Goal: Task Accomplishment & Management: Use online tool/utility

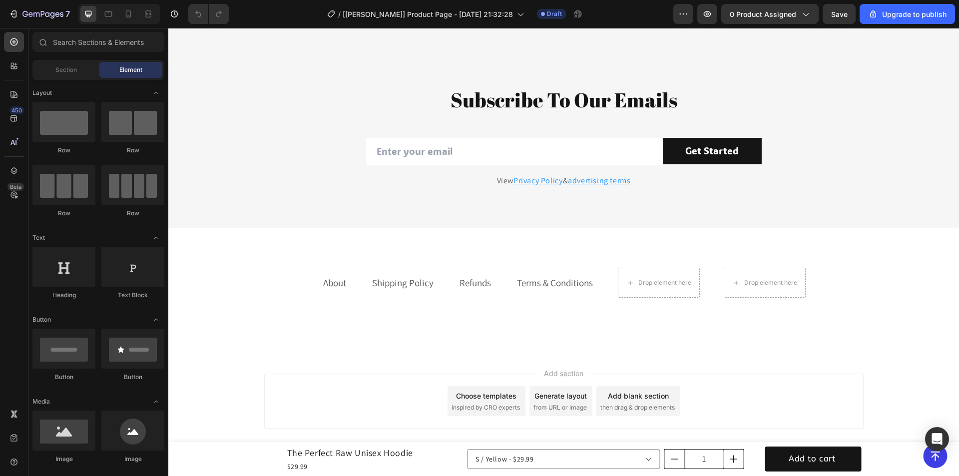
scroll to position [2142, 0]
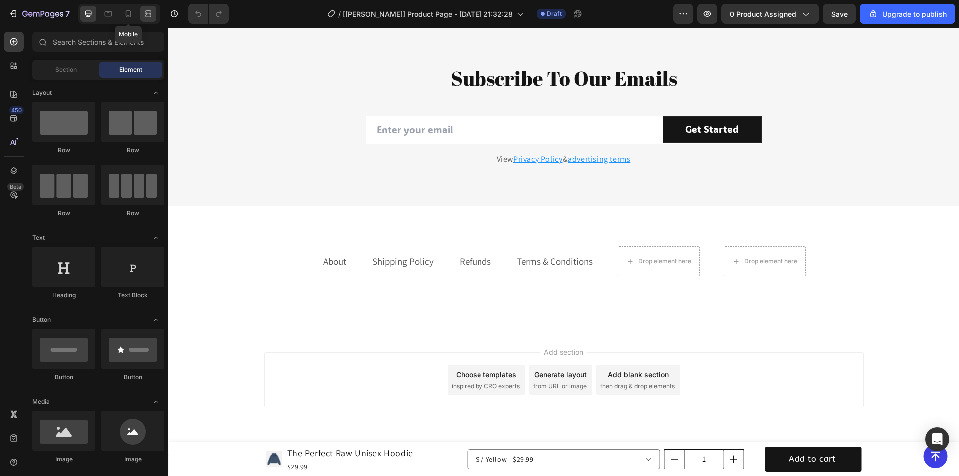
click at [129, 12] on icon at bounding box center [128, 14] width 10 height 10
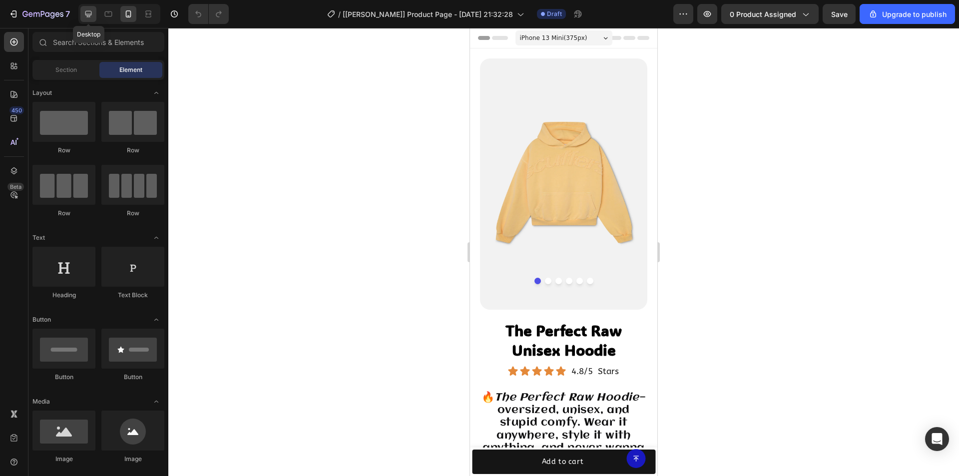
click at [91, 16] on icon at bounding box center [88, 14] width 10 height 10
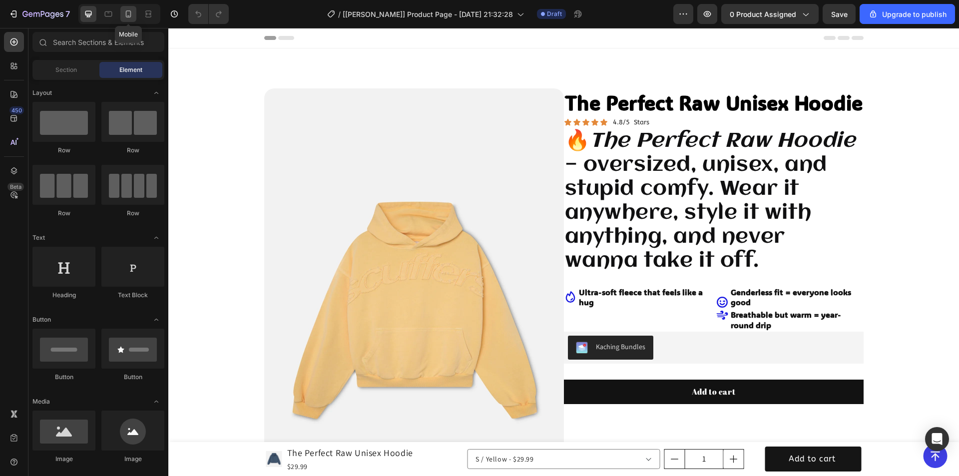
click at [127, 12] on icon at bounding box center [128, 14] width 10 height 10
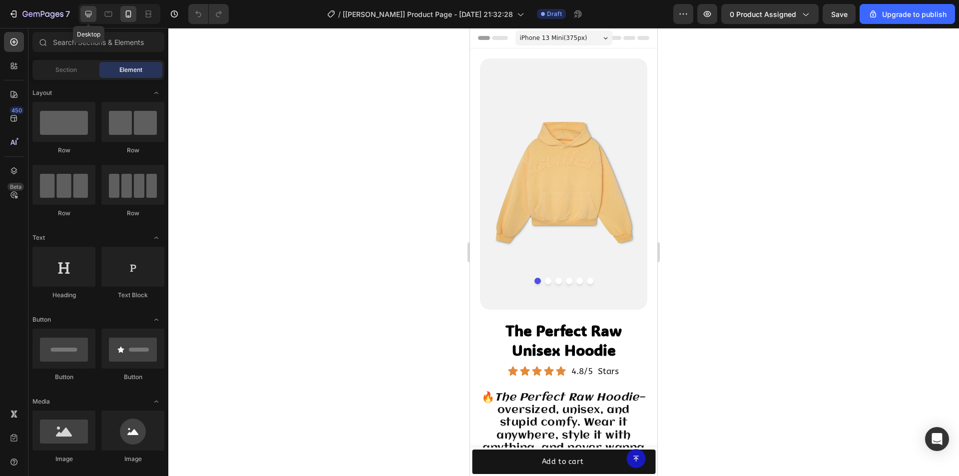
click at [83, 12] on icon at bounding box center [88, 14] width 10 height 10
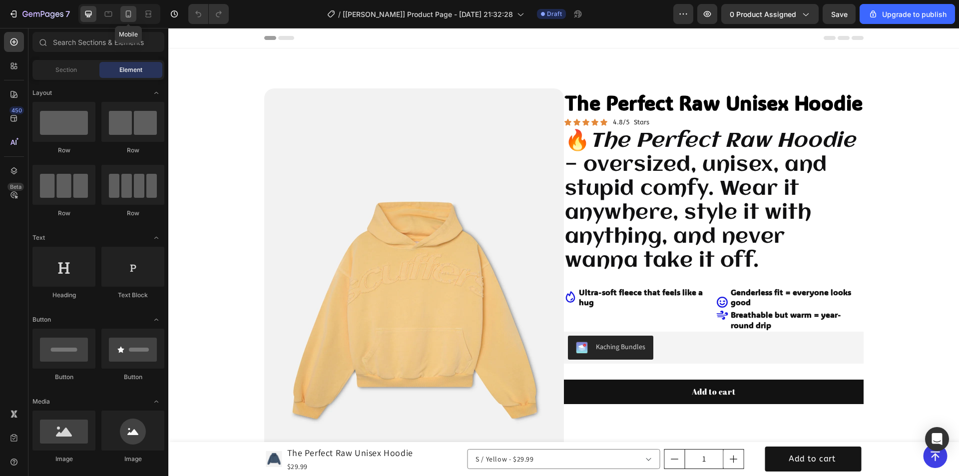
click at [127, 16] on icon at bounding box center [128, 14] width 10 height 10
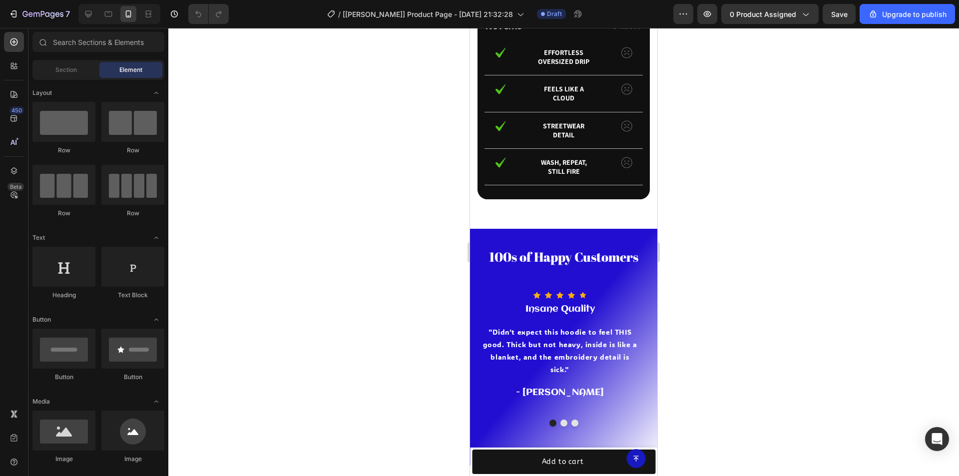
scroll to position [1799, 0]
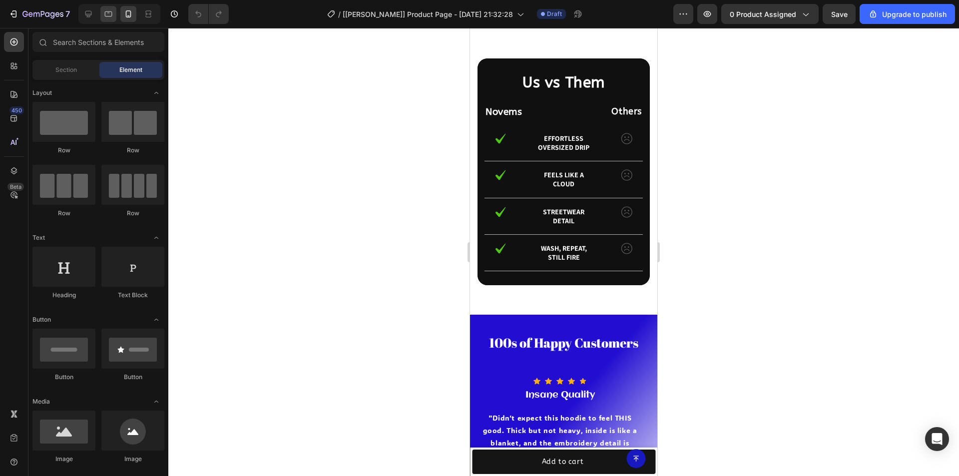
drag, startPoint x: 100, startPoint y: 12, endPoint x: 109, endPoint y: 13, distance: 9.0
click at [100, 12] on div at bounding box center [119, 14] width 82 height 20
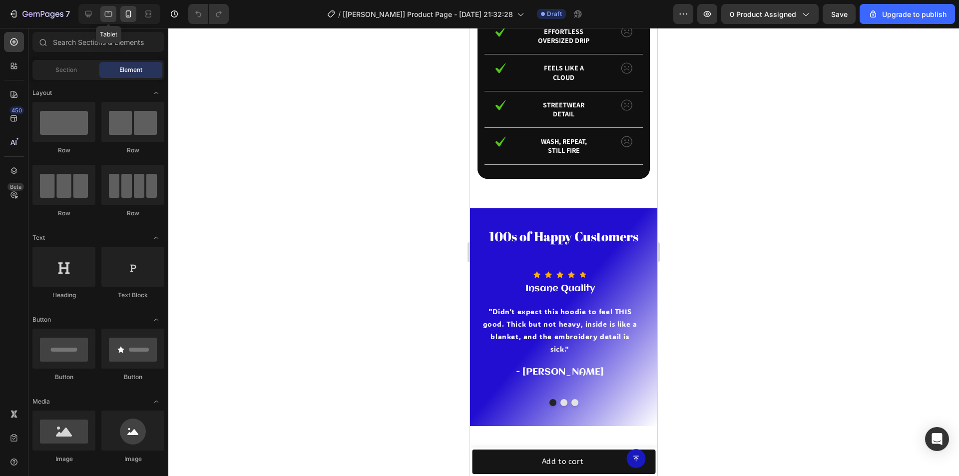
click at [109, 13] on icon at bounding box center [108, 12] width 2 height 1
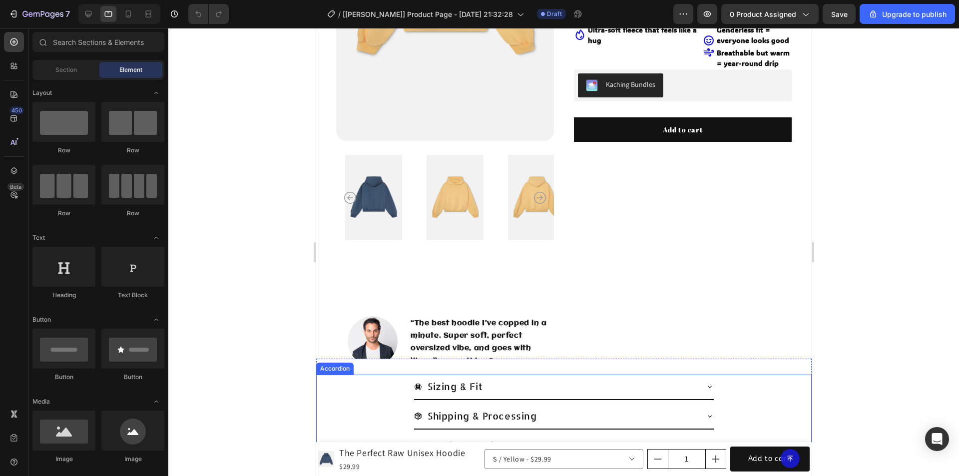
scroll to position [350, 0]
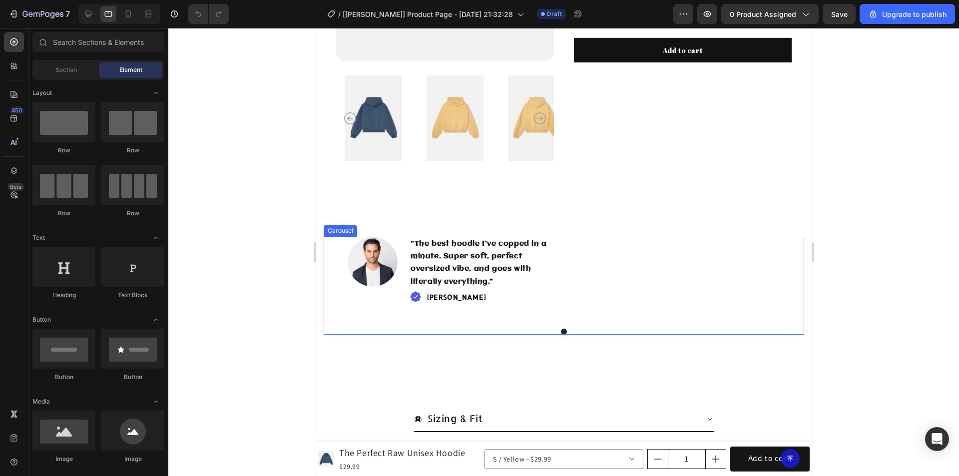
click at [590, 272] on div "Image “The best hoodie I’ve copped in a minute. Super soft, perfect oversized v…" at bounding box center [563, 279] width 433 height 84
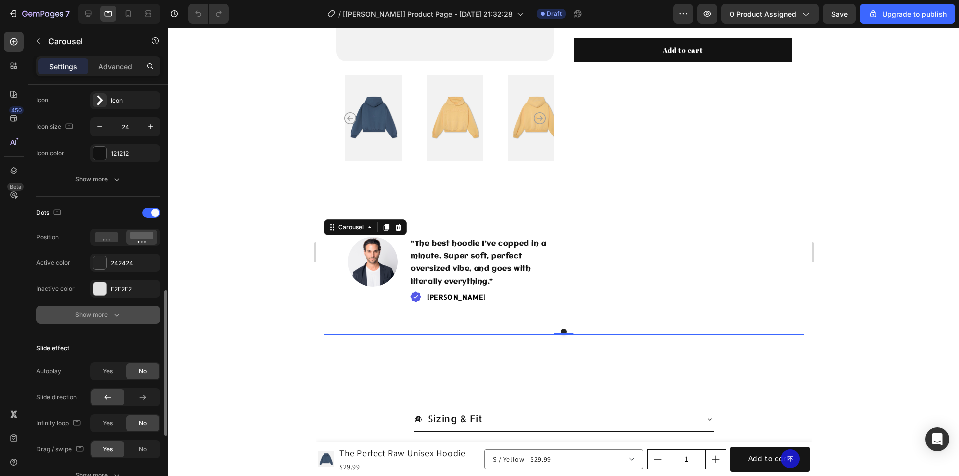
scroll to position [500, 0]
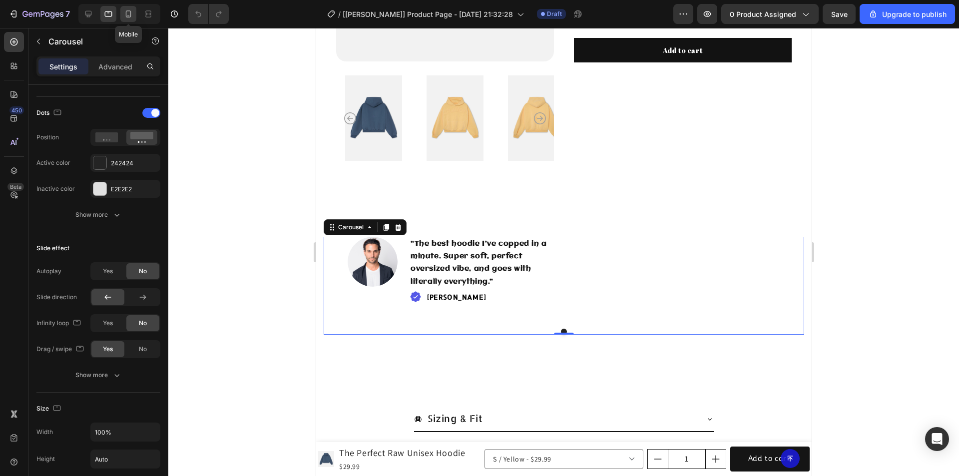
click at [130, 11] on icon at bounding box center [128, 13] width 5 height 7
type input "13"
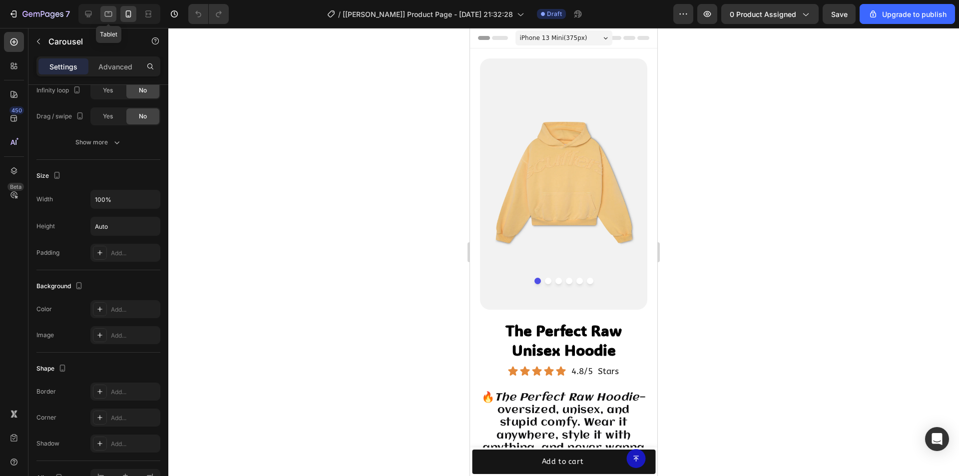
click at [107, 14] on icon at bounding box center [108, 14] width 10 height 10
type input "30"
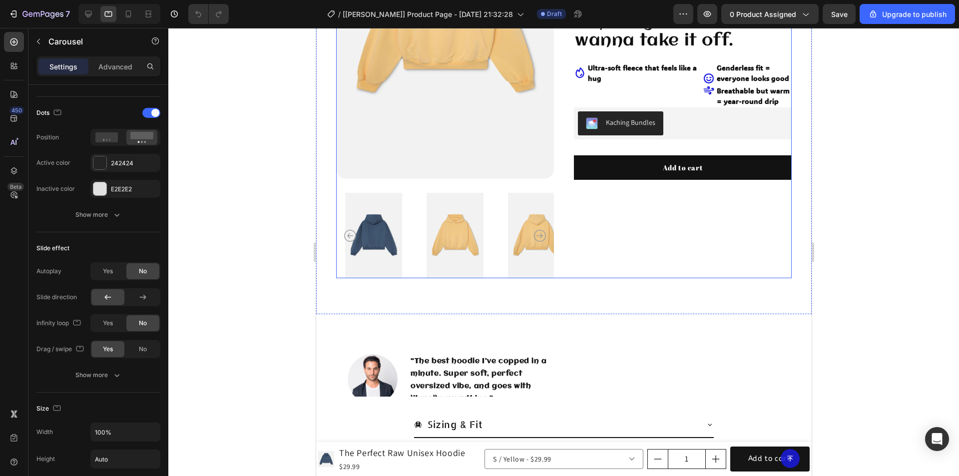
scroll to position [225, 0]
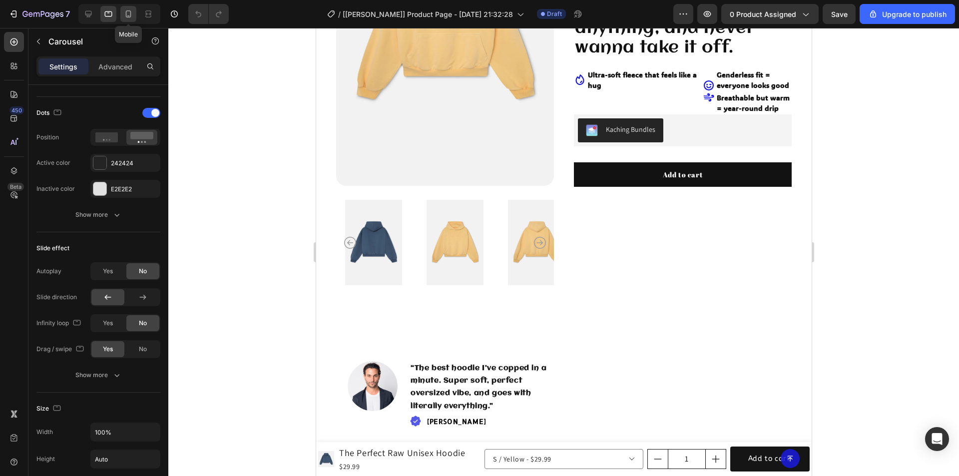
click at [132, 12] on icon at bounding box center [128, 14] width 10 height 10
type input "13"
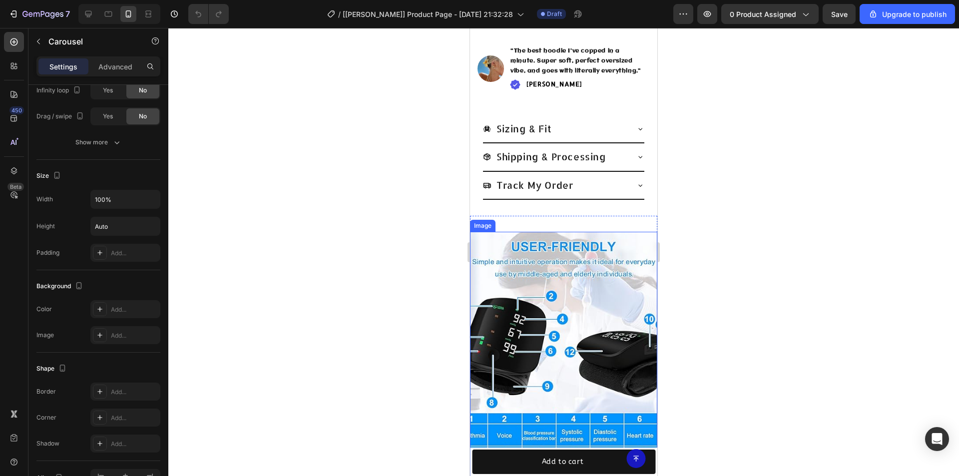
scroll to position [375, 0]
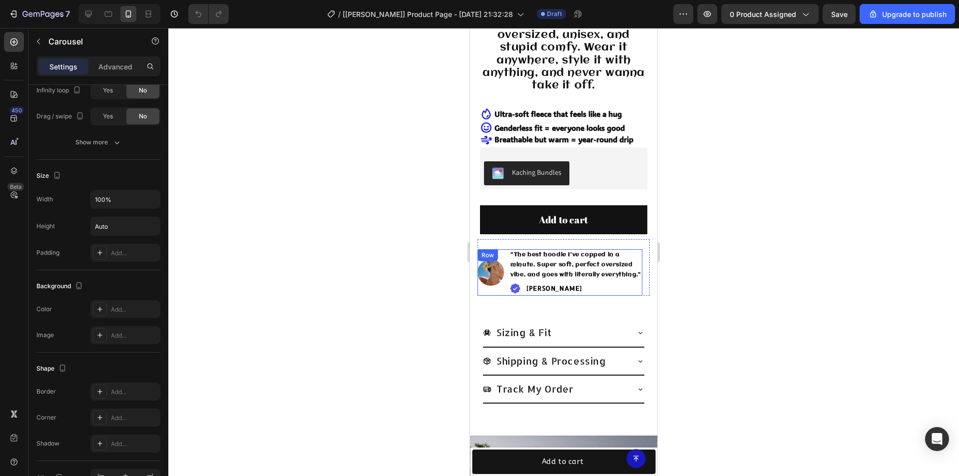
click at [504, 249] on div "Image “The best hoodie I’ve copped in a minute. Super soft, perfect oversized v…" at bounding box center [560, 272] width 165 height 46
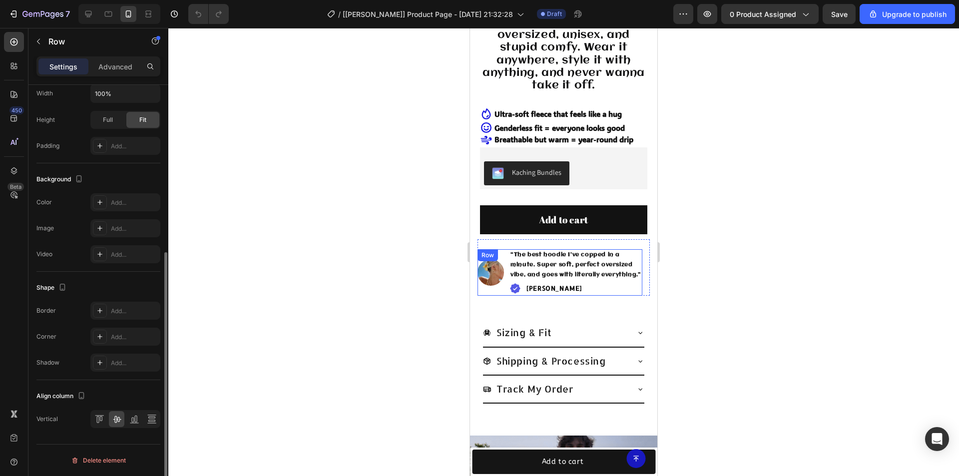
scroll to position [0, 0]
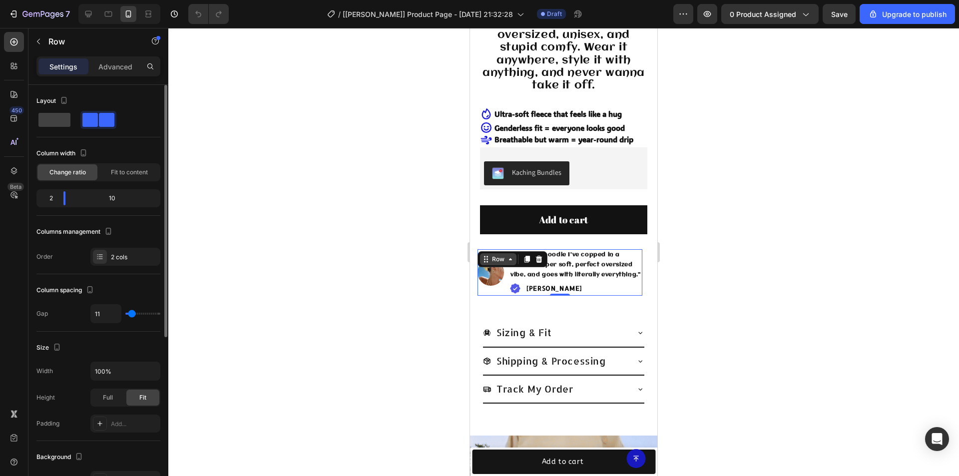
click at [499, 255] on div "Row" at bounding box center [498, 259] width 16 height 9
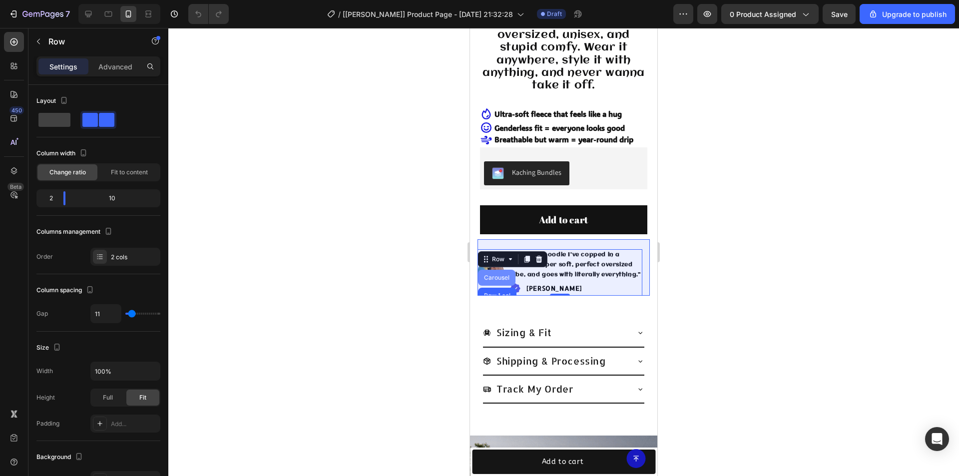
click at [497, 275] on div "Carousel" at bounding box center [496, 278] width 29 height 6
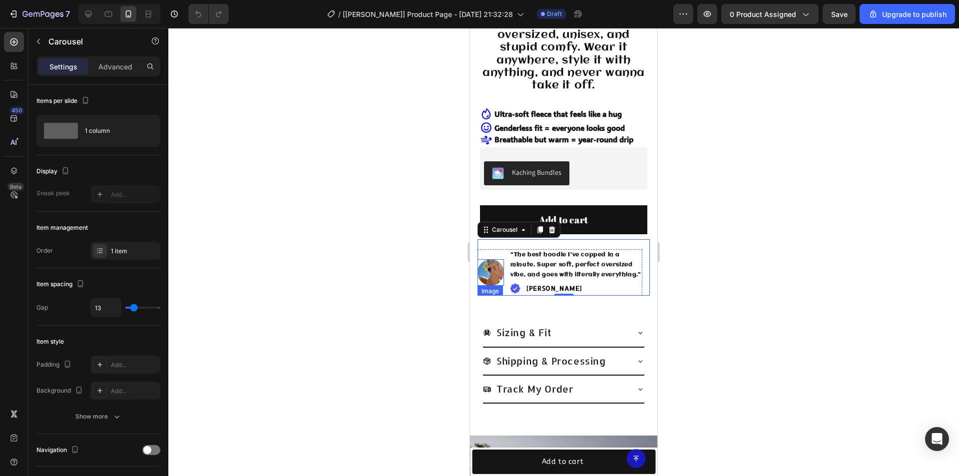
click at [491, 268] on img at bounding box center [491, 272] width 26 height 26
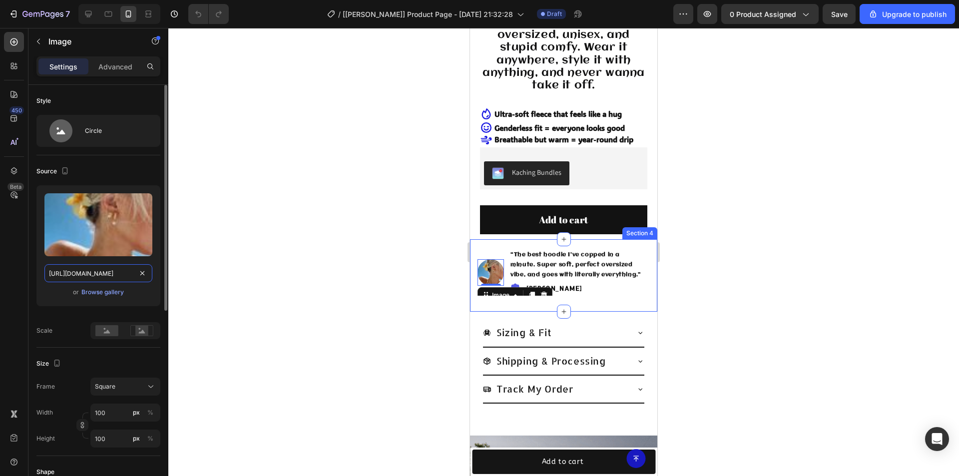
click at [97, 273] on input "https://cdn.shopify.com/s/files/1/0753/7469/0532/files/gempages_580108910174667…" at bounding box center [98, 273] width 108 height 18
click at [106, 13] on icon at bounding box center [108, 14] width 10 height 10
type input "https://cdn.shopify.com/s/files/1/0753/7469/0532/files/gempages_580108910174667…"
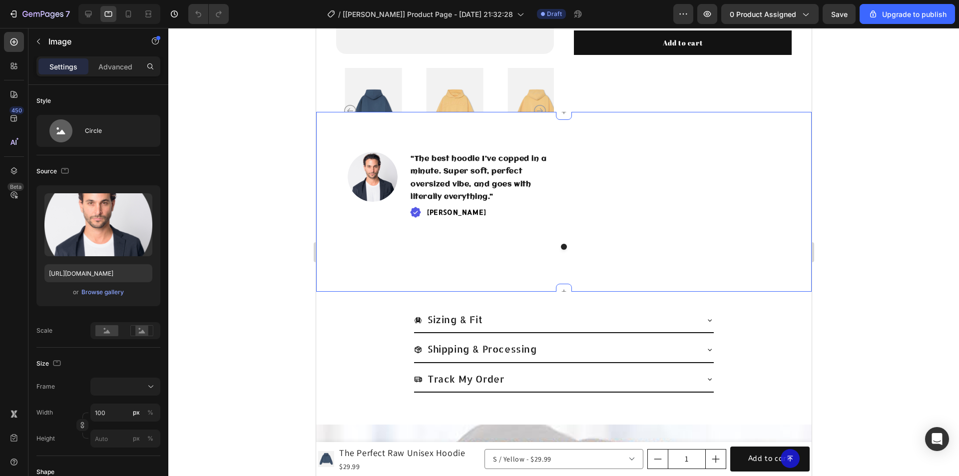
scroll to position [340, 0]
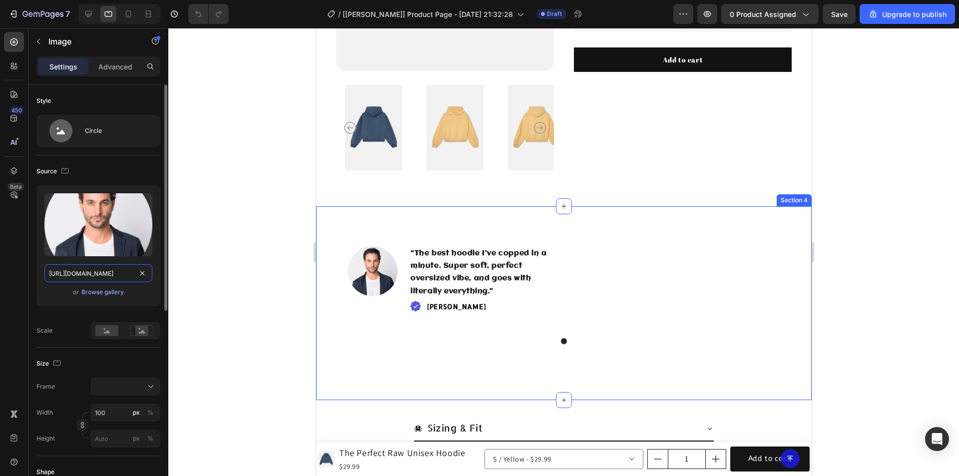
click at [95, 273] on input "https://cdn.shopify.com/s/files/1/0753/7469/0532/files/gempages_580108910174667…" at bounding box center [98, 273] width 108 height 18
paste input "08d044d6-1990-4f92-a0db-d396a24b9a23.jp"
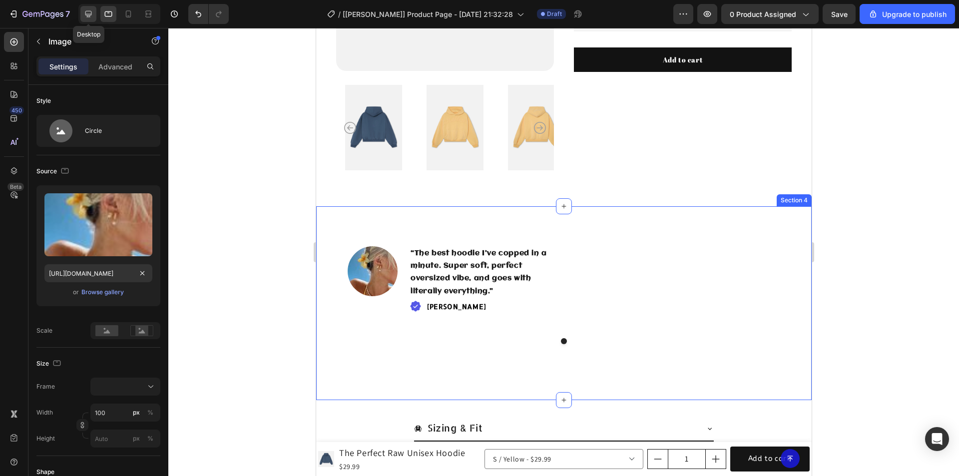
click at [89, 11] on icon at bounding box center [88, 14] width 6 height 6
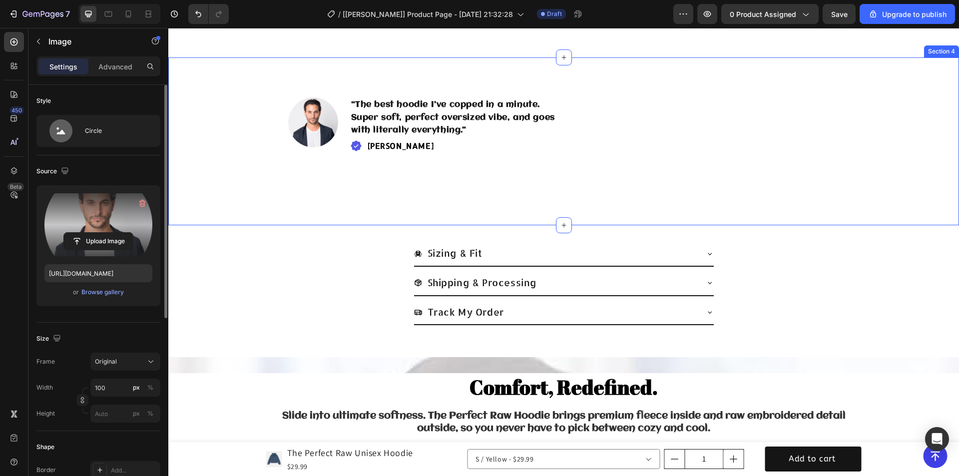
scroll to position [666, 0]
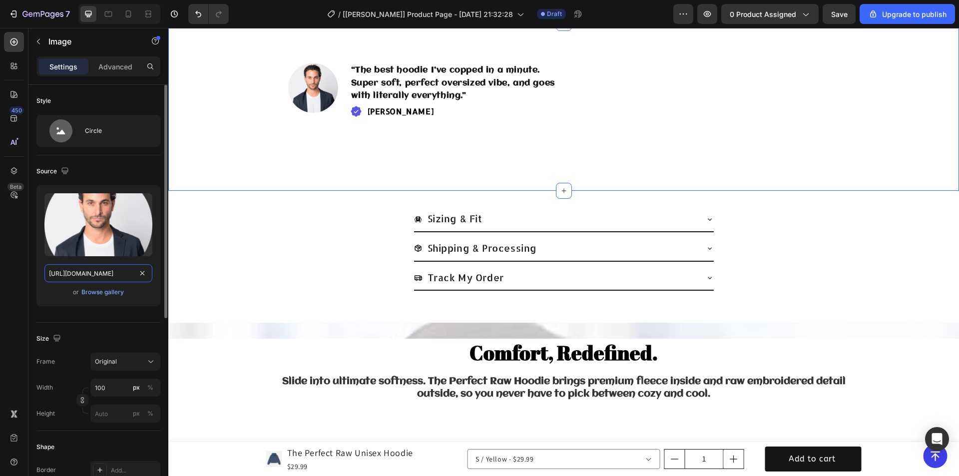
click at [92, 271] on input "https://cdn.shopify.com/s/files/1/0753/7469/0532/files/gempages_580108910174667…" at bounding box center [98, 273] width 108 height 18
paste input "08d044d6-1990-4f92-a0db-d396a24b9a23.jp"
type input "https://cdn.shopify.com/s/files/1/0753/7469/0532/files/gempages_580108910174667…"
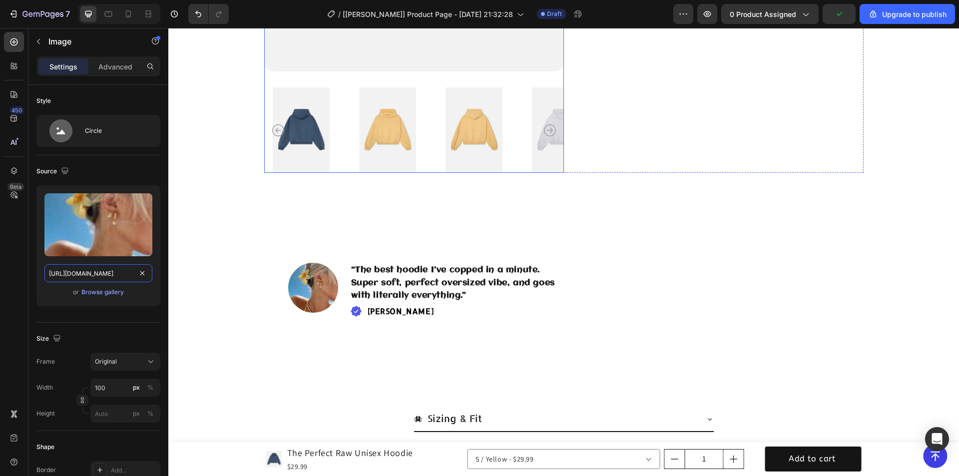
scroll to position [567, 0]
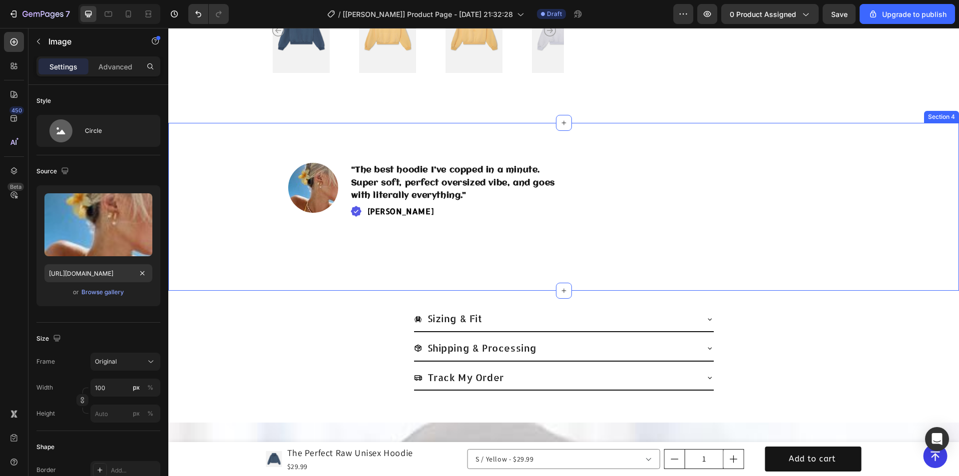
click at [680, 126] on div "Image “The best hoodie I’ve copped in a minute. Super soft, perfect oversized v…" at bounding box center [563, 207] width 791 height 168
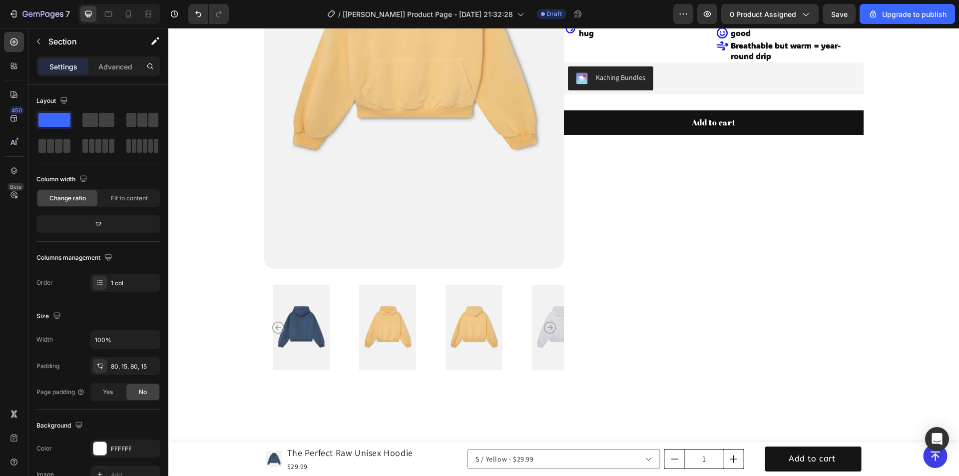
scroll to position [167, 0]
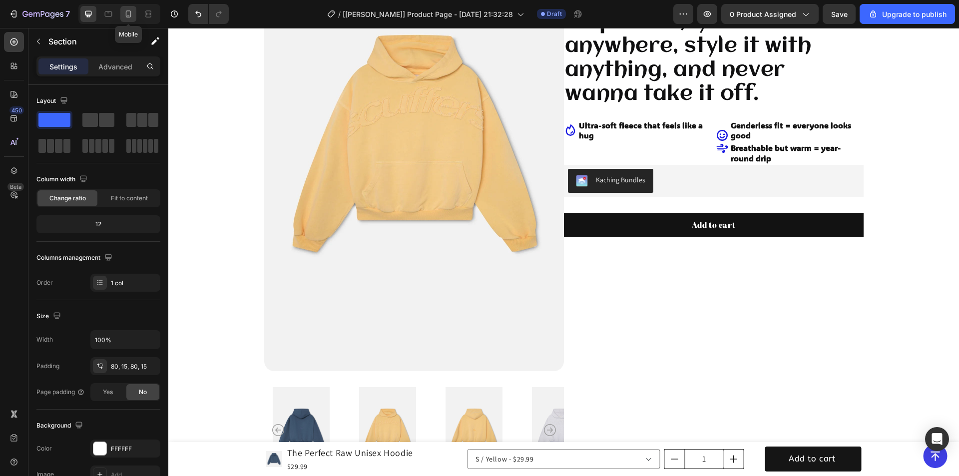
click at [123, 12] on icon at bounding box center [128, 14] width 10 height 10
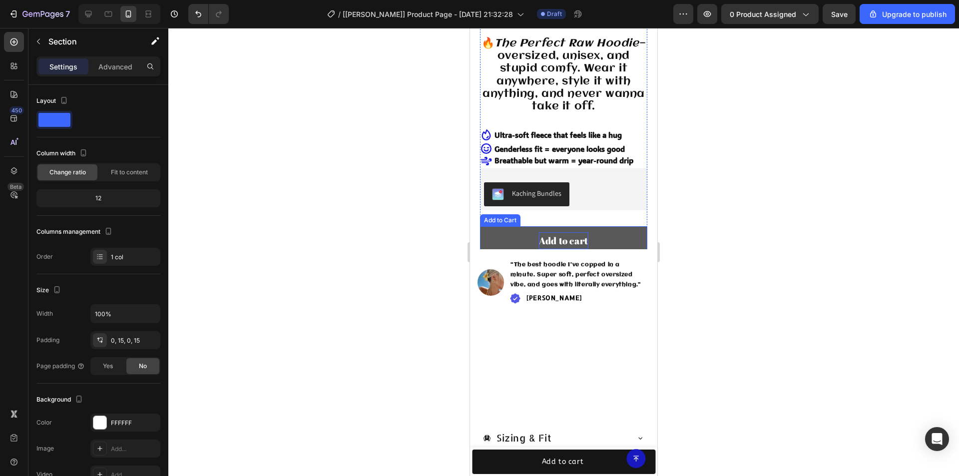
scroll to position [354, 0]
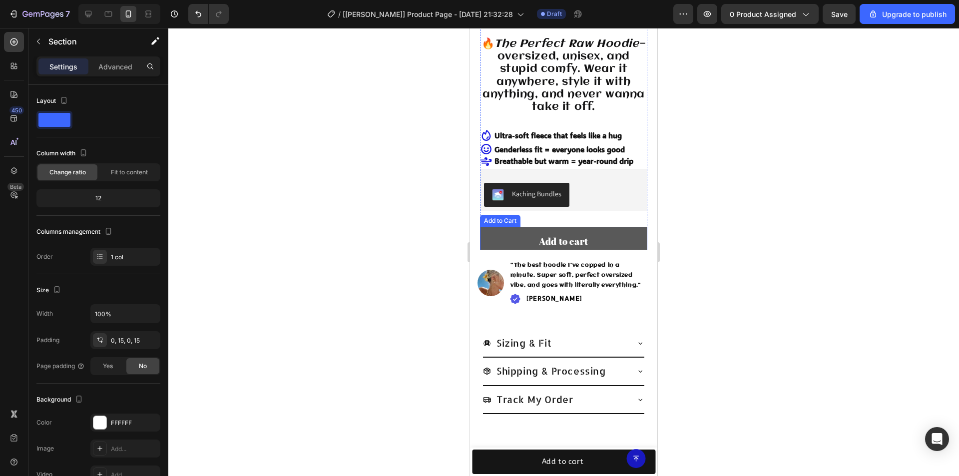
click at [516, 230] on button "Add to cart" at bounding box center [563, 241] width 167 height 29
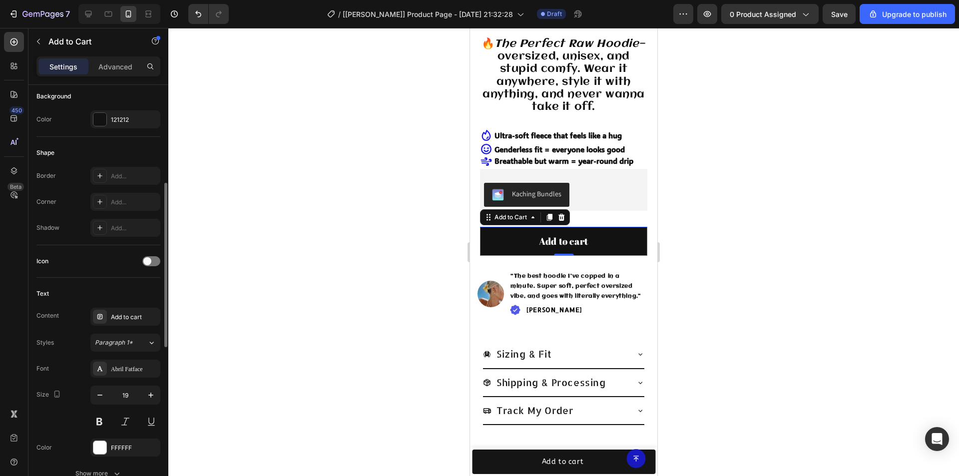
scroll to position [350, 0]
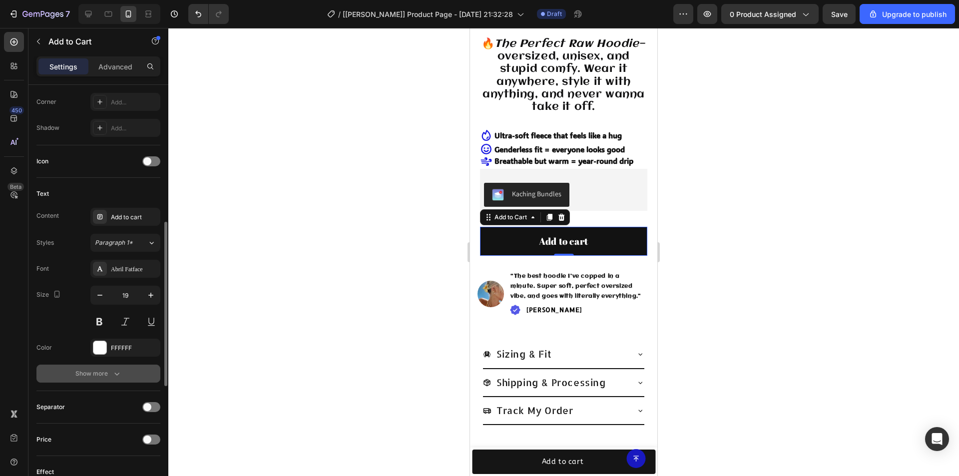
click at [117, 371] on icon "button" at bounding box center [117, 374] width 10 height 10
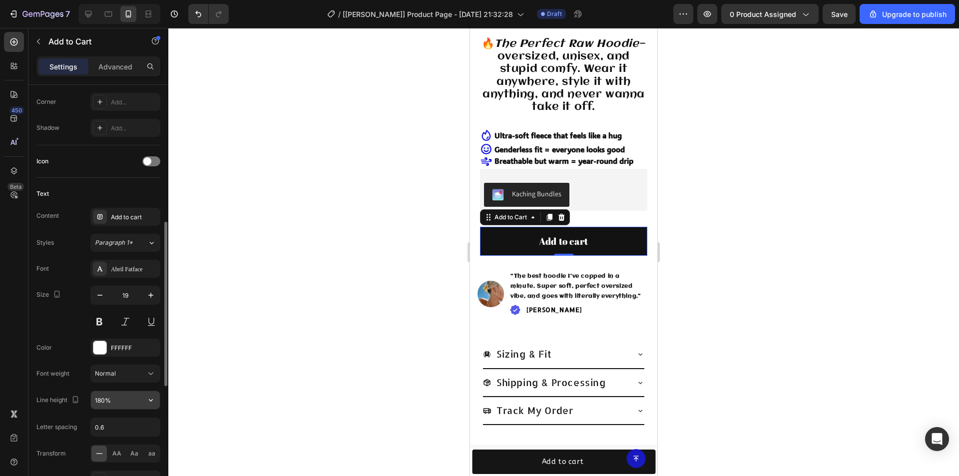
click at [102, 397] on input "180%" at bounding box center [125, 400] width 69 height 18
click at [106, 15] on icon at bounding box center [108, 14] width 10 height 10
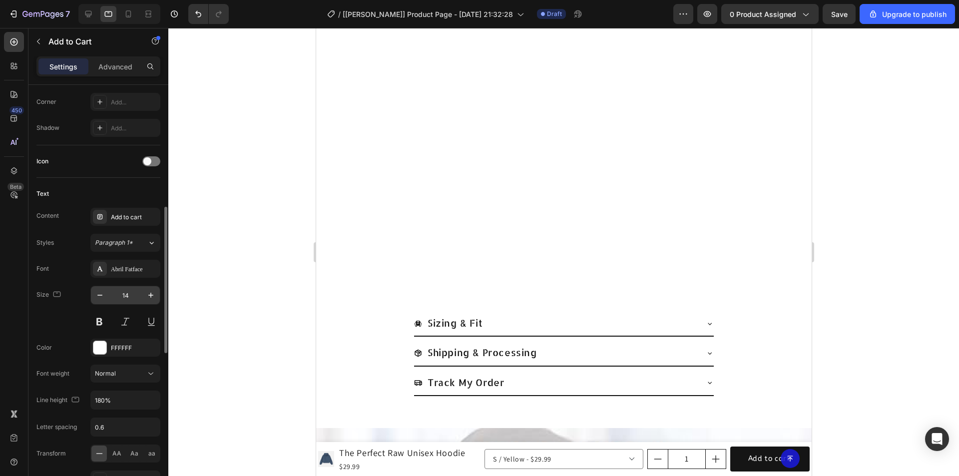
scroll to position [626, 0]
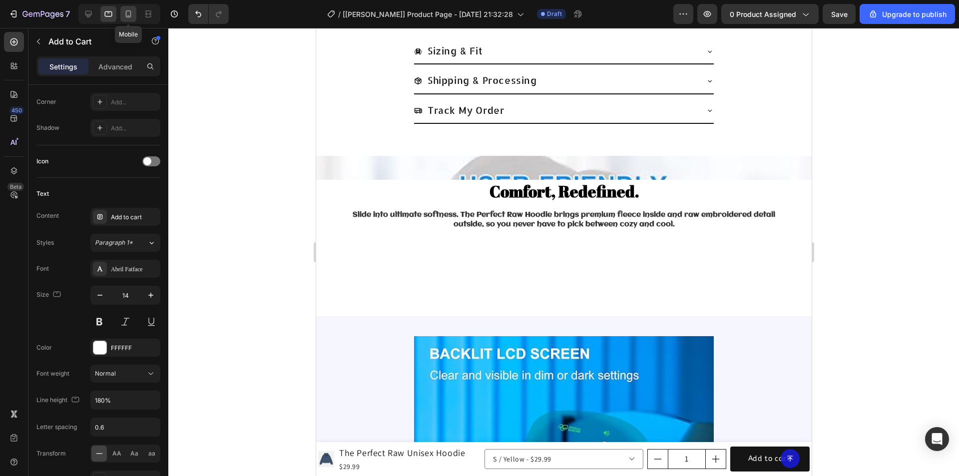
click at [130, 13] on icon at bounding box center [128, 14] width 10 height 10
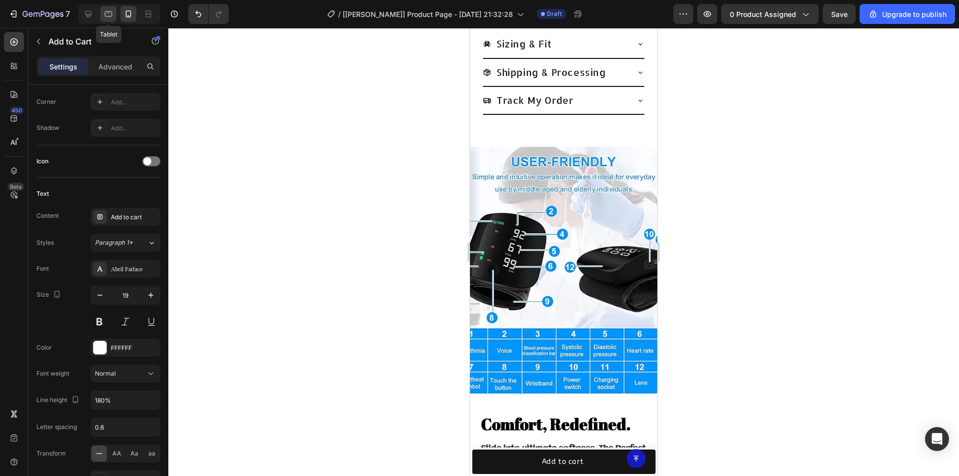
click at [108, 13] on icon at bounding box center [108, 14] width 10 height 10
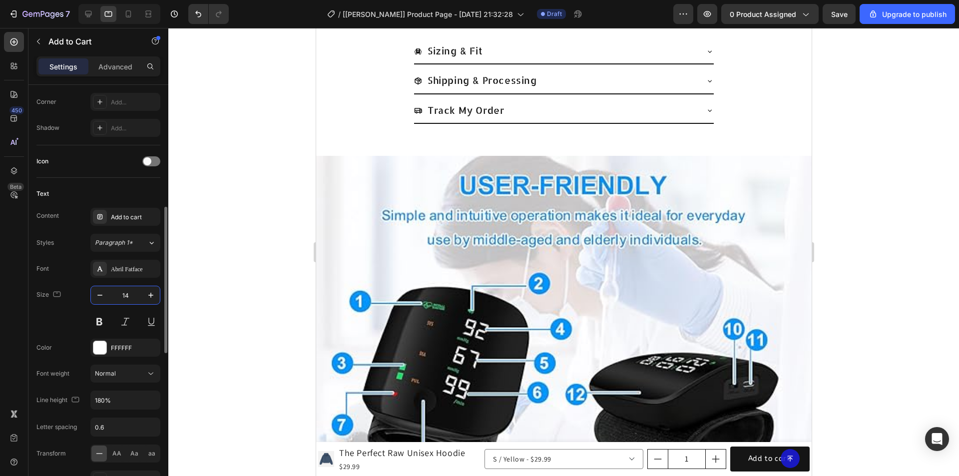
click at [127, 294] on input "14" at bounding box center [125, 295] width 33 height 18
click at [88, 15] on icon at bounding box center [88, 14] width 6 height 6
type input "16"
type input "160%"
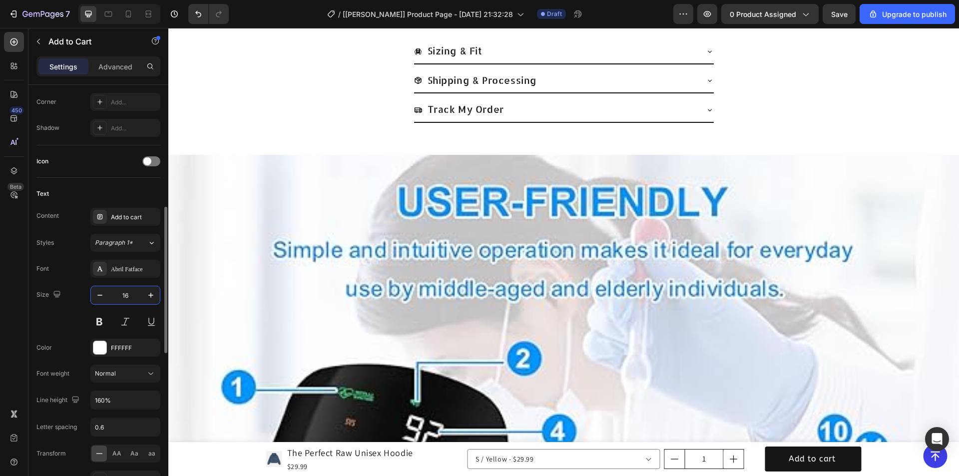
click at [132, 293] on input "16" at bounding box center [125, 295] width 33 height 18
type input "19"
click at [129, 14] on icon at bounding box center [128, 14] width 10 height 10
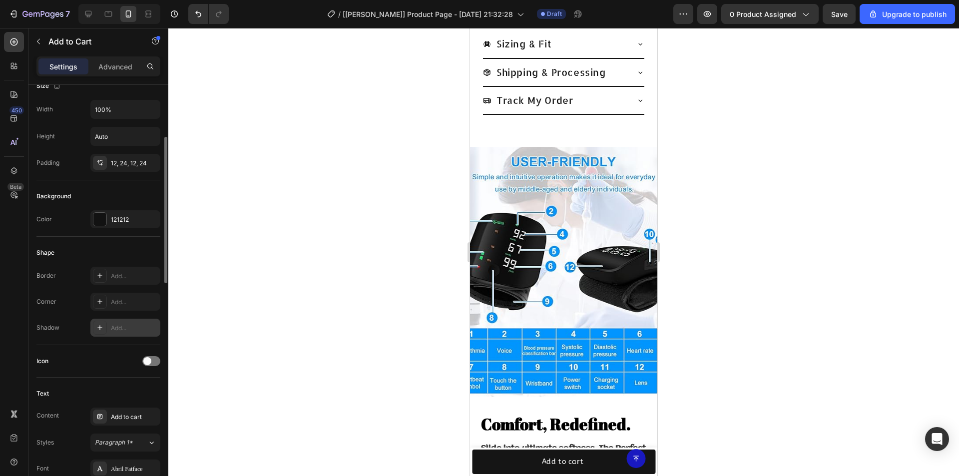
scroll to position [50, 0]
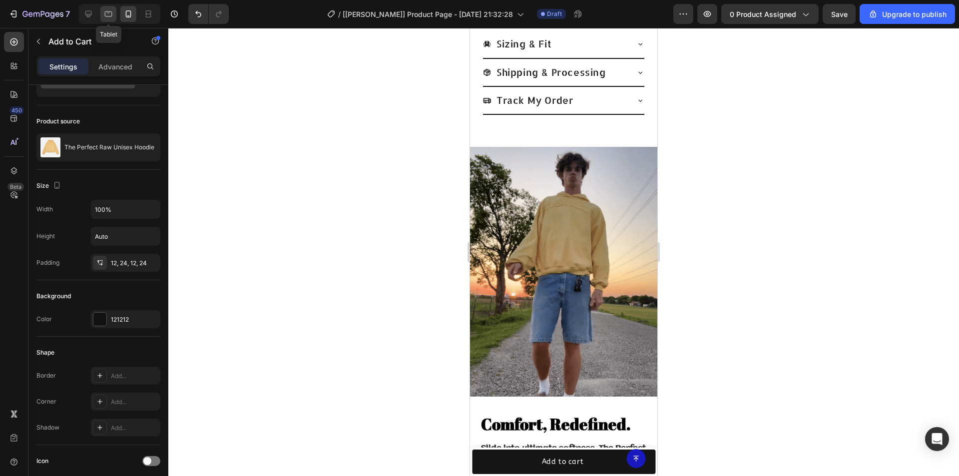
click at [106, 12] on icon at bounding box center [108, 14] width 10 height 10
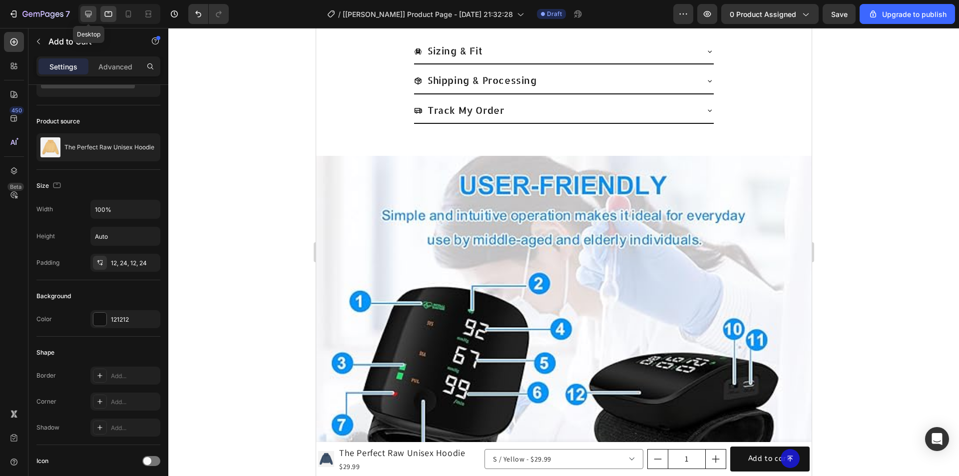
click at [92, 12] on icon at bounding box center [88, 14] width 10 height 10
type input "160%"
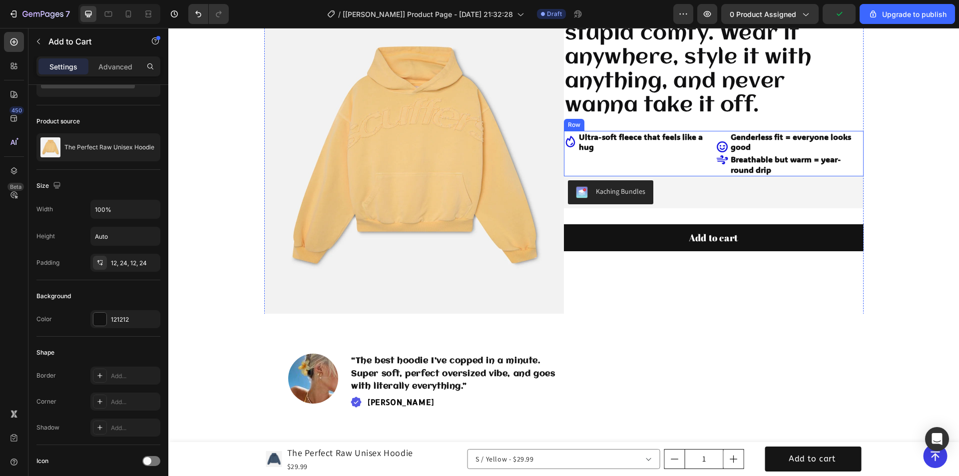
scroll to position [126, 0]
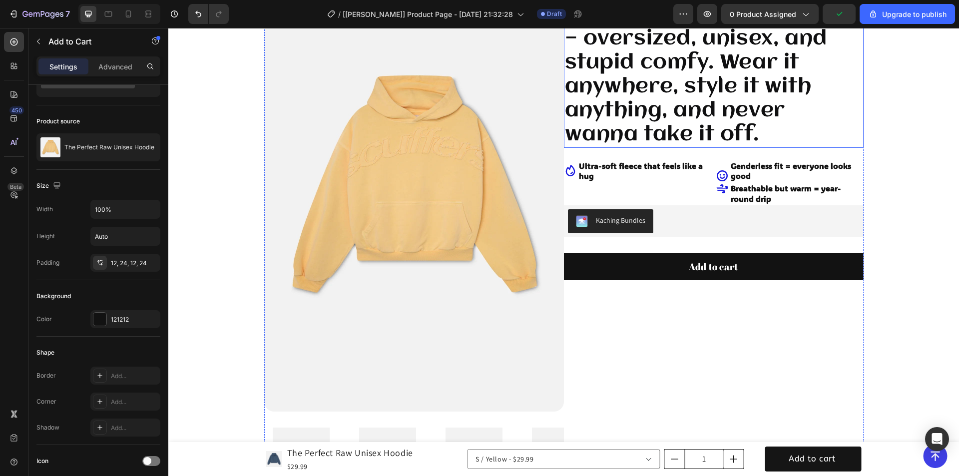
click at [623, 87] on h2 "🔥 The Perfect Raw Hoodie — oversized, unisex, and stupid comfy. Wear it anywher…" at bounding box center [714, 75] width 300 height 146
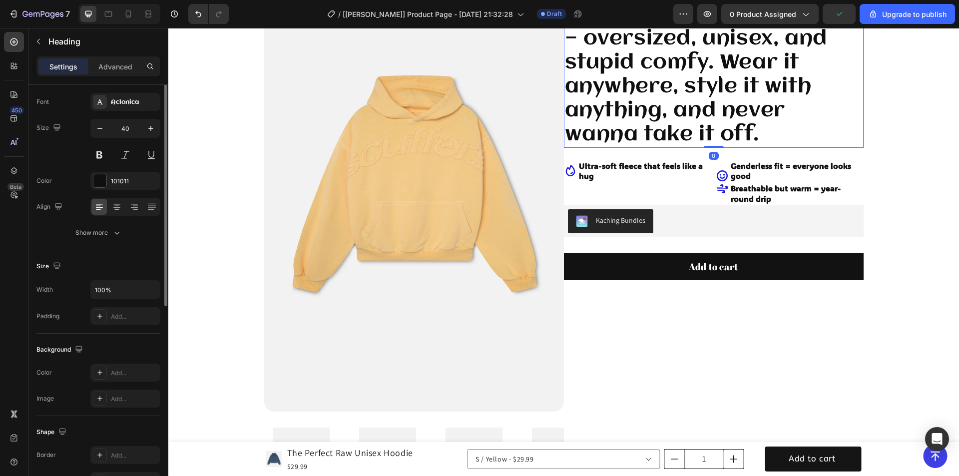
scroll to position [0, 0]
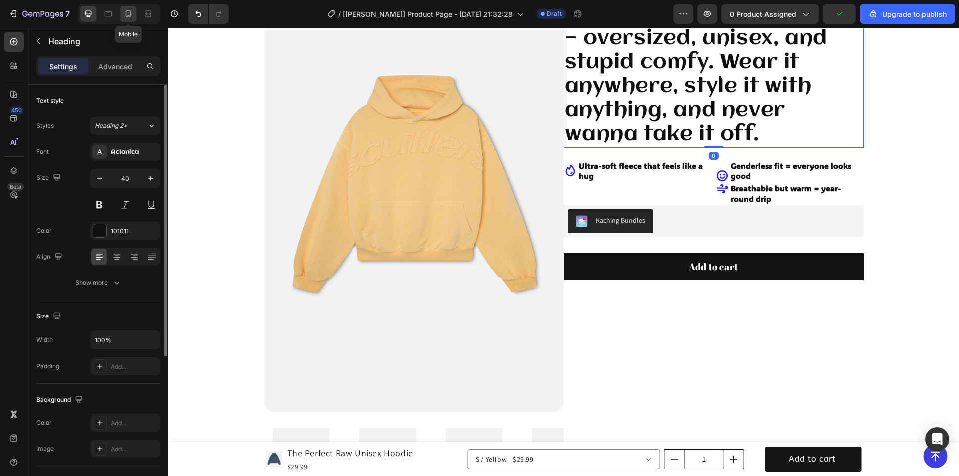
click at [133, 13] on icon at bounding box center [128, 14] width 10 height 10
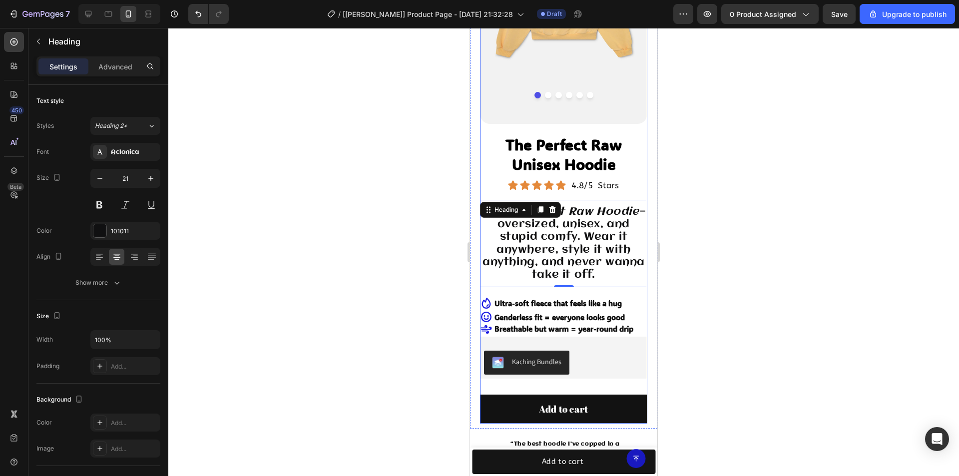
scroll to position [125, 0]
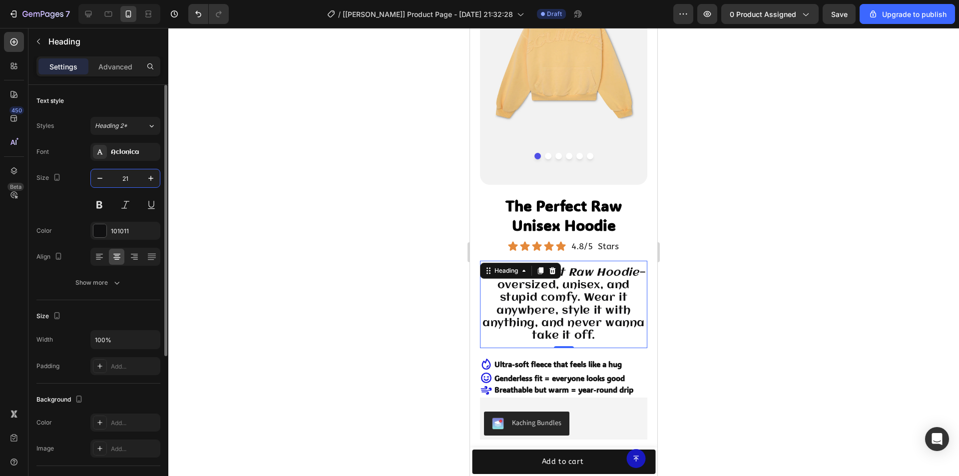
click at [131, 178] on input "21" at bounding box center [125, 178] width 33 height 18
click at [118, 289] on button "Show more" at bounding box center [98, 283] width 124 height 18
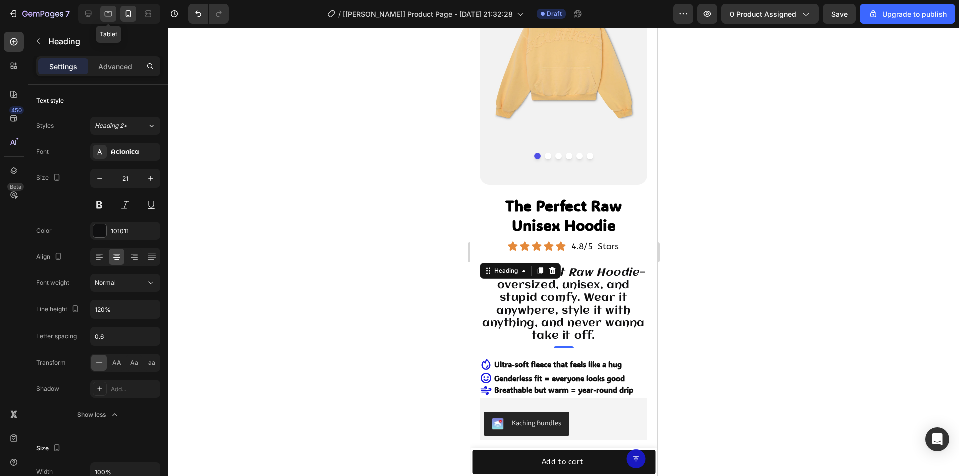
click at [107, 10] on icon at bounding box center [108, 14] width 10 height 10
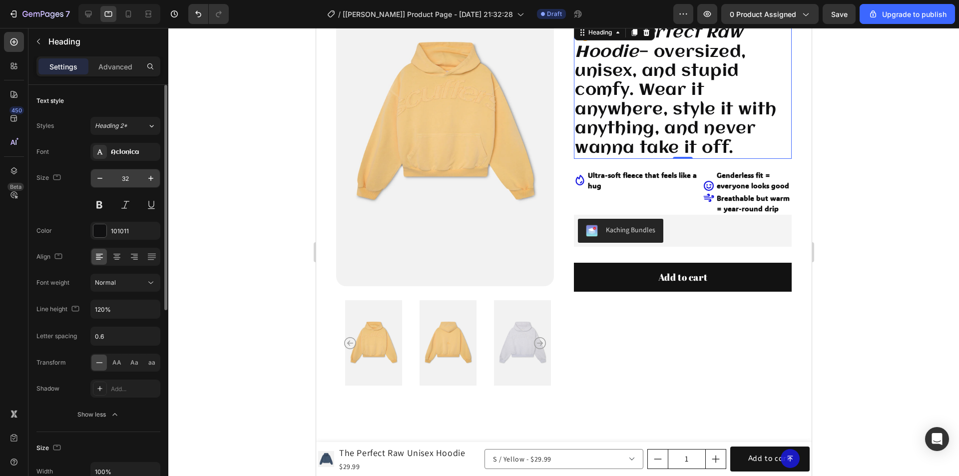
scroll to position [84, 0]
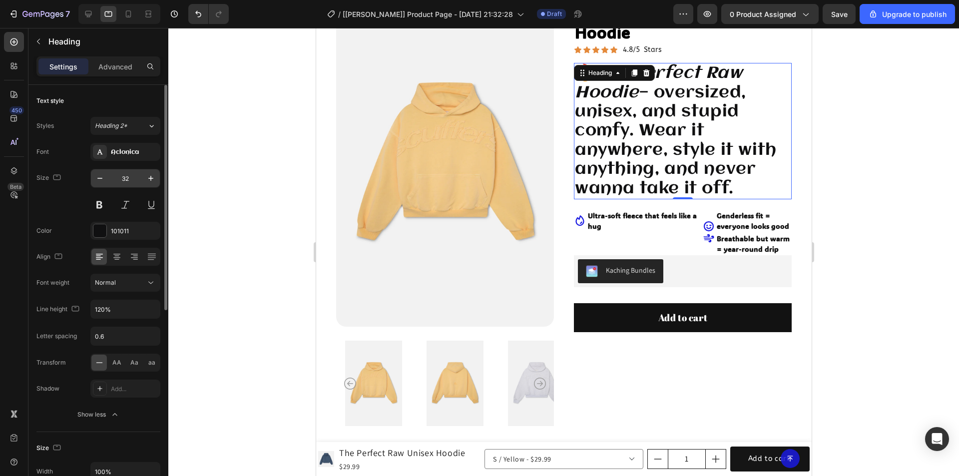
click at [133, 174] on input "32" at bounding box center [125, 178] width 33 height 18
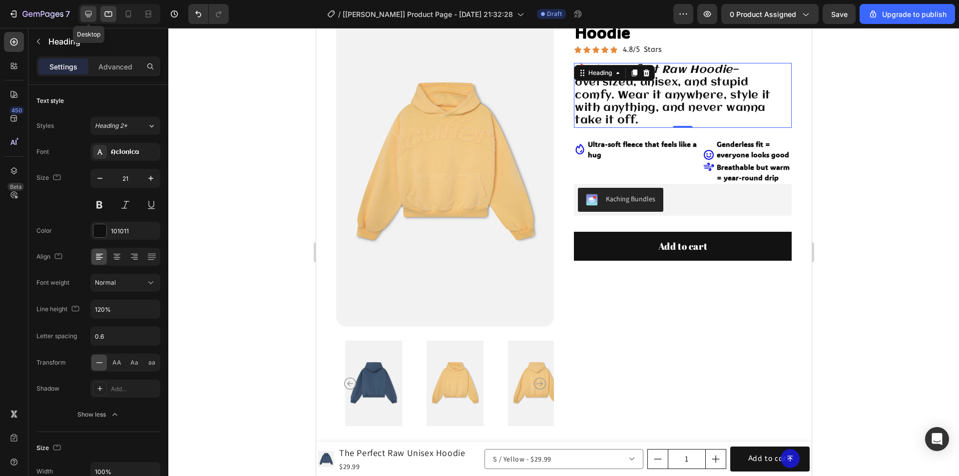
click at [85, 10] on icon at bounding box center [88, 14] width 10 height 10
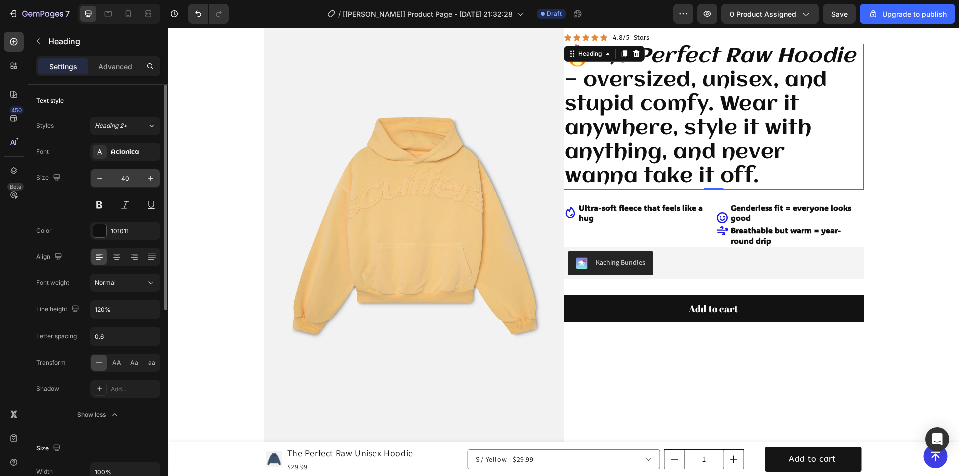
scroll to position [91, 0]
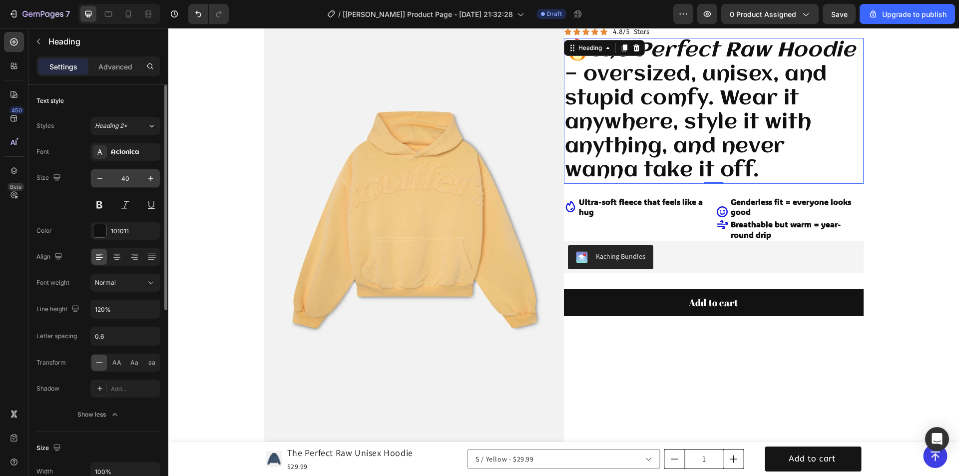
click at [133, 177] on input "40" at bounding box center [125, 178] width 33 height 18
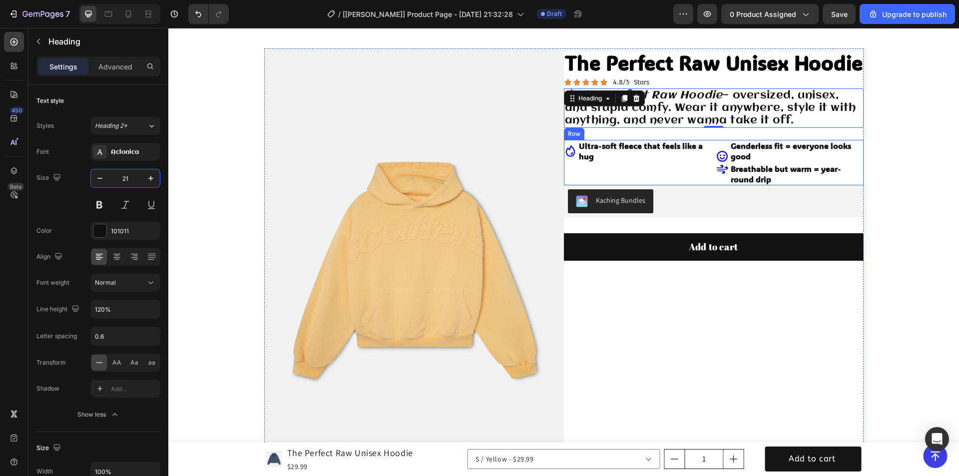
scroll to position [0, 0]
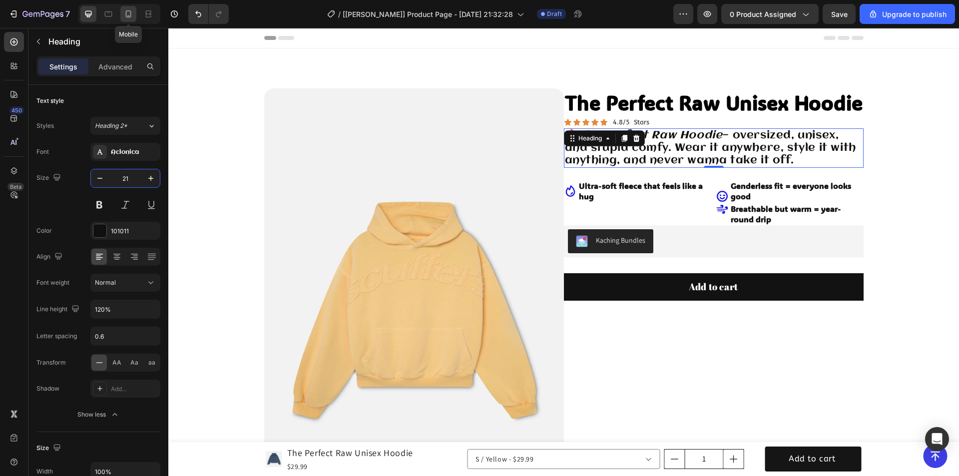
type input "21"
click at [126, 9] on icon at bounding box center [128, 14] width 10 height 10
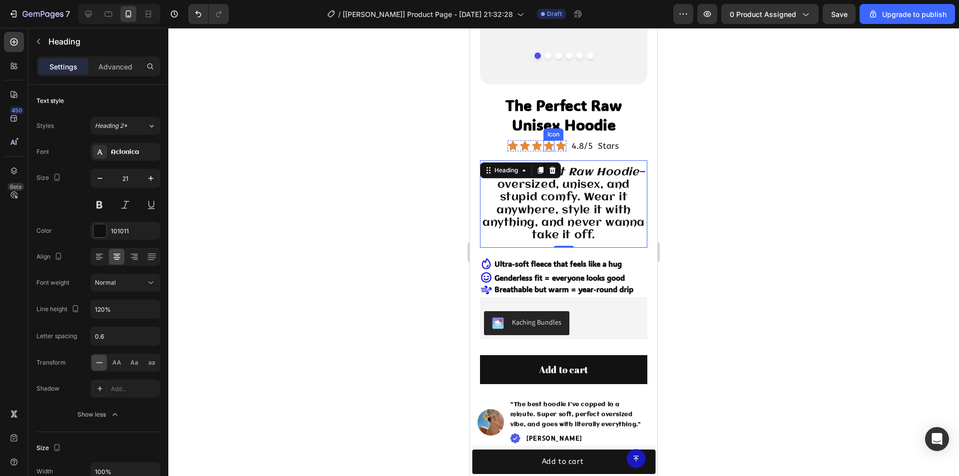
scroll to position [225, 0]
click at [563, 108] on h1 "The Perfect Raw Unisex Hoodie" at bounding box center [563, 115] width 167 height 41
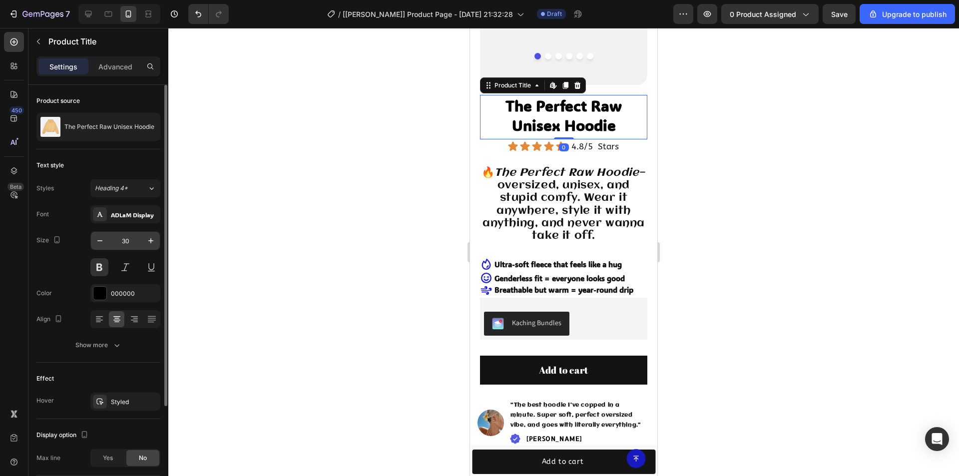
click at [130, 241] on input "30" at bounding box center [125, 241] width 33 height 18
click at [107, 11] on icon at bounding box center [108, 14] width 10 height 10
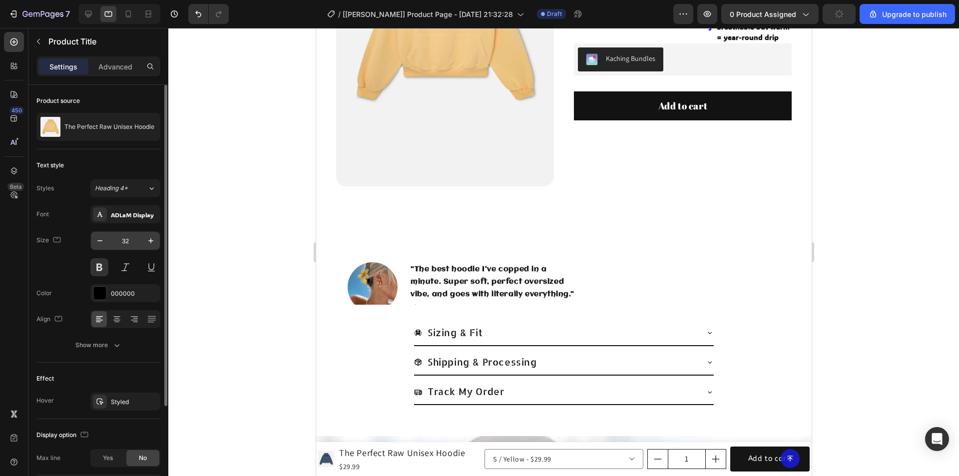
click at [136, 242] on input "32" at bounding box center [125, 241] width 33 height 18
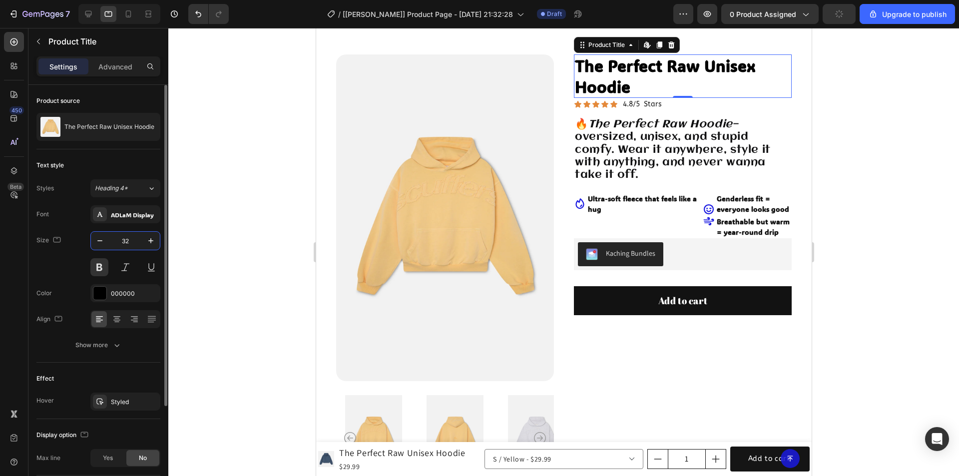
paste input "0"
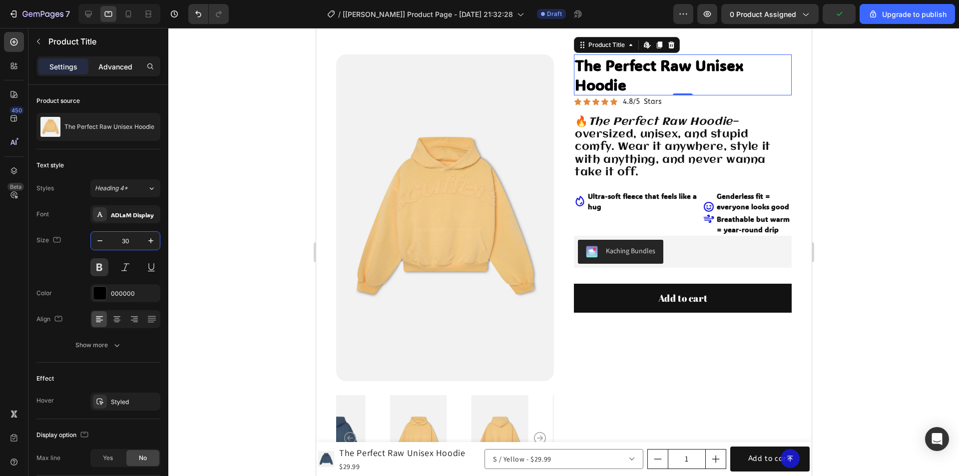
scroll to position [21, 0]
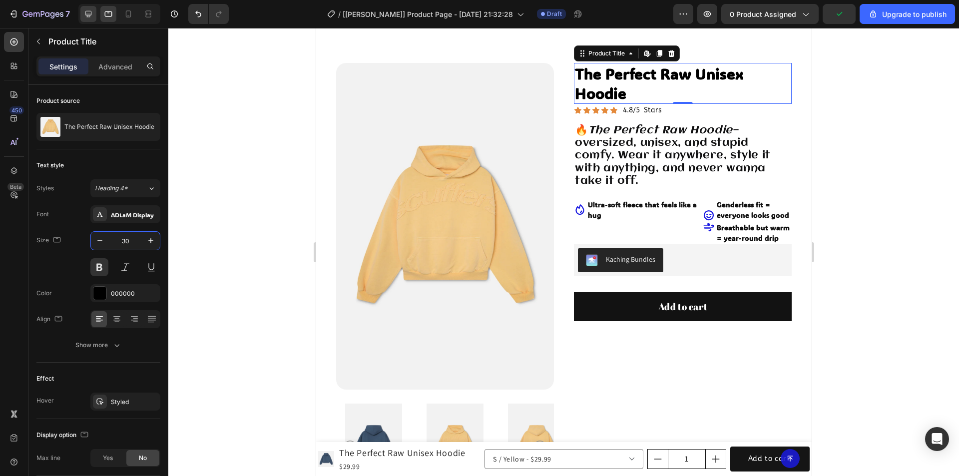
click at [91, 11] on icon at bounding box center [88, 14] width 6 height 6
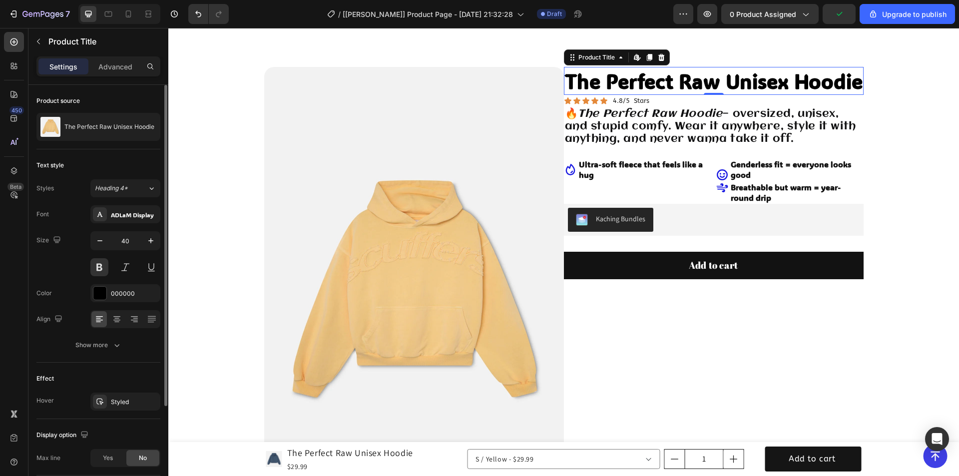
scroll to position [25, 0]
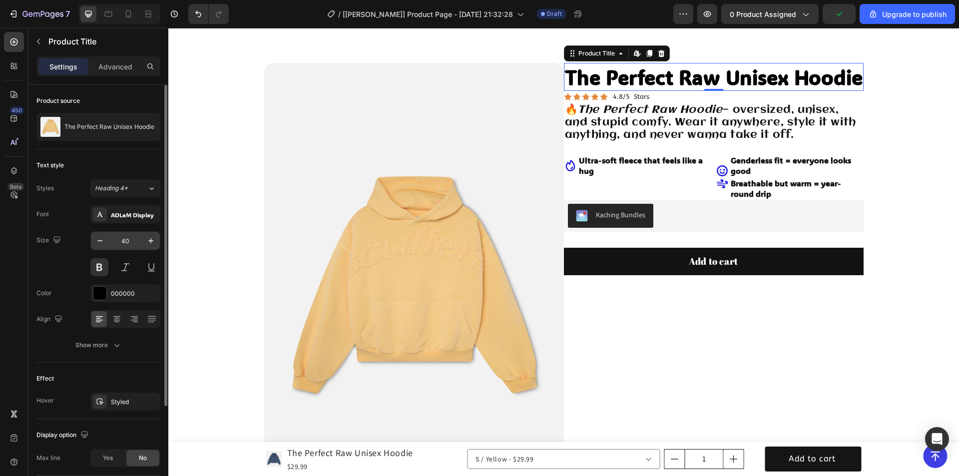
click at [131, 241] on input "40" at bounding box center [125, 241] width 33 height 18
paste input "3"
type input "30"
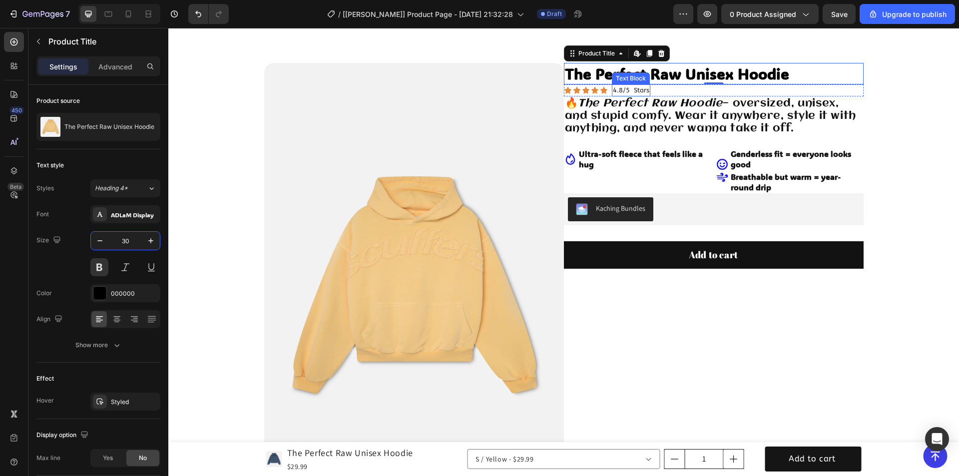
click at [632, 91] on p "4.8/5 Stars" at bounding box center [631, 90] width 36 height 10
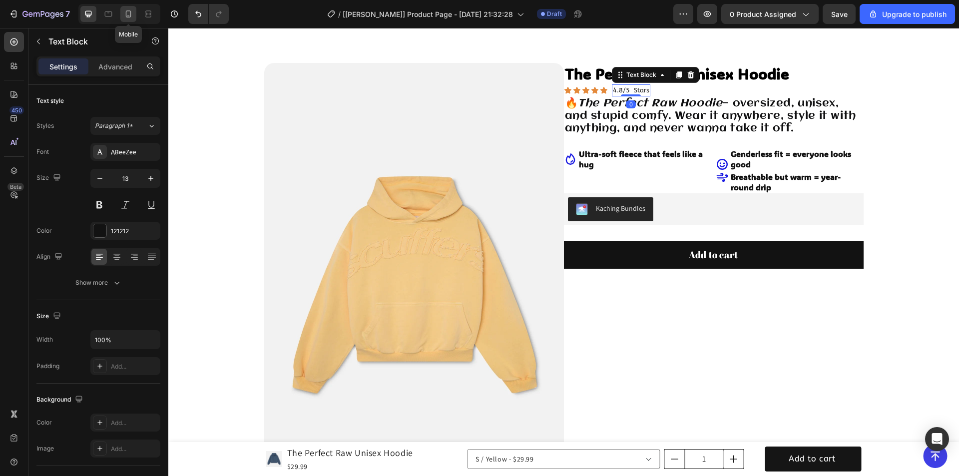
click at [131, 12] on icon at bounding box center [128, 14] width 10 height 10
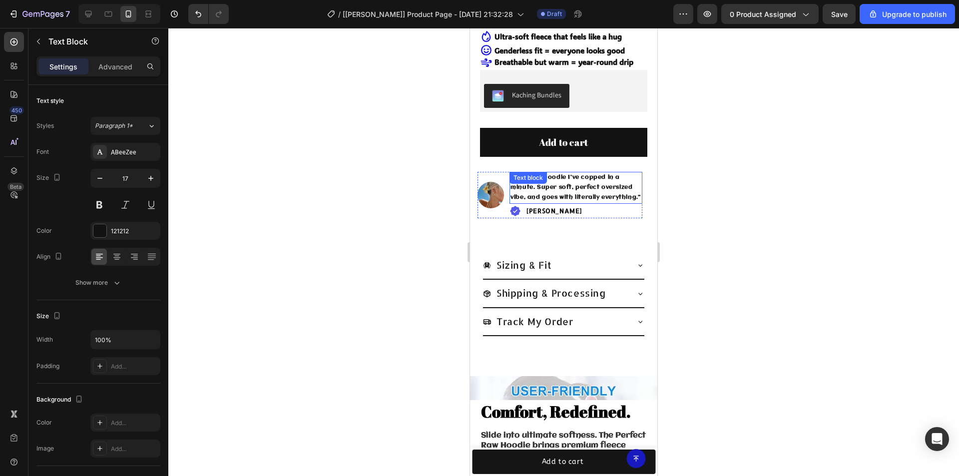
scroll to position [203, 0]
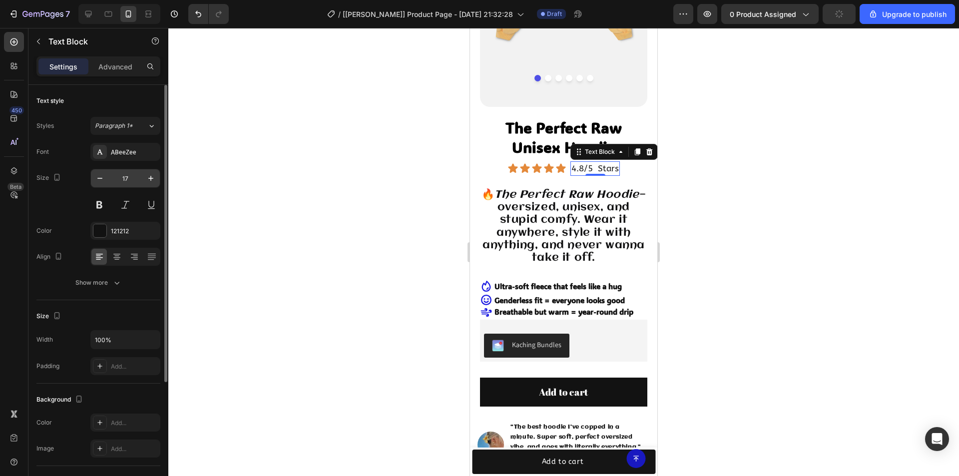
click at [132, 176] on input "17" at bounding box center [125, 178] width 33 height 18
click at [110, 9] on icon at bounding box center [108, 14] width 10 height 10
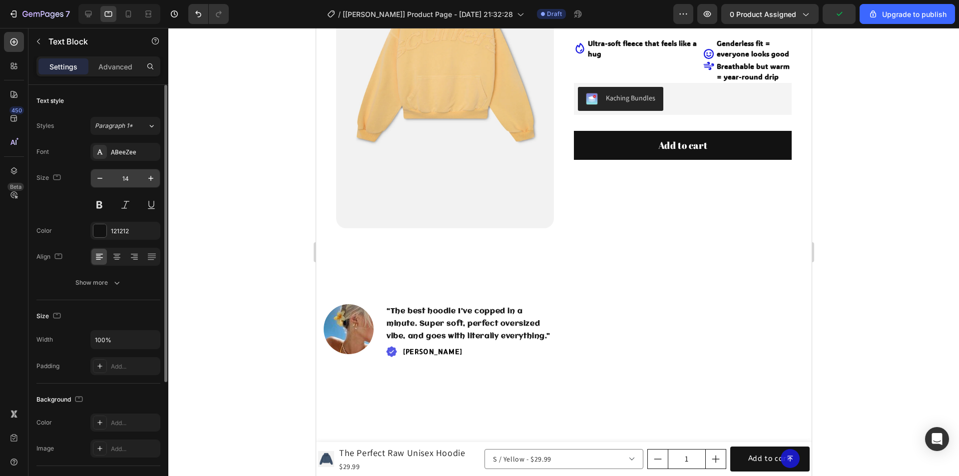
click at [134, 179] on input "14" at bounding box center [125, 178] width 33 height 18
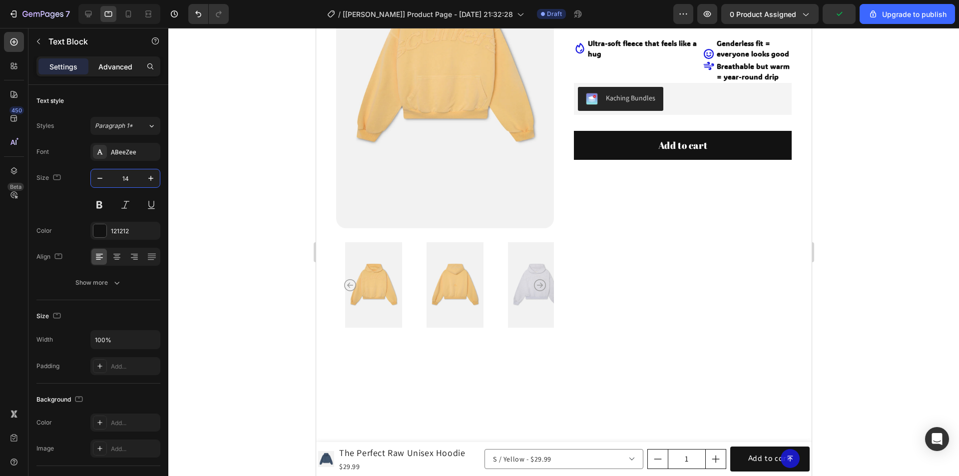
paste input "7"
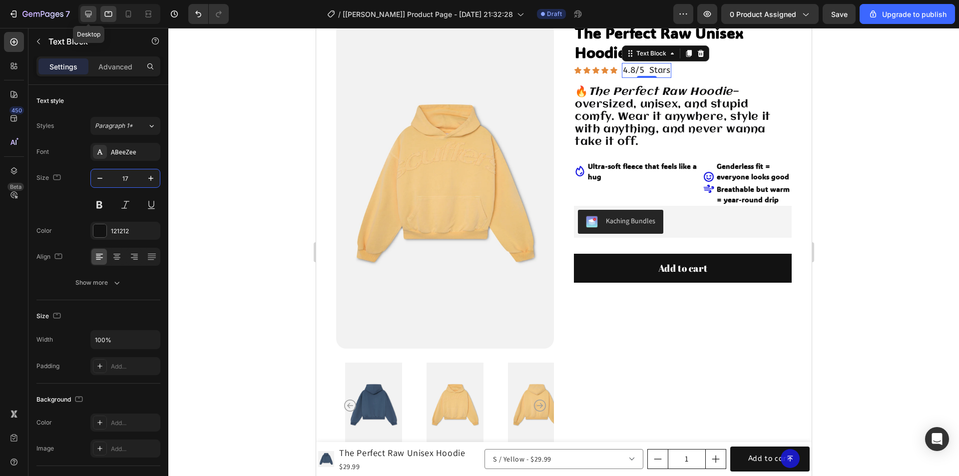
click at [93, 9] on div at bounding box center [88, 14] width 16 height 16
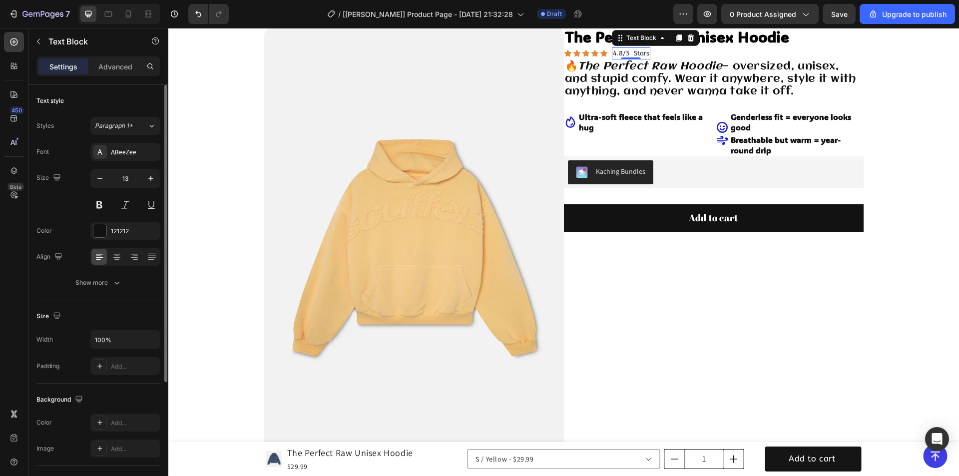
scroll to position [47, 0]
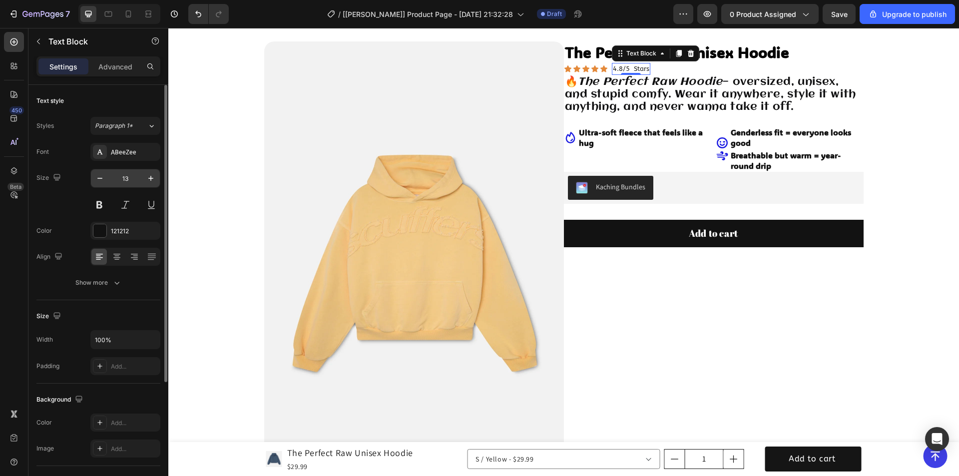
click at [130, 175] on input "13" at bounding box center [125, 178] width 33 height 18
paste input "7"
type input "17"
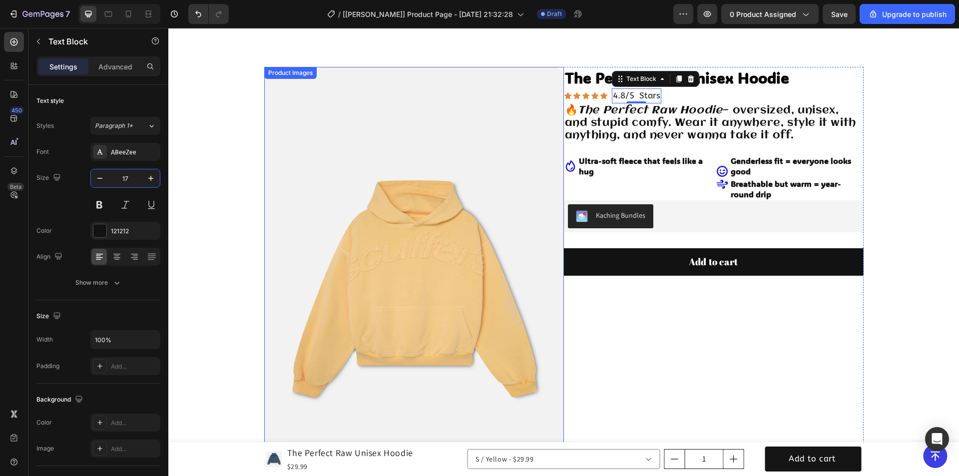
scroll to position [0, 0]
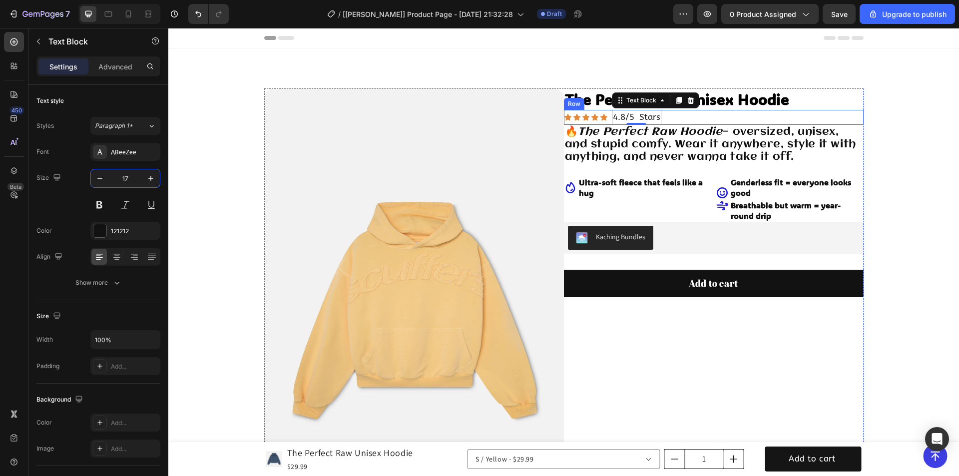
click at [698, 119] on div "Icon Icon Icon Icon Icon Icon List 4.8/5 Stars Text Block 0 Row" at bounding box center [714, 117] width 300 height 15
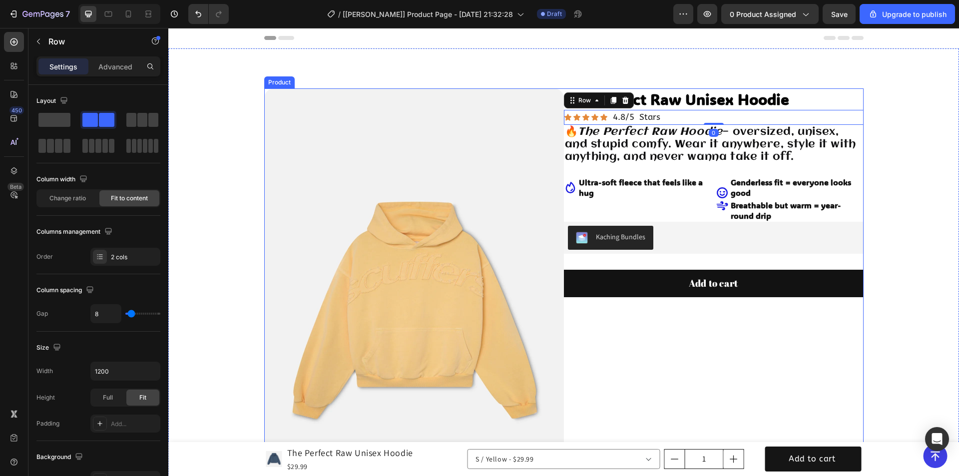
click at [585, 320] on div "The Perfect Raw Unisex Hoodie Product Title Icon Icon Icon Icon Icon Icon List …" at bounding box center [714, 363] width 300 height 551
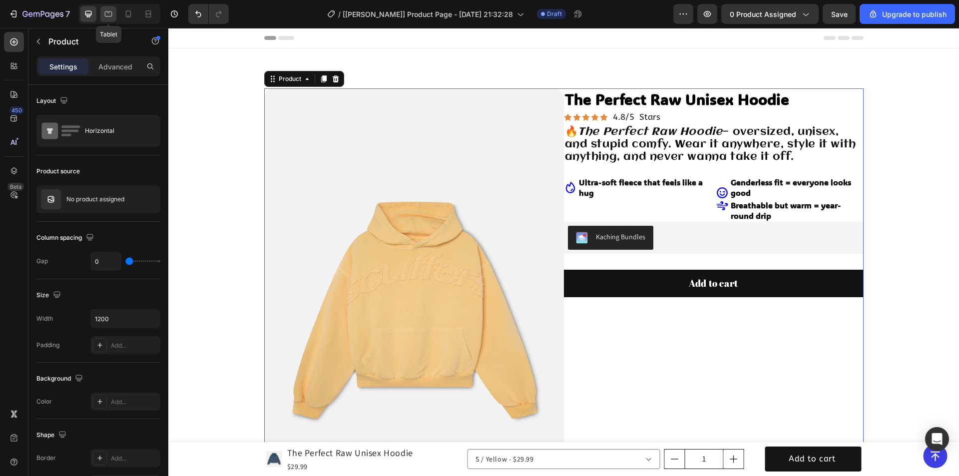
click at [109, 14] on icon at bounding box center [108, 14] width 10 height 10
type input "40"
type input "100%"
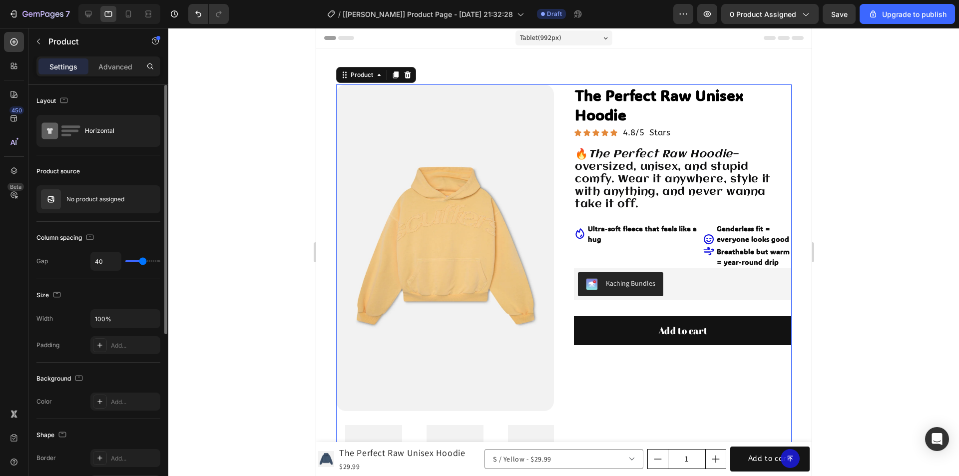
scroll to position [21, 0]
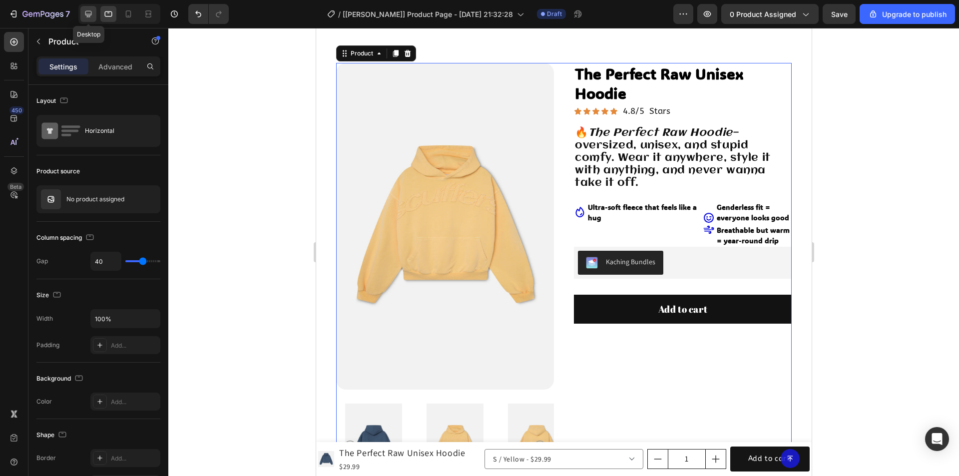
click at [87, 12] on icon at bounding box center [88, 14] width 10 height 10
type input "0"
type input "1200"
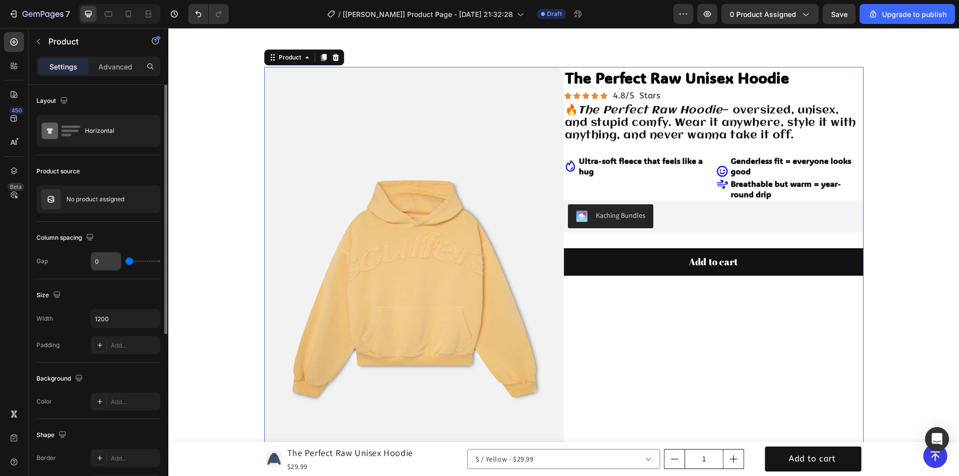
scroll to position [25, 0]
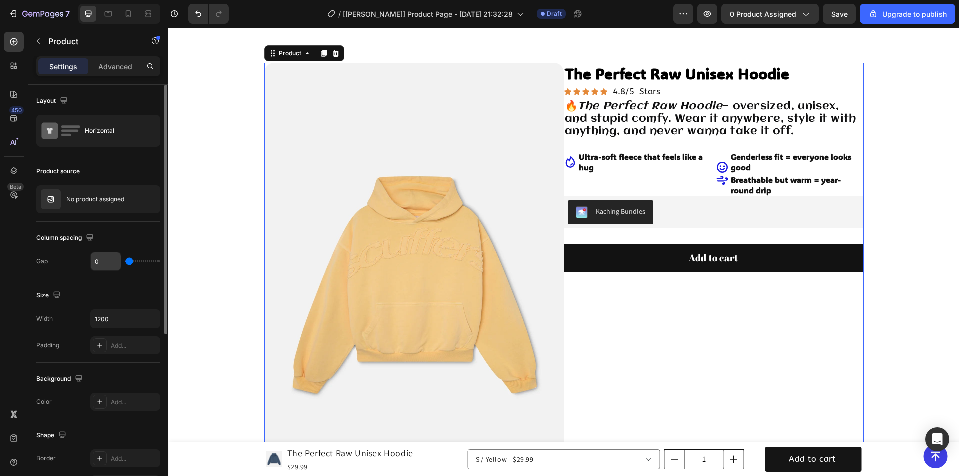
click at [106, 261] on input "0" at bounding box center [106, 261] width 30 height 18
type input "4"
type input "40"
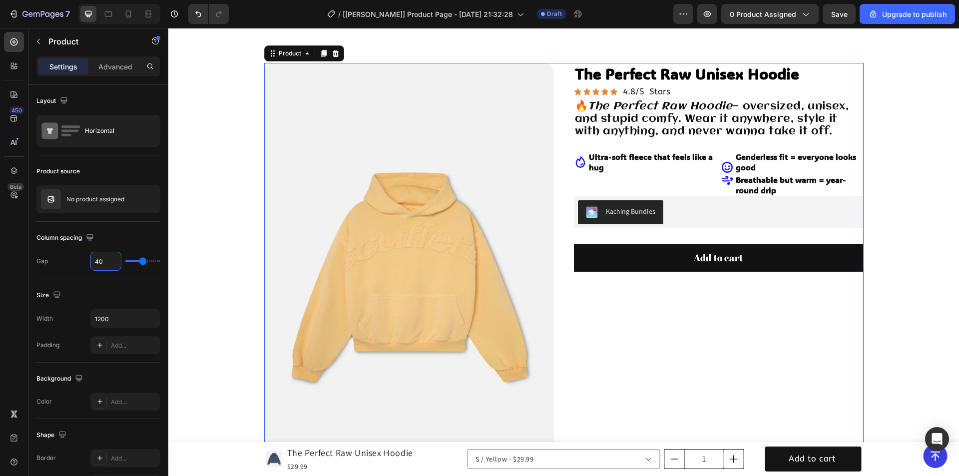
click at [669, 316] on div "The Perfect Raw Unisex Hoodie Product Title Icon Icon Icon Icon Icon Icon List …" at bounding box center [719, 331] width 290 height 536
click at [127, 13] on icon at bounding box center [128, 14] width 10 height 10
type input "0"
type input "100%"
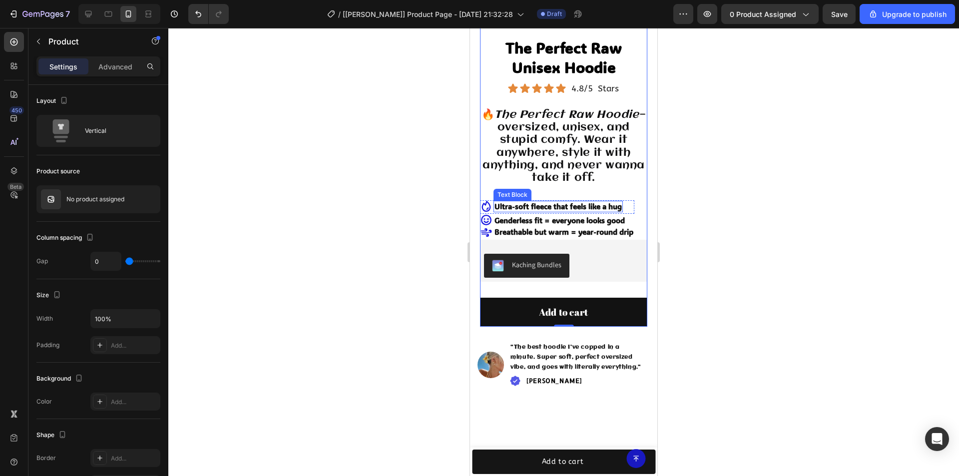
scroll to position [300, 0]
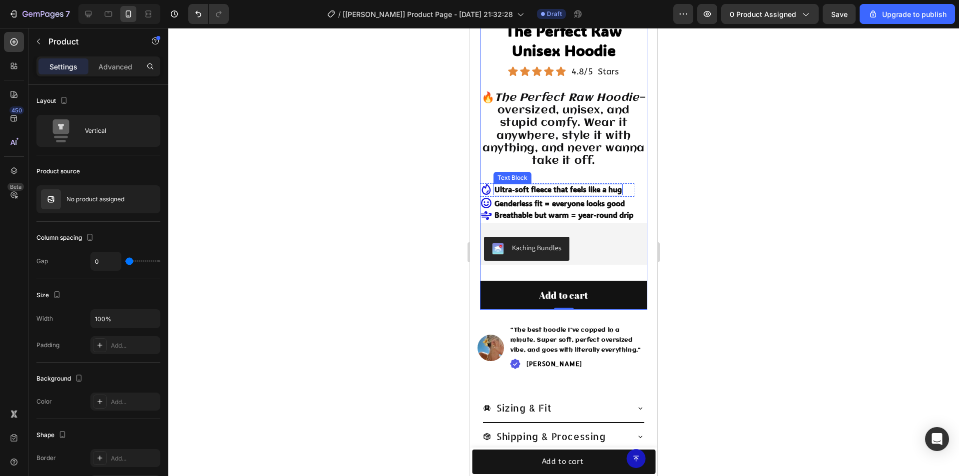
click at [536, 184] on strong "Ultra-soft fleece that feels like a hug" at bounding box center [558, 189] width 127 height 10
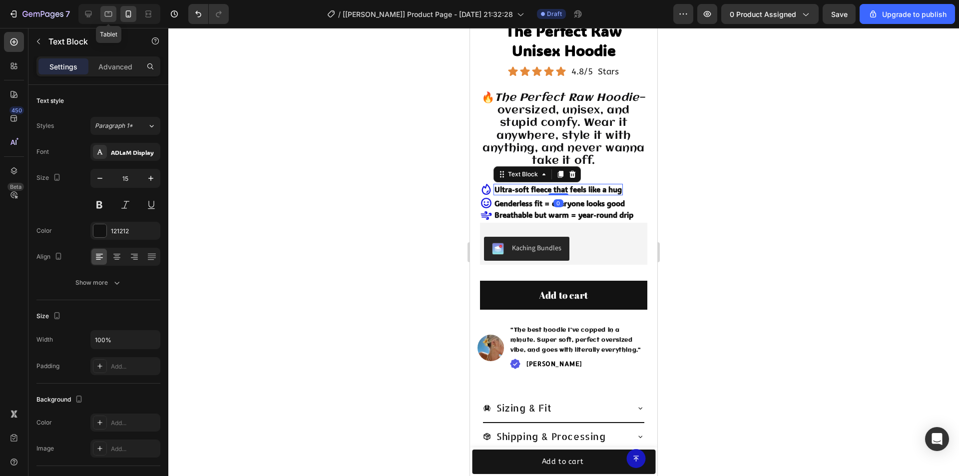
click at [105, 8] on div at bounding box center [108, 14] width 16 height 16
type input "14"
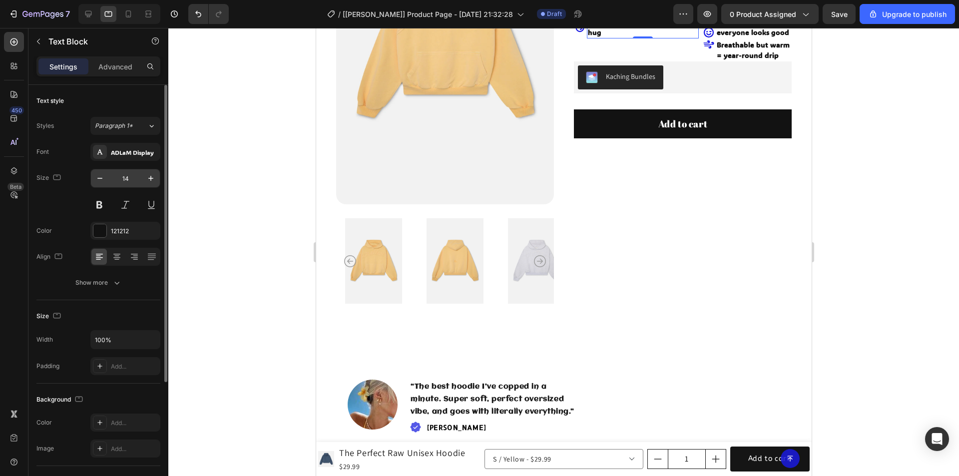
scroll to position [159, 0]
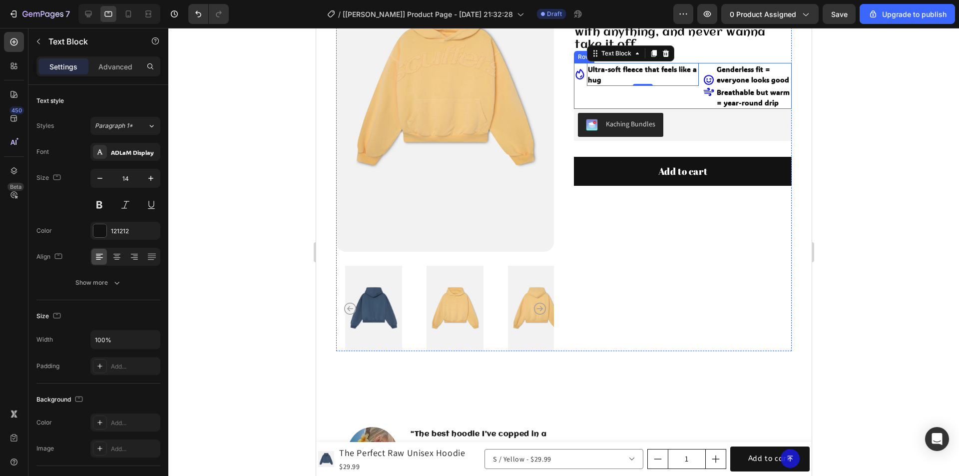
click at [690, 95] on div "Icon Ultra-soft fleece that feels like a hug Text Block 0 Row" at bounding box center [636, 86] width 125 height 46
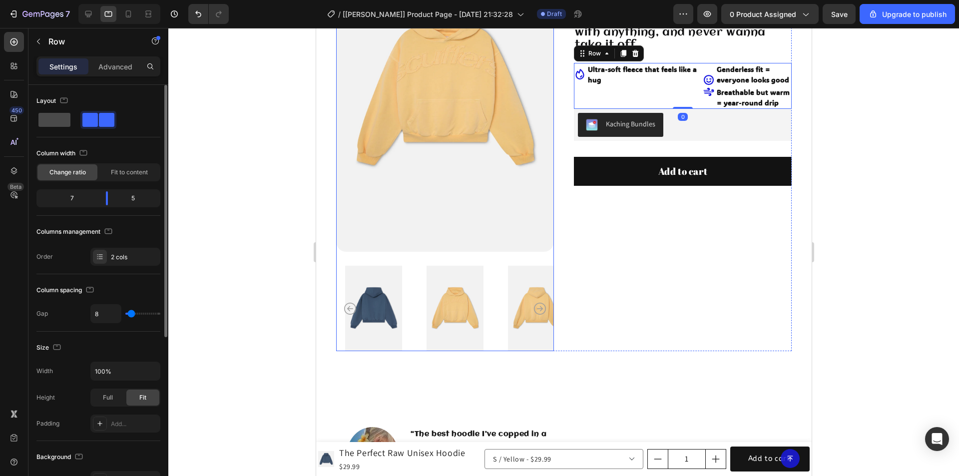
click at [64, 122] on span at bounding box center [54, 120] width 32 height 14
type input "0"
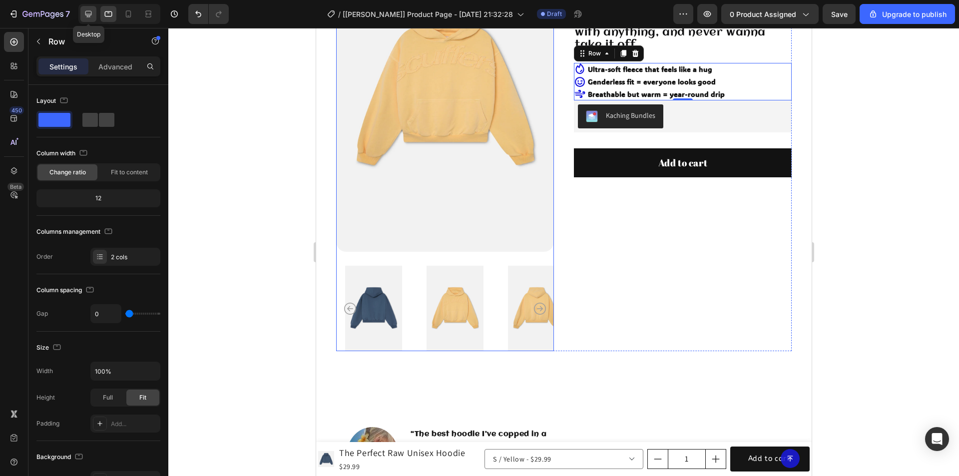
click at [85, 16] on icon at bounding box center [88, 14] width 10 height 10
type input "1200"
type input "8"
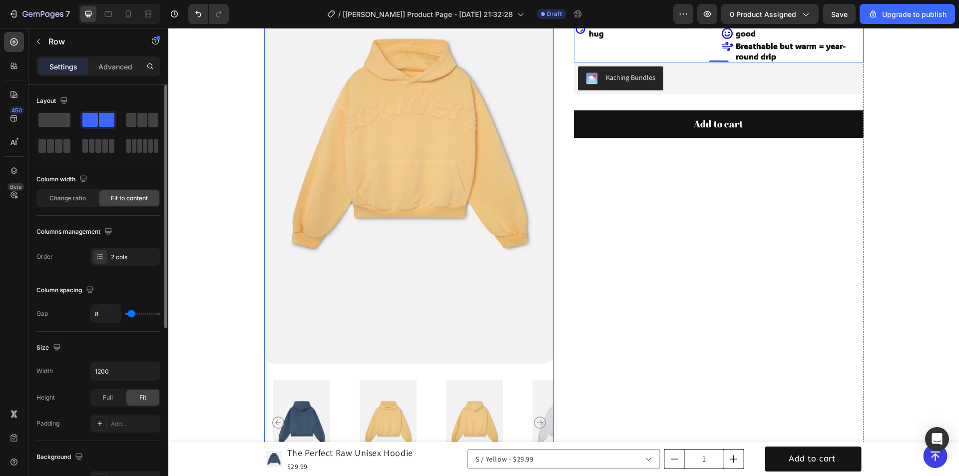
scroll to position [113, 0]
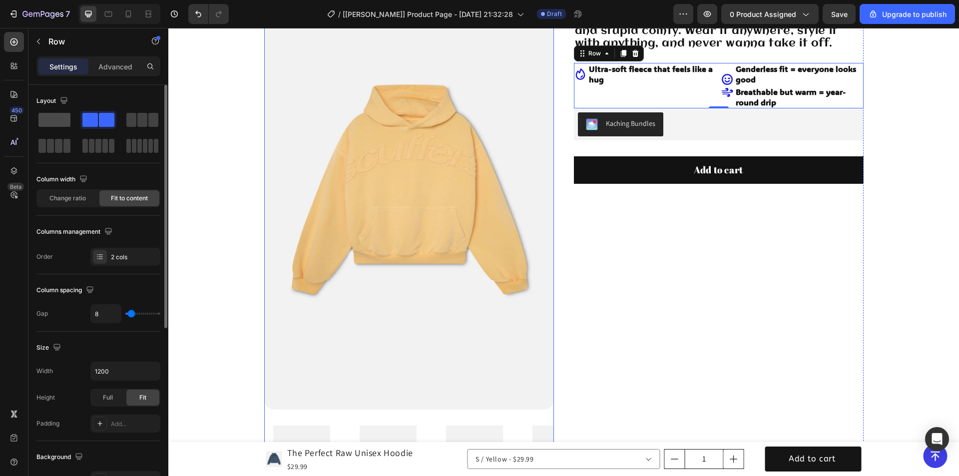
click at [55, 119] on span at bounding box center [54, 120] width 32 height 14
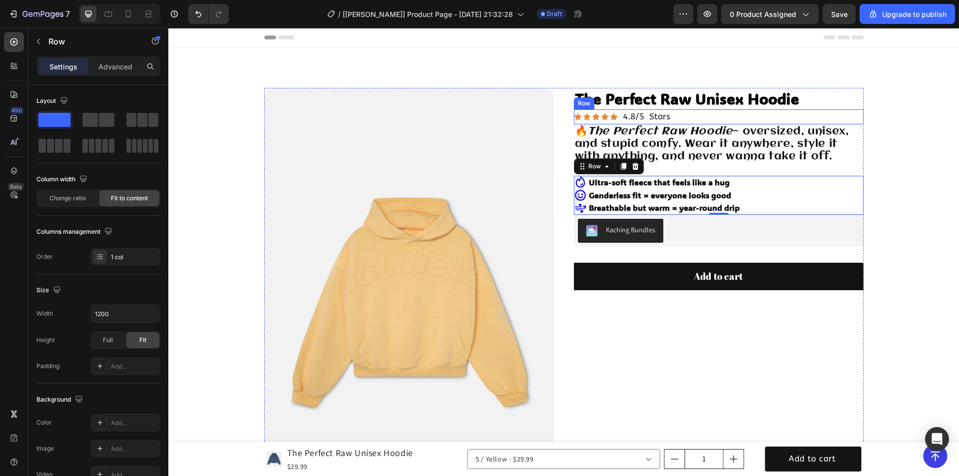
scroll to position [0, 0]
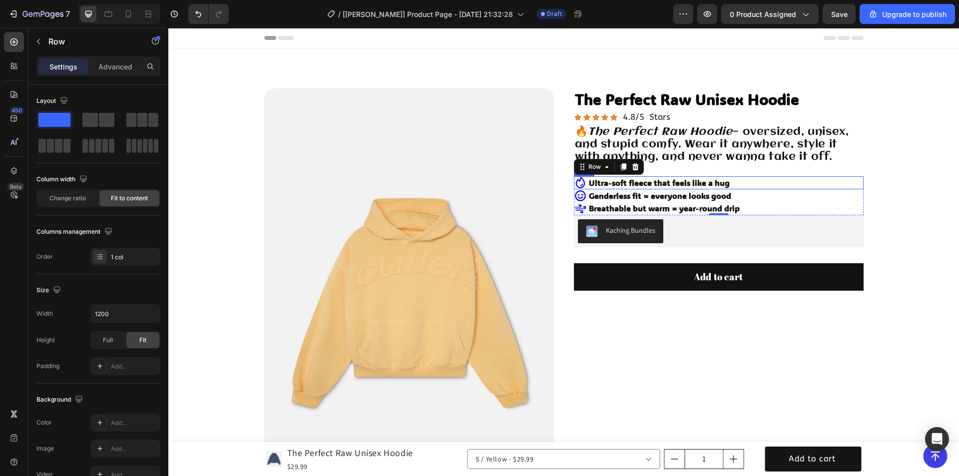
click at [738, 183] on div "Icon Ultra-soft fleece that feels like a hug Text Block Row" at bounding box center [719, 182] width 290 height 13
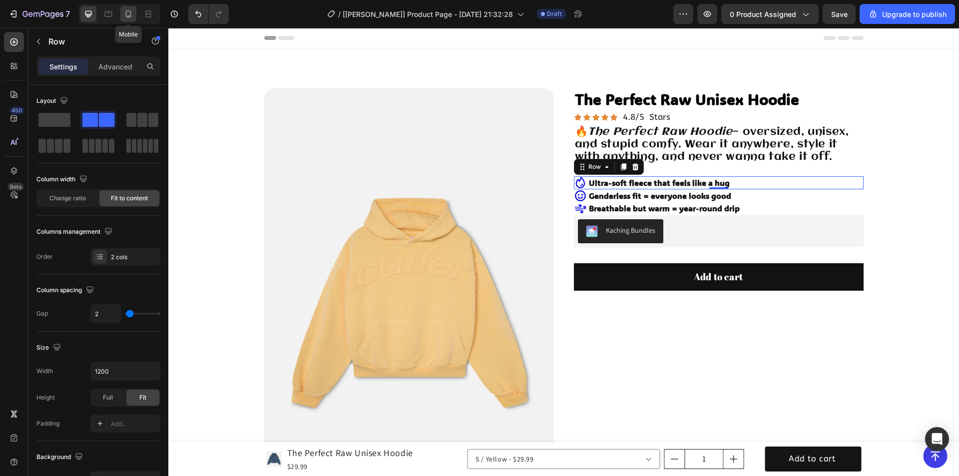
click at [125, 14] on icon at bounding box center [128, 14] width 10 height 10
type input "100%"
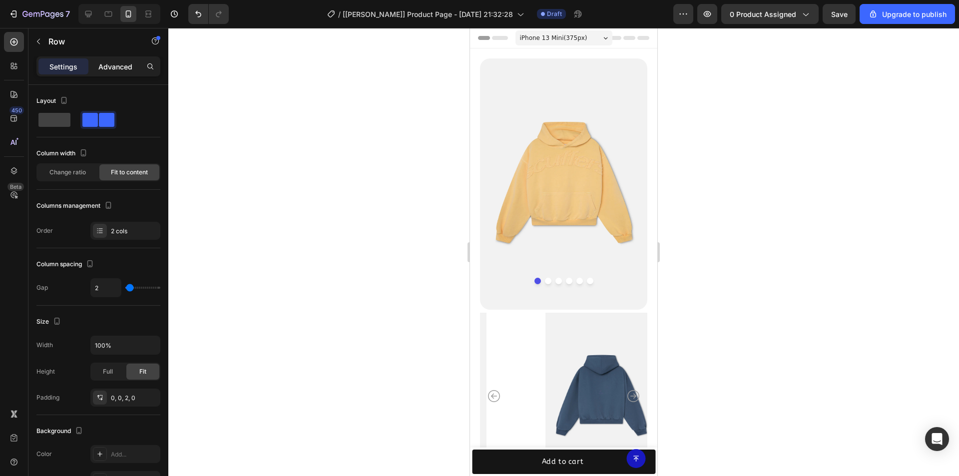
click at [103, 67] on p "Advanced" at bounding box center [115, 66] width 34 height 10
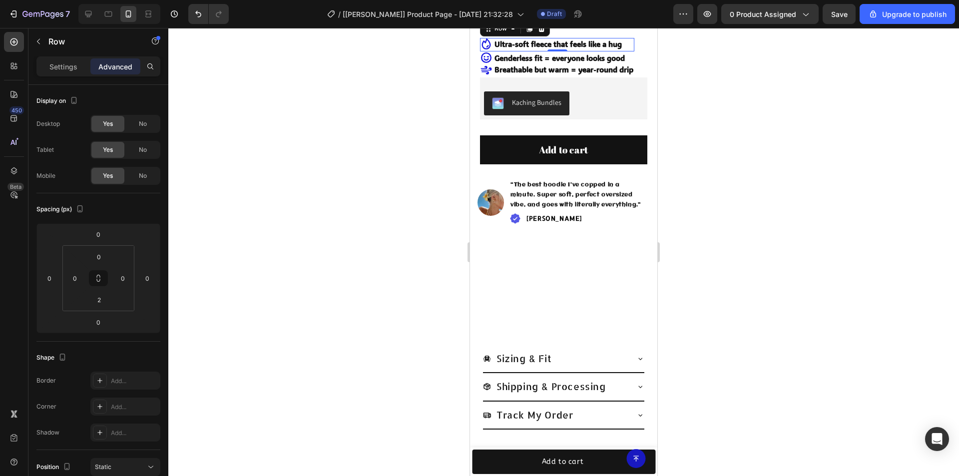
scroll to position [572, 0]
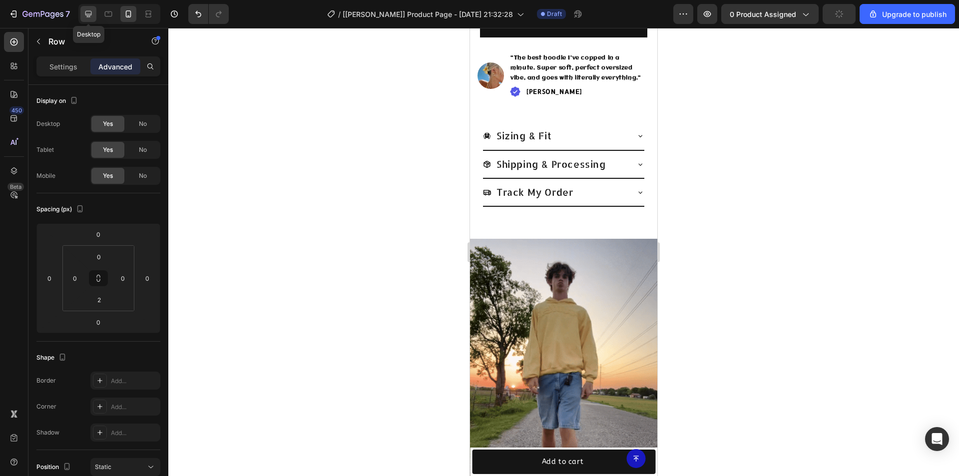
click at [87, 13] on icon at bounding box center [88, 14] width 10 height 10
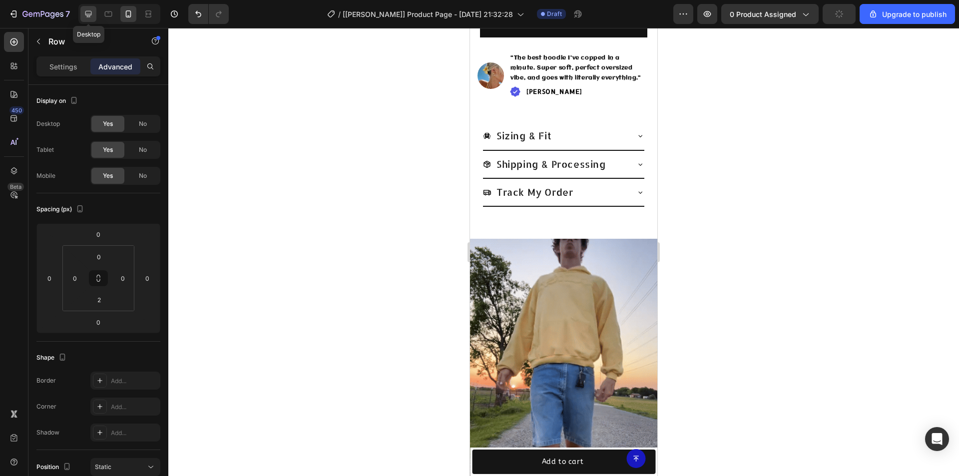
type input "0"
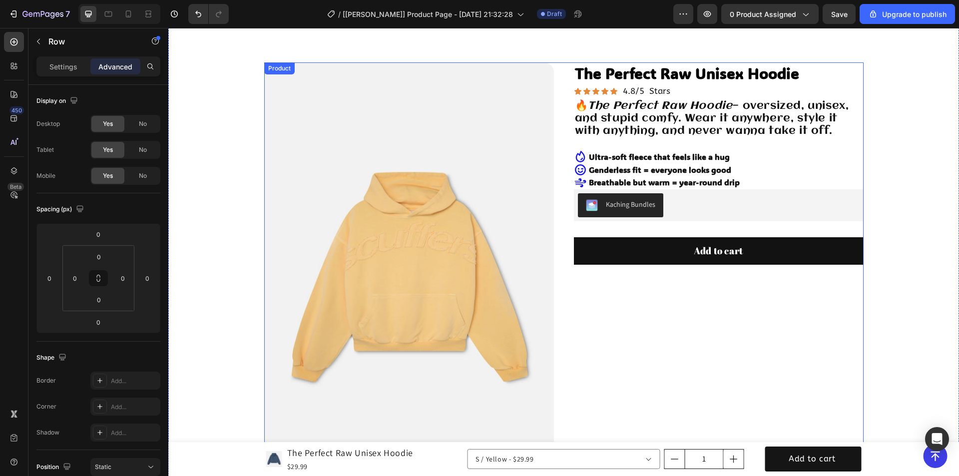
scroll to position [22, 0]
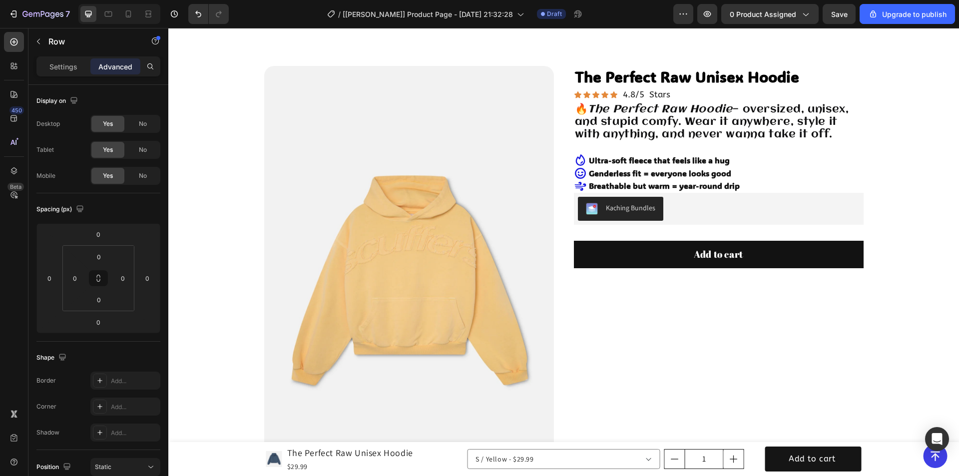
click at [745, 165] on div "Icon Ultra-soft fleece that feels like a hug Text Block Row" at bounding box center [719, 160] width 290 height 13
click at [101, 319] on input "0" at bounding box center [98, 322] width 20 height 15
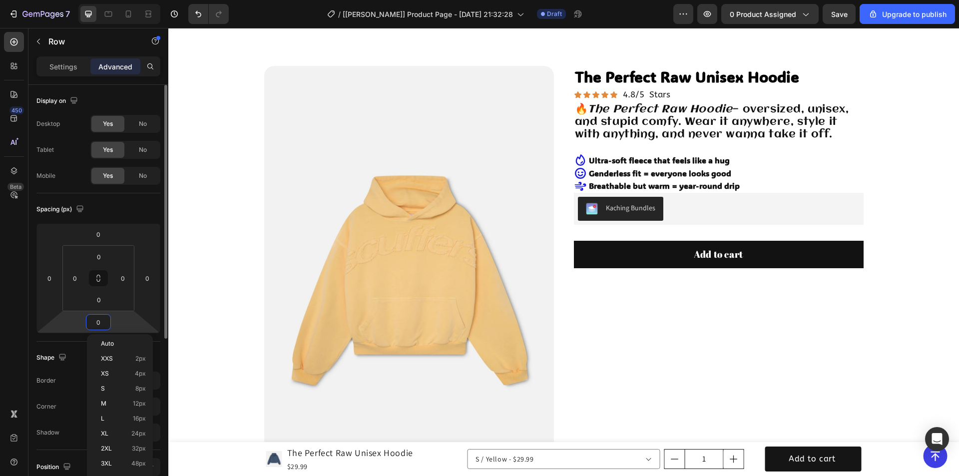
type input "2"
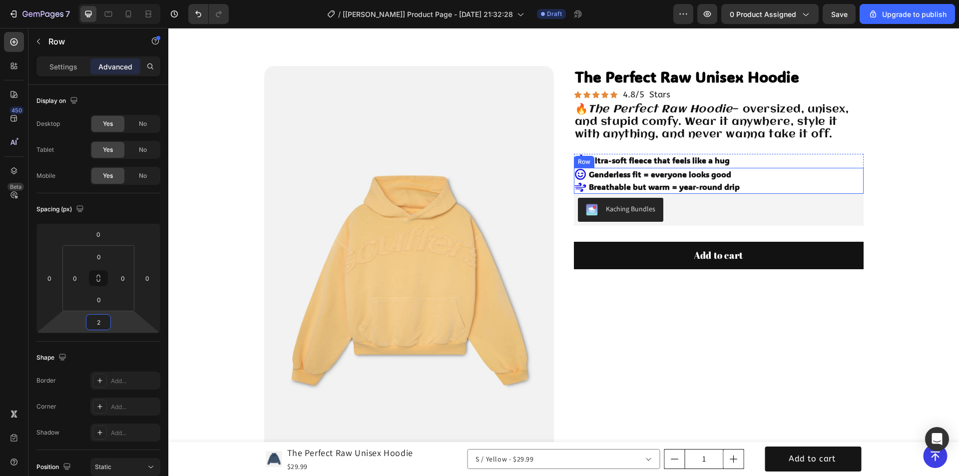
click at [763, 173] on div "Icon Icon Genderless fit = everyone looks good Text Block Breathable but warm =…" at bounding box center [719, 181] width 290 height 26
click at [589, 159] on div "Row" at bounding box center [595, 158] width 16 height 9
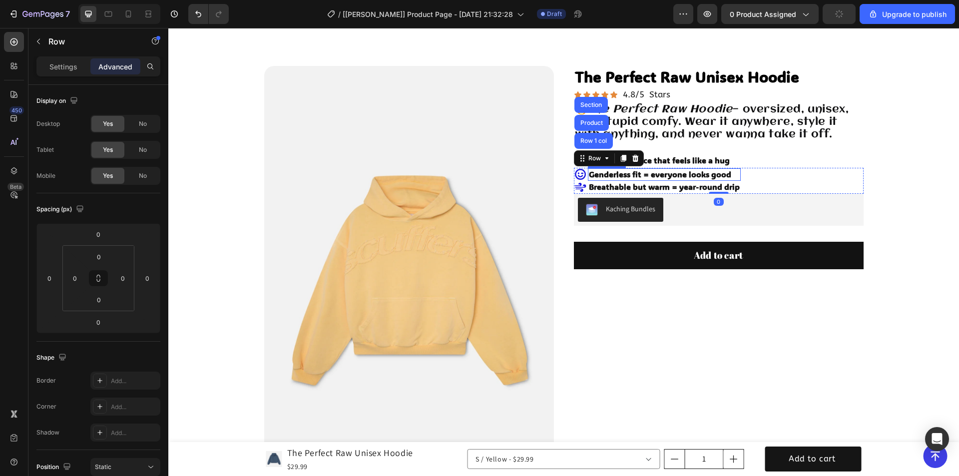
click at [646, 175] on strong "Genderless fit = everyone looks good" at bounding box center [660, 174] width 142 height 10
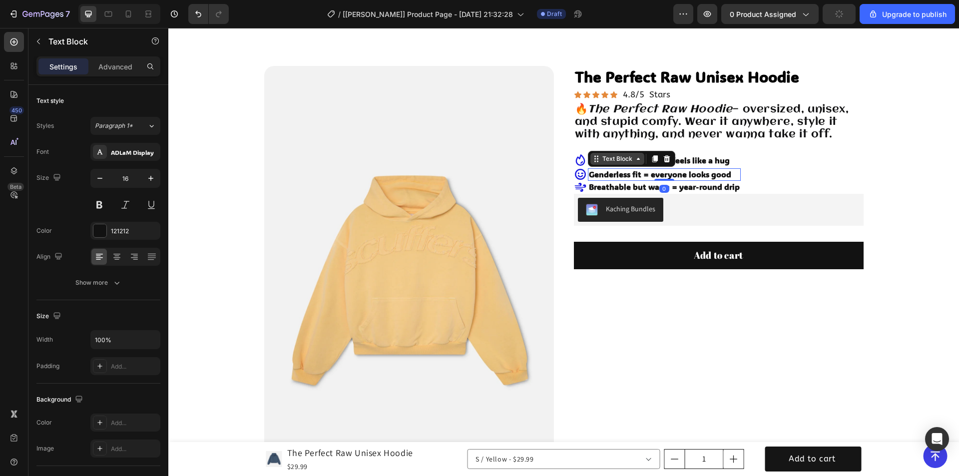
click at [610, 159] on div "Text Block" at bounding box center [618, 158] width 34 height 9
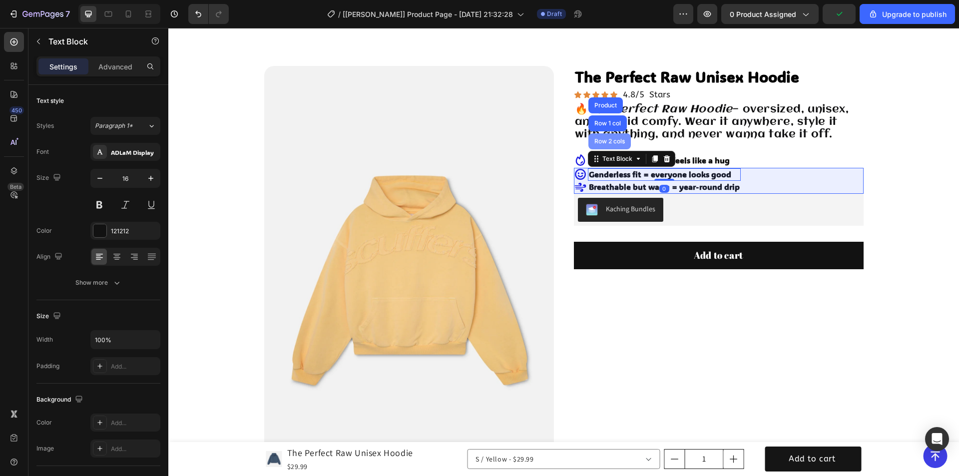
click at [599, 143] on div "Row 2 cols" at bounding box center [610, 141] width 34 height 6
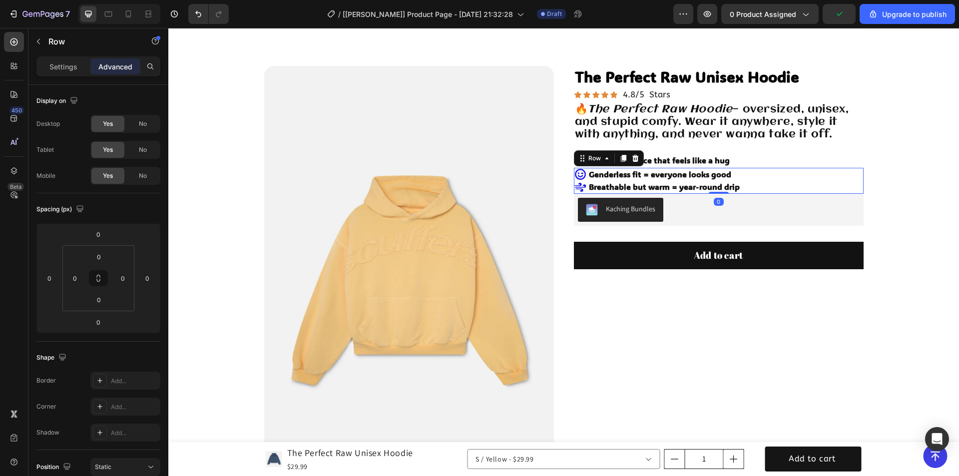
click at [774, 179] on div "Icon Icon Genderless fit = everyone looks good Text Block Breathable but warm =…" at bounding box center [719, 181] width 290 height 26
click at [736, 193] on div "Breathable but warm = year-round drip" at bounding box center [664, 187] width 153 height 12
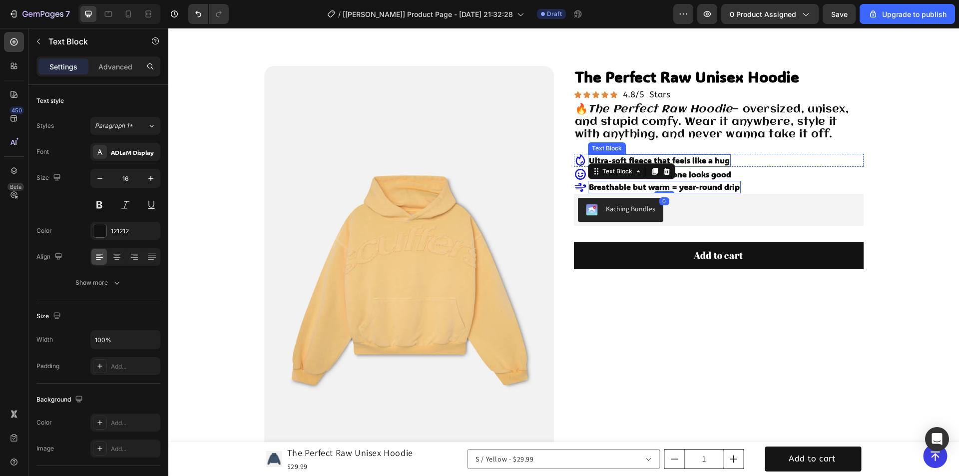
click at [679, 157] on strong "Ultra-soft fleece that feels like a hug" at bounding box center [659, 160] width 141 height 10
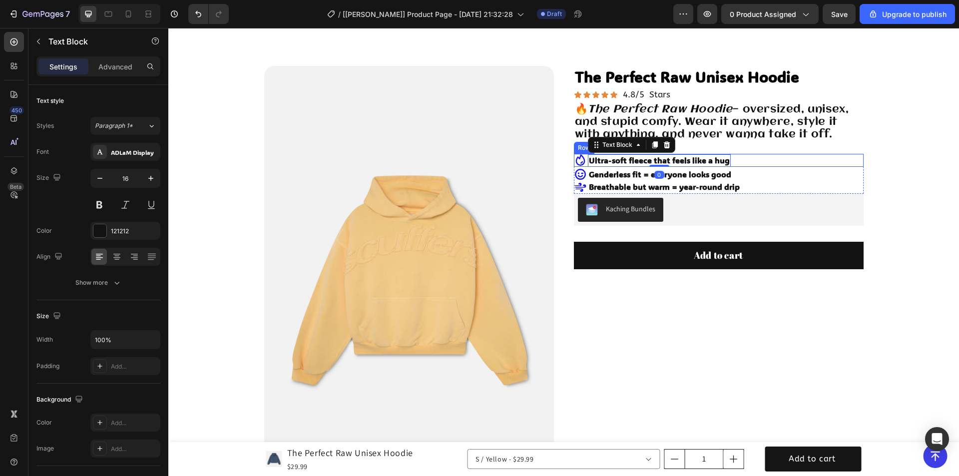
click at [757, 157] on div "Icon Ultra-soft fleece that feels like a hug Text Block 0 Row" at bounding box center [719, 160] width 290 height 13
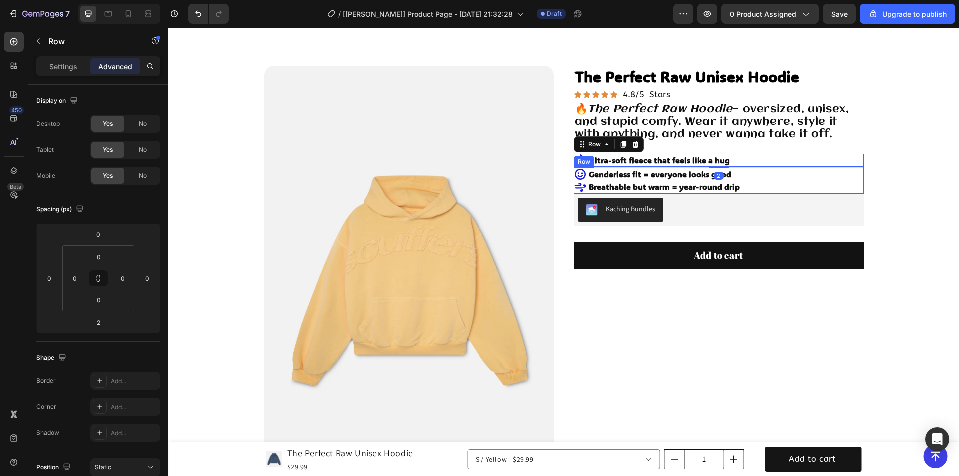
click at [755, 176] on div "Icon Icon Genderless fit = everyone looks good Text Block Breathable but warm =…" at bounding box center [719, 181] width 290 height 26
click at [748, 162] on div "Icon Ultra-soft fleece that feels like a hug Text Block Row" at bounding box center [719, 160] width 290 height 13
click at [620, 143] on icon at bounding box center [624, 144] width 8 height 8
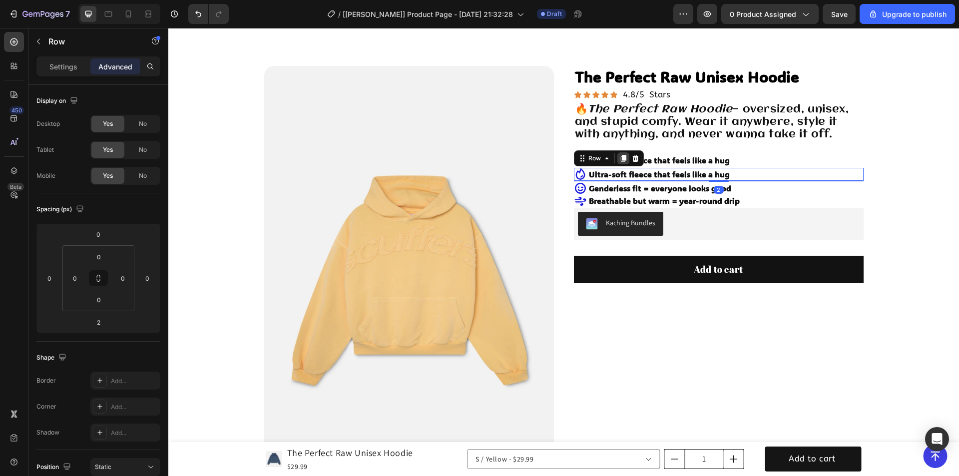
click at [621, 158] on icon at bounding box center [623, 158] width 5 height 7
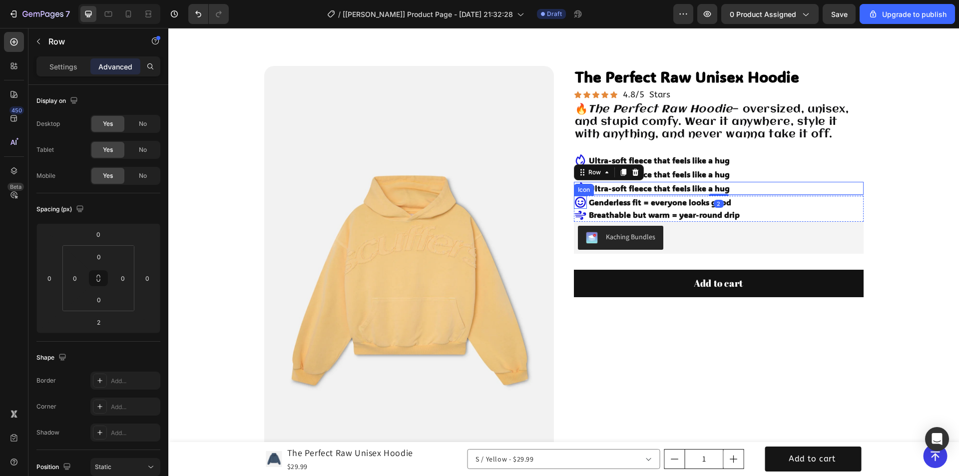
click at [575, 205] on icon at bounding box center [580, 202] width 13 height 13
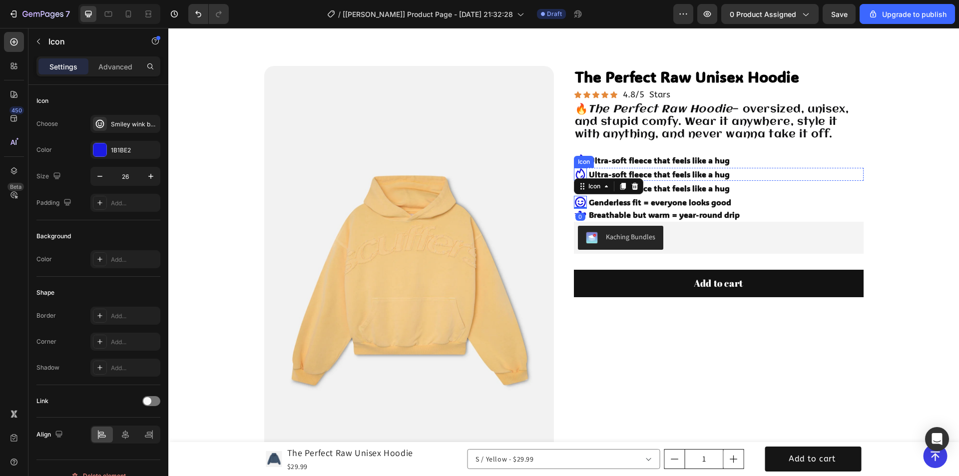
click at [575, 177] on icon at bounding box center [580, 174] width 13 height 13
click at [631, 157] on icon at bounding box center [634, 158] width 6 height 7
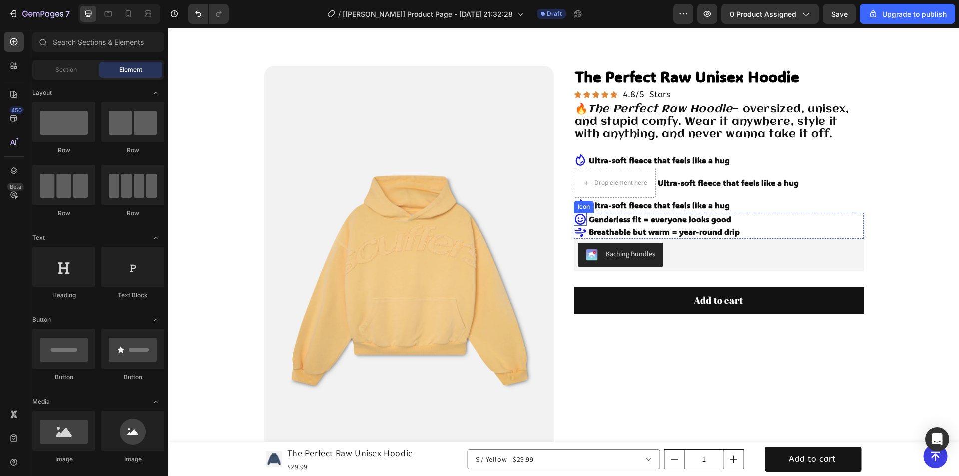
click at [578, 220] on icon at bounding box center [580, 219] width 13 height 13
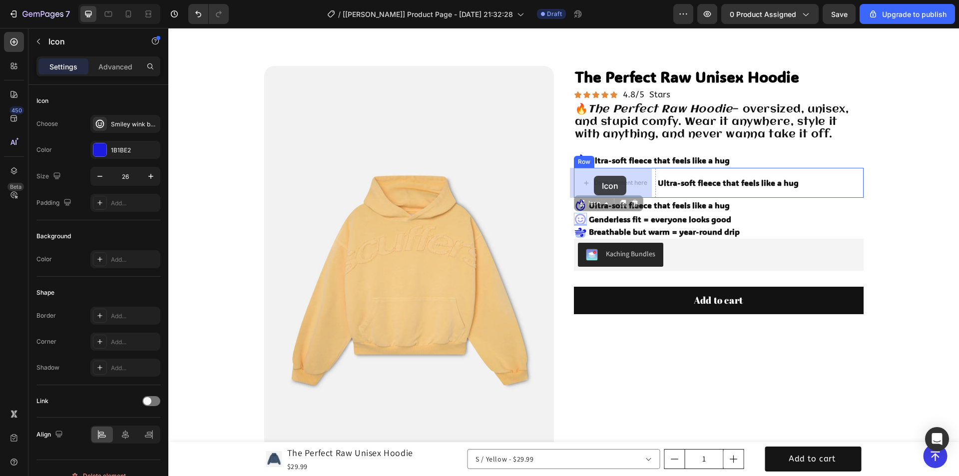
drag, startPoint x: 584, startPoint y: 206, endPoint x: 594, endPoint y: 176, distance: 31.8
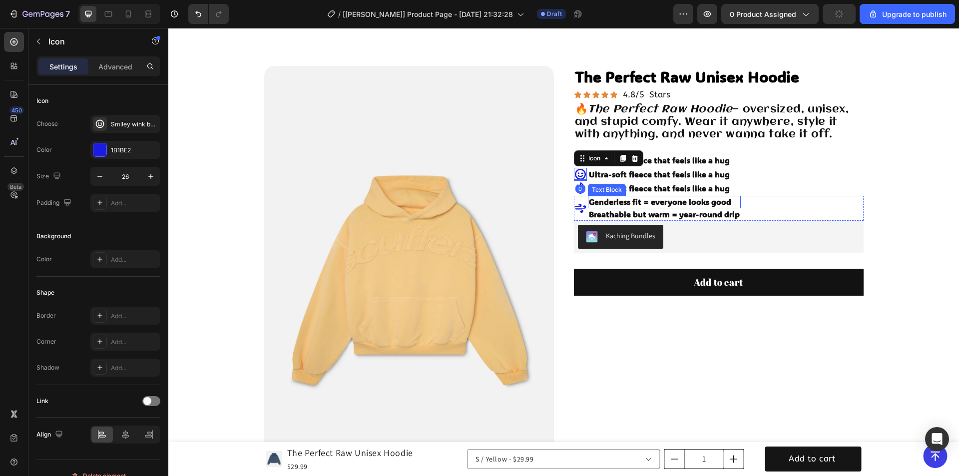
click at [647, 200] on strong "Genderless fit = everyone looks good" at bounding box center [660, 201] width 142 height 10
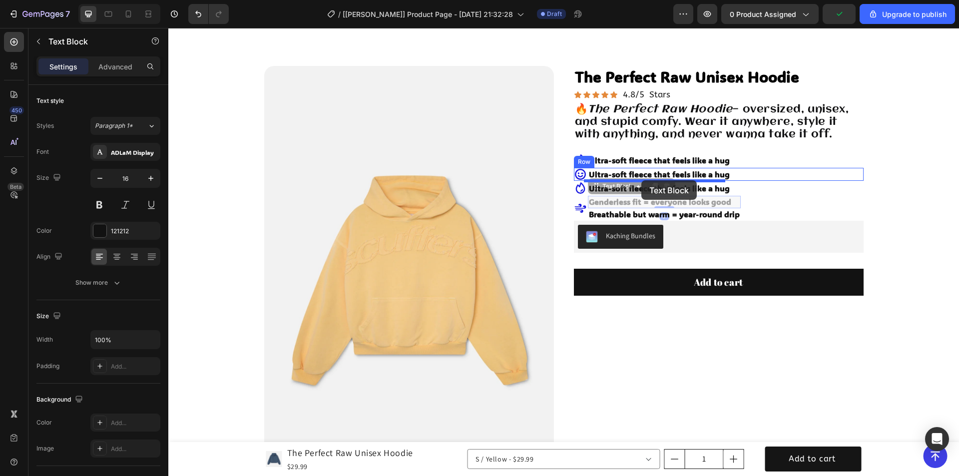
drag, startPoint x: 611, startPoint y: 189, endPoint x: 638, endPoint y: 184, distance: 28.4
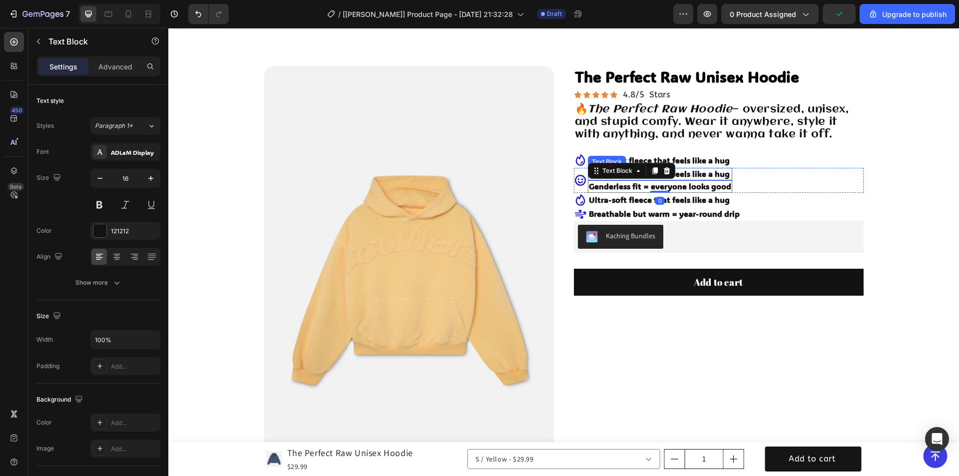
click at [710, 174] on strong "Ultra-soft fleece that feels like a hug" at bounding box center [659, 173] width 141 height 10
click at [664, 157] on icon at bounding box center [666, 158] width 6 height 7
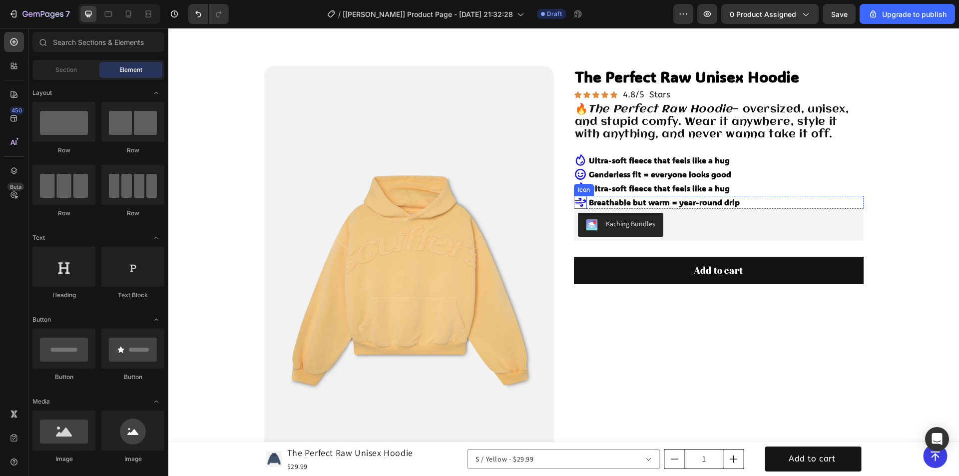
click at [580, 201] on icon at bounding box center [580, 202] width 11 height 9
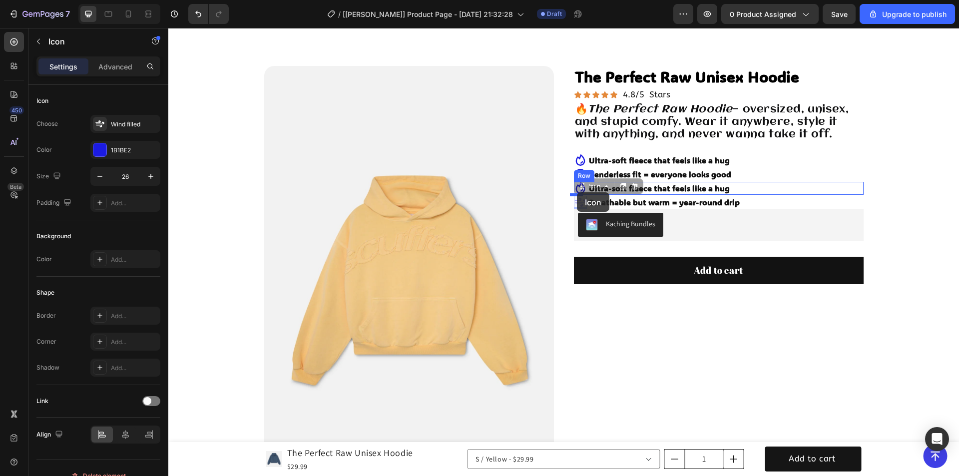
drag, startPoint x: 581, startPoint y: 187, endPoint x: 577, endPoint y: 192, distance: 6.8
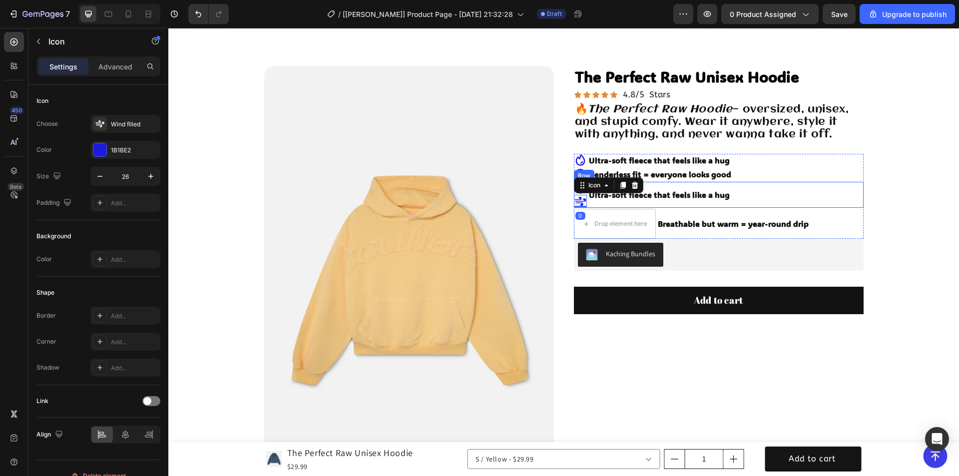
click at [657, 195] on strong "Ultra-soft fleece that feels like a hug" at bounding box center [659, 194] width 141 height 10
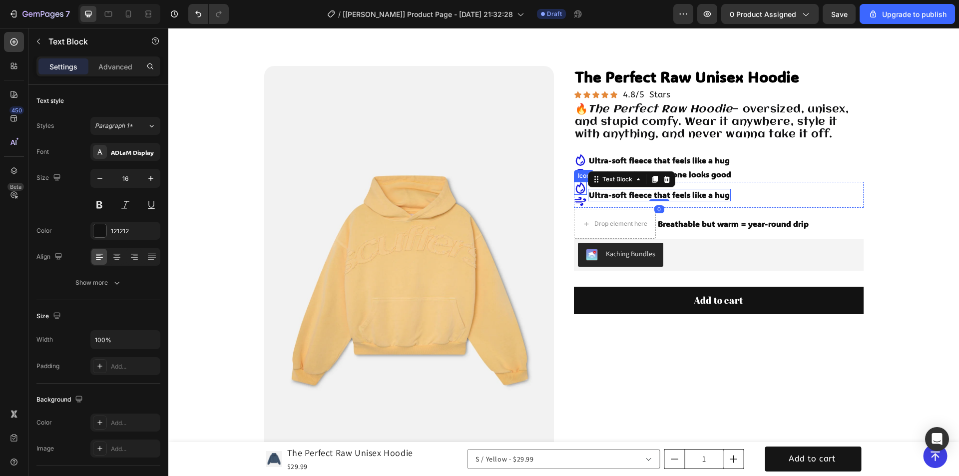
click at [576, 188] on icon at bounding box center [580, 188] width 13 height 13
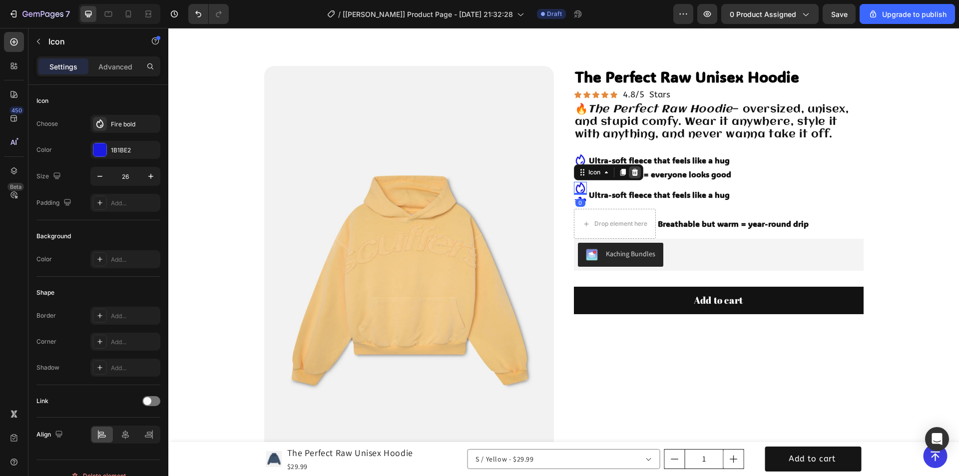
click at [631, 169] on icon at bounding box center [635, 172] width 8 height 8
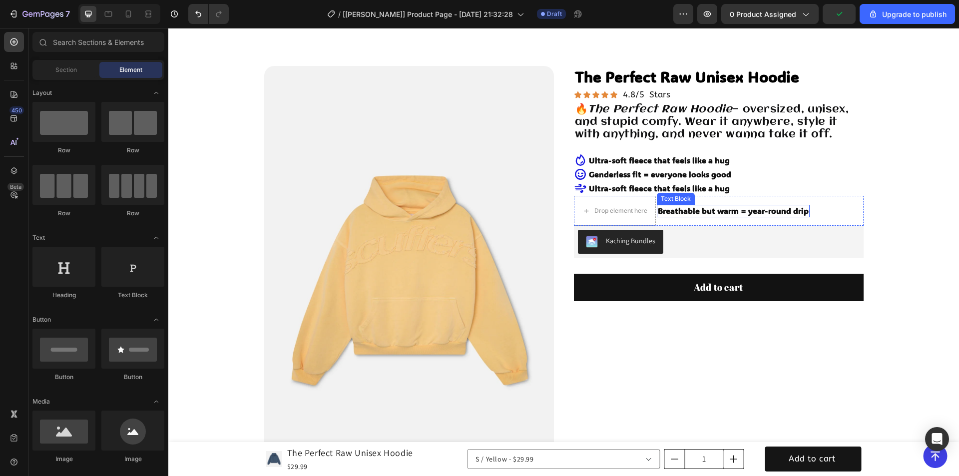
click at [679, 214] on strong "Breathable but warm = year-round drip" at bounding box center [733, 210] width 151 height 10
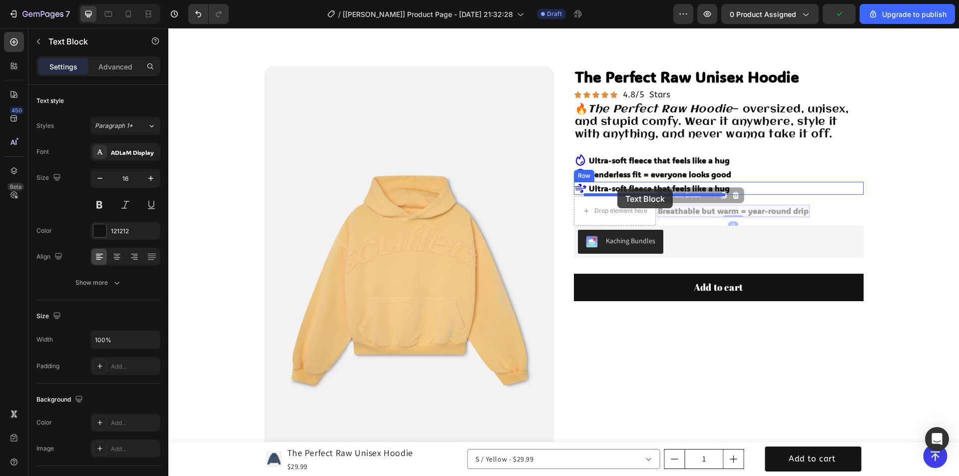
drag, startPoint x: 668, startPoint y: 196, endPoint x: 618, endPoint y: 189, distance: 51.0
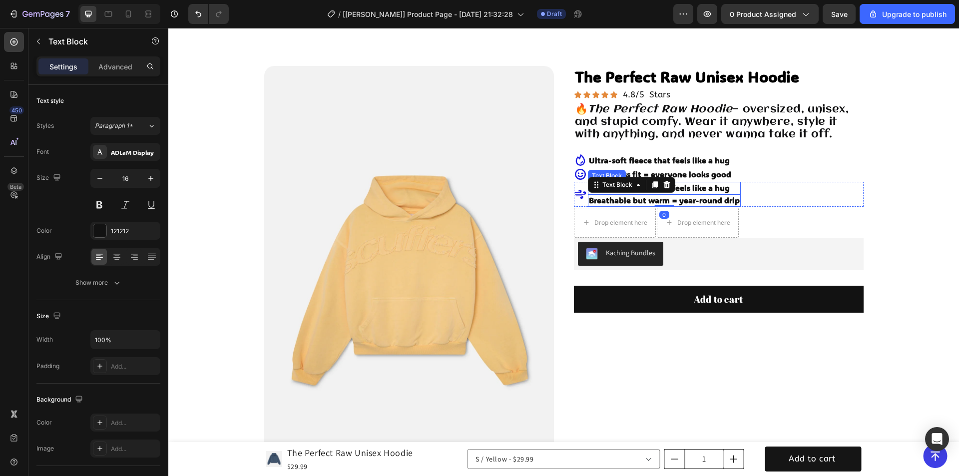
click at [711, 184] on strong "Ultra-soft fleece that feels like a hug" at bounding box center [659, 187] width 141 height 10
click at [663, 171] on icon at bounding box center [666, 172] width 6 height 7
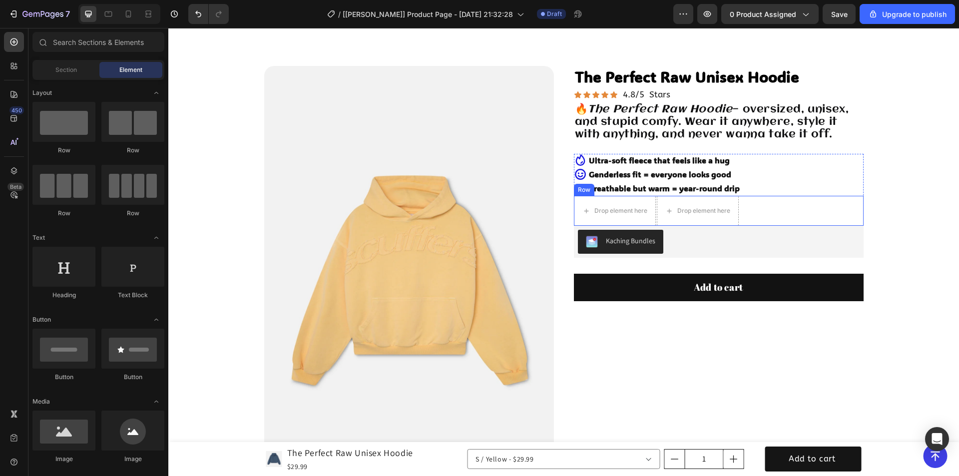
click at [761, 210] on div "Drop element here Drop element here Row" at bounding box center [719, 211] width 290 height 30
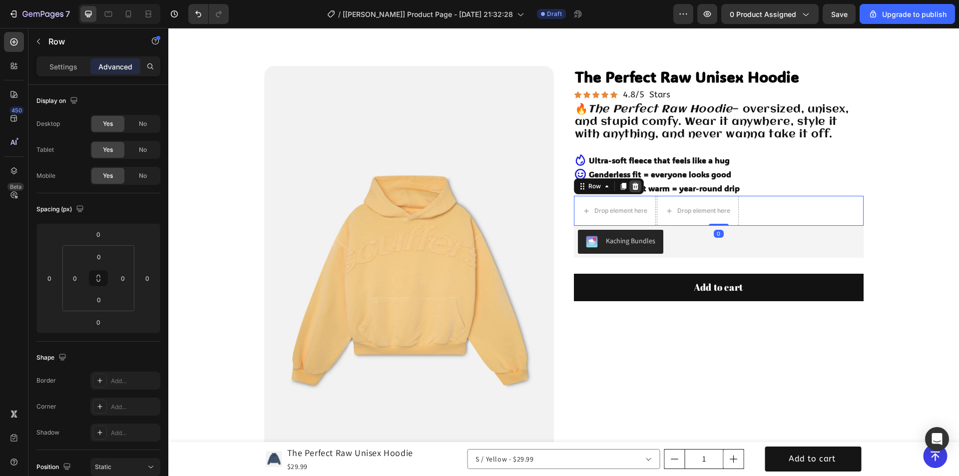
click at [636, 185] on div at bounding box center [635, 186] width 12 height 12
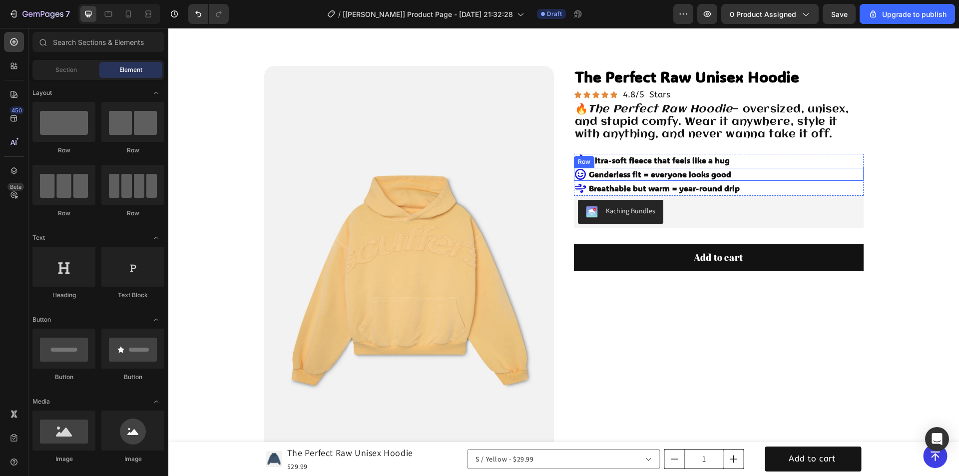
click at [759, 175] on div "Icon Genderless fit = everyone looks good Text Block Row" at bounding box center [719, 174] width 290 height 13
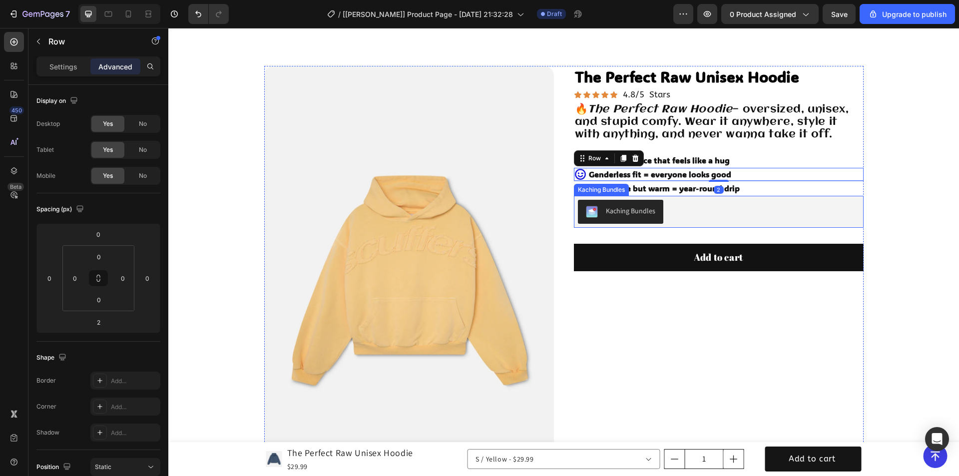
click at [742, 198] on div "Kaching Bundles" at bounding box center [719, 212] width 290 height 32
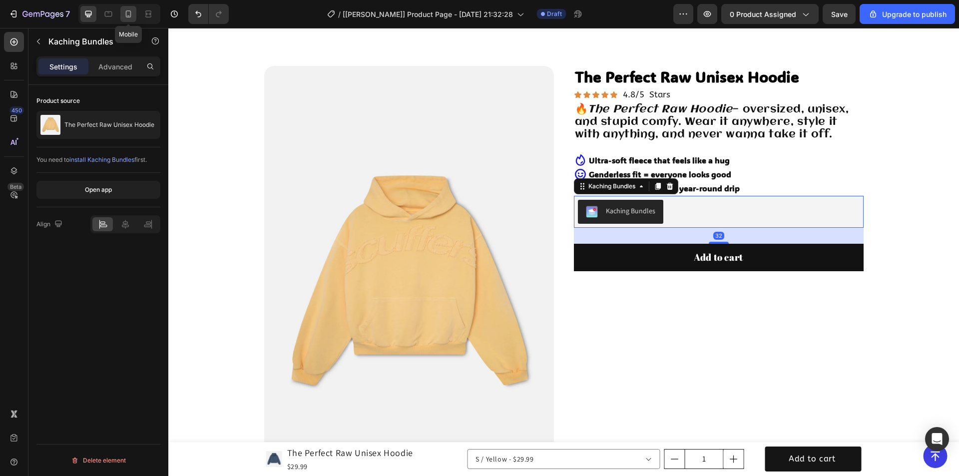
drag, startPoint x: 131, startPoint y: 10, endPoint x: 127, endPoint y: 147, distance: 136.9
click at [131, 10] on icon at bounding box center [128, 14] width 10 height 10
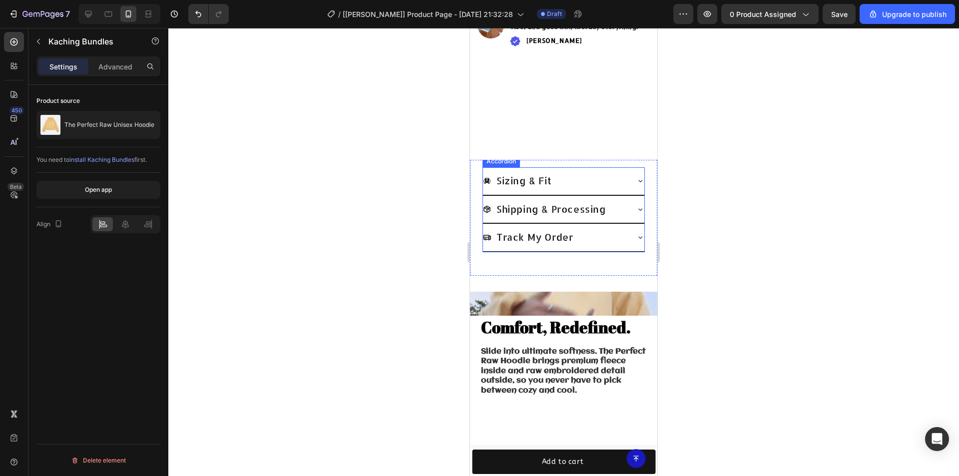
scroll to position [413, 0]
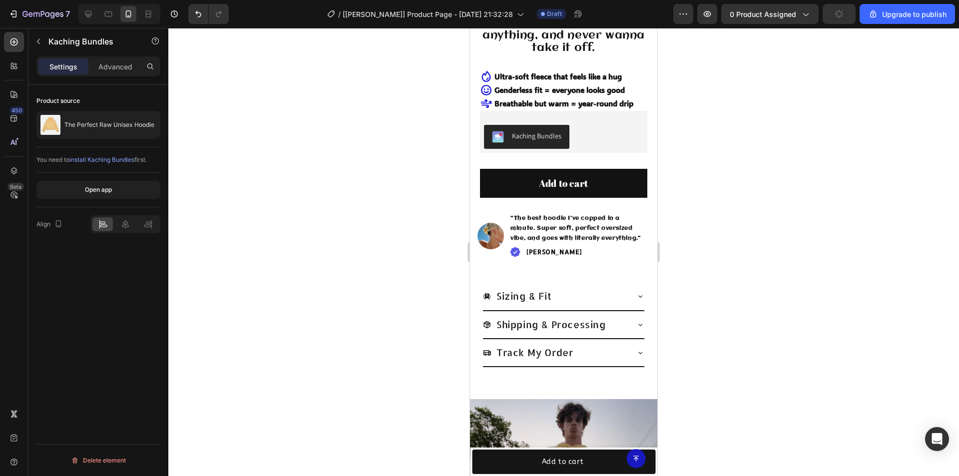
click at [609, 135] on div "Kaching Bundles" at bounding box center [563, 137] width 159 height 24
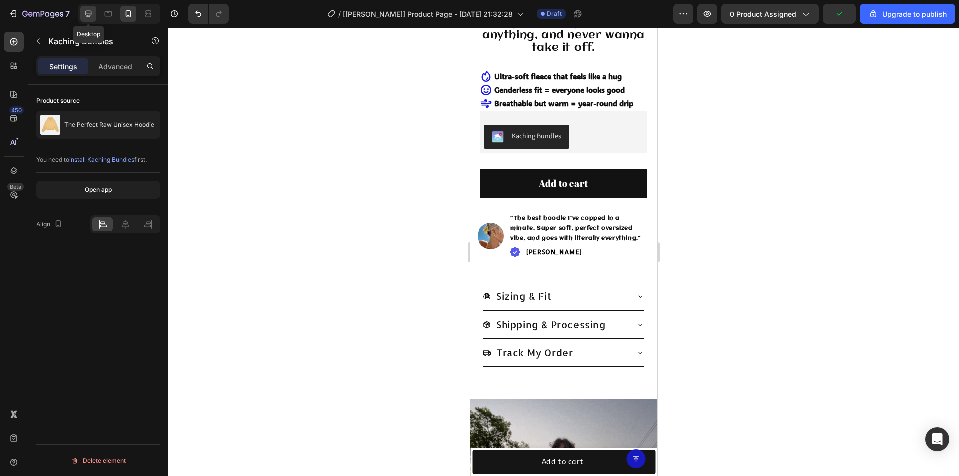
click at [88, 12] on icon at bounding box center [88, 14] width 10 height 10
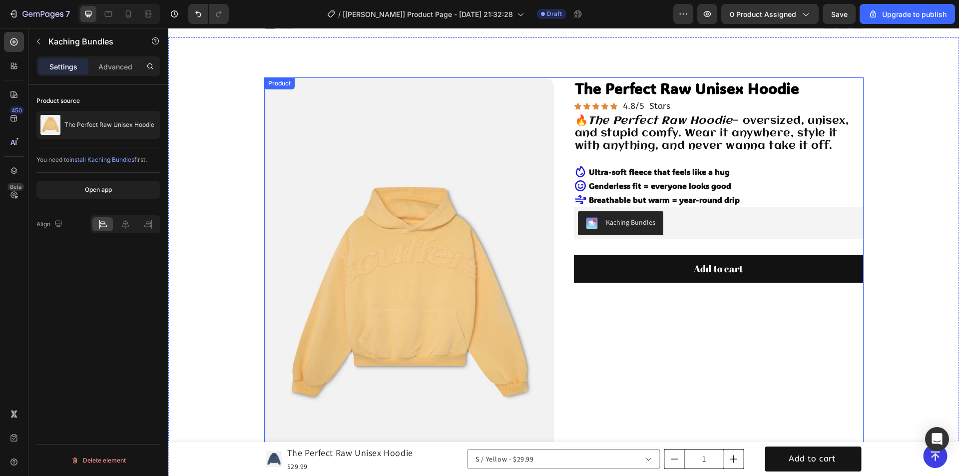
scroll to position [5, 0]
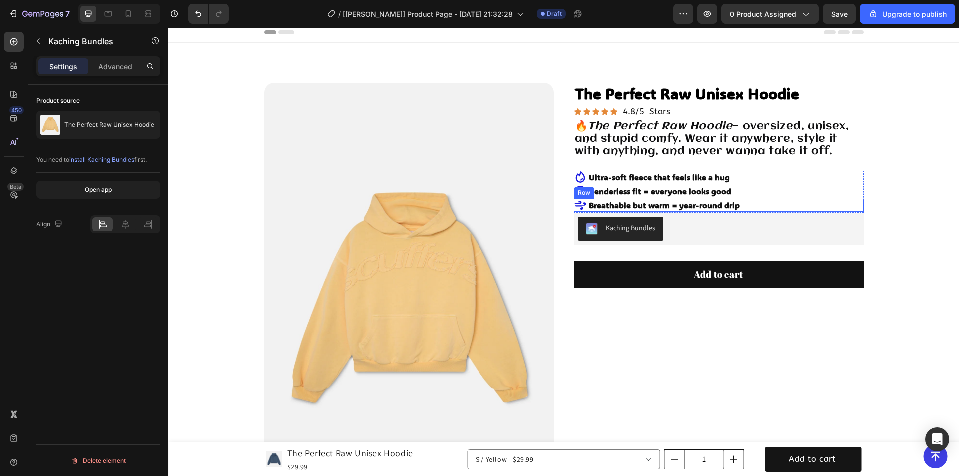
click at [784, 208] on div "Icon Breathable but warm = year-round drip Text Block Row" at bounding box center [719, 205] width 290 height 13
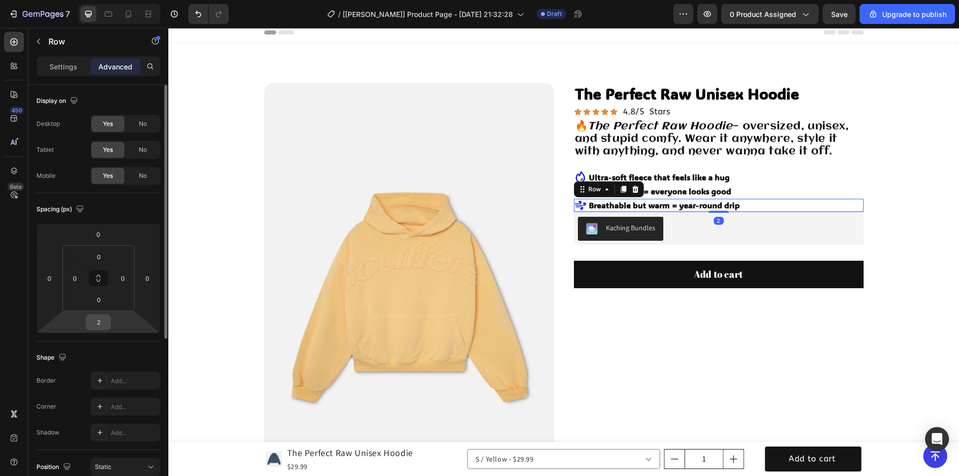
click at [102, 323] on input "2" at bounding box center [98, 322] width 20 height 15
type input "20"
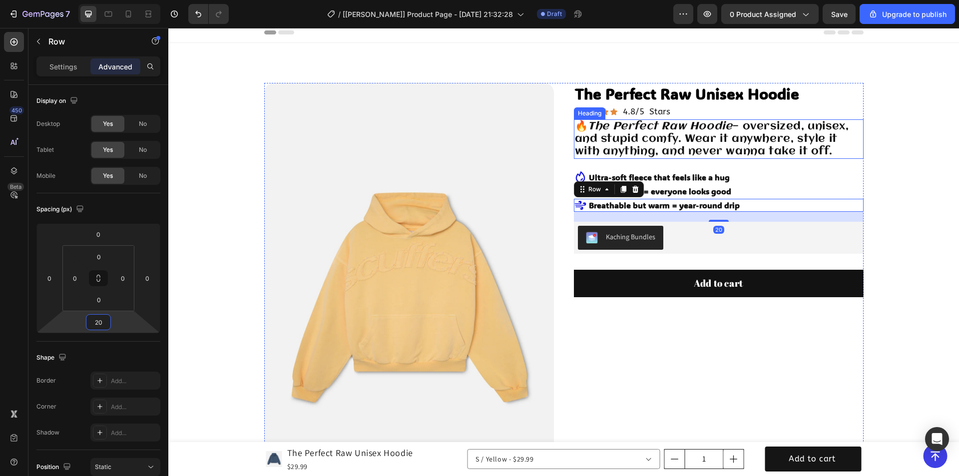
click at [740, 147] on h2 "🔥 The Perfect Raw Hoodie — oversized, unisex, and stupid comfy. Wear it anywher…" at bounding box center [719, 139] width 290 height 40
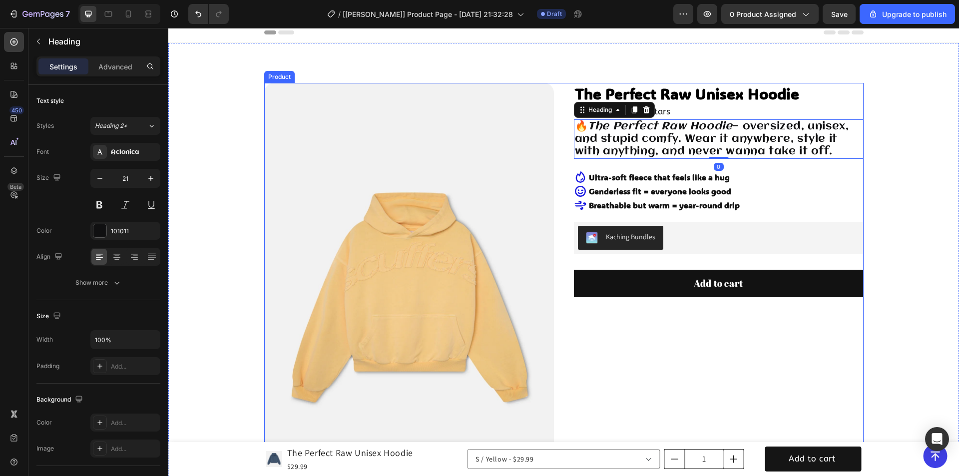
click at [725, 343] on div "The Perfect Raw Unisex Hoodie Product Title Icon Icon Icon Icon Icon Icon List …" at bounding box center [719, 351] width 290 height 536
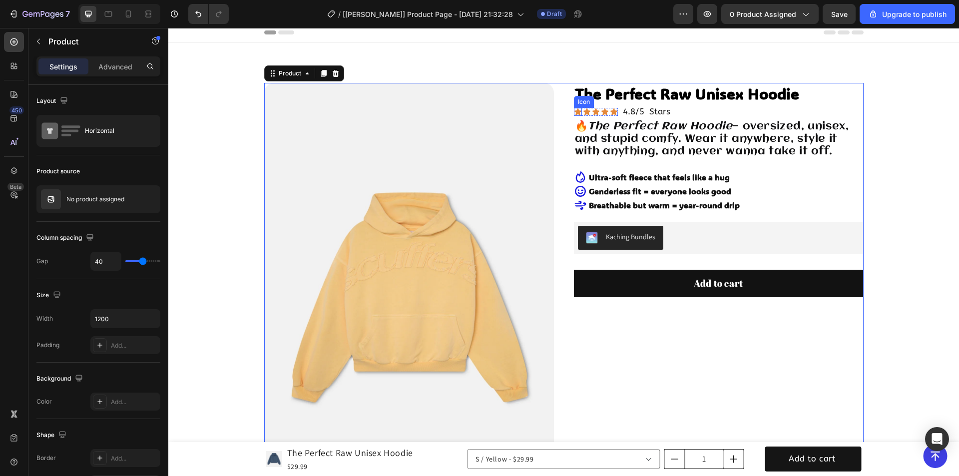
click at [575, 111] on icon at bounding box center [578, 111] width 7 height 6
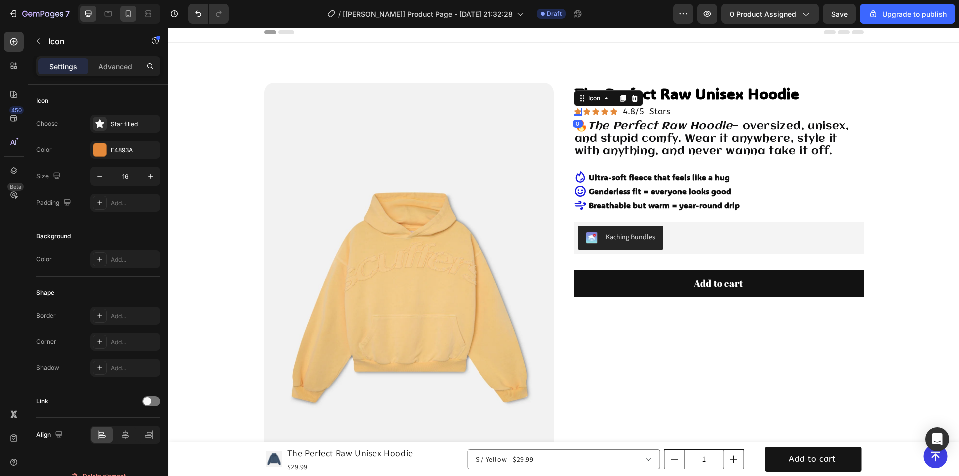
click at [123, 14] on icon at bounding box center [128, 14] width 10 height 10
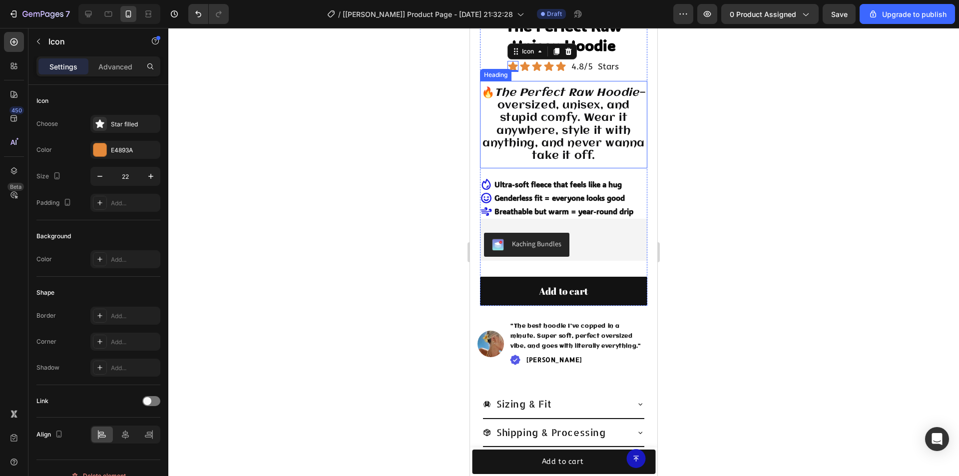
scroll to position [155, 0]
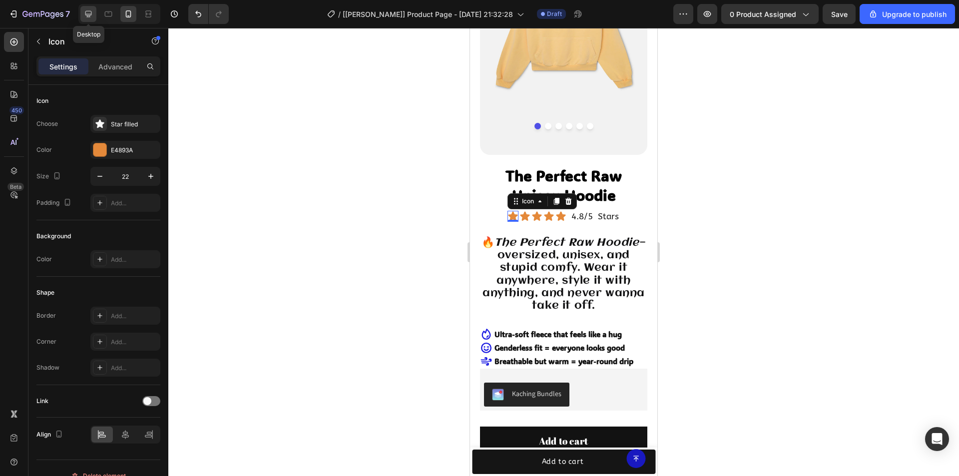
click at [89, 14] on icon at bounding box center [88, 14] width 6 height 6
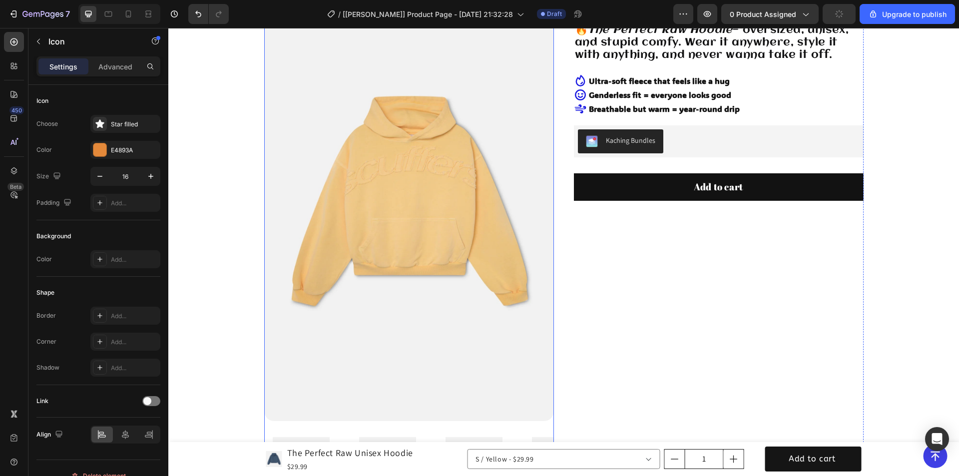
scroll to position [50, 0]
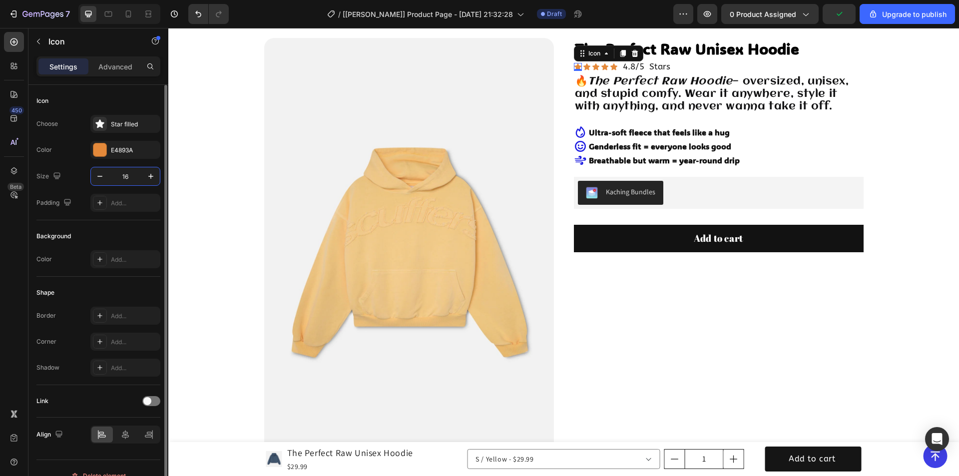
click at [127, 173] on input "16" at bounding box center [125, 176] width 33 height 18
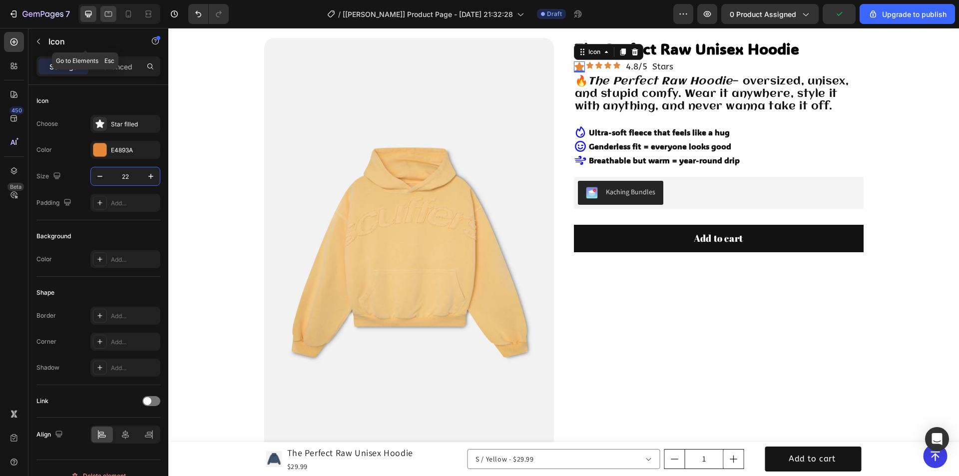
type input "22"
click at [104, 13] on icon at bounding box center [108, 14] width 10 height 10
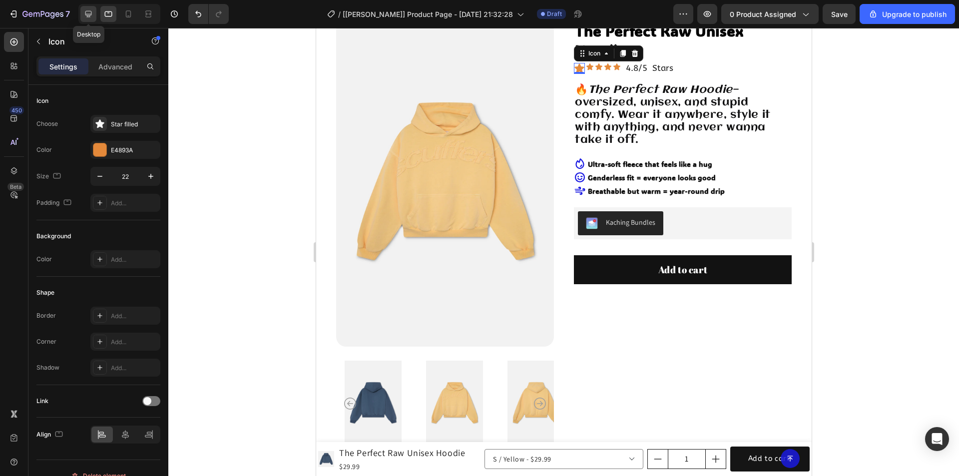
drag, startPoint x: 94, startPoint y: 13, endPoint x: 266, endPoint y: 64, distance: 179.7
click at [94, 13] on div at bounding box center [88, 14] width 16 height 16
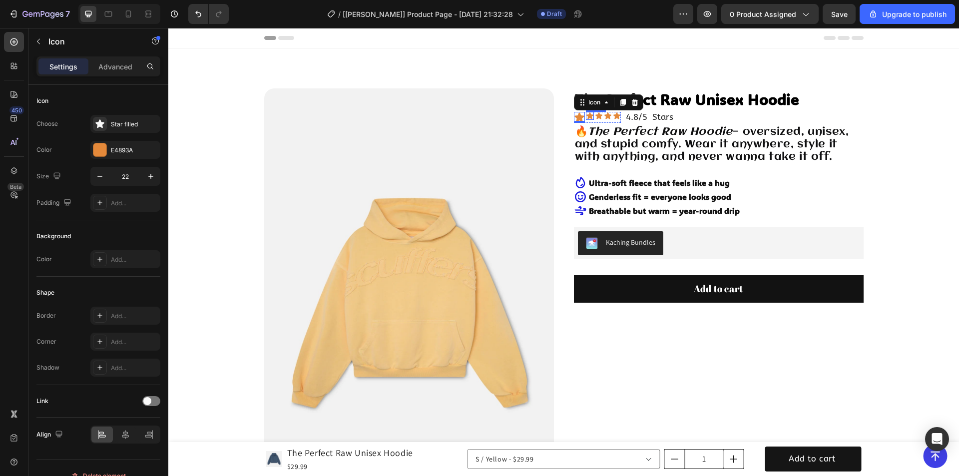
click at [587, 115] on icon at bounding box center [590, 115] width 7 height 6
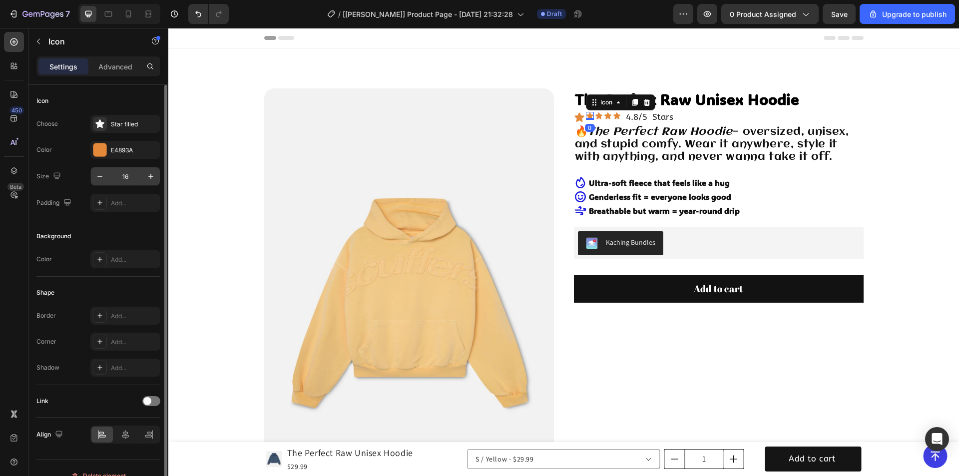
click at [131, 174] on input "16" at bounding box center [125, 176] width 33 height 18
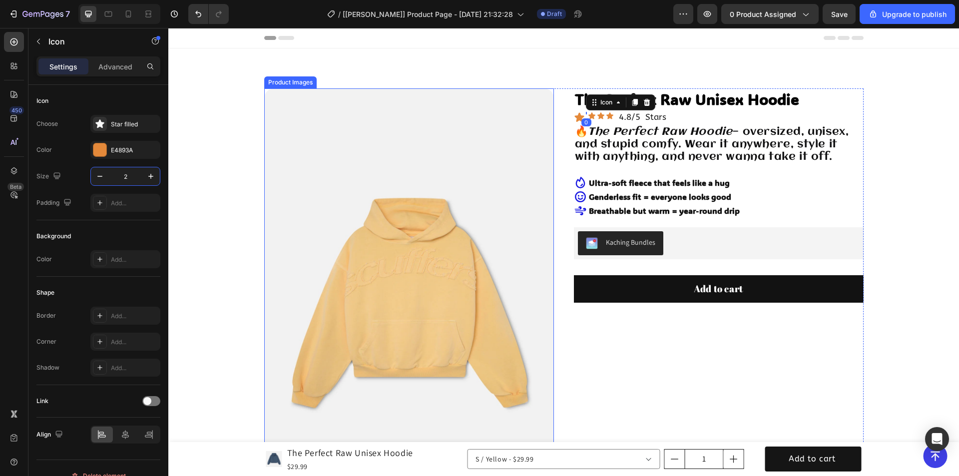
type input "22"
click at [599, 118] on icon at bounding box center [602, 115] width 7 height 6
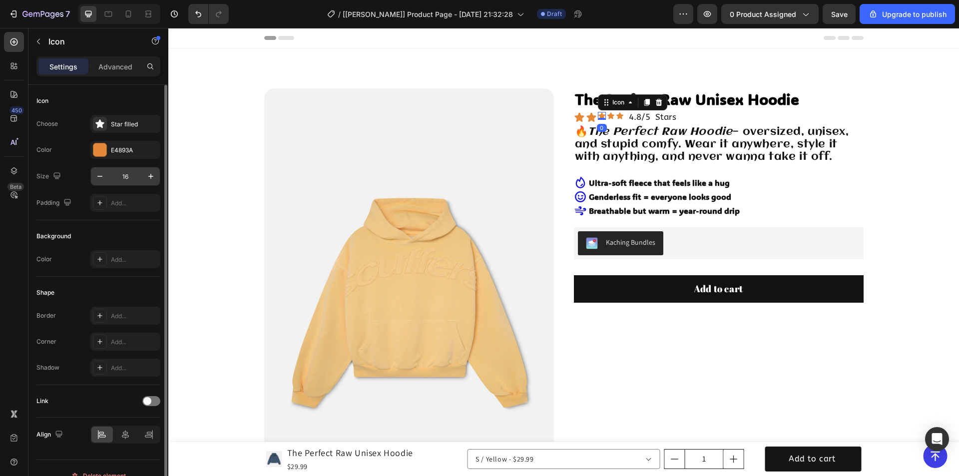
click at [135, 172] on input "16" at bounding box center [125, 176] width 33 height 18
type input "22"
click at [611, 117] on div "Icon" at bounding box center [614, 116] width 8 height 8
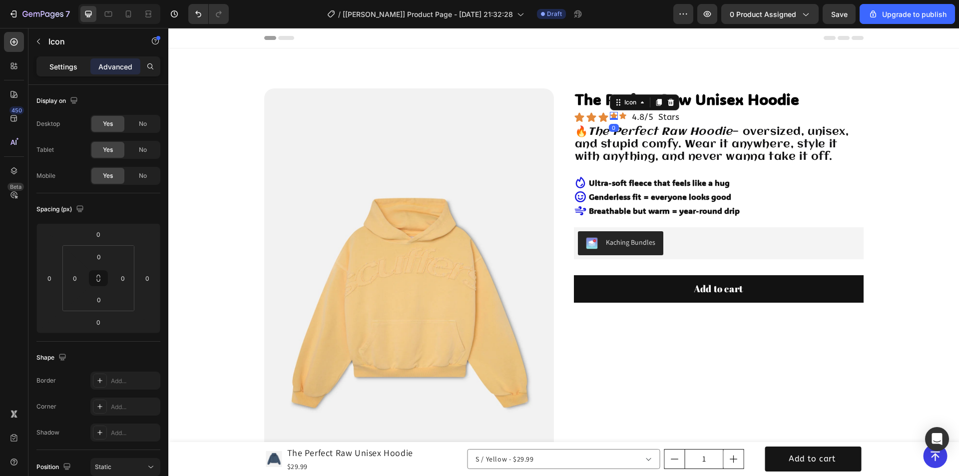
click at [55, 69] on p "Settings" at bounding box center [63, 66] width 28 height 10
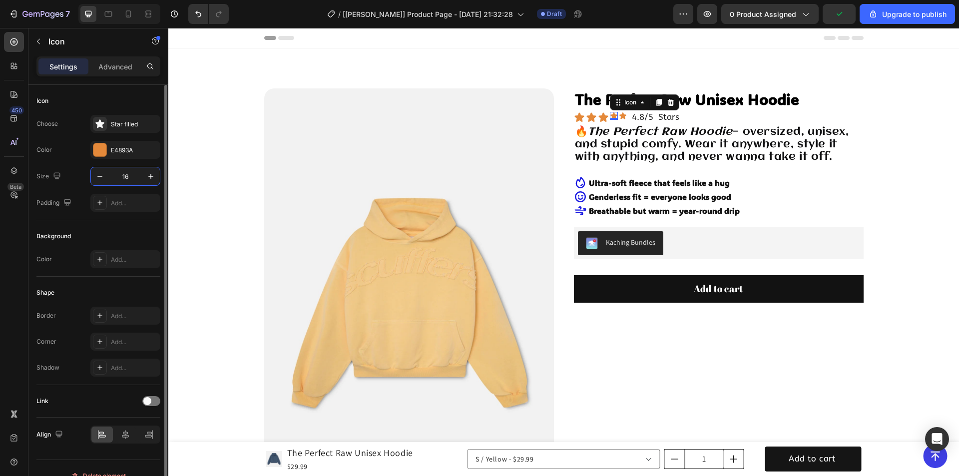
drag, startPoint x: 134, startPoint y: 175, endPoint x: 188, endPoint y: 177, distance: 54.0
click at [134, 175] on input "16" at bounding box center [125, 176] width 33 height 18
type input "22"
click at [623, 115] on icon at bounding box center [626, 115] width 7 height 6
click at [131, 175] on input "16" at bounding box center [125, 176] width 33 height 18
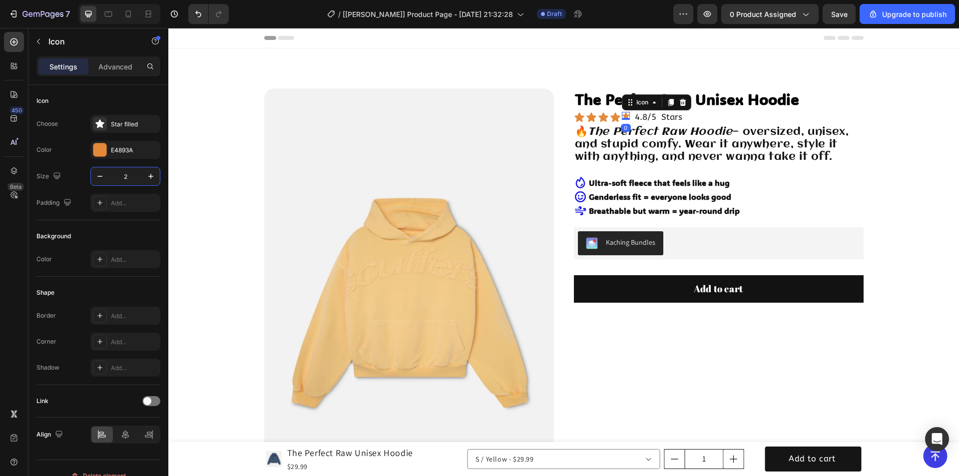
type input "22"
click at [731, 118] on div "Icon Icon Icon Icon Icon 0 Icon List 4.8/5 Stars Text Block Row" at bounding box center [719, 117] width 290 height 15
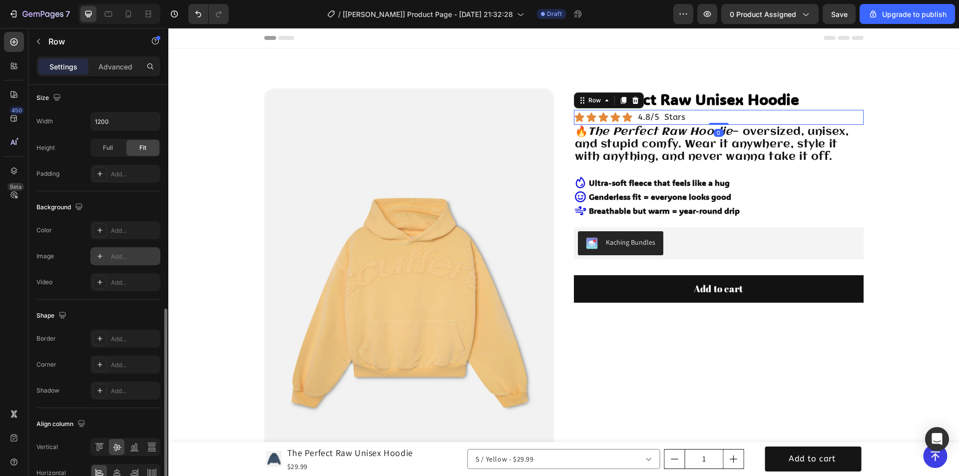
scroll to position [300, 0]
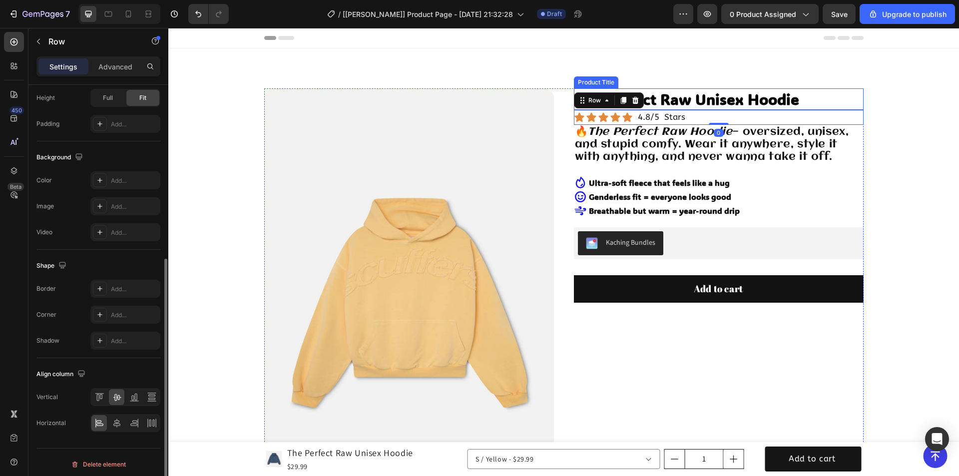
click at [805, 98] on h1 "The Perfect Raw Unisex Hoodie" at bounding box center [719, 98] width 290 height 21
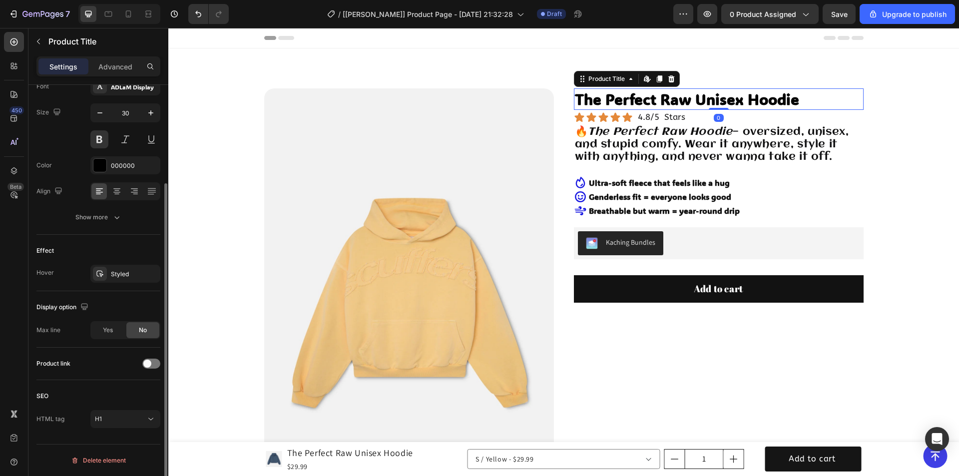
scroll to position [0, 0]
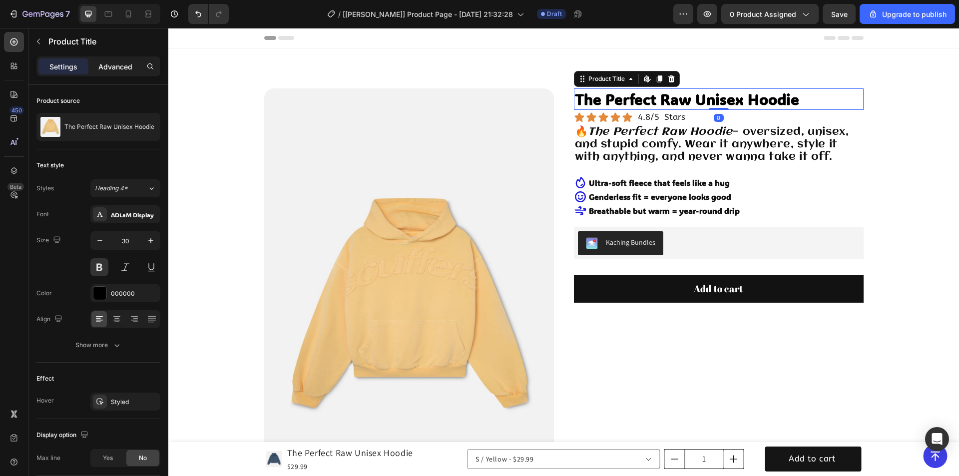
click at [112, 73] on div "Advanced" at bounding box center [115, 66] width 50 height 16
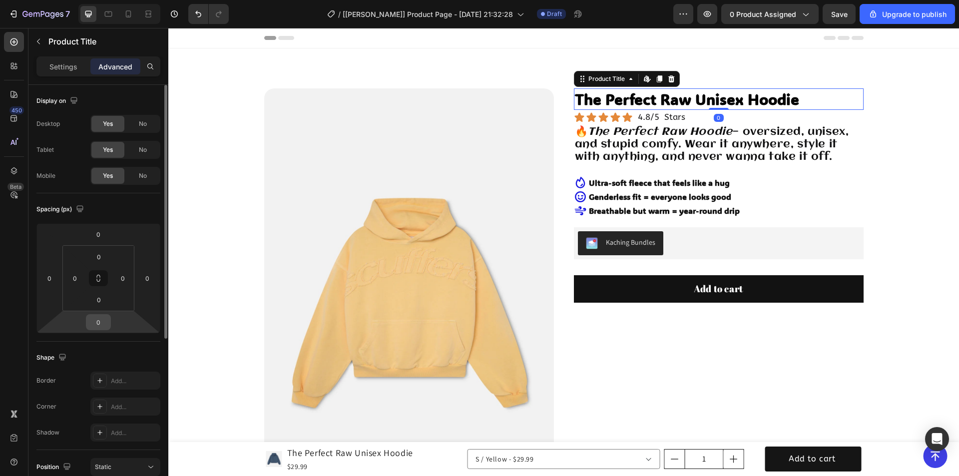
click at [102, 320] on input "0" at bounding box center [98, 322] width 20 height 15
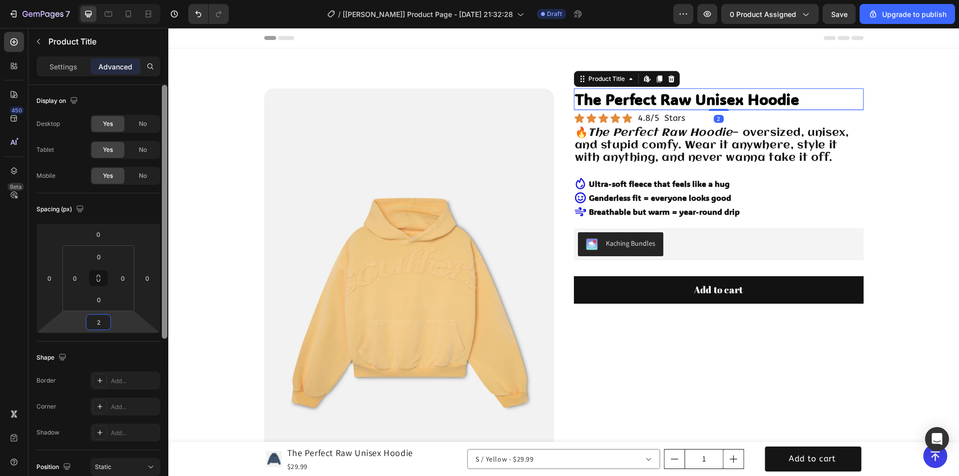
type input "20"
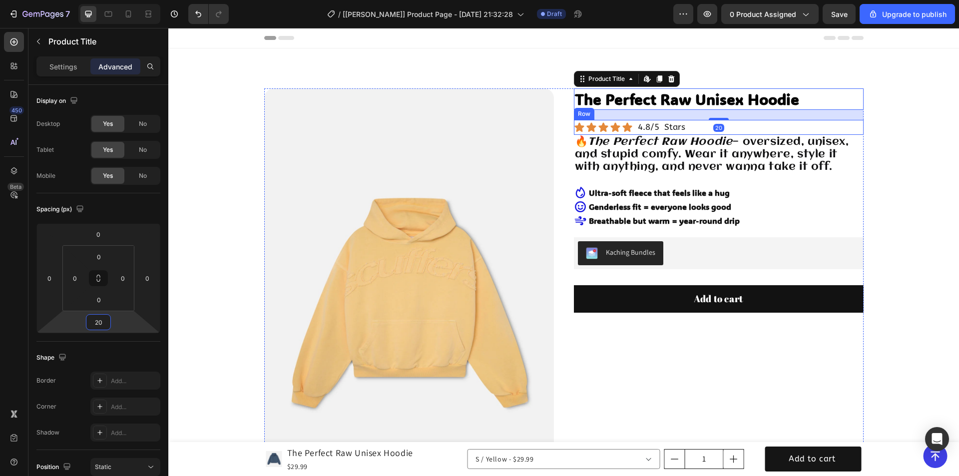
click at [770, 126] on div "Icon Icon Icon Icon Icon Icon List 4.8/5 Stars Text Block Row" at bounding box center [719, 127] width 290 height 15
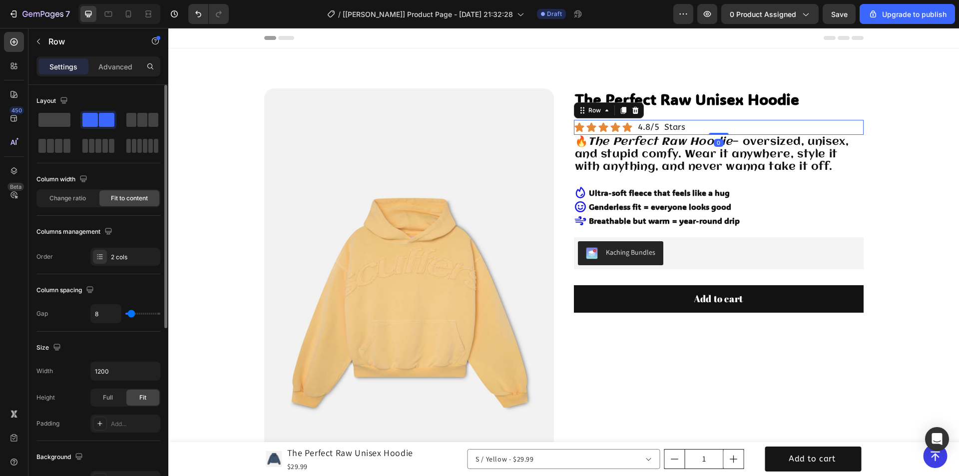
click at [108, 68] on p "Advanced" at bounding box center [115, 66] width 34 height 10
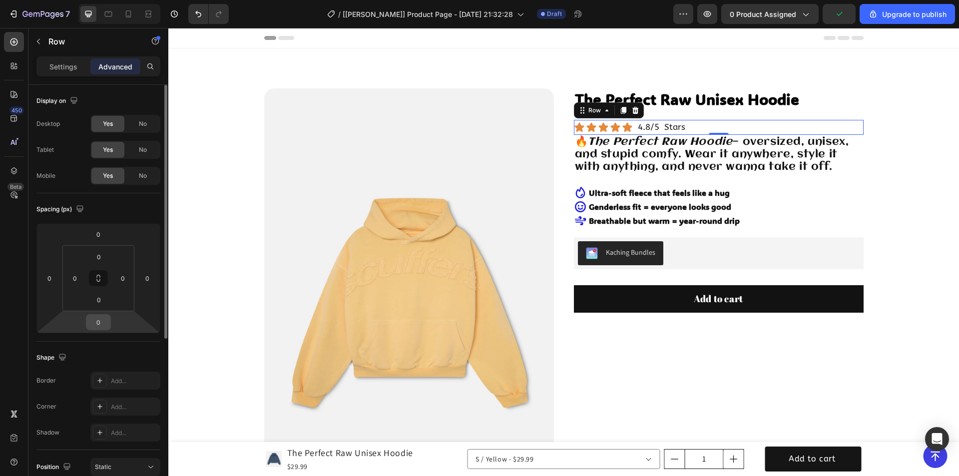
click at [102, 322] on input "0" at bounding box center [98, 322] width 20 height 15
type input "10"
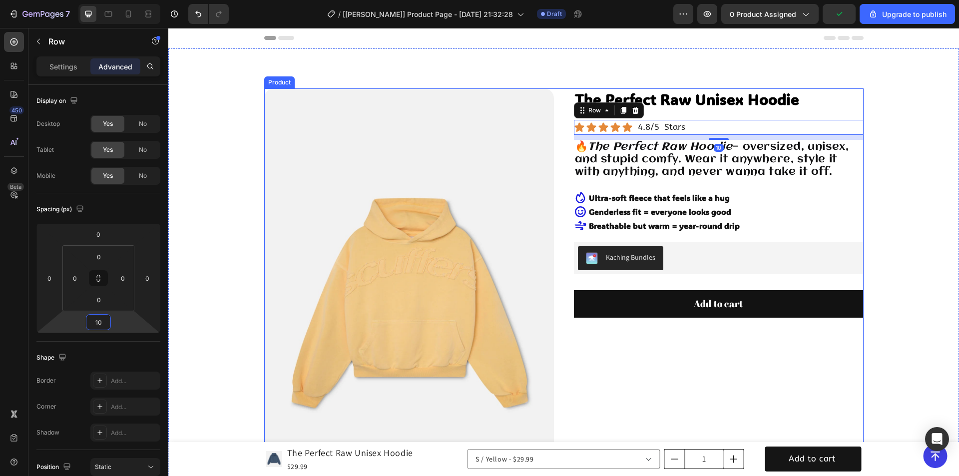
click at [709, 377] on div "The Perfect Raw Unisex Hoodie Product Title Icon Icon Icon Icon Icon Icon List …" at bounding box center [719, 356] width 290 height 536
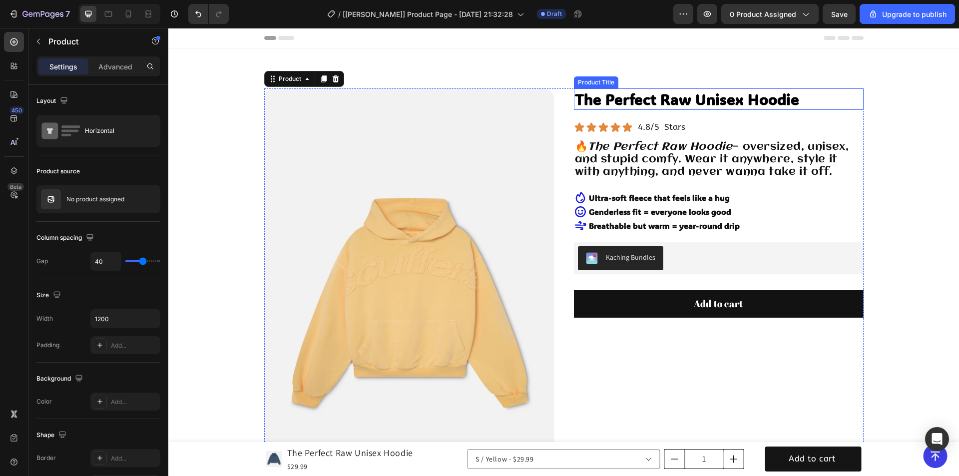
click at [786, 104] on h1 "The Perfect Raw Unisex Hoodie" at bounding box center [719, 98] width 290 height 21
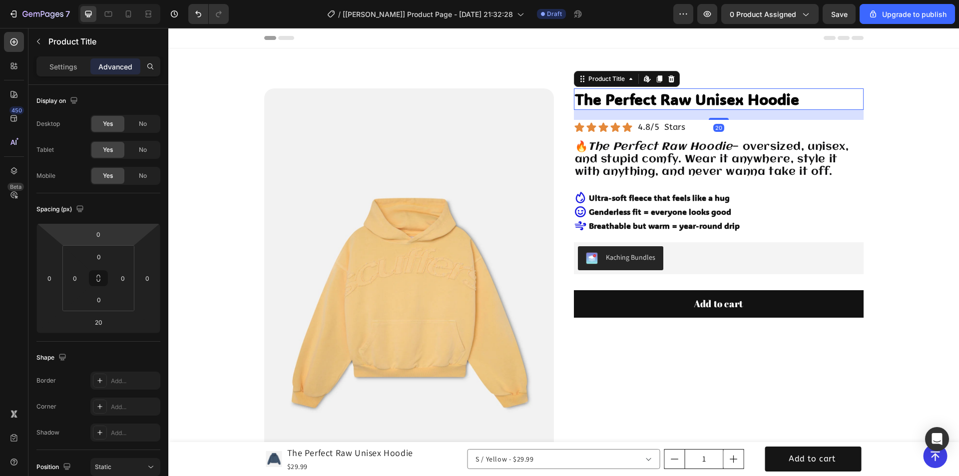
click at [67, 64] on p "Settings" at bounding box center [63, 66] width 28 height 10
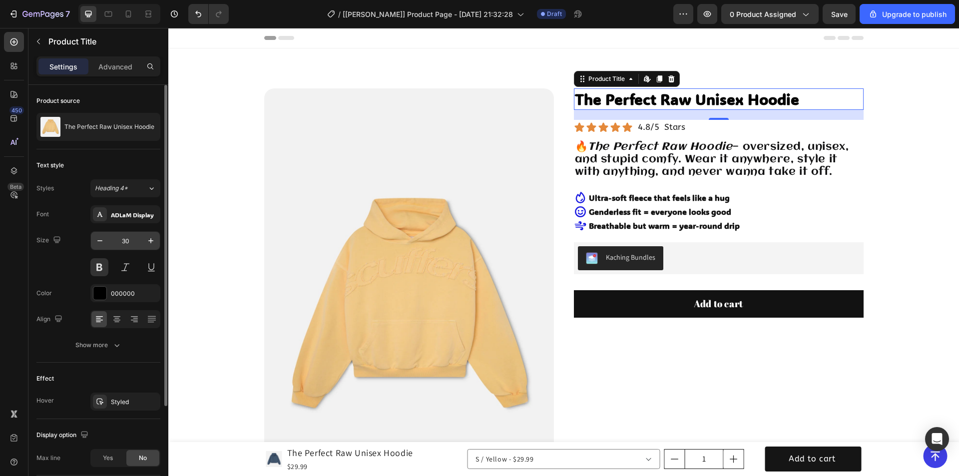
click at [130, 239] on input "30" at bounding box center [125, 241] width 33 height 18
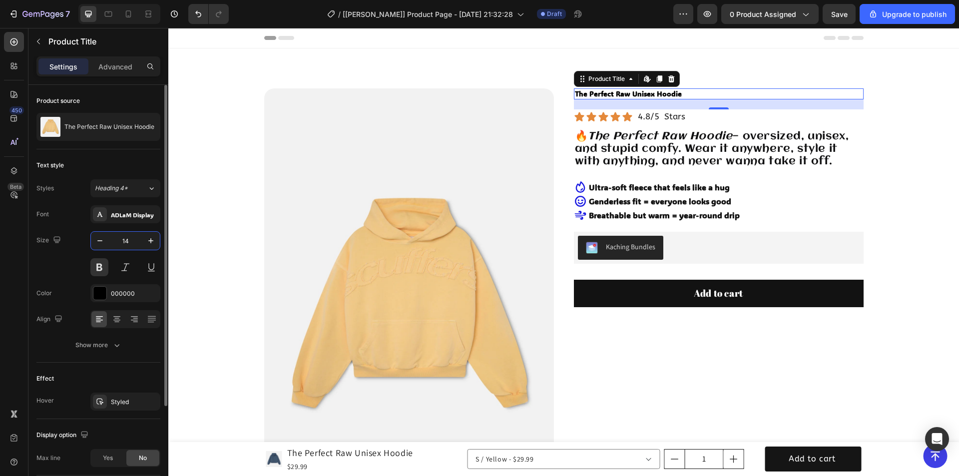
drag, startPoint x: 128, startPoint y: 235, endPoint x: 71, endPoint y: 220, distance: 58.8
click at [89, 228] on div "Font ADLaM Display Size 14 Color 000000 Align Show more" at bounding box center [98, 279] width 124 height 149
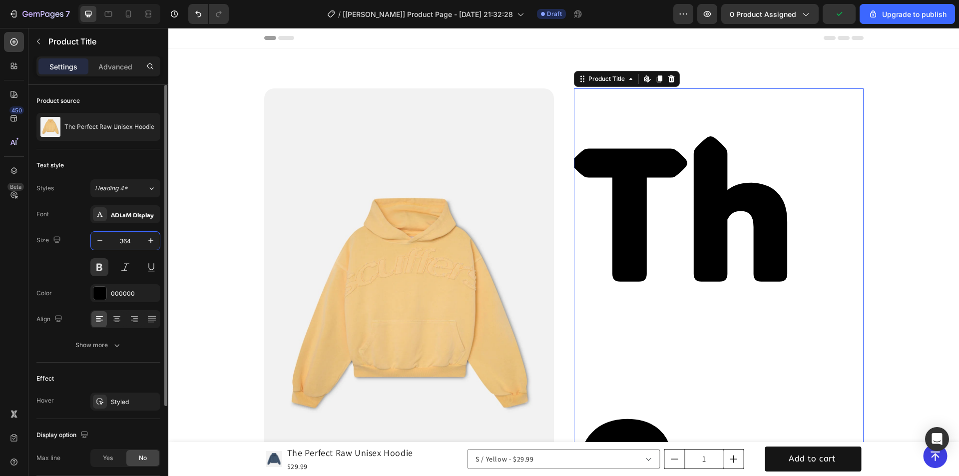
drag, startPoint x: 131, startPoint y: 241, endPoint x: 120, endPoint y: 239, distance: 11.7
click at [90, 241] on div "Size 364" at bounding box center [98, 253] width 124 height 45
type input "34"
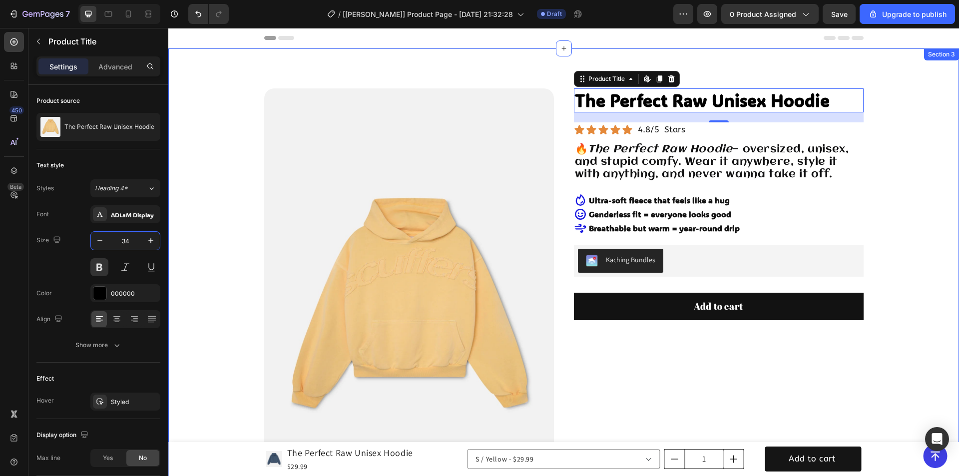
click at [916, 144] on div "Product Images The Perfect Raw Unisex Hoodie Product Title Edit content in Shop…" at bounding box center [563, 361] width 791 height 626
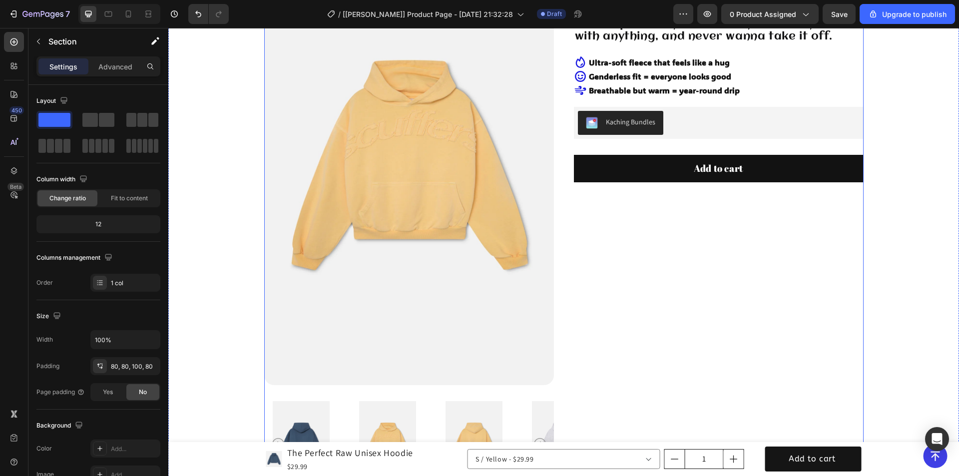
scroll to position [200, 0]
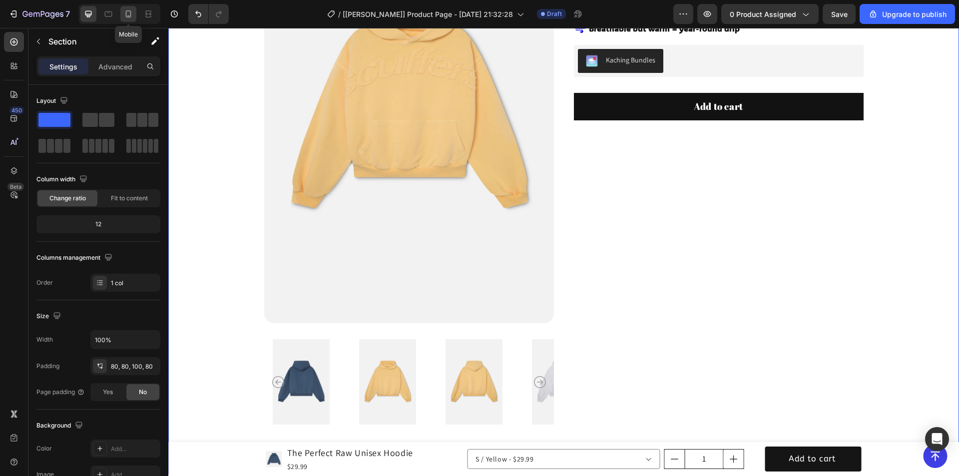
click at [127, 14] on icon at bounding box center [128, 14] width 10 height 10
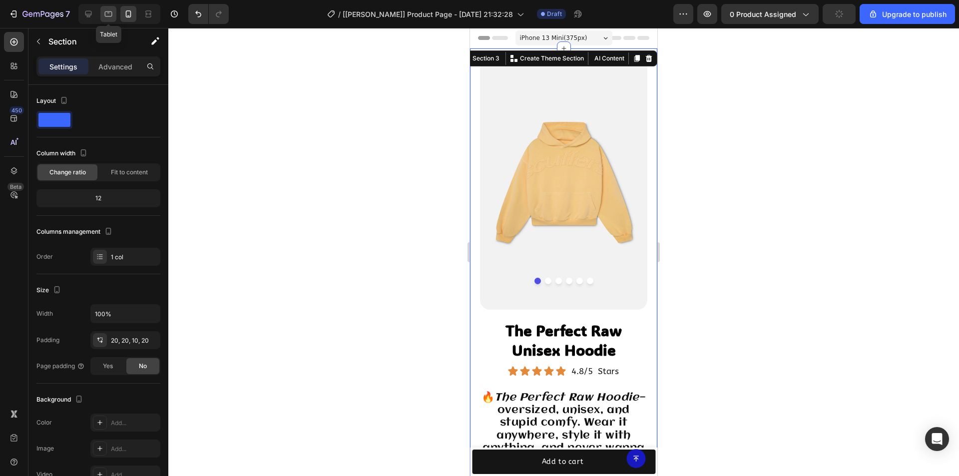
click at [107, 12] on icon at bounding box center [108, 13] width 7 height 5
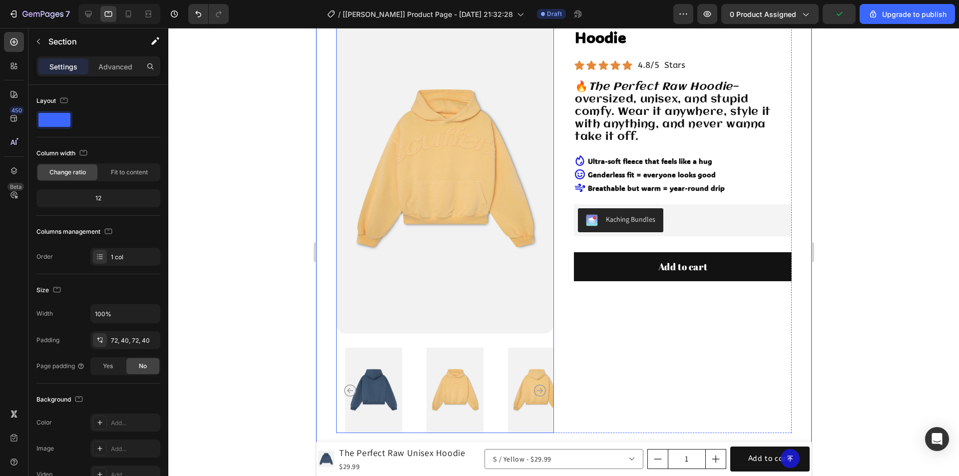
scroll to position [200, 0]
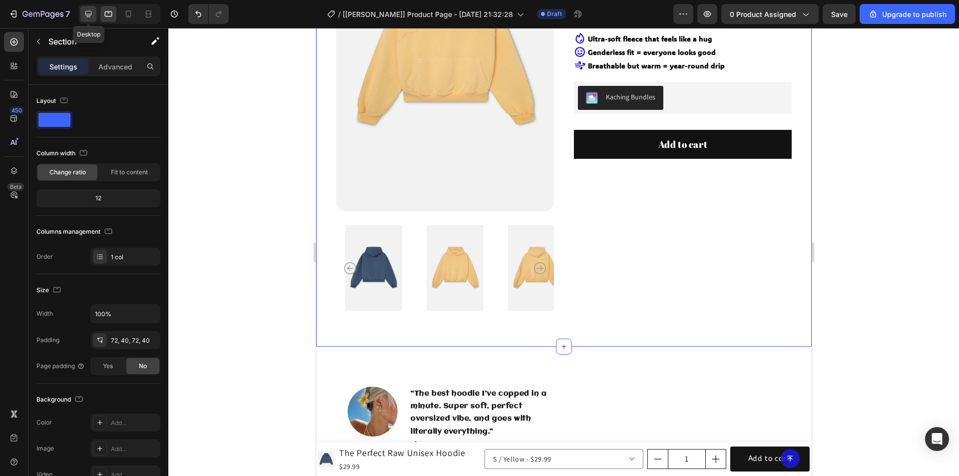
click at [92, 16] on icon at bounding box center [88, 14] width 10 height 10
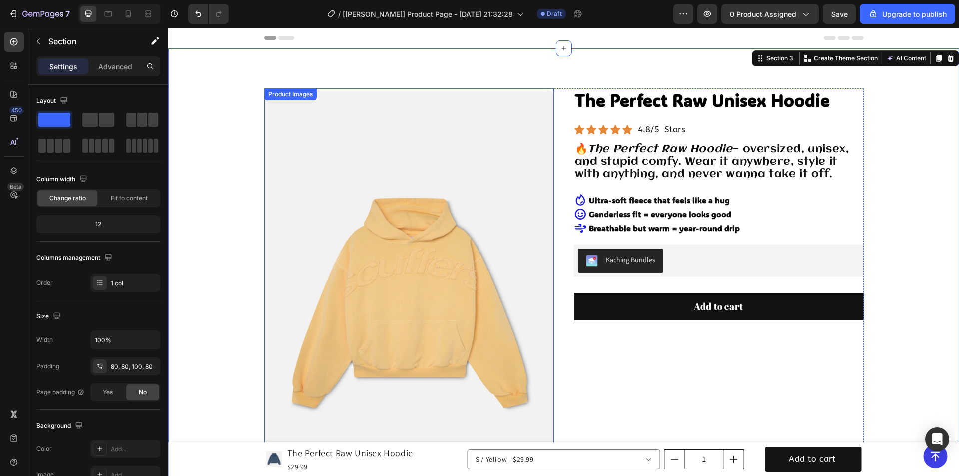
click at [346, 210] on img at bounding box center [409, 305] width 290 height 435
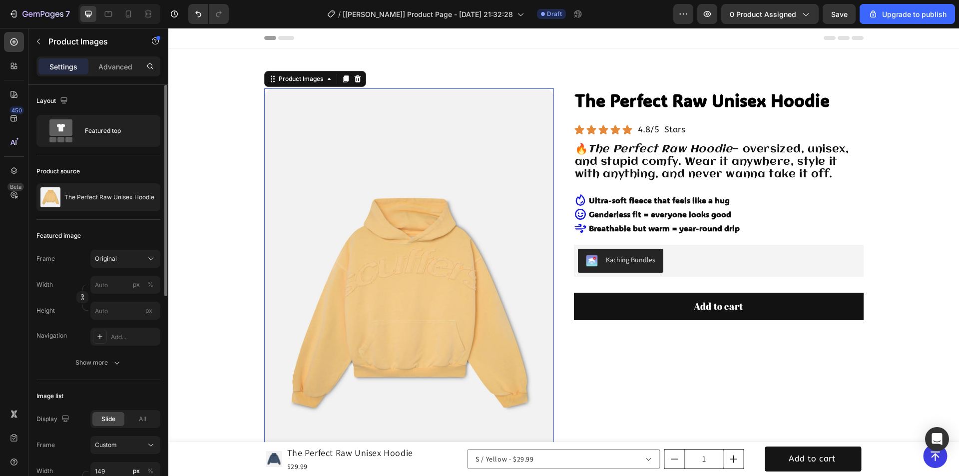
scroll to position [100, 0]
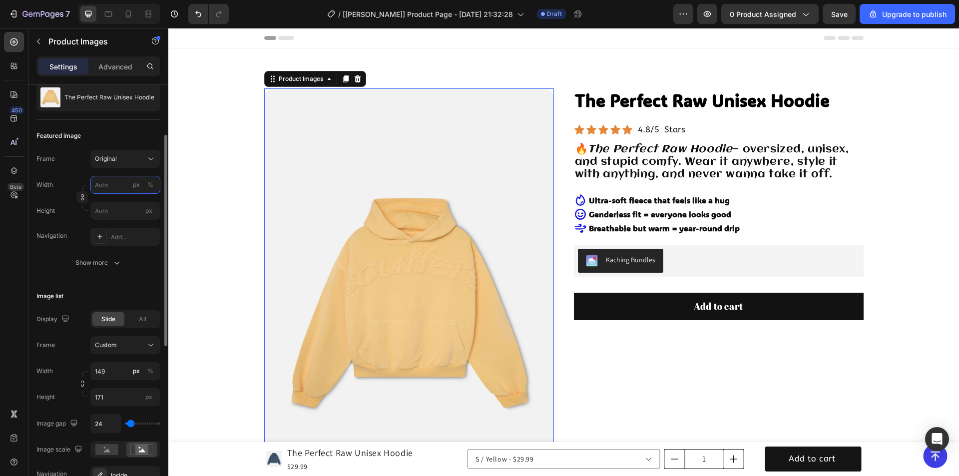
click at [116, 186] on input "px %" at bounding box center [125, 185] width 70 height 18
click at [116, 211] on p "Full 100%" at bounding box center [123, 208] width 58 height 9
type input "100"
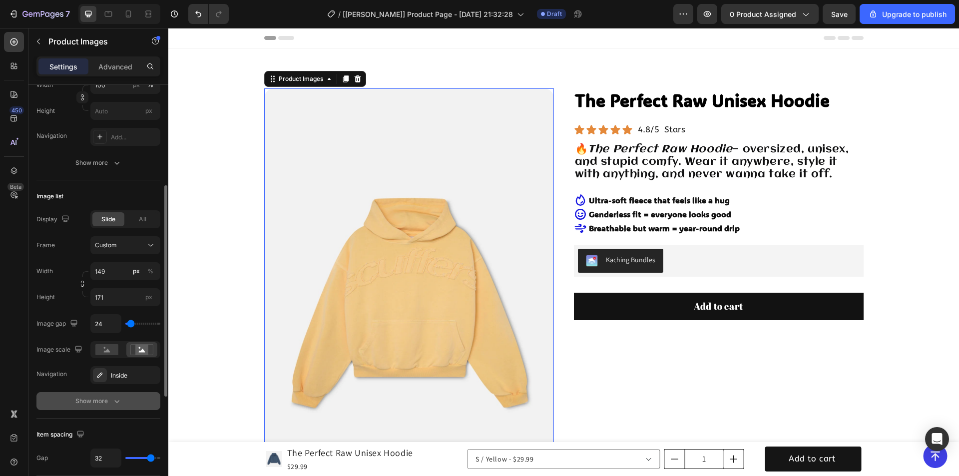
click at [117, 403] on icon "button" at bounding box center [116, 401] width 5 height 3
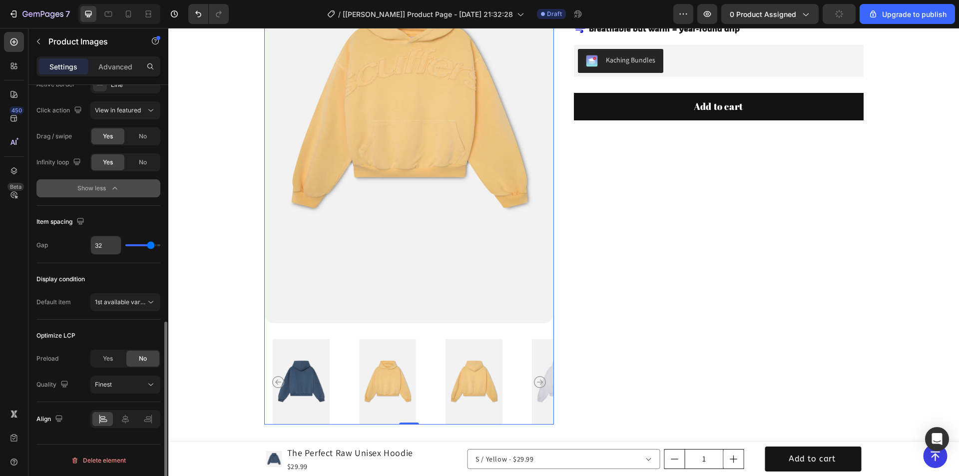
click at [105, 244] on input "32" at bounding box center [106, 245] width 30 height 18
type input "2"
type input "20"
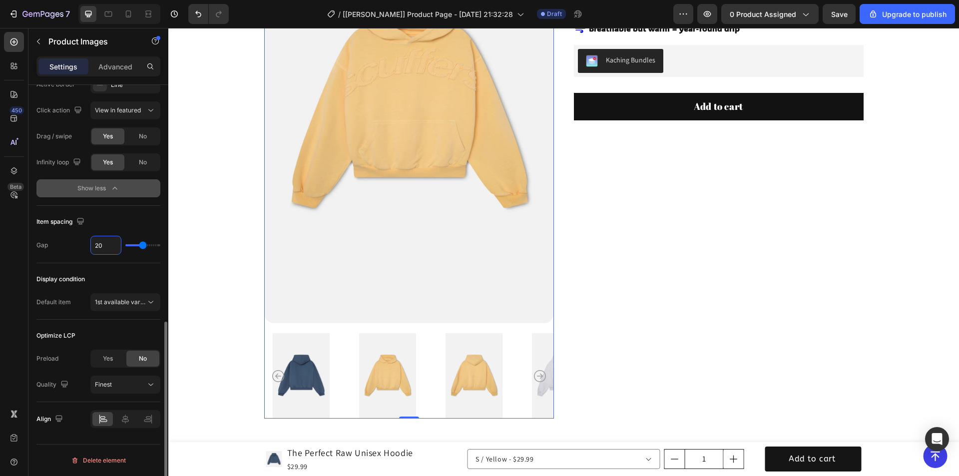
drag, startPoint x: 103, startPoint y: 242, endPoint x: 81, endPoint y: 242, distance: 22.0
click at [70, 242] on div "Gap 20" at bounding box center [98, 245] width 124 height 19
type input "3"
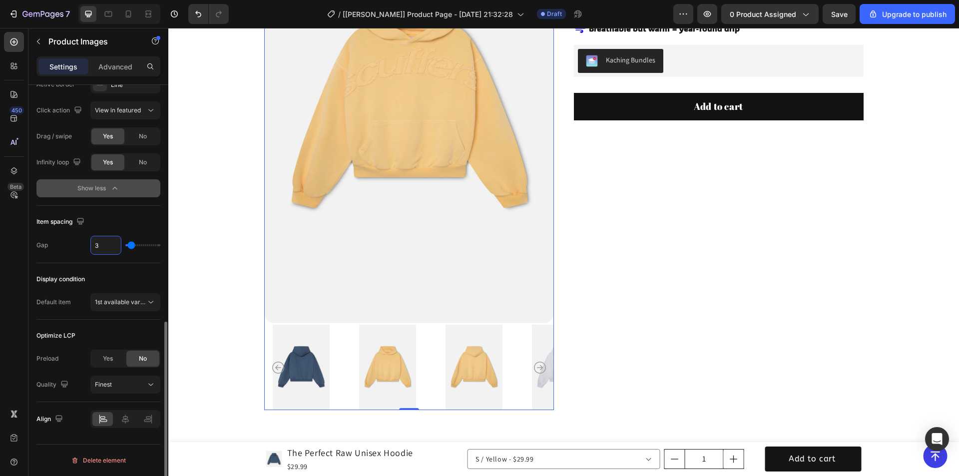
type input "30"
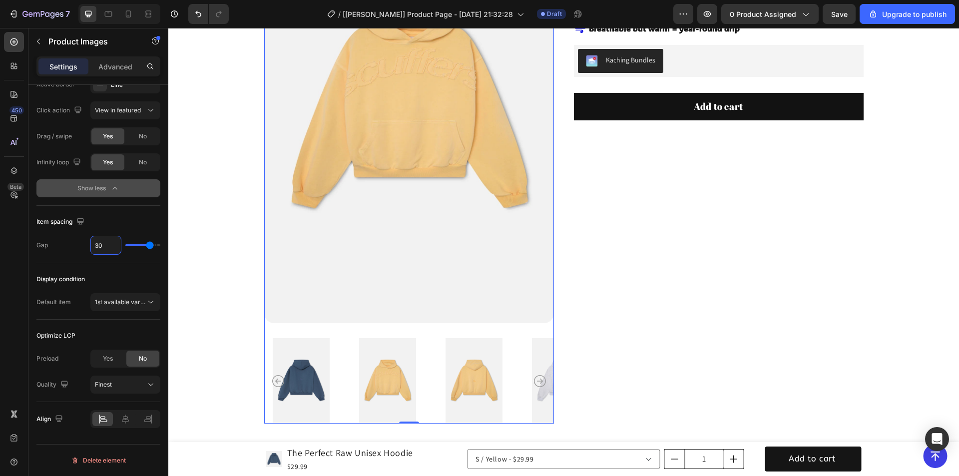
type input "30"
click at [95, 186] on div "Show less" at bounding box center [98, 188] width 42 height 10
click at [103, 193] on div "Show more" at bounding box center [98, 188] width 46 height 10
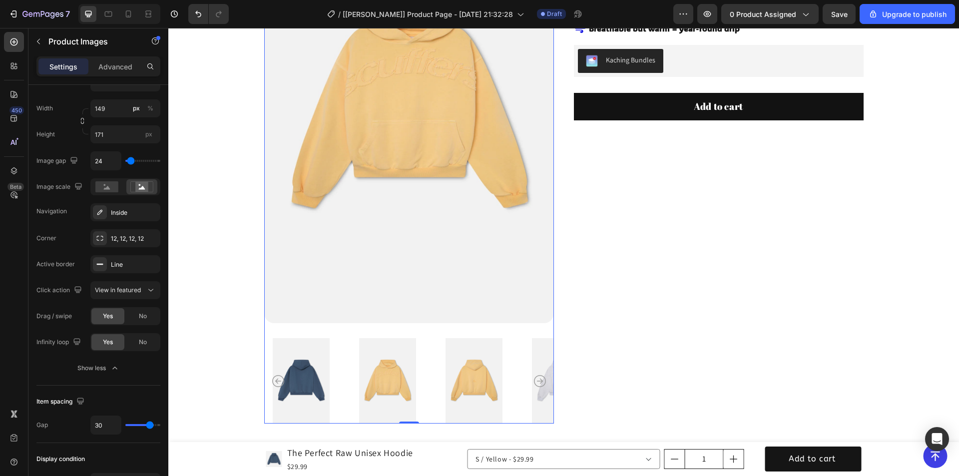
scroll to position [263, 0]
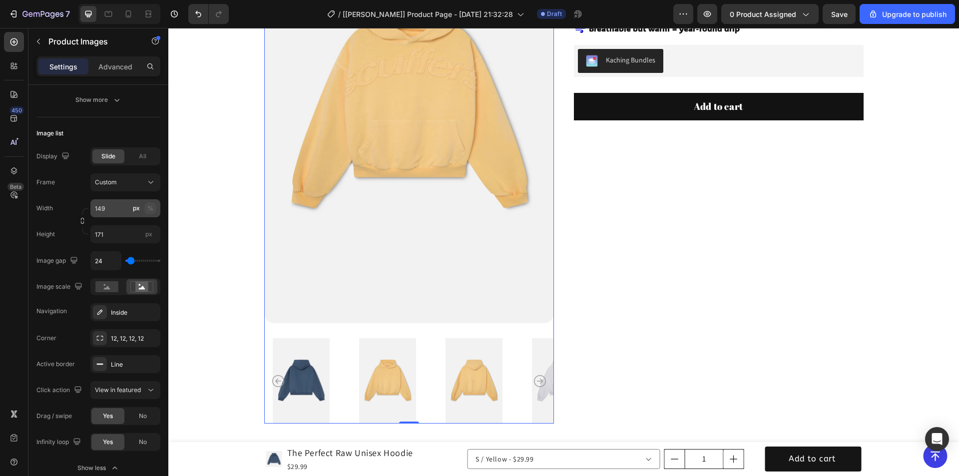
click at [149, 206] on div "%" at bounding box center [150, 208] width 6 height 9
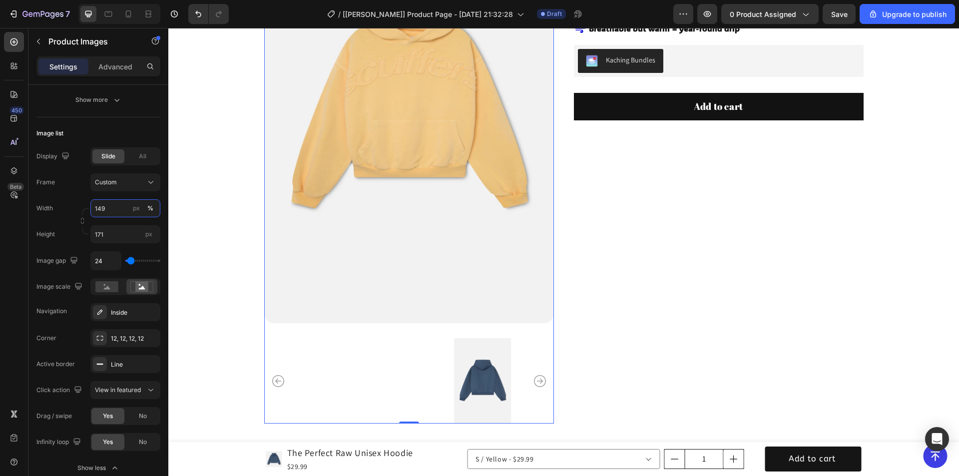
click at [107, 207] on input "149" at bounding box center [125, 208] width 70 height 18
drag, startPoint x: 117, startPoint y: 207, endPoint x: 54, endPoint y: 206, distance: 62.5
click at [52, 207] on div "Width 149 px %" at bounding box center [98, 208] width 124 height 18
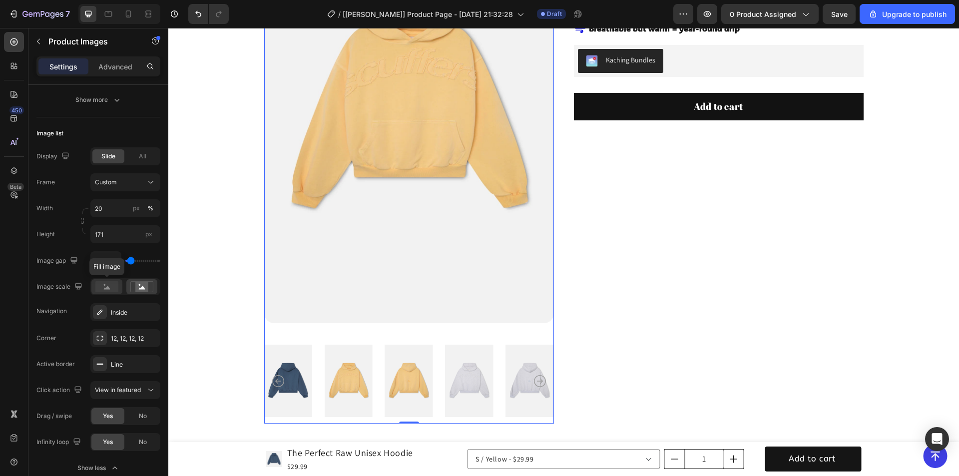
click at [105, 285] on circle at bounding box center [105, 285] width 2 height 2
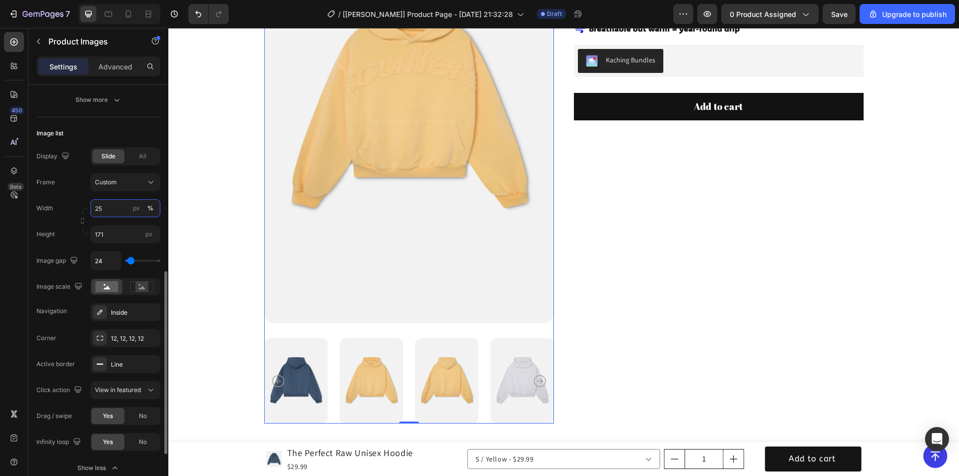
scroll to position [413, 0]
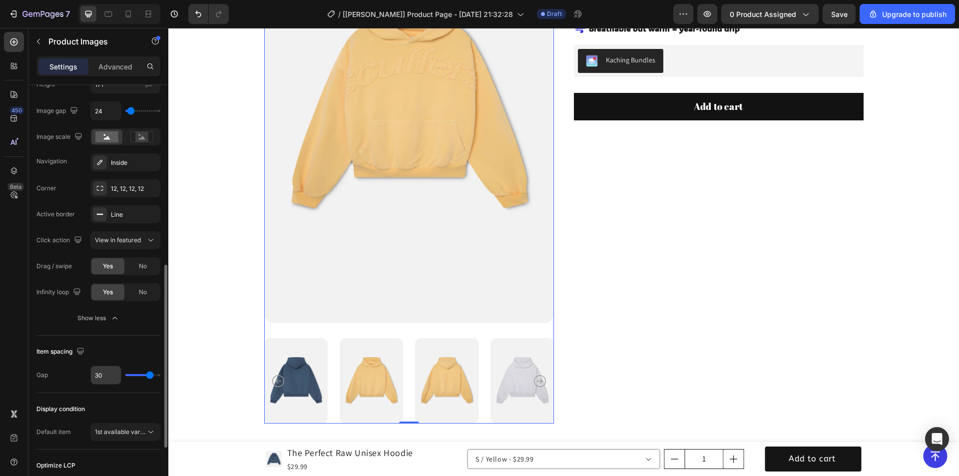
type input "25"
click at [107, 373] on input "30" at bounding box center [106, 375] width 30 height 18
type input "2"
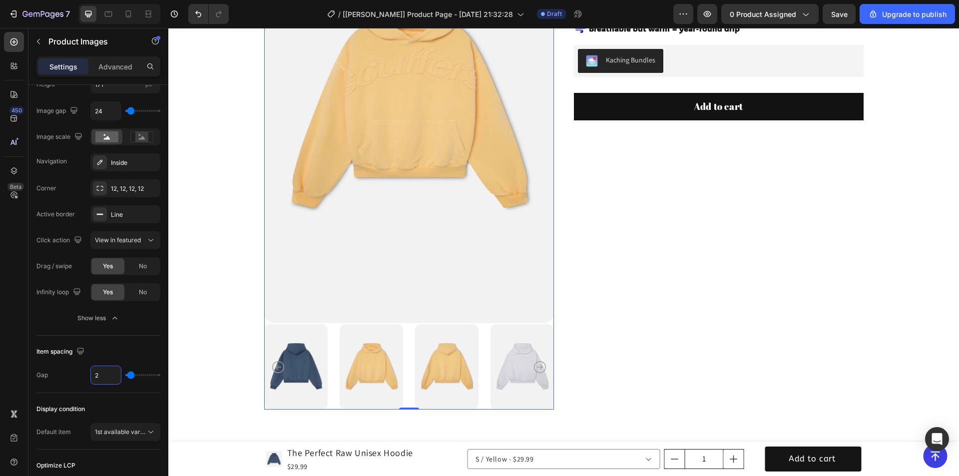
type input "25"
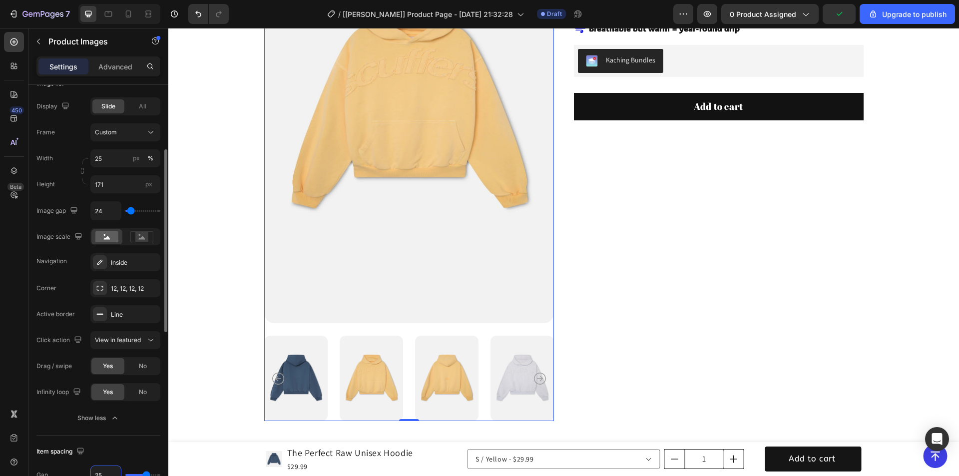
scroll to position [263, 0]
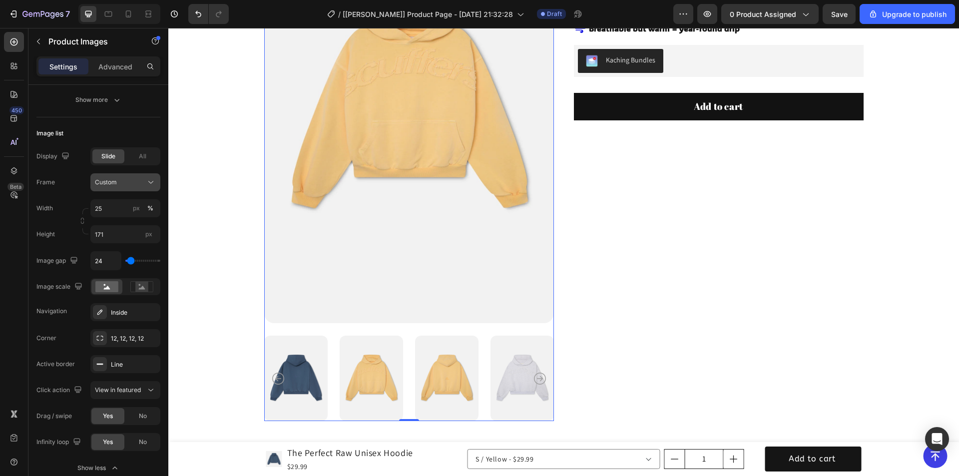
type input "25"
click at [124, 178] on div "Custom" at bounding box center [119, 182] width 49 height 9
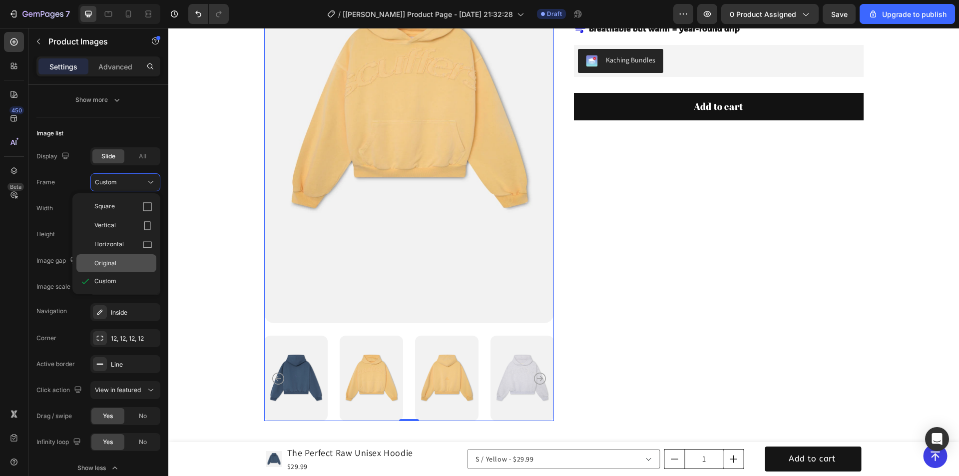
click at [110, 258] on div "Original" at bounding box center [116, 263] width 80 height 18
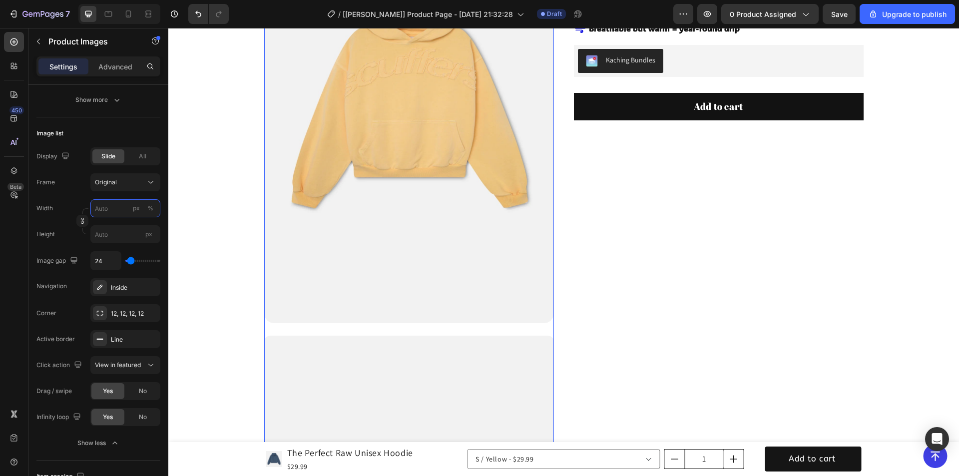
click at [113, 209] on input "px %" at bounding box center [125, 208] width 70 height 18
click at [111, 209] on input "px %" at bounding box center [125, 208] width 70 height 18
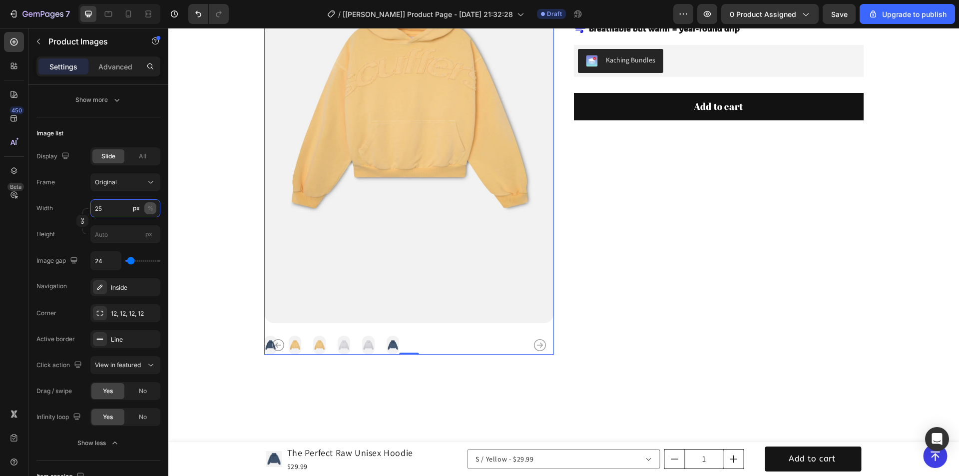
type input "25"
click at [148, 207] on div "%" at bounding box center [150, 208] width 6 height 9
click at [153, 208] on div "%" at bounding box center [150, 208] width 6 height 9
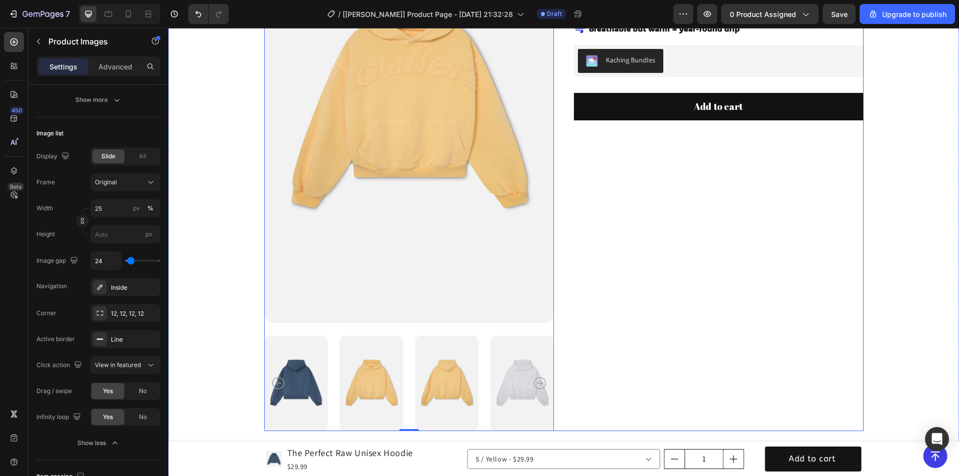
click at [659, 320] on div "The Perfect Raw Unisex Hoodie Product Title Icon Icon Icon Icon Icon Icon List …" at bounding box center [719, 160] width 290 height 543
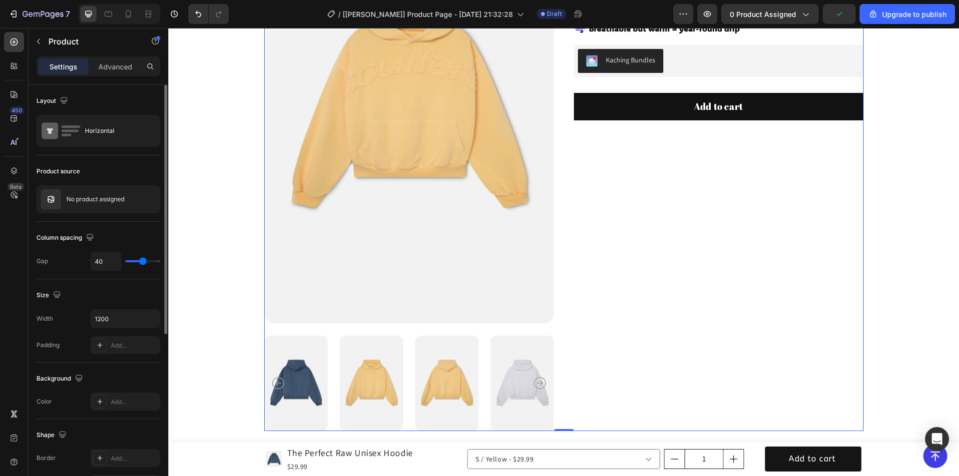
scroll to position [150, 0]
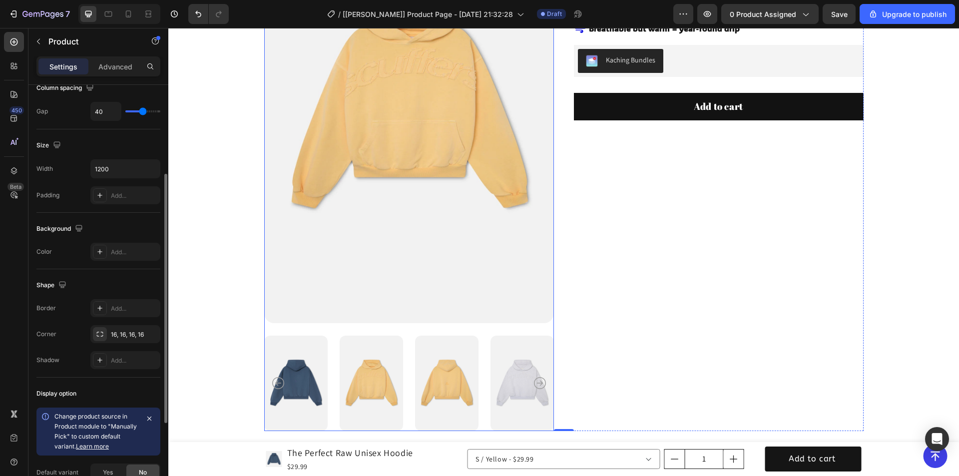
click at [355, 326] on div at bounding box center [409, 160] width 290 height 543
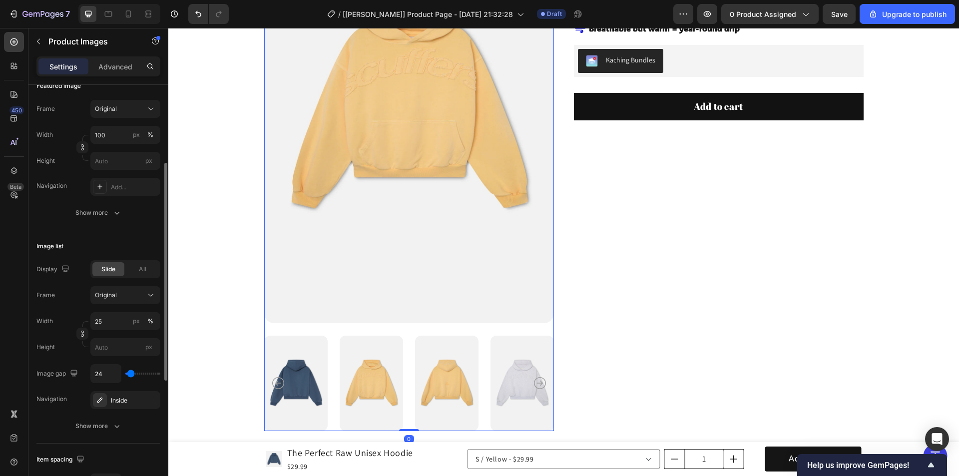
scroll to position [300, 0]
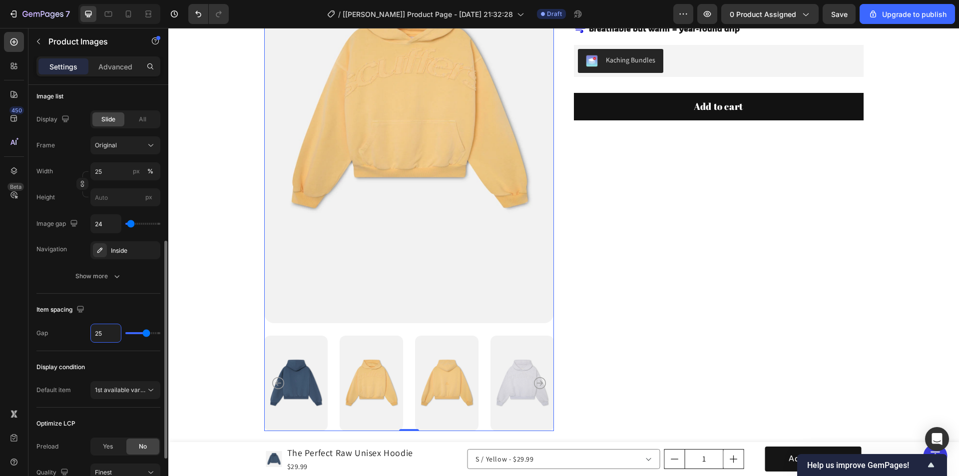
click at [106, 337] on input "25" at bounding box center [106, 333] width 30 height 18
type input "2"
type input "20"
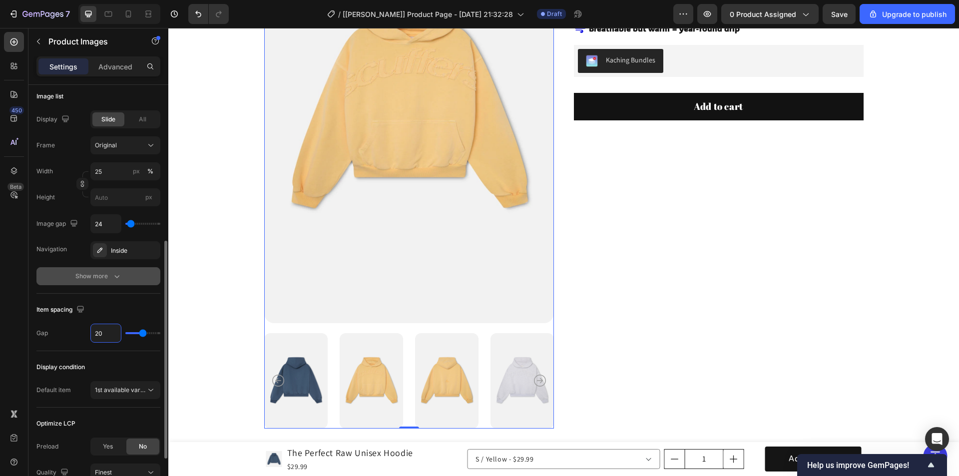
scroll to position [250, 0]
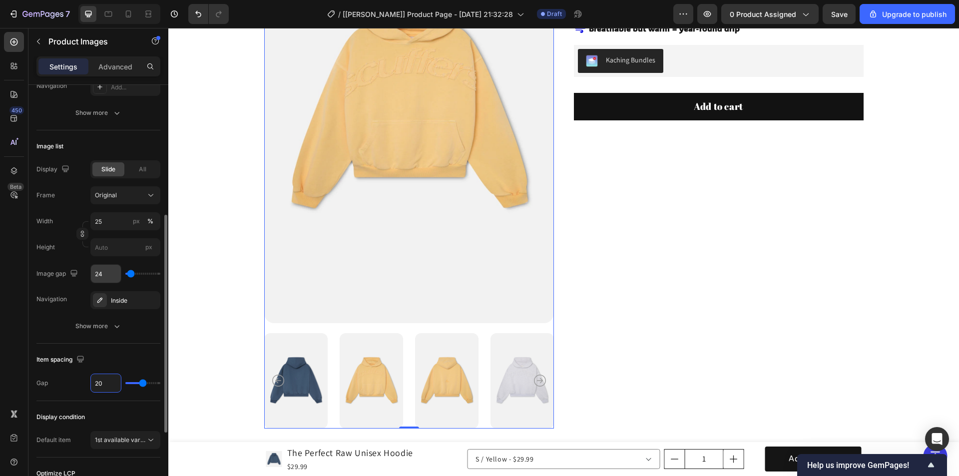
type input "20"
click at [101, 271] on input "24" at bounding box center [106, 274] width 30 height 18
type input "2"
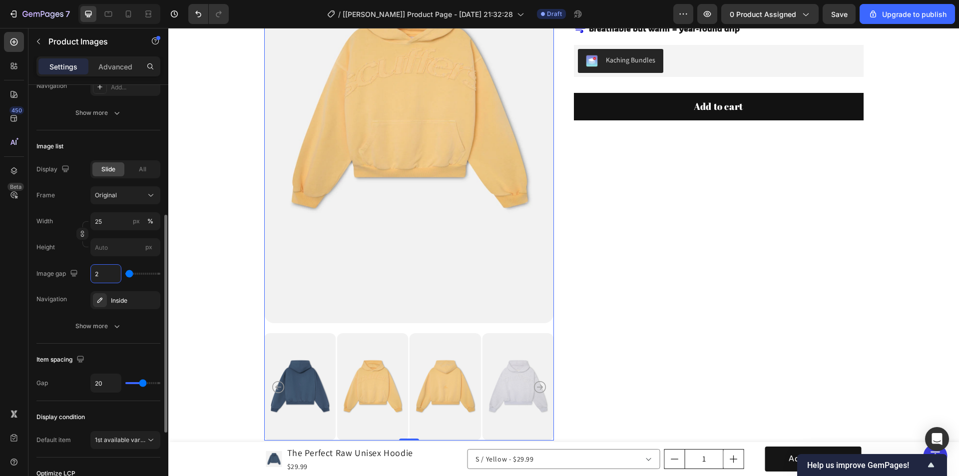
type input "20"
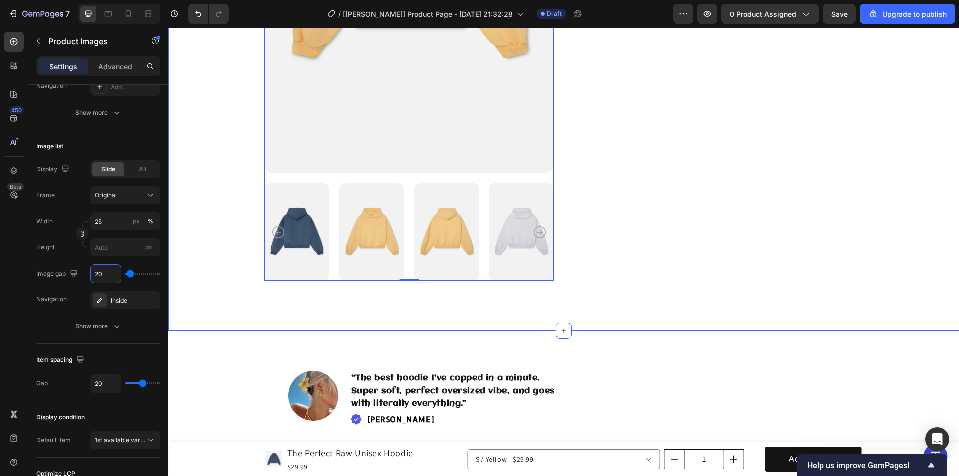
scroll to position [500, 0]
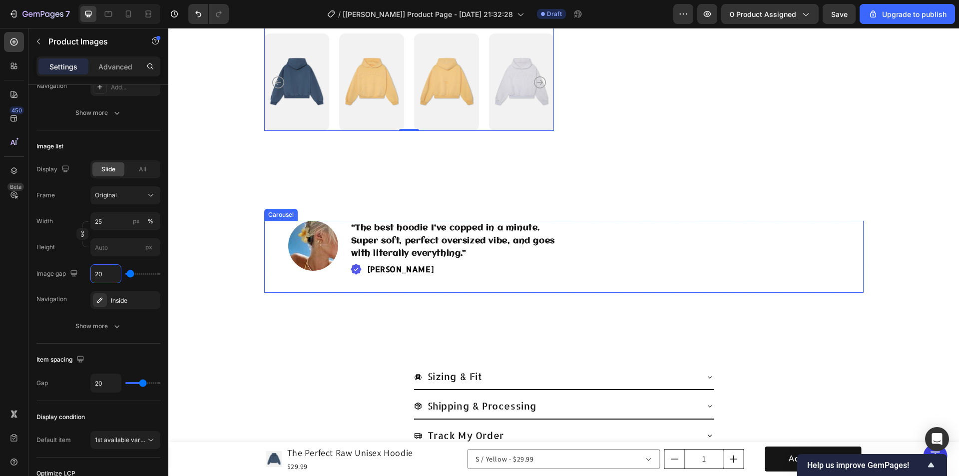
click at [580, 254] on div "Image “The best hoodie I’ve copped in a minute. Super soft, perfect oversized v…" at bounding box center [564, 257] width 552 height 72
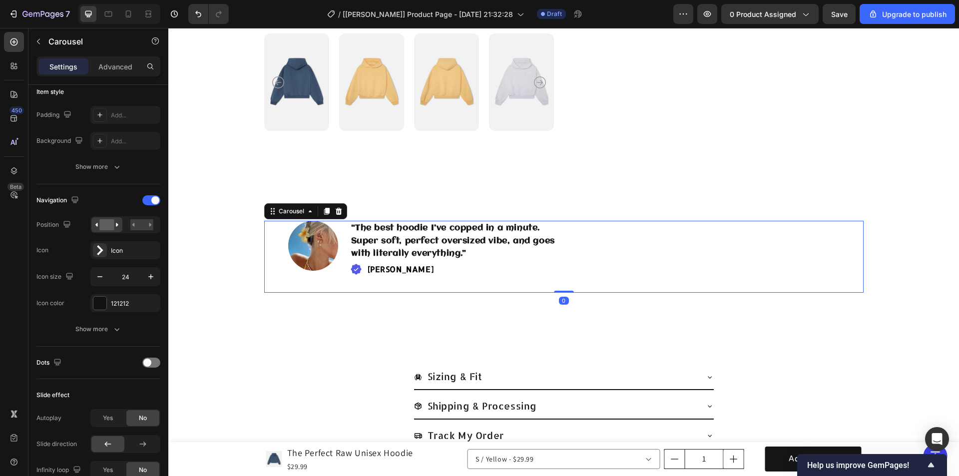
scroll to position [0, 0]
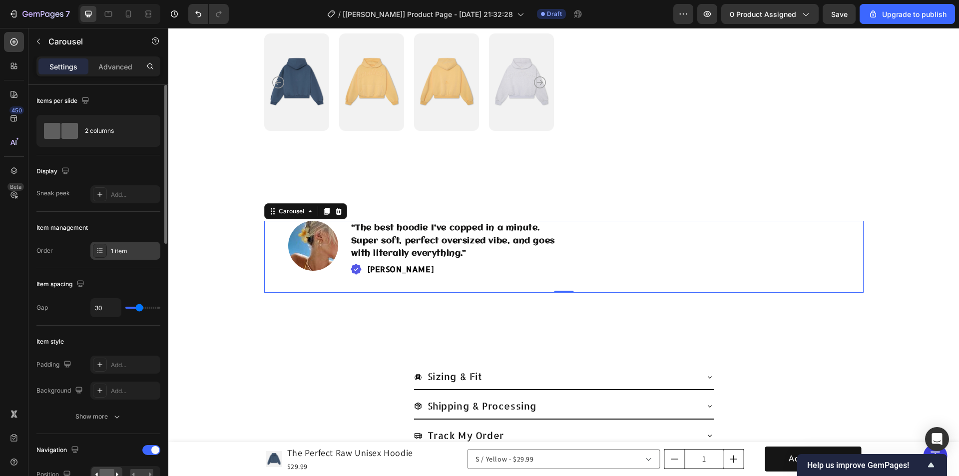
click at [134, 253] on div "1 item" at bounding box center [134, 251] width 47 height 9
click at [106, 12] on icon at bounding box center [108, 14] width 10 height 10
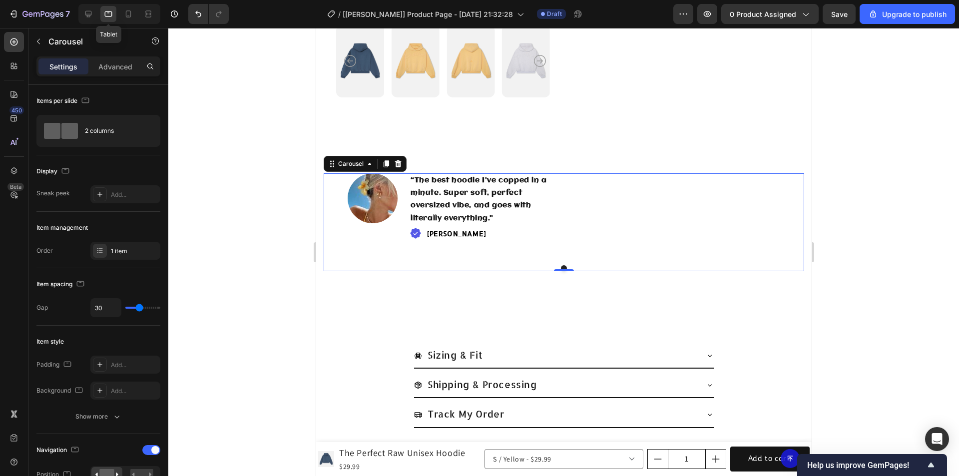
scroll to position [505, 0]
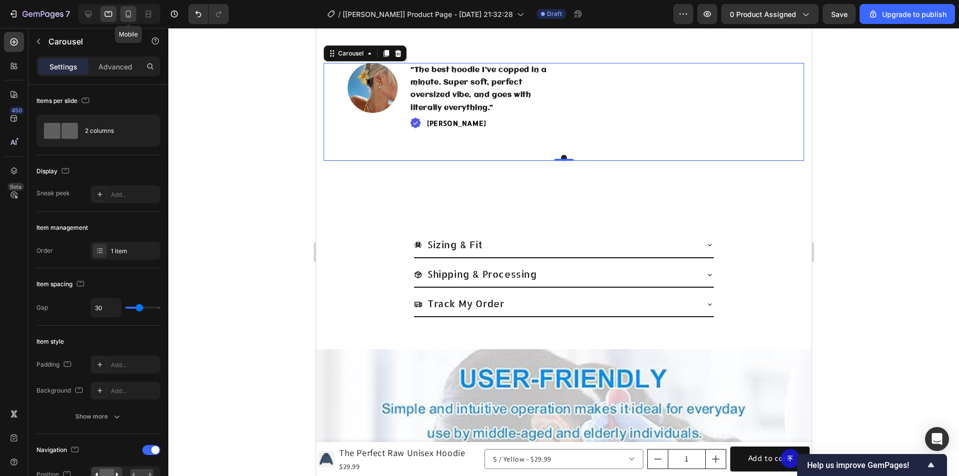
click at [131, 11] on icon at bounding box center [128, 14] width 10 height 10
type input "13"
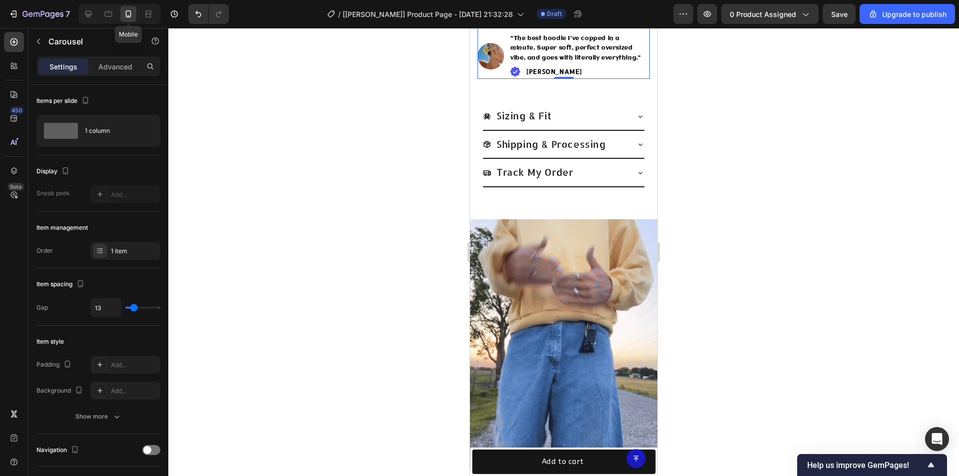
scroll to position [465, 0]
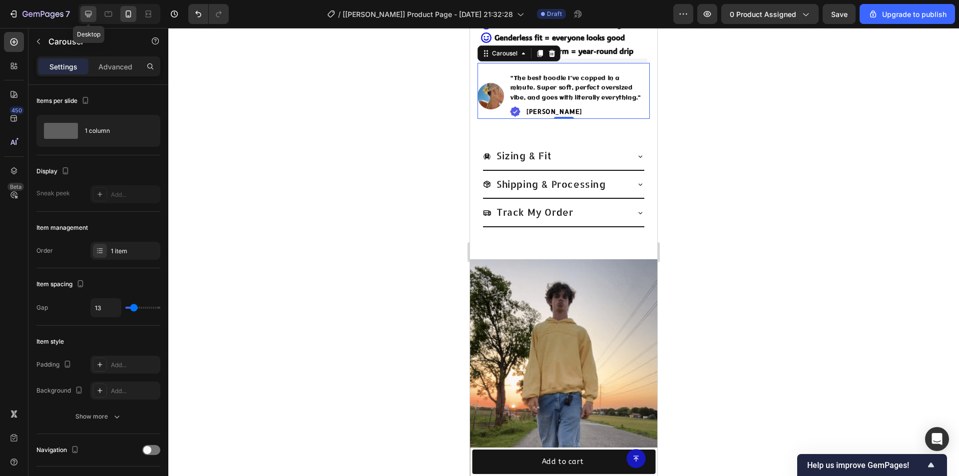
click at [86, 15] on icon at bounding box center [88, 14] width 6 height 6
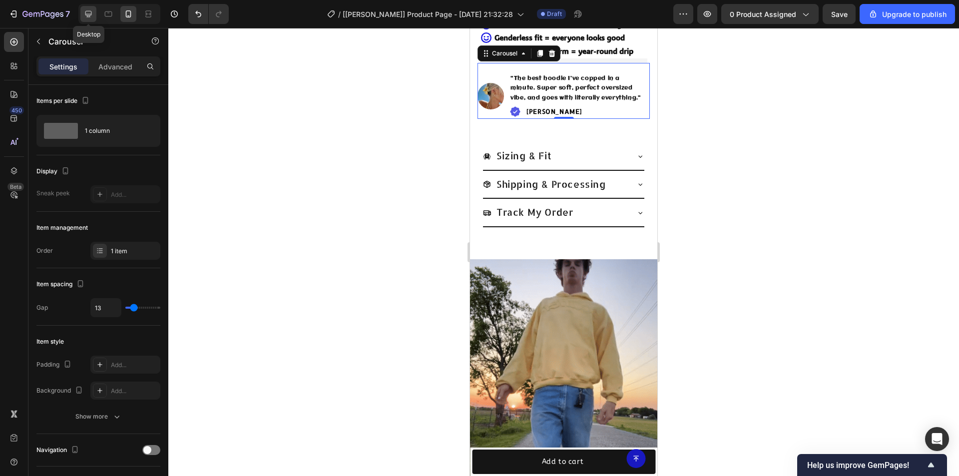
type input "30"
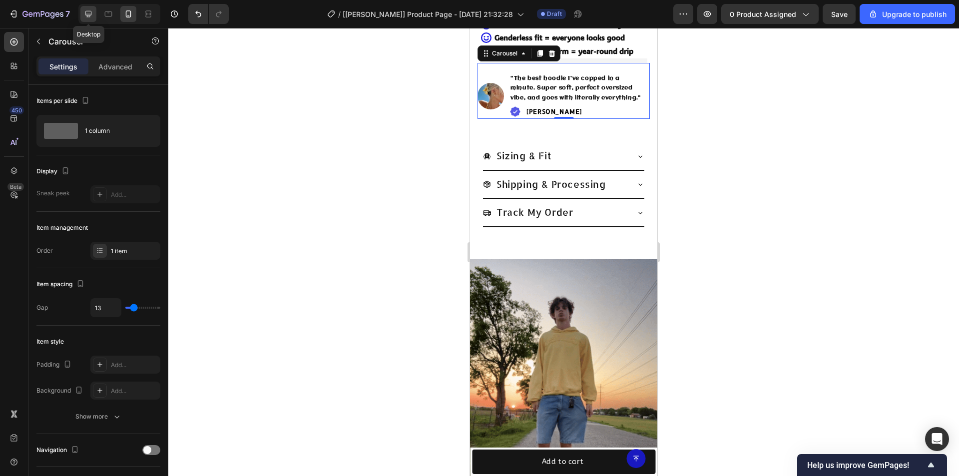
type input "30"
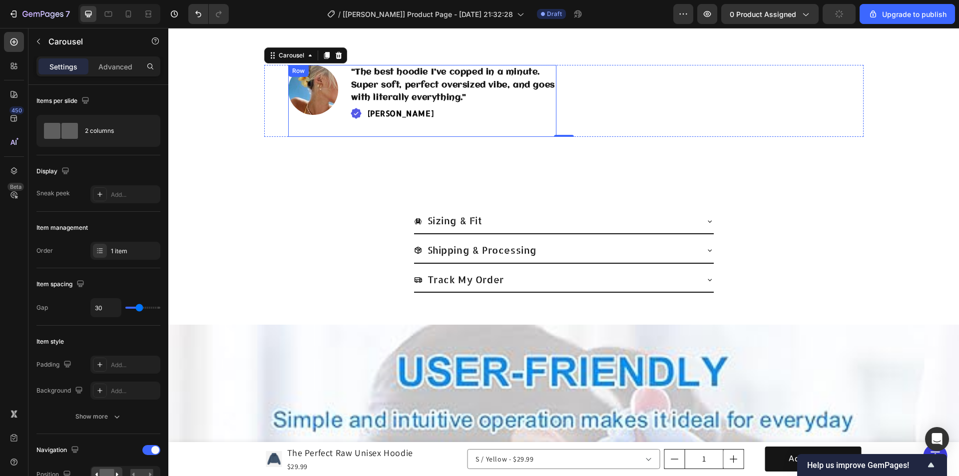
scroll to position [345, 0]
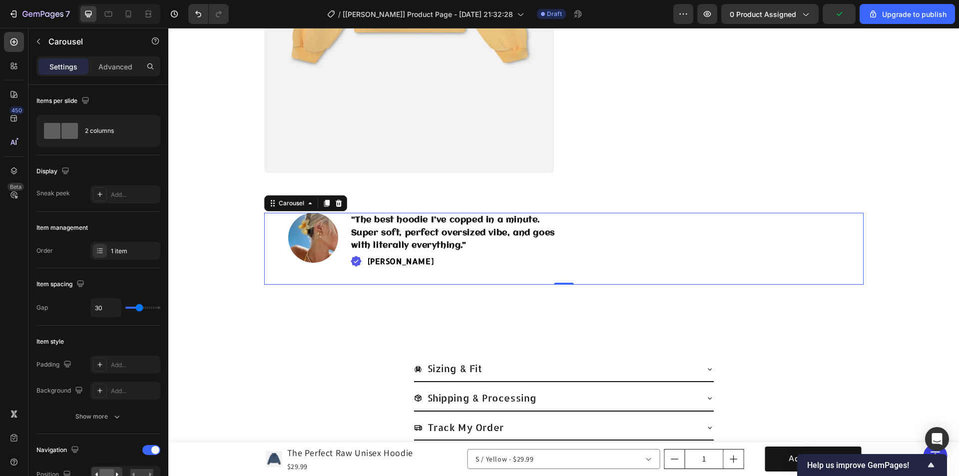
click at [581, 239] on div "Image “The best hoodie I’ve copped in a minute. Super soft, perfect oversized v…" at bounding box center [564, 249] width 552 height 72
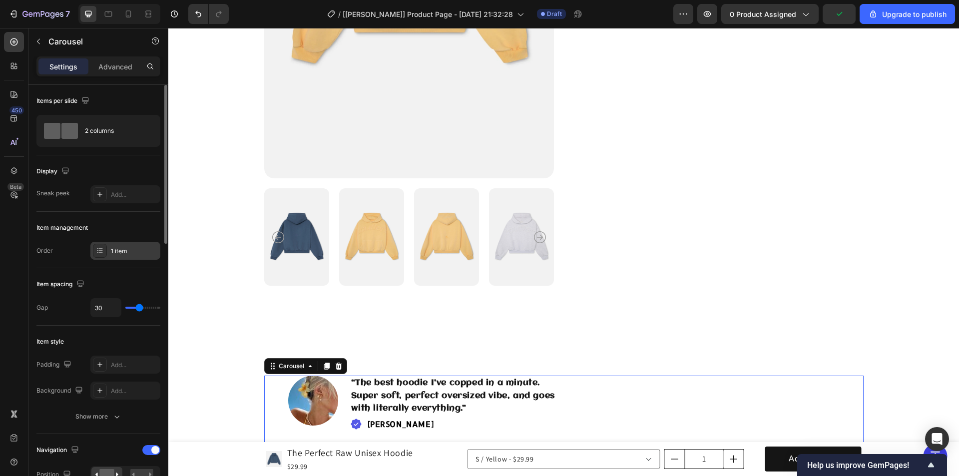
click at [124, 249] on div "1 item" at bounding box center [134, 251] width 47 height 9
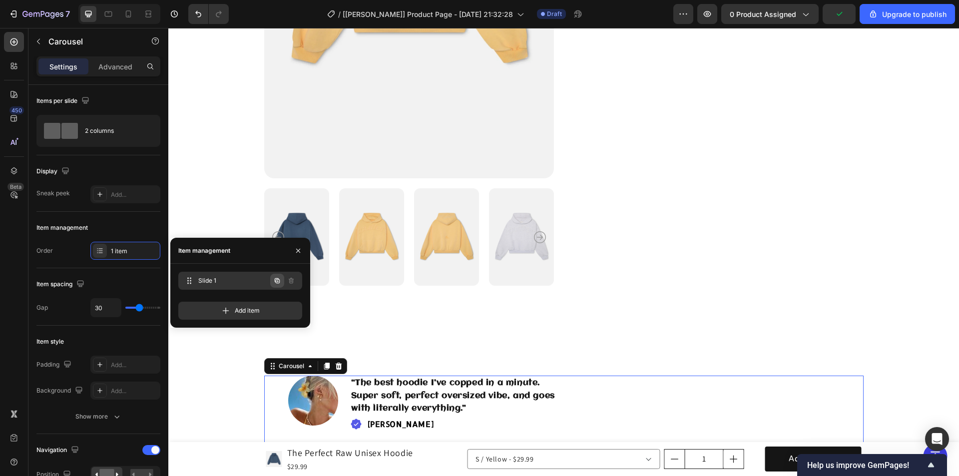
click at [278, 282] on icon "button" at bounding box center [277, 281] width 8 height 8
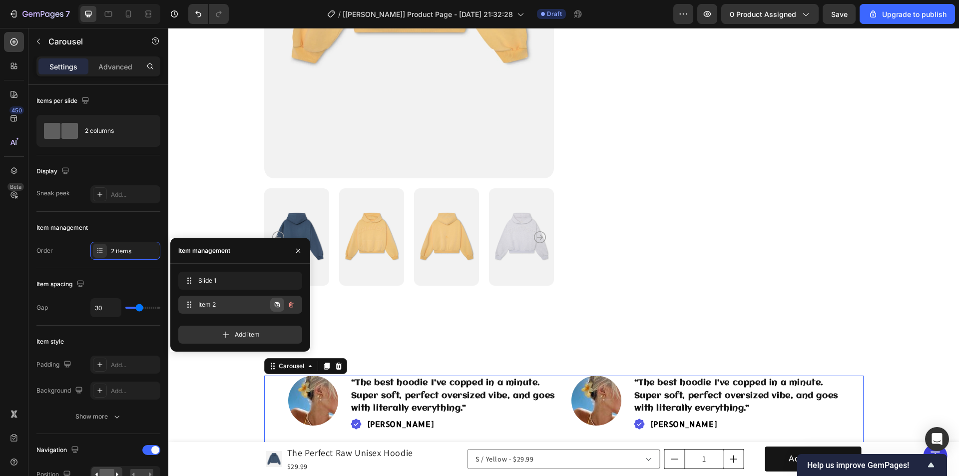
click at [276, 299] on button "button" at bounding box center [277, 305] width 14 height 14
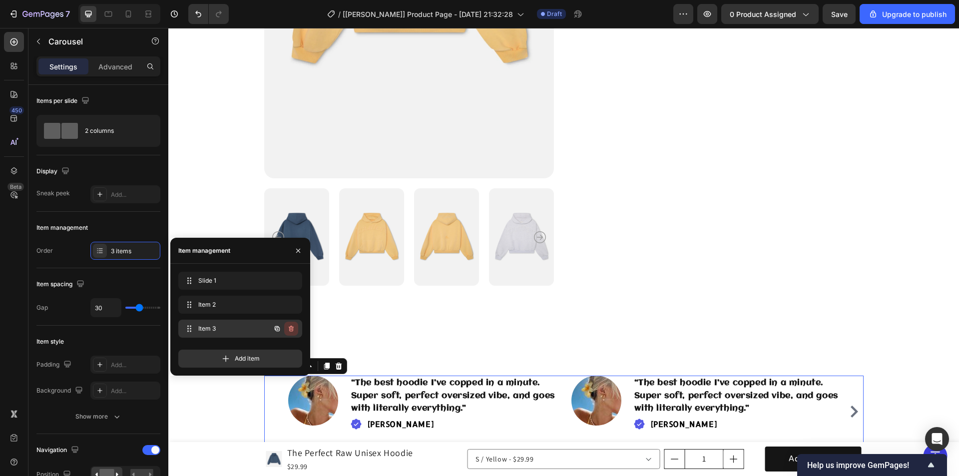
click at [293, 327] on icon "button" at bounding box center [291, 329] width 5 height 6
click at [290, 329] on div "Delete" at bounding box center [284, 328] width 18 height 9
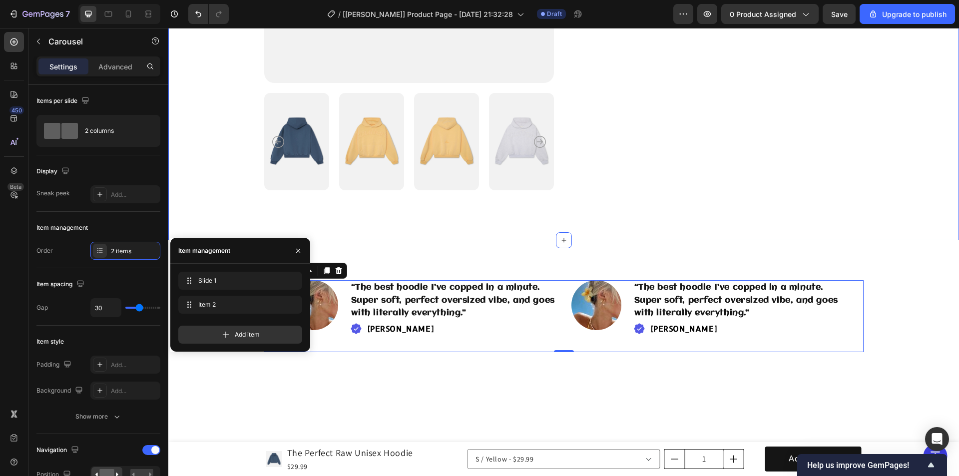
scroll to position [445, 0]
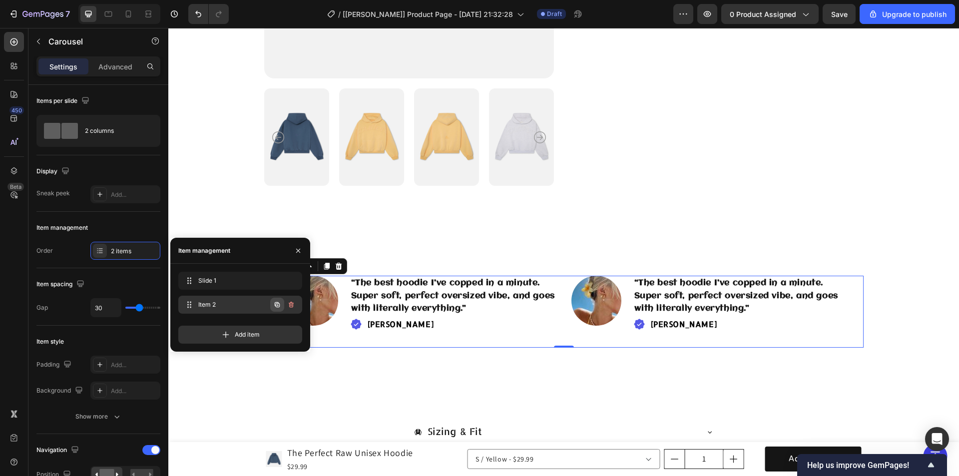
click at [277, 303] on icon "button" at bounding box center [277, 304] width 5 height 5
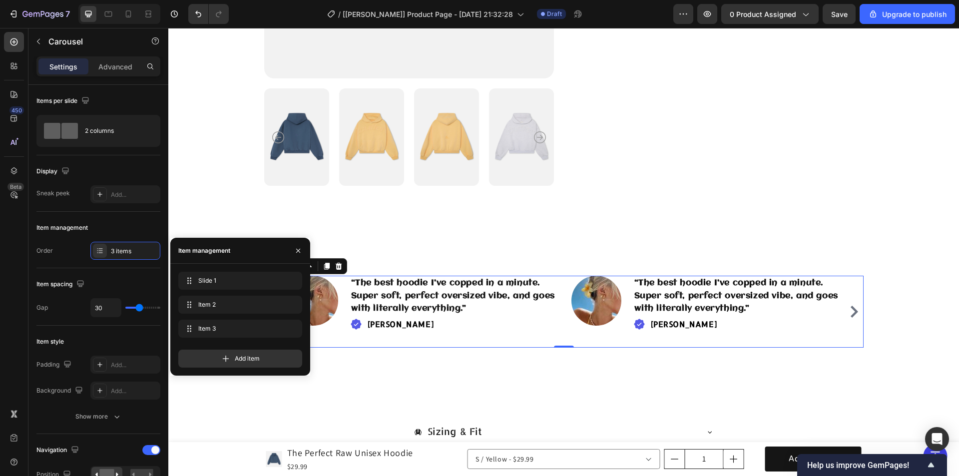
click at [560, 336] on div "Image “The best hoodie I’ve copped in a minute. Super soft, perfect oversized v…" at bounding box center [564, 312] width 552 height 72
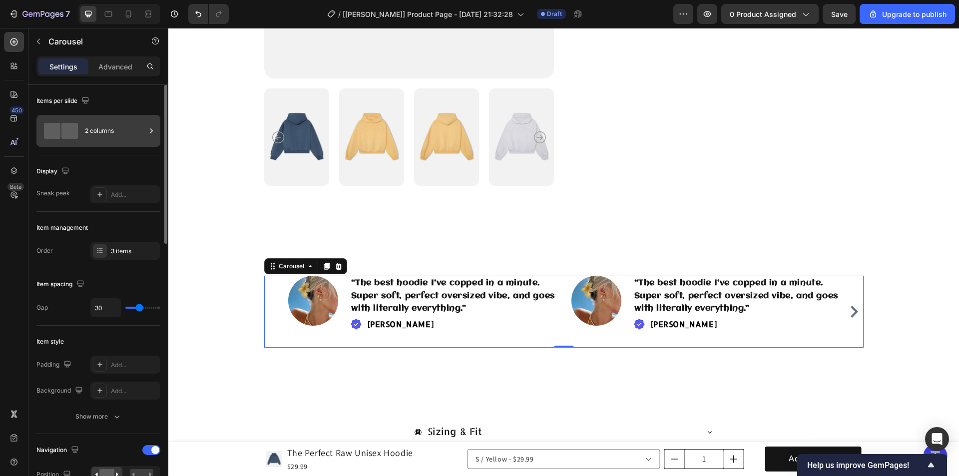
click at [105, 139] on div "2 columns" at bounding box center [115, 130] width 61 height 23
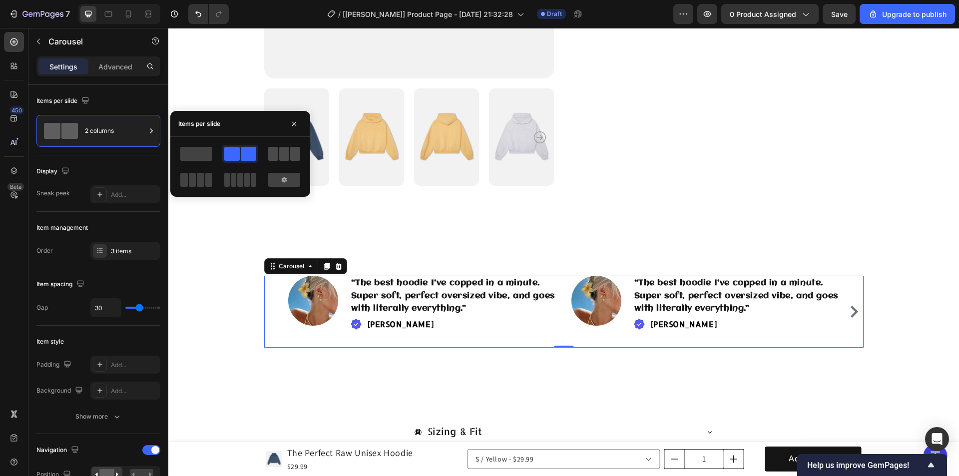
click at [280, 153] on span at bounding box center [284, 154] width 10 height 14
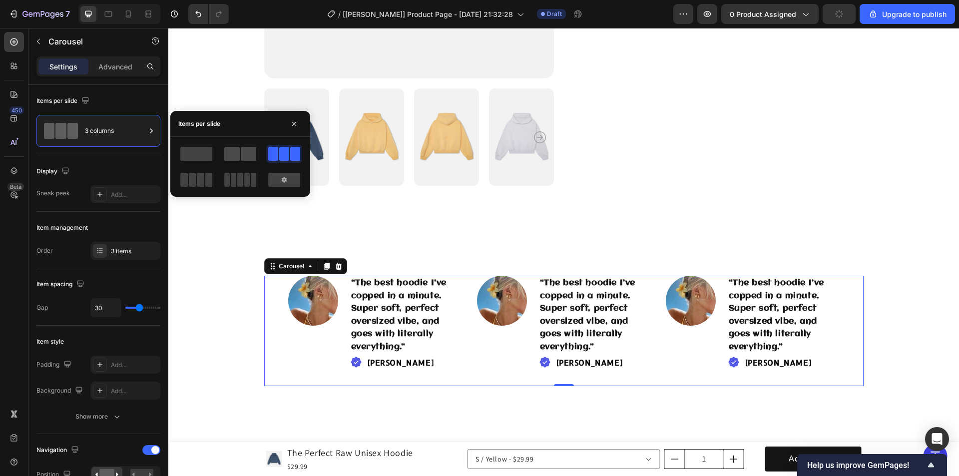
click at [239, 151] on span at bounding box center [231, 154] width 15 height 14
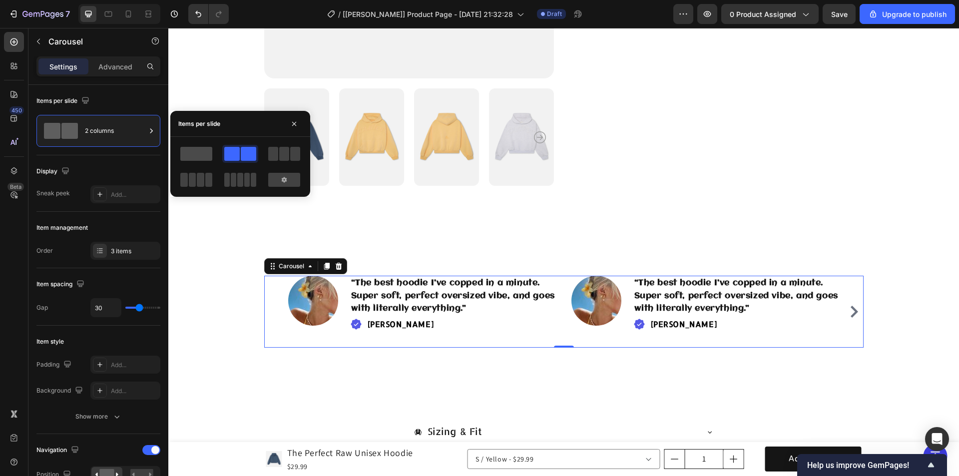
click at [192, 151] on span at bounding box center [196, 154] width 32 height 14
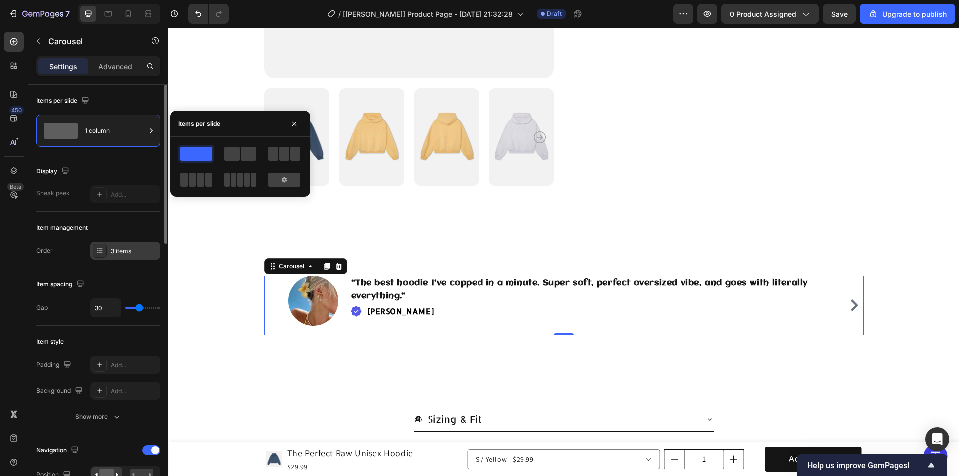
click at [124, 249] on div "3 items" at bounding box center [134, 251] width 47 height 9
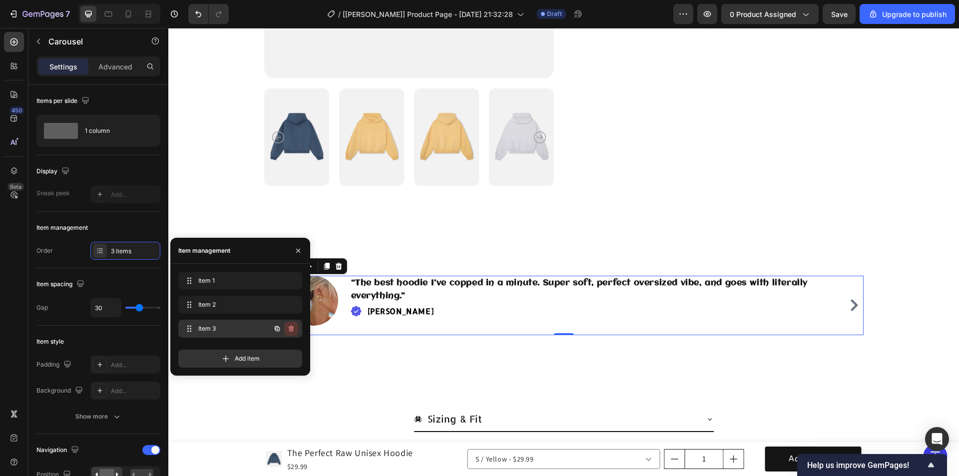
click at [294, 330] on icon "button" at bounding box center [291, 329] width 8 height 8
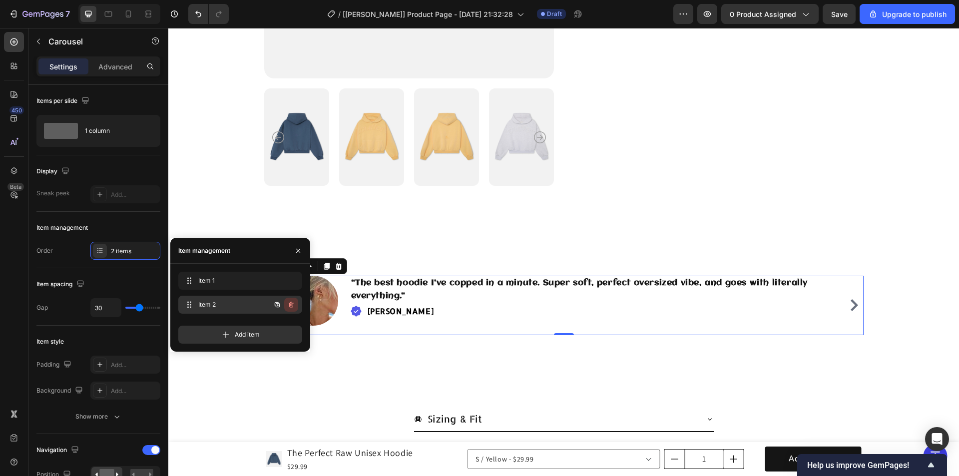
click at [289, 304] on icon "button" at bounding box center [291, 305] width 8 height 8
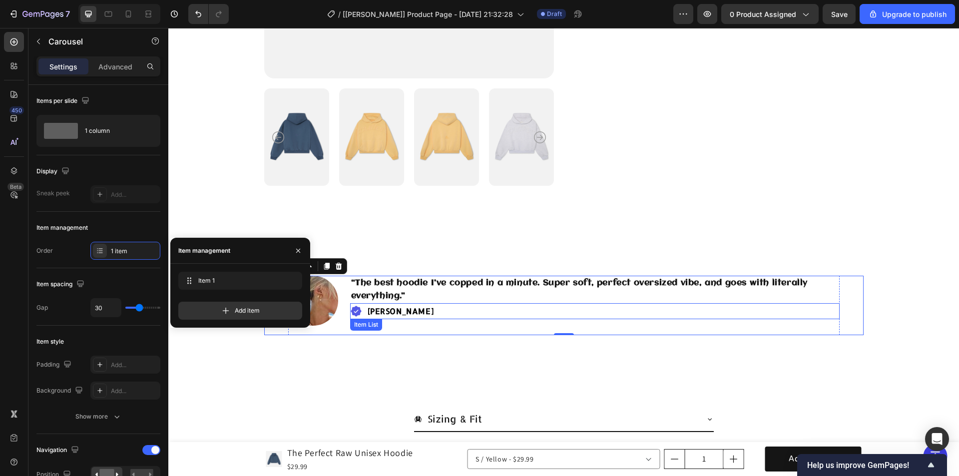
click at [591, 319] on div "“The best hoodie I’ve copped in a minute. Super soft, perfect oversized vibe, a…" at bounding box center [595, 305] width 490 height 59
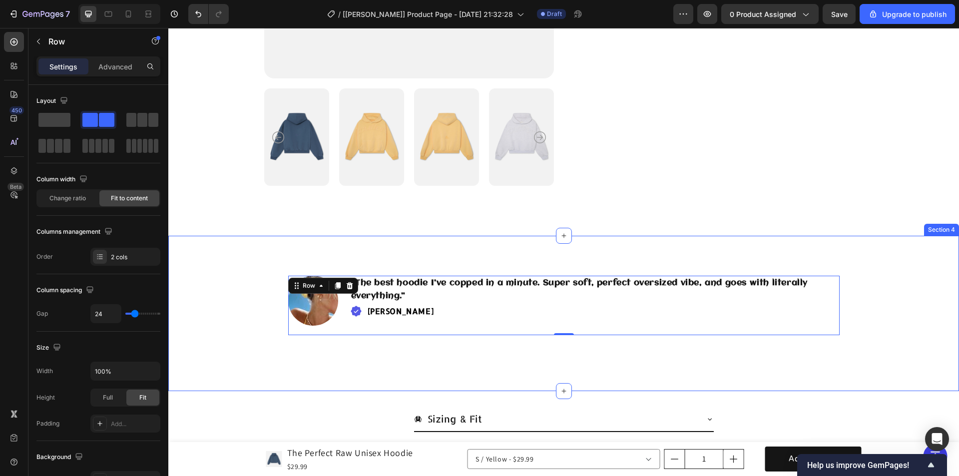
click at [435, 378] on div "Image “The best hoodie I’ve copped in a minute. Super soft, perfect oversized v…" at bounding box center [563, 313] width 791 height 155
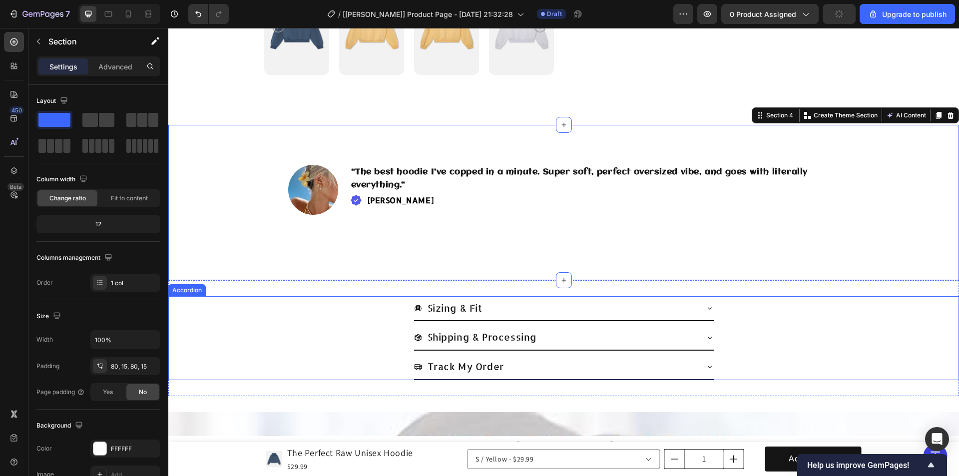
scroll to position [595, 0]
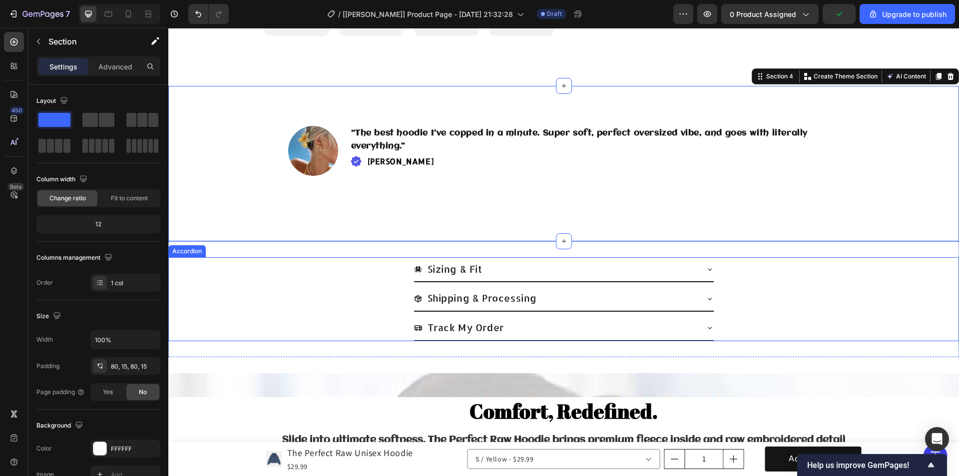
click at [342, 278] on div "Sizing & Fit" at bounding box center [564, 269] width 790 height 25
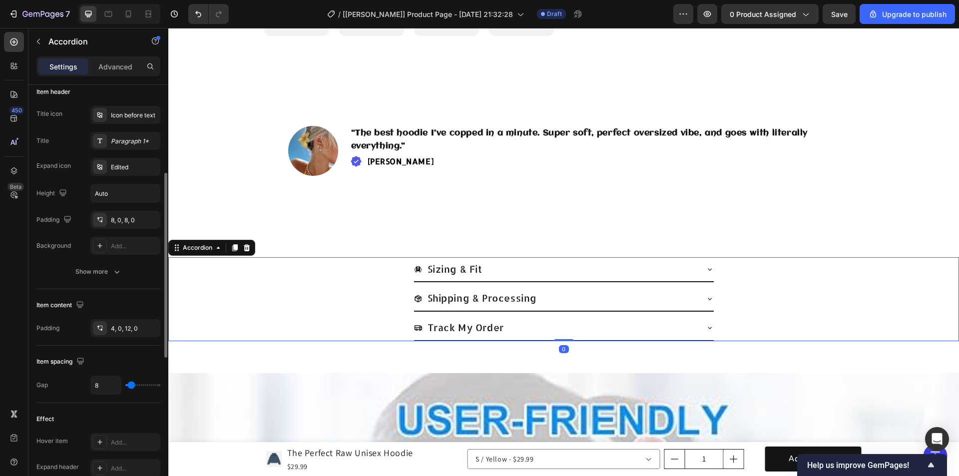
scroll to position [350, 0]
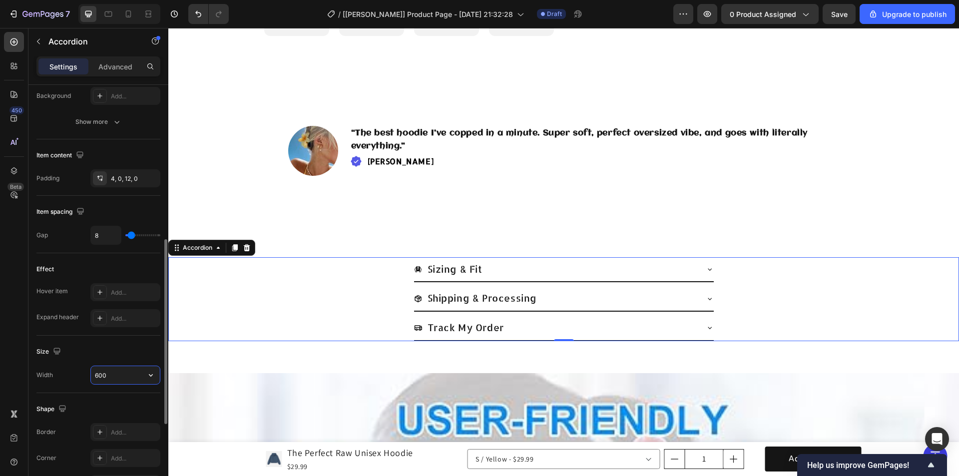
click at [115, 371] on input "600" at bounding box center [125, 375] width 69 height 18
click at [706, 268] on icon at bounding box center [710, 269] width 8 height 8
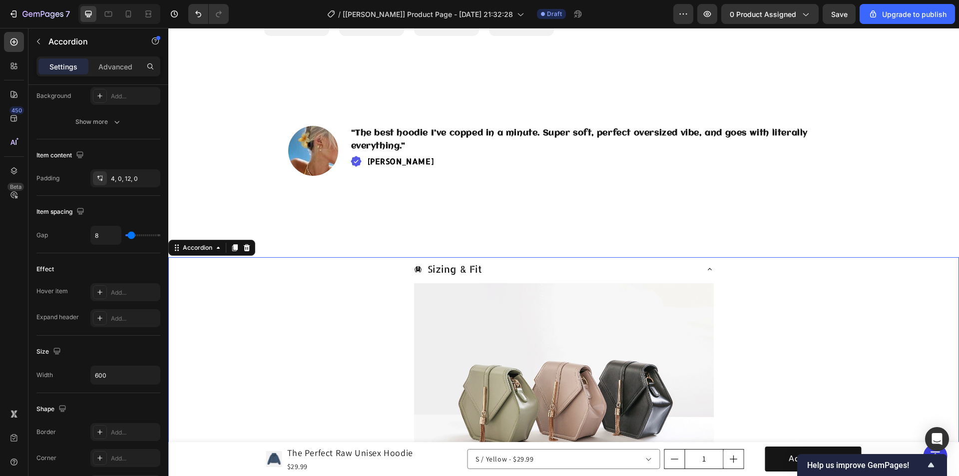
click at [706, 268] on icon at bounding box center [710, 269] width 8 height 8
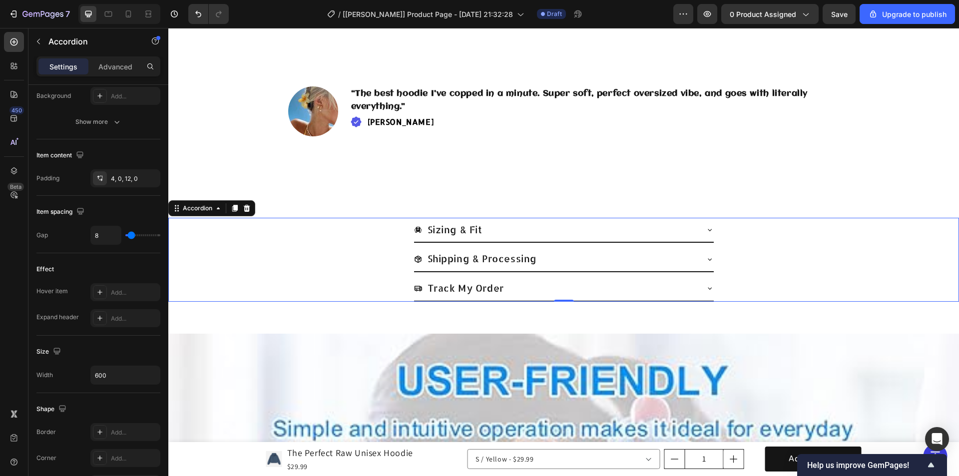
scroll to position [694, 0]
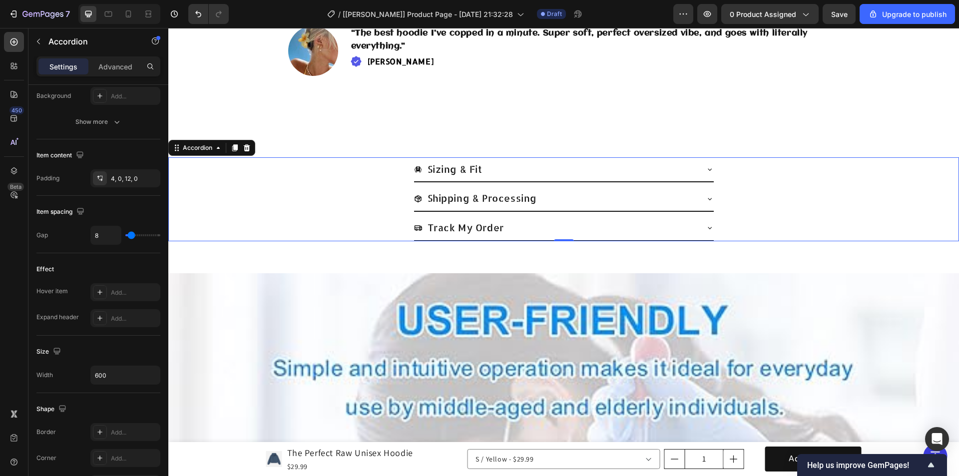
click at [701, 202] on div "Shipping & Processing" at bounding box center [564, 198] width 300 height 24
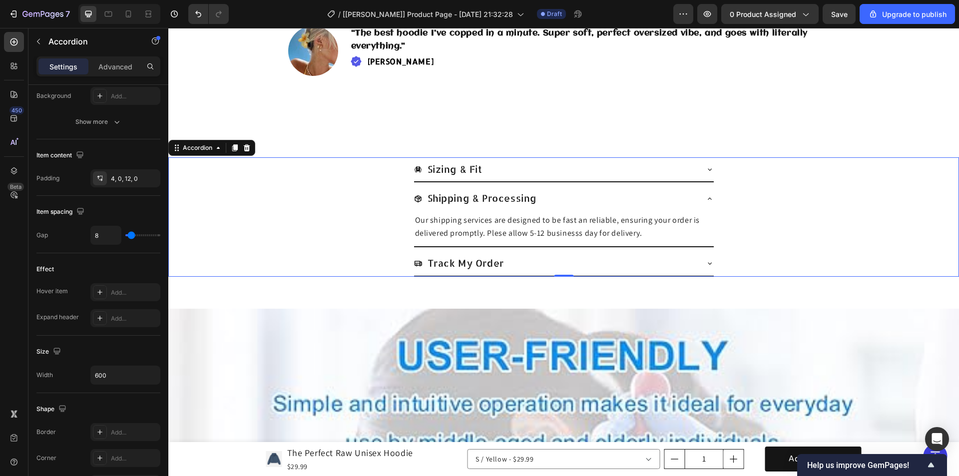
click at [706, 199] on icon at bounding box center [710, 199] width 8 height 8
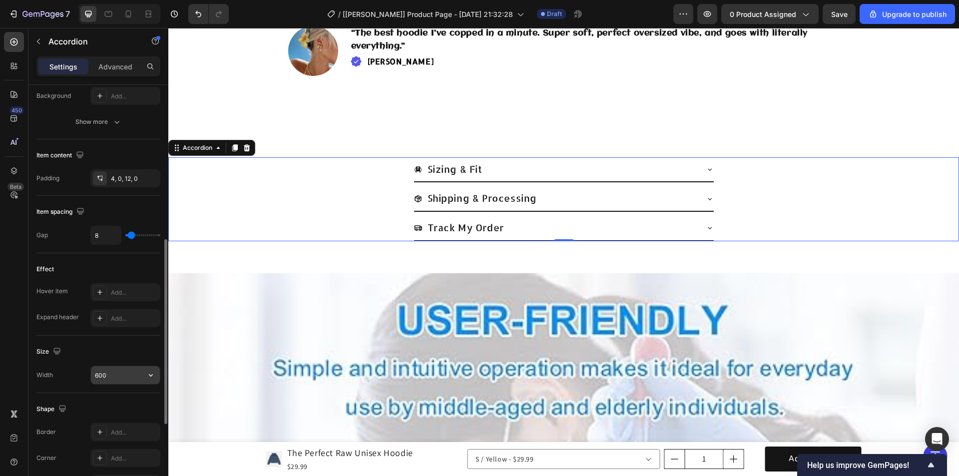
click at [117, 377] on input "600" at bounding box center [125, 375] width 69 height 18
drag, startPoint x: 119, startPoint y: 375, endPoint x: 86, endPoint y: 371, distance: 33.2
click at [86, 371] on div "Width 600" at bounding box center [98, 375] width 124 height 19
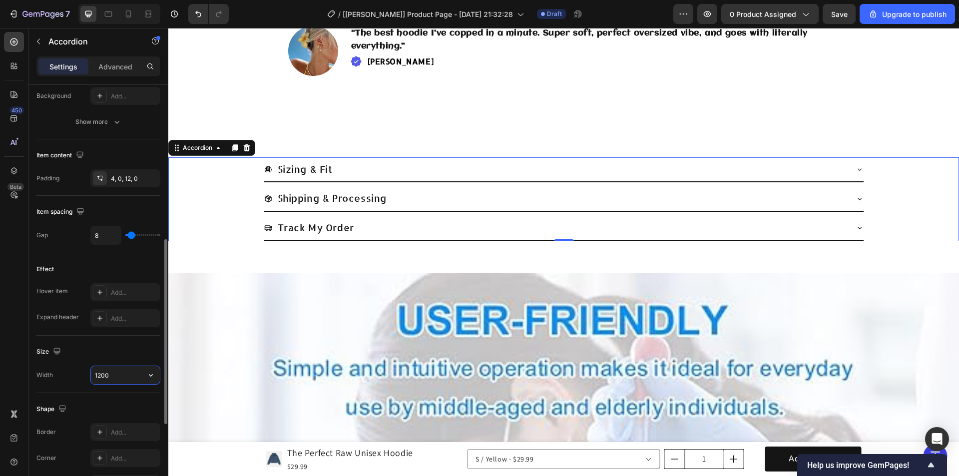
drag, startPoint x: 114, startPoint y: 379, endPoint x: 77, endPoint y: 379, distance: 37.0
click at [77, 379] on div "Width 1200" at bounding box center [98, 375] width 124 height 19
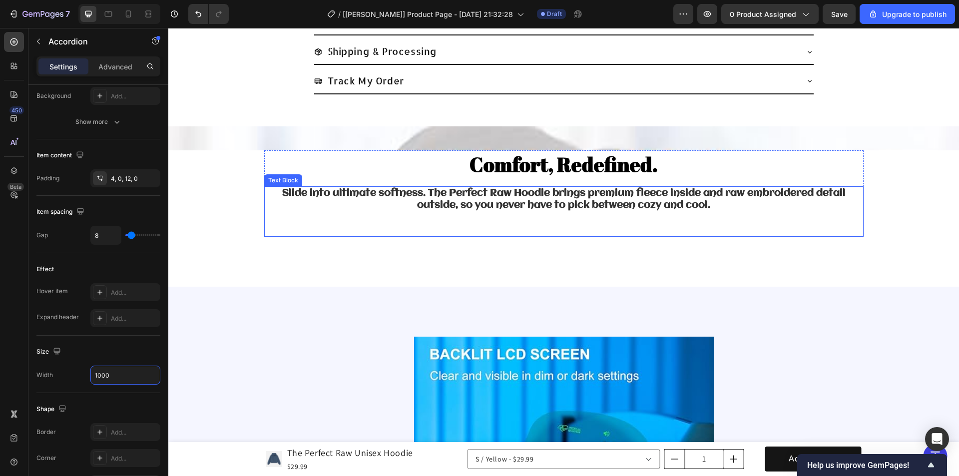
scroll to position [595, 0]
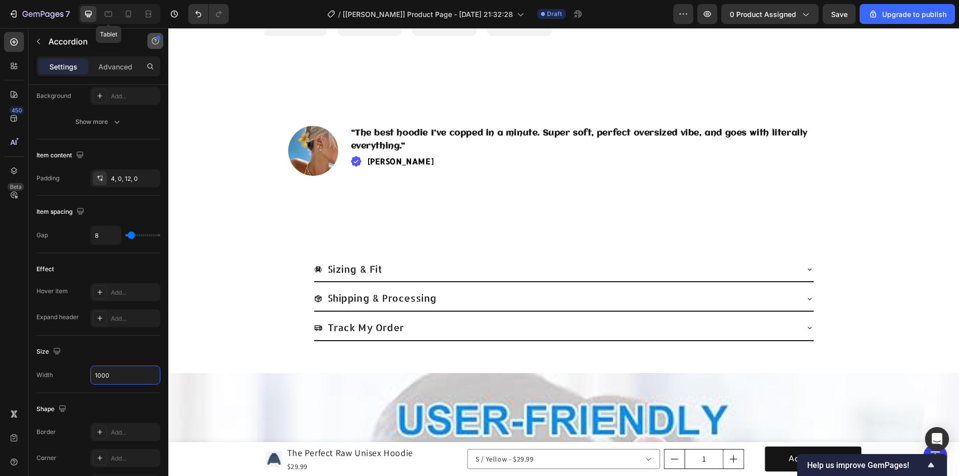
type input "1000"
click at [111, 15] on icon at bounding box center [108, 14] width 10 height 10
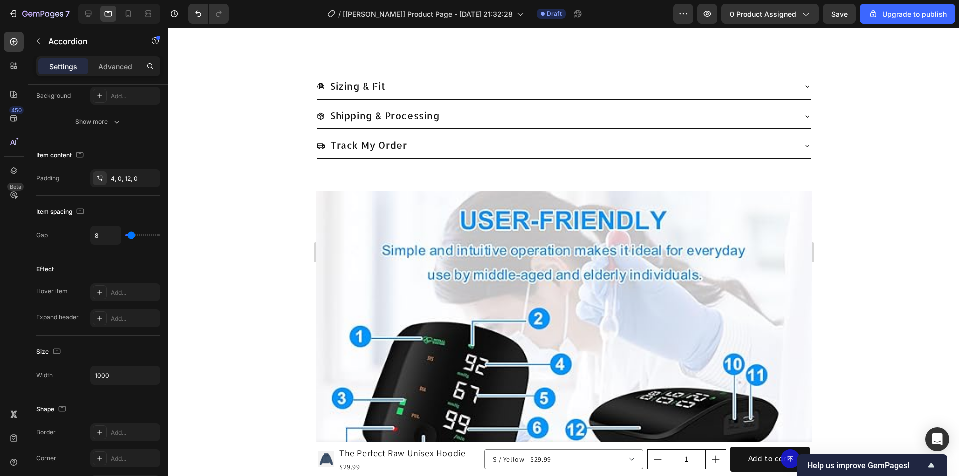
scroll to position [464, 0]
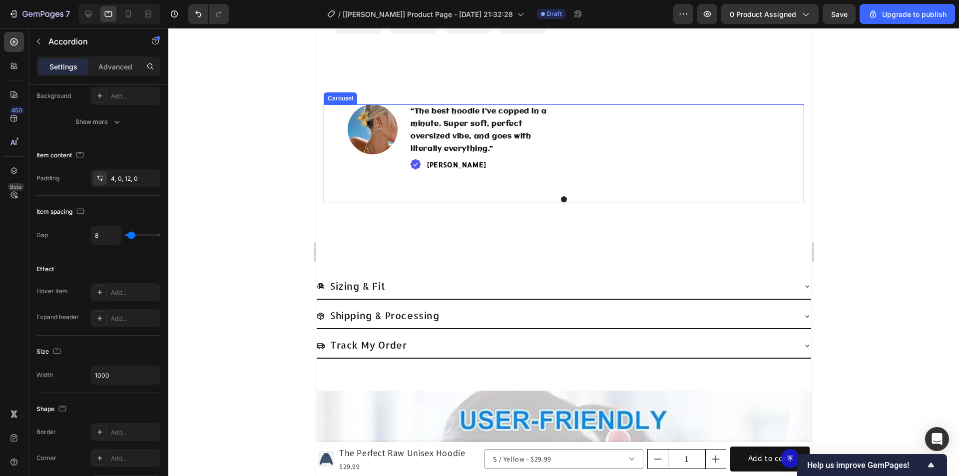
click at [588, 163] on div "Image “The best hoodie I’ve copped in a minute. Super soft, perfect oversized v…" at bounding box center [563, 146] width 433 height 84
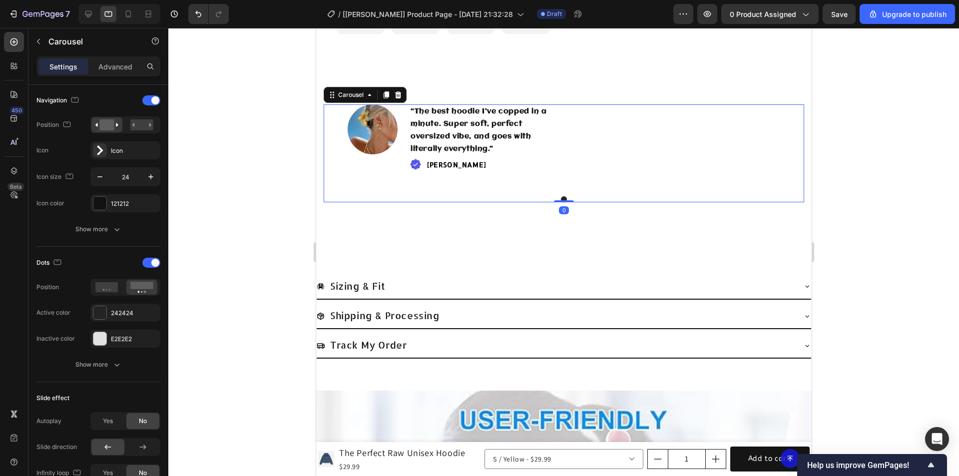
scroll to position [0, 0]
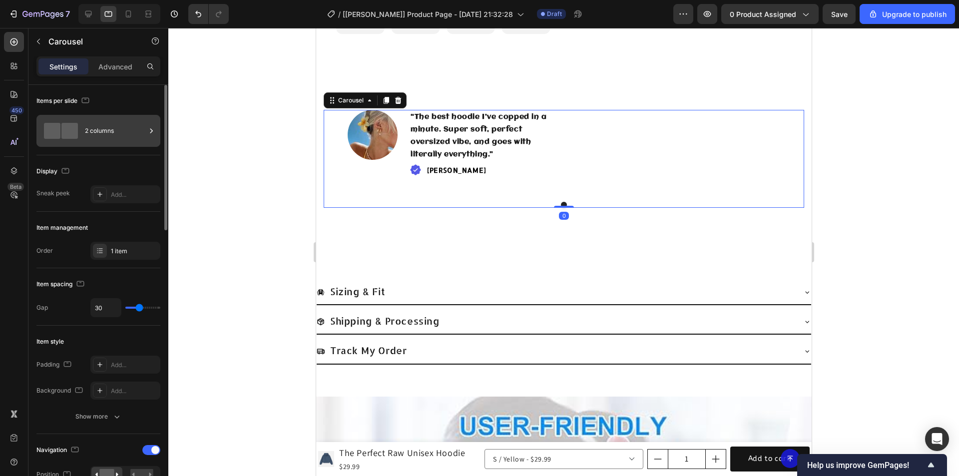
click at [101, 133] on div "2 columns" at bounding box center [115, 130] width 61 height 23
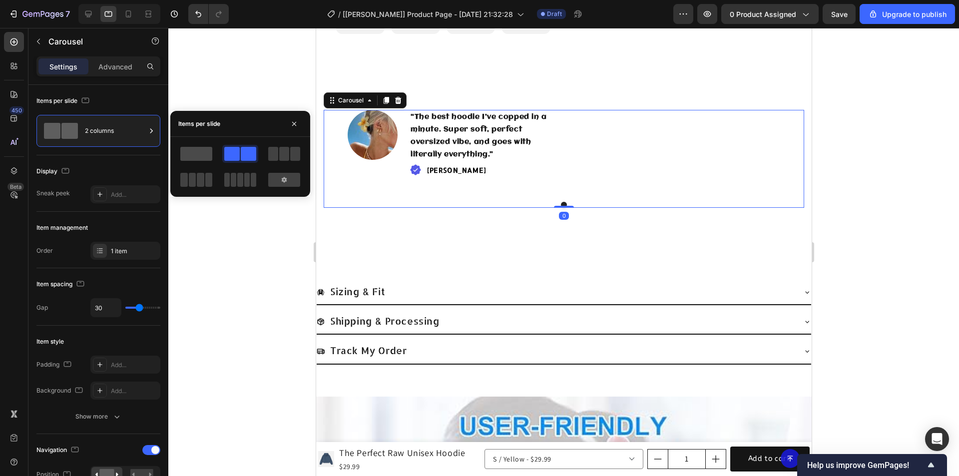
drag, startPoint x: 198, startPoint y: 152, endPoint x: 77, endPoint y: 133, distance: 122.5
click at [198, 152] on span at bounding box center [196, 154] width 32 height 14
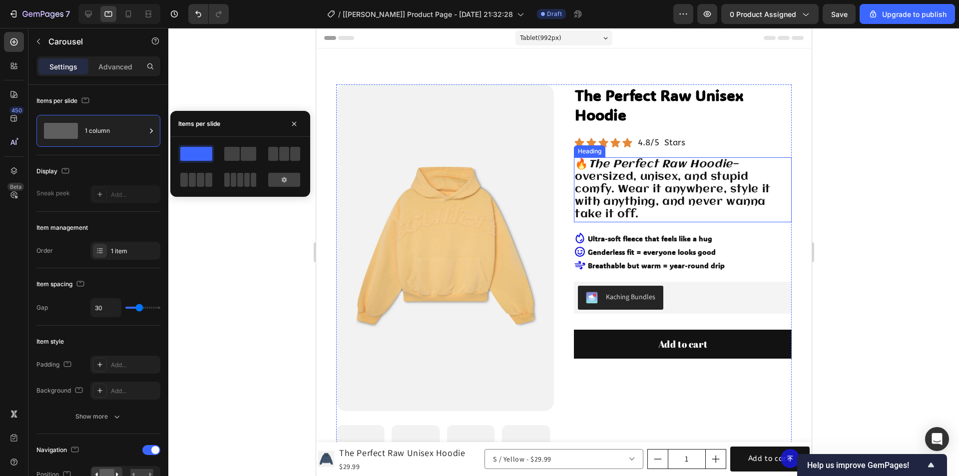
click at [624, 194] on h2 "🔥 The Perfect Raw Hoodie — oversized, unisex, and stupid comfy. Wear it anywher…" at bounding box center [683, 189] width 218 height 65
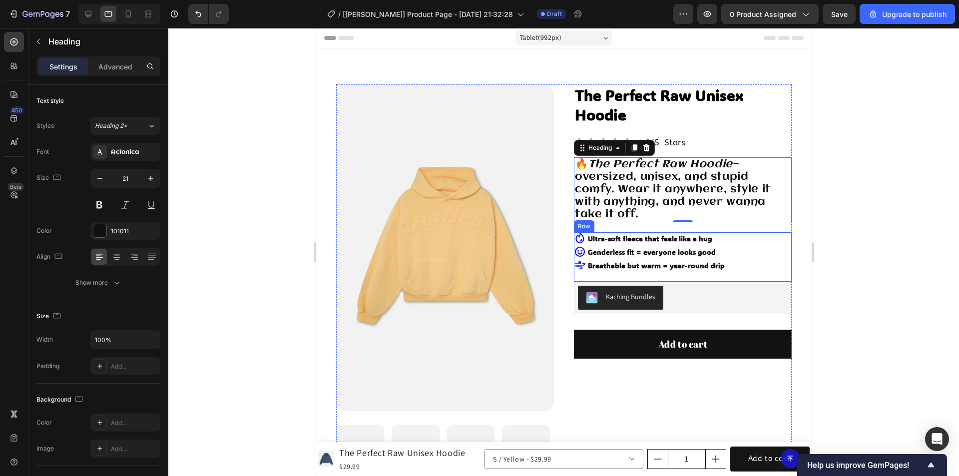
click at [733, 239] on div "Icon Ultra-soft fleece that feels like a hug Text Block Row Icon Genderless fit…" at bounding box center [683, 256] width 218 height 49
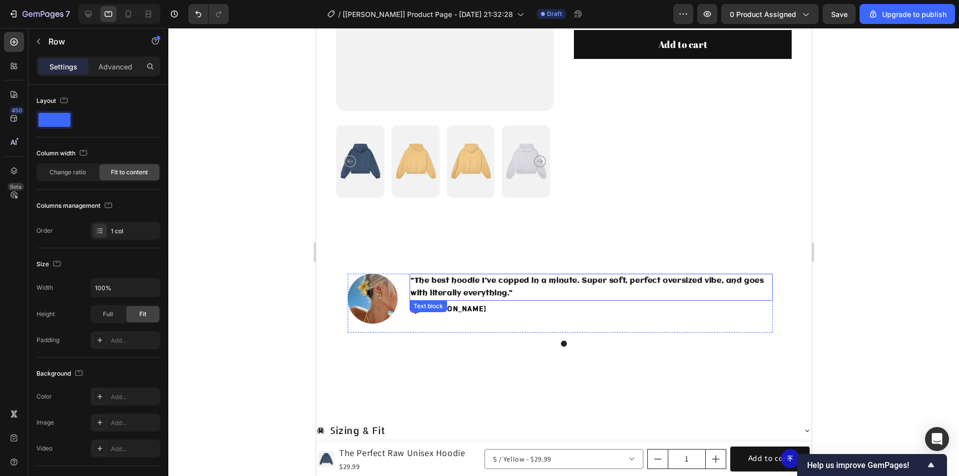
scroll to position [500, 0]
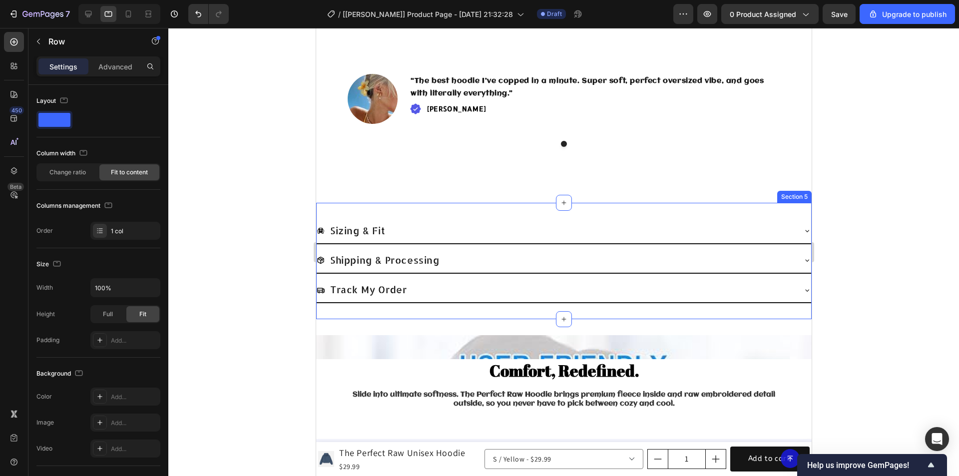
click at [390, 203] on div "Sizing & Fit Shipping & Processing Track My Order Accordion Section 5" at bounding box center [564, 261] width 496 height 117
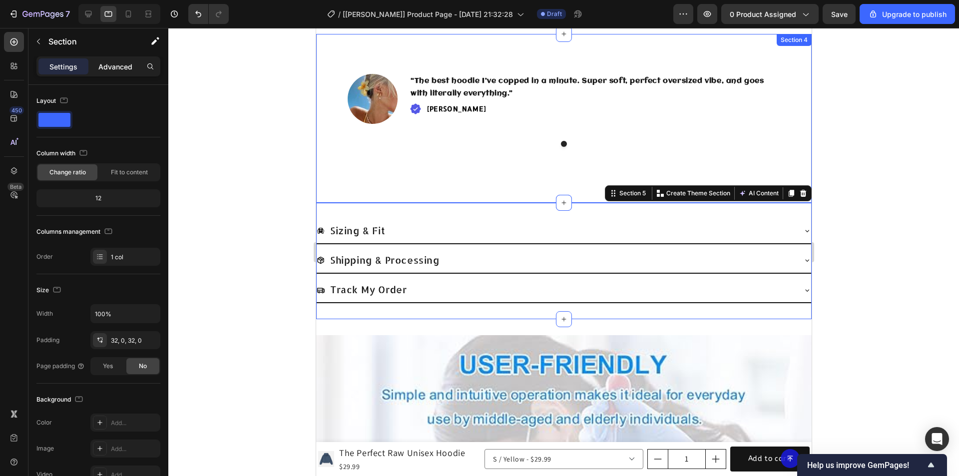
click at [113, 67] on p "Advanced" at bounding box center [115, 66] width 34 height 10
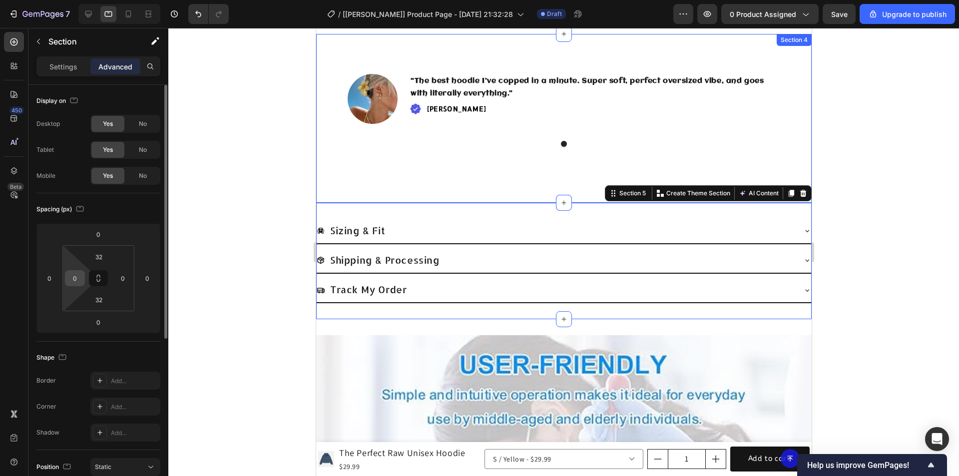
click at [80, 272] on input "0" at bounding box center [74, 278] width 15 height 15
type input "20"
click at [124, 277] on input "0" at bounding box center [122, 278] width 15 height 15
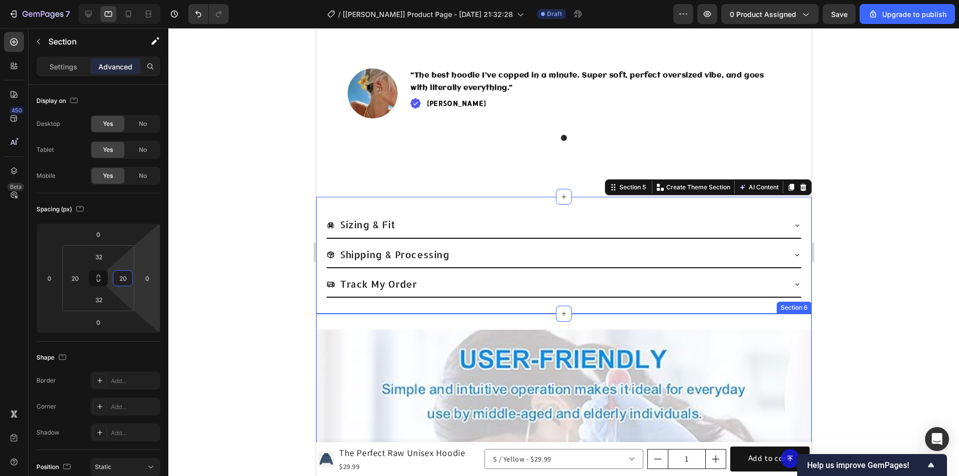
scroll to position [600, 0]
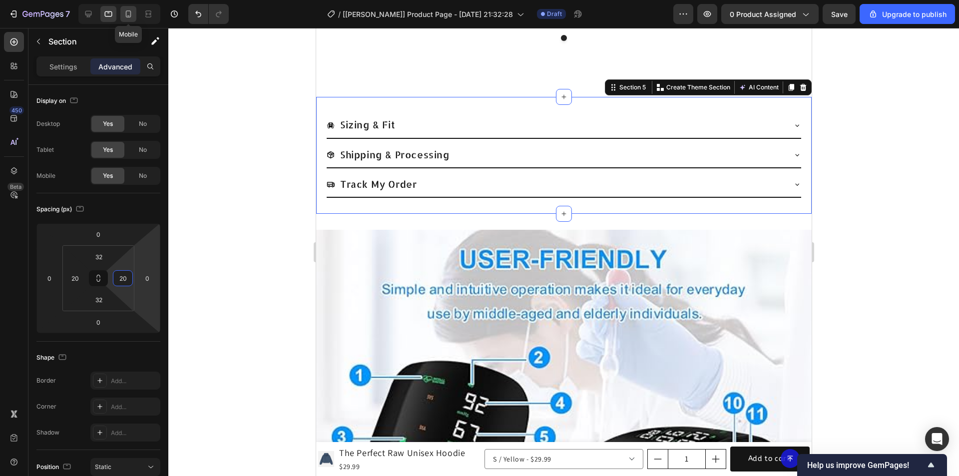
type input "20"
click at [127, 11] on icon at bounding box center [128, 13] width 5 height 7
type input "15"
type input "0"
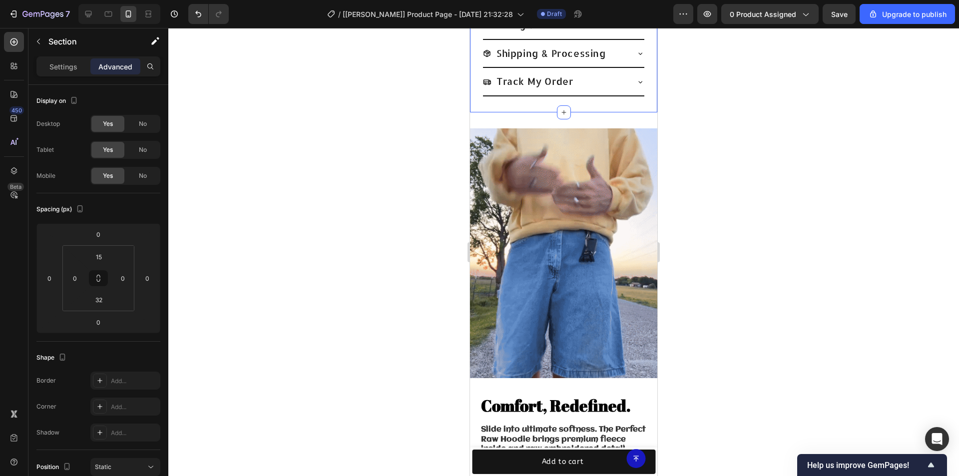
scroll to position [537, 0]
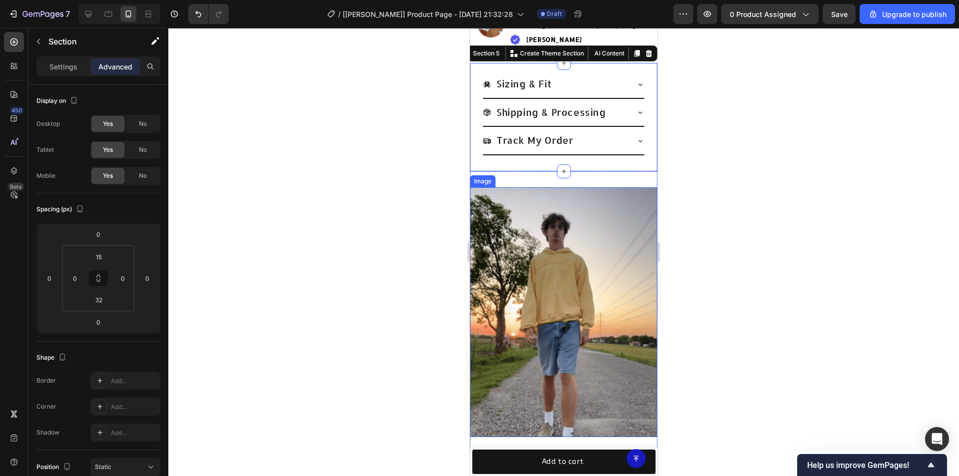
click at [515, 254] on img at bounding box center [563, 312] width 187 height 250
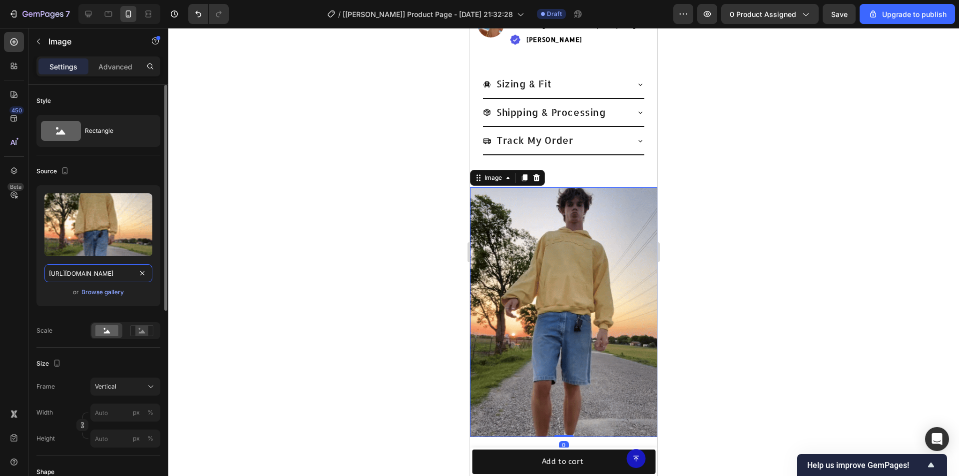
click at [94, 271] on input "[URL][DOMAIN_NAME]" at bounding box center [98, 273] width 108 height 18
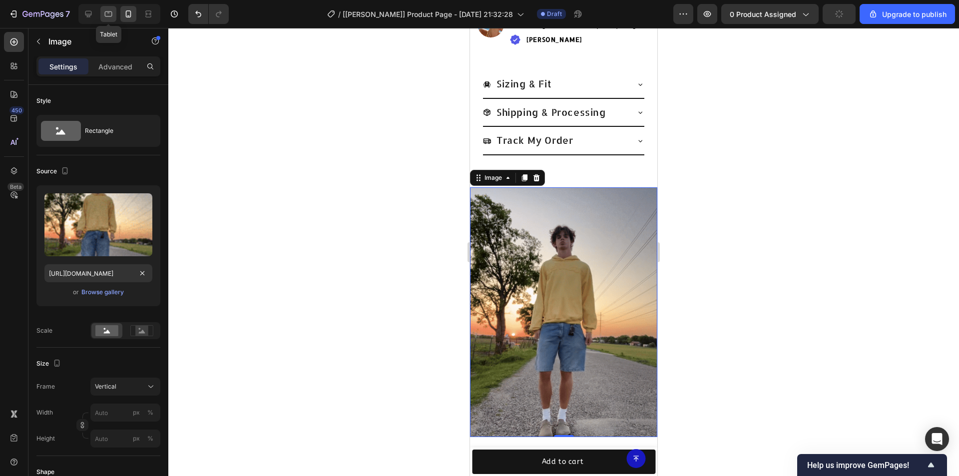
click at [108, 10] on icon at bounding box center [108, 14] width 10 height 10
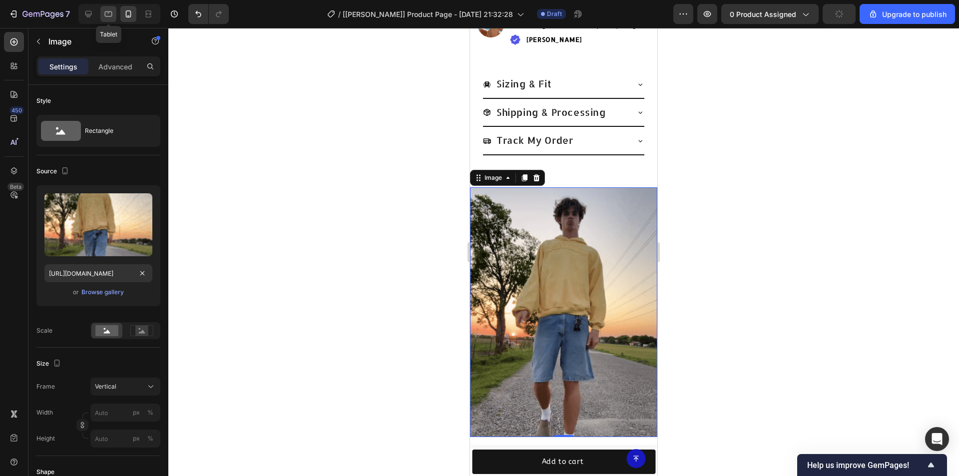
type input "100"
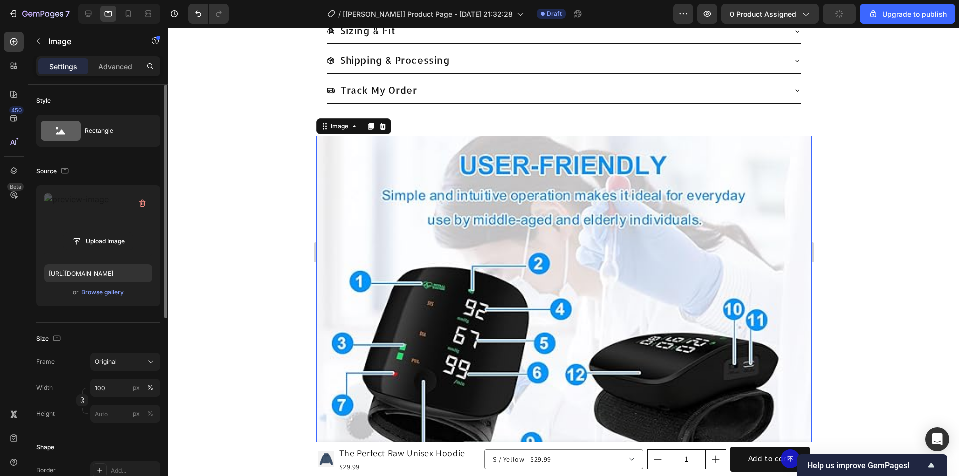
scroll to position [752, 0]
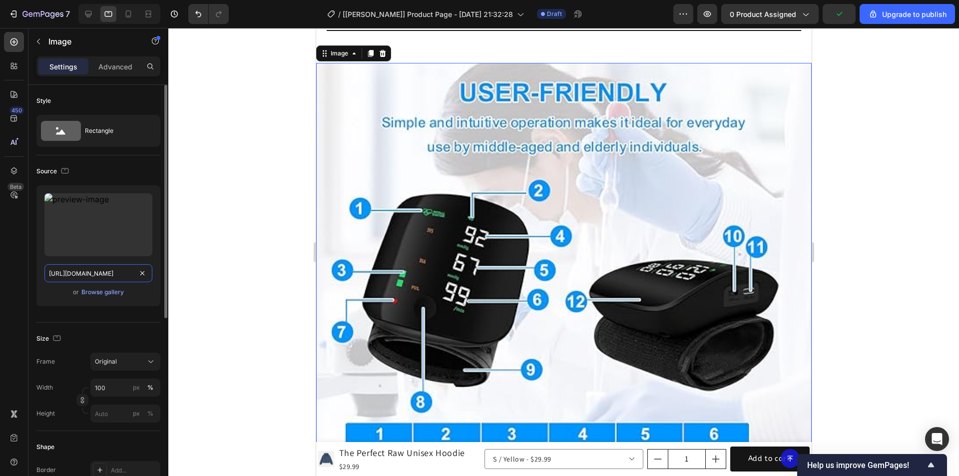
click at [92, 272] on input "https://cdn.shopify.com/s/files/1/0753/7469/0532/files/gempages_580108910174667…" at bounding box center [98, 273] width 108 height 18
paste input "03ebfe54-4bf9-4ad0-b574-7e7603ec712b.gif"
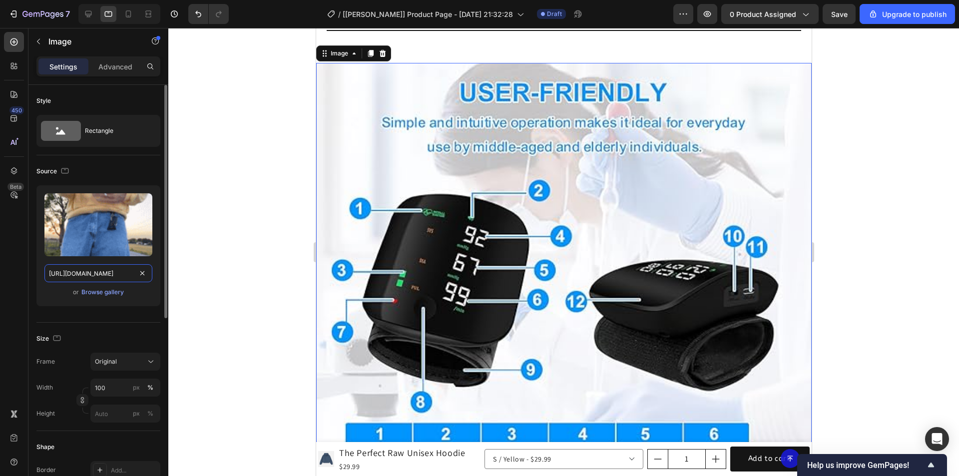
type input "[URL][DOMAIN_NAME]"
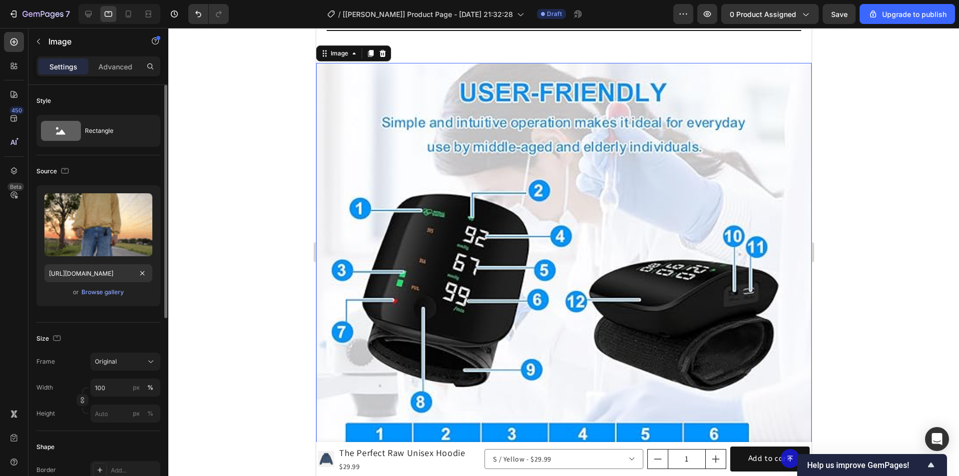
click at [128, 161] on div "Source Upload Image https://cdn.shopify.com/s/files/1/0753/7469/0532/files/gemp…" at bounding box center [98, 238] width 124 height 167
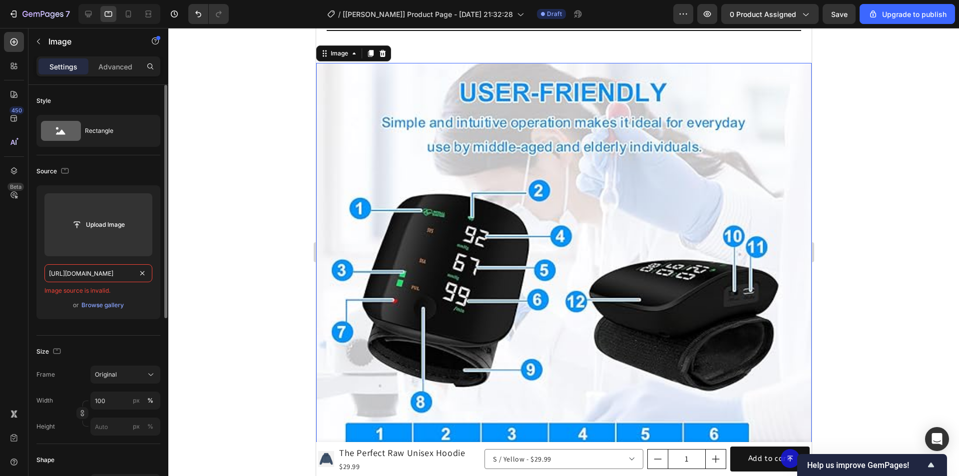
click at [108, 274] on input "[URL][DOMAIN_NAME]" at bounding box center [98, 273] width 108 height 18
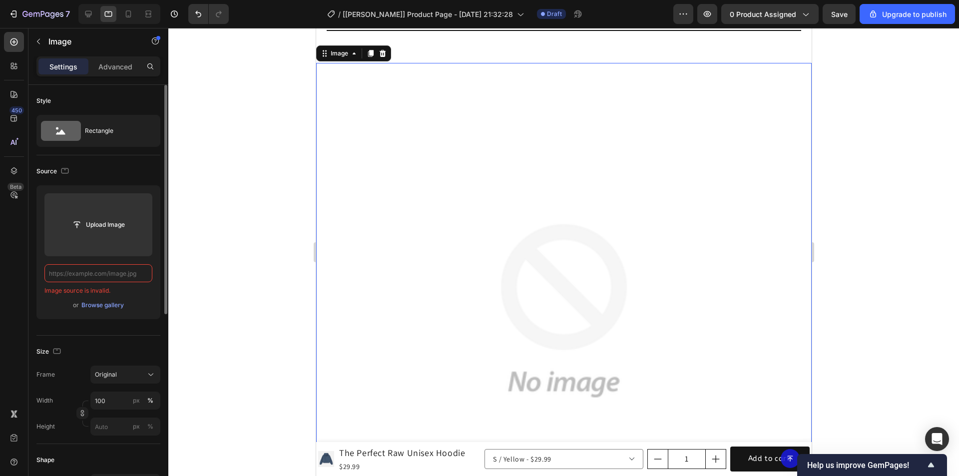
click at [100, 271] on input "text" at bounding box center [98, 273] width 108 height 18
paste input "[URL][DOMAIN_NAME]"
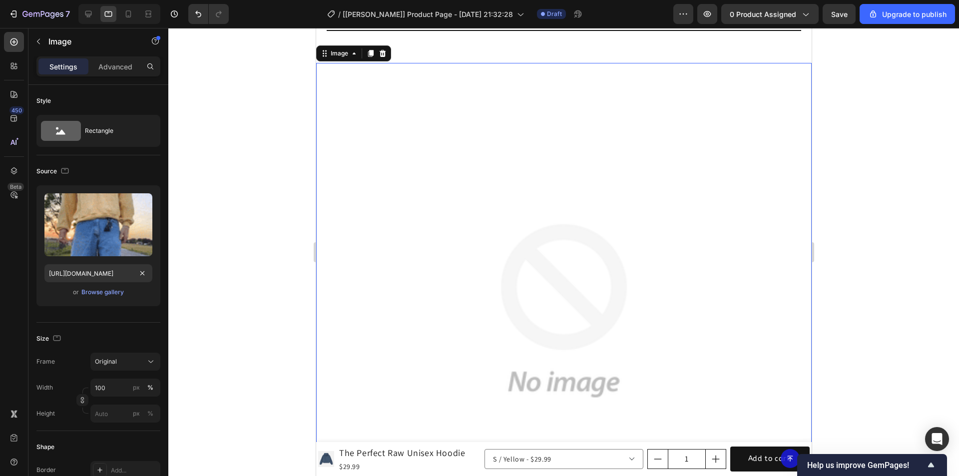
click at [6, 232] on div "450 Beta" at bounding box center [14, 218] width 20 height 372
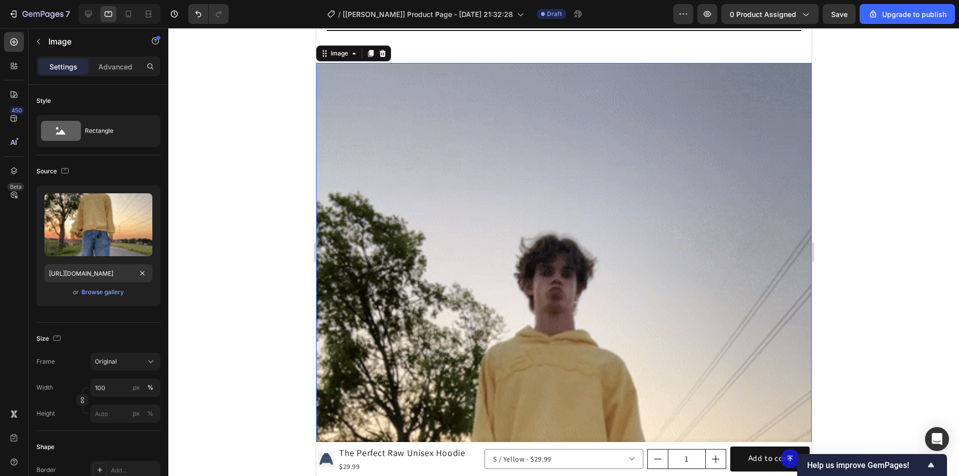
scroll to position [0, 0]
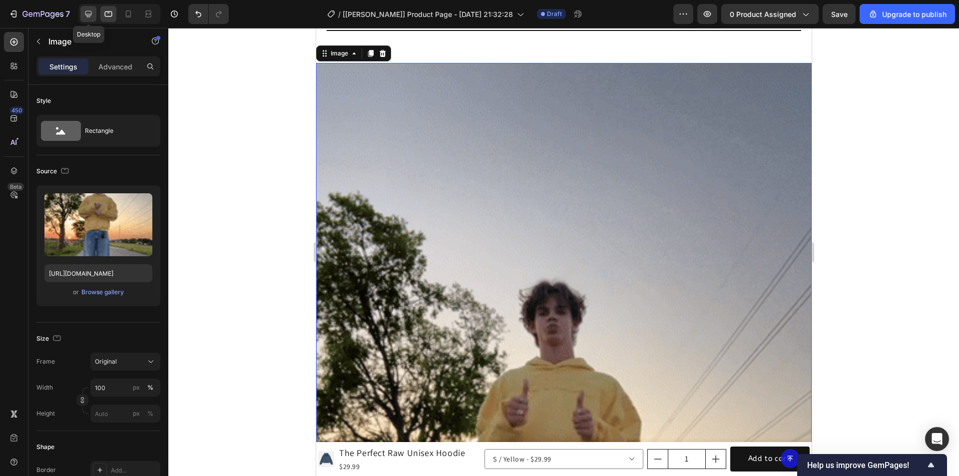
click at [90, 12] on icon at bounding box center [88, 14] width 10 height 10
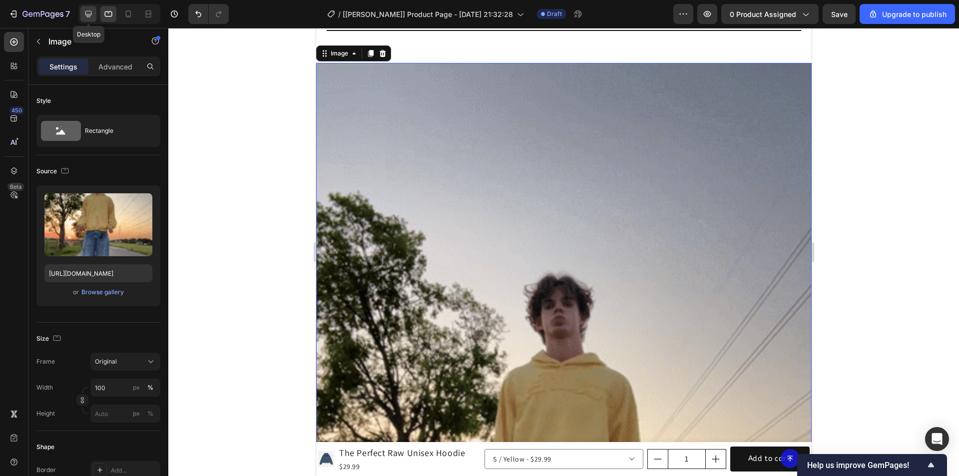
type input "https://cdn.shopify.com/s/files/1/0753/7469/0532/files/gempages_580108910174667…"
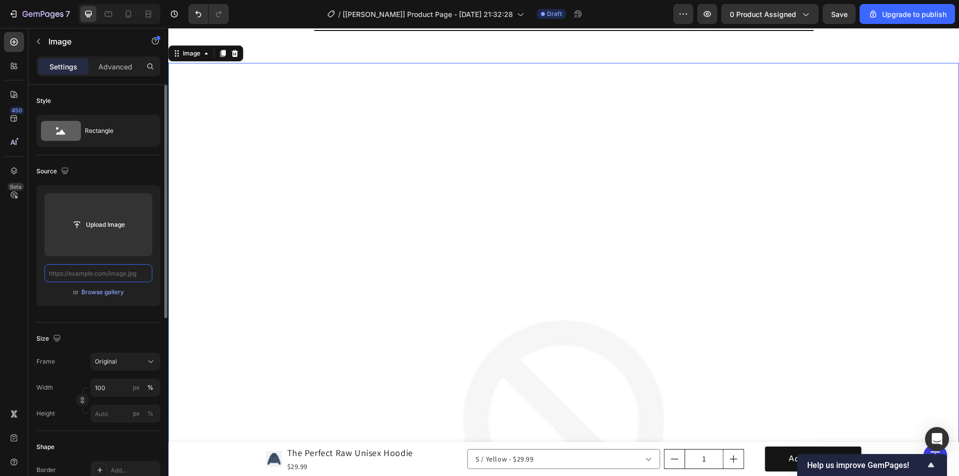
click at [114, 274] on input "text" at bounding box center [98, 273] width 108 height 18
paste input "[URL][DOMAIN_NAME]"
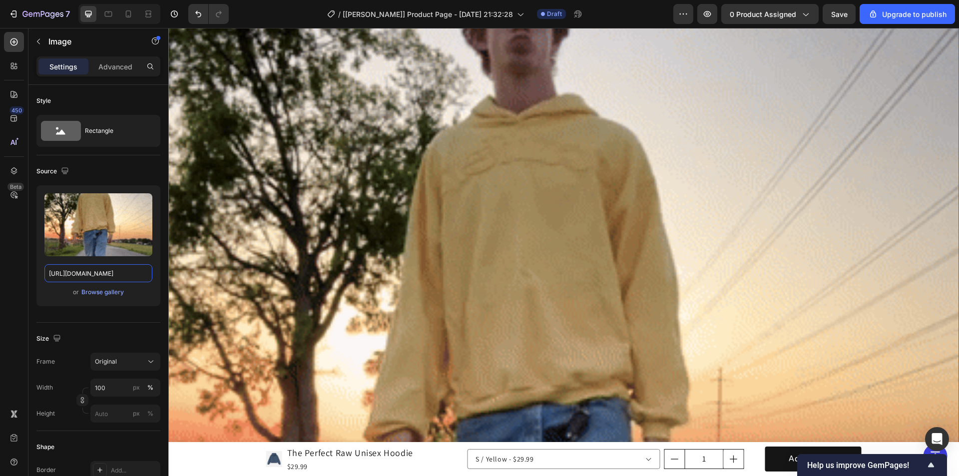
scroll to position [951, 0]
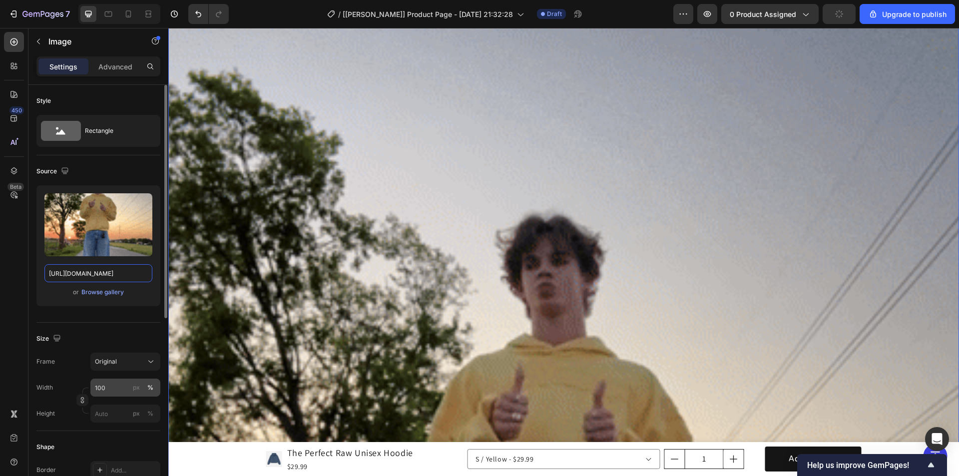
type input "[URL][DOMAIN_NAME]"
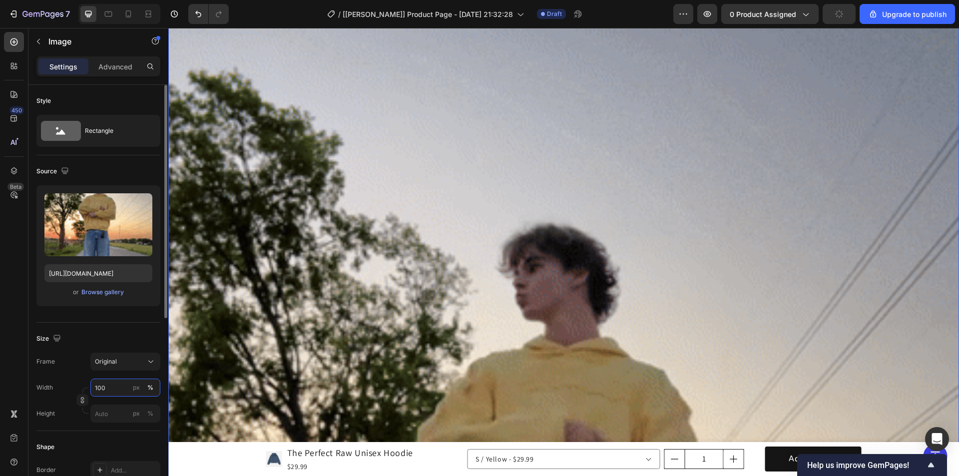
click at [118, 386] on input "100" at bounding box center [125, 388] width 70 height 18
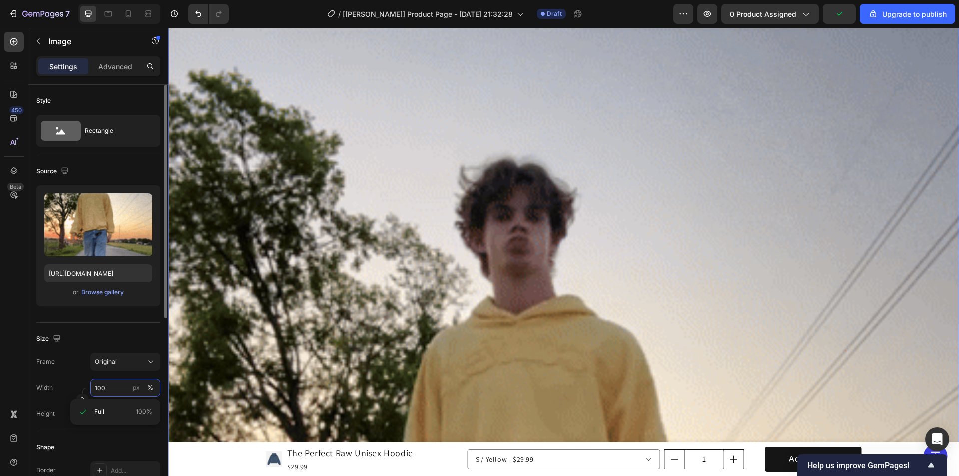
scroll to position [0, 0]
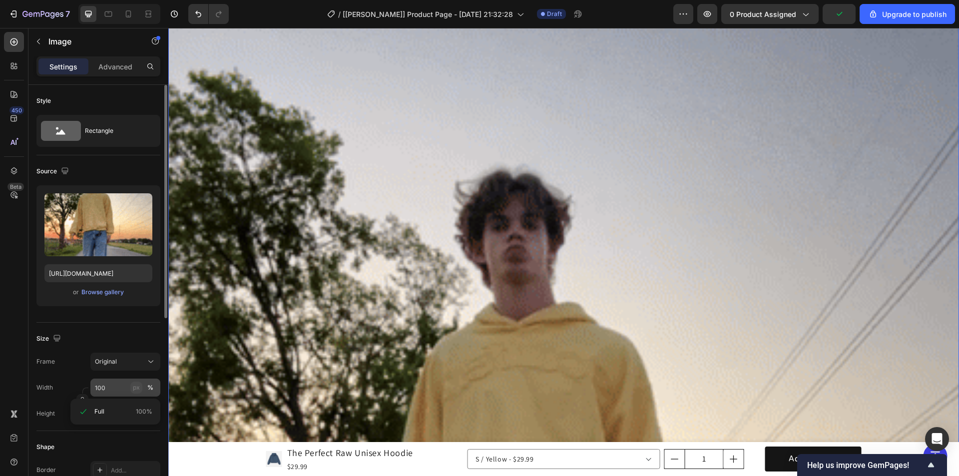
click at [137, 389] on div "px" at bounding box center [136, 387] width 7 height 9
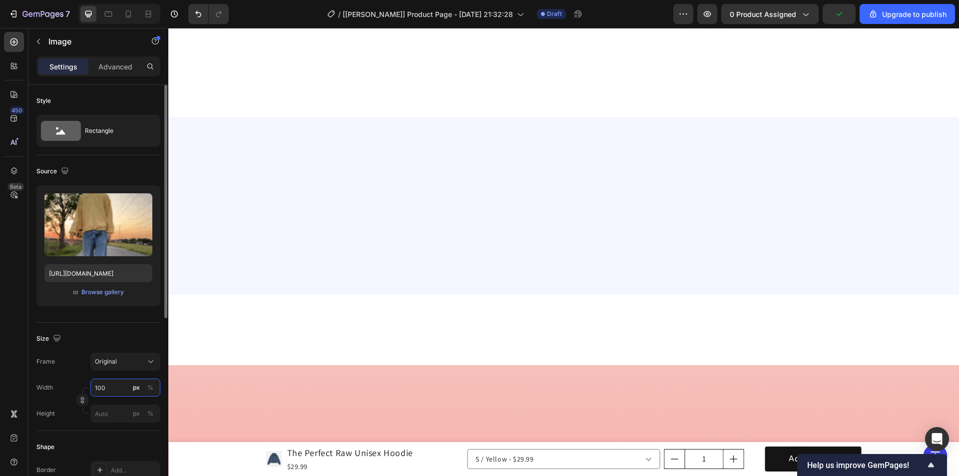
click at [117, 387] on input "100" at bounding box center [125, 388] width 70 height 18
drag, startPoint x: 120, startPoint y: 386, endPoint x: 102, endPoint y: 386, distance: 18.0
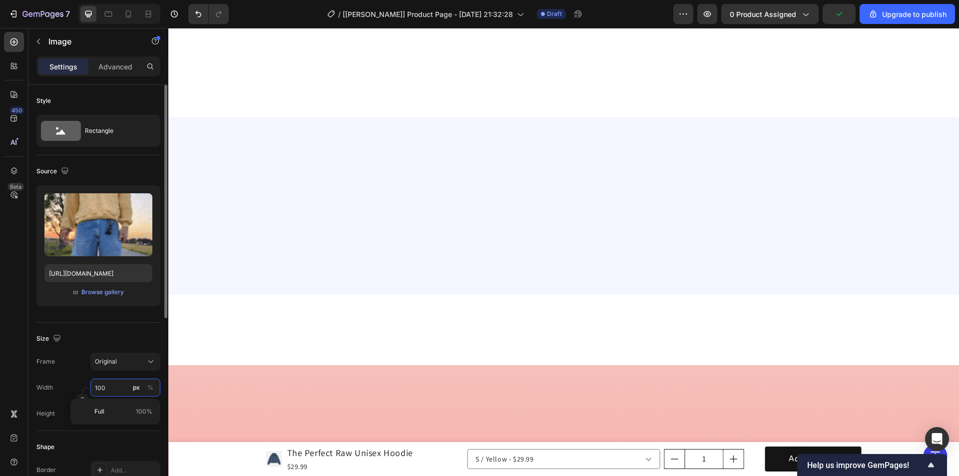
click at [102, 386] on input "100" at bounding box center [125, 388] width 70 height 18
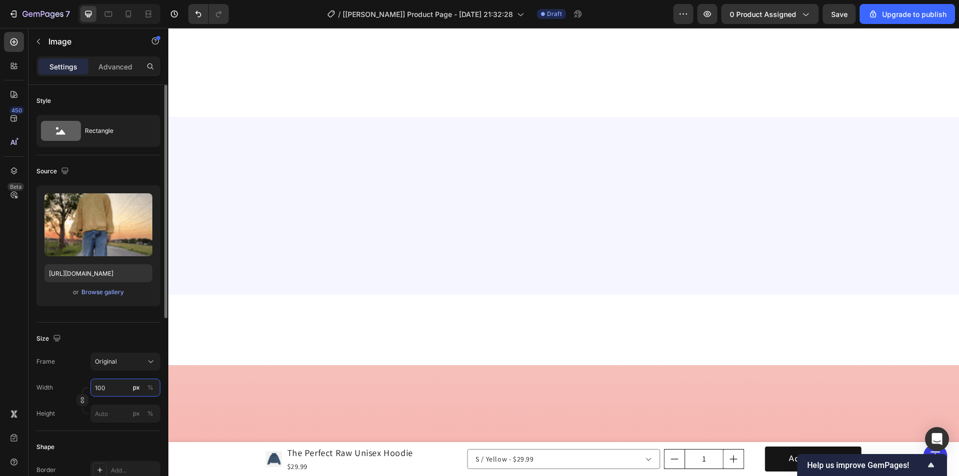
click at [111, 390] on input "100" at bounding box center [125, 388] width 70 height 18
drag, startPoint x: 111, startPoint y: 389, endPoint x: 74, endPoint y: 389, distance: 37.0
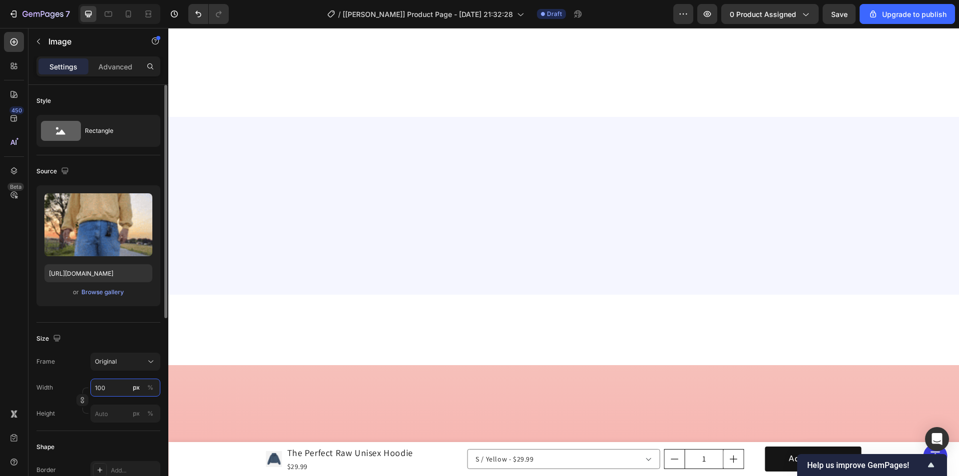
click at [74, 389] on div "Width 100 px %" at bounding box center [98, 388] width 124 height 18
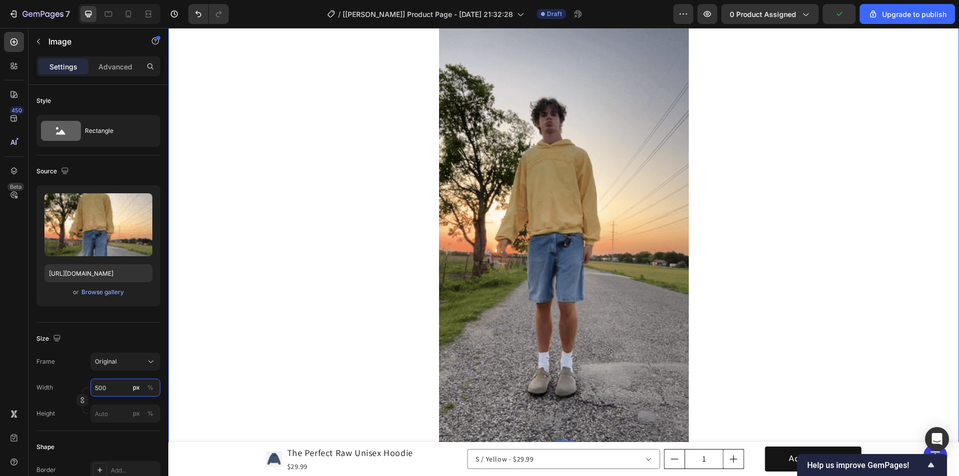
scroll to position [751, 0]
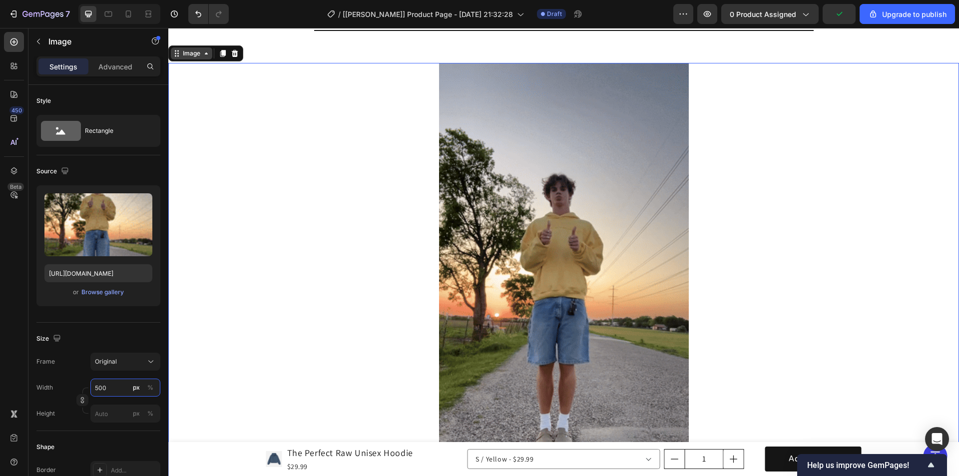
type input "500"
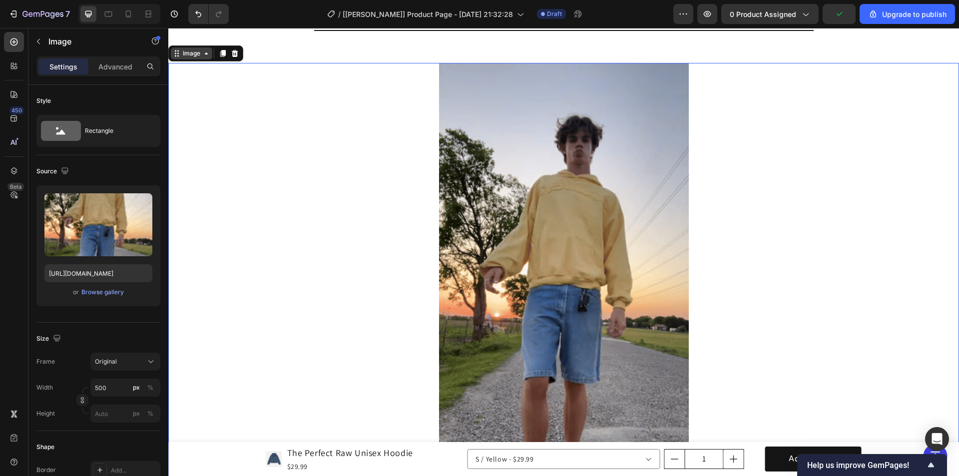
click at [197, 52] on div "Image" at bounding box center [191, 53] width 21 height 9
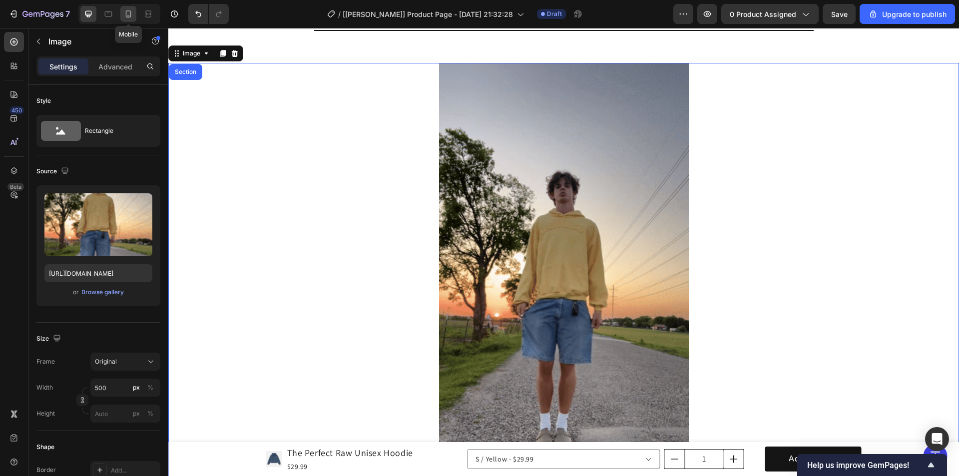
click at [128, 17] on icon at bounding box center [128, 13] width 5 height 7
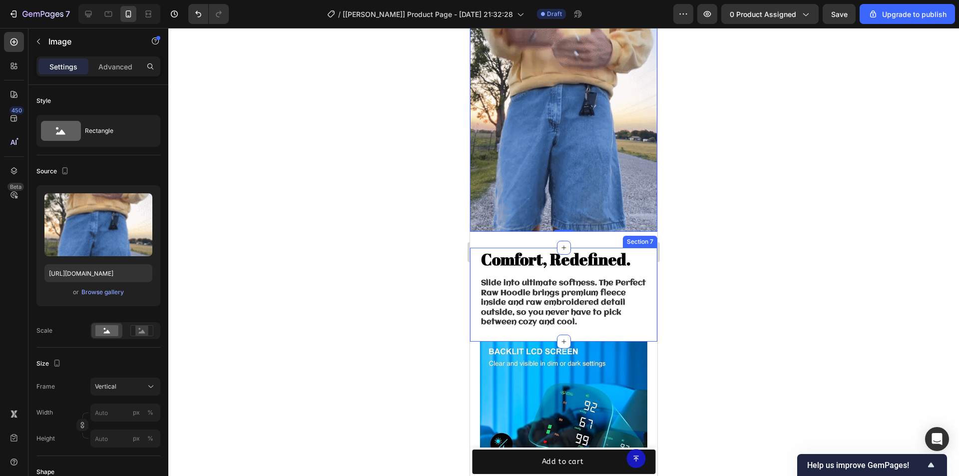
scroll to position [944, 0]
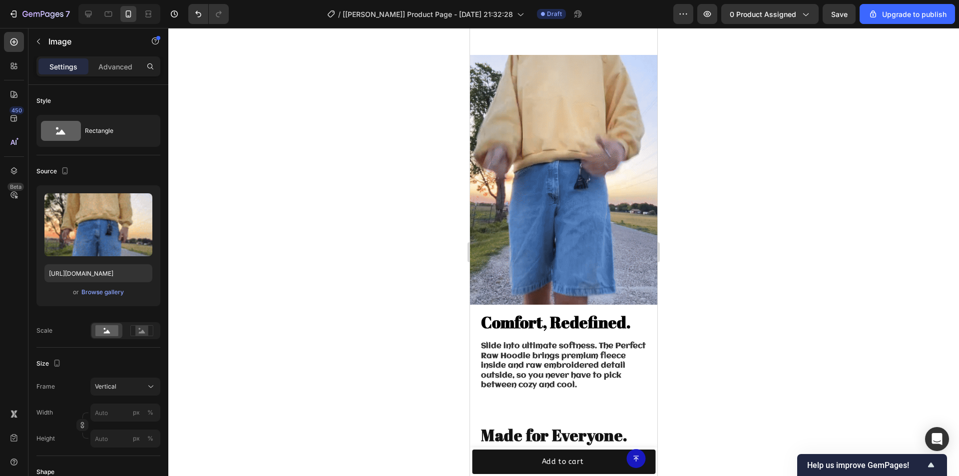
scroll to position [744, 0]
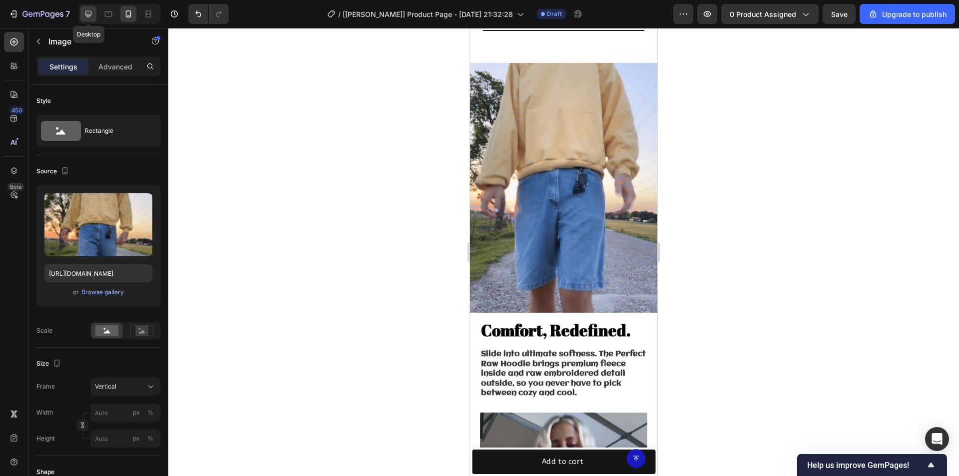
click at [86, 11] on icon at bounding box center [88, 14] width 6 height 6
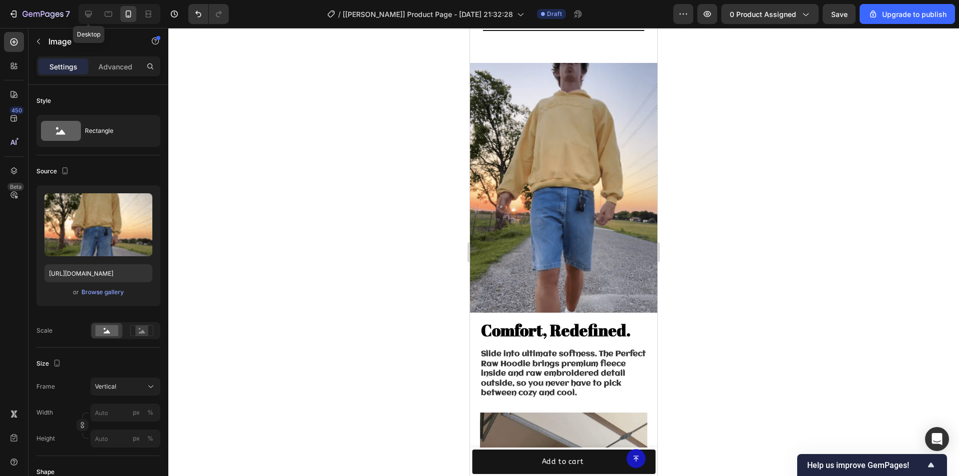
type input "500"
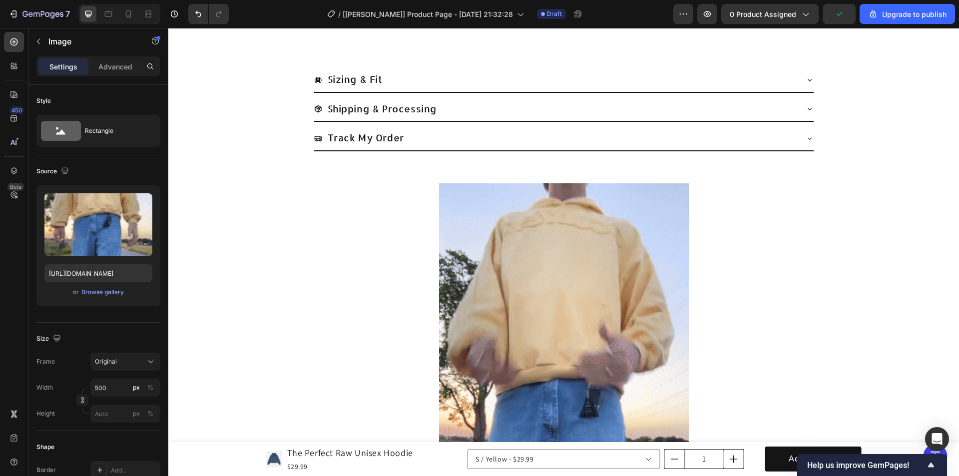
scroll to position [594, 0]
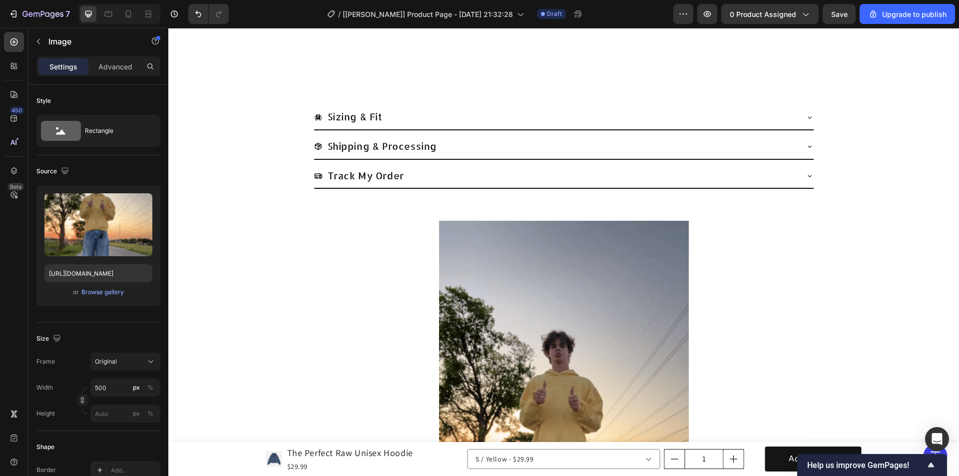
click at [374, 280] on div at bounding box center [563, 443] width 791 height 444
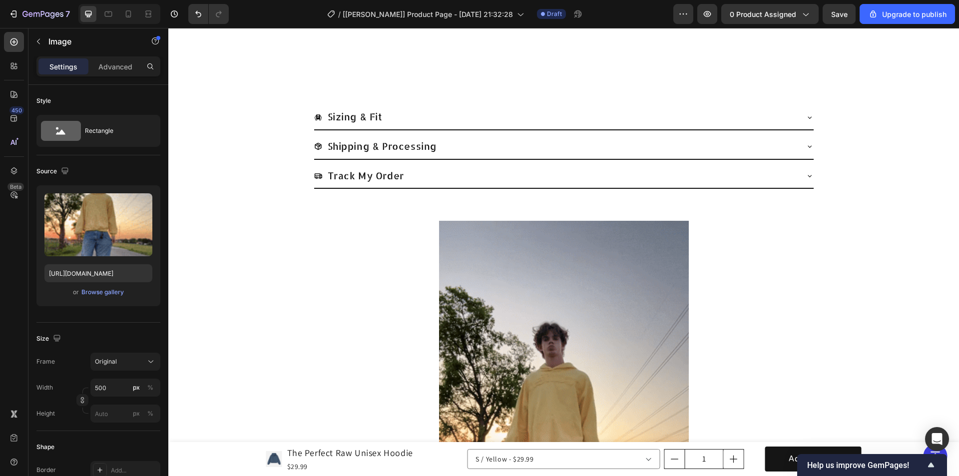
click at [539, 254] on img at bounding box center [564, 443] width 250 height 444
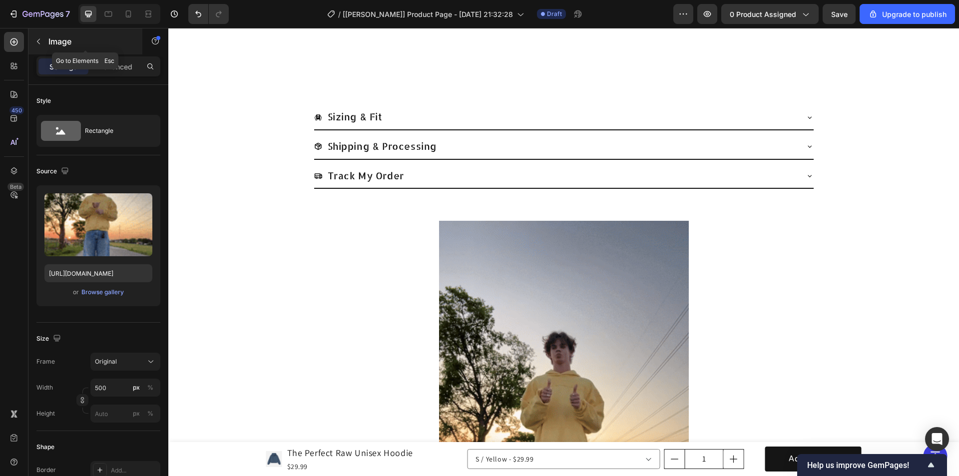
click at [45, 38] on button "button" at bounding box center [38, 41] width 16 height 16
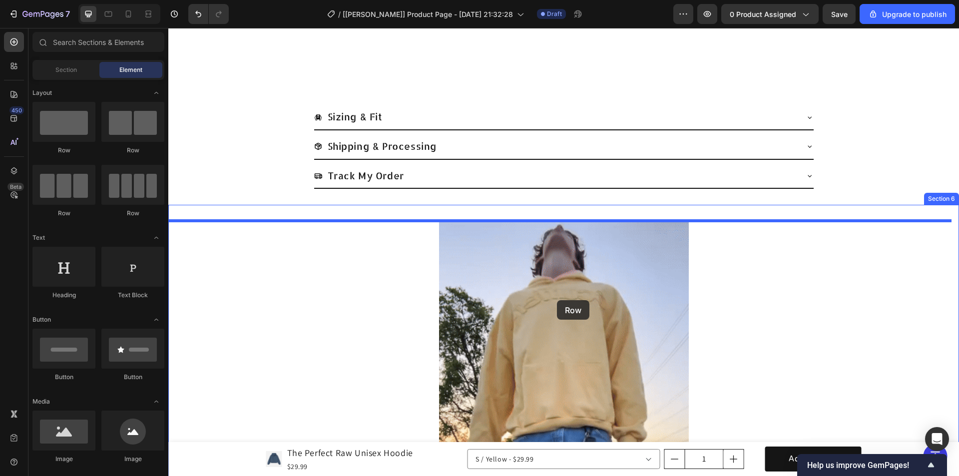
drag, startPoint x: 336, startPoint y: 162, endPoint x: 557, endPoint y: 300, distance: 260.8
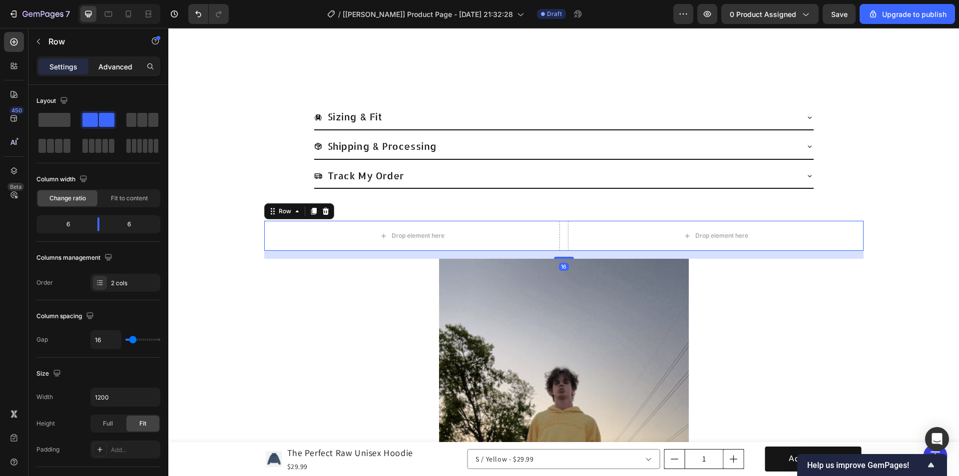
click at [110, 62] on p "Advanced" at bounding box center [115, 66] width 34 height 10
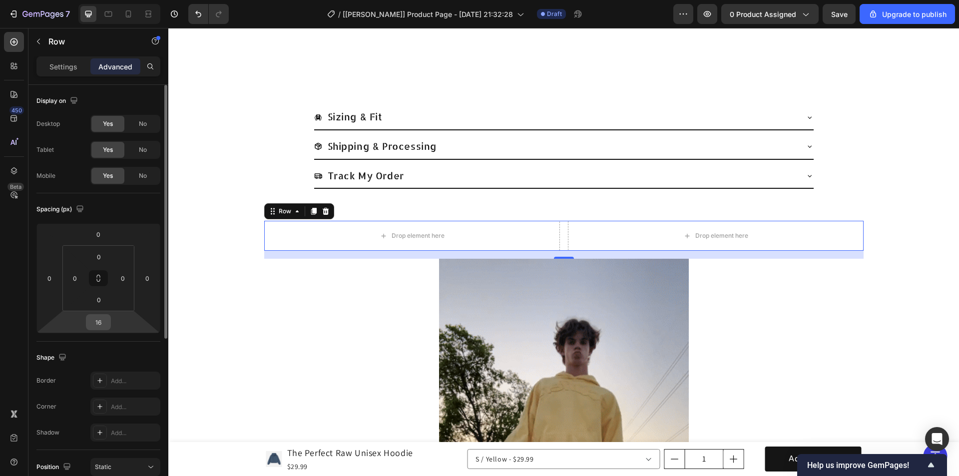
click at [106, 319] on input "16" at bounding box center [98, 322] width 20 height 15
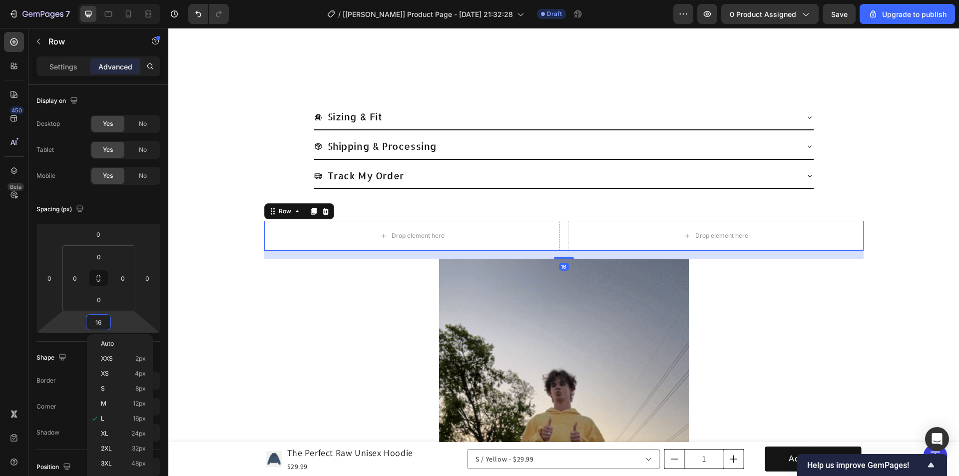
type input "0"
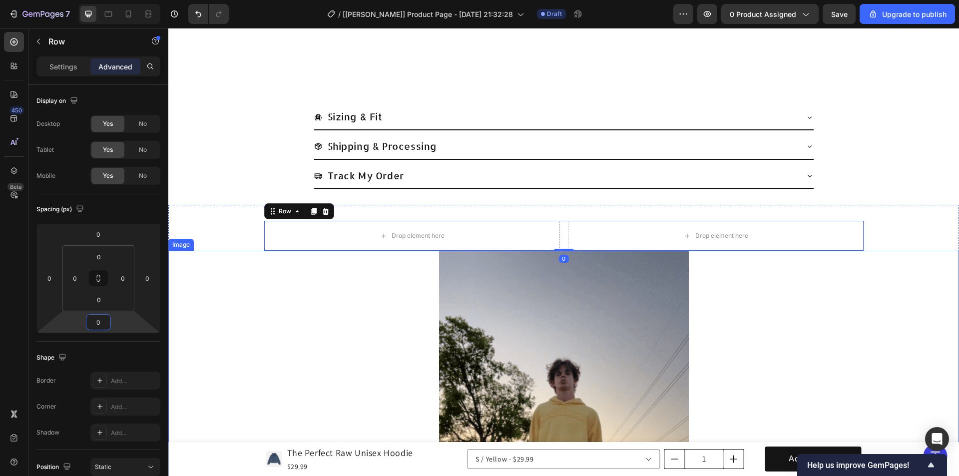
click at [464, 296] on img at bounding box center [564, 473] width 250 height 444
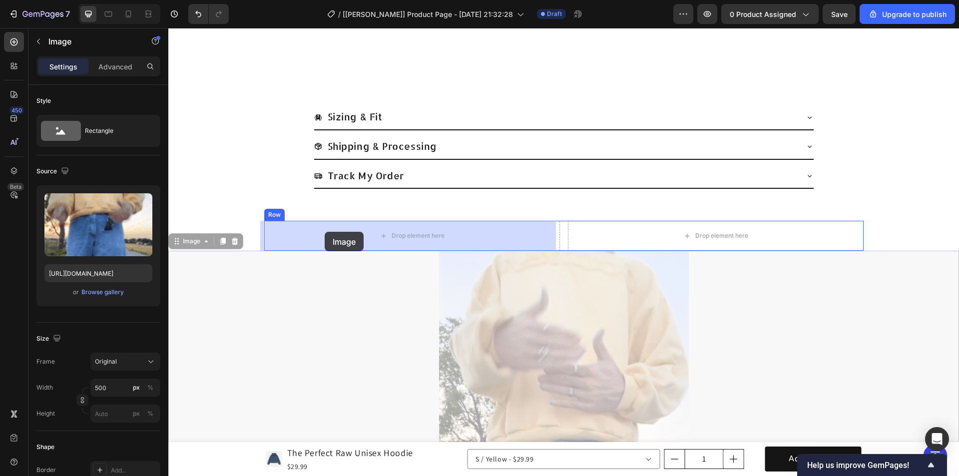
drag, startPoint x: 193, startPoint y: 241, endPoint x: 325, endPoint y: 232, distance: 132.2
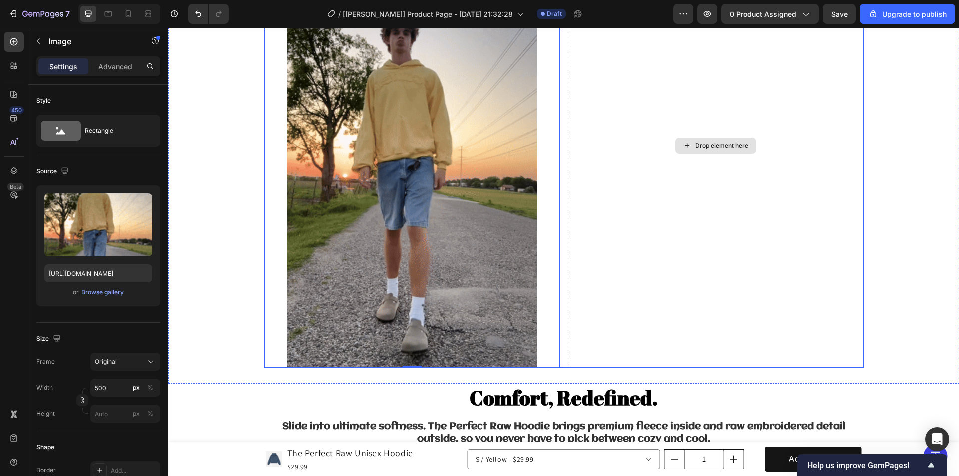
scroll to position [994, 0]
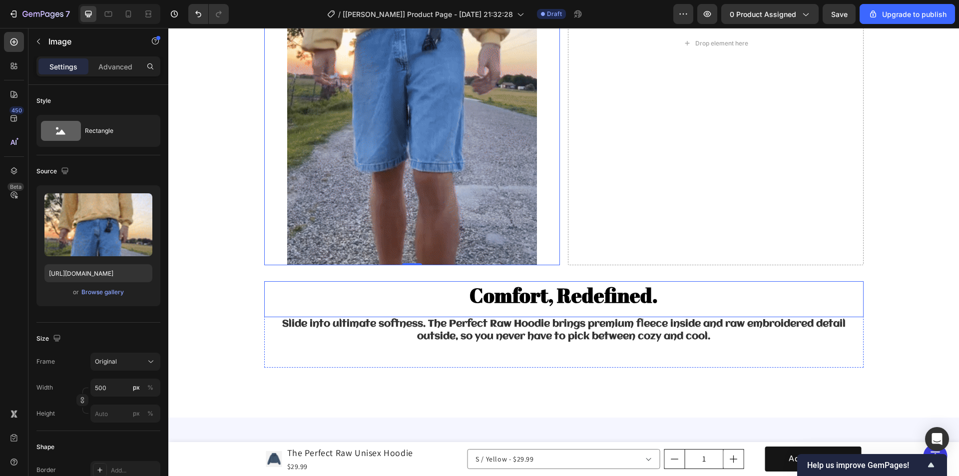
click at [517, 292] on h2 "Comfort, Redefined." at bounding box center [564, 295] width 600 height 28
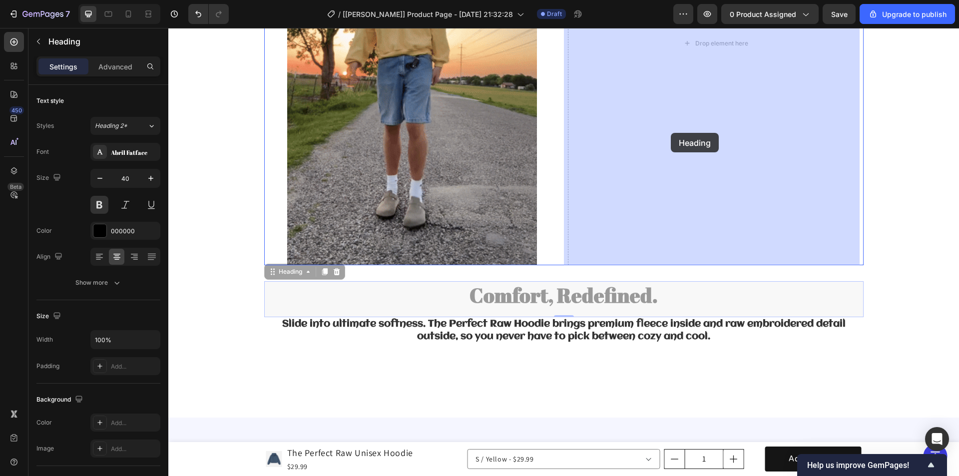
drag, startPoint x: 279, startPoint y: 274, endPoint x: 668, endPoint y: 141, distance: 411.1
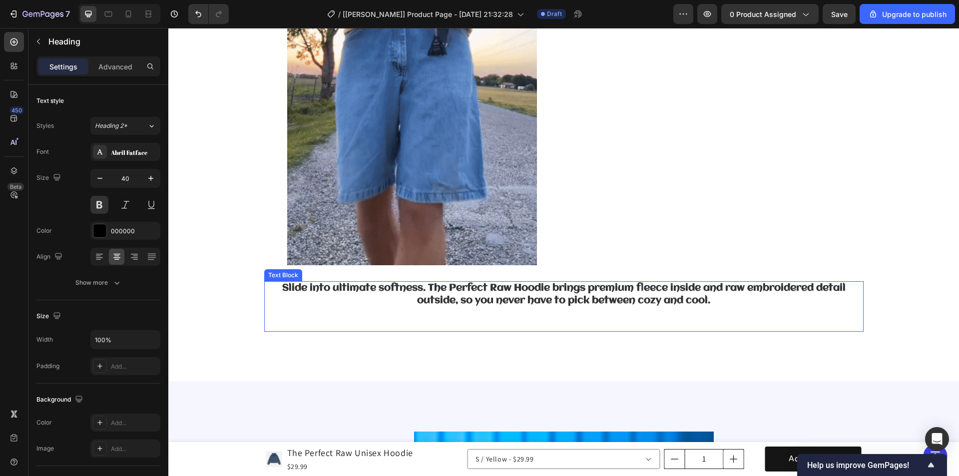
click at [517, 289] on strong "Slide into ultimate softness. The Perfect Raw Hoodie brings premium fleece insi…" at bounding box center [564, 294] width 564 height 23
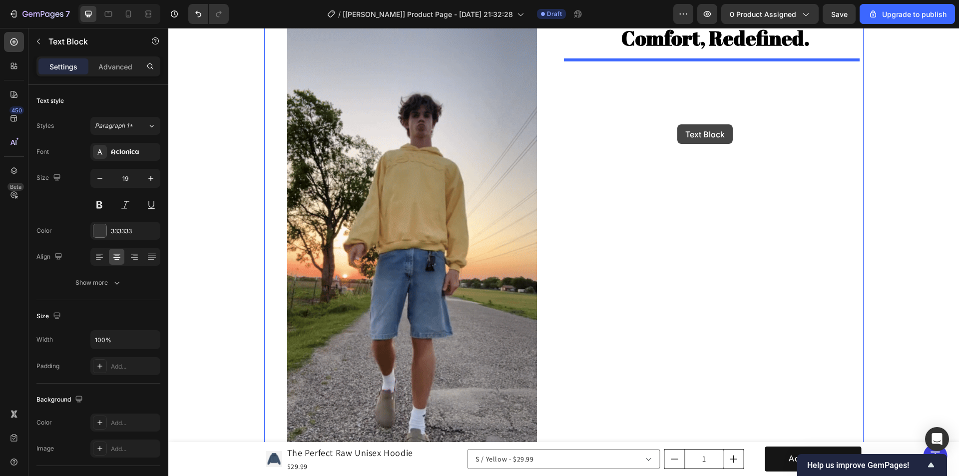
scroll to position [744, 0]
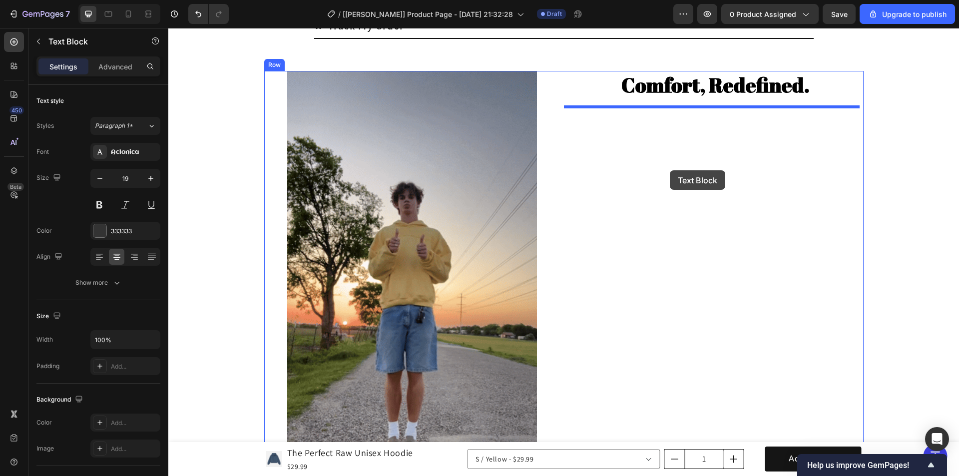
drag, startPoint x: 287, startPoint y: 272, endPoint x: 670, endPoint y: 170, distance: 396.4
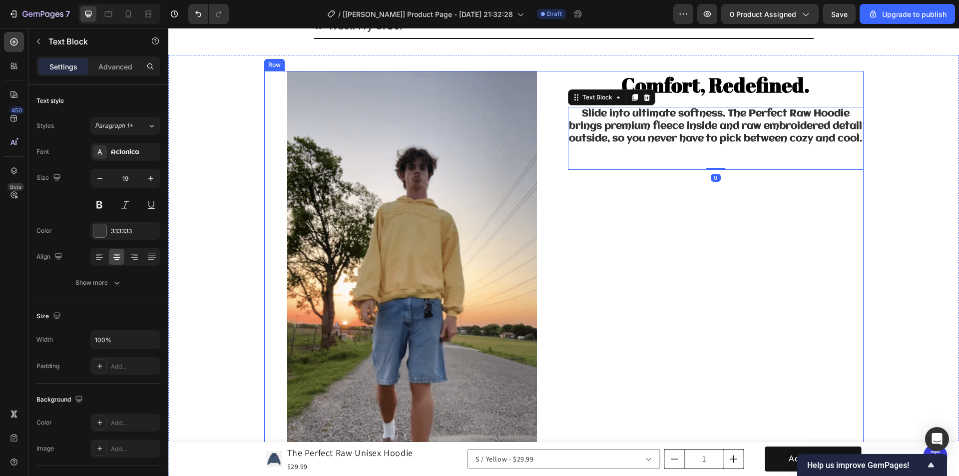
click at [622, 255] on div "Comfort, Redefined. Heading Slide into ultimate softness. The Perfect Raw Hoodi…" at bounding box center [716, 293] width 296 height 444
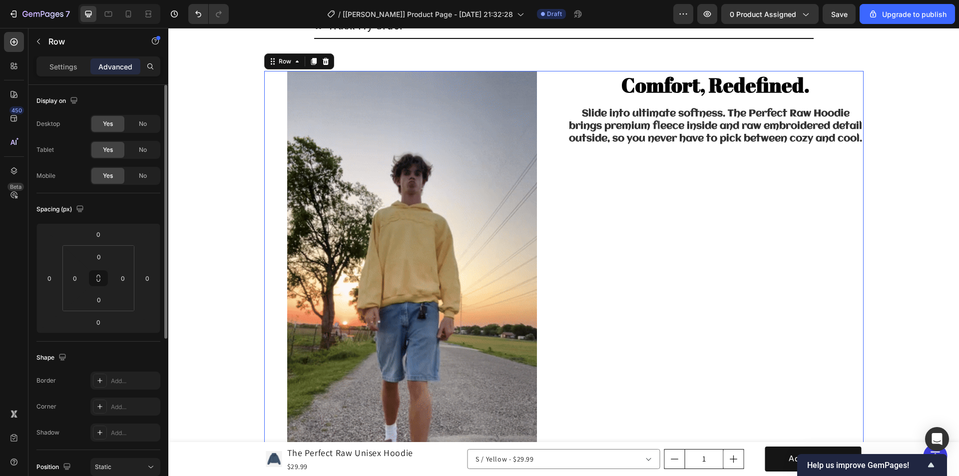
click at [64, 69] on p "Settings" at bounding box center [63, 66] width 28 height 10
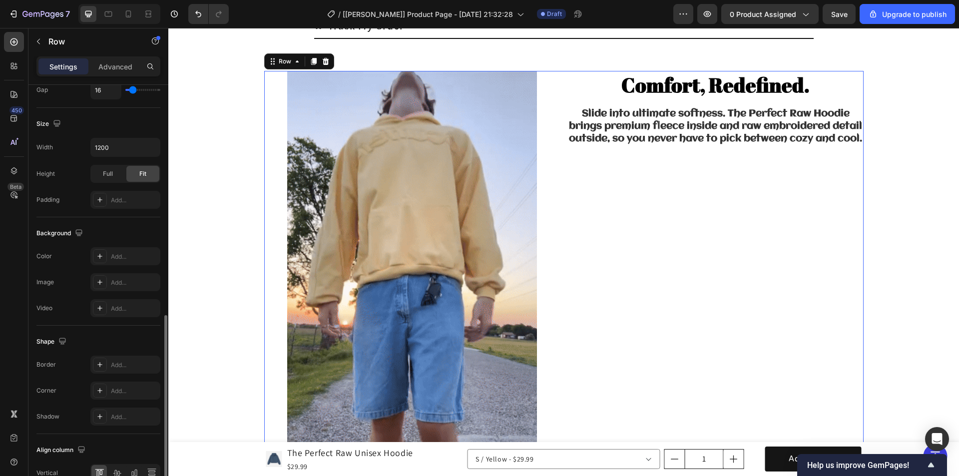
scroll to position [304, 0]
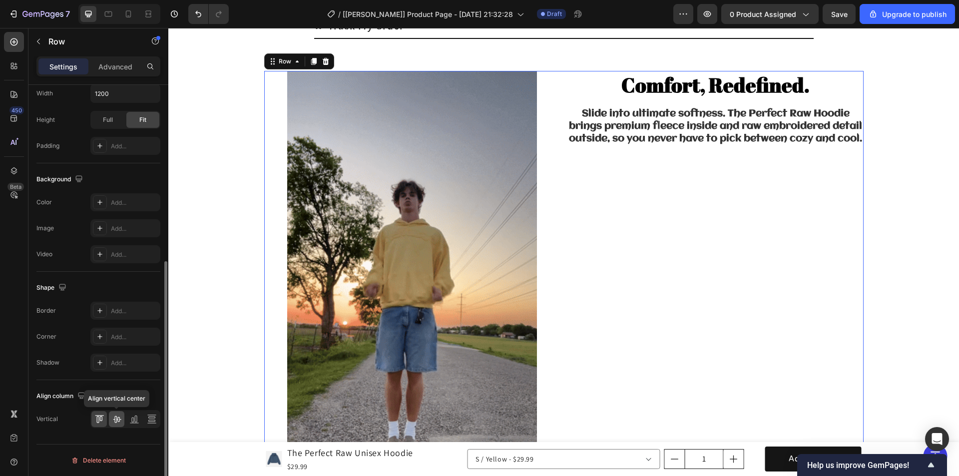
click at [120, 416] on icon at bounding box center [117, 419] width 10 height 10
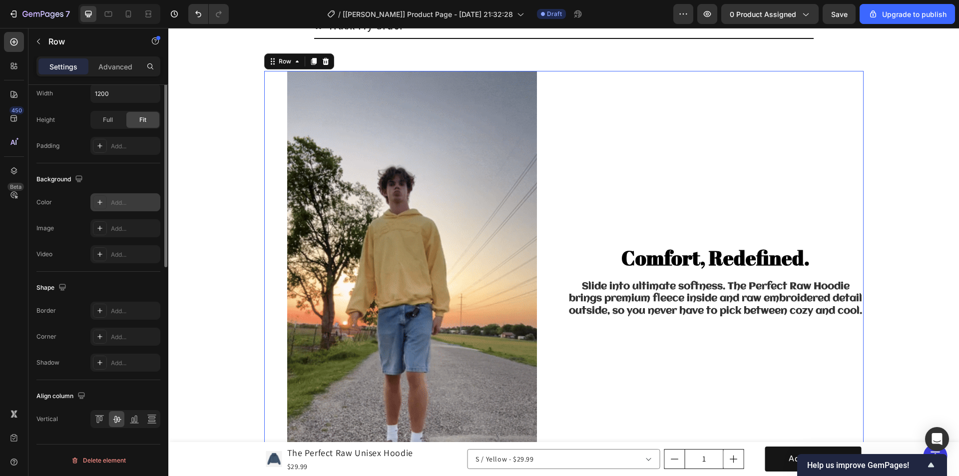
scroll to position [54, 0]
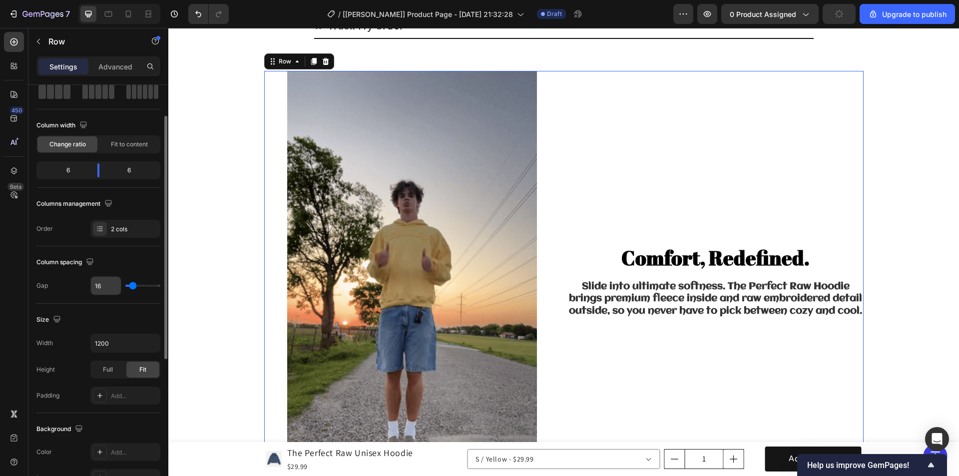
click at [108, 284] on input "16" at bounding box center [106, 286] width 30 height 18
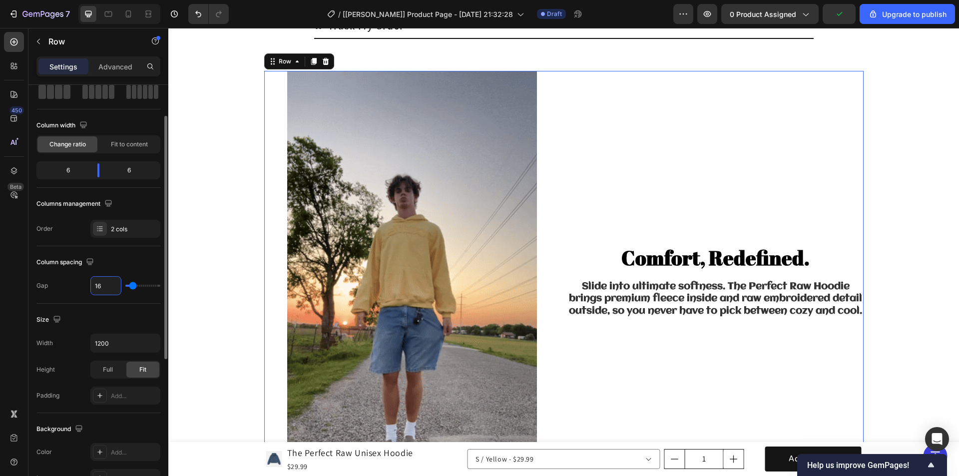
type input "2"
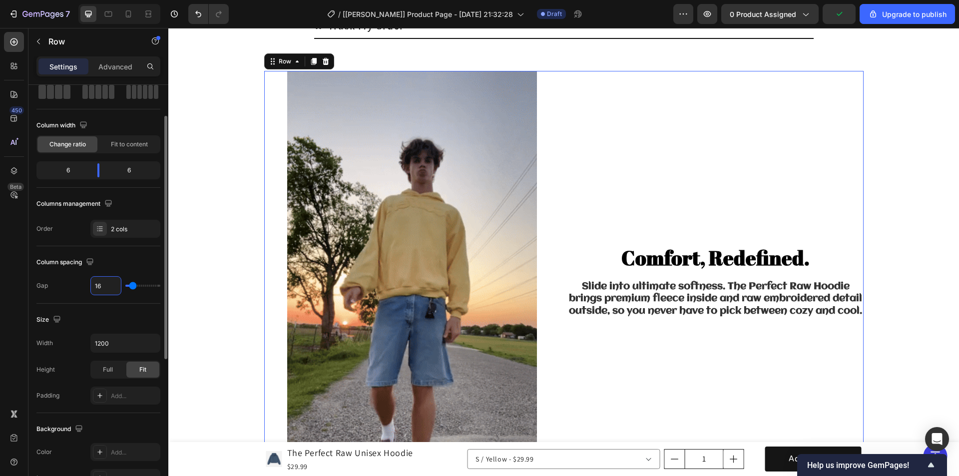
type input "2"
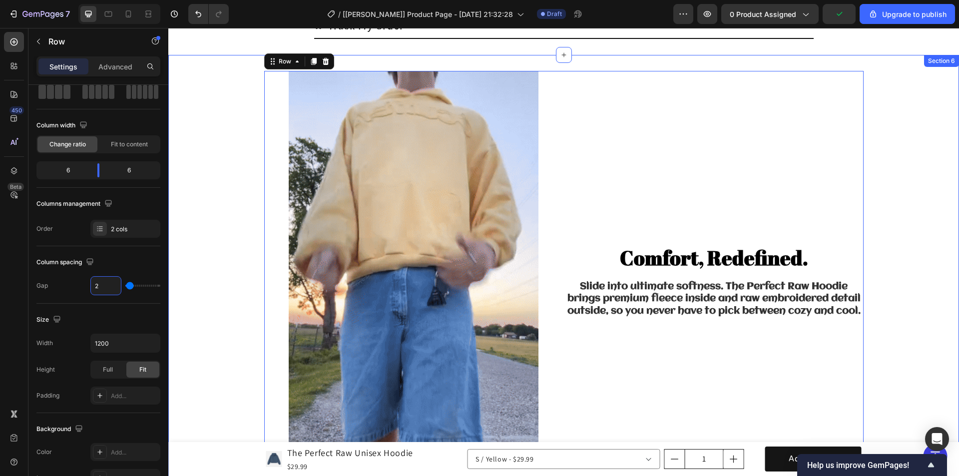
type input "20"
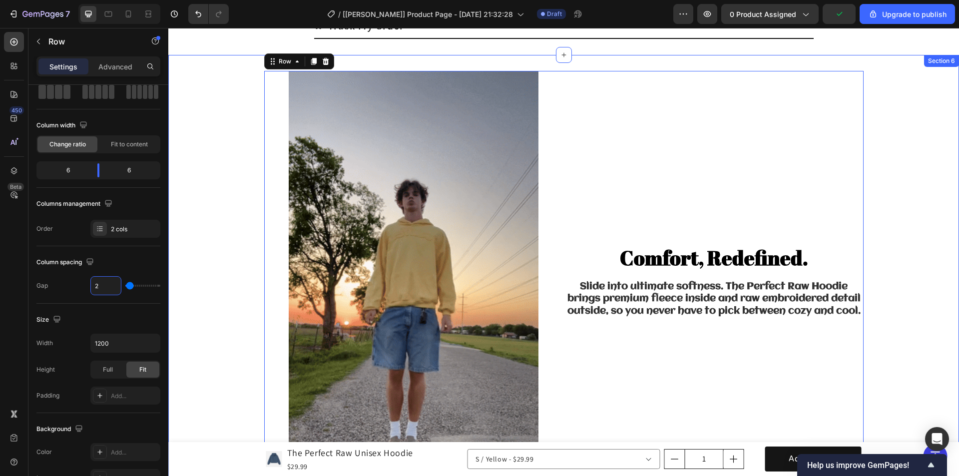
type input "20"
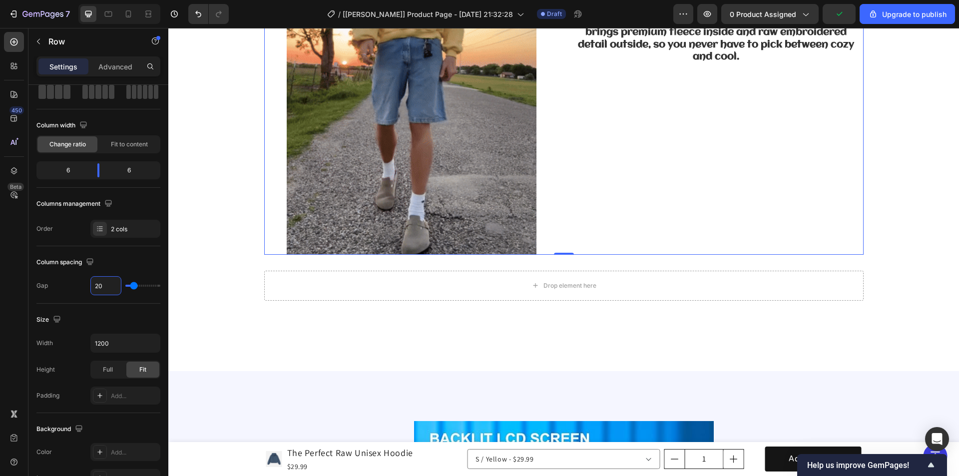
scroll to position [1044, 0]
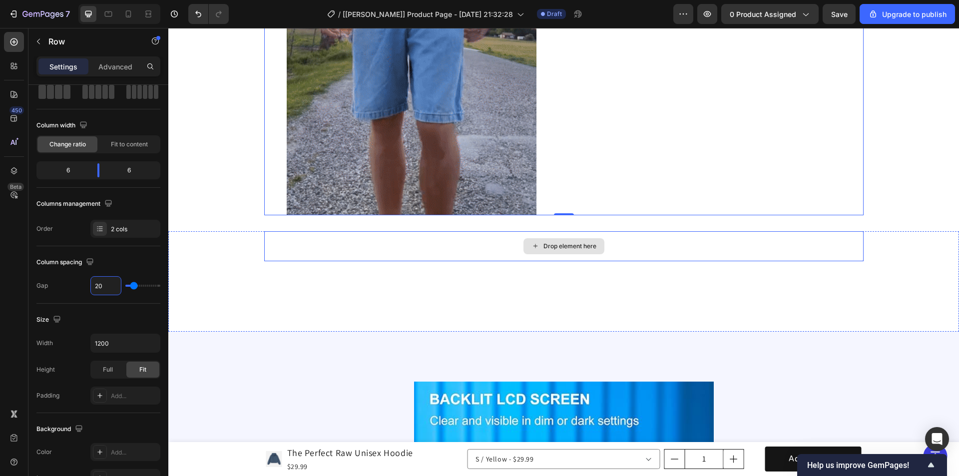
click at [487, 238] on div "Drop element here" at bounding box center [564, 246] width 600 height 30
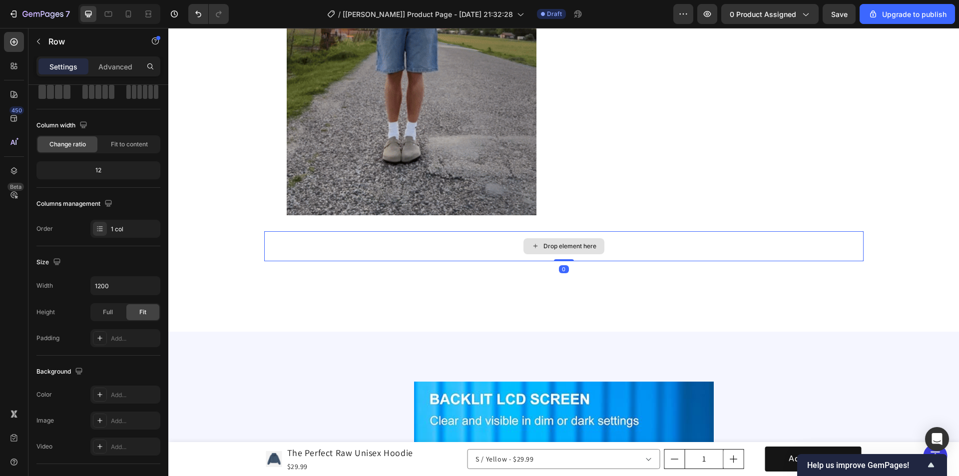
click at [271, 251] on div "Drop element here" at bounding box center [564, 246] width 600 height 30
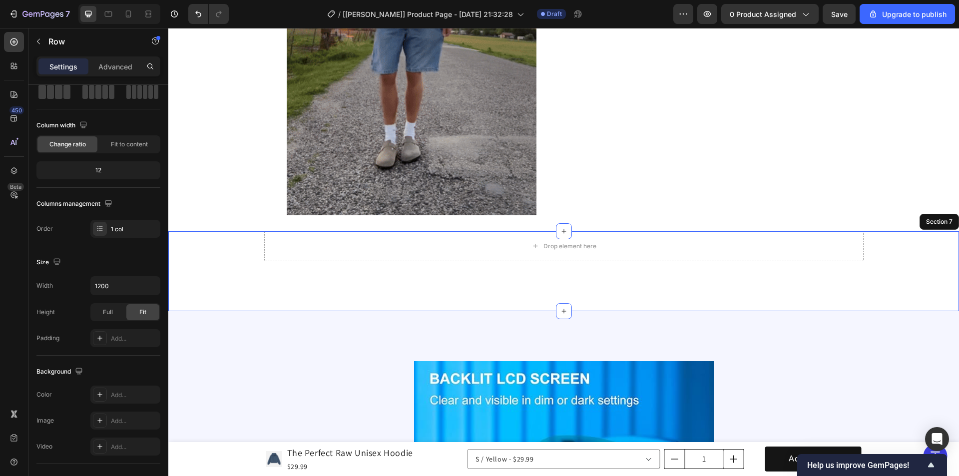
click at [256, 288] on div "Drop element here Row 0 Section 7" at bounding box center [563, 271] width 791 height 80
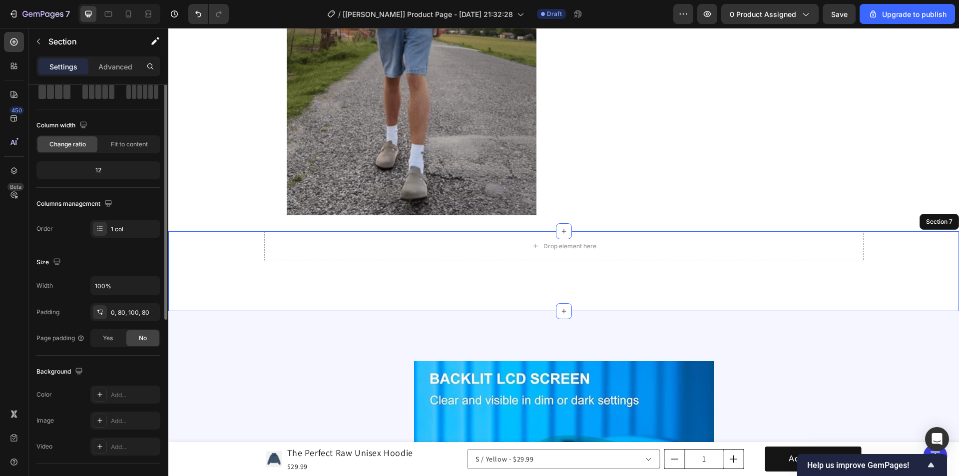
scroll to position [0, 0]
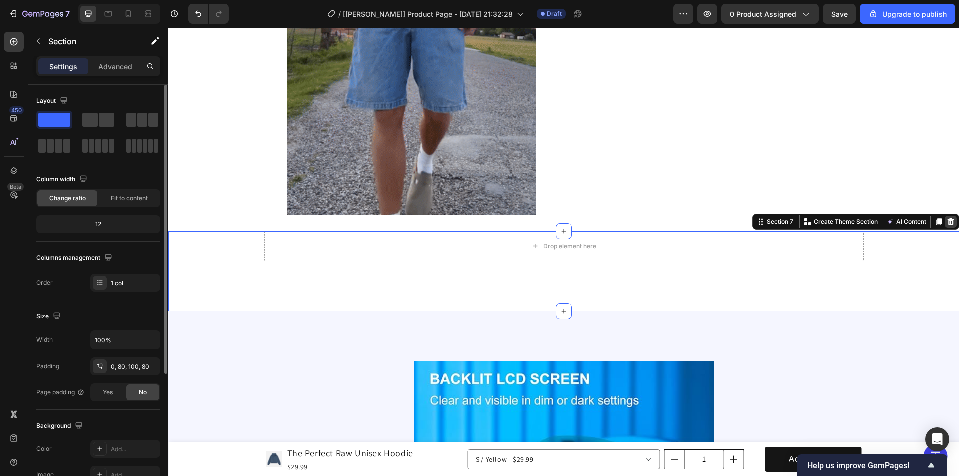
click at [948, 222] on icon at bounding box center [951, 221] width 6 height 7
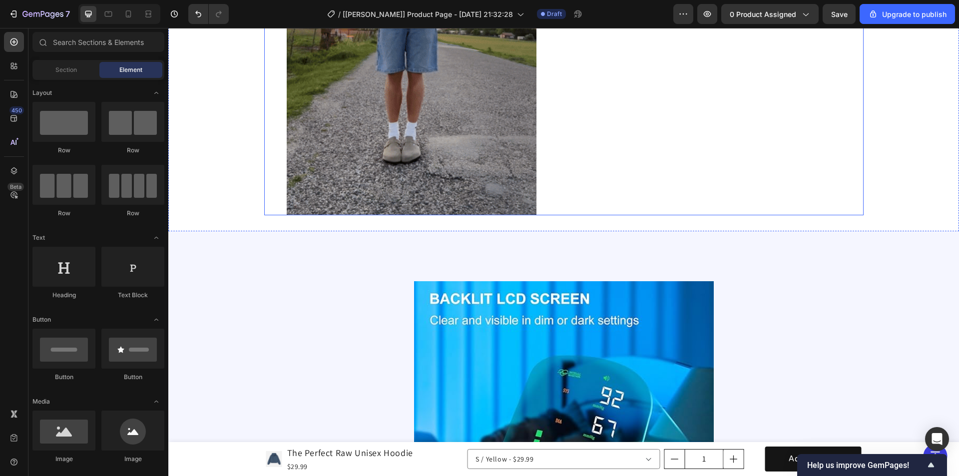
scroll to position [844, 0]
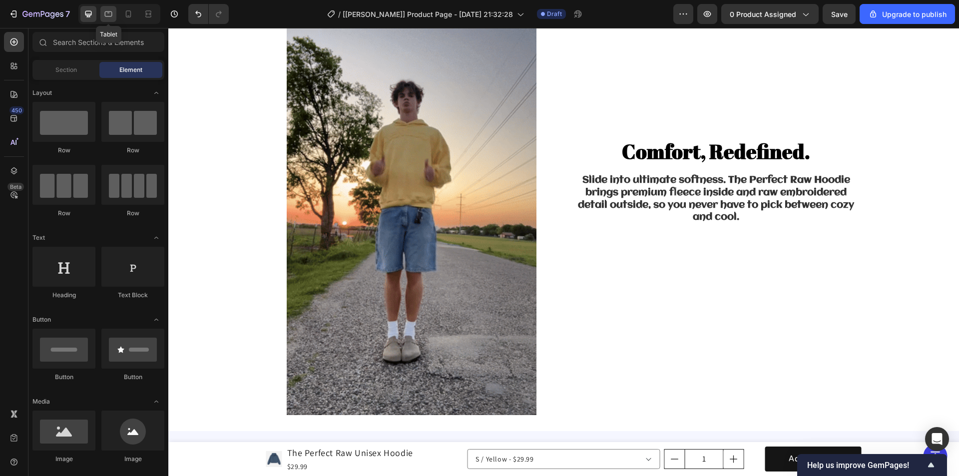
click at [111, 13] on icon at bounding box center [108, 14] width 10 height 10
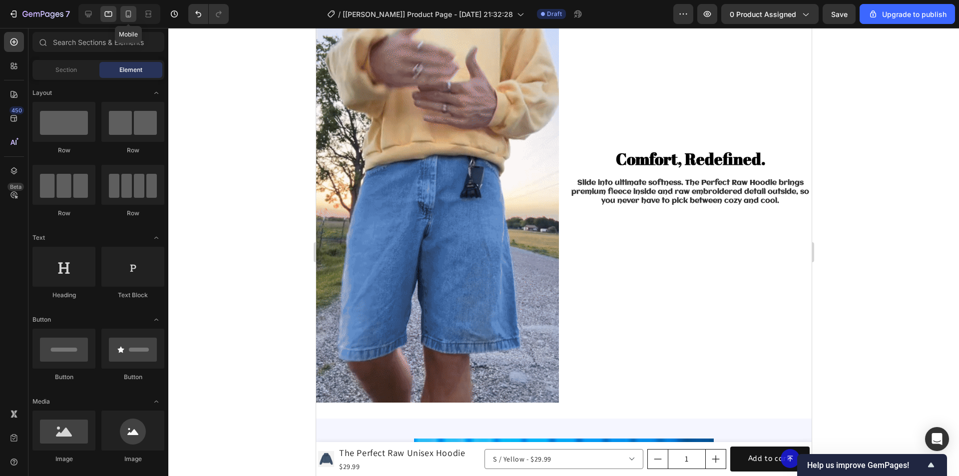
click at [129, 6] on div at bounding box center [128, 14] width 16 height 16
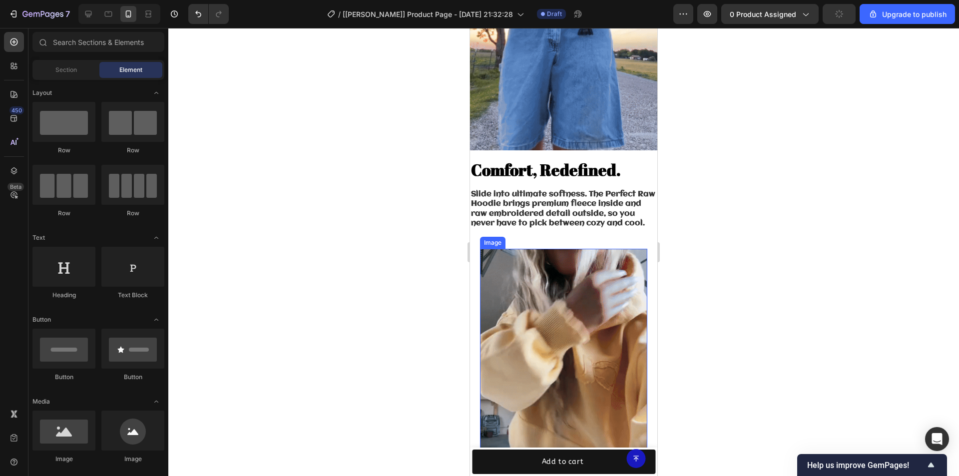
scroll to position [894, 0]
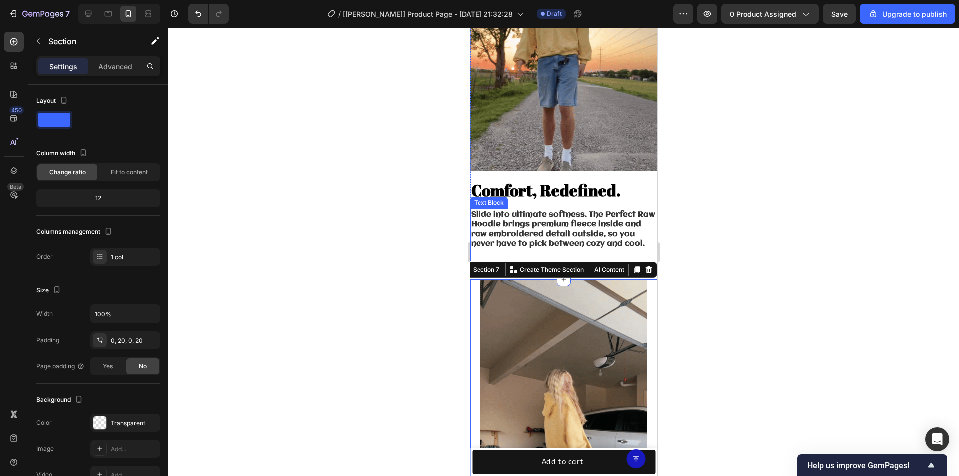
click at [563, 238] on strong "Slide into ultimate softness. The Perfect Raw Hoodie brings premium fleece insi…" at bounding box center [563, 229] width 184 height 37
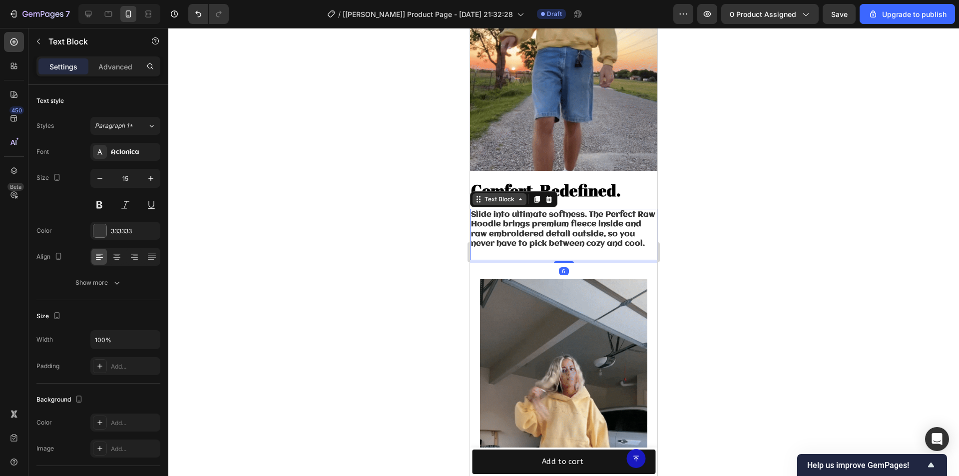
click at [499, 195] on div "Text Block" at bounding box center [500, 199] width 34 height 9
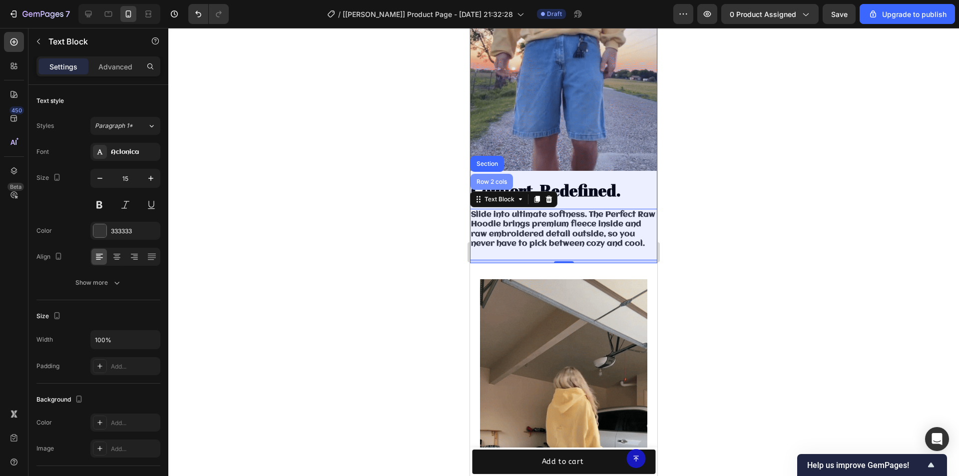
click at [490, 179] on div "Row 2 cols" at bounding box center [492, 182] width 34 height 6
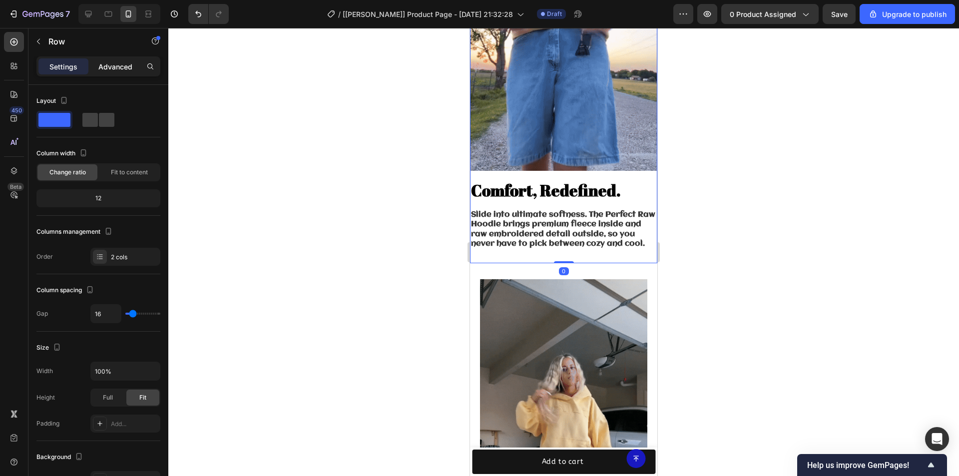
click at [115, 63] on p "Advanced" at bounding box center [115, 66] width 34 height 10
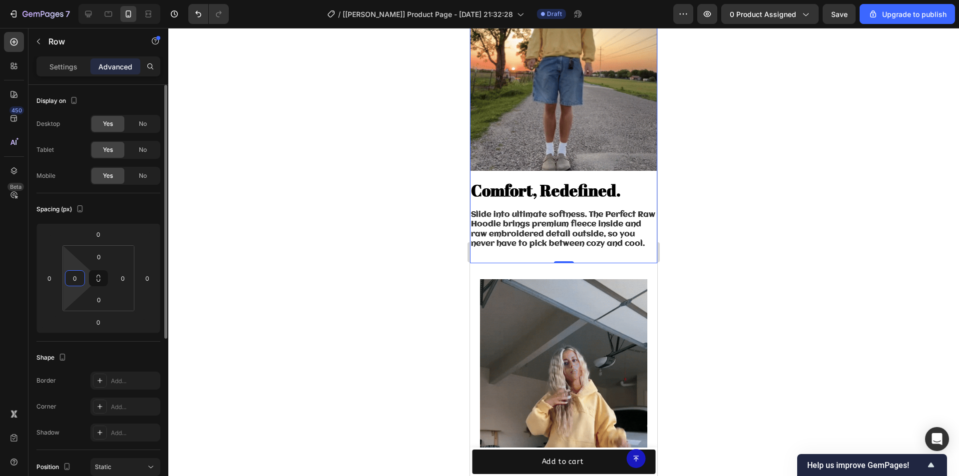
click at [77, 279] on input "0" at bounding box center [74, 278] width 15 height 15
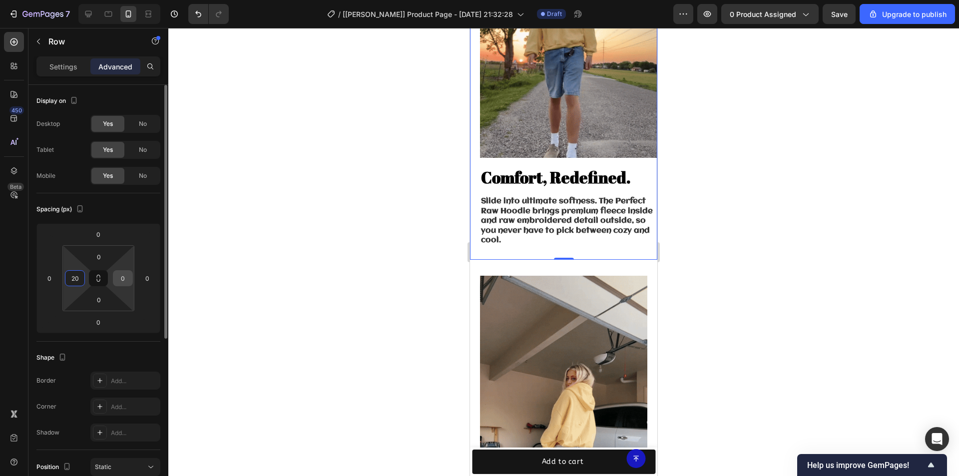
type input "20"
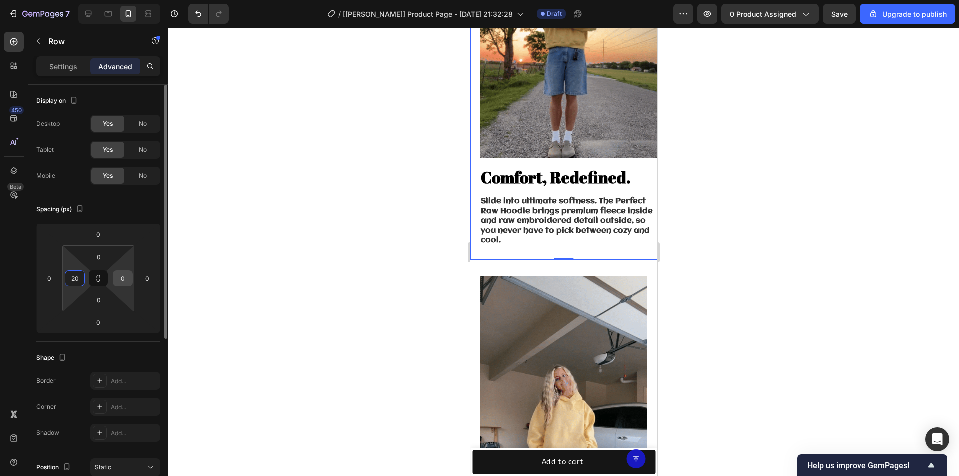
click at [128, 277] on input "0" at bounding box center [122, 278] width 15 height 15
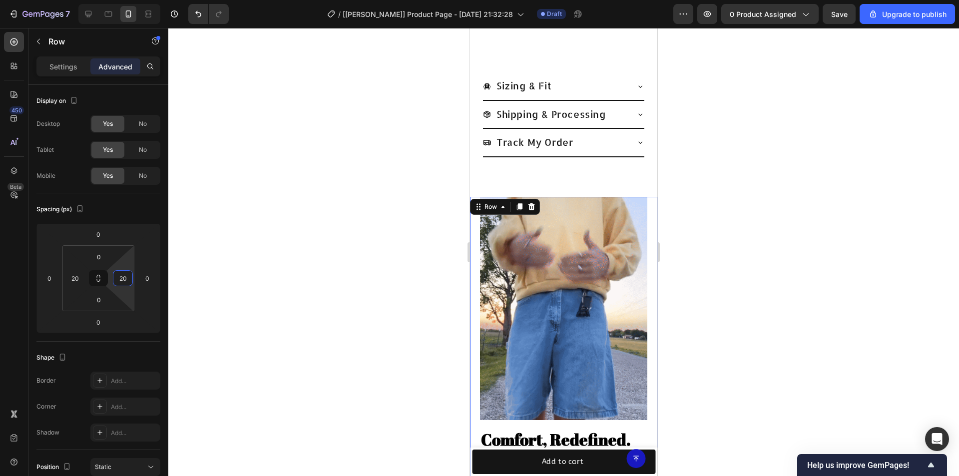
scroll to position [694, 0]
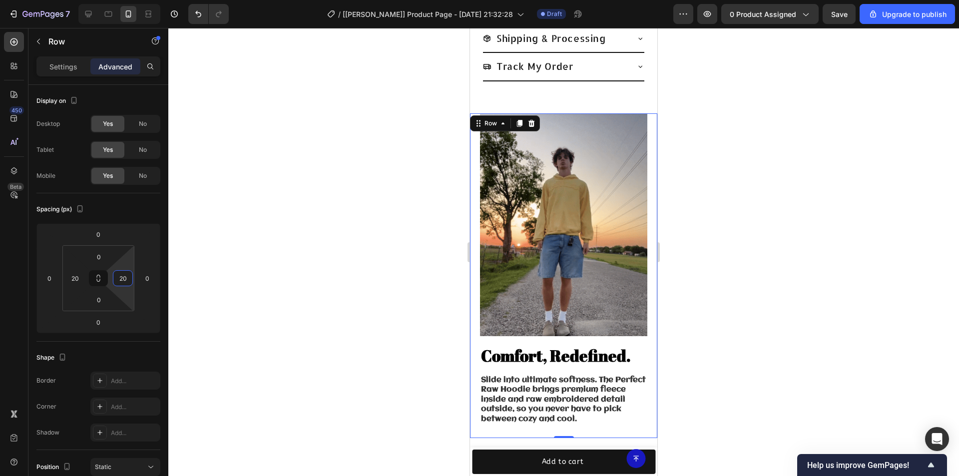
type input "20"
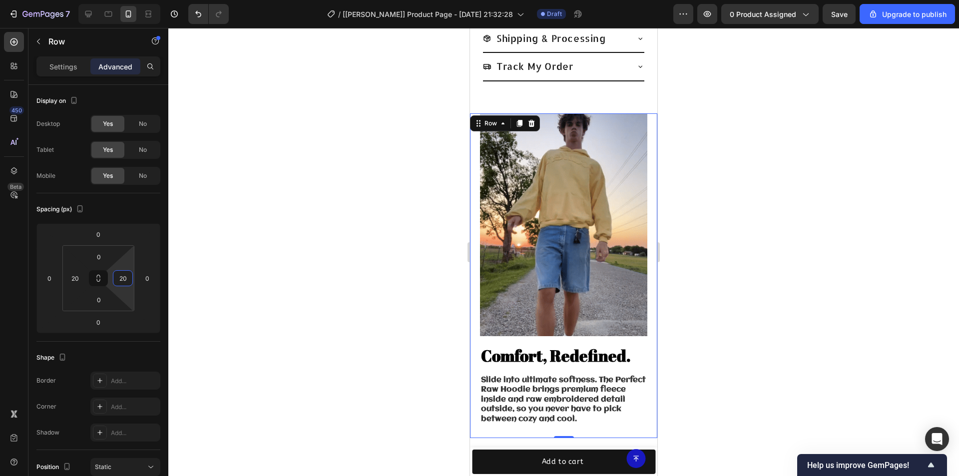
click at [757, 264] on div at bounding box center [563, 252] width 791 height 448
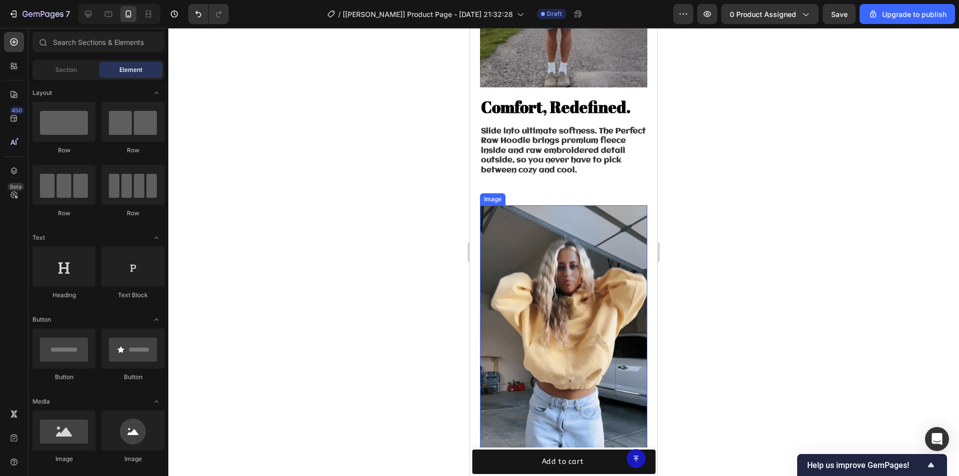
scroll to position [944, 0]
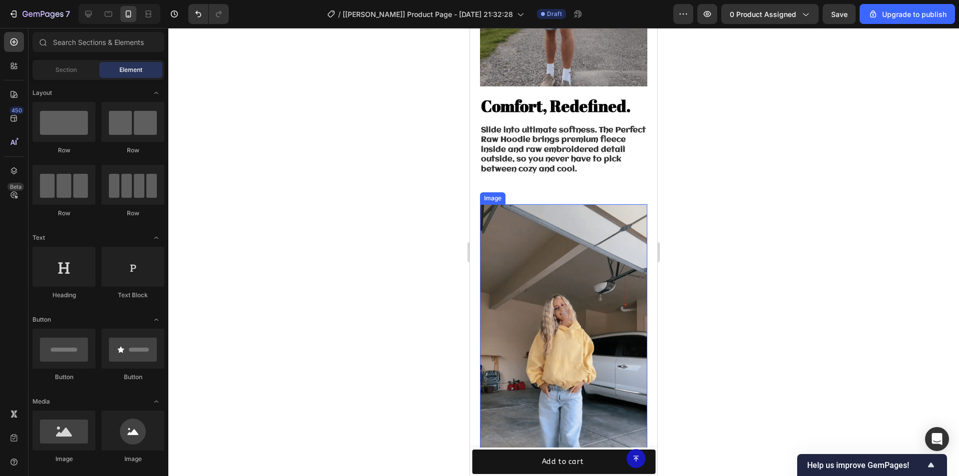
click at [501, 228] on img at bounding box center [563, 352] width 167 height 297
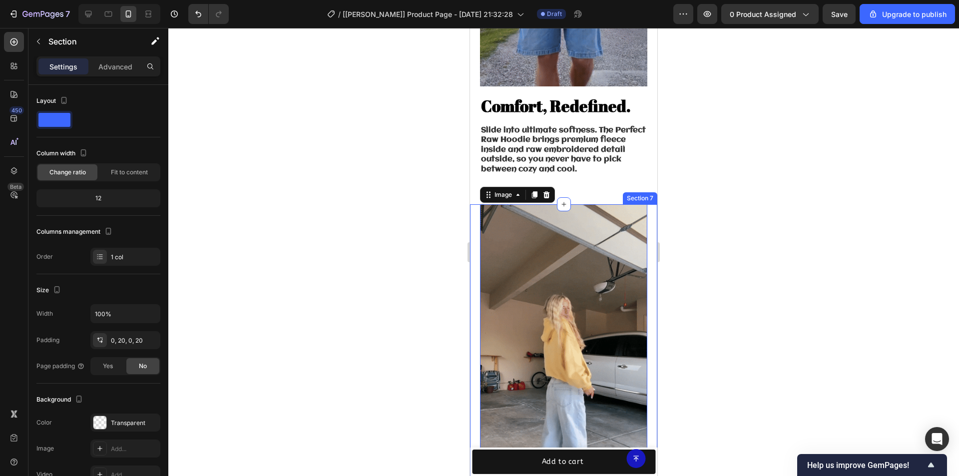
click at [476, 212] on div "Image 0 Made for Everyone. Heading Oversized drop-shoulder fit = genderless, ef…" at bounding box center [563, 410] width 187 height 413
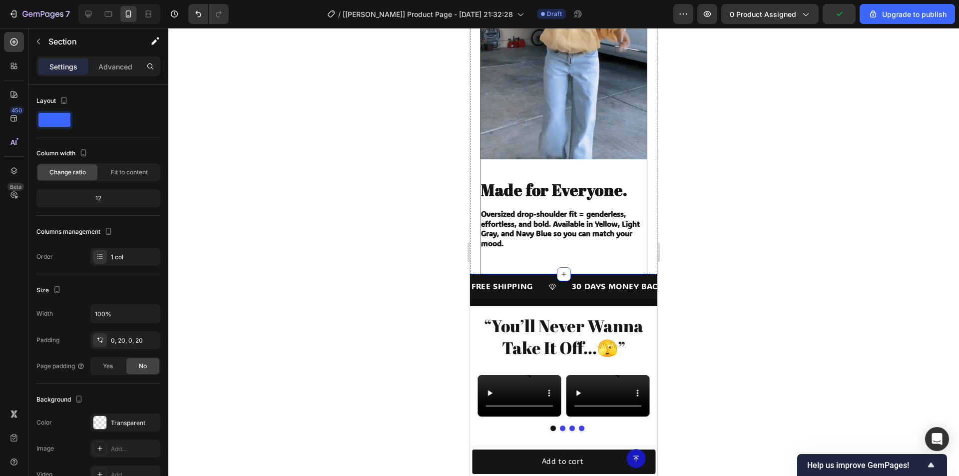
scroll to position [1293, 0]
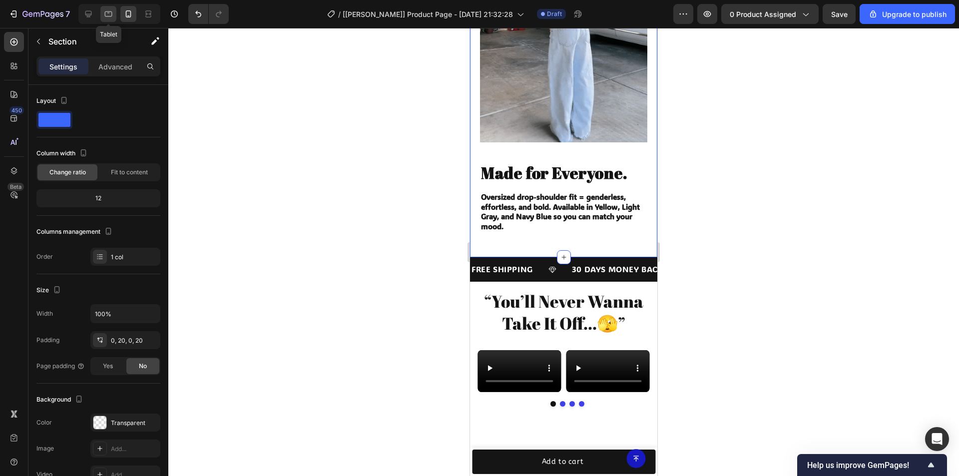
click at [110, 12] on icon at bounding box center [108, 13] width 7 height 5
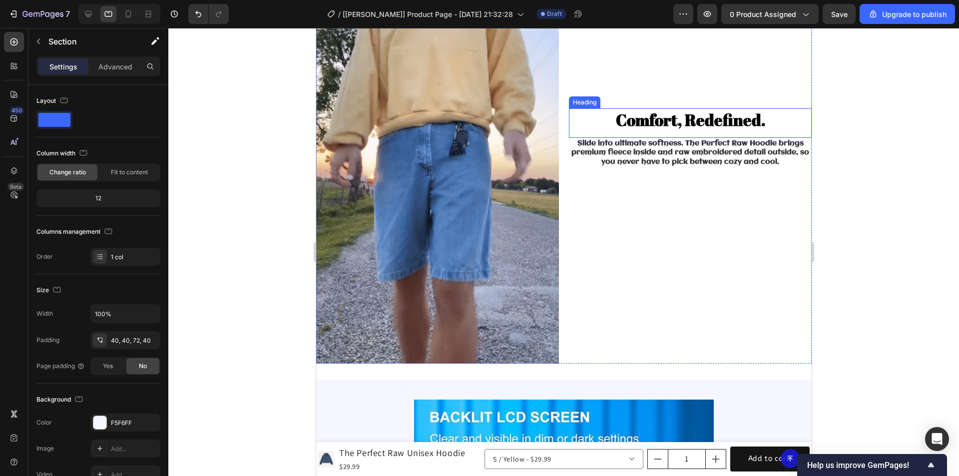
scroll to position [1025, 0]
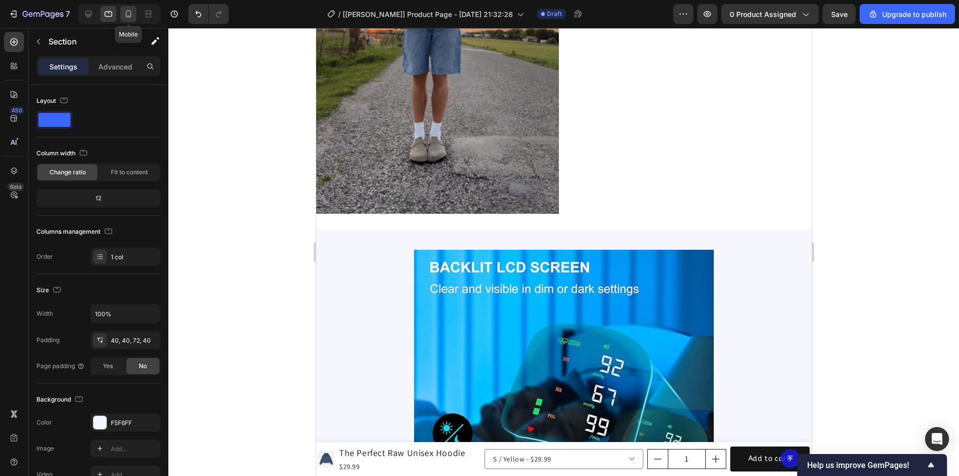
click at [125, 11] on icon at bounding box center [128, 14] width 10 height 10
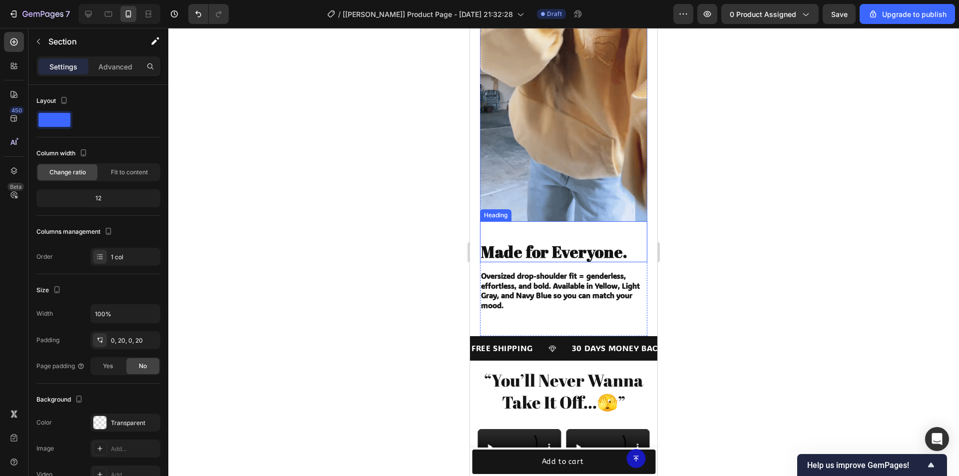
scroll to position [1075, 0]
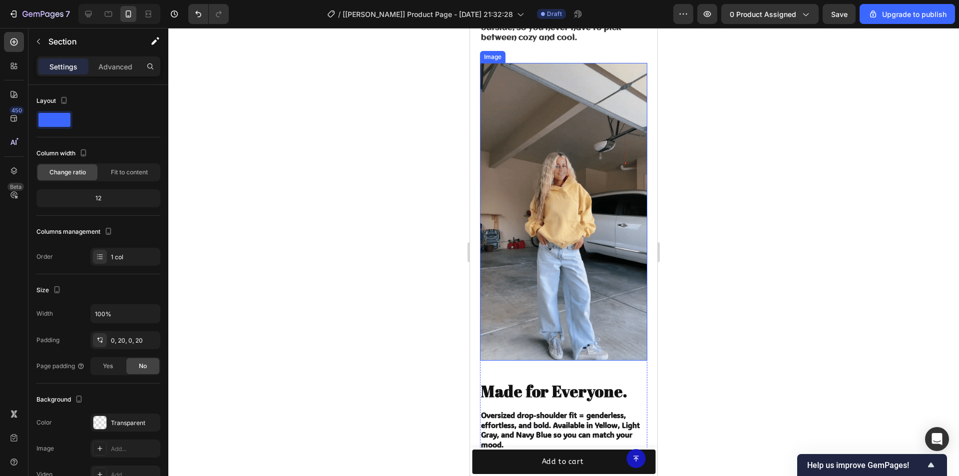
click at [550, 138] on img at bounding box center [563, 211] width 167 height 297
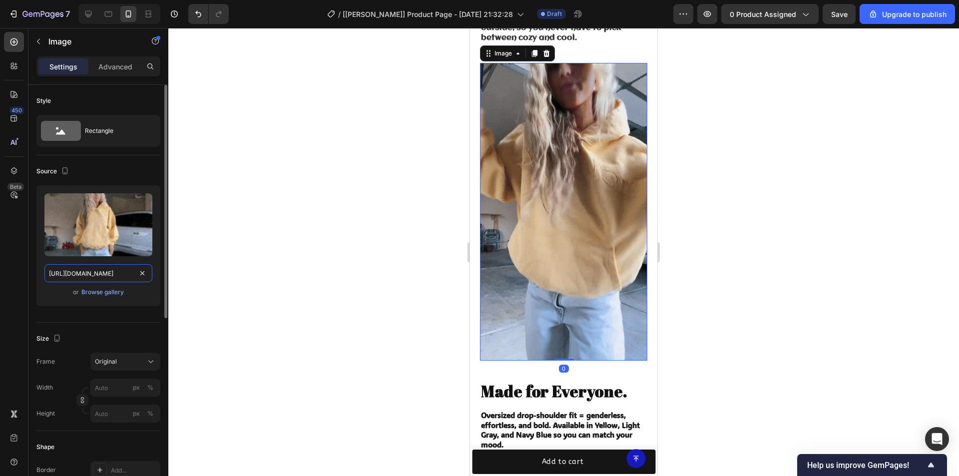
click at [108, 273] on input "[URL][DOMAIN_NAME]" at bounding box center [98, 273] width 108 height 18
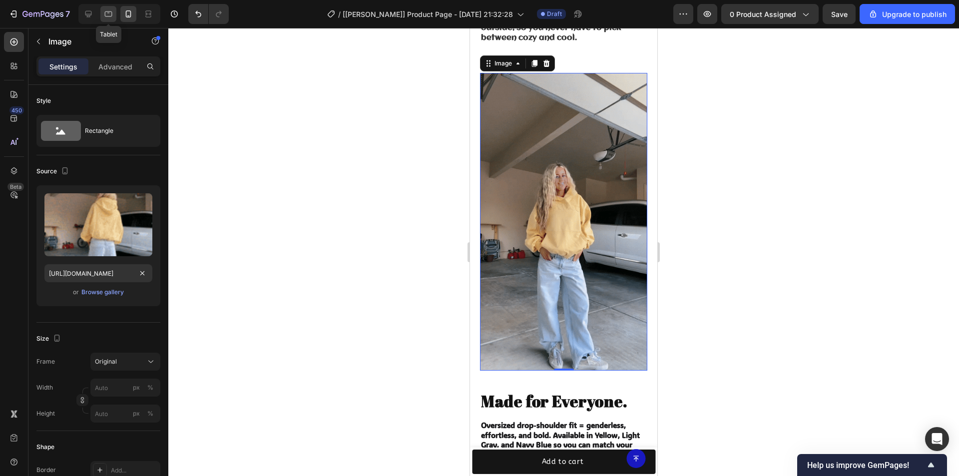
click at [110, 14] on icon at bounding box center [108, 14] width 10 height 10
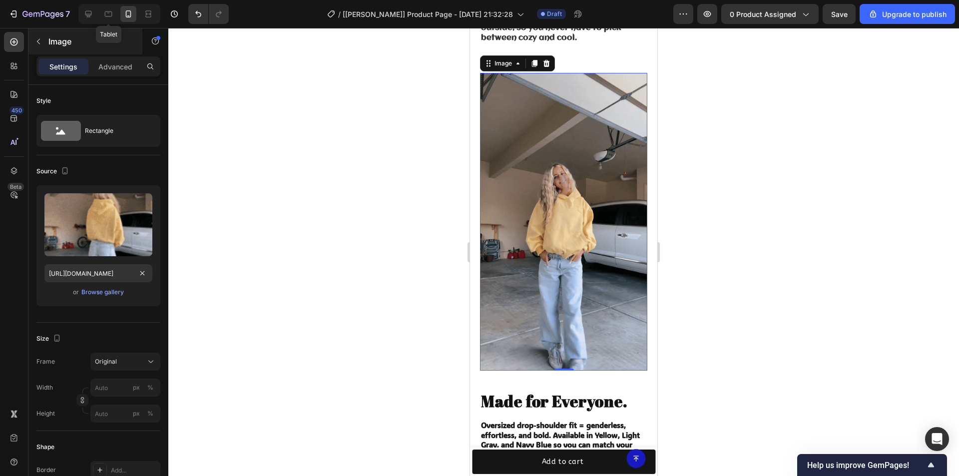
type input "[URL][DOMAIN_NAME]"
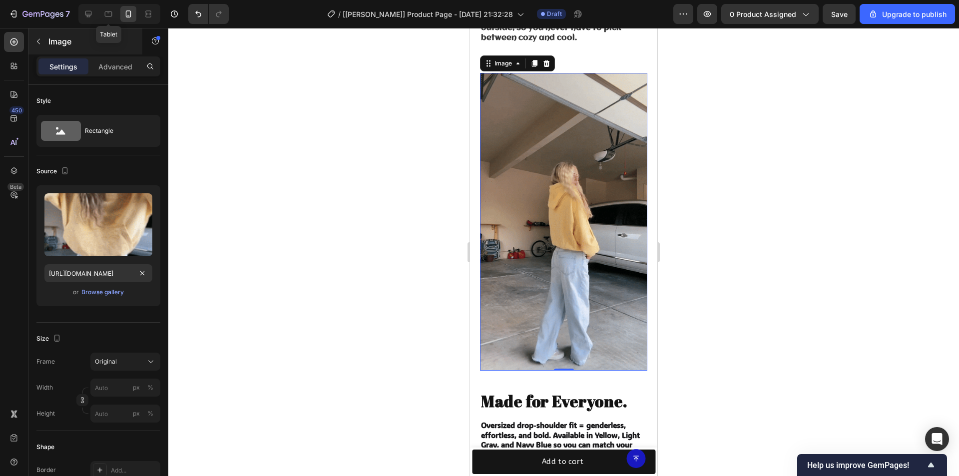
type input "600"
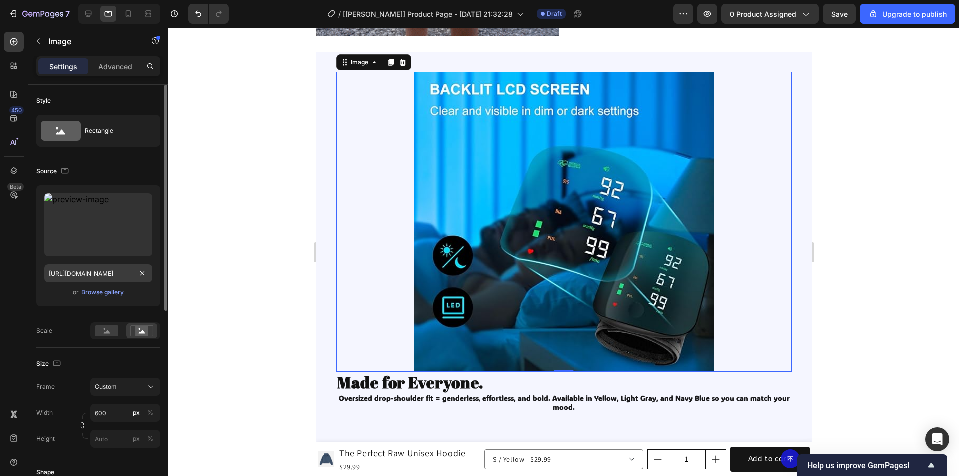
scroll to position [1205, 0]
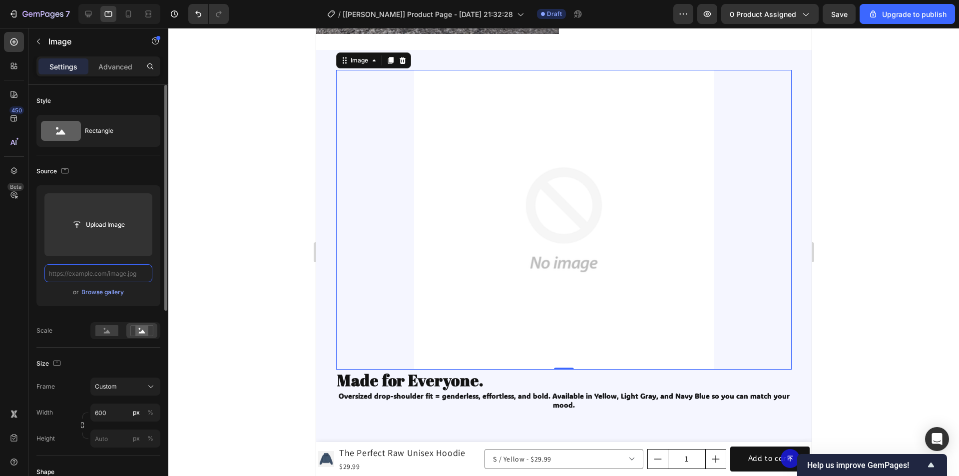
click at [101, 274] on input "text" at bounding box center [98, 273] width 108 height 18
paste input "[URL][DOMAIN_NAME]"
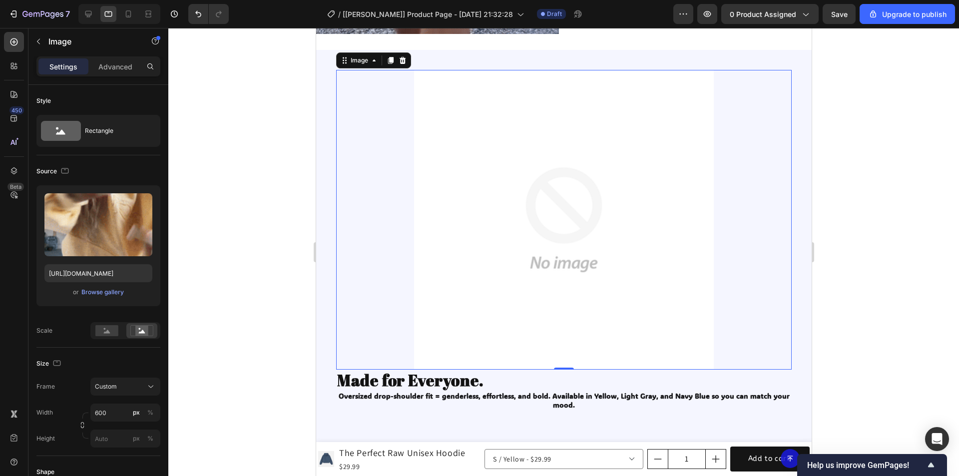
scroll to position [0, 0]
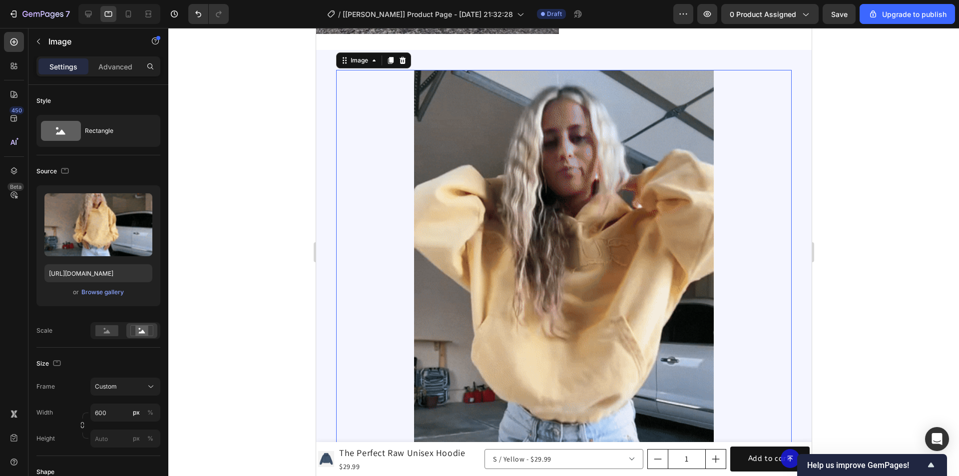
click at [19, 241] on div "450 Beta" at bounding box center [14, 218] width 20 height 372
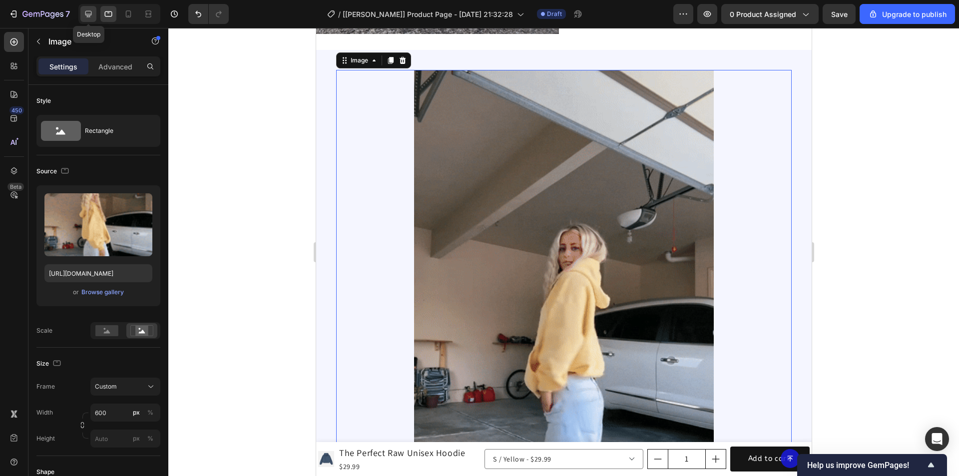
click at [87, 12] on icon at bounding box center [88, 14] width 10 height 10
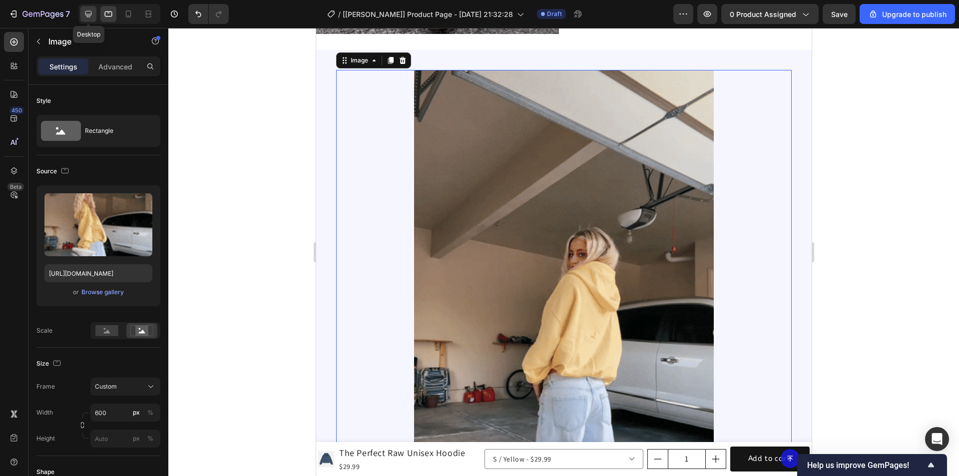
type input "[URL][DOMAIN_NAME]"
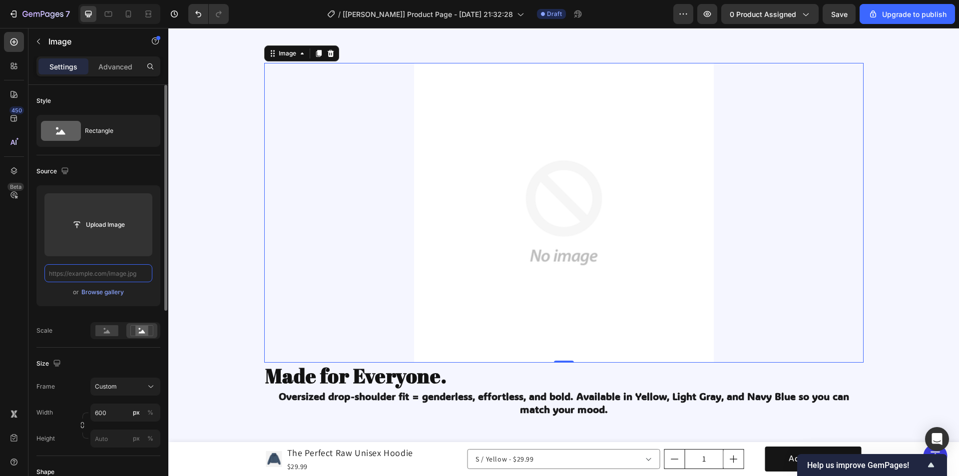
click at [97, 275] on input "text" at bounding box center [98, 273] width 108 height 18
paste input "[URL][DOMAIN_NAME]"
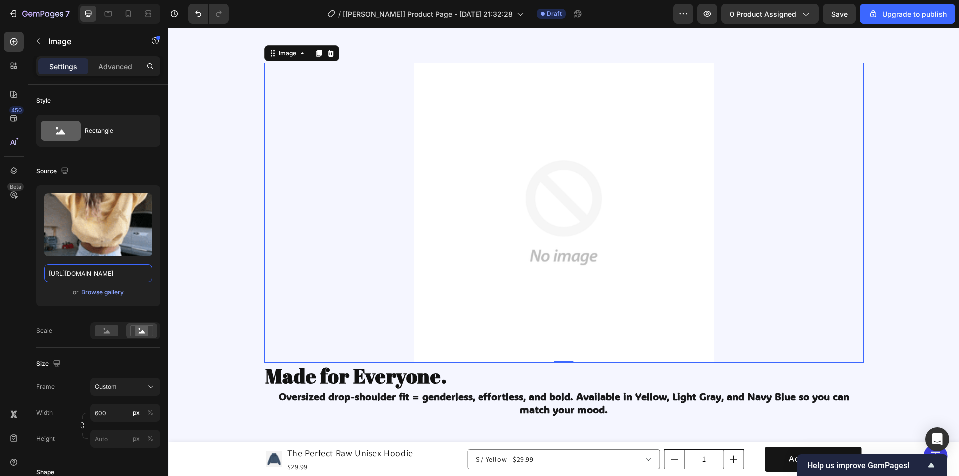
type input "[URL][DOMAIN_NAME]"
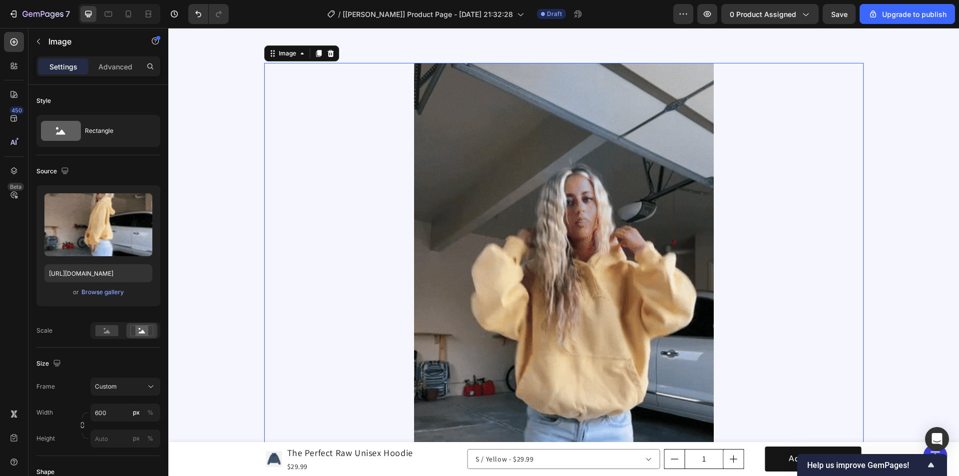
click at [16, 226] on div "450 Beta" at bounding box center [14, 218] width 20 height 372
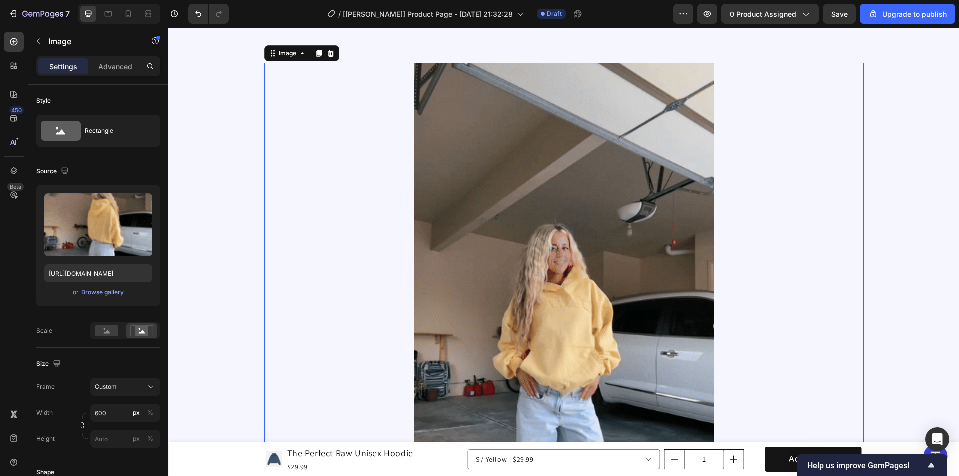
scroll to position [1104, 0]
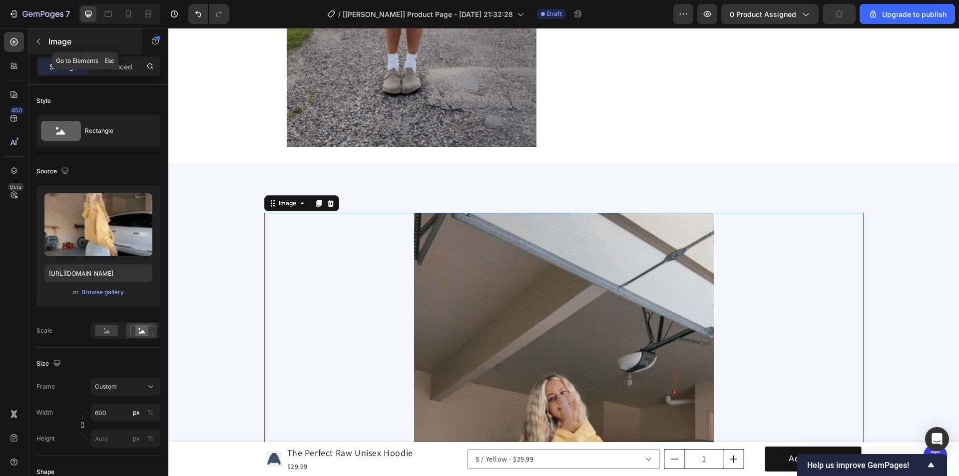
click at [39, 41] on icon "button" at bounding box center [38, 41] width 8 height 8
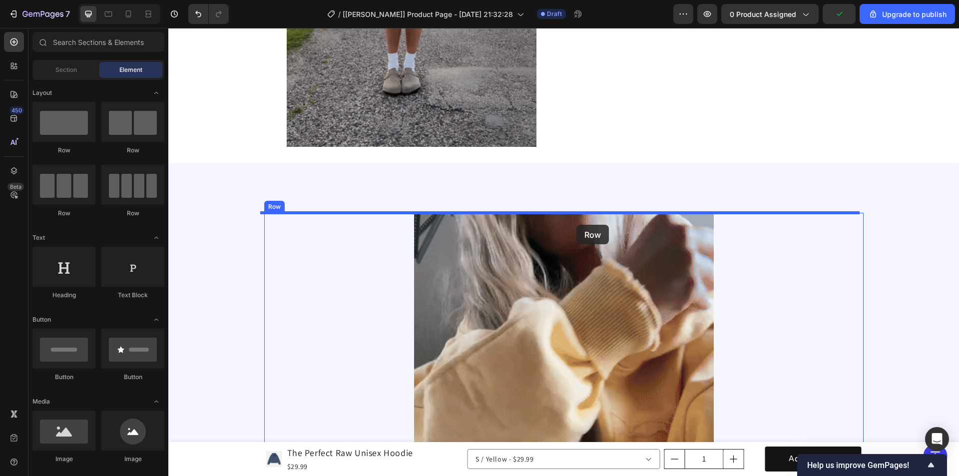
drag, startPoint x: 297, startPoint y: 151, endPoint x: 577, endPoint y: 225, distance: 289.3
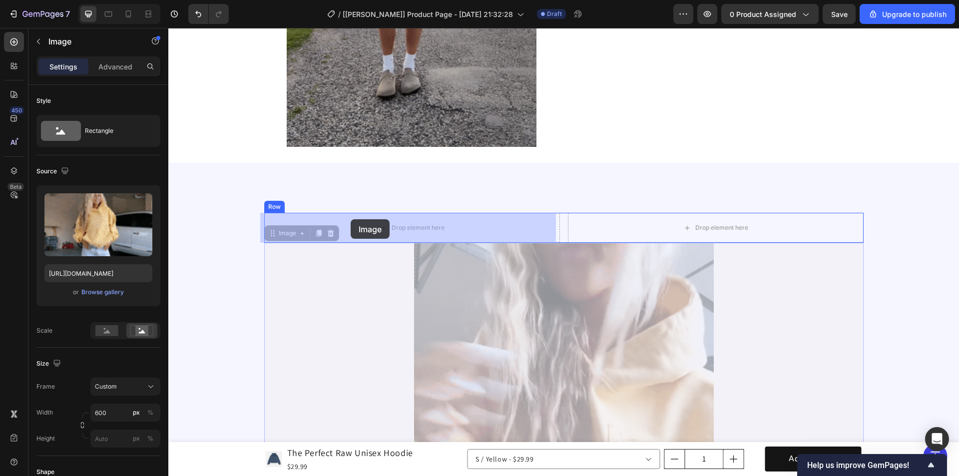
drag, startPoint x: 287, startPoint y: 234, endPoint x: 351, endPoint y: 219, distance: 65.1
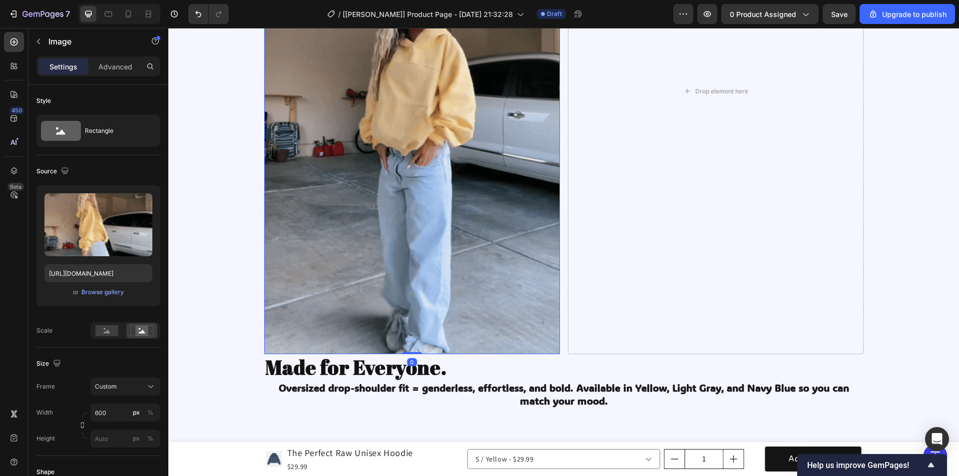
scroll to position [1604, 0]
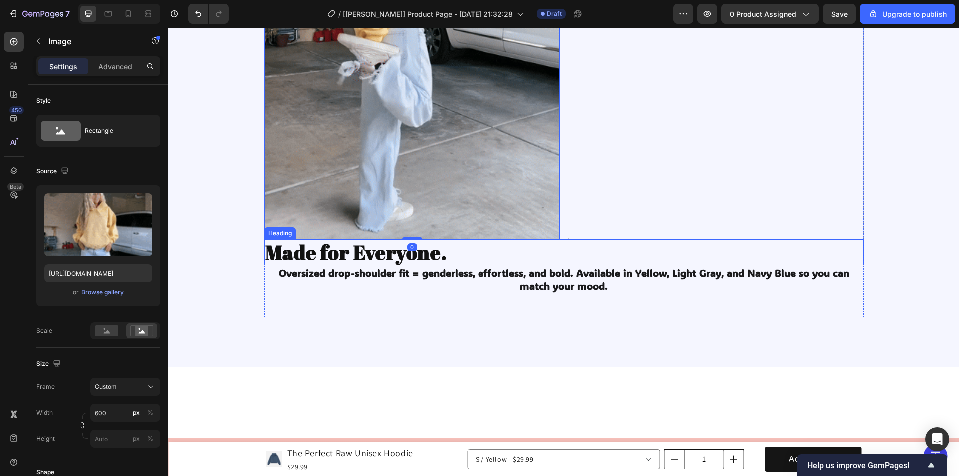
drag, startPoint x: 427, startPoint y: 254, endPoint x: 351, endPoint y: 244, distance: 76.5
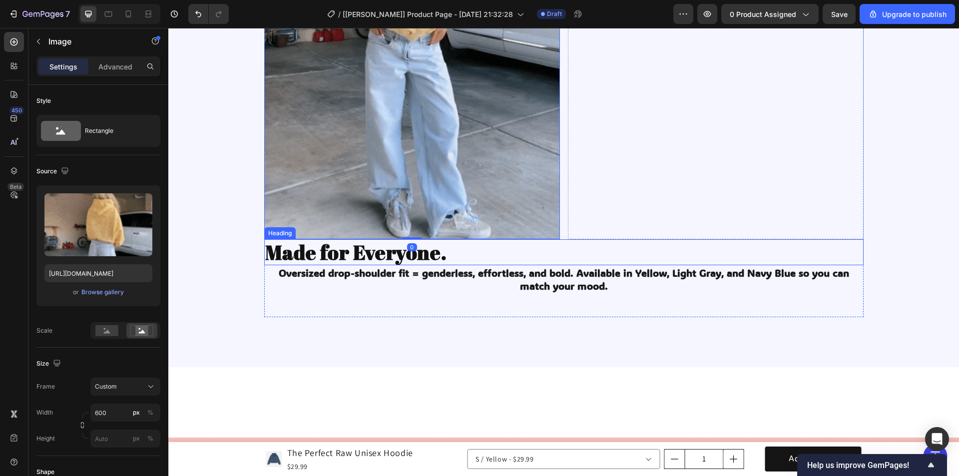
click at [426, 254] on strong "Made for Everyone." at bounding box center [356, 252] width 182 height 27
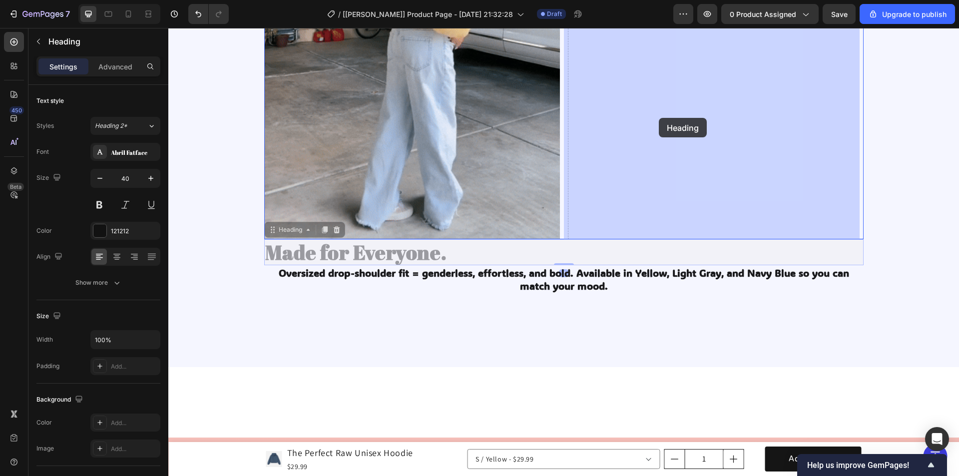
drag, startPoint x: 291, startPoint y: 232, endPoint x: 651, endPoint y: 131, distance: 373.7
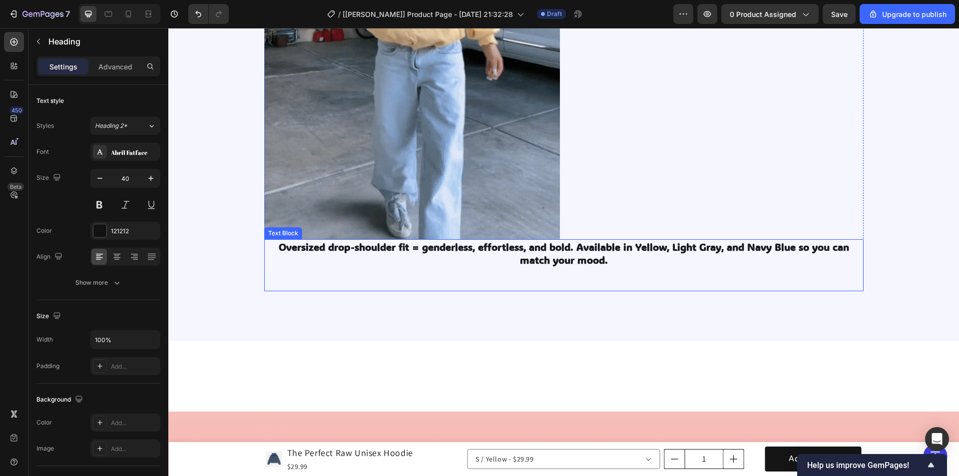
drag, startPoint x: 541, startPoint y: 257, endPoint x: 482, endPoint y: 257, distance: 59.0
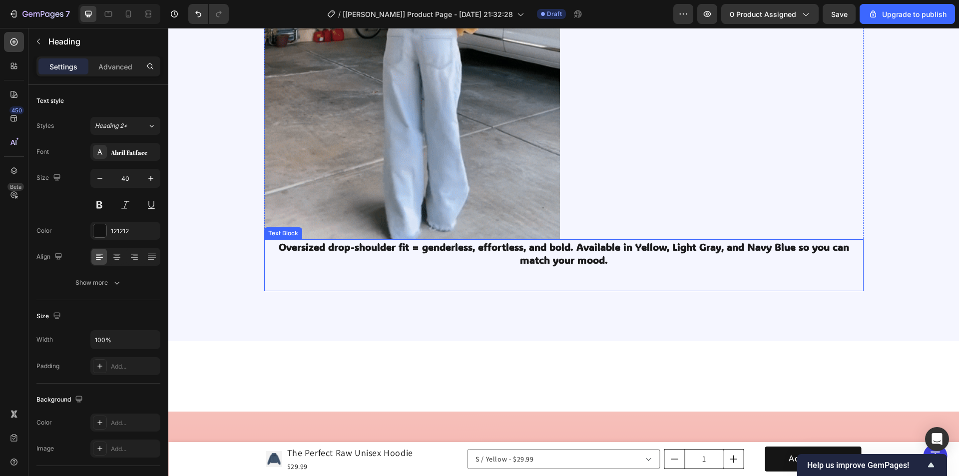
click at [541, 257] on strong "Oversized drop-shoulder fit = genderless, effortless, and bold. Available in Ye…" at bounding box center [564, 253] width 571 height 26
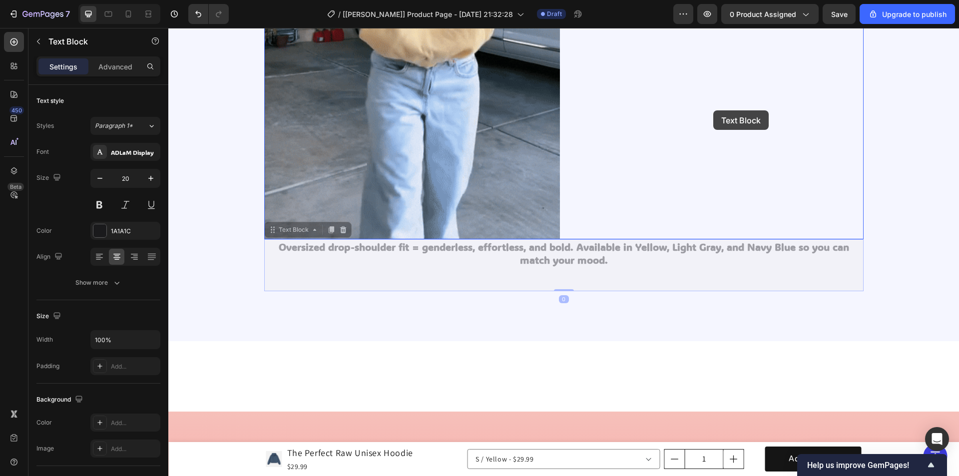
drag, startPoint x: 293, startPoint y: 231, endPoint x: 713, endPoint y: 101, distance: 439.2
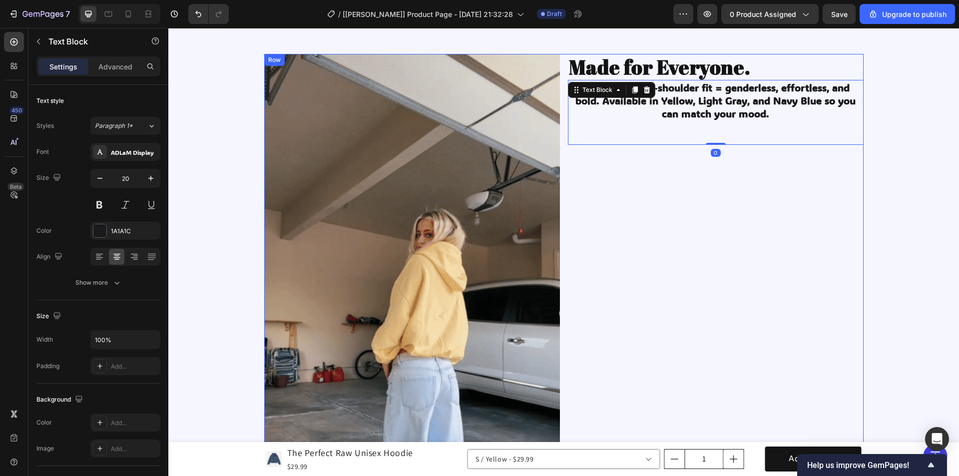
scroll to position [1254, 0]
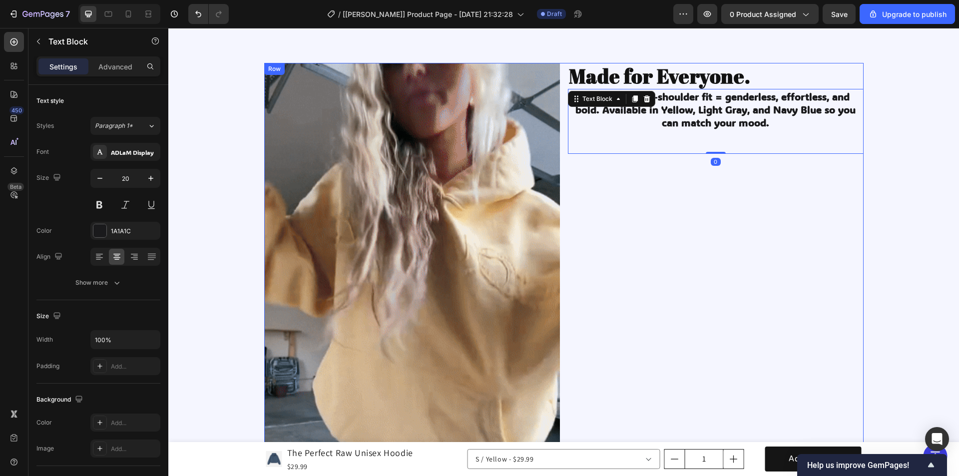
click at [592, 235] on div "Made for Everyone. Heading Oversized drop-shoulder fit = genderless, effortless…" at bounding box center [716, 326] width 296 height 526
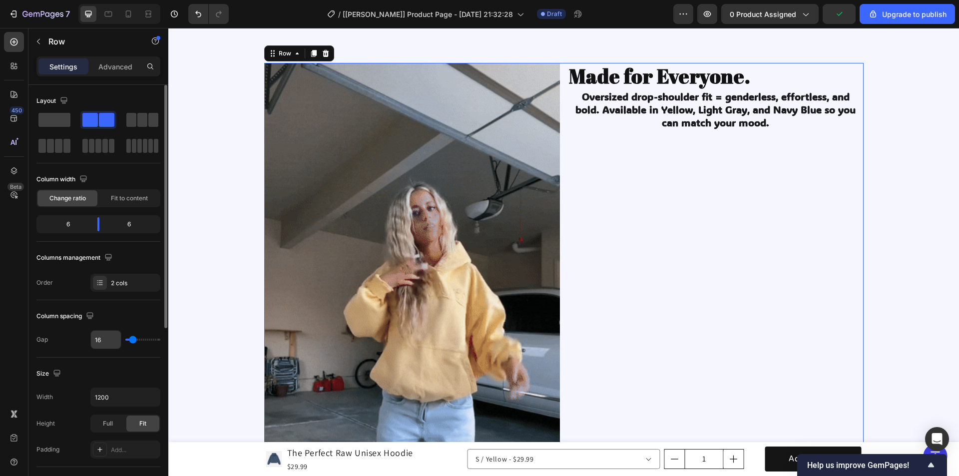
click at [106, 343] on input "16" at bounding box center [106, 340] width 30 height 18
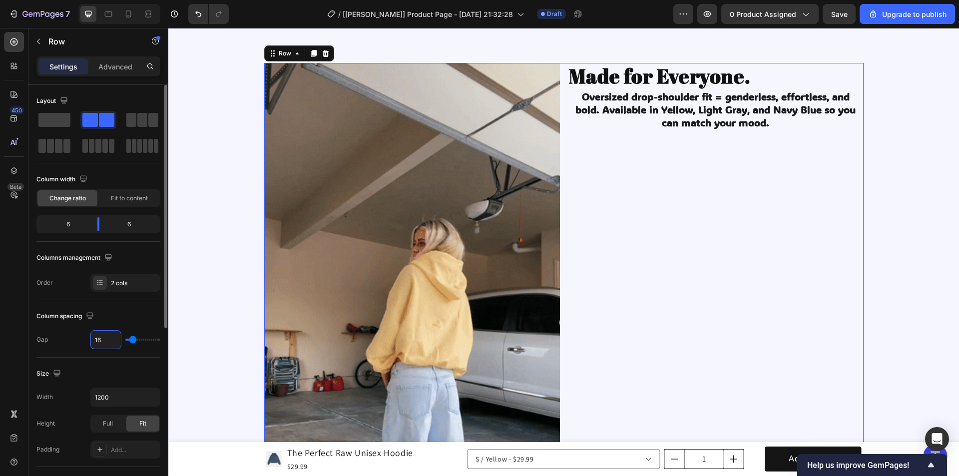
type input "2"
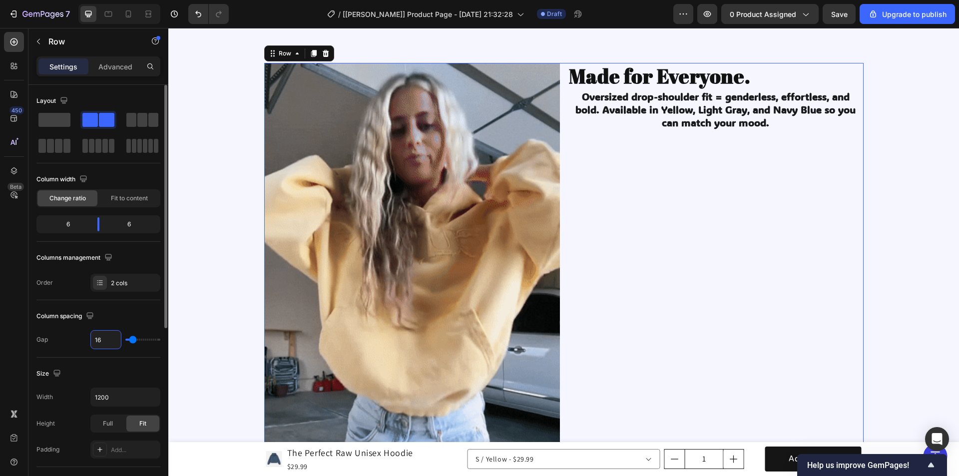
type input "2"
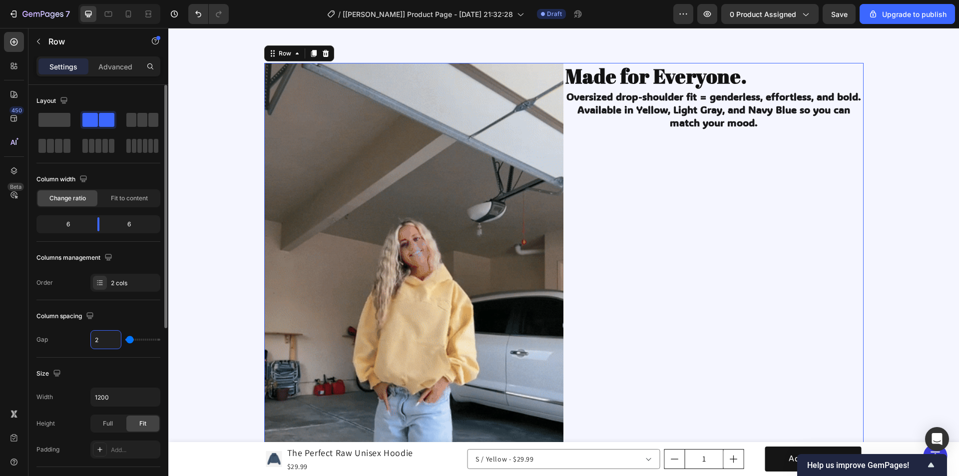
type input "20"
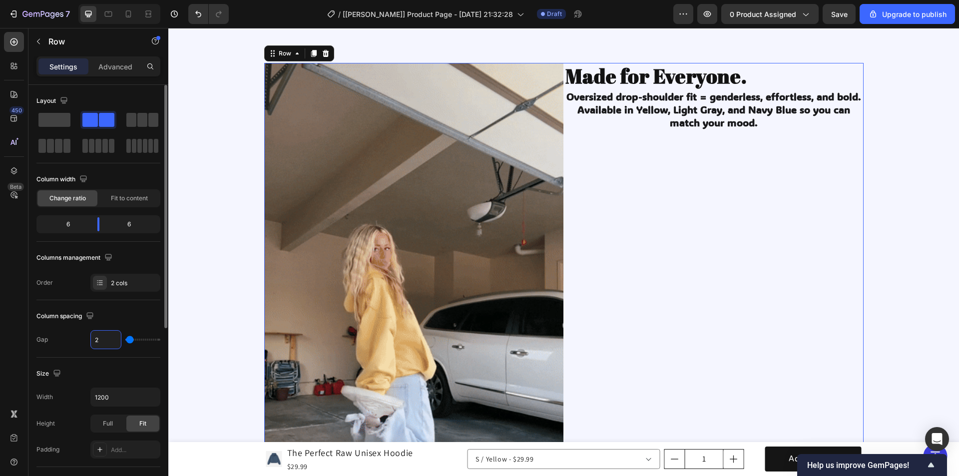
type input "20"
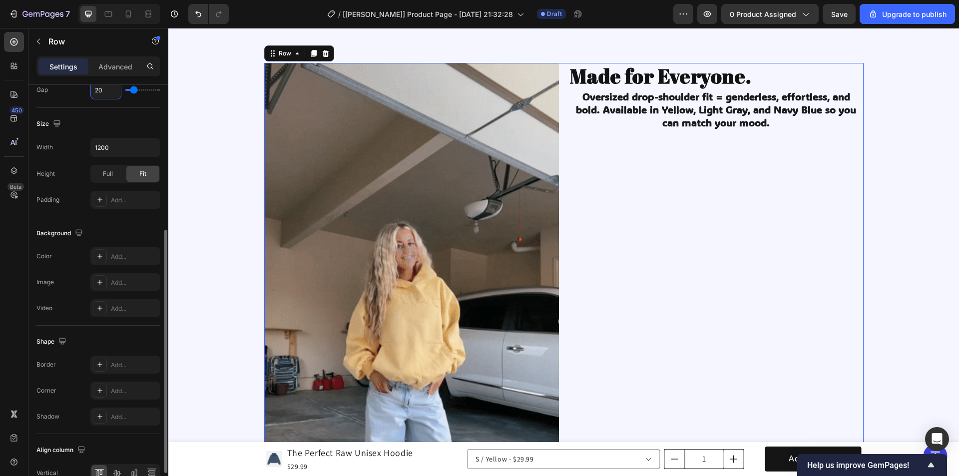
scroll to position [304, 0]
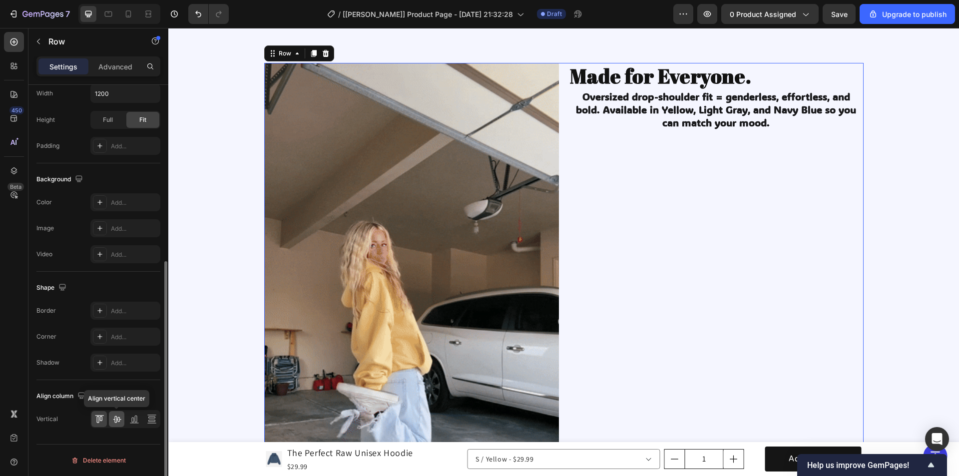
type input "20"
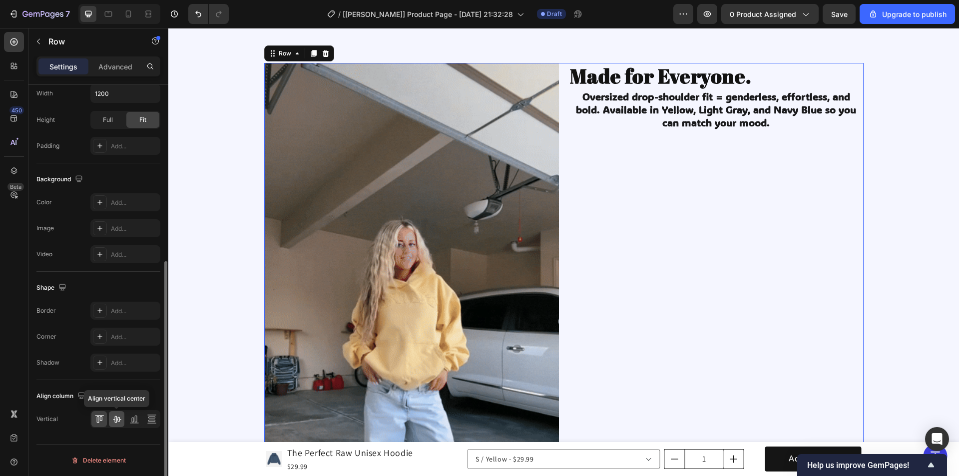
click at [114, 420] on icon at bounding box center [117, 419] width 8 height 7
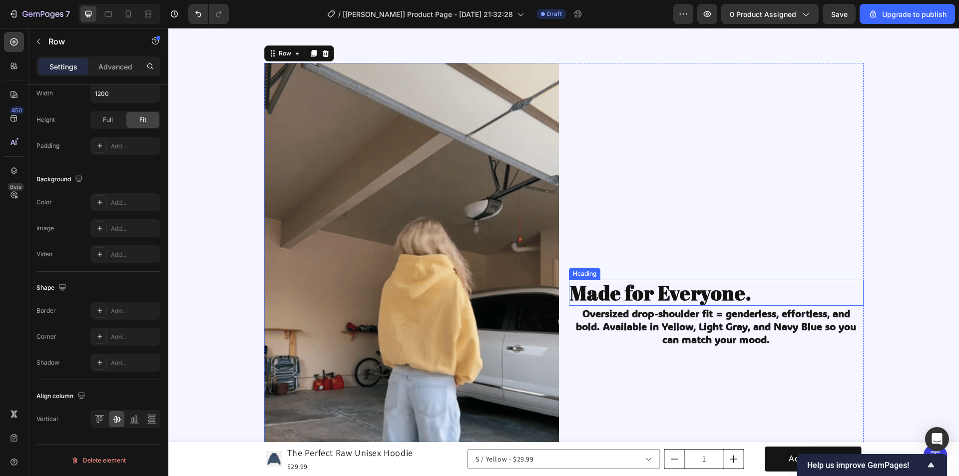
click at [665, 294] on strong "Made for Everyone." at bounding box center [661, 292] width 182 height 27
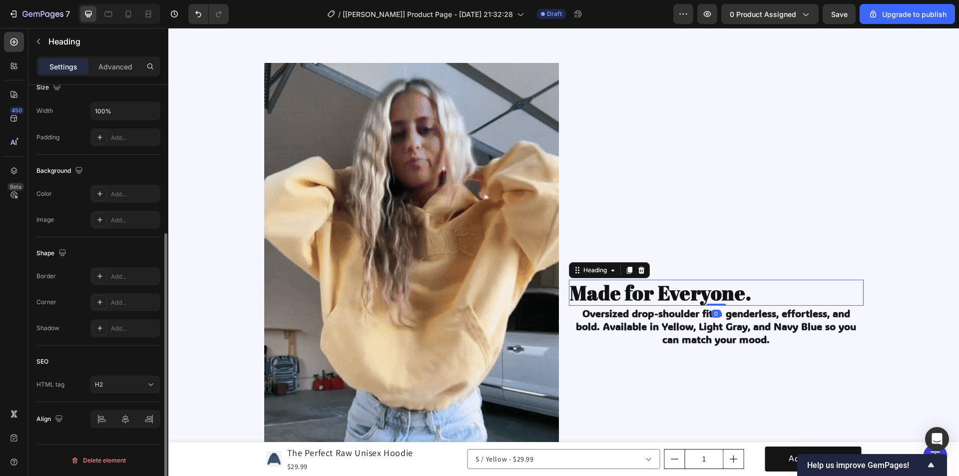
scroll to position [0, 0]
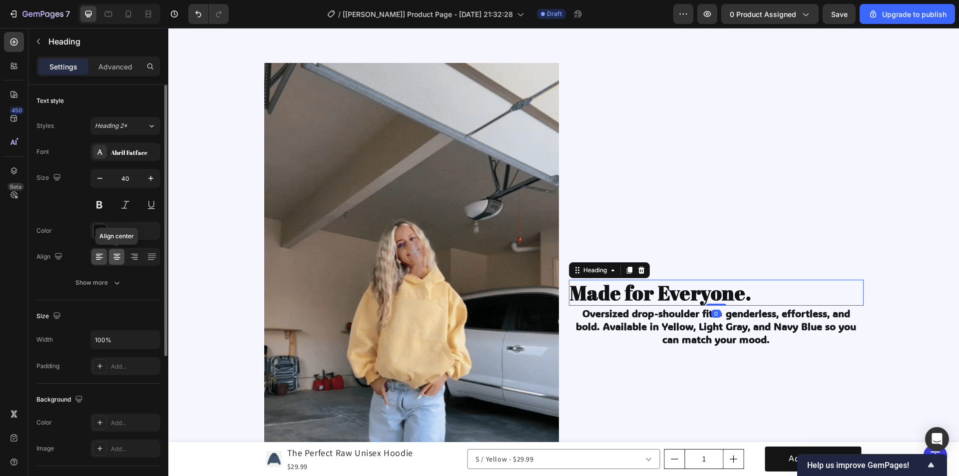
click at [115, 255] on icon at bounding box center [117, 257] width 10 height 10
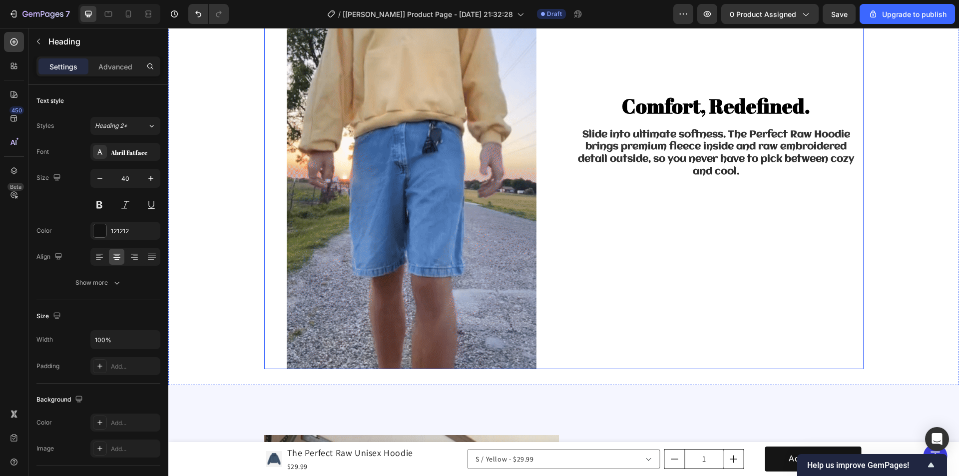
scroll to position [954, 0]
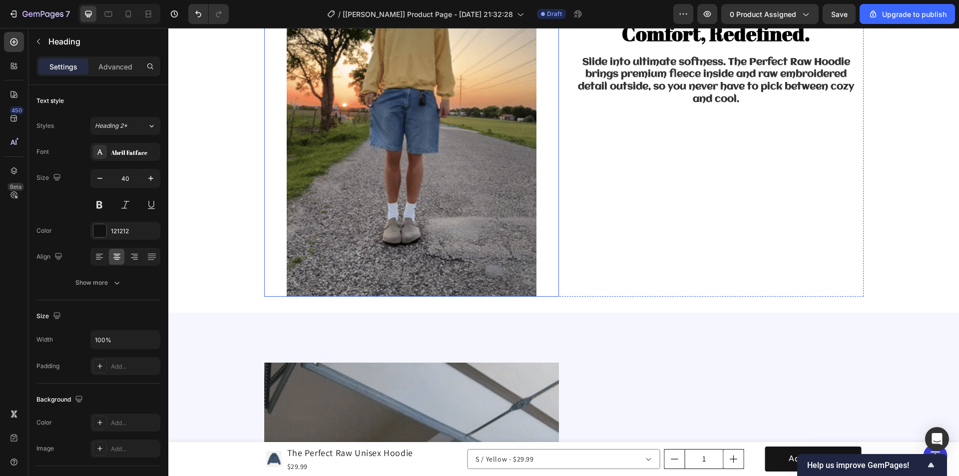
click at [441, 160] on img at bounding box center [412, 75] width 250 height 444
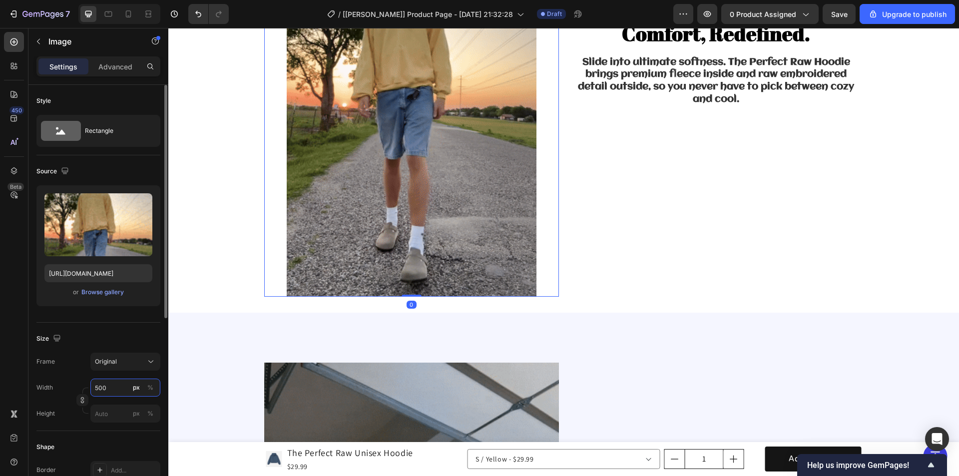
click at [116, 388] on input "500" at bounding box center [125, 388] width 70 height 18
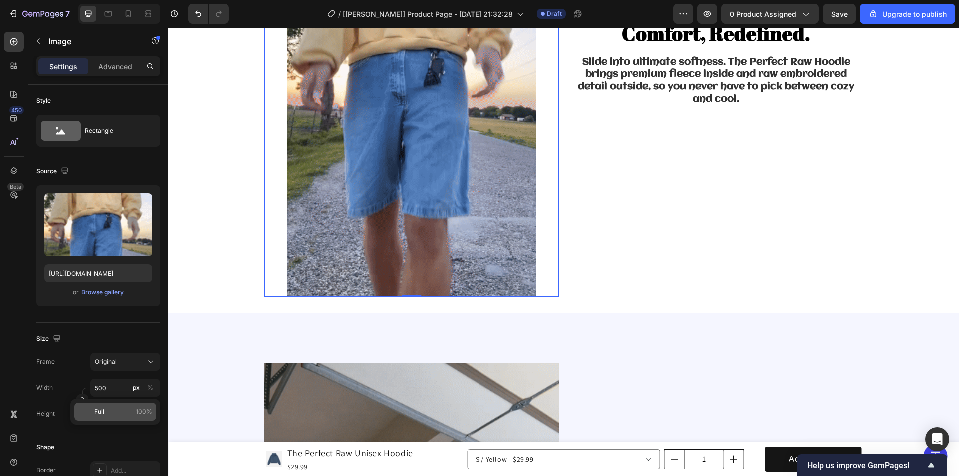
click at [120, 411] on p "Full 100%" at bounding box center [123, 411] width 58 height 9
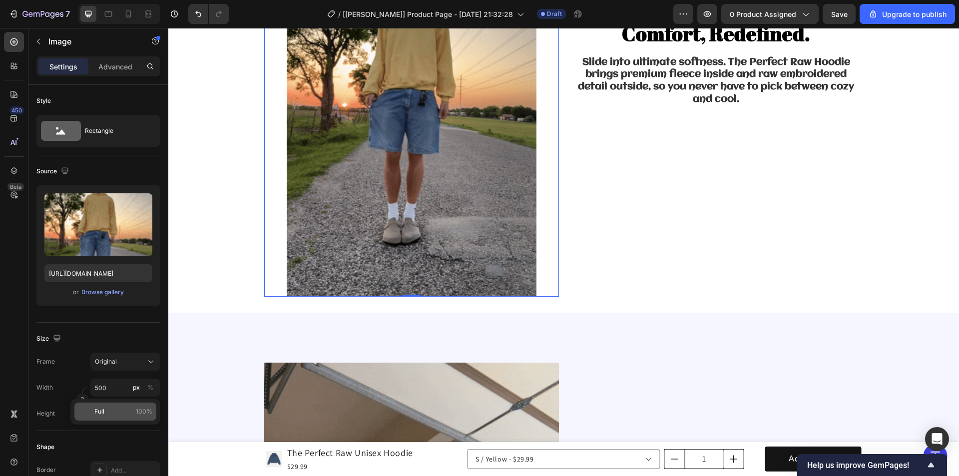
type input "100"
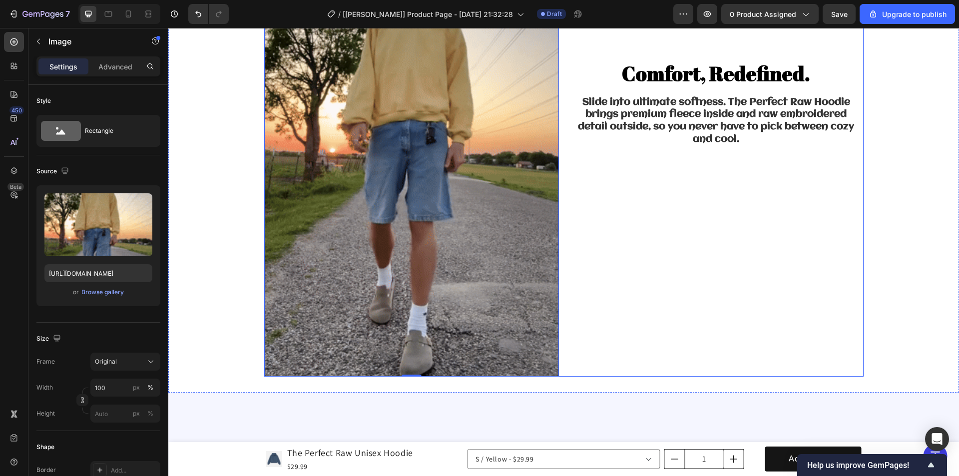
click at [637, 240] on div "Comfort, Redefined. Heading Slide into ultimate softness. The Perfect Raw Hoodi…" at bounding box center [716, 115] width 295 height 524
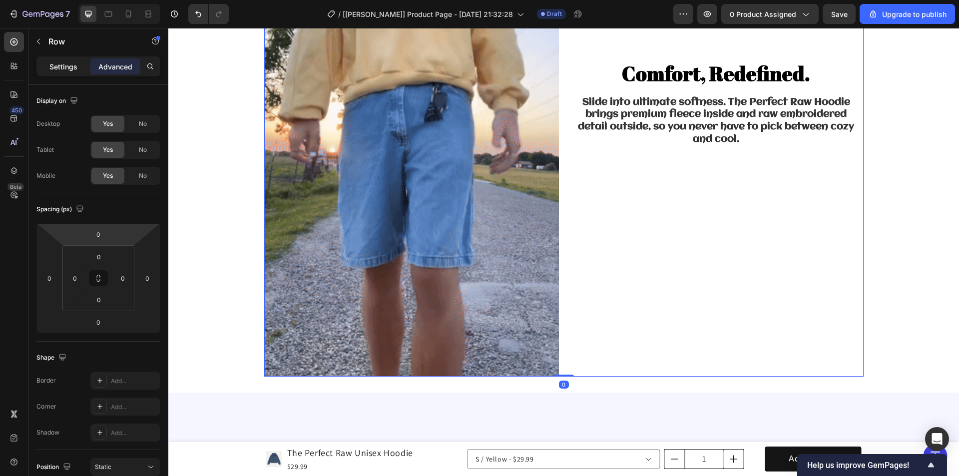
click at [58, 68] on p "Settings" at bounding box center [63, 66] width 28 height 10
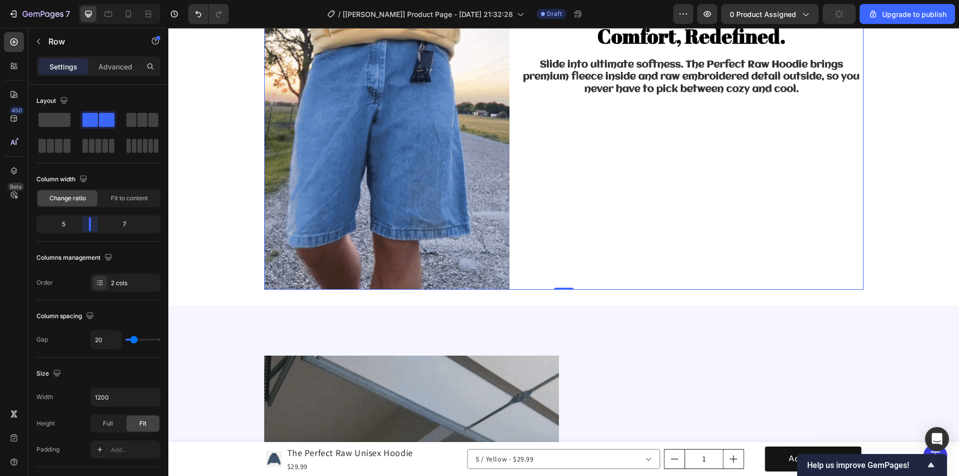
drag, startPoint x: 99, startPoint y: 225, endPoint x: 440, endPoint y: 131, distance: 353.6
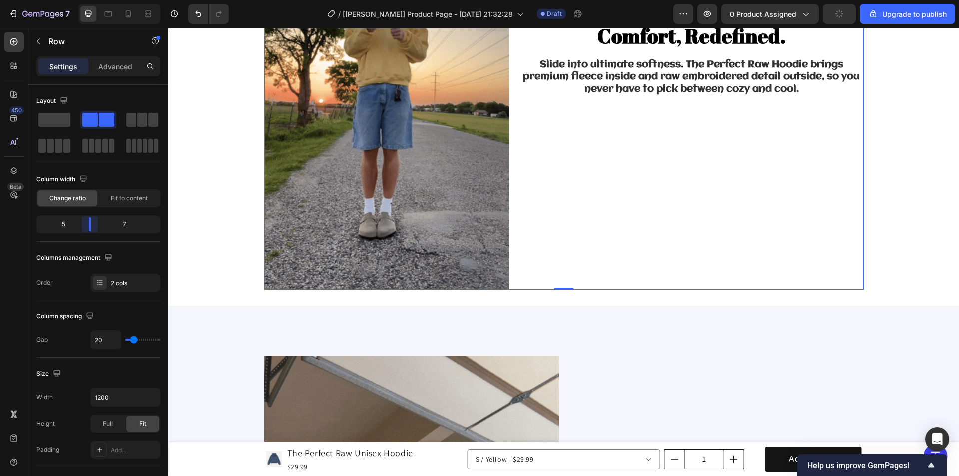
click at [85, 0] on body "7 / [[PERSON_NAME]] Product Page - [DATE] 21:32:28 Draft Preview 0 product assi…" at bounding box center [479, 0] width 959 height 0
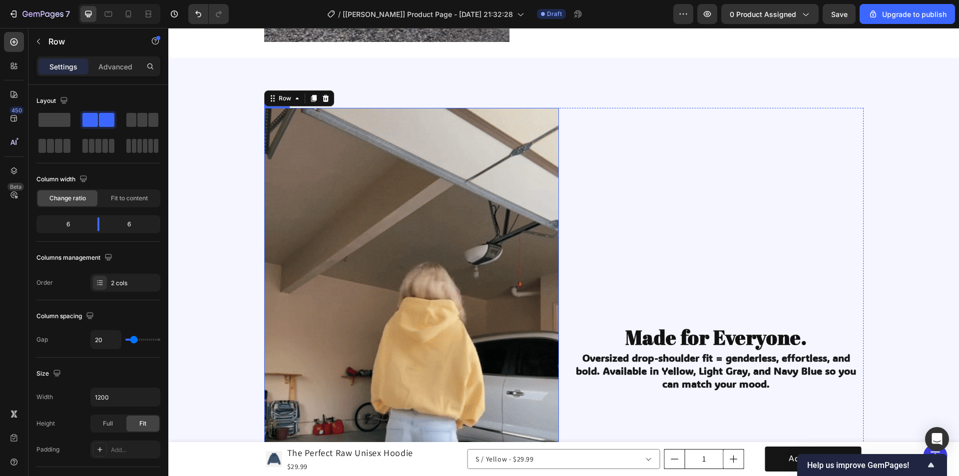
scroll to position [1204, 0]
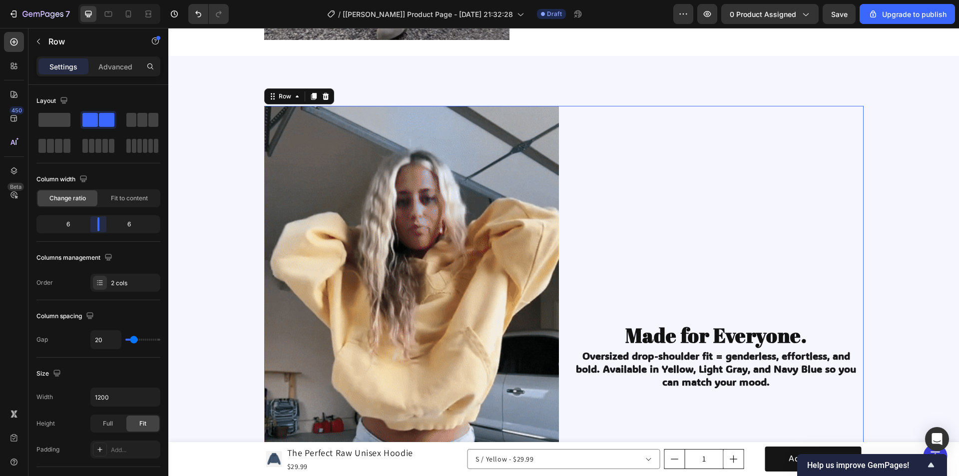
click at [101, 0] on body "7 / [[PERSON_NAME]] Product Page - [DATE] 21:32:28 Draft Preview 0 product assi…" at bounding box center [479, 0] width 959 height 0
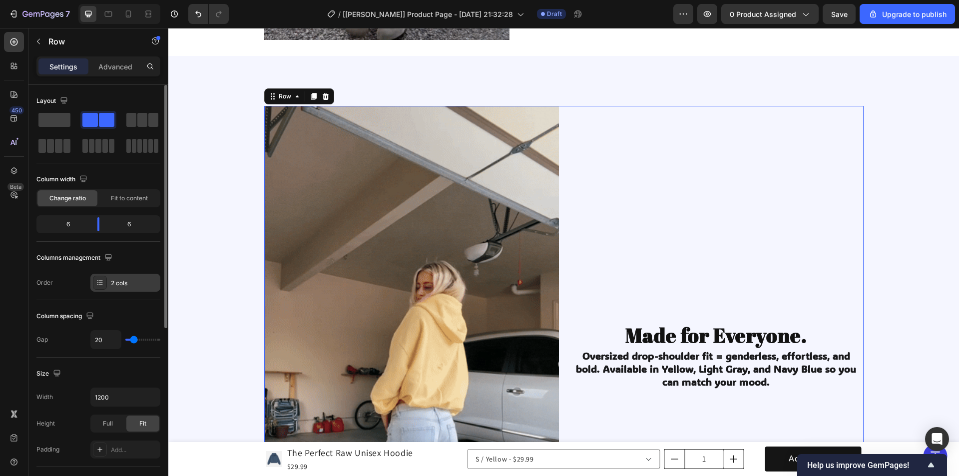
click at [127, 286] on div "2 cols" at bounding box center [134, 283] width 47 height 9
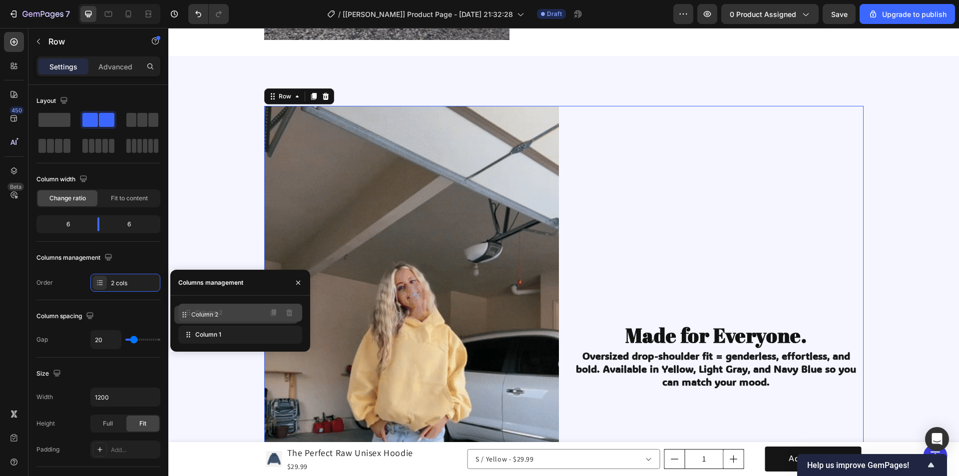
drag, startPoint x: 224, startPoint y: 329, endPoint x: 220, endPoint y: 309, distance: 20.4
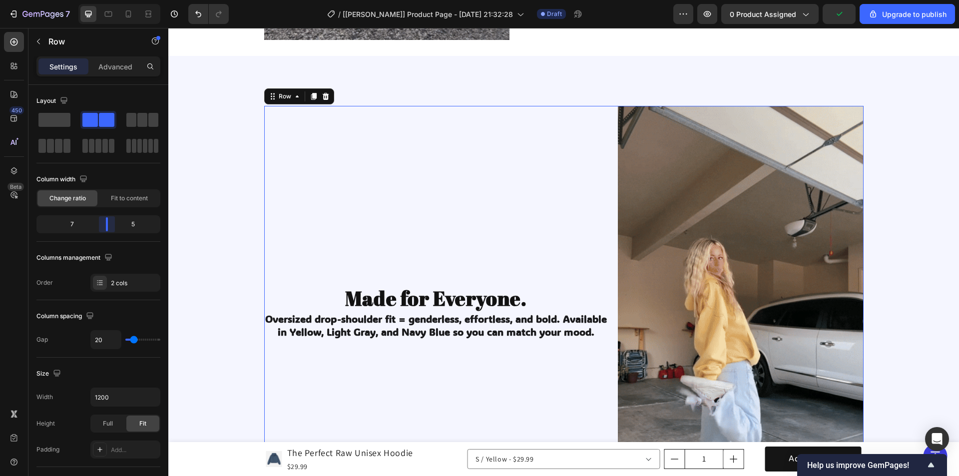
drag, startPoint x: 100, startPoint y: 226, endPoint x: 110, endPoint y: 225, distance: 10.0
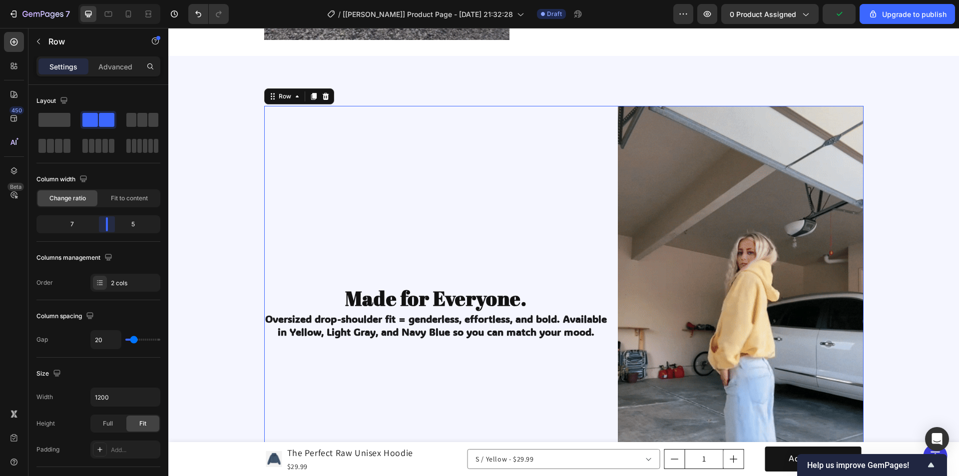
click at [110, 0] on body "7 / [[PERSON_NAME]] Product Page - [DATE] 21:32:28 Draft Preview 0 product assi…" at bounding box center [479, 0] width 959 height 0
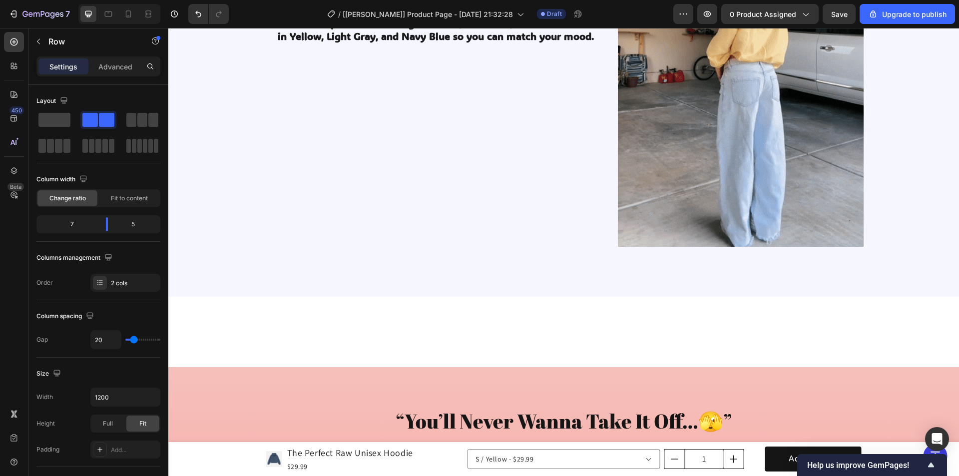
scroll to position [1504, 0]
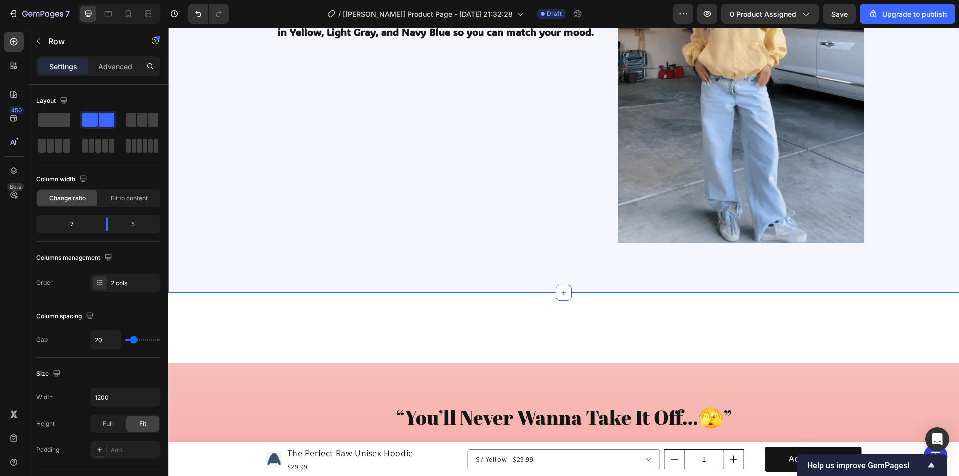
click at [518, 271] on div "Image Made for Everyone. Heading Oversized drop-shoulder fit = genderless, effo…" at bounding box center [563, 24] width 791 height 537
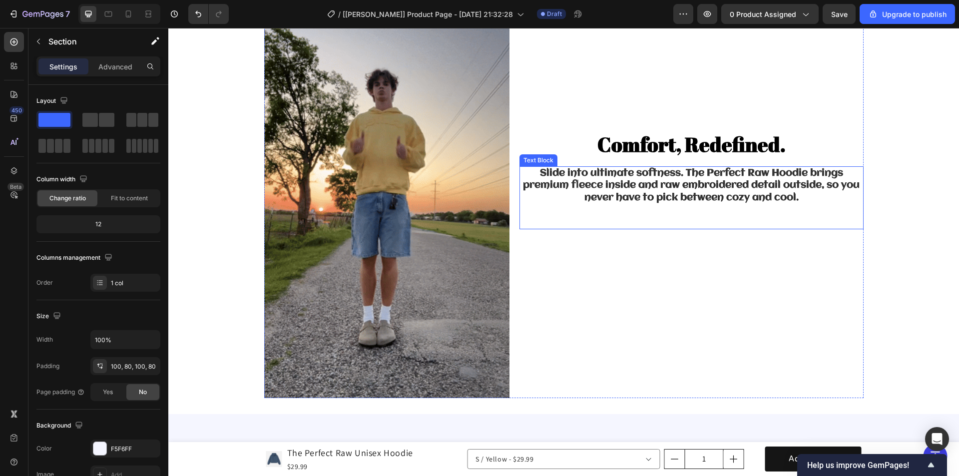
scroll to position [904, 0]
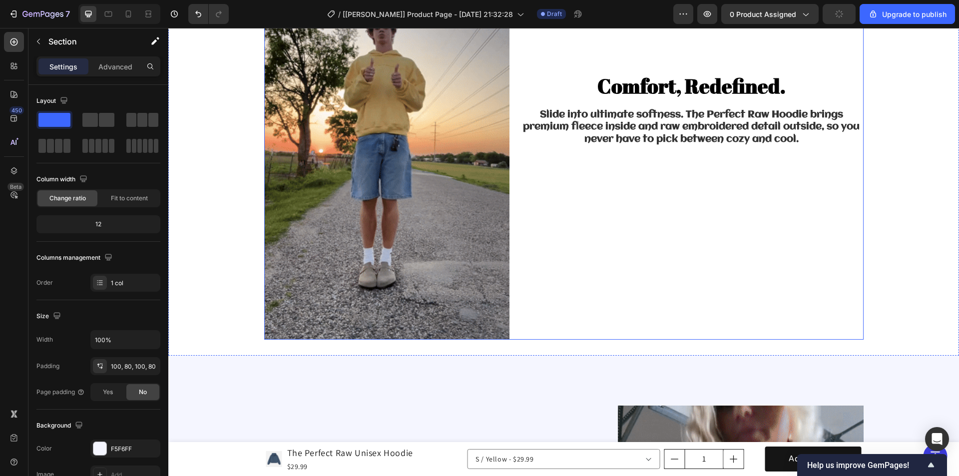
click at [613, 294] on div "Comfort, Redefined. Heading Slide into ultimate softness. The Perfect Raw Hoodi…" at bounding box center [692, 121] width 344 height 437
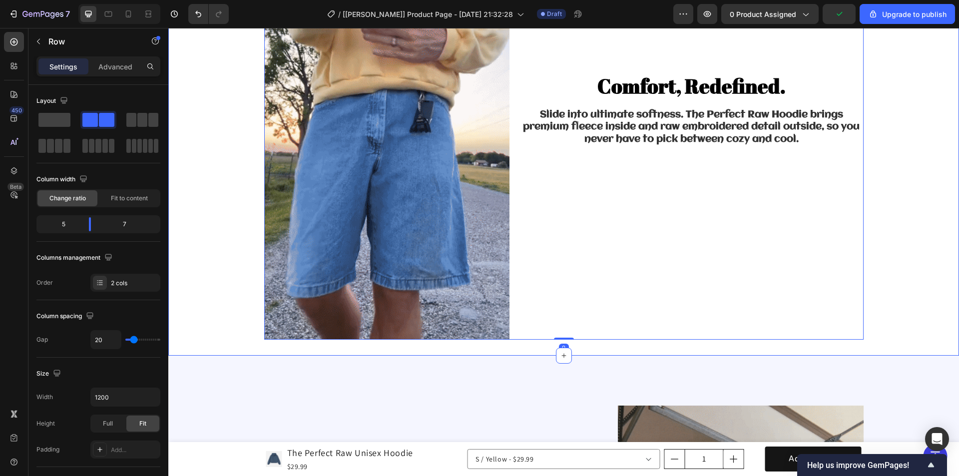
click at [240, 343] on div "Image Comfort, Redefined. Heading Slide into ultimate softness. The Perfect Raw…" at bounding box center [563, 121] width 791 height 469
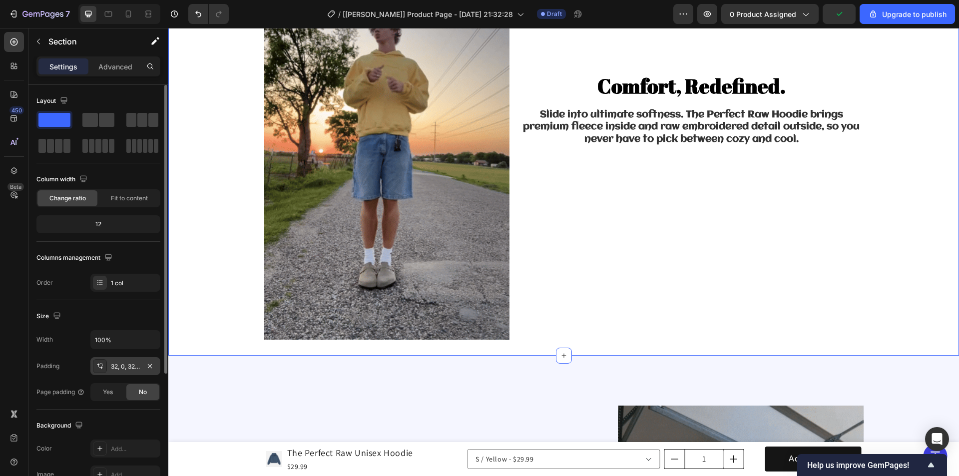
click at [122, 367] on div "32, 0, 32, 0" at bounding box center [125, 366] width 29 height 9
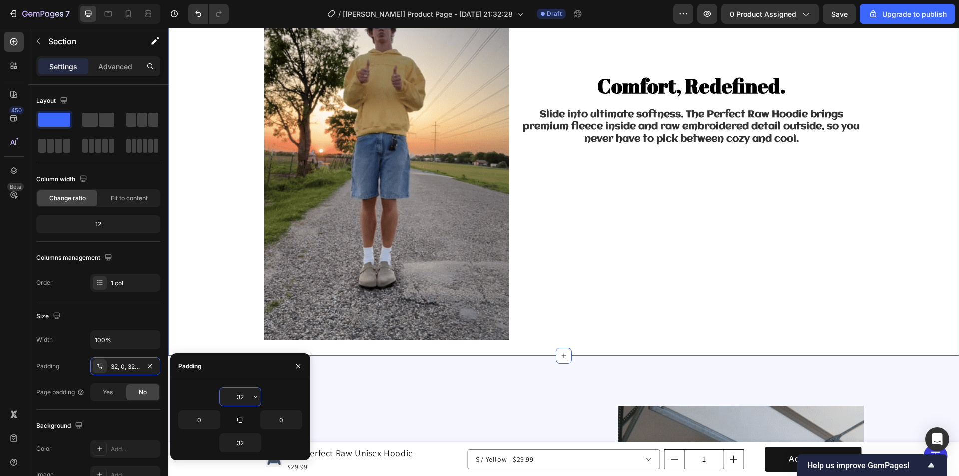
click at [250, 392] on input "32" at bounding box center [240, 397] width 41 height 18
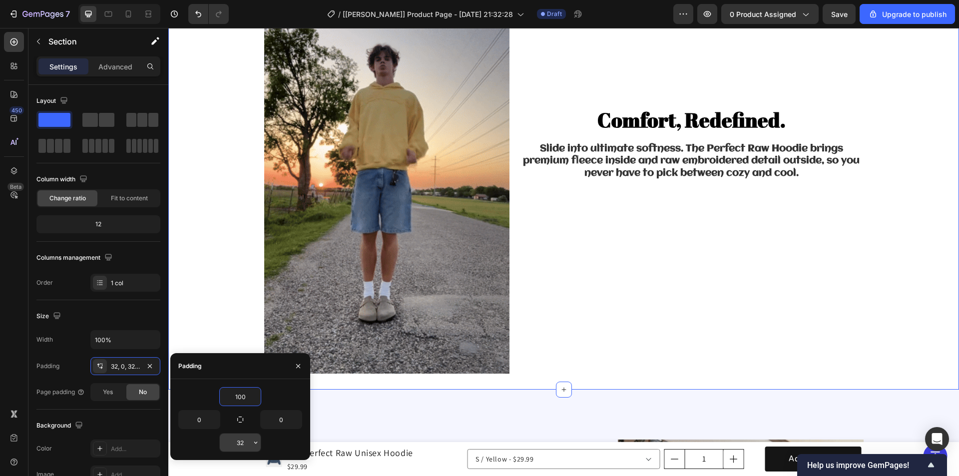
type input "100"
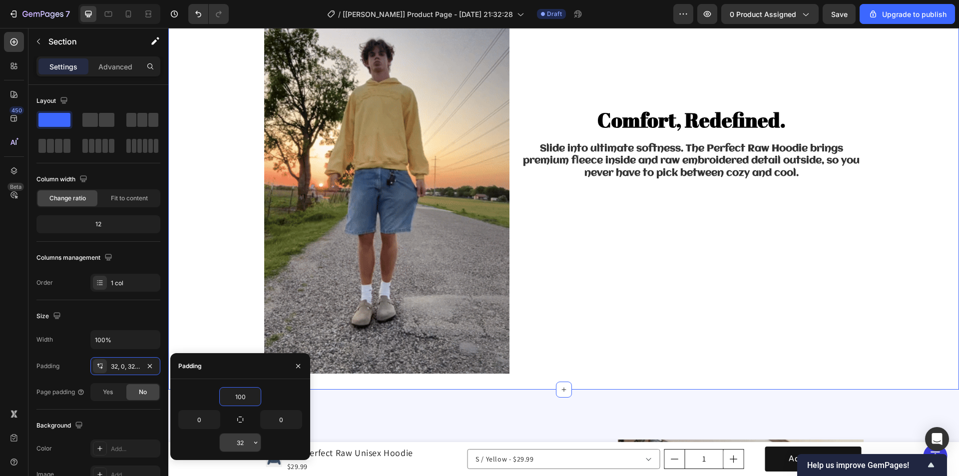
click at [242, 438] on input "32" at bounding box center [240, 443] width 41 height 18
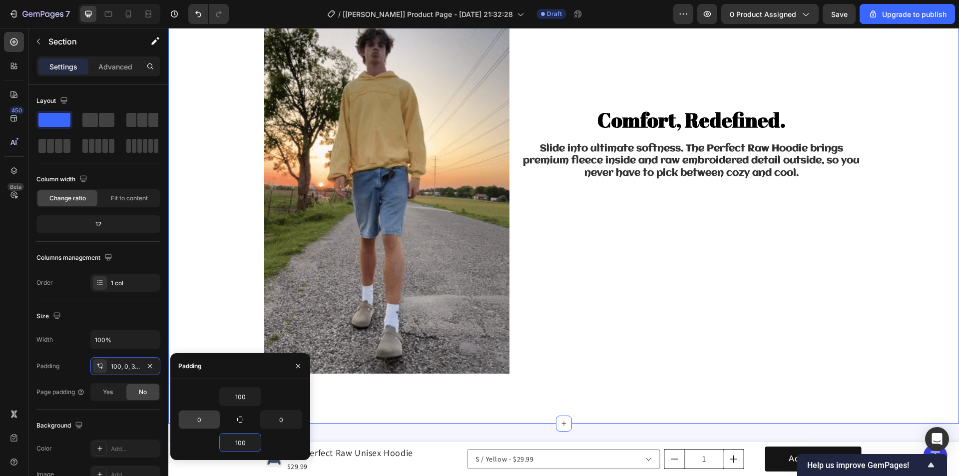
type input "100"
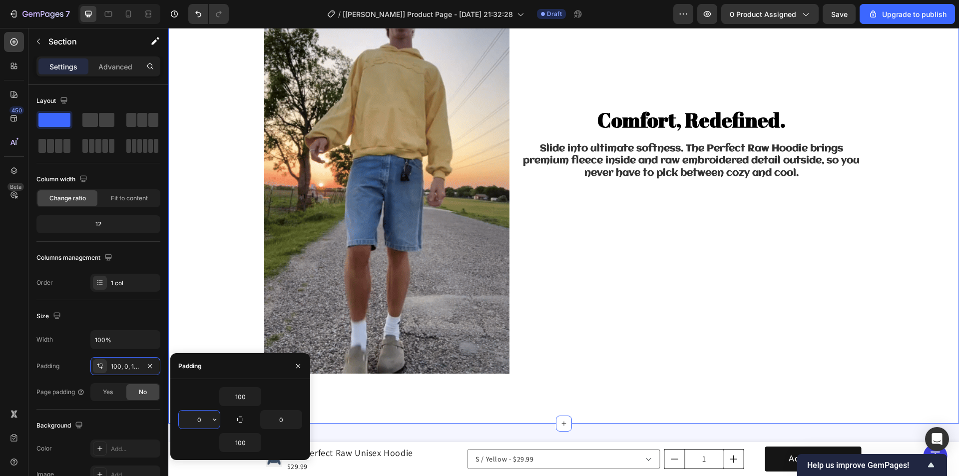
click at [206, 422] on input "0" at bounding box center [199, 420] width 41 height 18
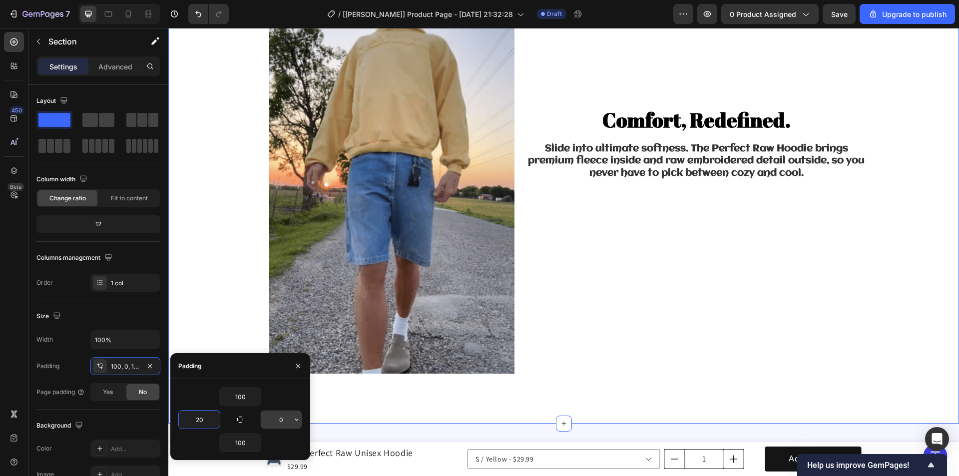
type input "20"
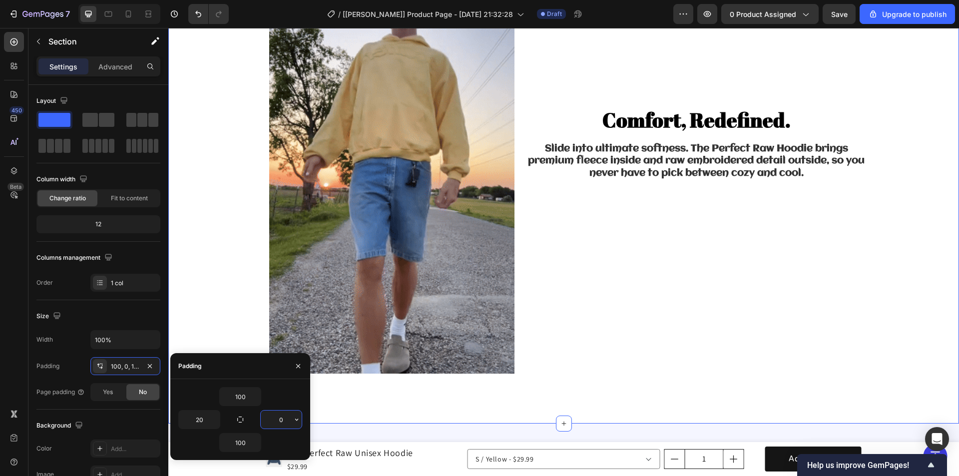
click at [284, 417] on input "0" at bounding box center [281, 420] width 41 height 18
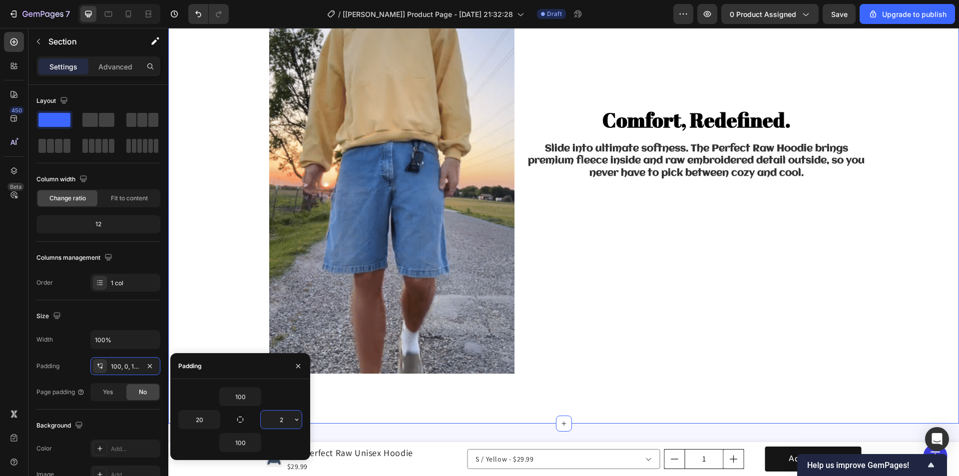
type input "20"
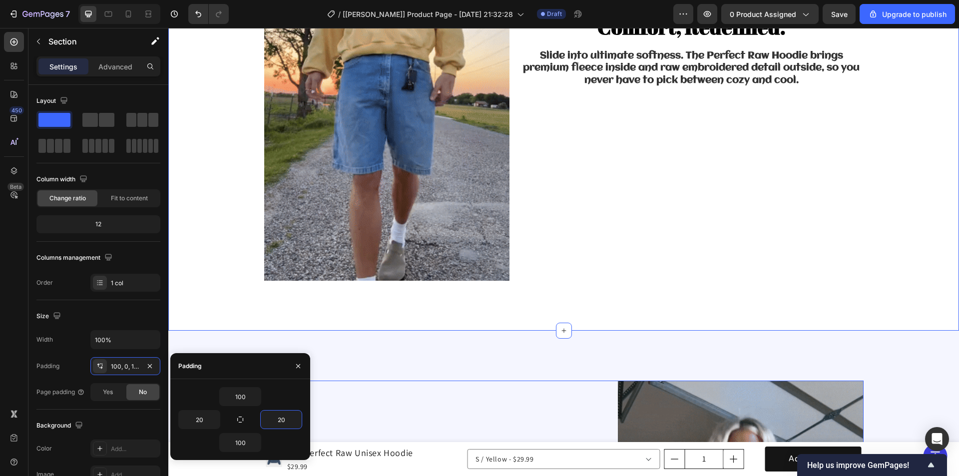
scroll to position [1154, 0]
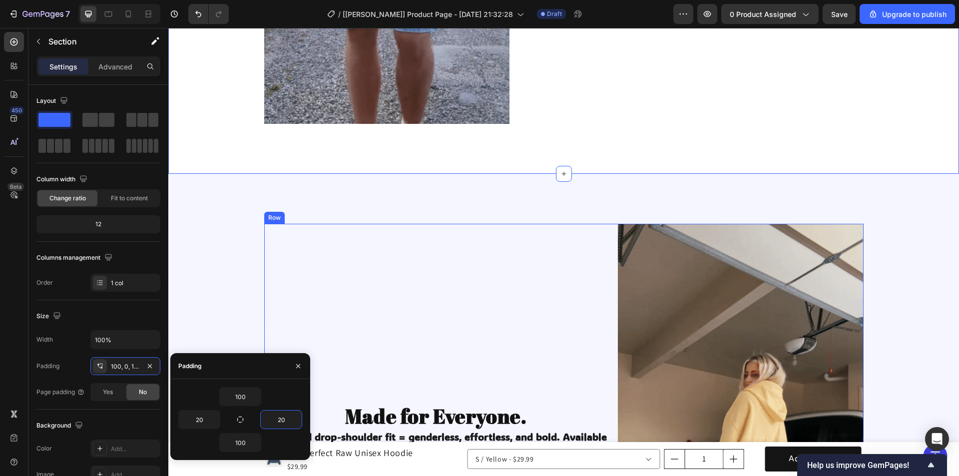
click at [502, 287] on div "Made for Everyone. Heading Oversized drop-shoulder fit = genderless, effortless…" at bounding box center [436, 442] width 344 height 437
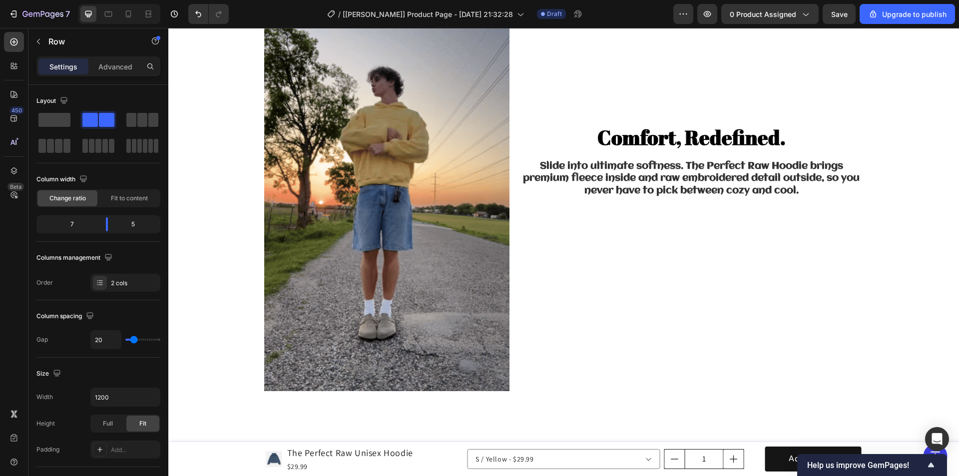
scroll to position [754, 0]
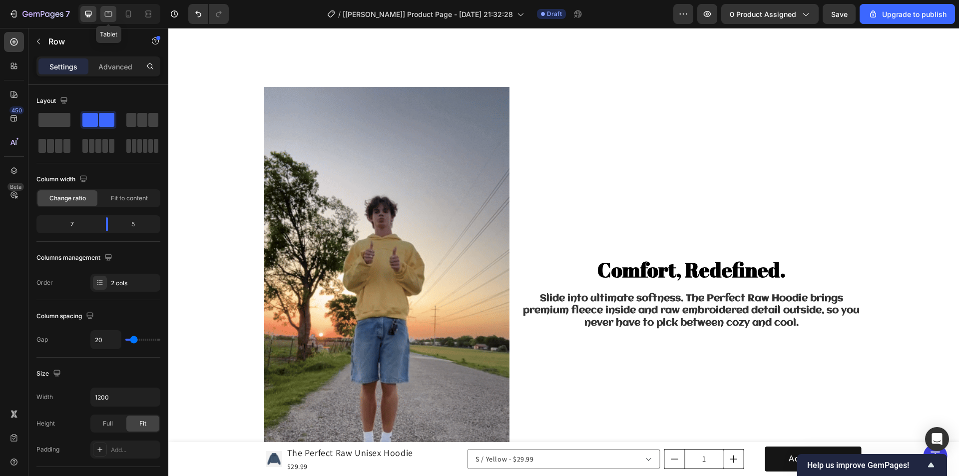
click at [105, 11] on icon at bounding box center [108, 14] width 10 height 10
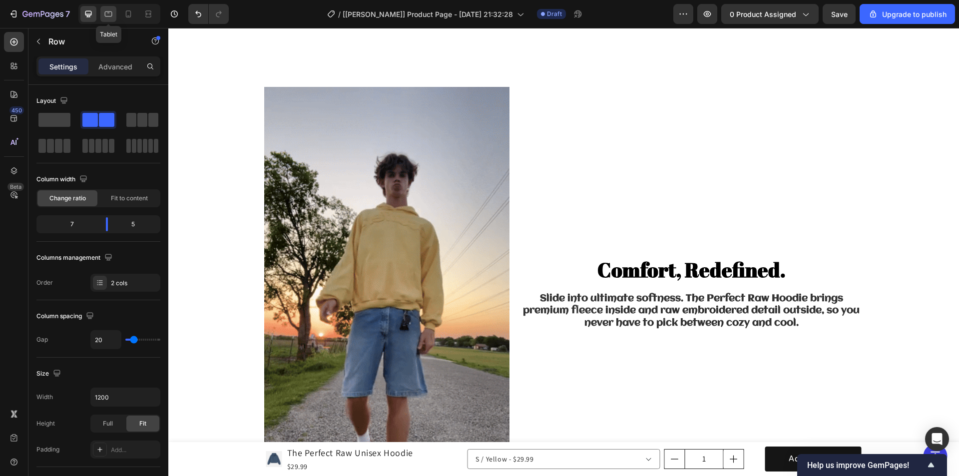
type input "100%"
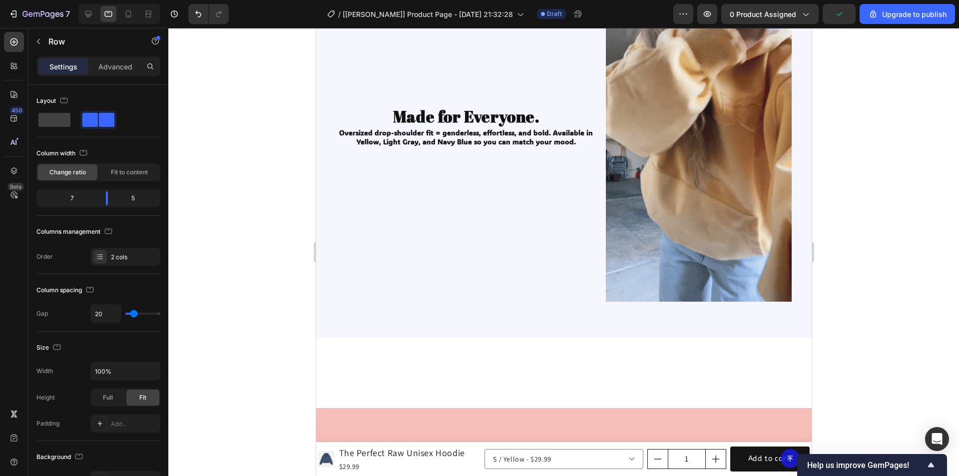
scroll to position [1088, 0]
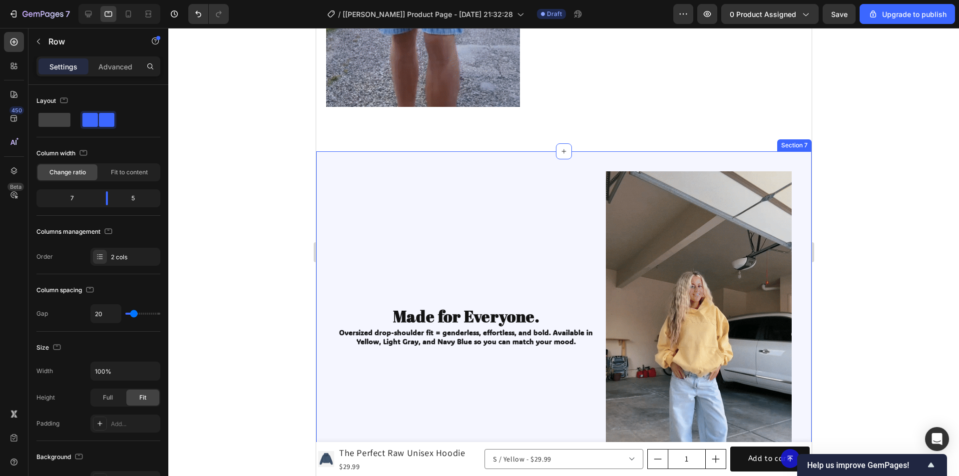
click at [788, 196] on div "Image Made for Everyone. Heading Oversized drop-shoulder fit = genderless, effo…" at bounding box center [564, 344] width 496 height 386
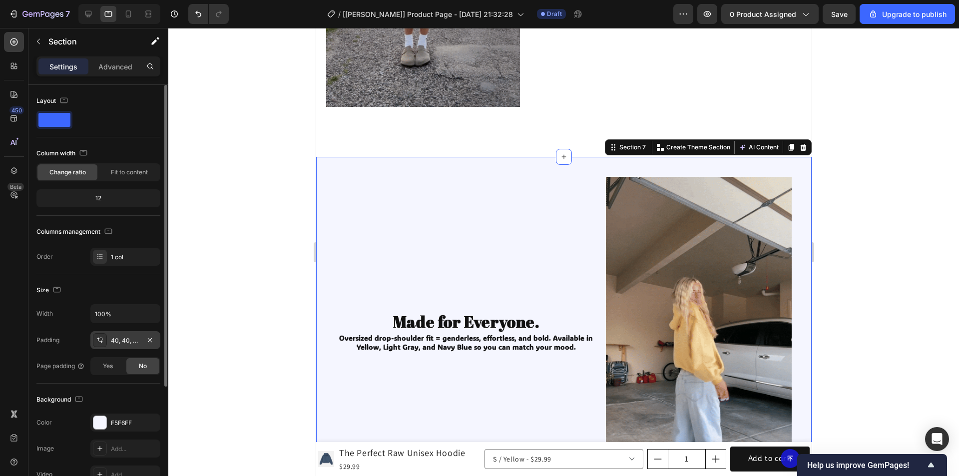
click at [123, 342] on div "40, 40, 72, 40" at bounding box center [125, 340] width 29 height 9
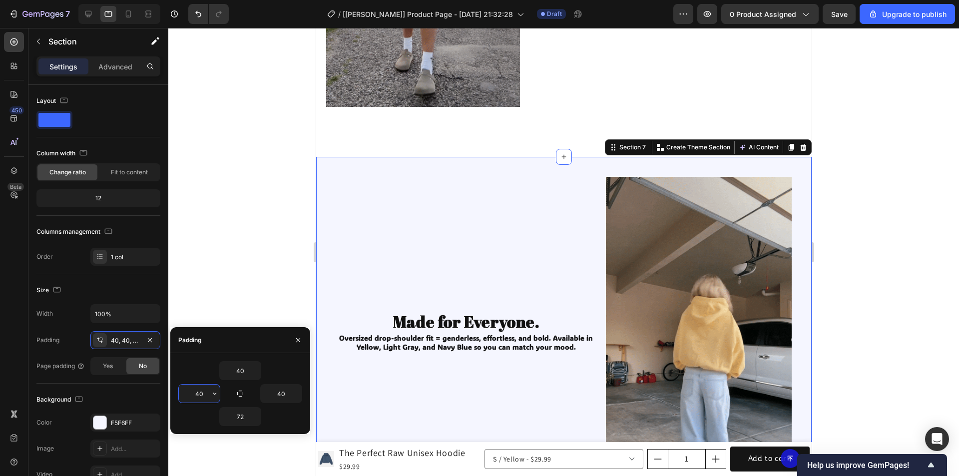
click at [201, 393] on input "40" at bounding box center [199, 394] width 41 height 18
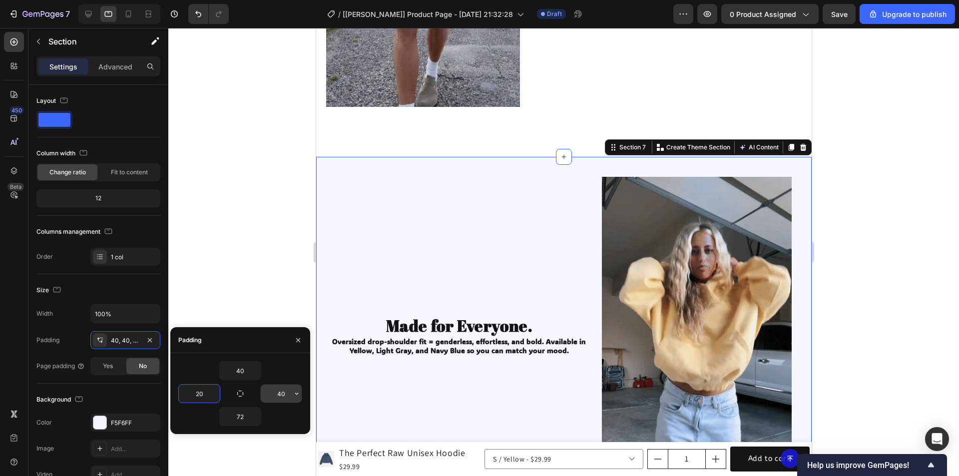
type input "20"
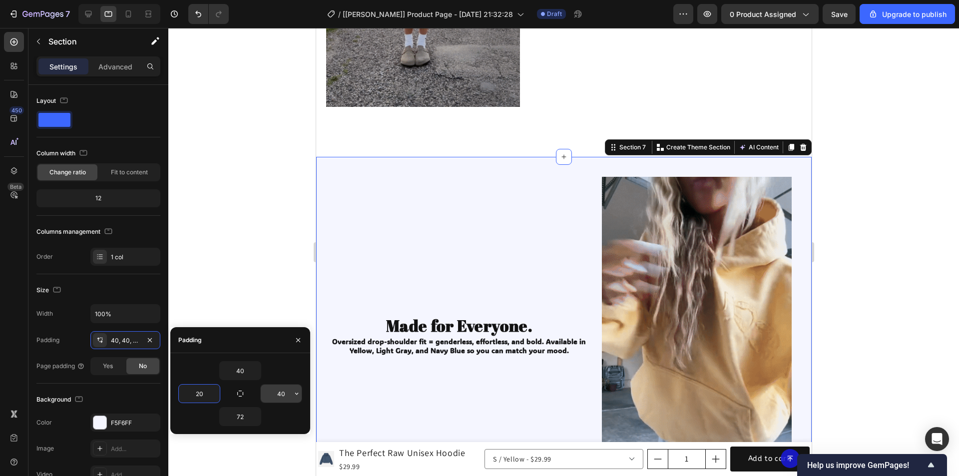
click at [286, 394] on input "40" at bounding box center [281, 394] width 41 height 18
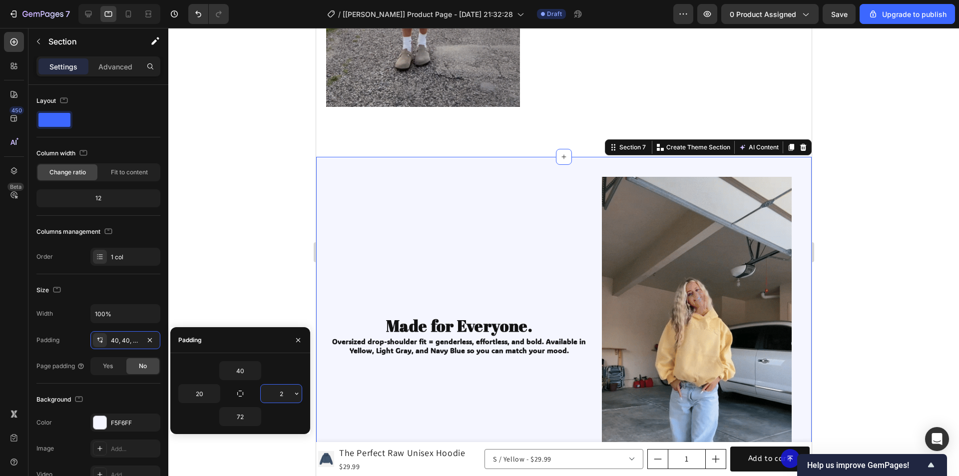
type input "20"
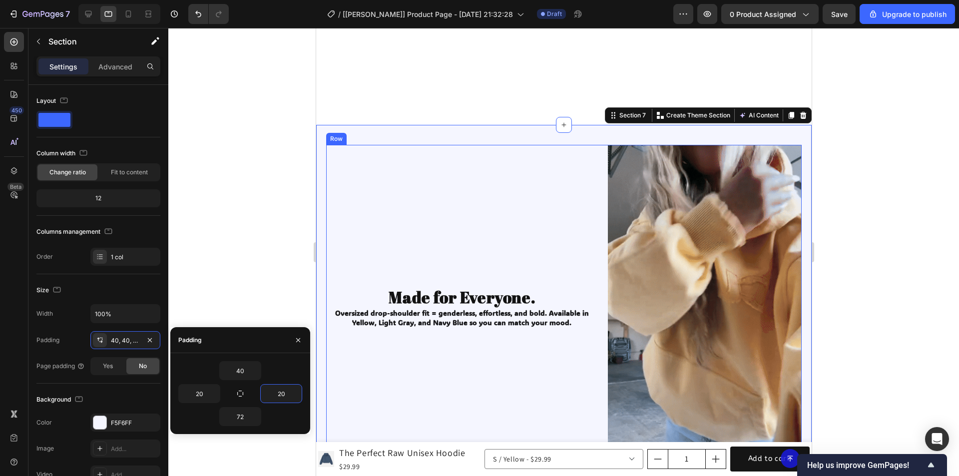
scroll to position [1238, 0]
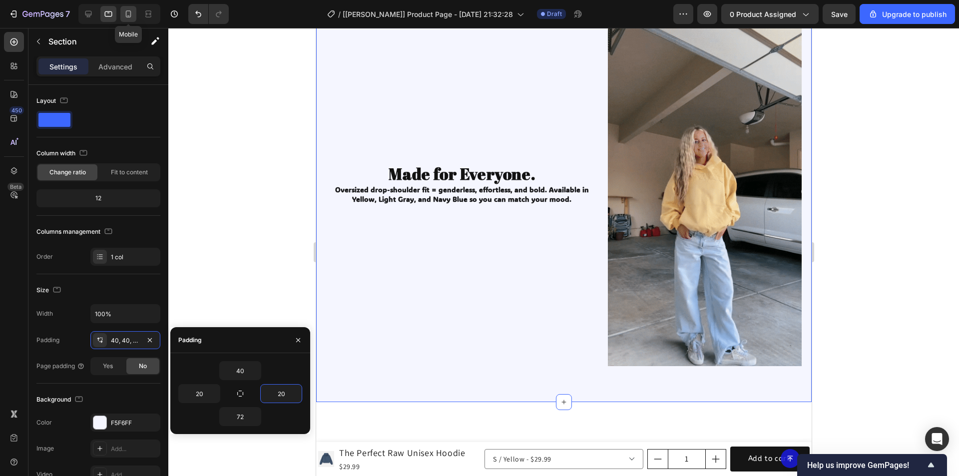
click at [128, 13] on icon at bounding box center [128, 14] width 10 height 10
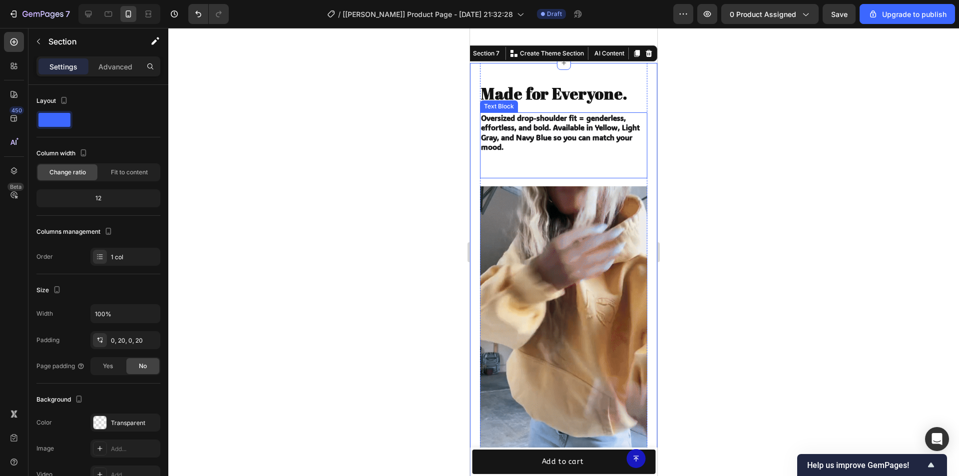
scroll to position [1026, 0]
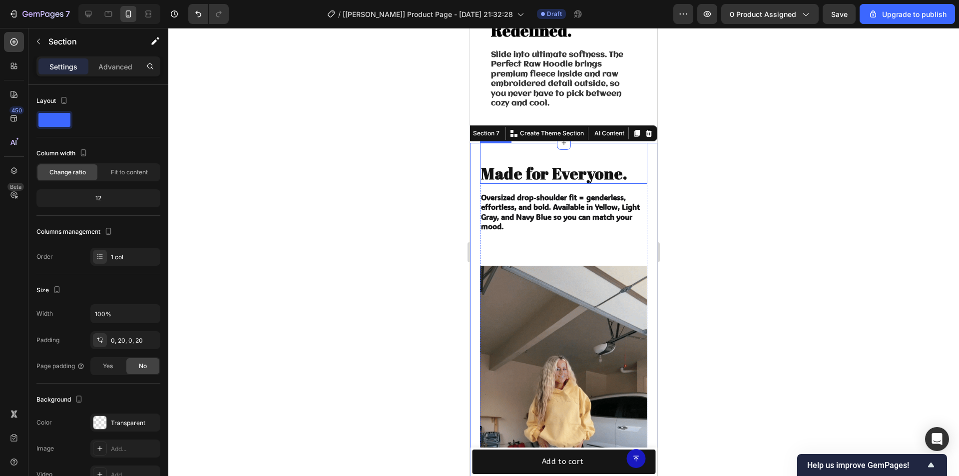
click at [504, 145] on div "Made for Everyone. Heading" at bounding box center [563, 163] width 167 height 41
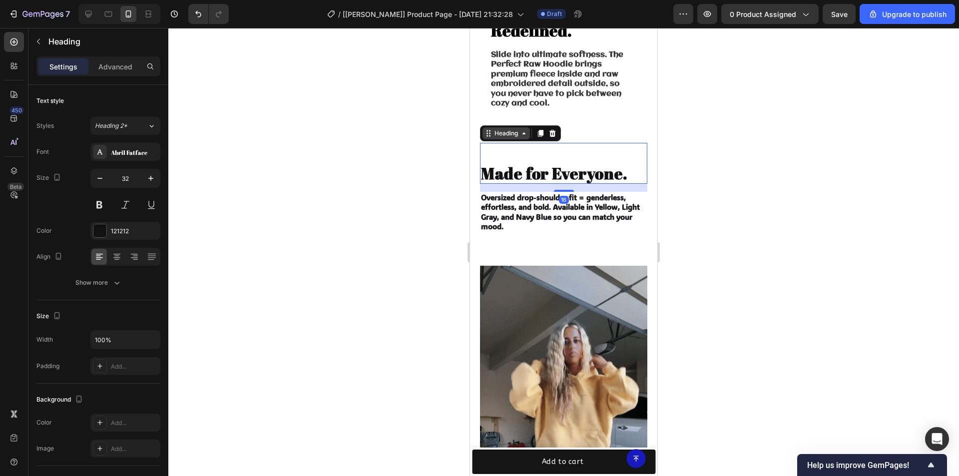
click at [494, 129] on div "Heading" at bounding box center [506, 133] width 27 height 9
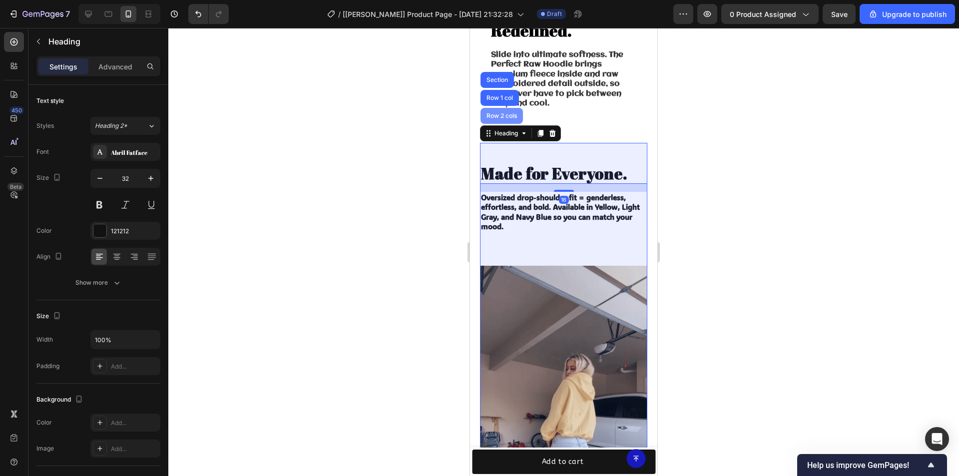
click at [504, 113] on div "Row 2 cols" at bounding box center [502, 116] width 34 height 6
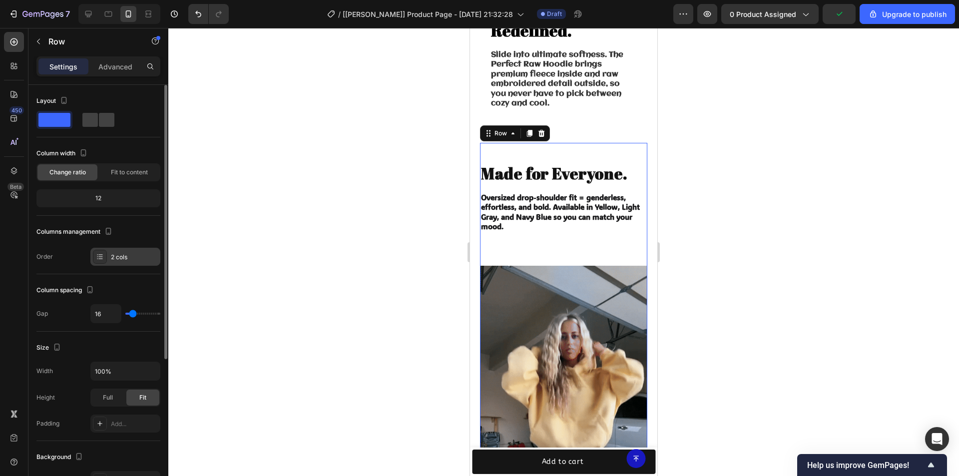
click at [125, 253] on div "2 cols" at bounding box center [134, 257] width 47 height 9
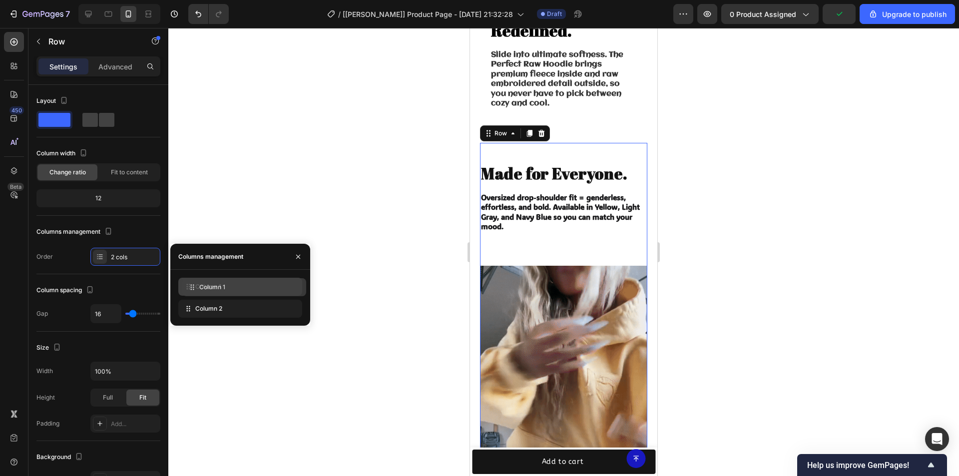
drag, startPoint x: 212, startPoint y: 308, endPoint x: 216, endPoint y: 286, distance: 21.9
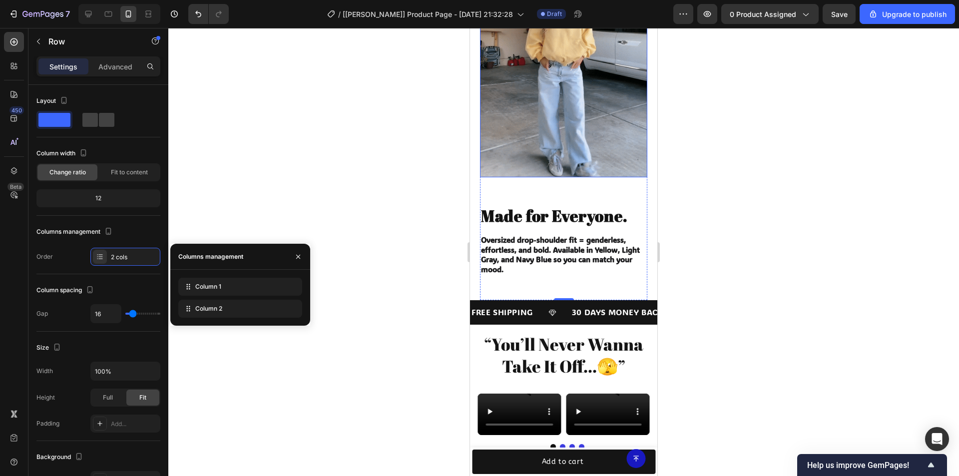
scroll to position [1326, 0]
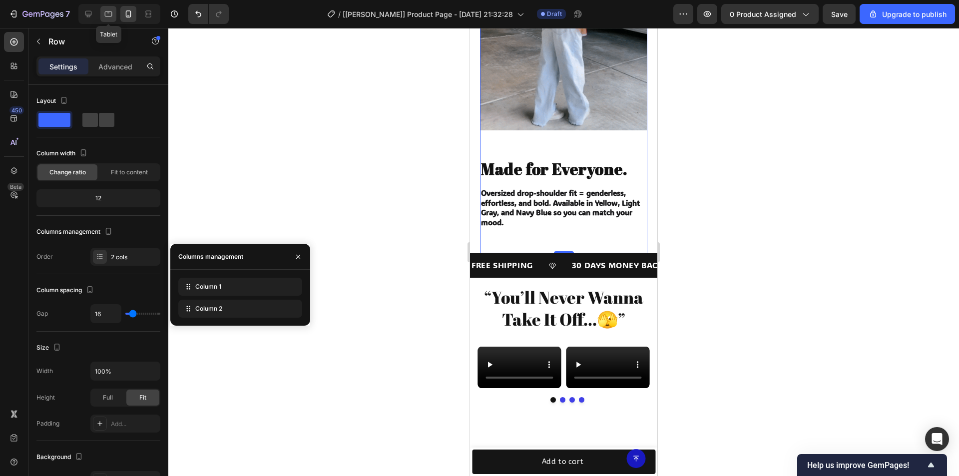
click at [109, 10] on icon at bounding box center [108, 14] width 10 height 10
type input "20"
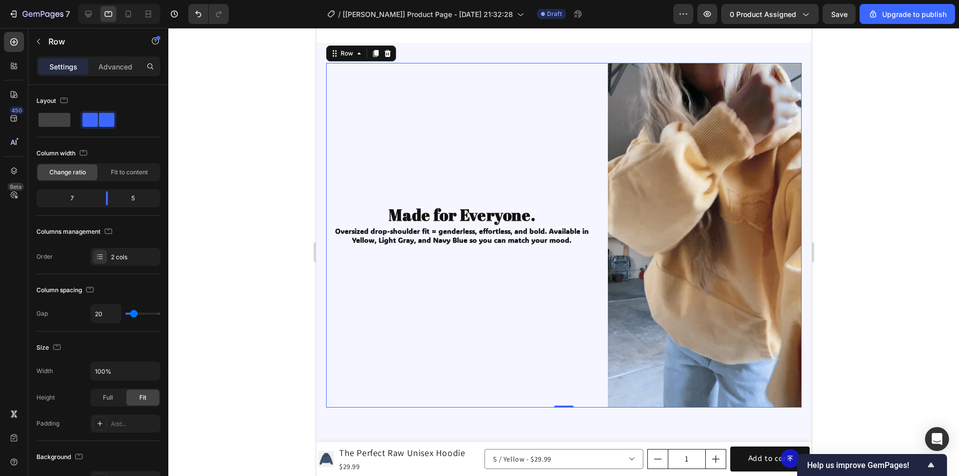
scroll to position [1316, 0]
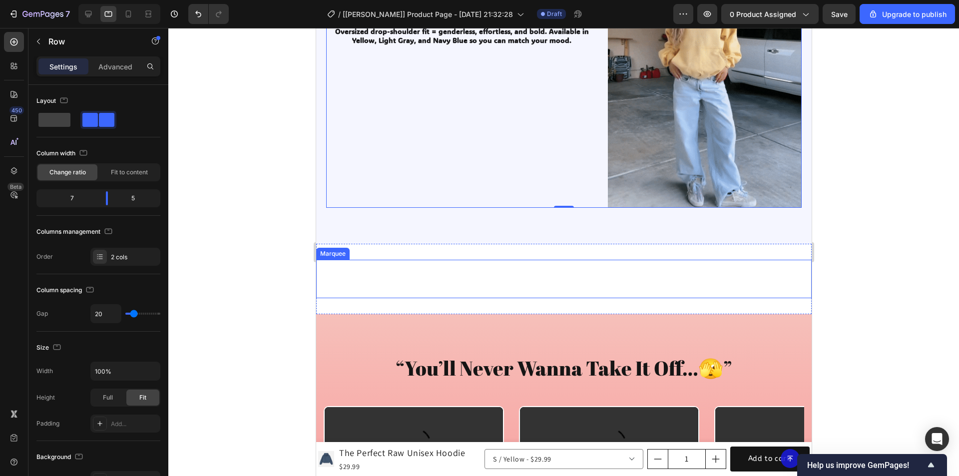
click at [541, 260] on div "FREE SHIPPING Text Block 30 DAYS MONEY BACK GUARANTEE Text Block LIMITED TIME 6…" at bounding box center [564, 279] width 496 height 38
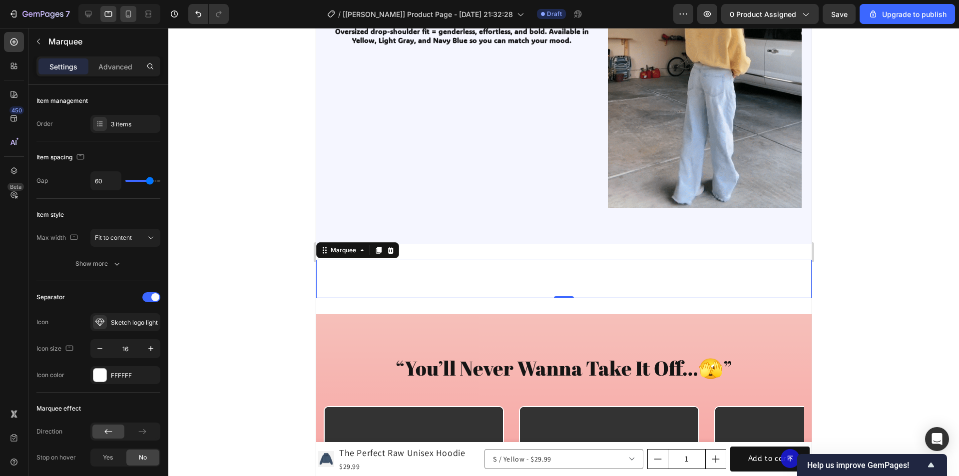
click at [126, 11] on icon at bounding box center [128, 14] width 10 height 10
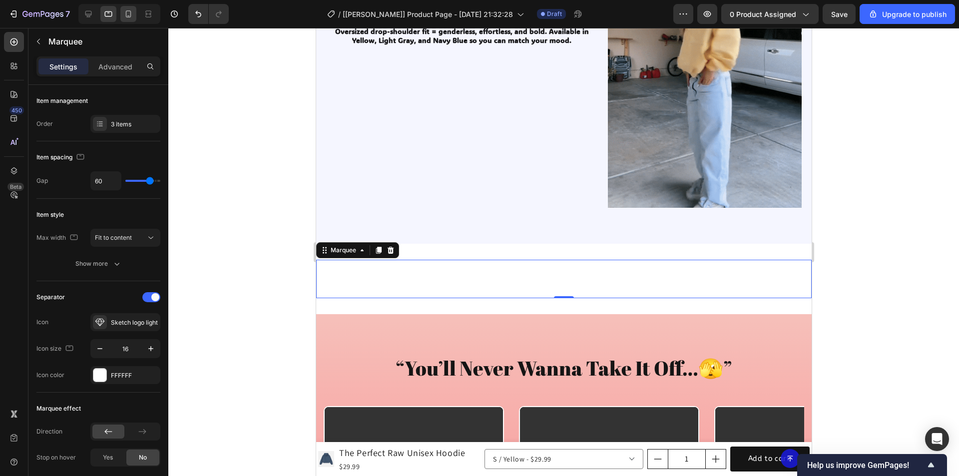
type input "29"
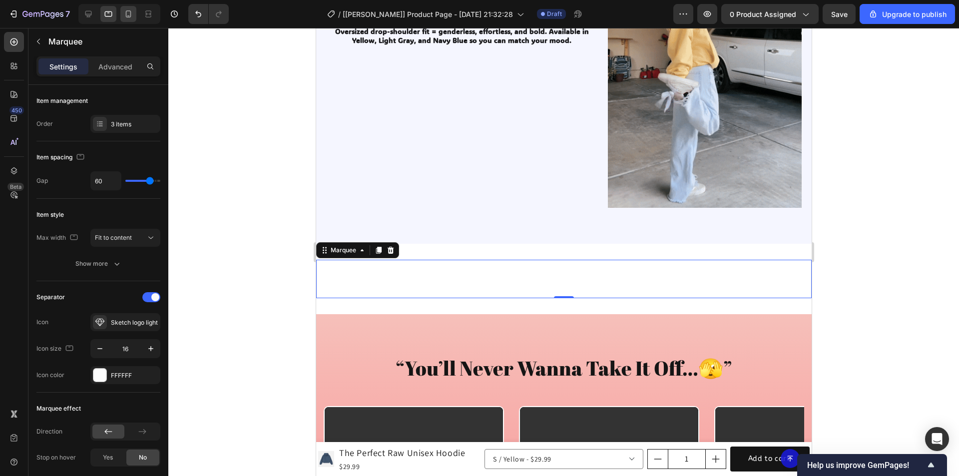
type input "29"
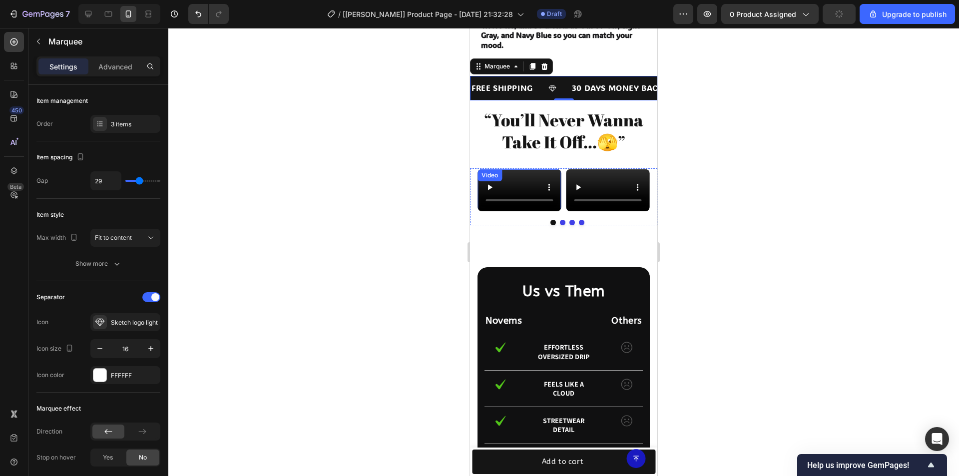
scroll to position [1453, 0]
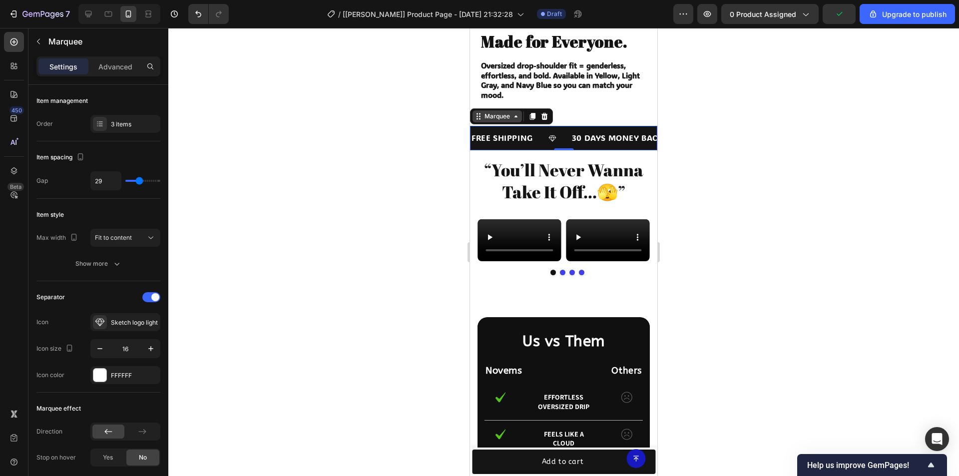
click at [496, 112] on div "Marquee" at bounding box center [497, 116] width 29 height 9
click at [479, 91] on div "Section" at bounding box center [487, 99] width 33 height 16
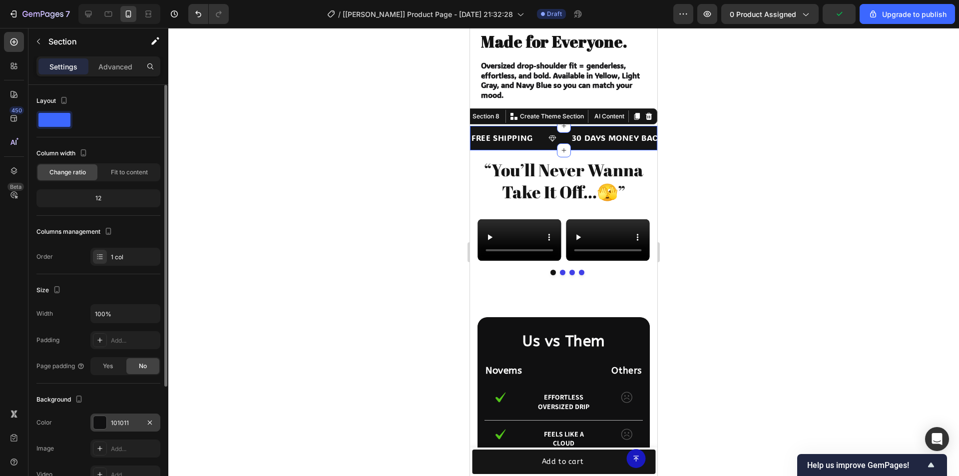
click at [102, 422] on div at bounding box center [99, 422] width 13 height 13
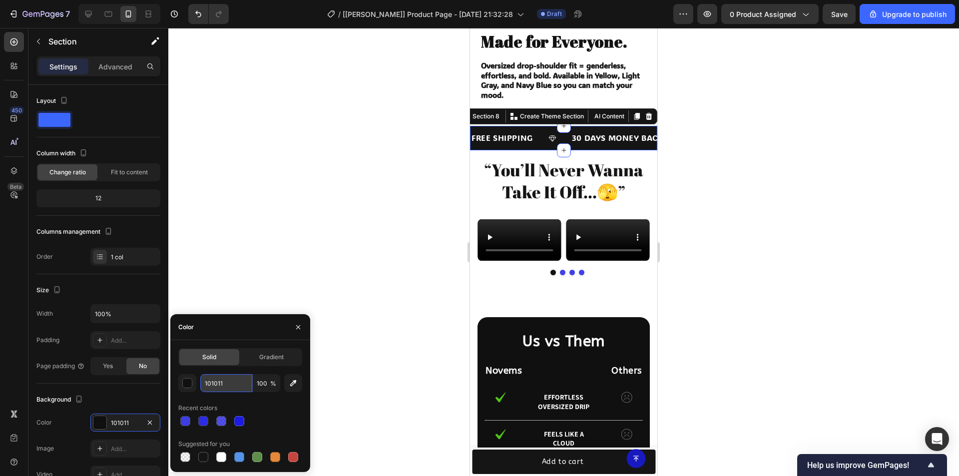
click at [221, 387] on input "101011" at bounding box center [226, 383] width 52 height 18
click at [109, 16] on icon at bounding box center [108, 13] width 7 height 5
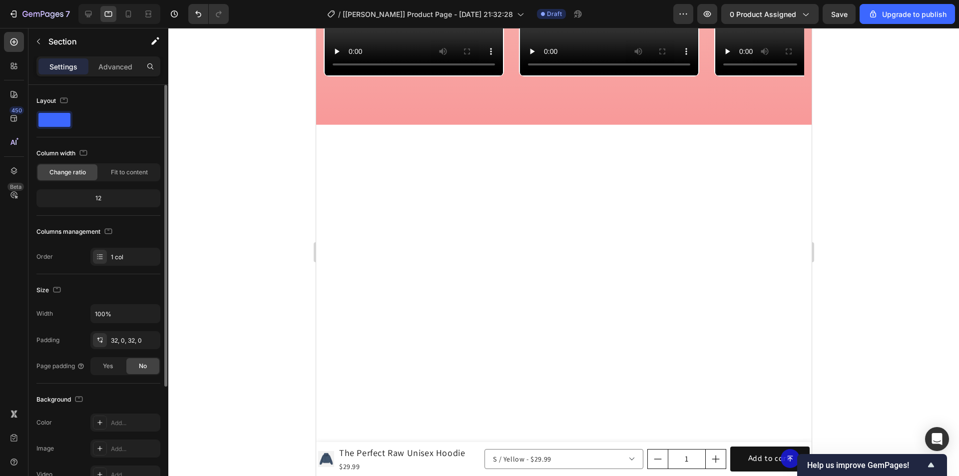
scroll to position [1462, 0]
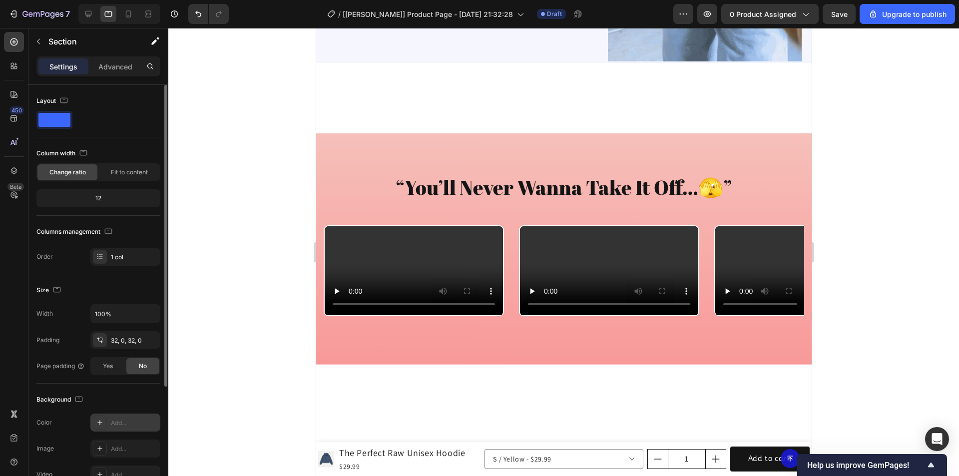
click at [117, 419] on div "Add..." at bounding box center [134, 423] width 47 height 9
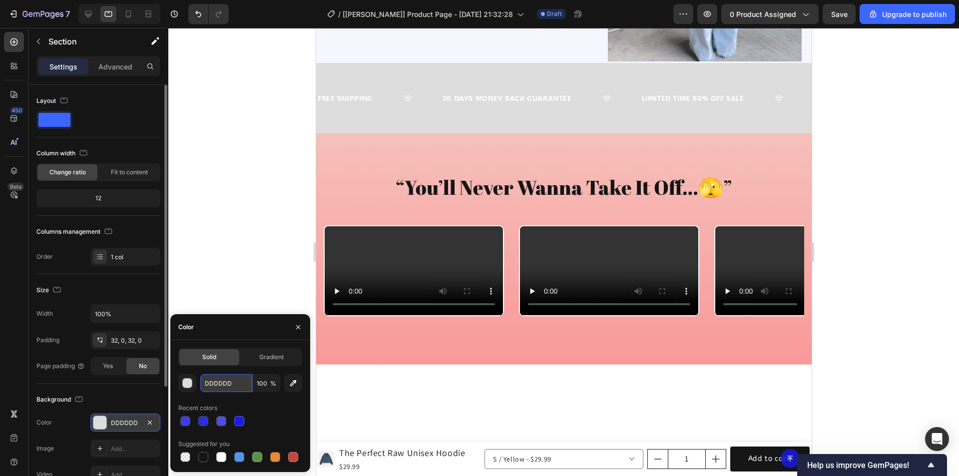
click at [230, 381] on input "DDDDDD" at bounding box center [226, 383] width 52 height 18
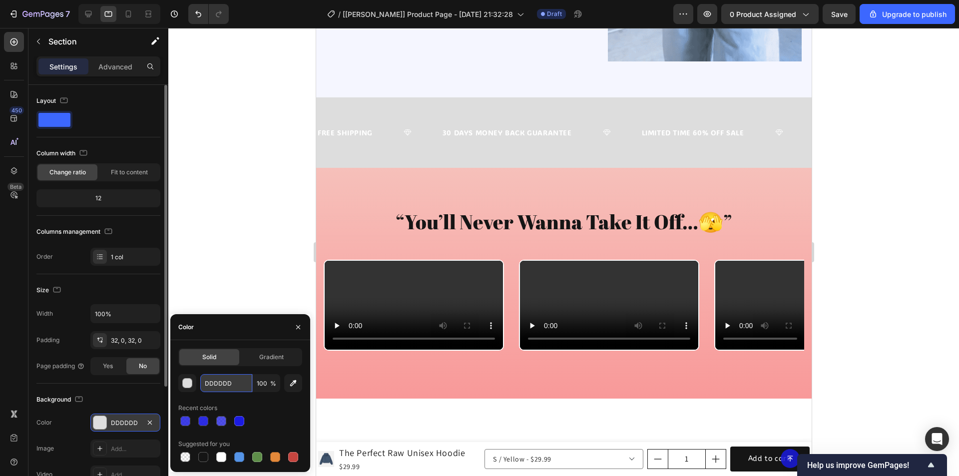
paste input "101011"
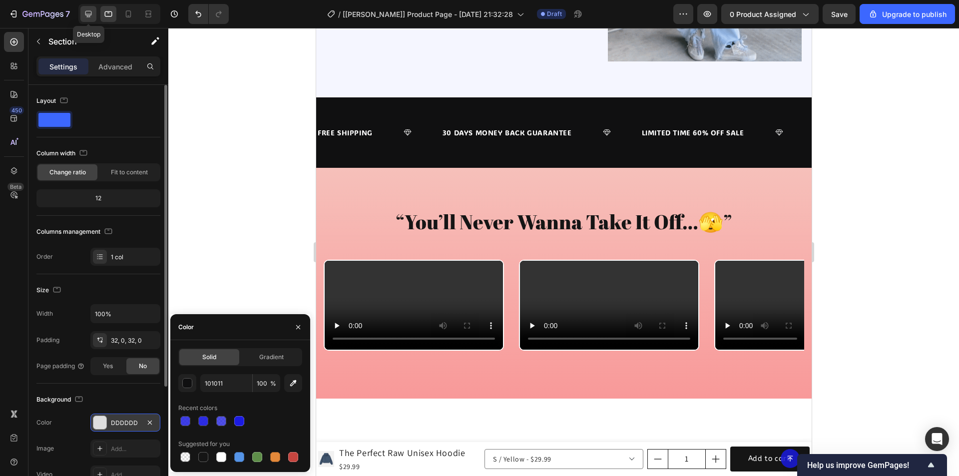
click at [94, 9] on div at bounding box center [88, 14] width 16 height 16
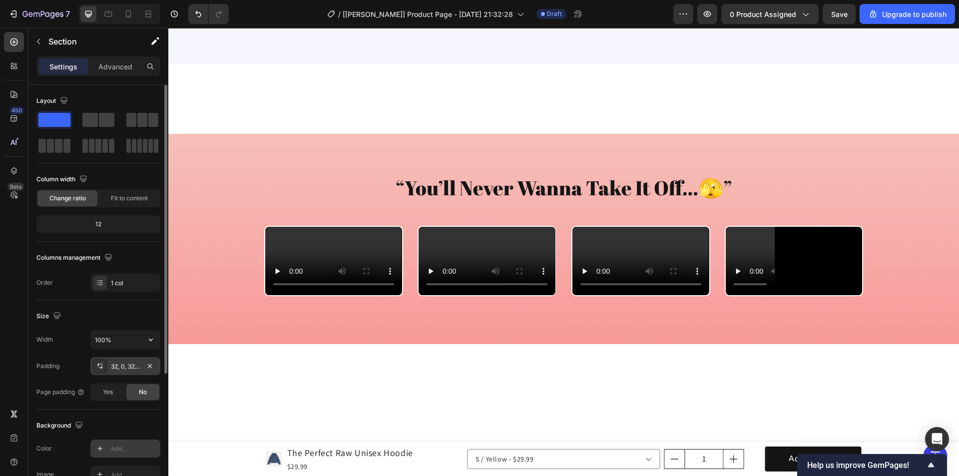
scroll to position [1633, 0]
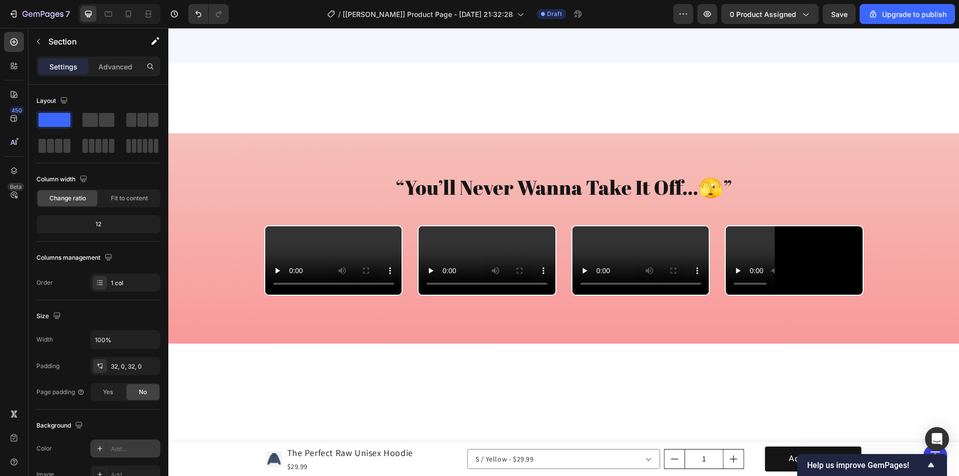
click at [123, 447] on div "Add..." at bounding box center [134, 449] width 47 height 9
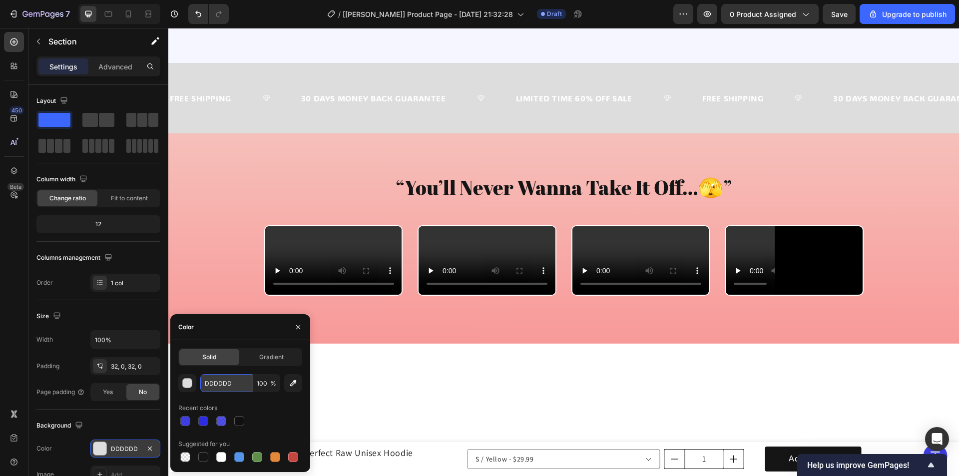
click at [232, 380] on input "DDDDDD" at bounding box center [226, 383] width 52 height 18
paste input "101011"
type input "101011"
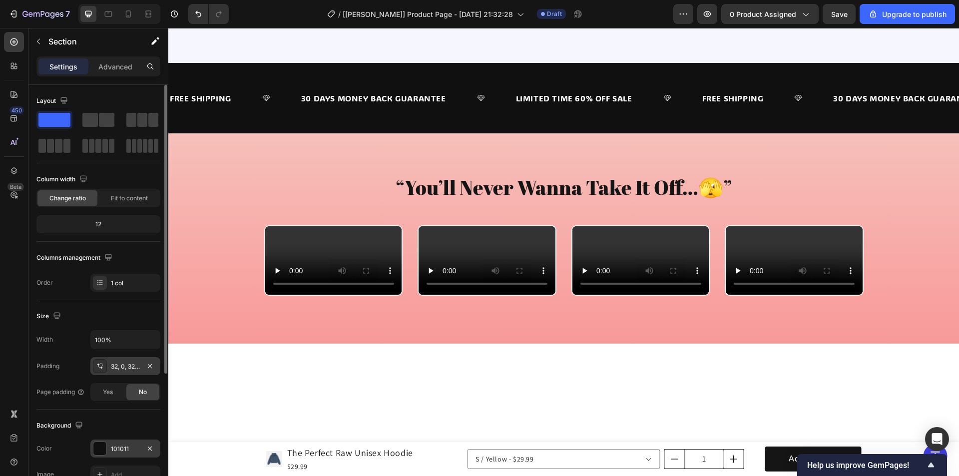
click at [122, 364] on div "32, 0, 32, 0" at bounding box center [125, 366] width 29 height 9
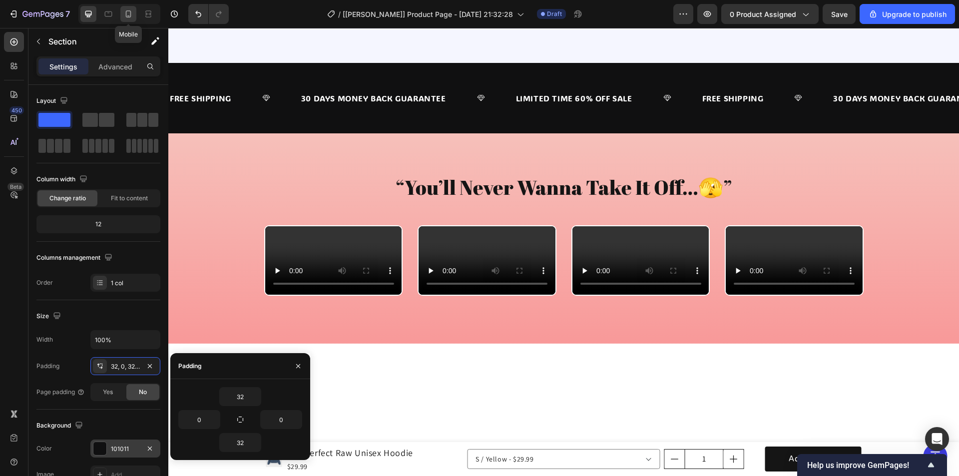
click at [129, 14] on icon at bounding box center [128, 14] width 10 height 10
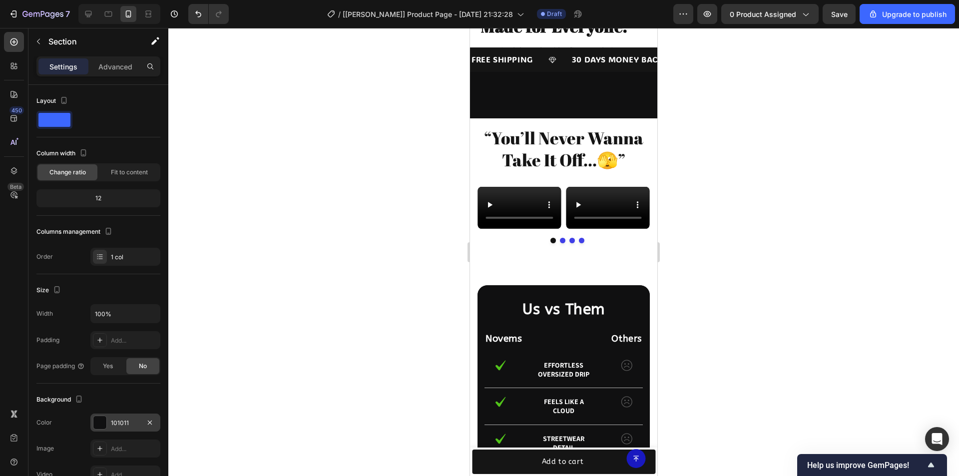
scroll to position [1453, 0]
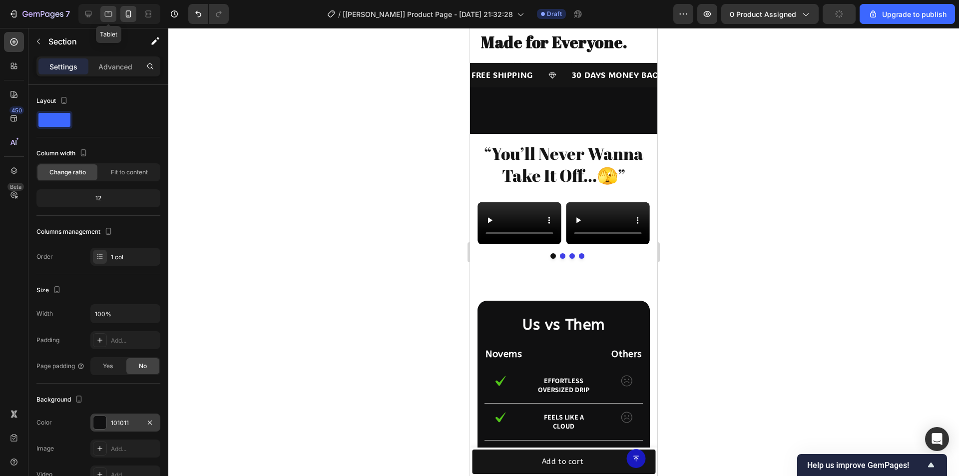
click at [108, 11] on icon at bounding box center [108, 13] width 7 height 5
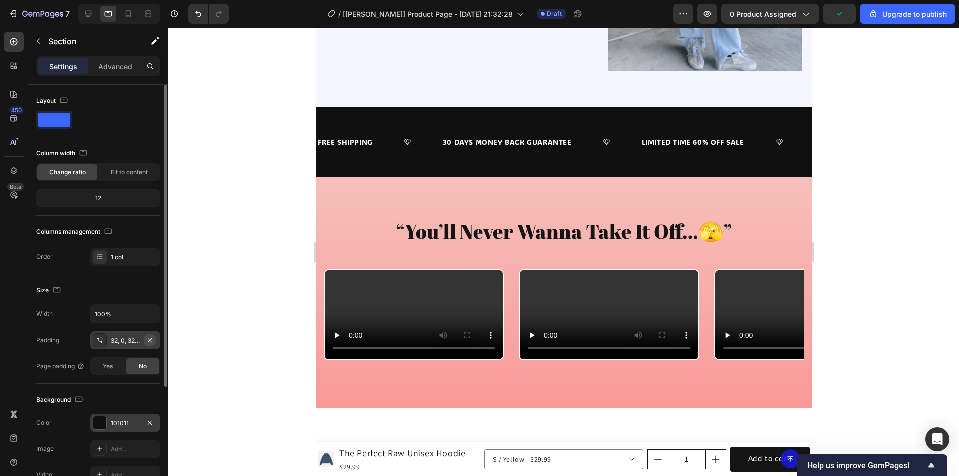
click at [150, 341] on icon "button" at bounding box center [150, 340] width 4 height 4
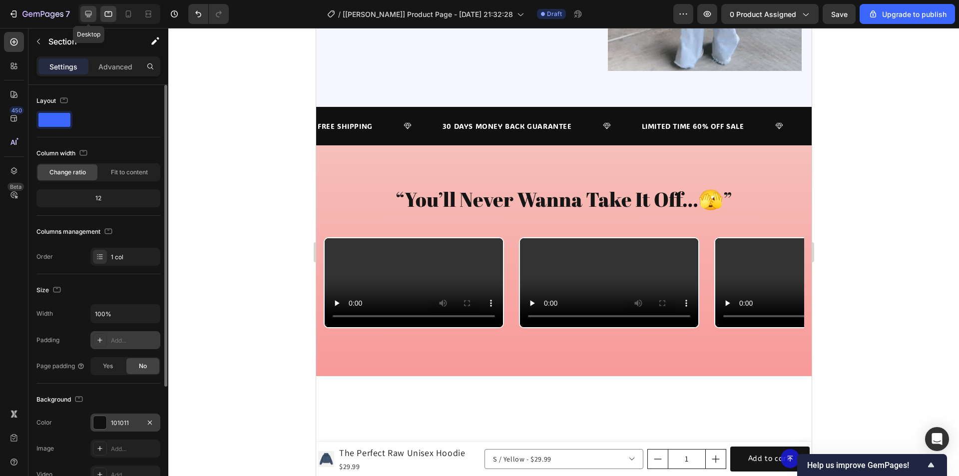
click at [90, 10] on icon at bounding box center [88, 14] width 10 height 10
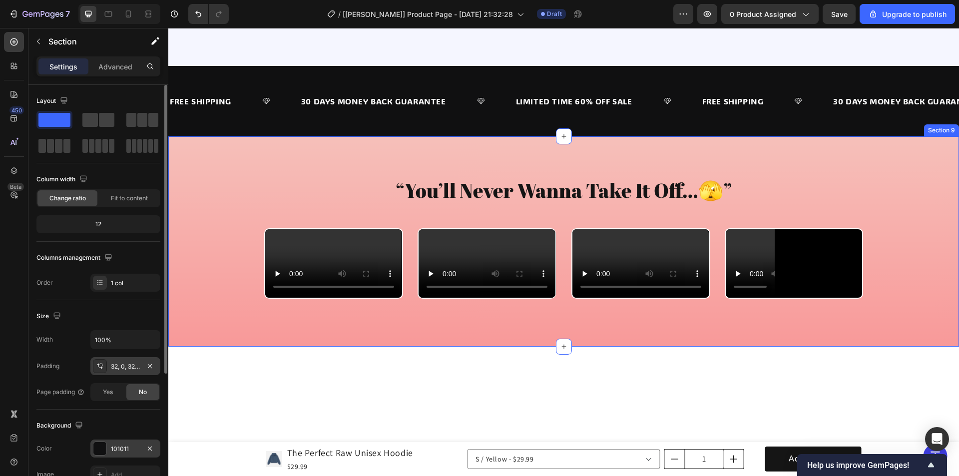
scroll to position [1633, 0]
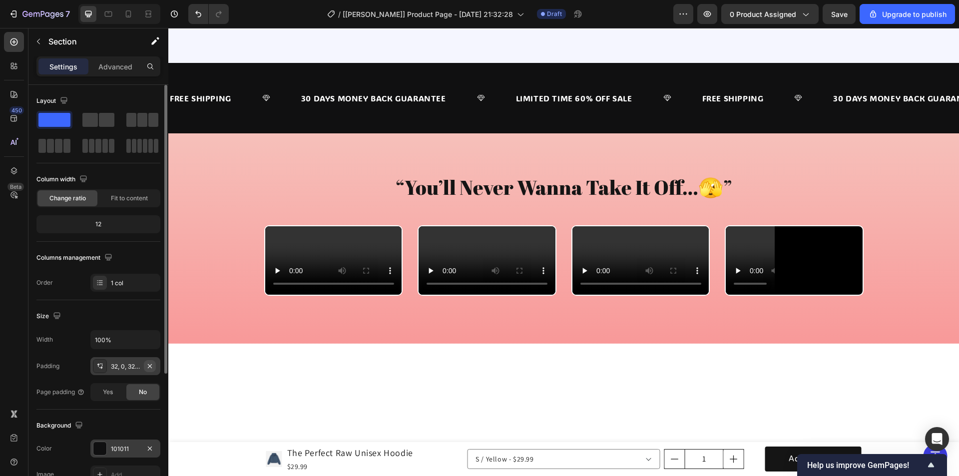
click at [150, 365] on icon "button" at bounding box center [150, 366] width 8 height 8
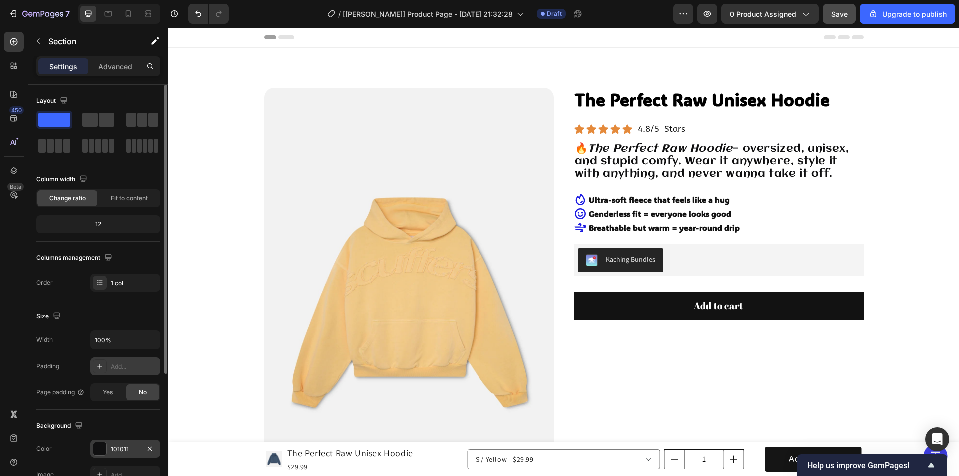
scroll to position [0, 0]
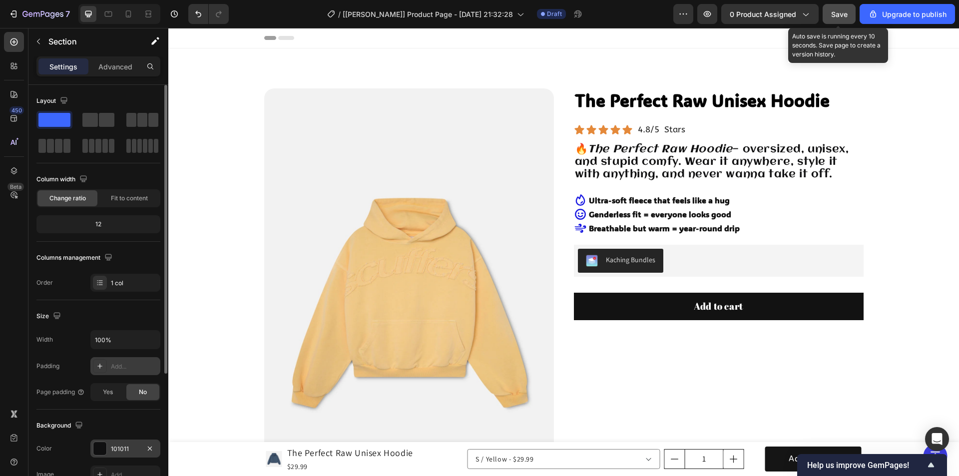
click at [843, 11] on span "Save" at bounding box center [839, 14] width 16 height 8
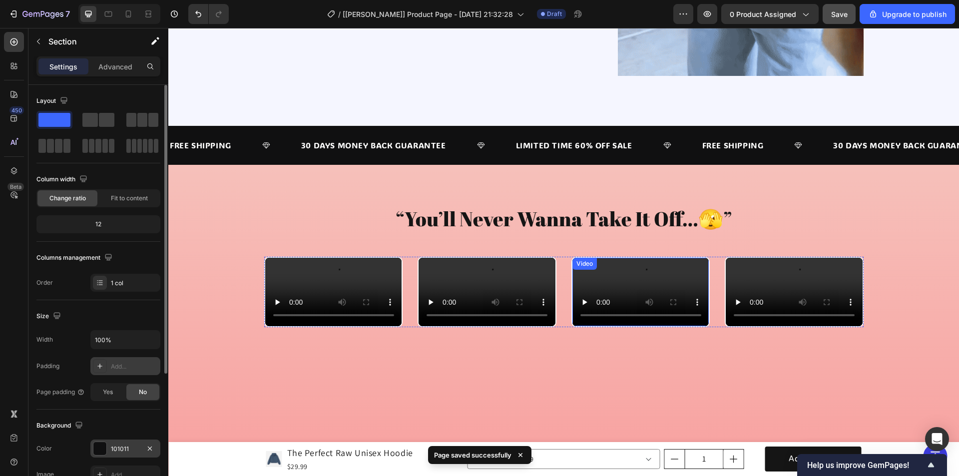
scroll to position [2098, 0]
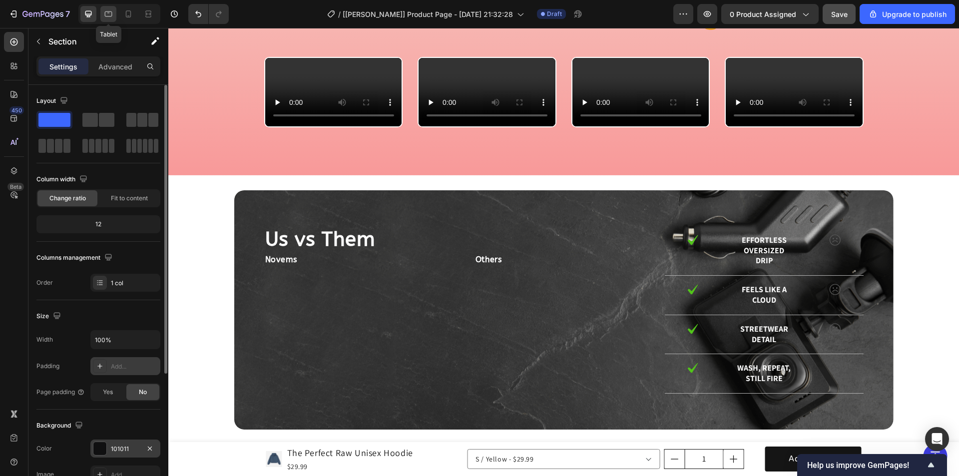
click at [110, 13] on icon at bounding box center [108, 14] width 10 height 10
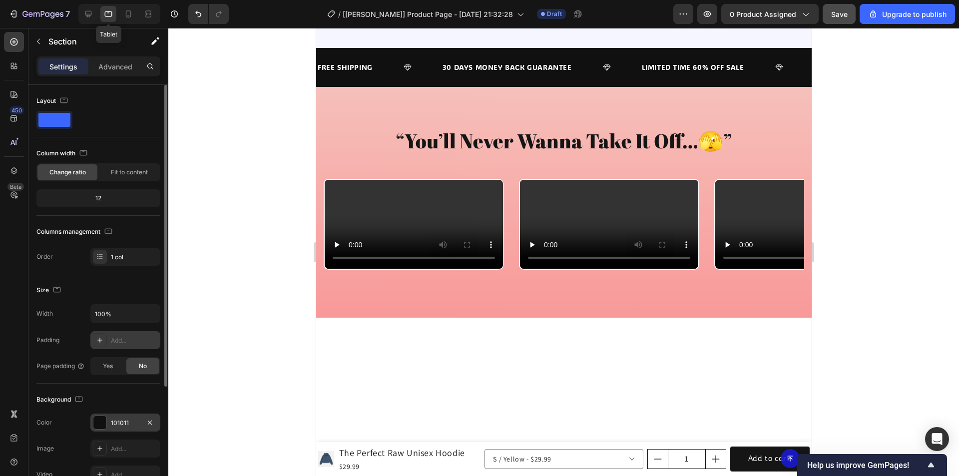
scroll to position [1961, 0]
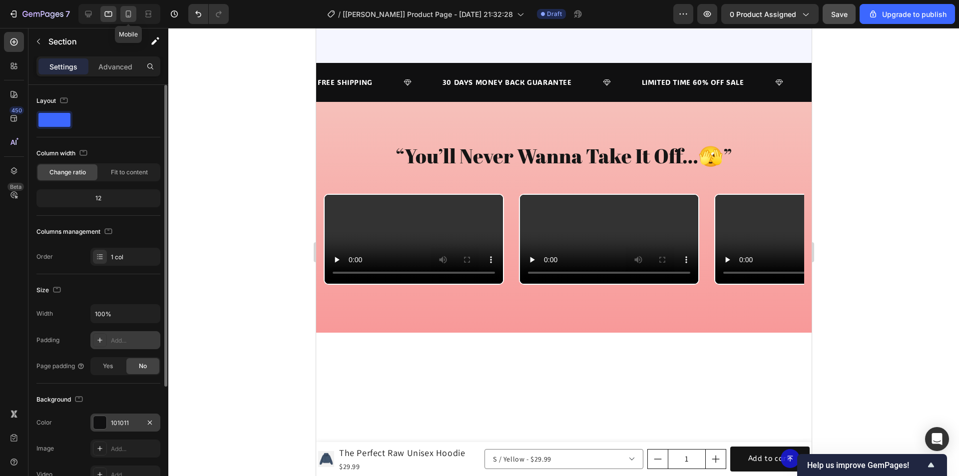
click at [127, 12] on icon at bounding box center [128, 14] width 10 height 10
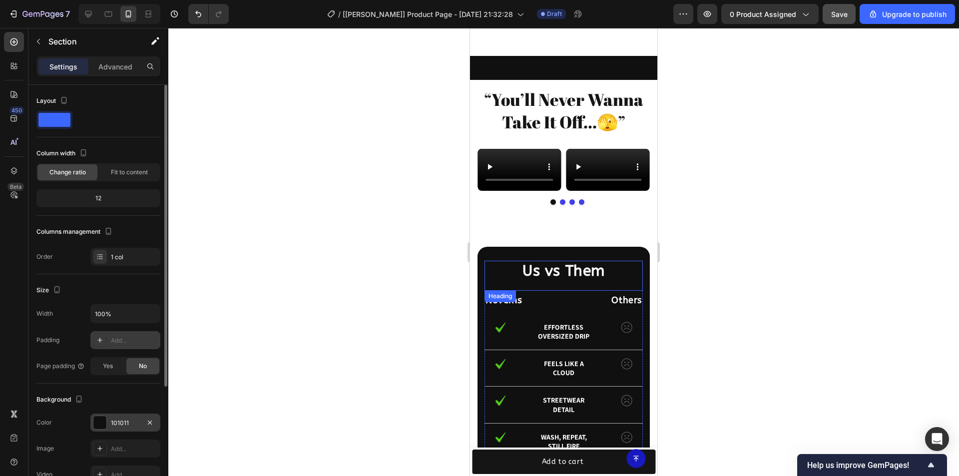
scroll to position [2032, 0]
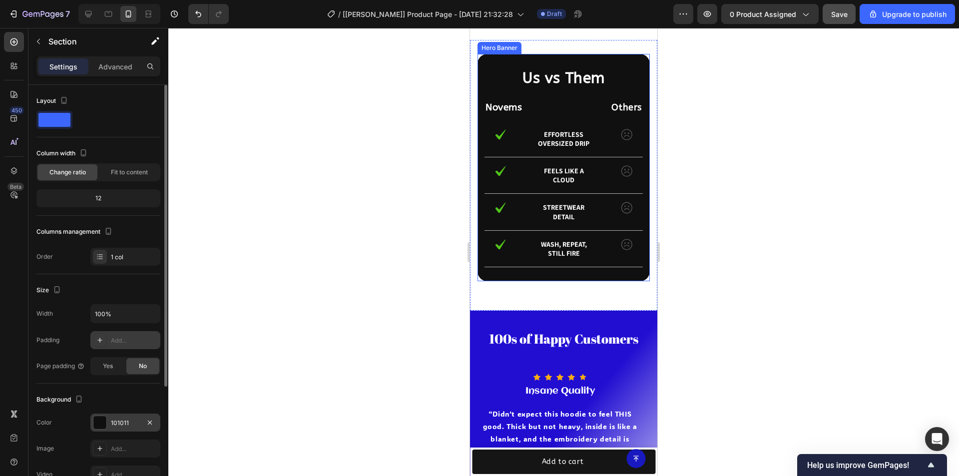
click at [507, 168] on div "Us vs Them Heading Novems Text Block Others Text Block Row Image Effortless ove…" at bounding box center [564, 167] width 172 height 227
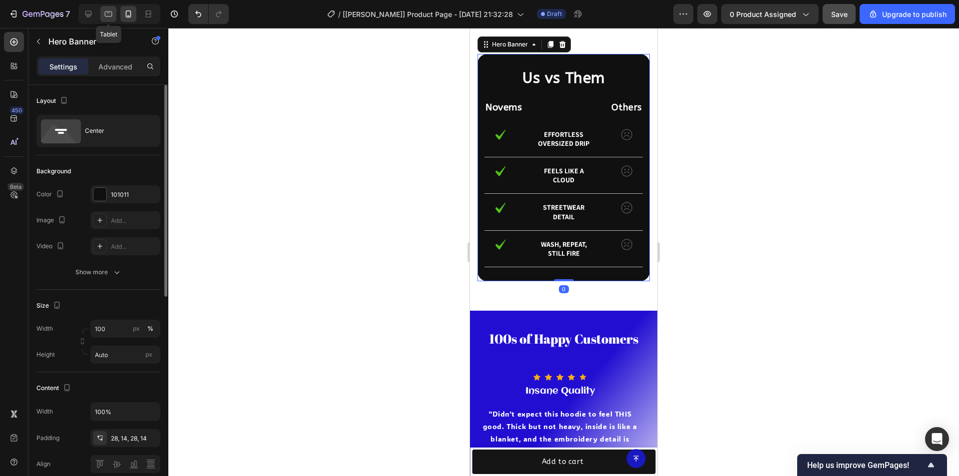
click at [109, 13] on icon at bounding box center [108, 14] width 10 height 10
type input "1320"
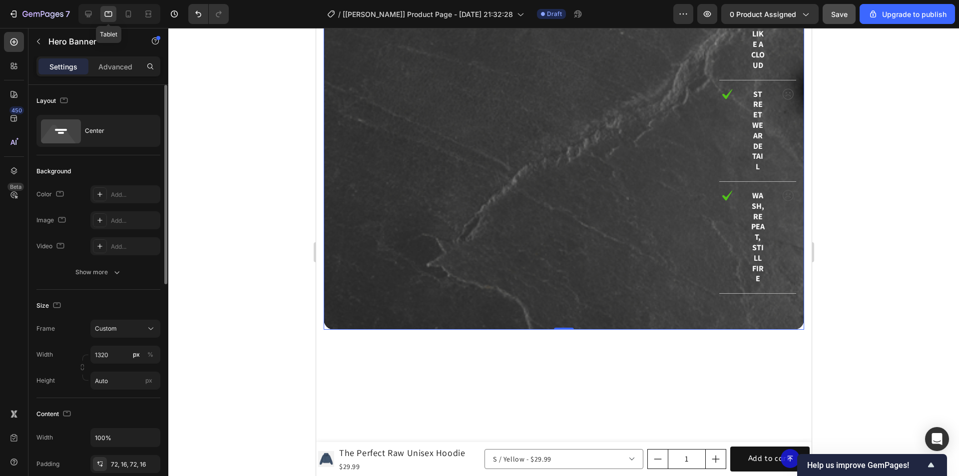
scroll to position [2331, 0]
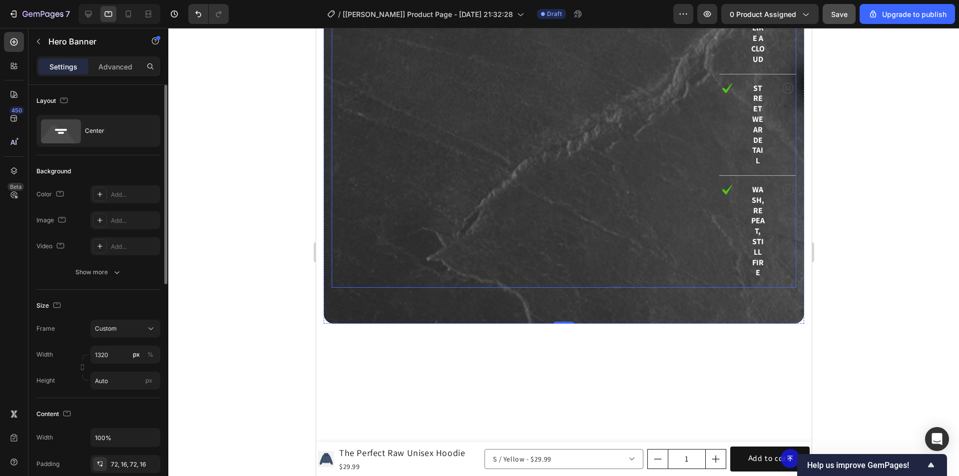
click at [468, 164] on div "Us vs Them Heading Novems Text Block Others Text Block Row" at bounding box center [523, 79] width 384 height 417
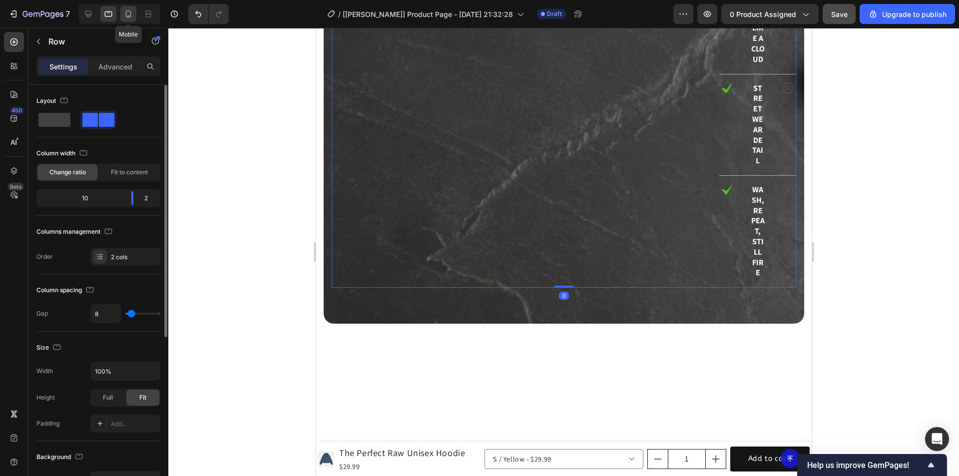
click at [130, 16] on icon at bounding box center [128, 13] width 5 height 7
type input "0"
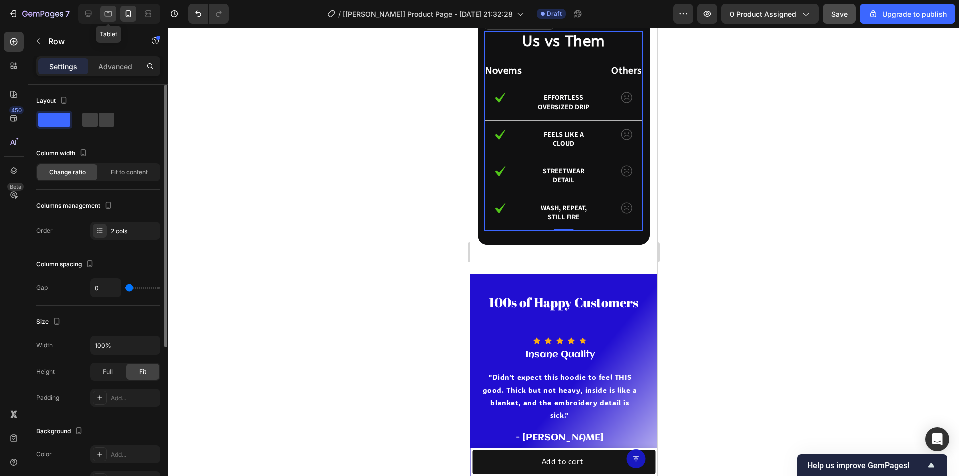
scroll to position [2166, 0]
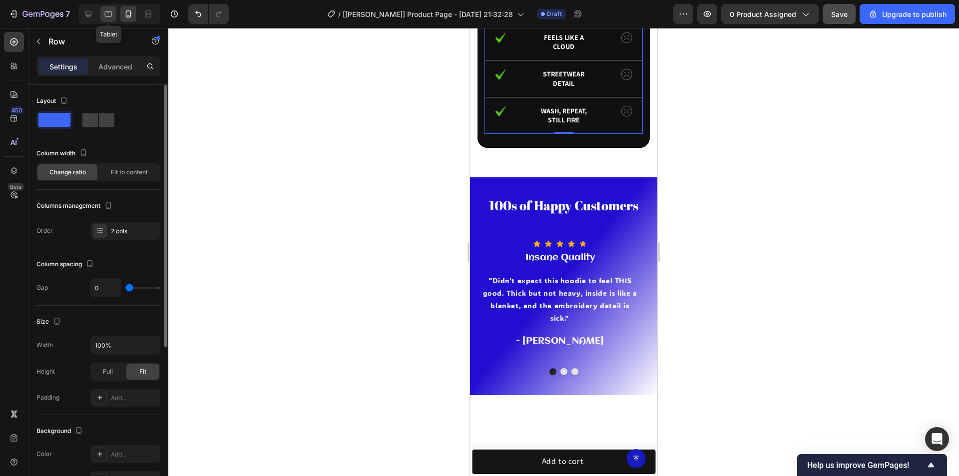
click at [107, 18] on icon at bounding box center [108, 14] width 10 height 10
type input "8"
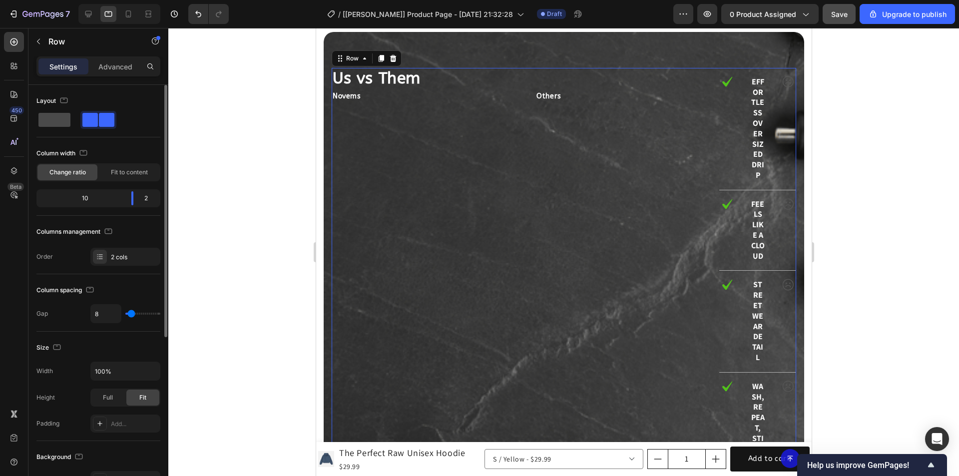
scroll to position [2367, 0]
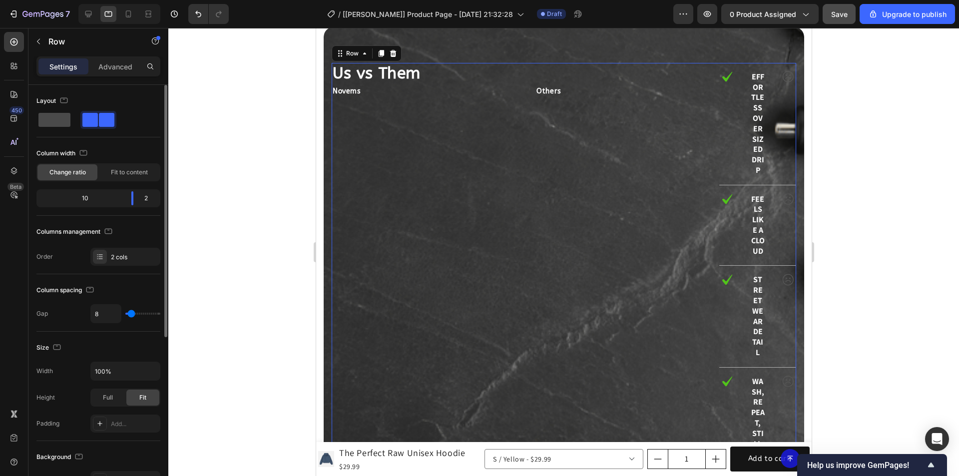
click at [52, 118] on span at bounding box center [54, 120] width 32 height 14
type input "0"
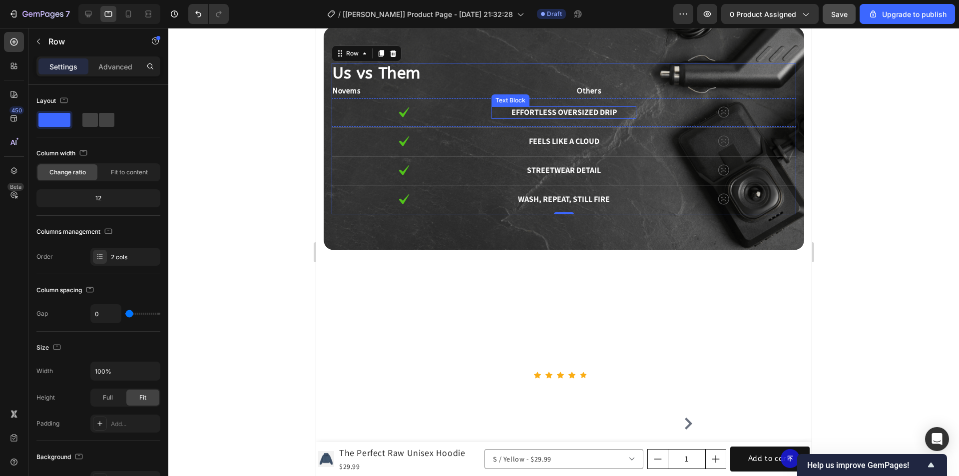
scroll to position [2317, 0]
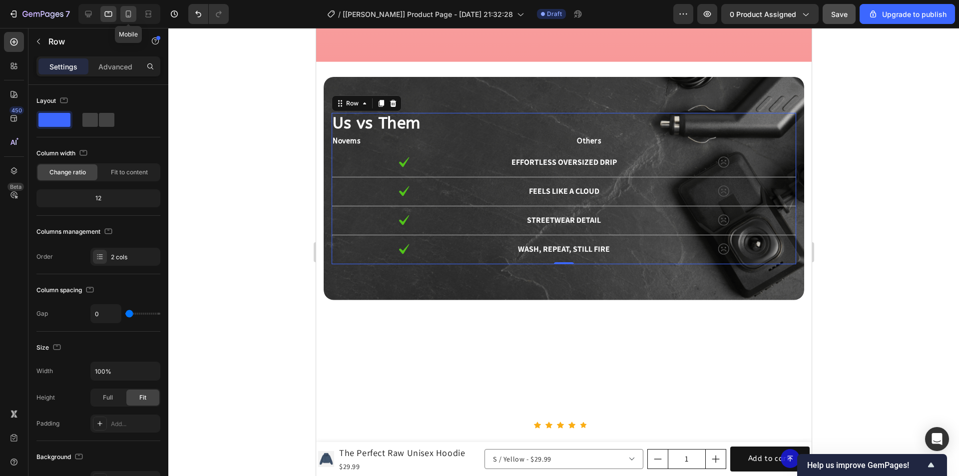
click at [127, 13] on icon at bounding box center [128, 14] width 10 height 10
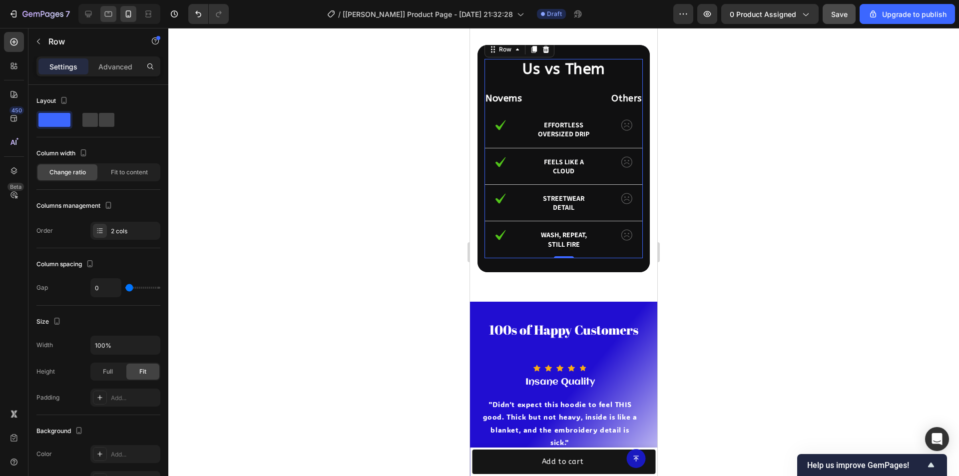
scroll to position [2145, 0]
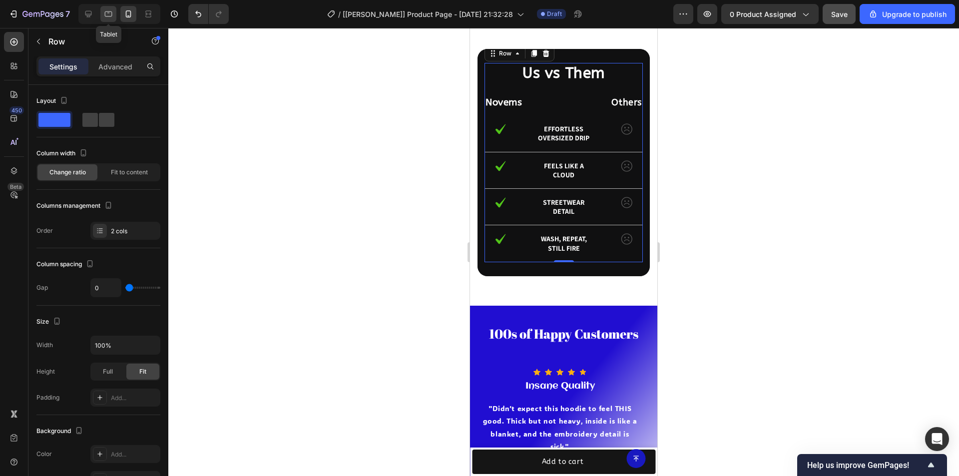
click at [109, 14] on icon at bounding box center [108, 14] width 10 height 10
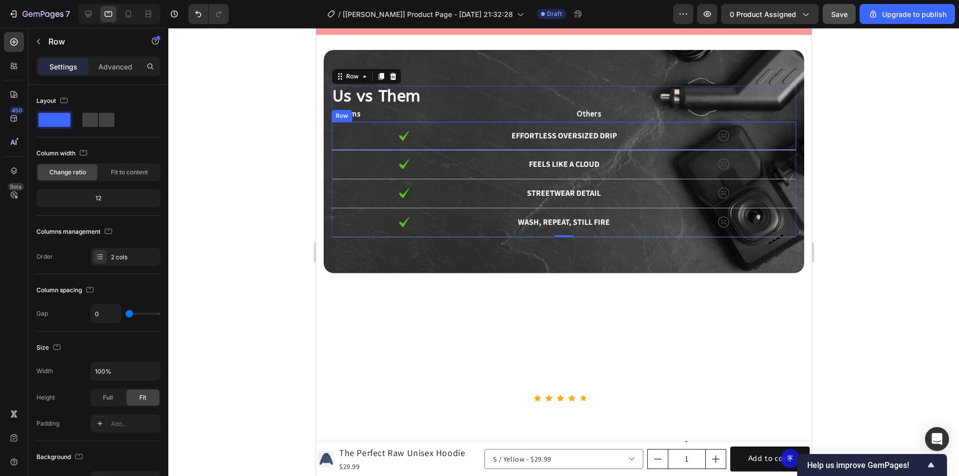
scroll to position [2168, 0]
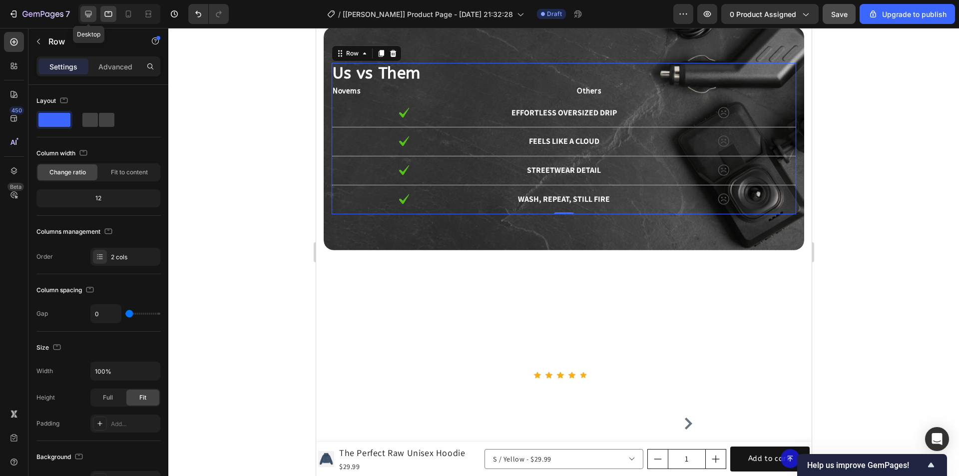
click at [87, 12] on icon at bounding box center [88, 14] width 10 height 10
type input "8"
type input "1200"
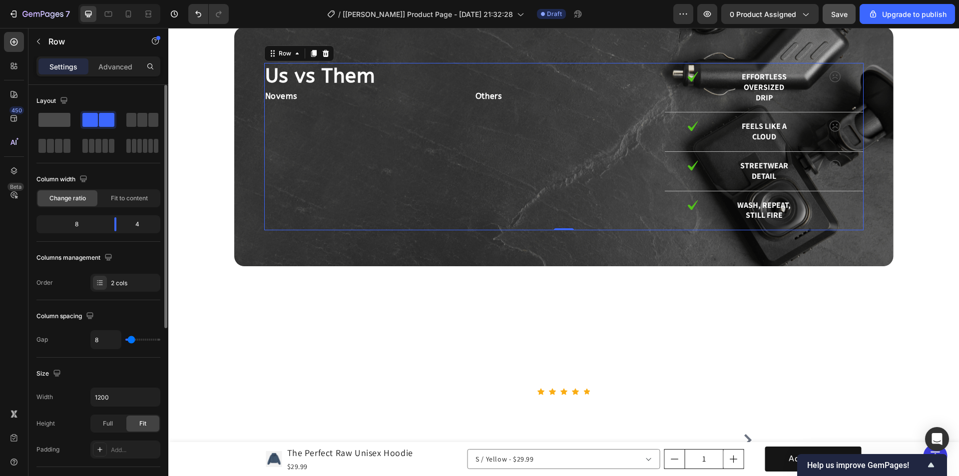
click at [51, 117] on span at bounding box center [54, 120] width 32 height 14
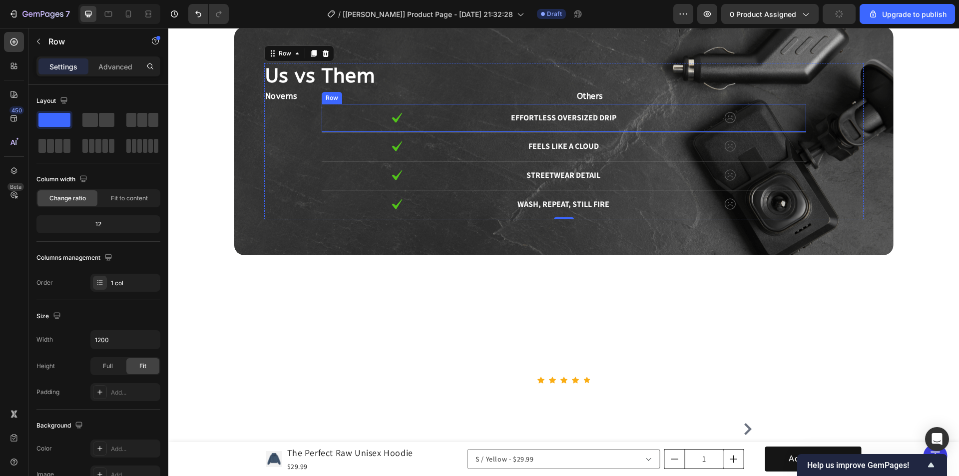
scroll to position [2068, 0]
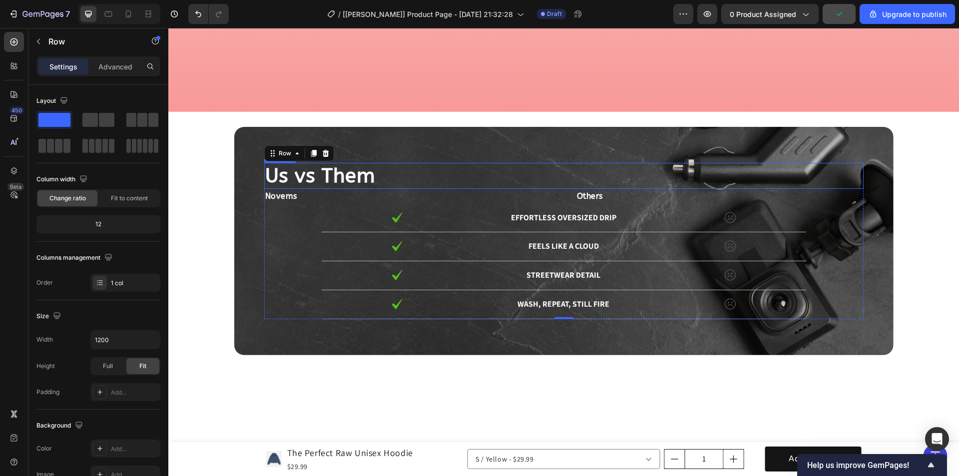
click at [317, 180] on h2 "Us vs Them" at bounding box center [564, 176] width 600 height 26
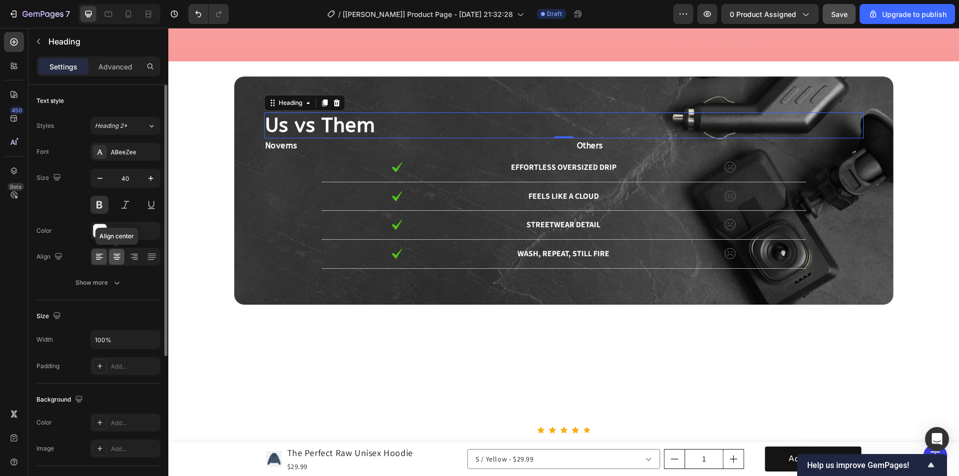
click at [121, 254] on icon at bounding box center [117, 257] width 10 height 10
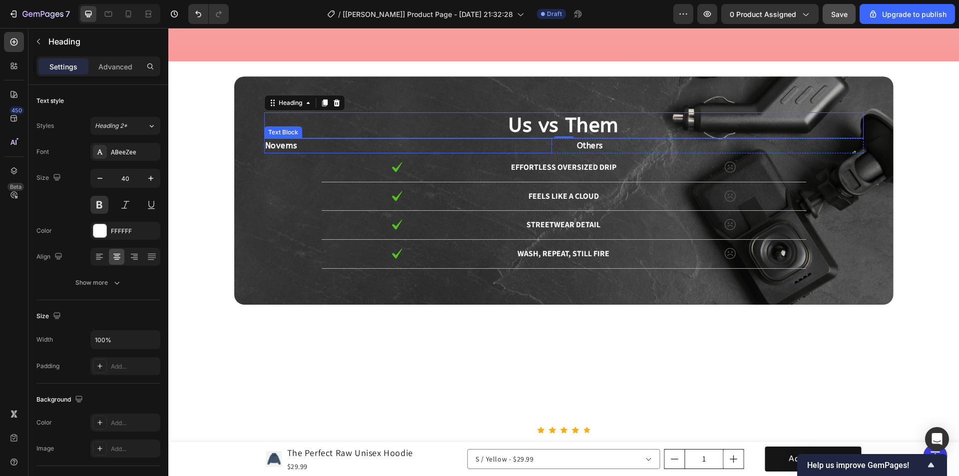
click at [301, 152] on p "Novems" at bounding box center [408, 145] width 286 height 13
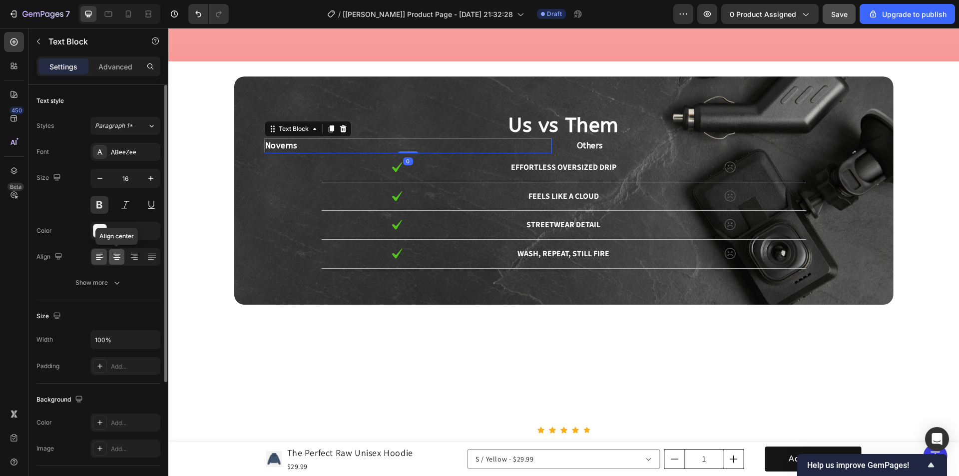
click at [117, 257] on icon at bounding box center [117, 257] width 10 height 10
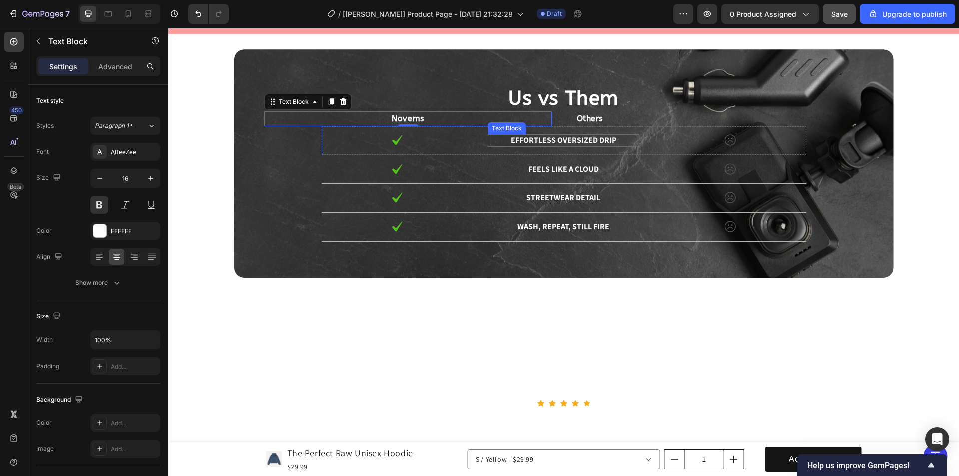
scroll to position [2118, 0]
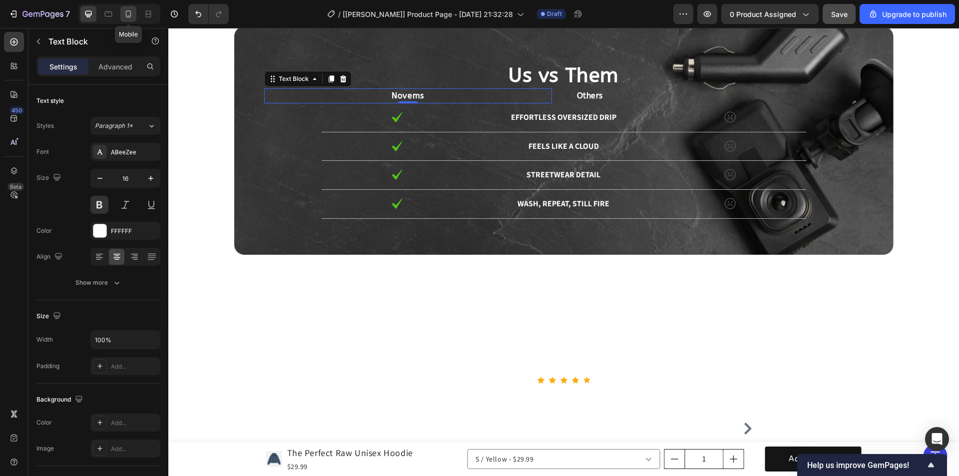
click at [125, 9] on icon at bounding box center [128, 14] width 10 height 10
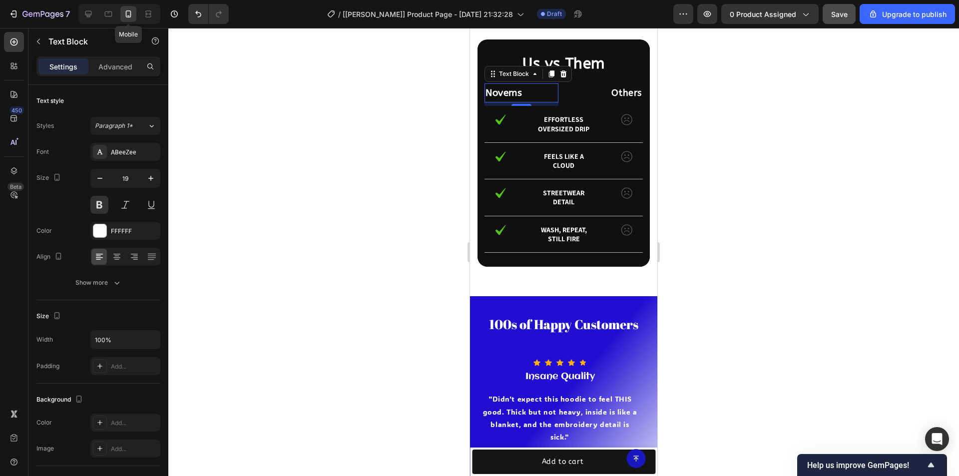
scroll to position [2161, 0]
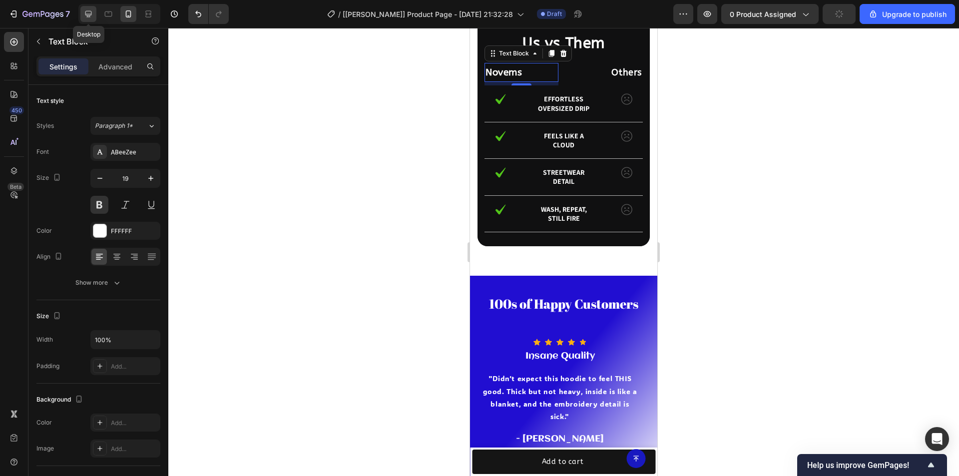
click at [84, 11] on icon at bounding box center [88, 14] width 10 height 10
type input "16"
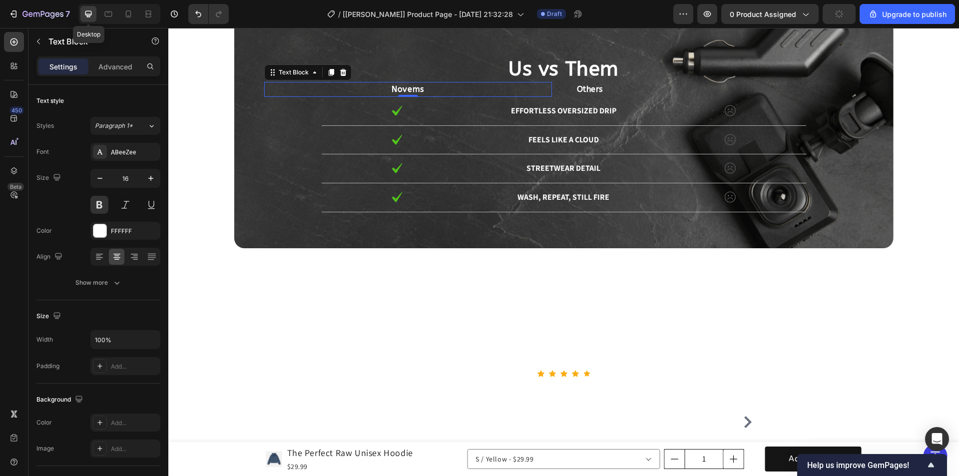
scroll to position [2180, 0]
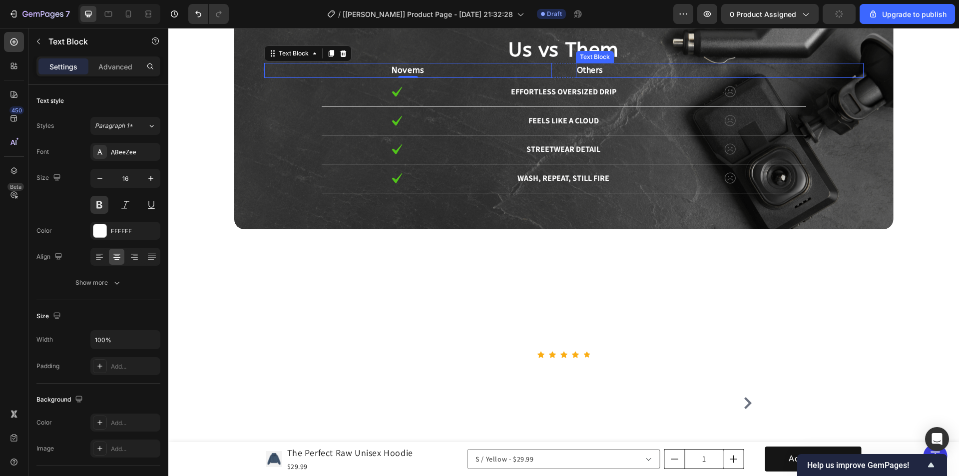
click at [596, 69] on p "Others" at bounding box center [720, 70] width 286 height 13
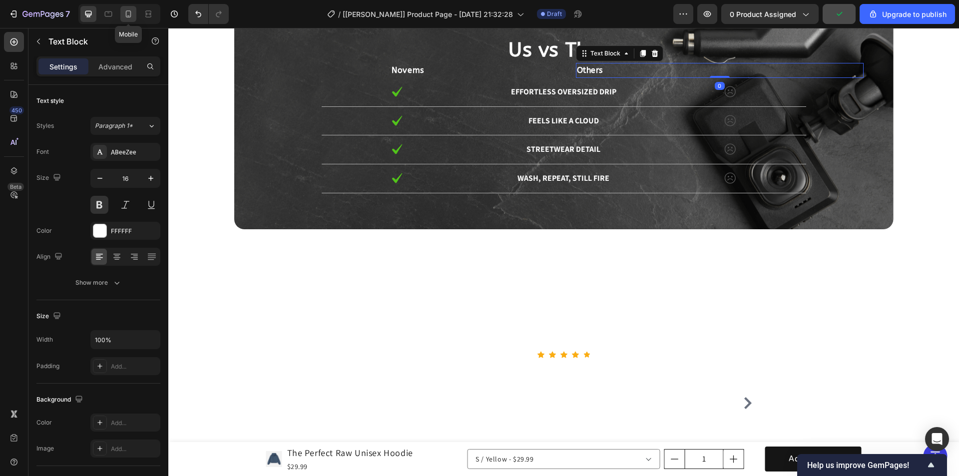
click at [123, 13] on icon at bounding box center [128, 14] width 10 height 10
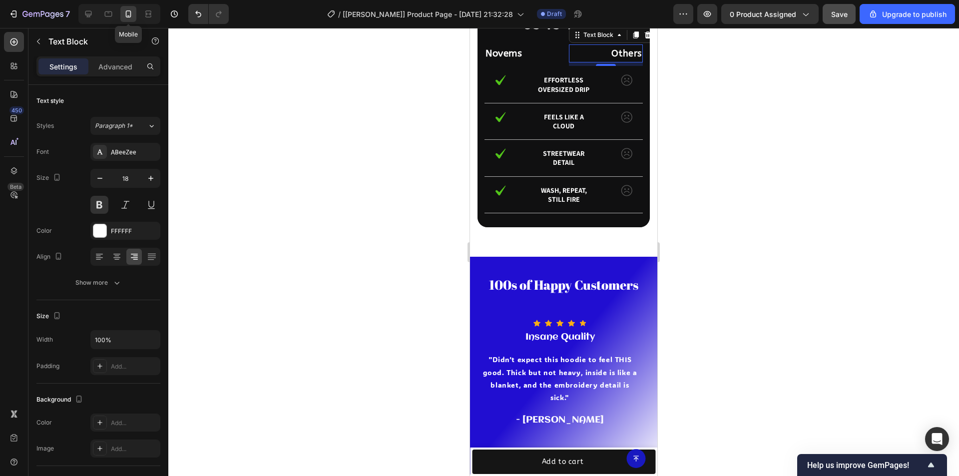
scroll to position [2161, 0]
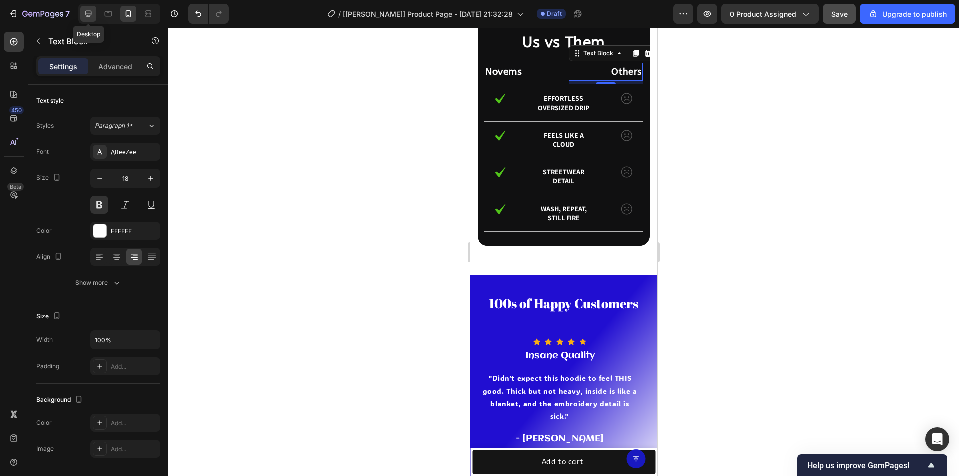
click at [85, 16] on icon at bounding box center [88, 14] width 10 height 10
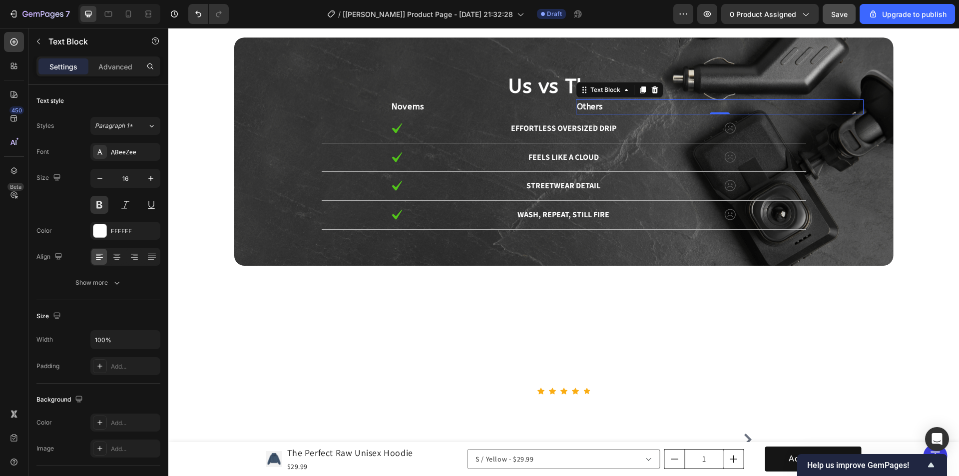
scroll to position [2130, 0]
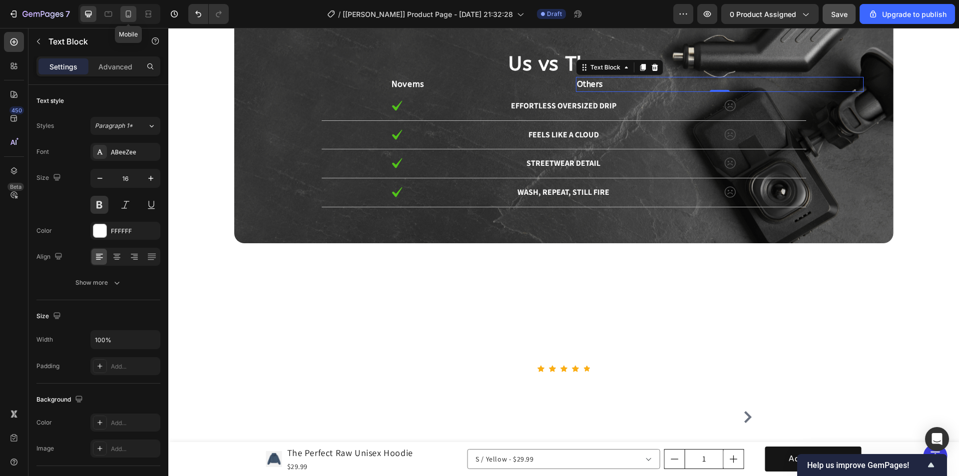
click at [130, 9] on icon at bounding box center [128, 14] width 10 height 10
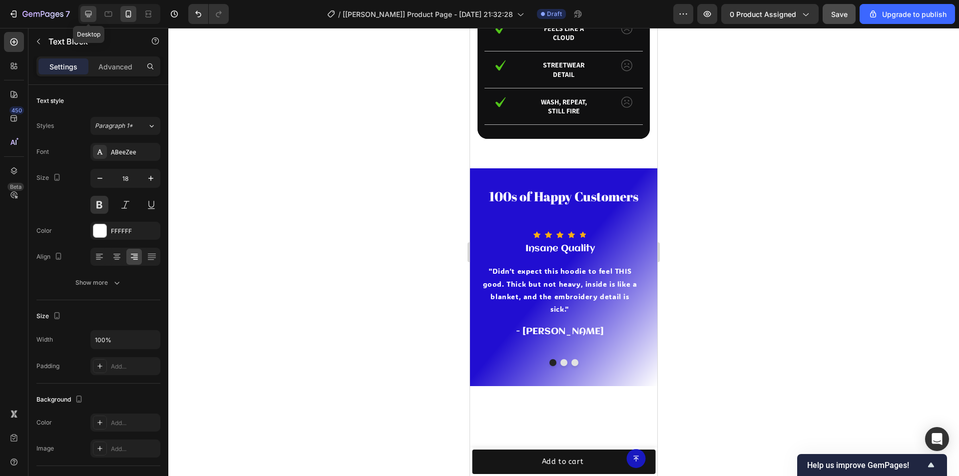
click at [88, 13] on icon at bounding box center [88, 14] width 10 height 10
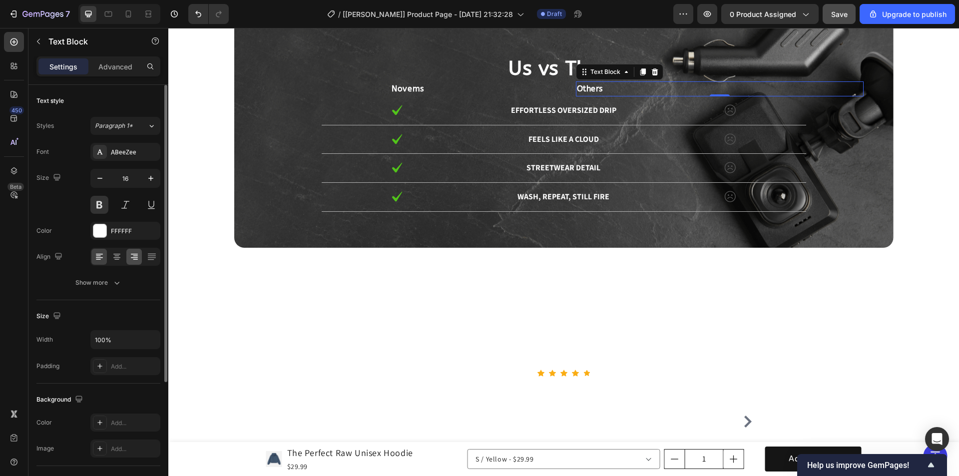
scroll to position [2193, 0]
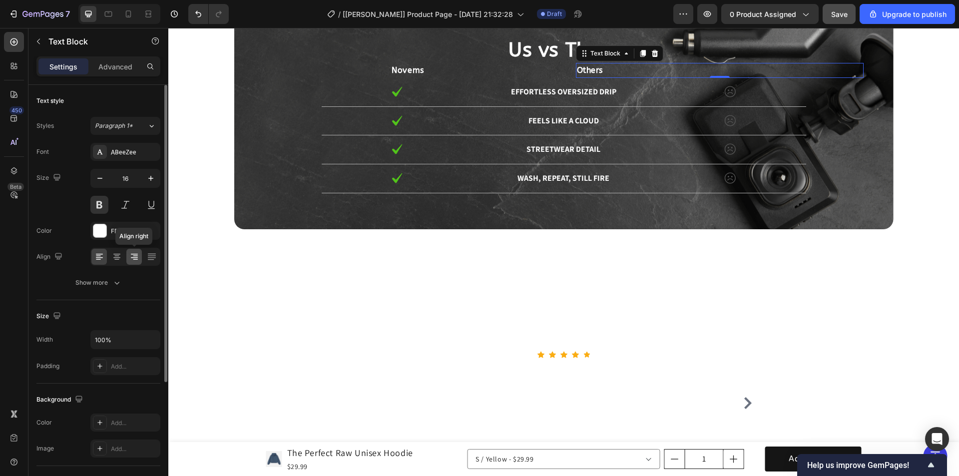
click at [135, 257] on icon at bounding box center [134, 257] width 7 height 1
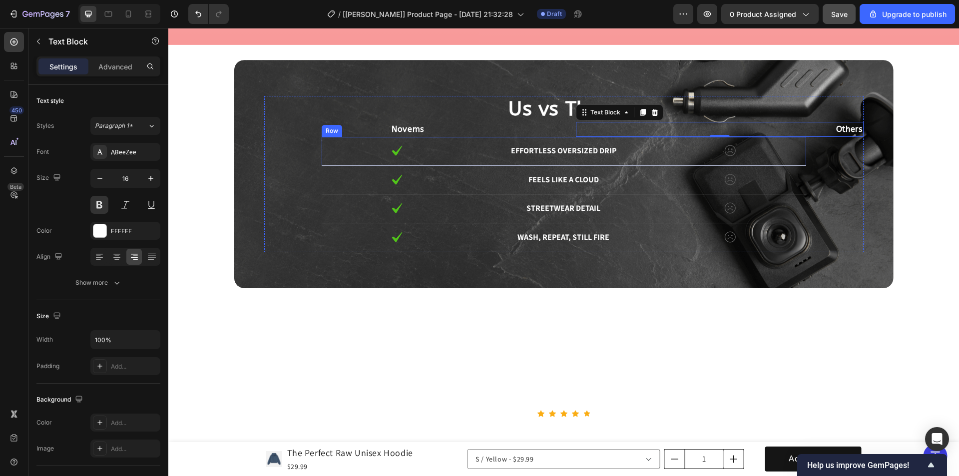
scroll to position [2093, 0]
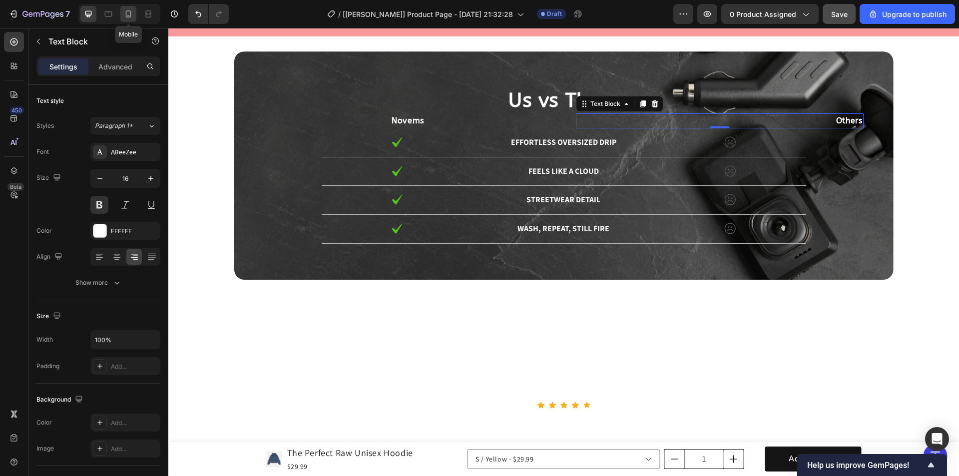
click at [128, 12] on icon at bounding box center [128, 14] width 10 height 10
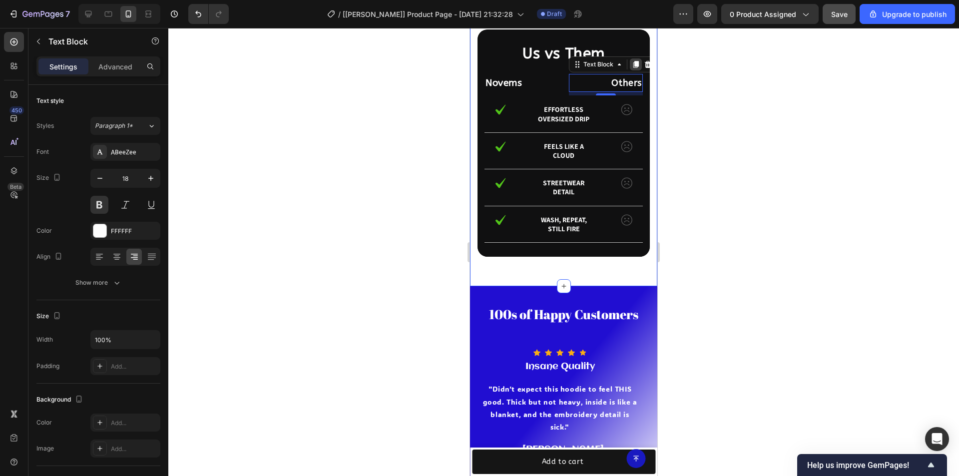
scroll to position [2135, 0]
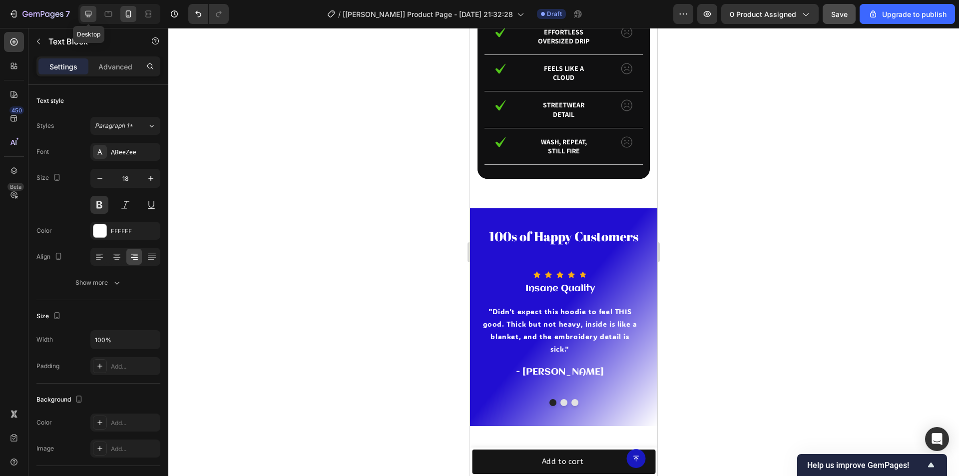
click at [92, 11] on icon at bounding box center [88, 14] width 10 height 10
type input "16"
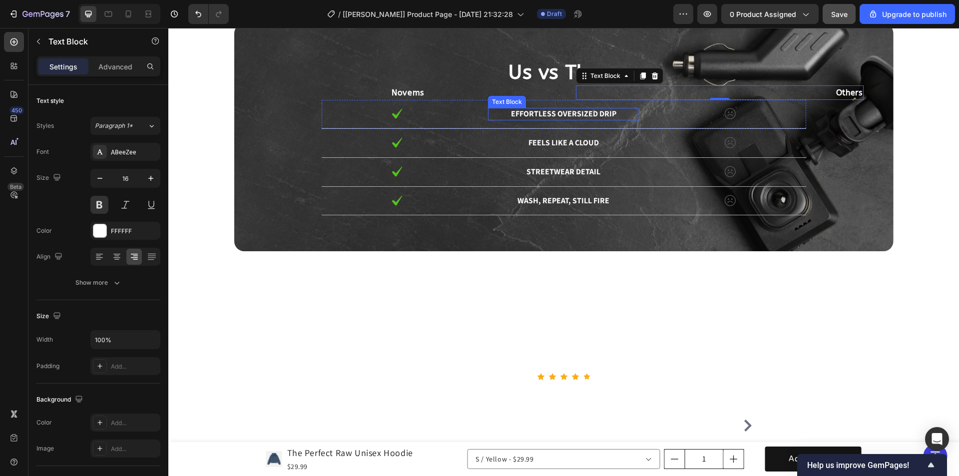
scroll to position [2319, 0]
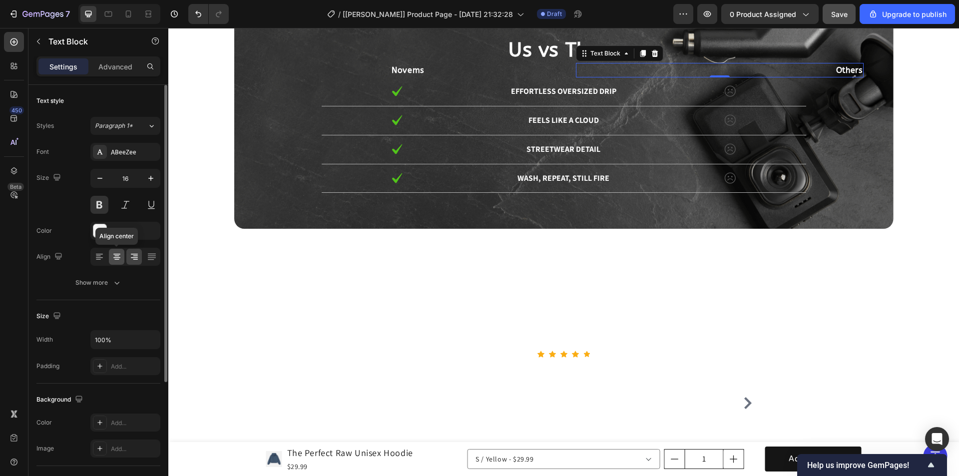
click at [116, 258] on icon at bounding box center [117, 257] width 10 height 10
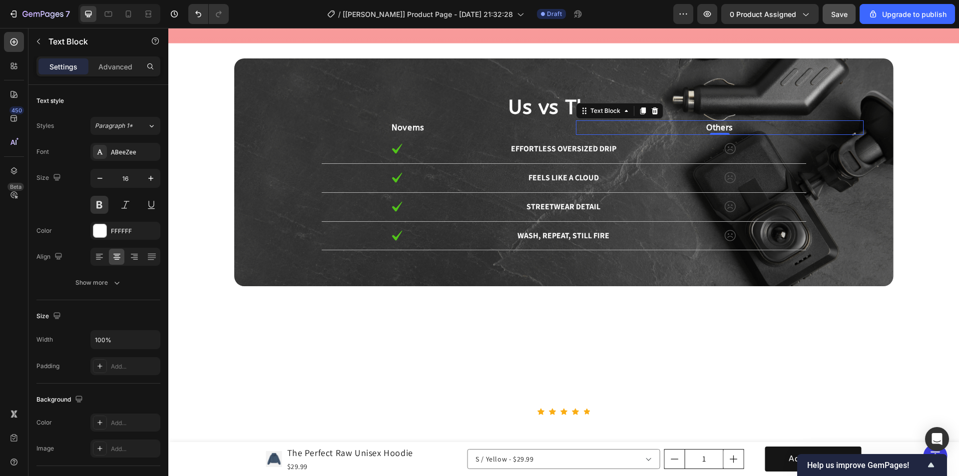
scroll to position [2219, 0]
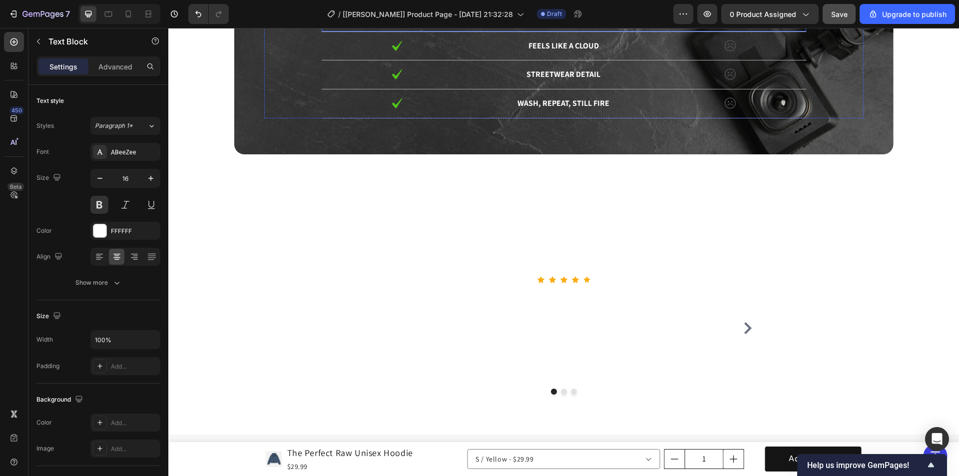
click at [484, 32] on div "Image Effortless oversized drip Text Block Image Row" at bounding box center [564, 17] width 485 height 29
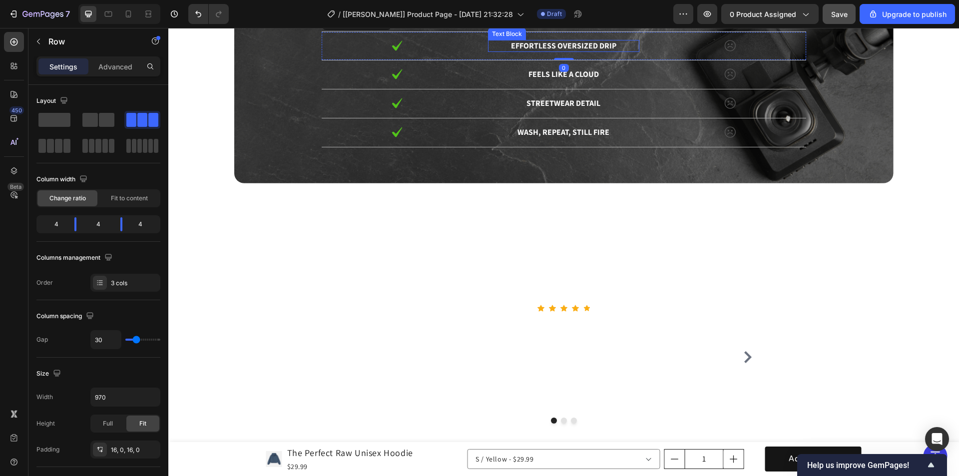
click at [533, 51] on p "Effortless oversized drip" at bounding box center [563, 46] width 149 height 10
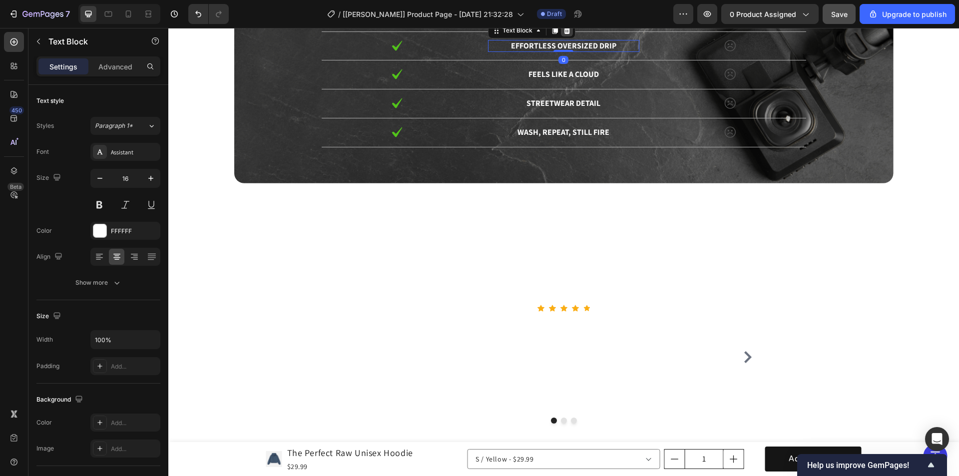
click at [564, 34] on icon at bounding box center [567, 30] width 8 height 8
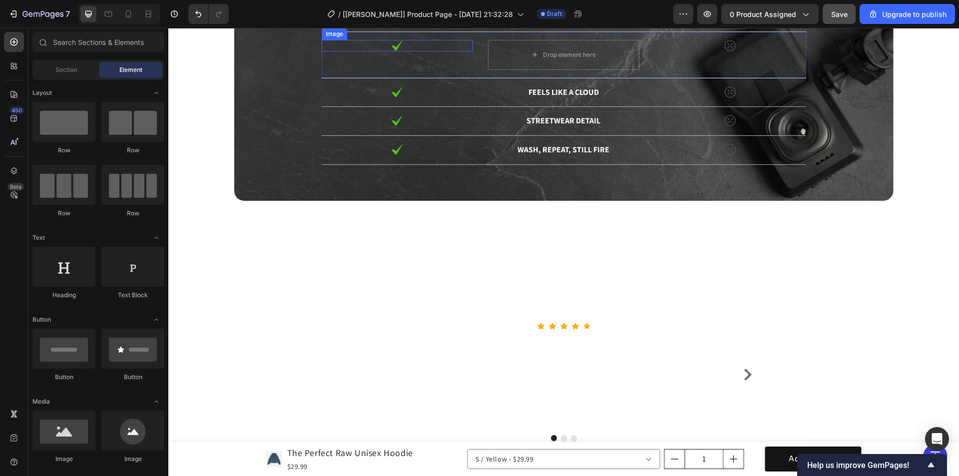
click at [398, 51] on img at bounding box center [397, 45] width 12 height 11
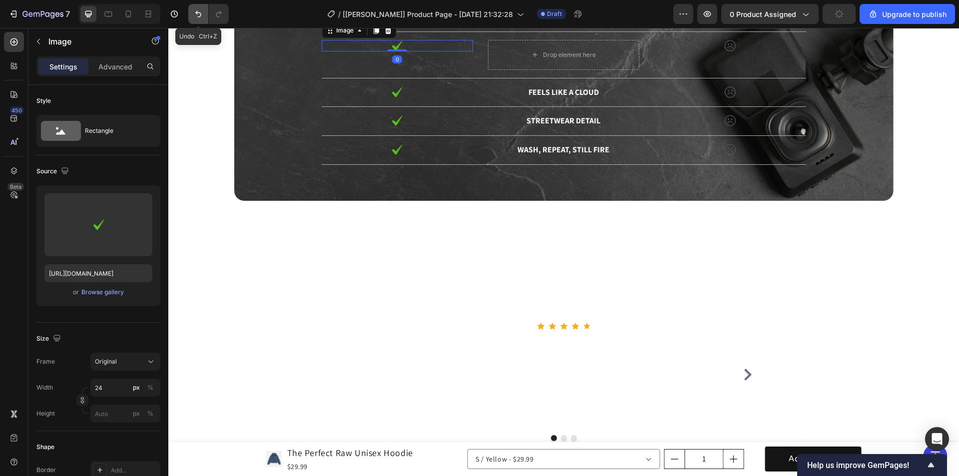
click at [194, 10] on icon "Undo/Redo" at bounding box center [198, 14] width 10 height 10
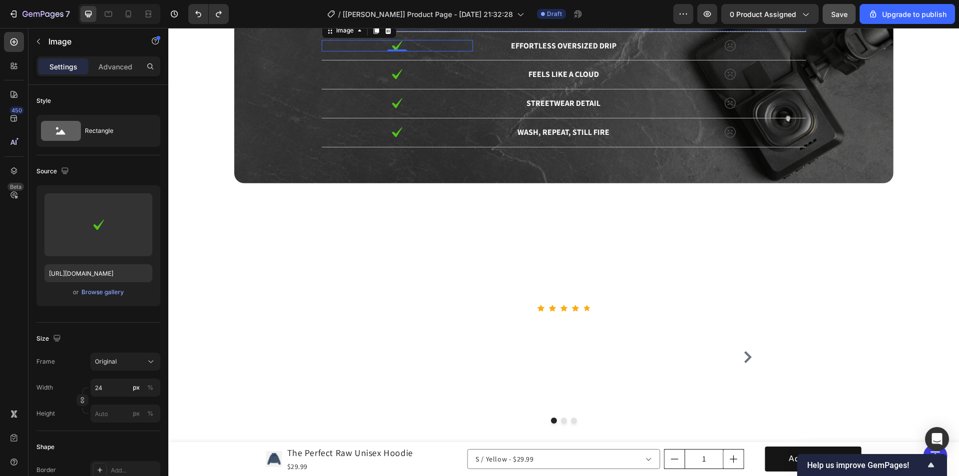
click at [566, 22] on p "Effortless oversized drip" at bounding box center [563, 17] width 149 height 10
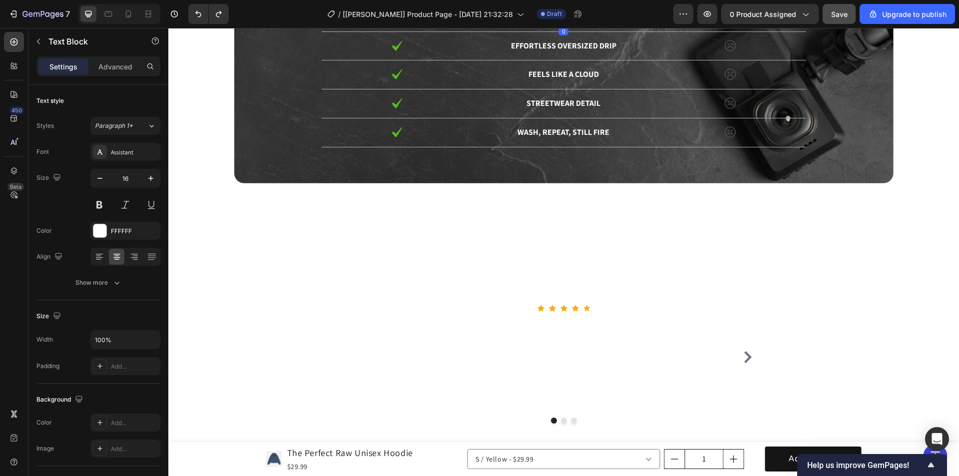
click at [563, 7] on div at bounding box center [567, 2] width 12 height 12
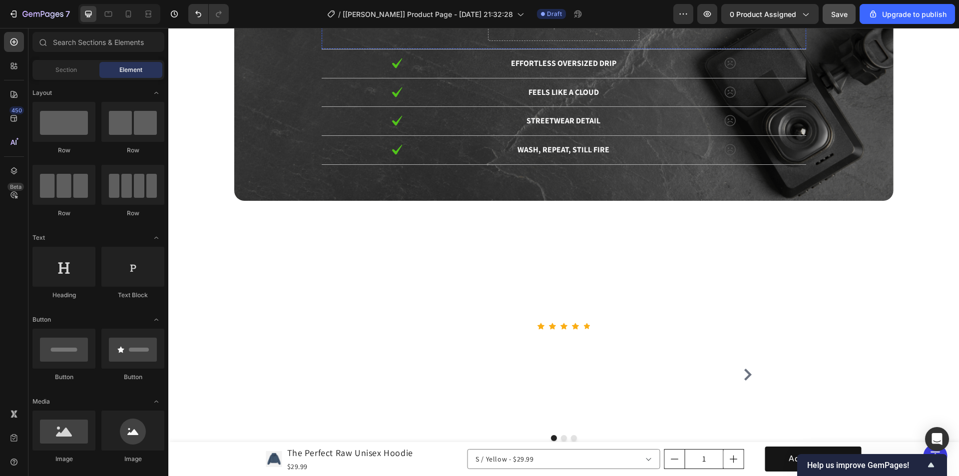
click at [736, 22] on div at bounding box center [729, 16] width 151 height 11
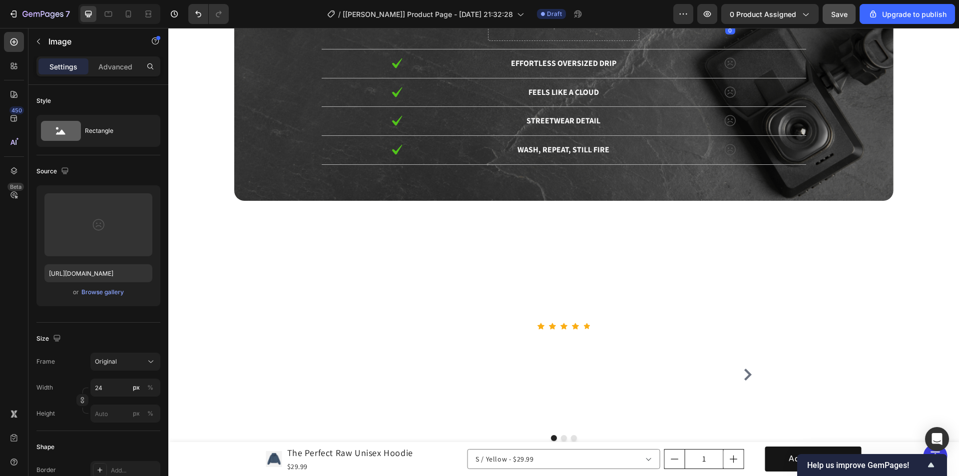
click at [719, 5] on icon at bounding box center [721, 1] width 6 height 7
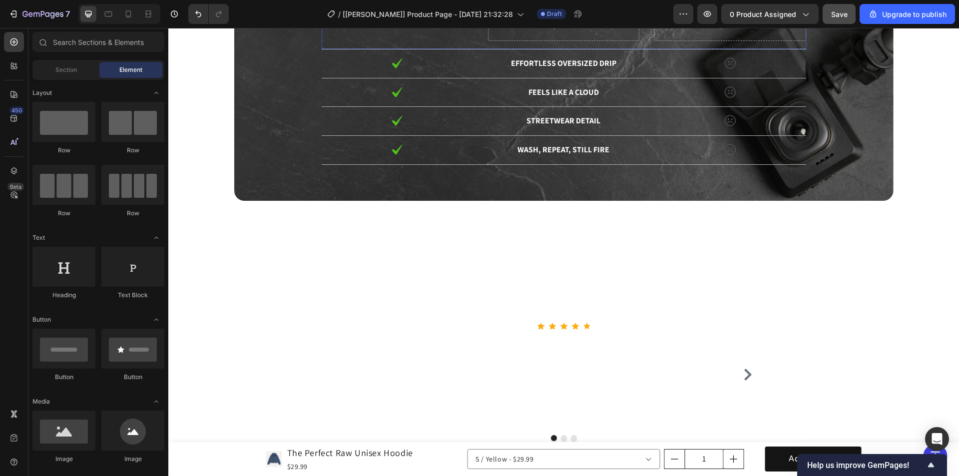
click at [391, 22] on img at bounding box center [397, 16] width 12 height 11
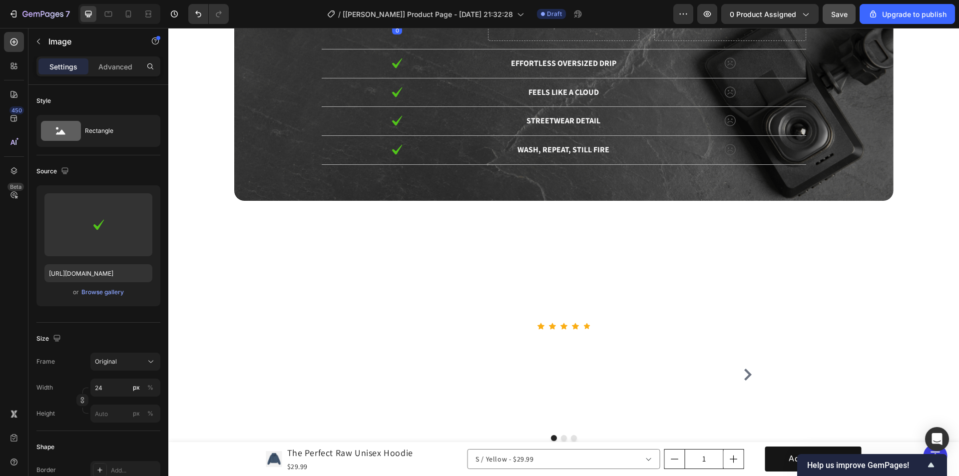
click at [386, 5] on icon at bounding box center [388, 1] width 6 height 7
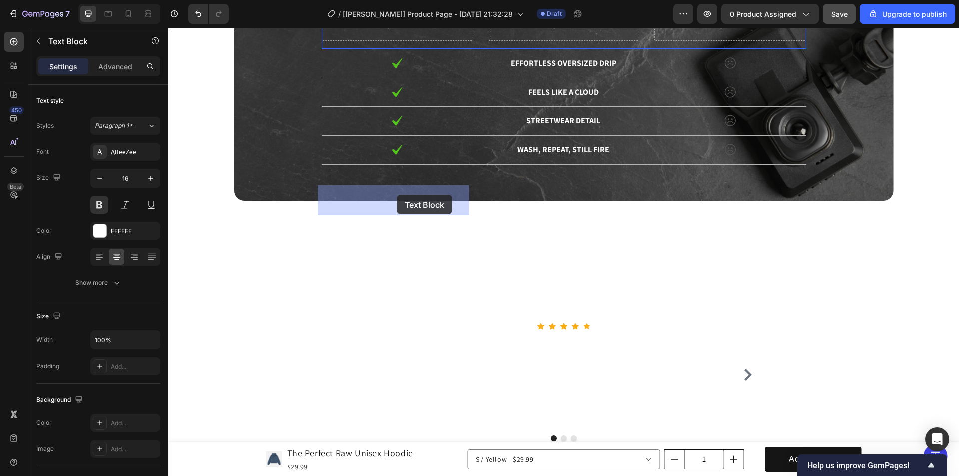
drag, startPoint x: 306, startPoint y: 157, endPoint x: 400, endPoint y: 192, distance: 100.9
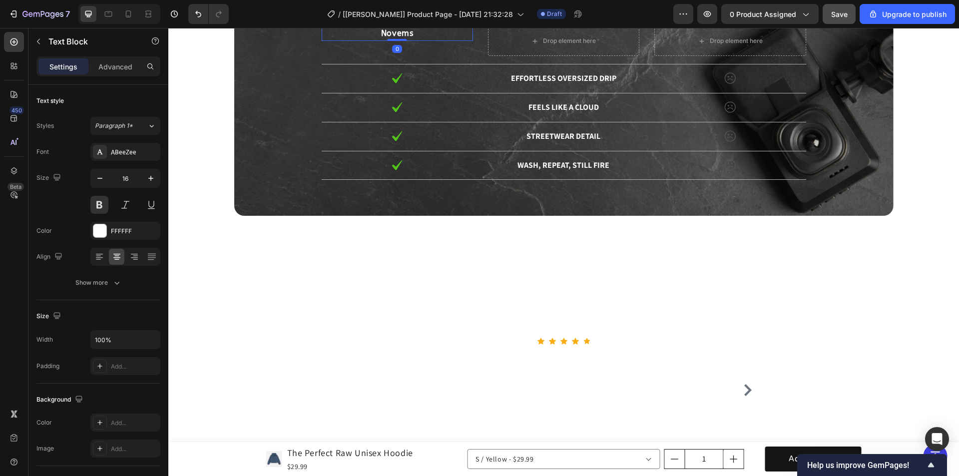
click at [716, 9] on p "Others" at bounding box center [720, 3] width 286 height 13
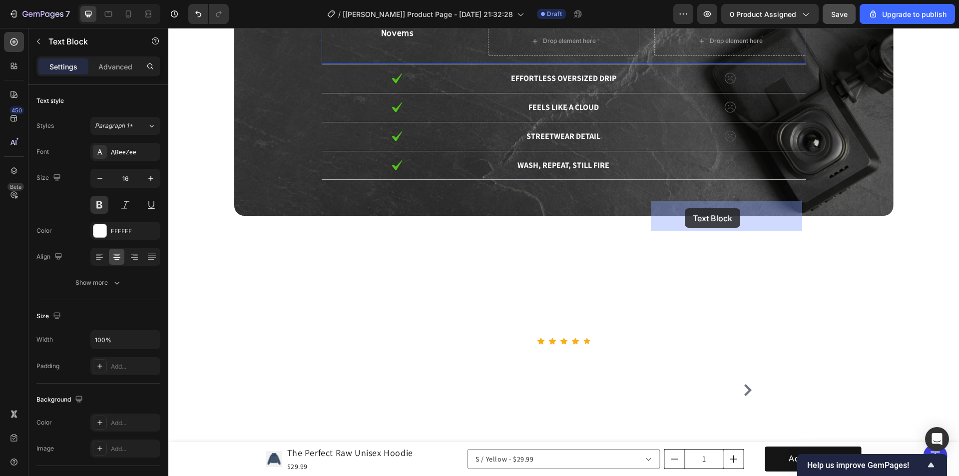
drag, startPoint x: 606, startPoint y: 164, endPoint x: 685, endPoint y: 208, distance: 90.4
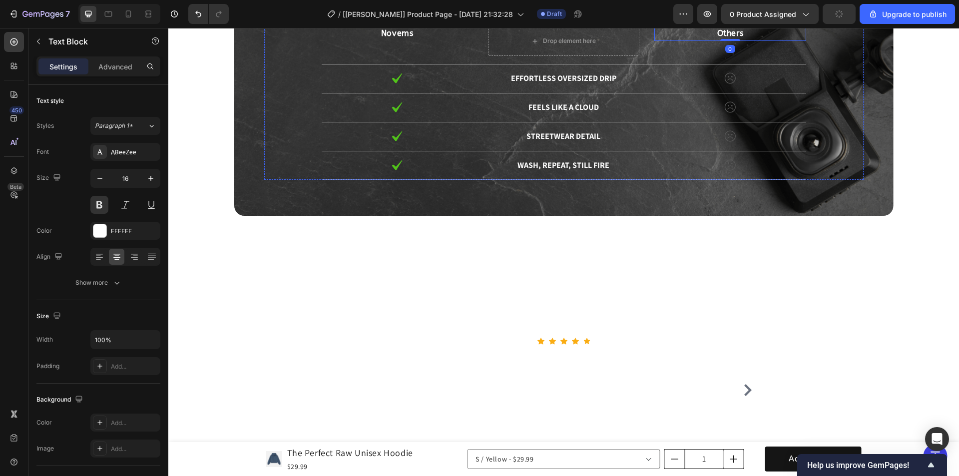
click at [563, 18] on div "Drop element here Drop element here Row" at bounding box center [564, 3] width 600 height 30
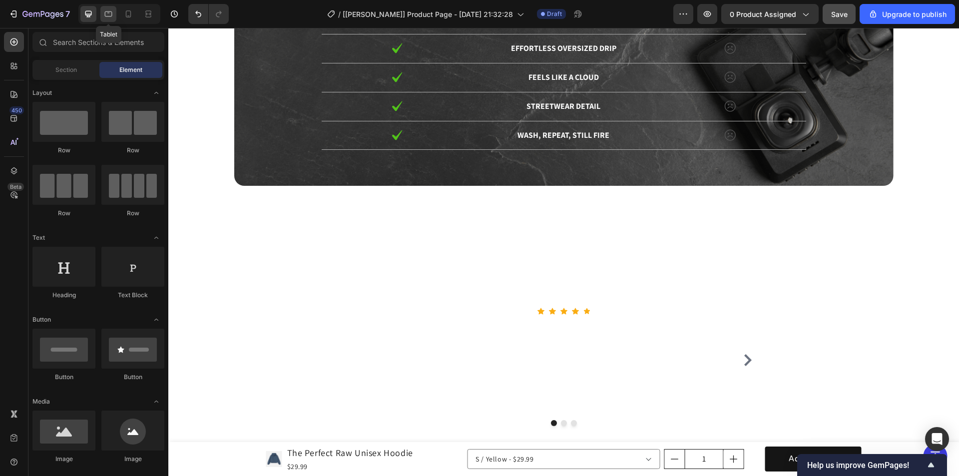
click at [106, 14] on icon at bounding box center [108, 14] width 10 height 10
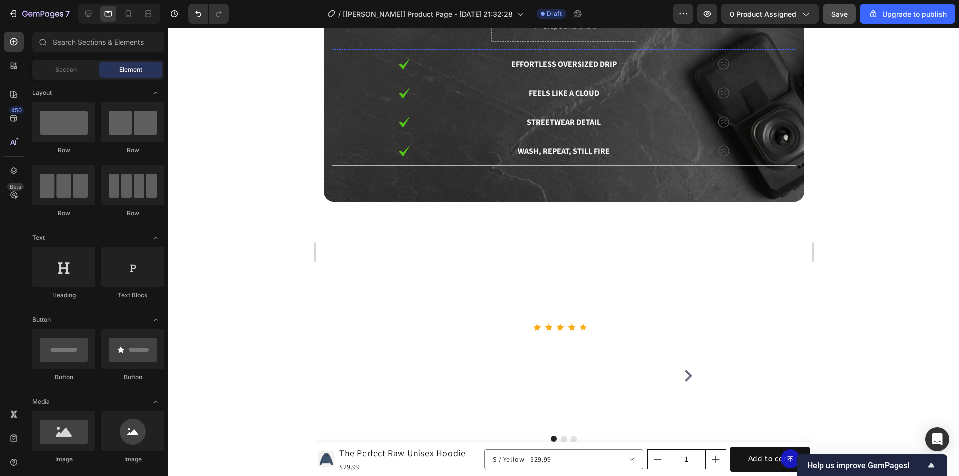
click at [410, 25] on p "Novems" at bounding box center [403, 19] width 143 height 12
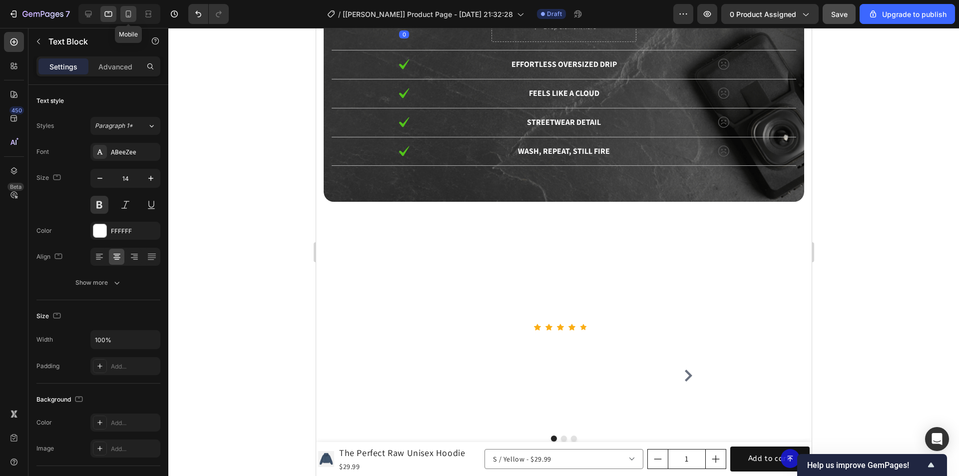
click at [121, 14] on div at bounding box center [128, 14] width 16 height 16
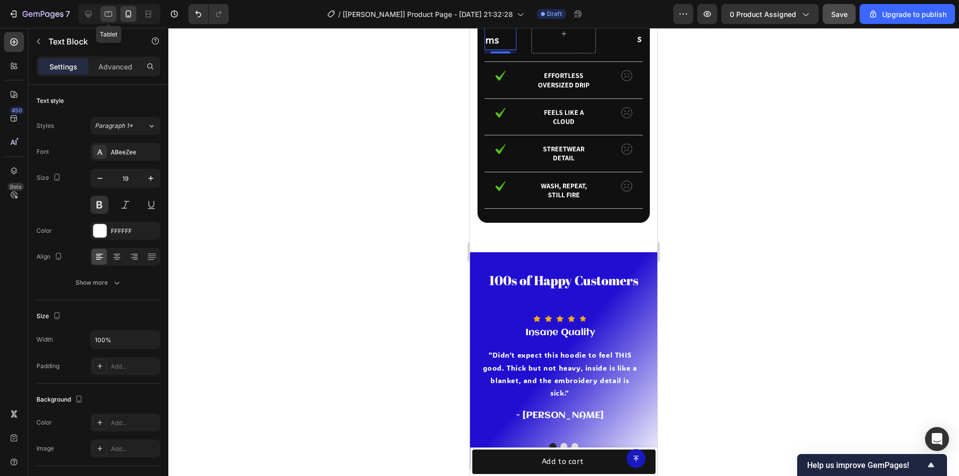
scroll to position [2170, 0]
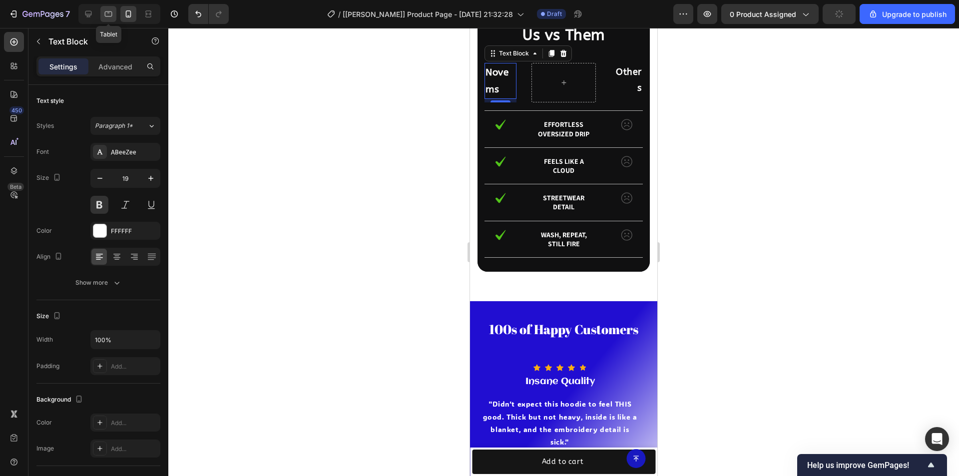
click at [107, 12] on icon at bounding box center [108, 14] width 10 height 10
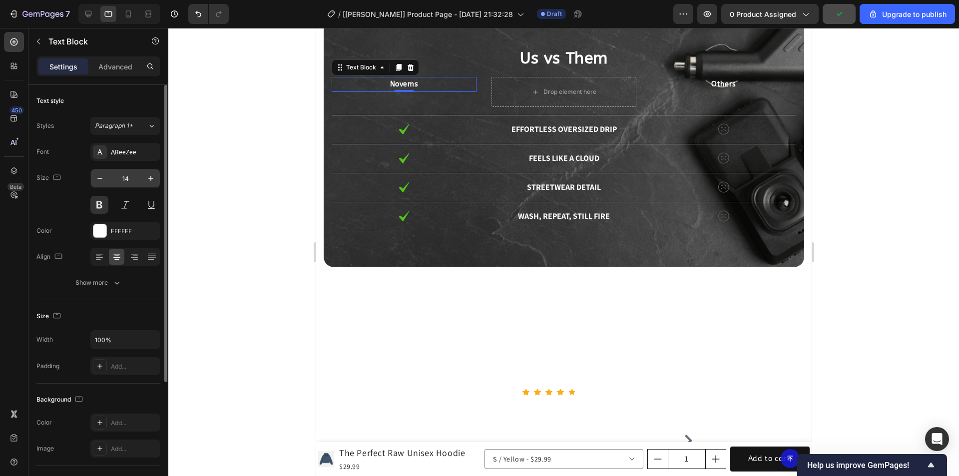
scroll to position [2184, 0]
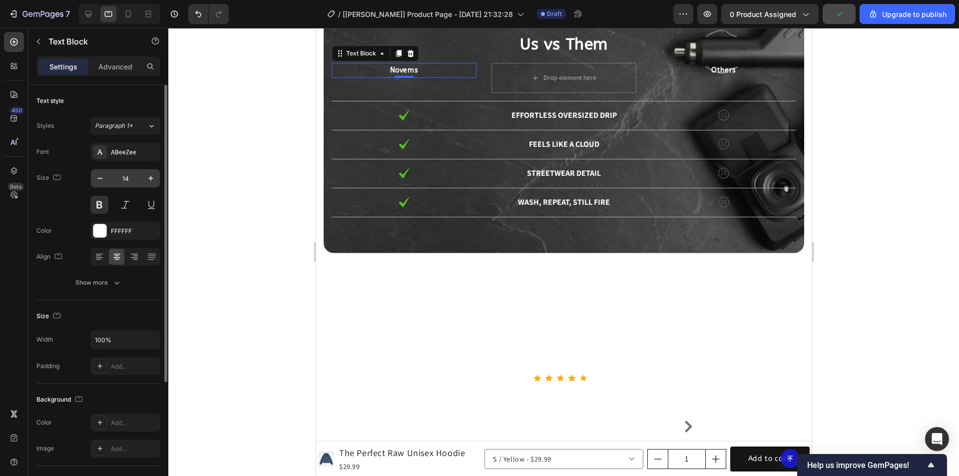
click at [133, 178] on input "14" at bounding box center [125, 178] width 33 height 18
type input "19"
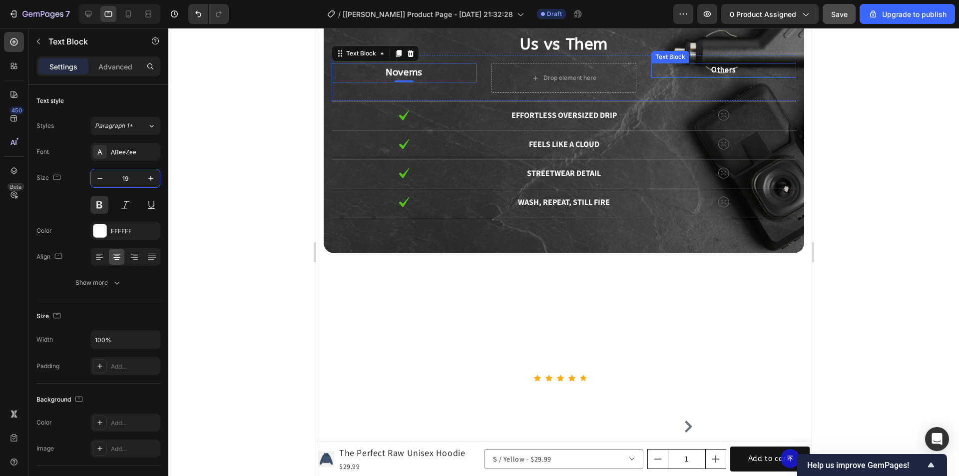
click at [722, 66] on p "Others" at bounding box center [723, 70] width 143 height 12
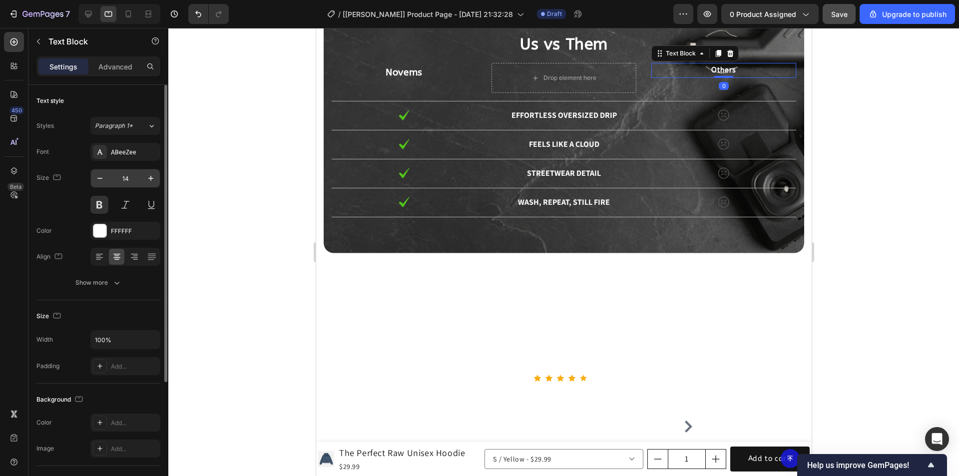
click at [131, 181] on input "14" at bounding box center [125, 178] width 33 height 18
click at [90, 10] on icon at bounding box center [88, 14] width 10 height 10
type input "16"
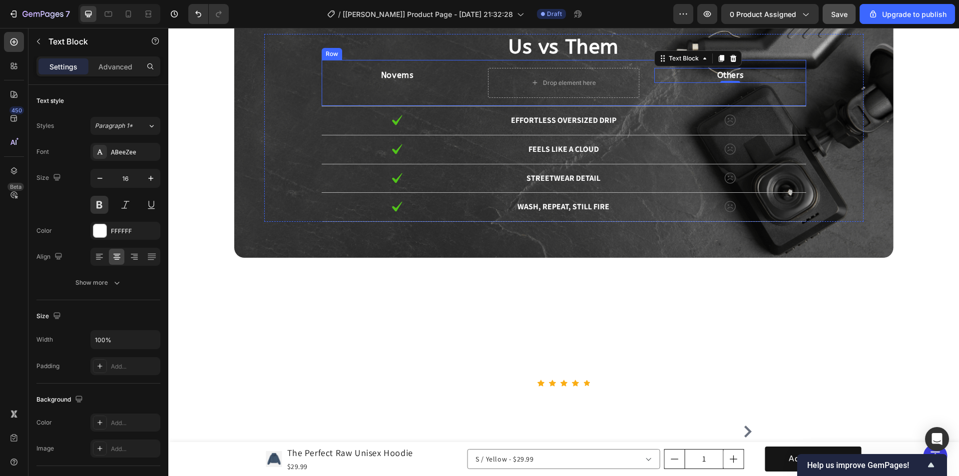
scroll to position [2189, 0]
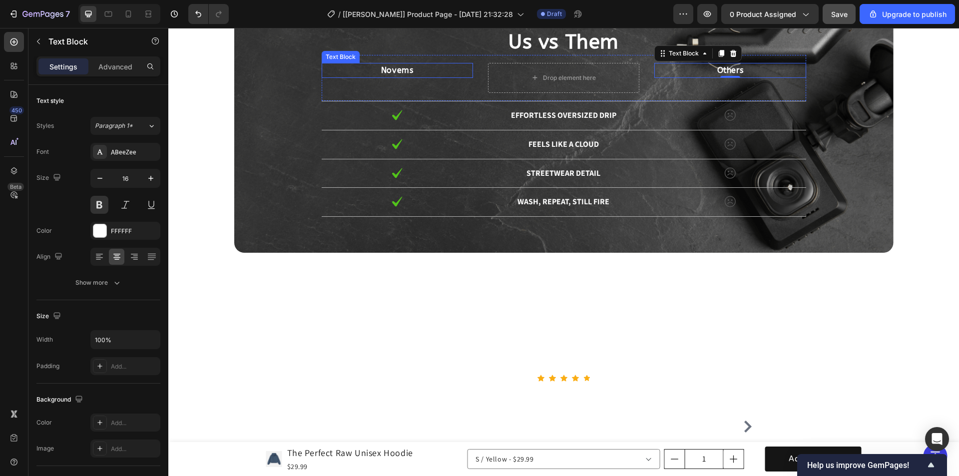
click at [400, 71] on p "Novems" at bounding box center [397, 70] width 149 height 13
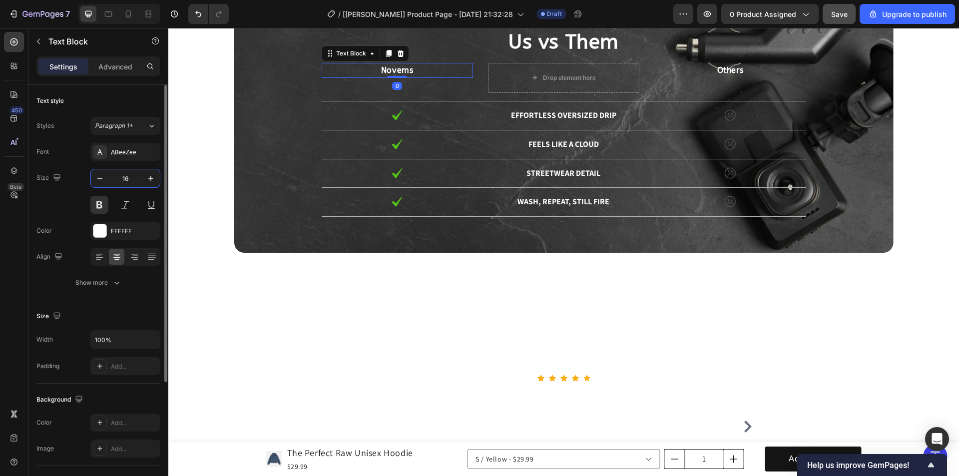
click at [129, 178] on input "16" at bounding box center [125, 178] width 33 height 18
type input "19"
click at [732, 67] on p "Others" at bounding box center [729, 70] width 149 height 13
click at [126, 182] on input "16" at bounding box center [125, 178] width 33 height 18
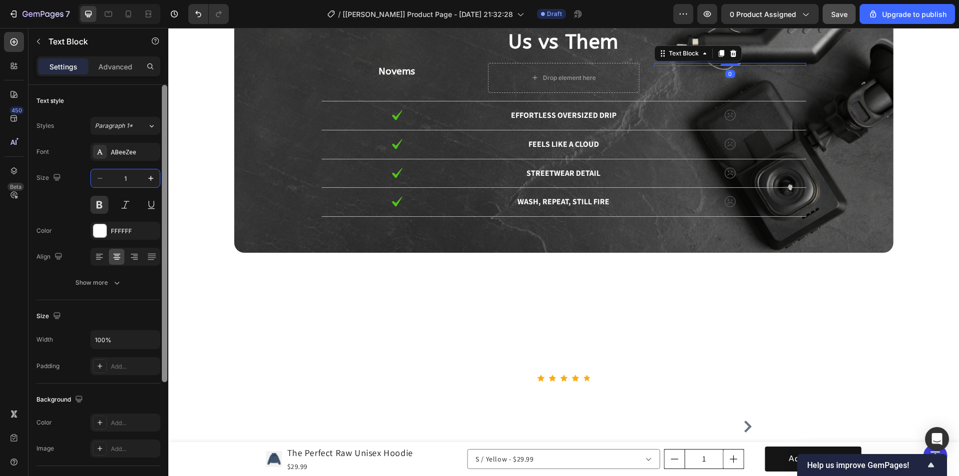
type input "19"
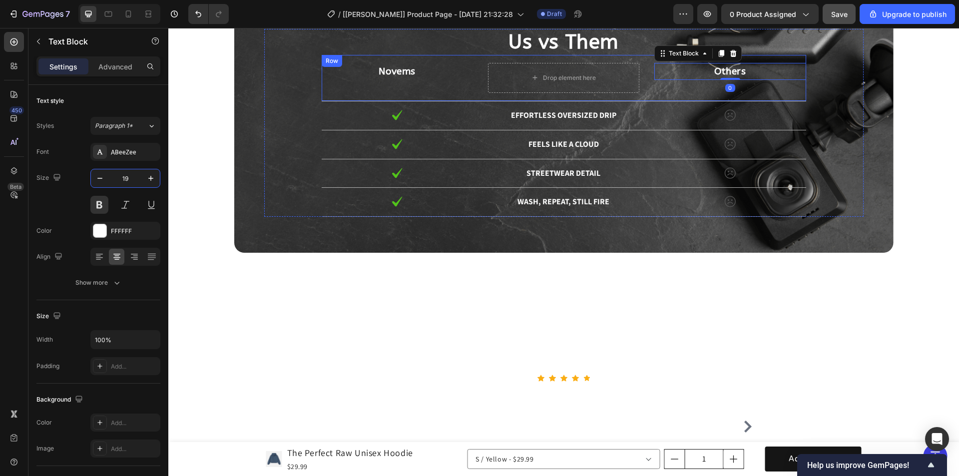
click at [648, 88] on div "Novems Text Block Drop element here Others Text Block 0 Row" at bounding box center [564, 78] width 485 height 46
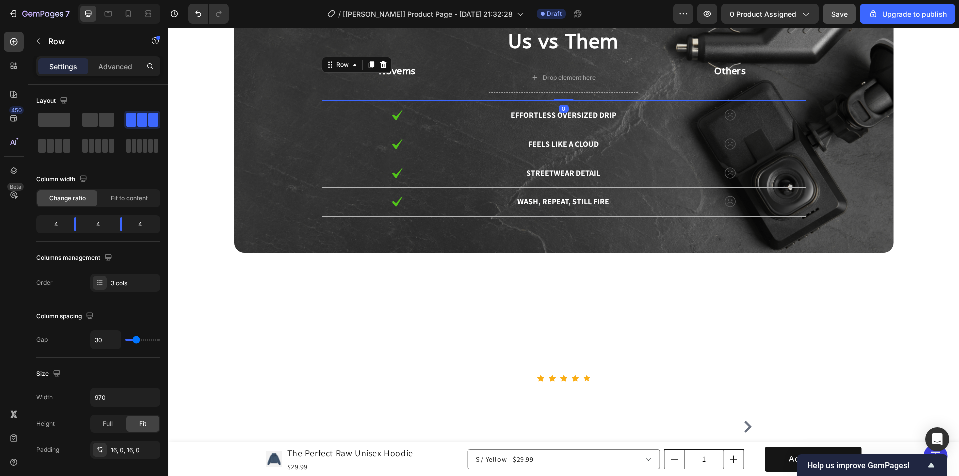
scroll to position [304, 0]
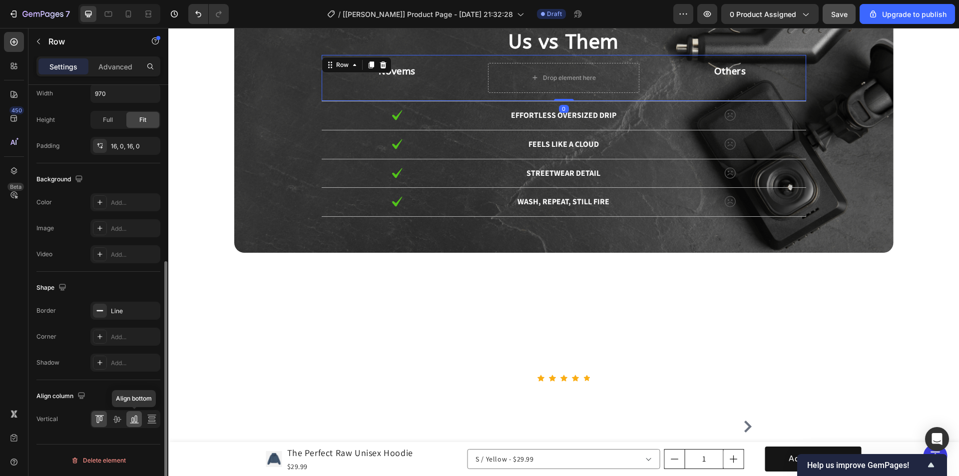
click at [137, 420] on icon at bounding box center [134, 419] width 10 height 10
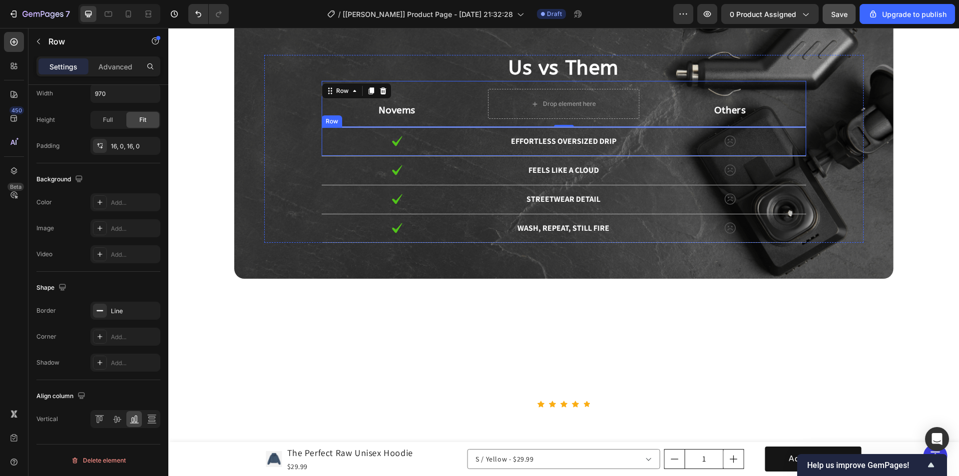
scroll to position [2189, 0]
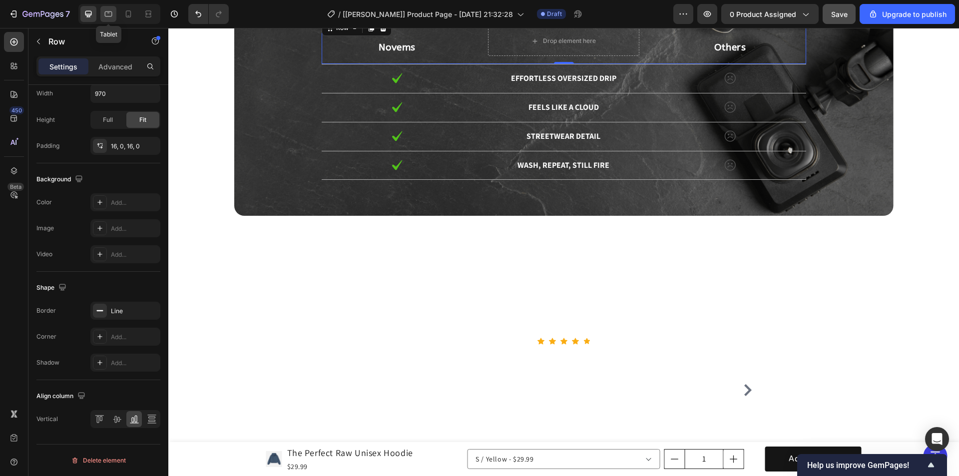
click at [109, 11] on icon at bounding box center [108, 14] width 10 height 10
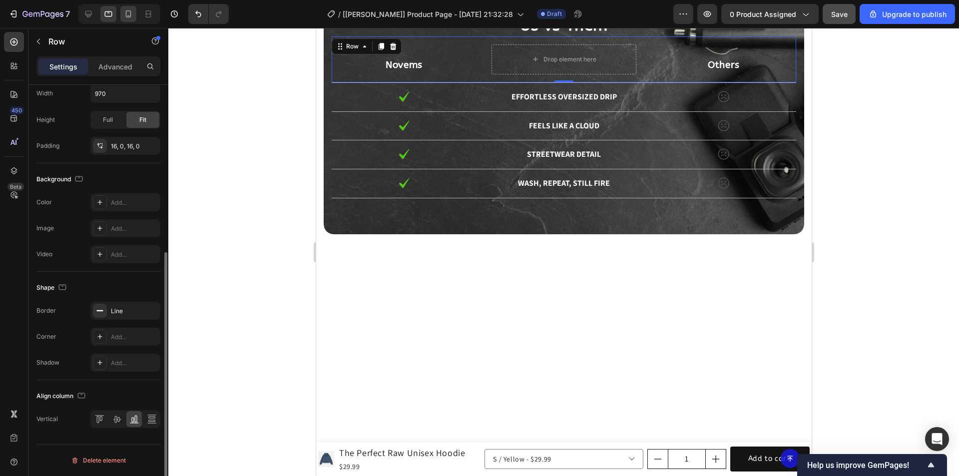
scroll to position [278, 0]
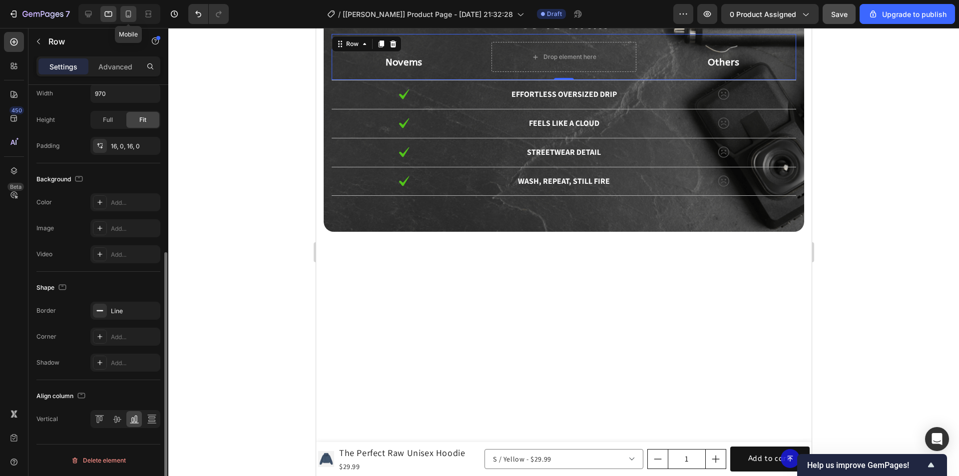
click at [128, 13] on icon at bounding box center [128, 14] width 10 height 10
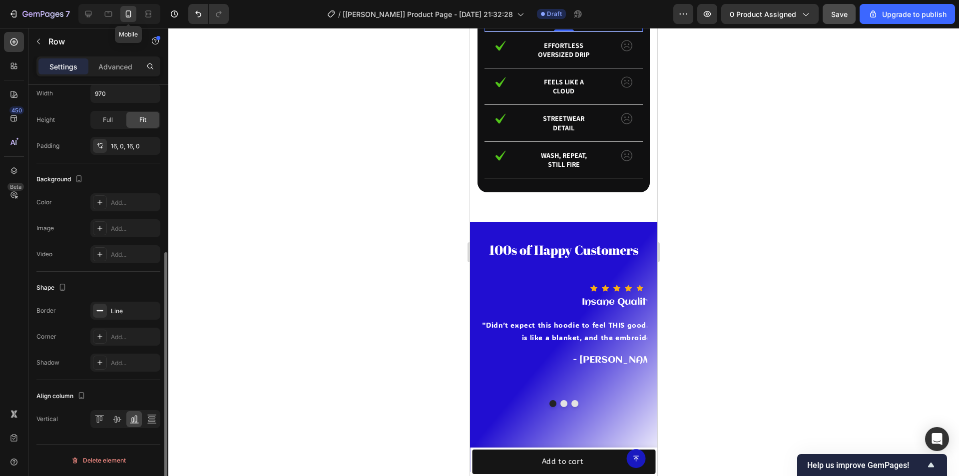
type input "100%"
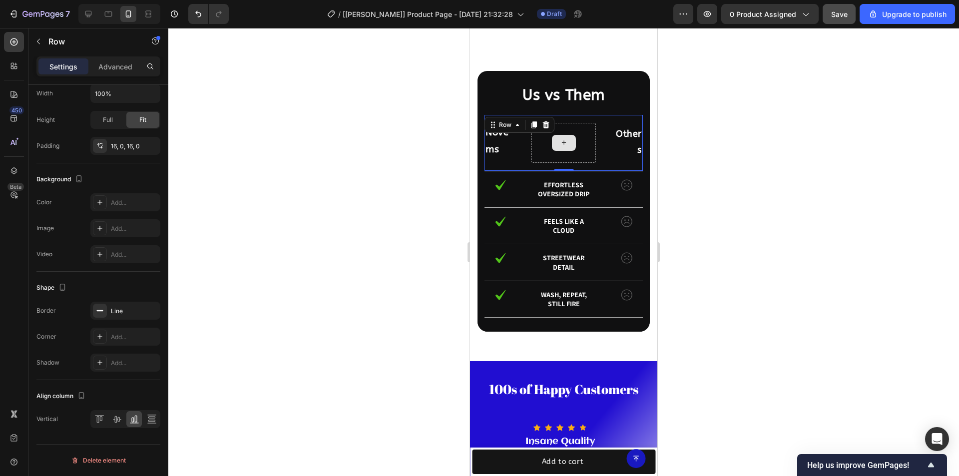
scroll to position [2061, 0]
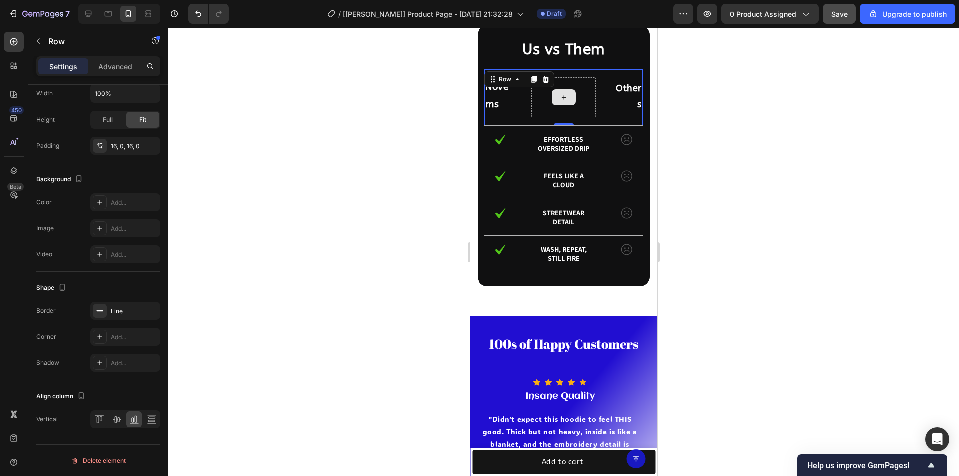
click at [589, 117] on div at bounding box center [564, 96] width 64 height 39
click at [597, 125] on div "Novems Text Block Others Text Block Row 0" at bounding box center [564, 97] width 158 height 56
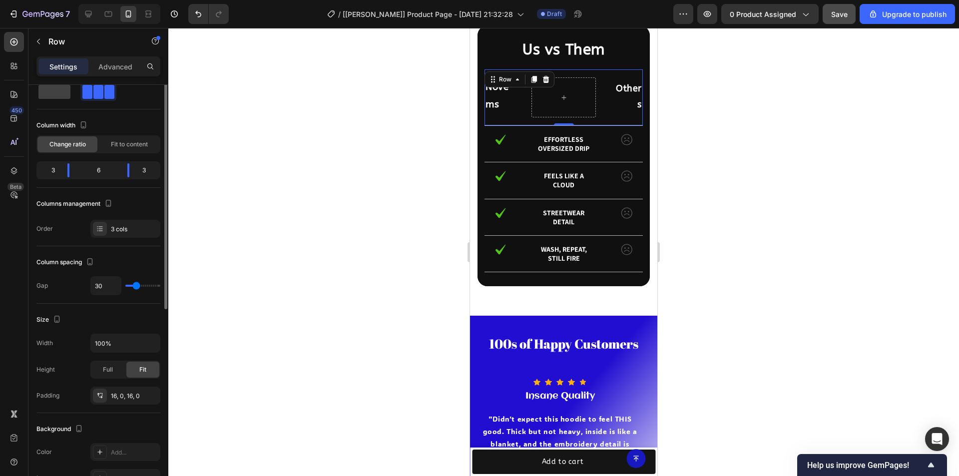
scroll to position [0, 0]
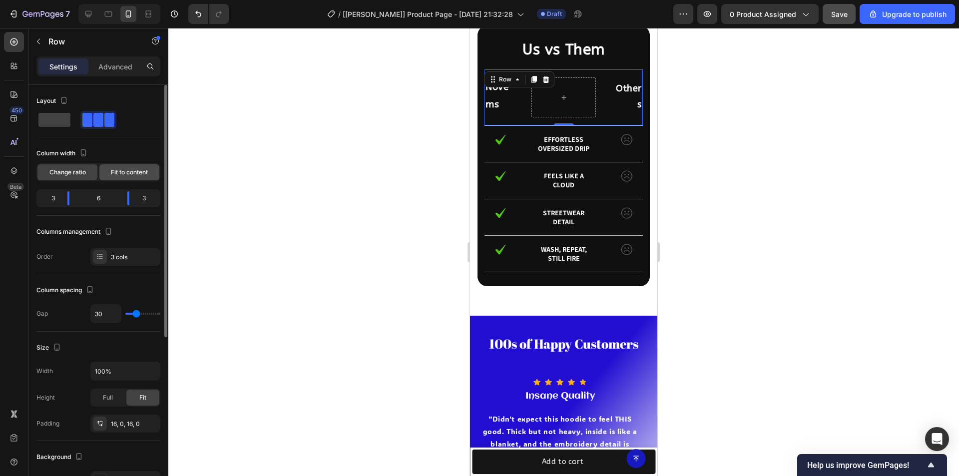
click at [132, 171] on span "Fit to content" at bounding box center [129, 172] width 37 height 9
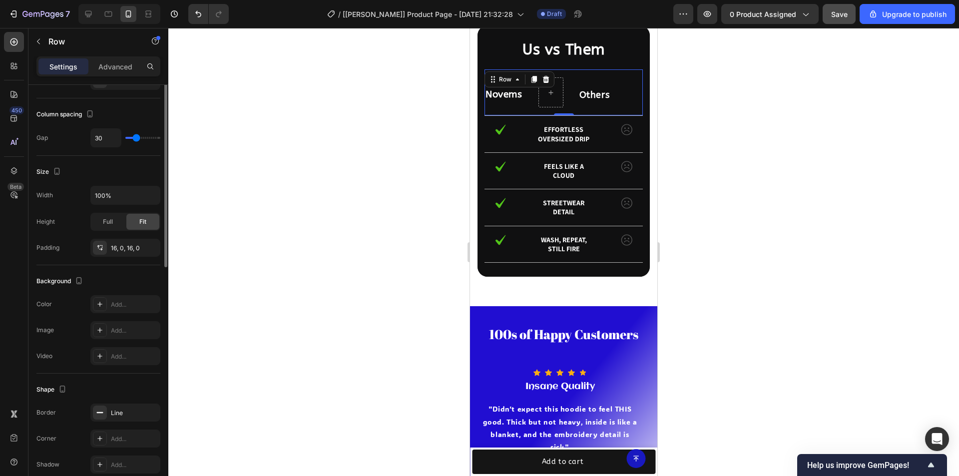
scroll to position [250, 0]
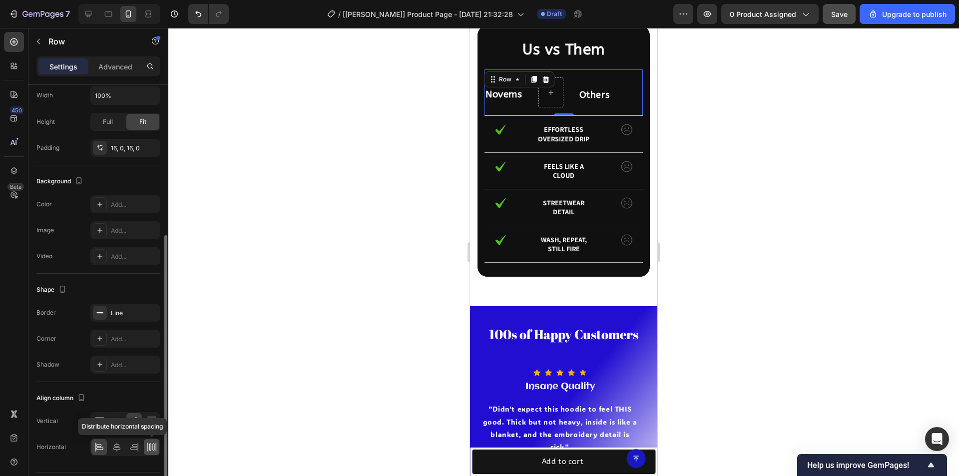
click at [150, 445] on icon at bounding box center [152, 447] width 10 height 10
click at [505, 103] on p "Novems" at bounding box center [504, 94] width 37 height 17
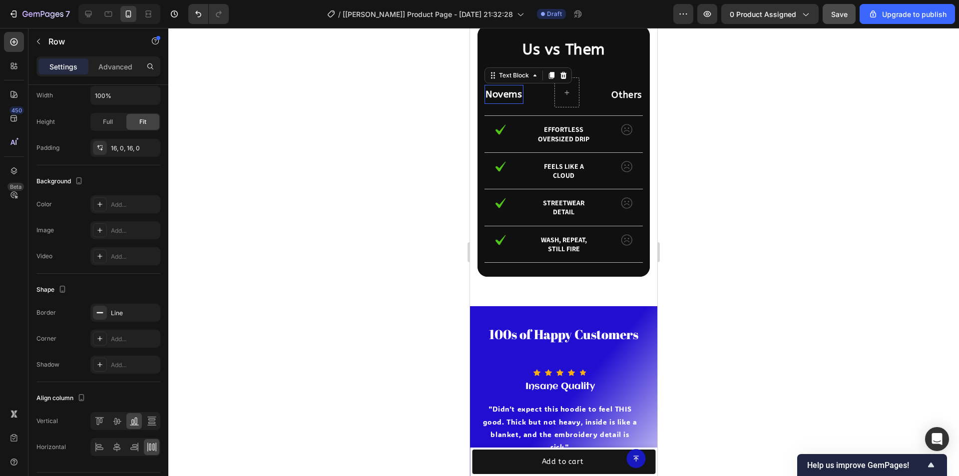
scroll to position [0, 0]
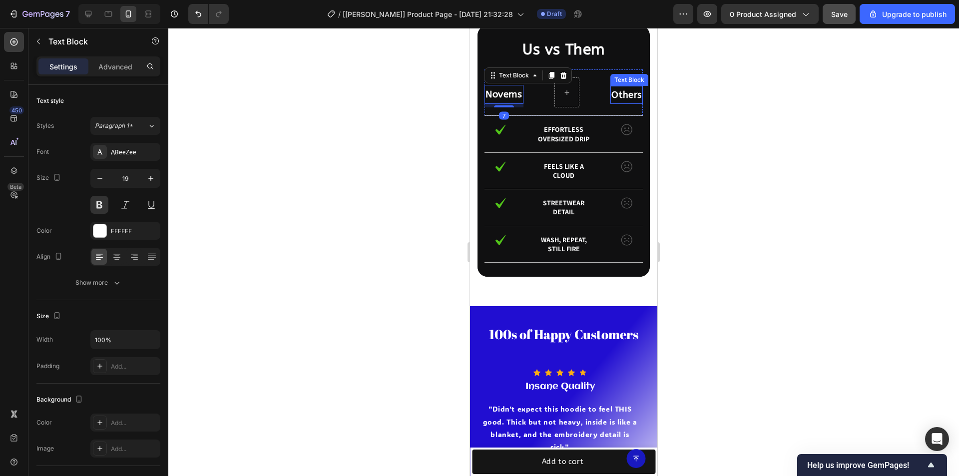
click at [627, 103] on p "Others" at bounding box center [627, 95] width 30 height 16
click at [590, 116] on div "Novems Text Block Others Text Block 7 Row" at bounding box center [564, 92] width 158 height 46
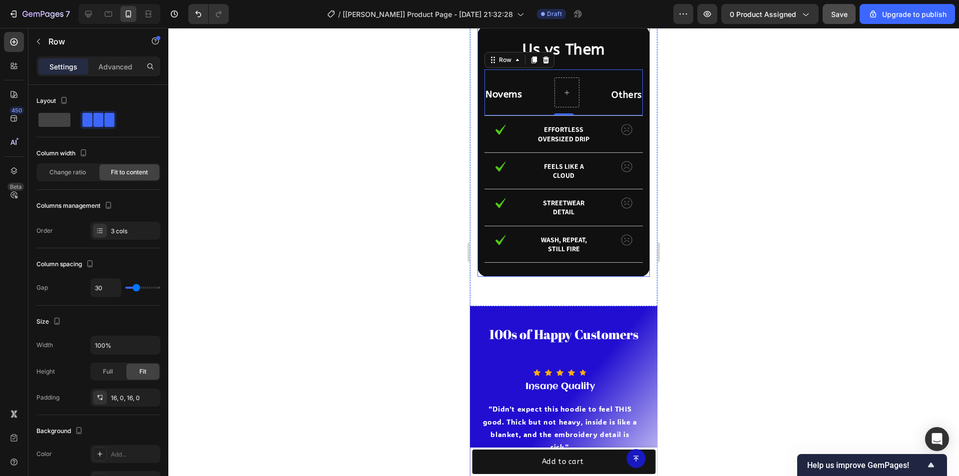
click at [560, 137] on div "Us vs Them Heading Novems Text Block Others Text Block Row 0 Image Effortless o…" at bounding box center [564, 150] width 172 height 251
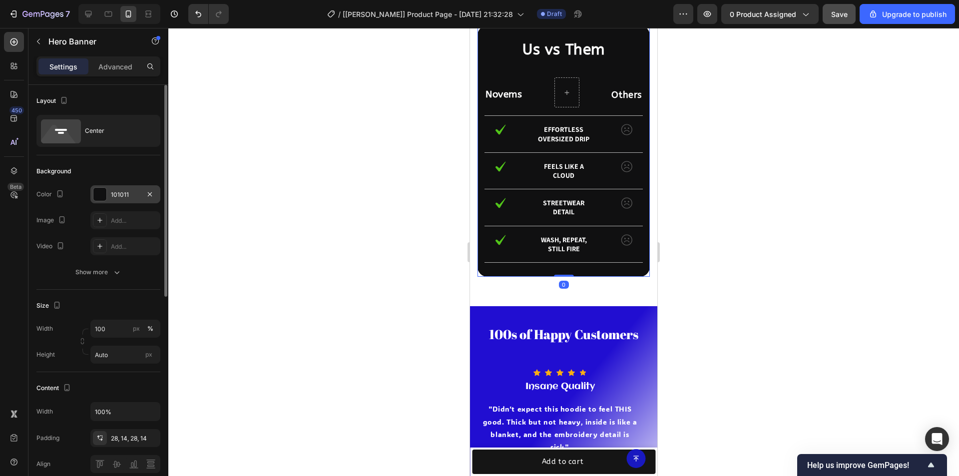
click at [99, 195] on div at bounding box center [99, 194] width 13 height 13
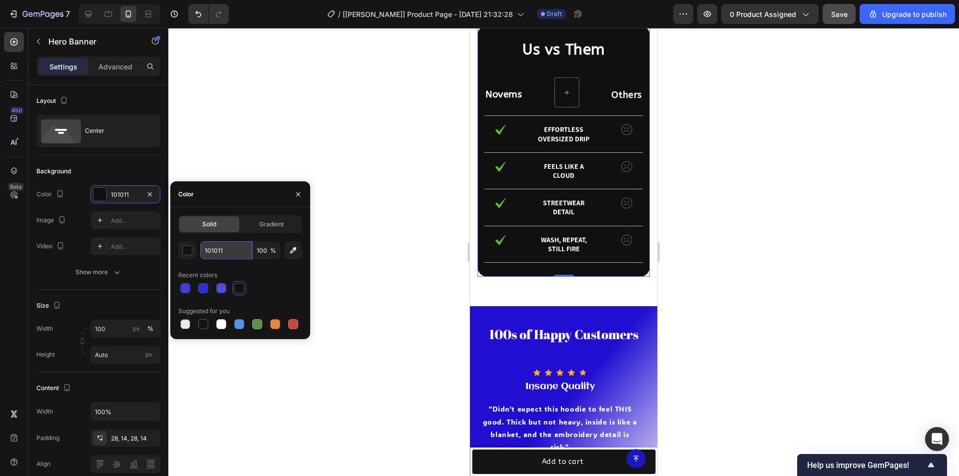
click at [227, 245] on input "101011" at bounding box center [226, 250] width 52 height 18
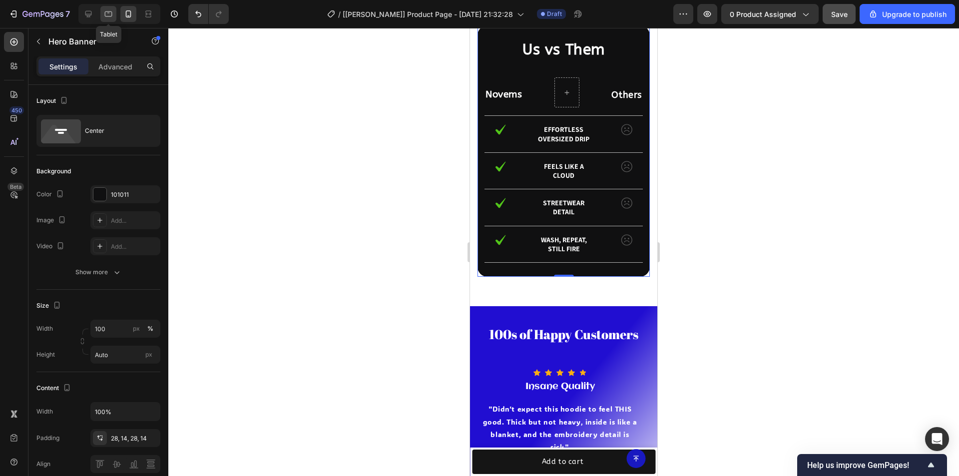
click at [111, 12] on icon at bounding box center [108, 14] width 10 height 10
type input "1320"
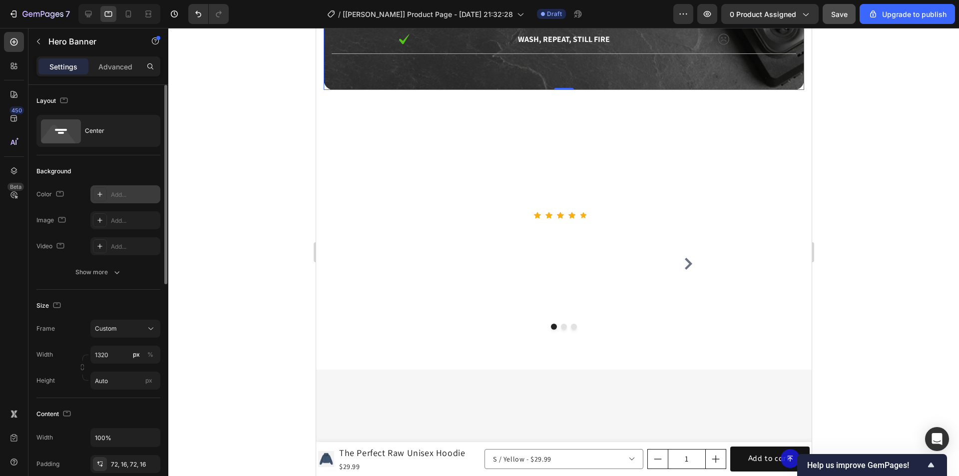
click at [118, 193] on div "Add..." at bounding box center [134, 194] width 47 height 9
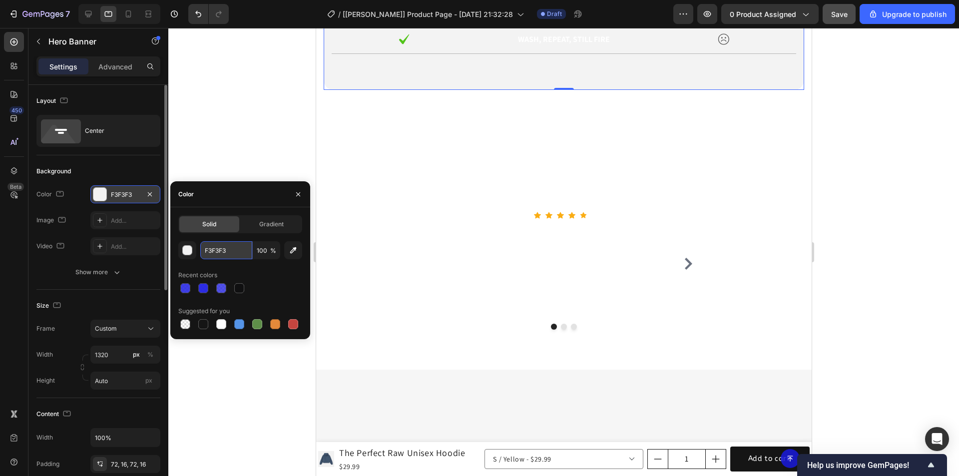
click at [230, 250] on input "F3F3F3" at bounding box center [226, 250] width 52 height 18
paste input "101011"
type input "101011"
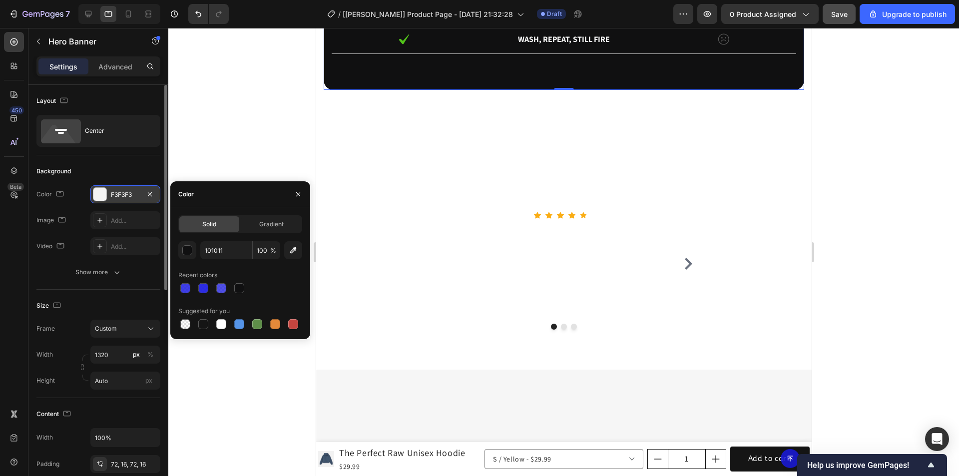
click at [90, 10] on icon at bounding box center [88, 14] width 10 height 10
type input "1200"
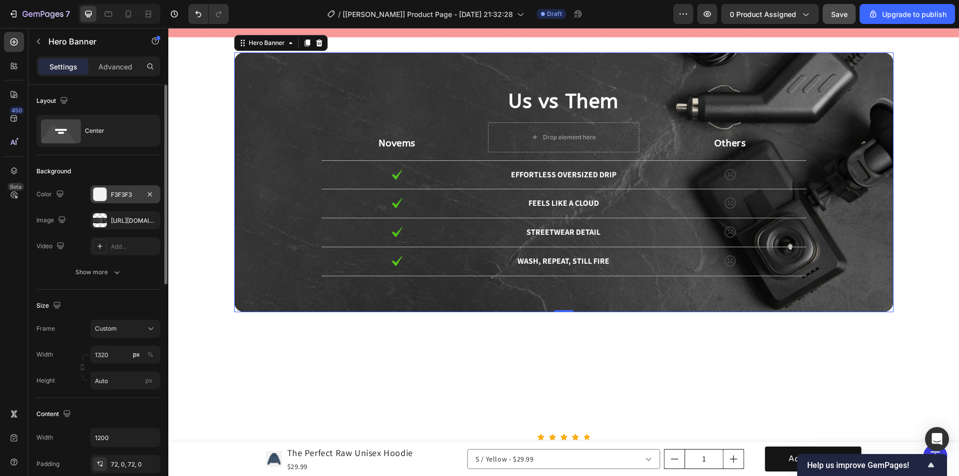
scroll to position [2257, 0]
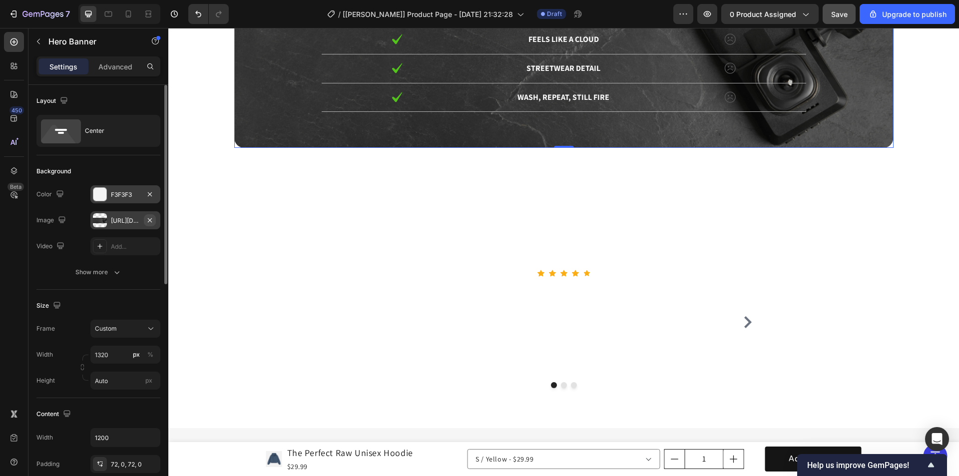
click at [151, 221] on icon "button" at bounding box center [150, 220] width 4 height 4
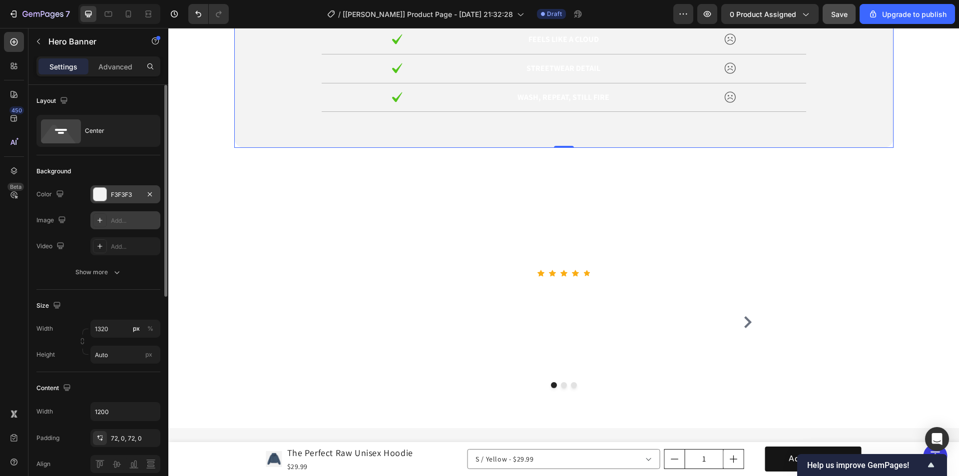
click at [99, 198] on div at bounding box center [99, 194] width 13 height 13
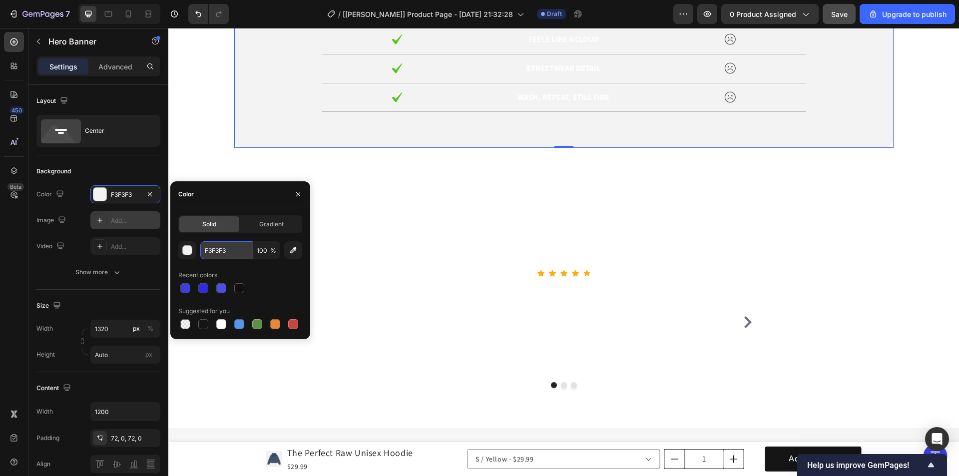
click at [232, 244] on input "F3F3F3" at bounding box center [226, 250] width 52 height 18
paste input "101011"
type input "101011"
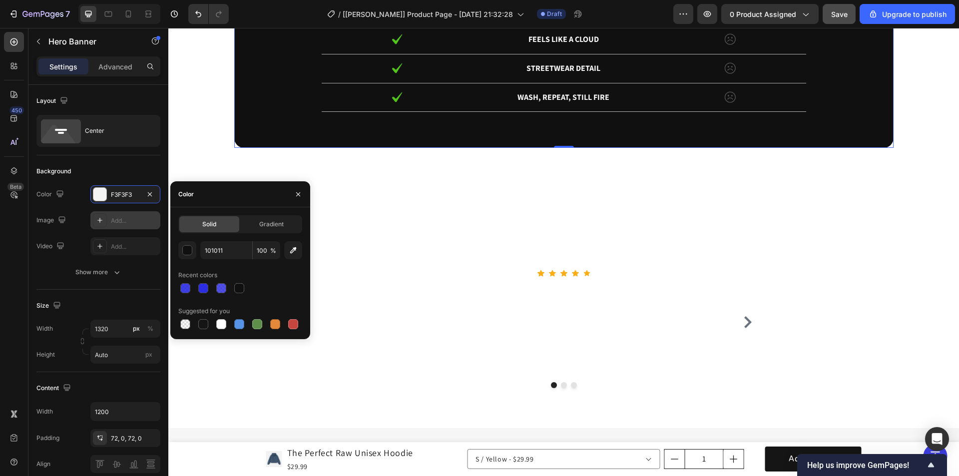
click at [109, 217] on div "Add..." at bounding box center [125, 220] width 70 height 18
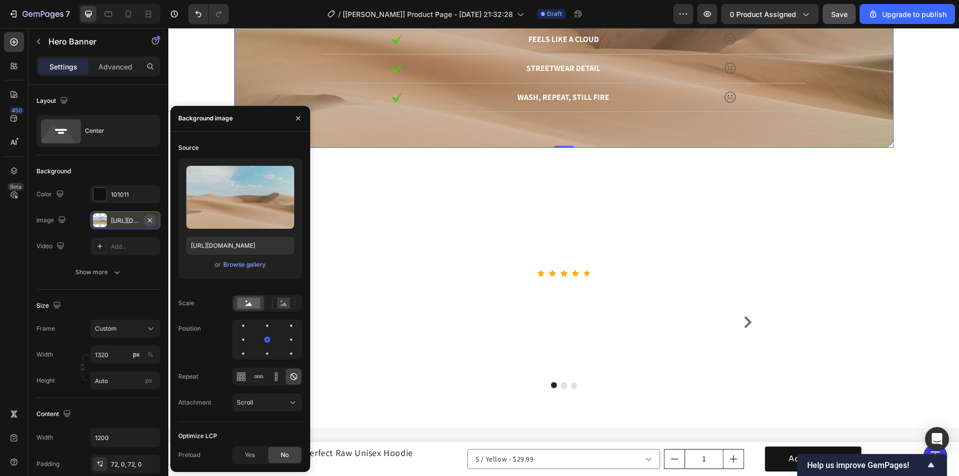
click at [146, 218] on icon "button" at bounding box center [150, 220] width 8 height 8
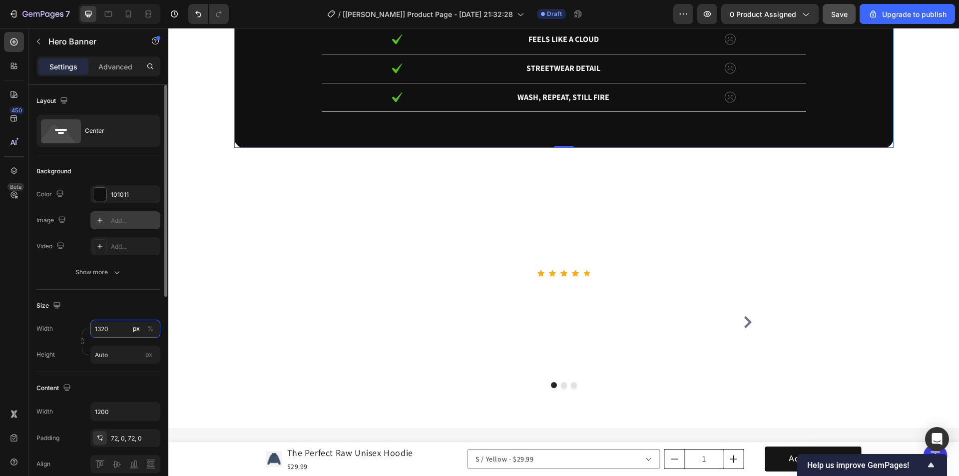
click at [112, 329] on input "1320" at bounding box center [125, 329] width 70 height 18
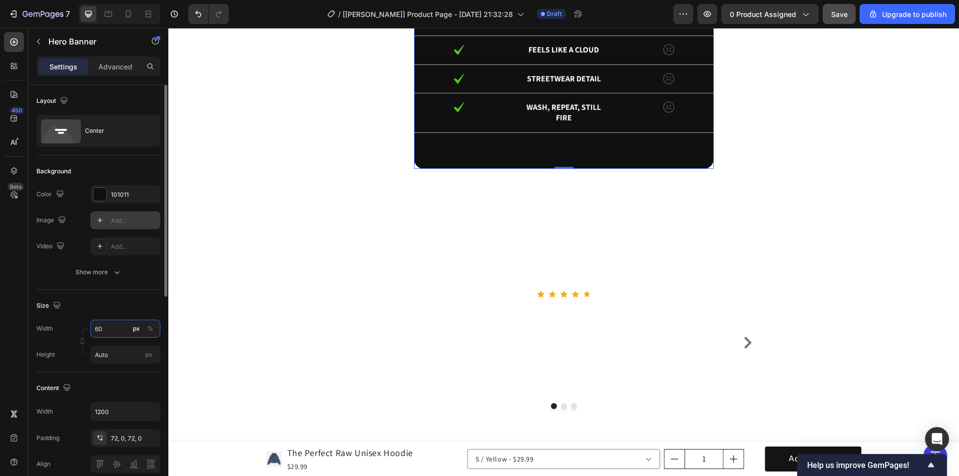
type input "6"
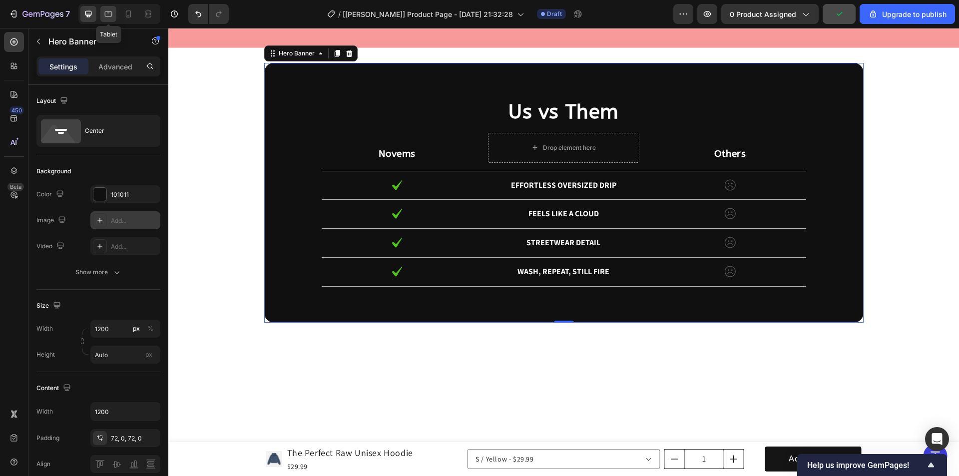
click at [107, 14] on icon at bounding box center [108, 14] width 10 height 10
type input "100"
type input "100%"
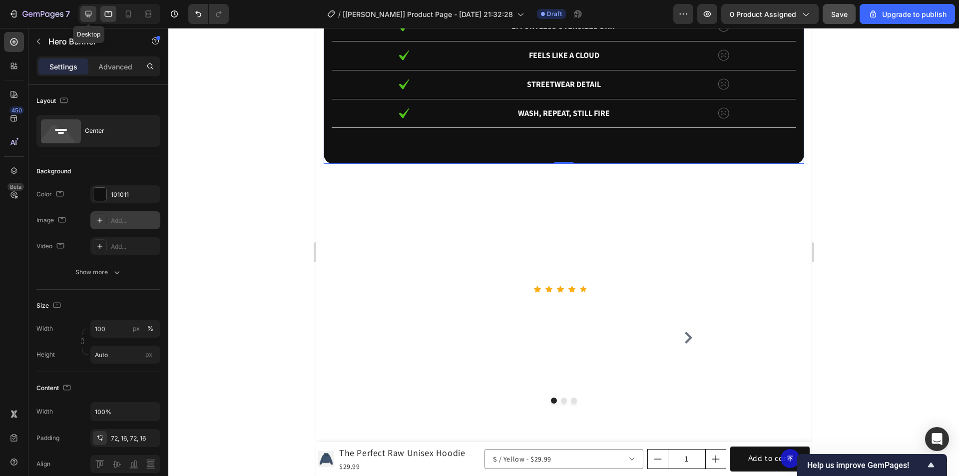
click at [92, 9] on icon at bounding box center [88, 14] width 10 height 10
type input "1200"
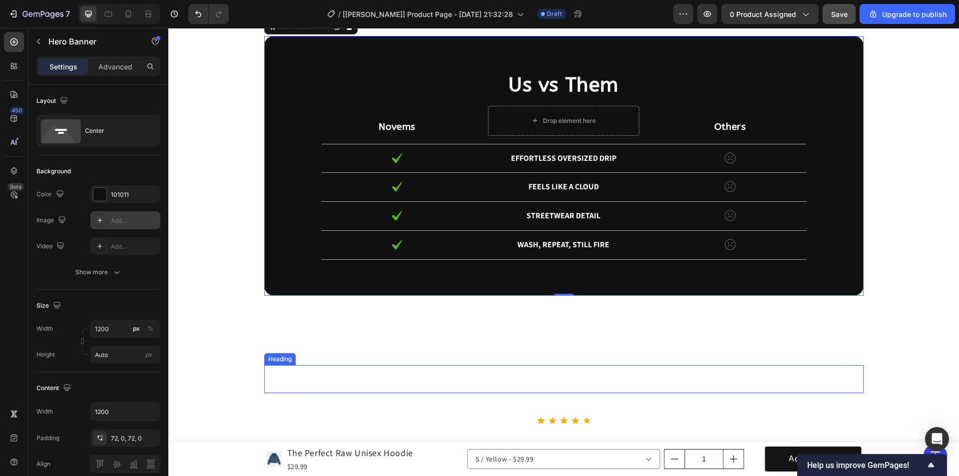
scroll to position [2457, 0]
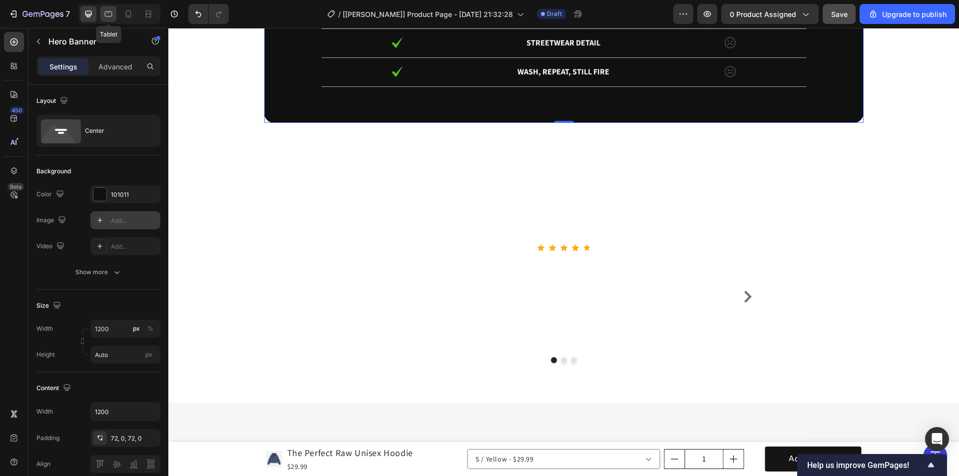
click at [110, 12] on icon at bounding box center [108, 14] width 10 height 10
type input "100"
type input "100%"
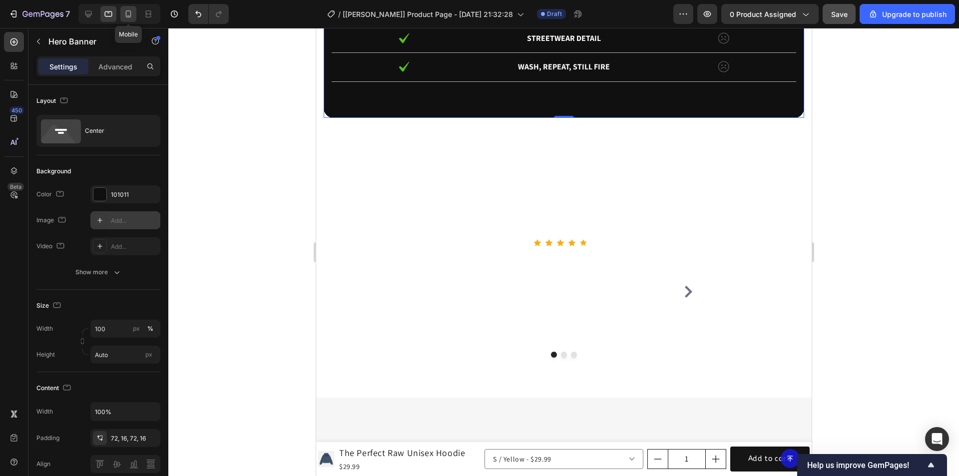
click at [125, 13] on icon at bounding box center [128, 14] width 10 height 10
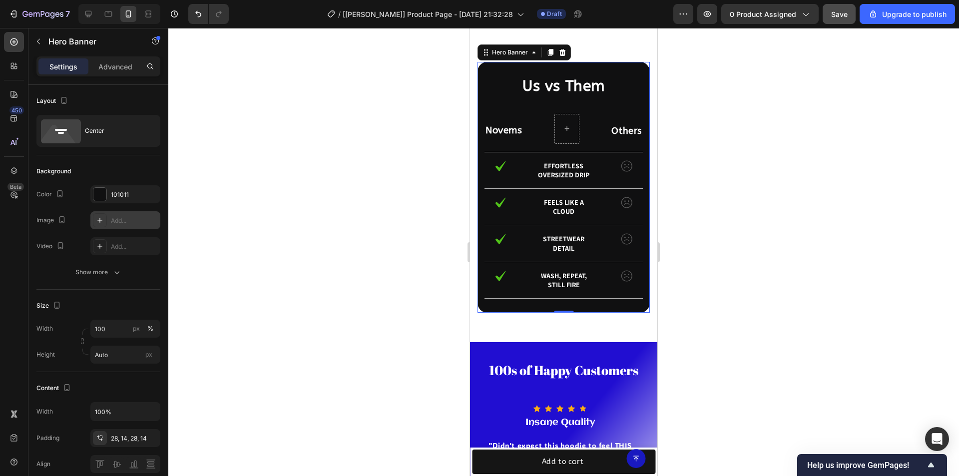
scroll to position [2256, 0]
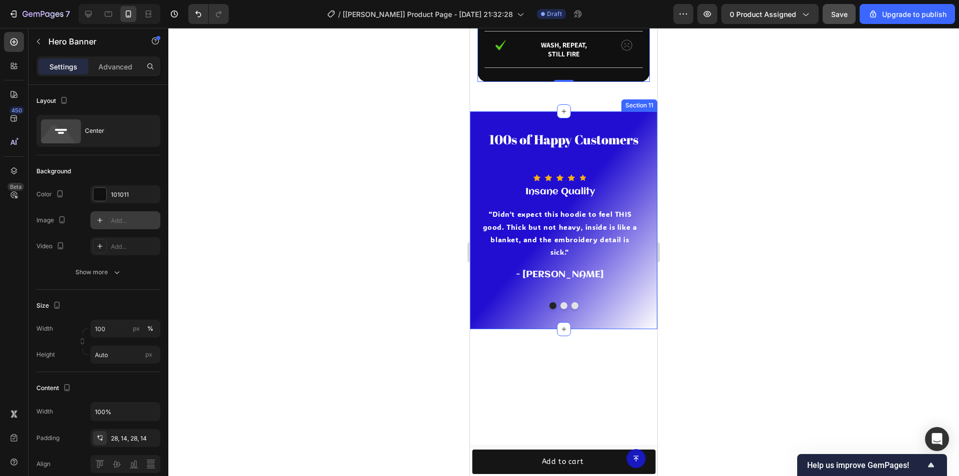
click at [595, 227] on div "100s of Happy Customers Heading Row Icon Icon Icon Icon Icon Icon List Hoz Insa…" at bounding box center [563, 220] width 187 height 218
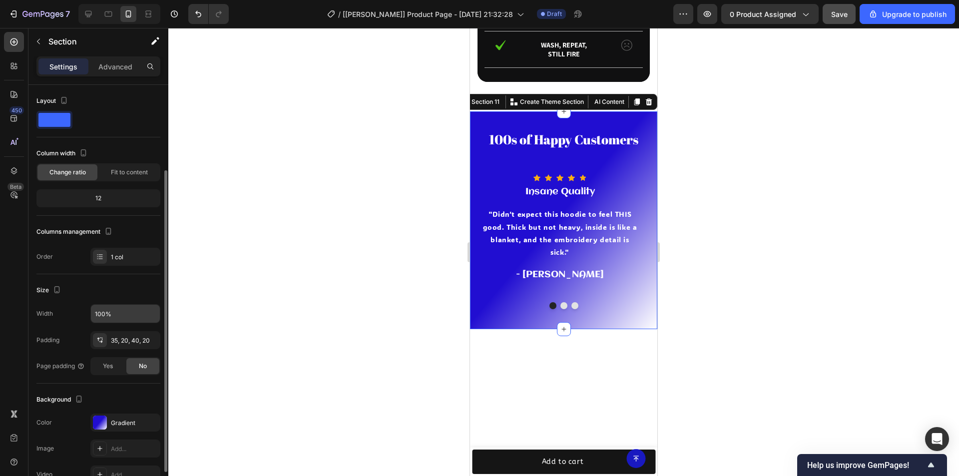
scroll to position [100, 0]
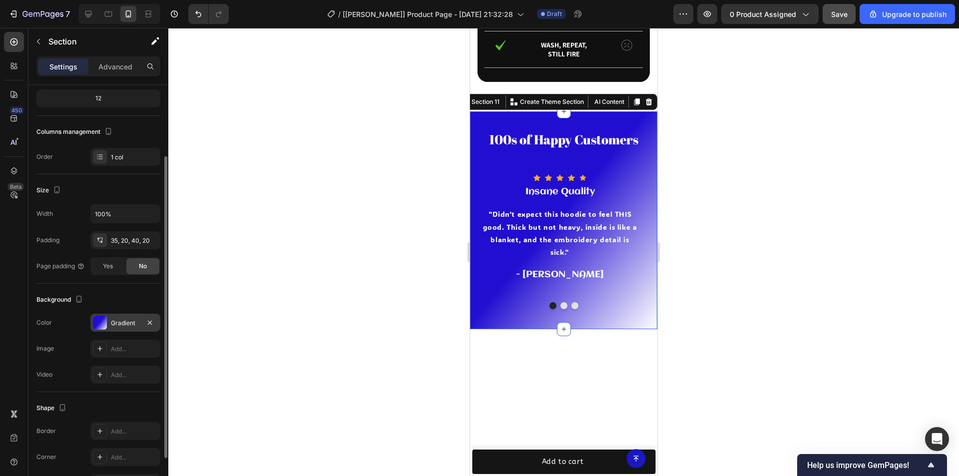
click at [97, 317] on div at bounding box center [100, 323] width 14 height 14
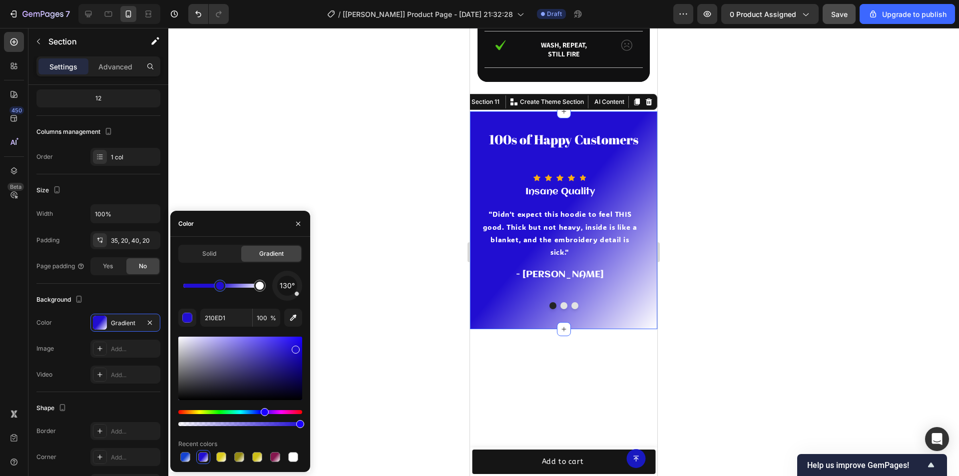
click at [221, 288] on div at bounding box center [220, 286] width 8 height 8
click at [226, 319] on input "210ED1" at bounding box center [226, 318] width 52 height 18
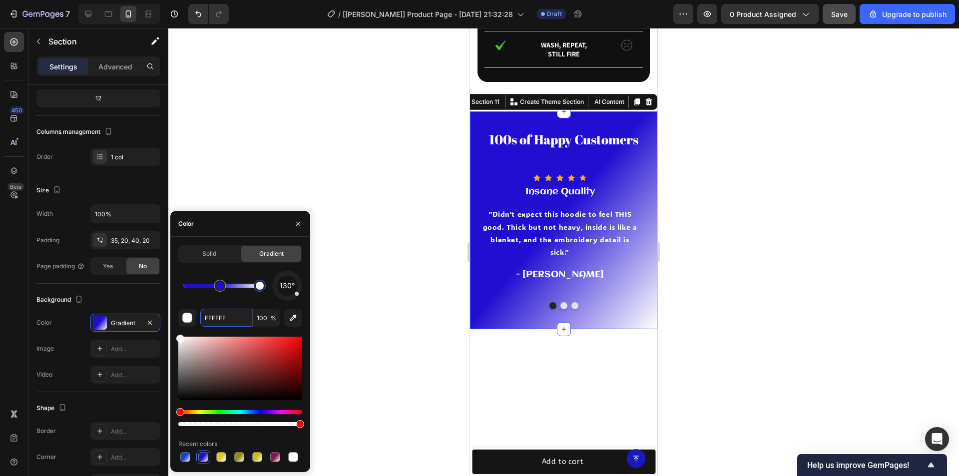
click at [259, 287] on div at bounding box center [260, 286] width 8 height 8
click at [229, 318] on input "FFFFFF" at bounding box center [226, 318] width 52 height 18
drag, startPoint x: 235, startPoint y: 318, endPoint x: 184, endPoint y: 318, distance: 51.0
click at [184, 318] on div "FFFFFF 100 %" at bounding box center [240, 318] width 124 height 18
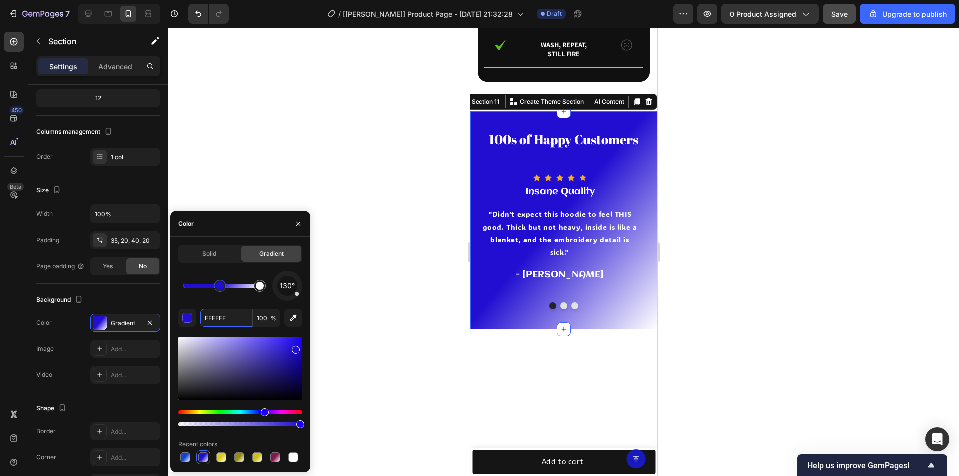
type input "210ED1"
click at [219, 288] on div at bounding box center [220, 286] width 8 height 8
click at [104, 10] on icon at bounding box center [108, 14] width 10 height 10
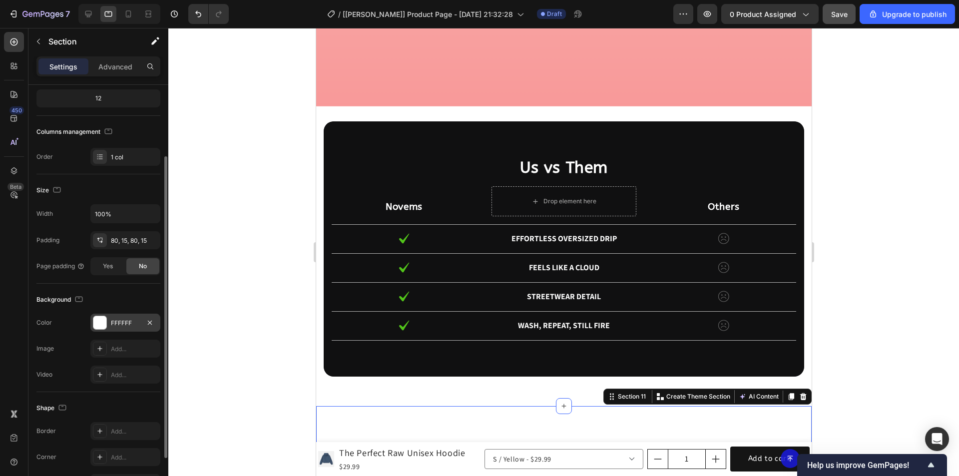
click at [99, 326] on div at bounding box center [99, 322] width 13 height 13
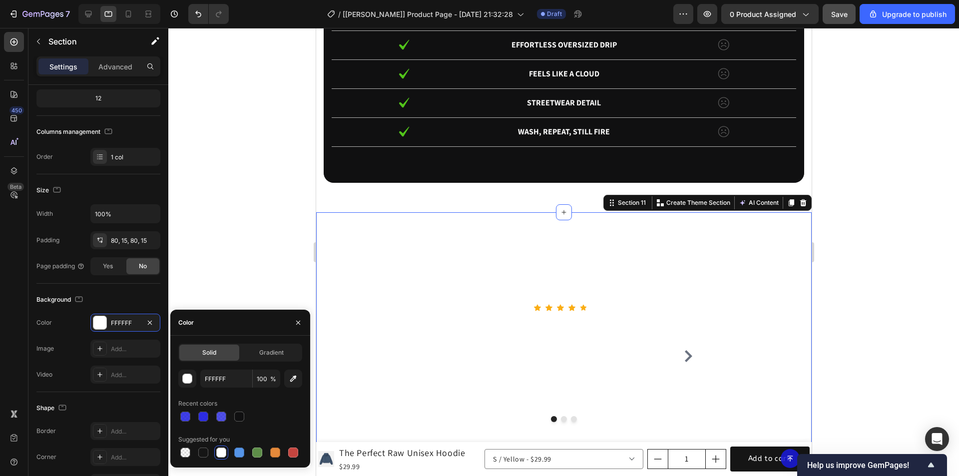
scroll to position [2599, 0]
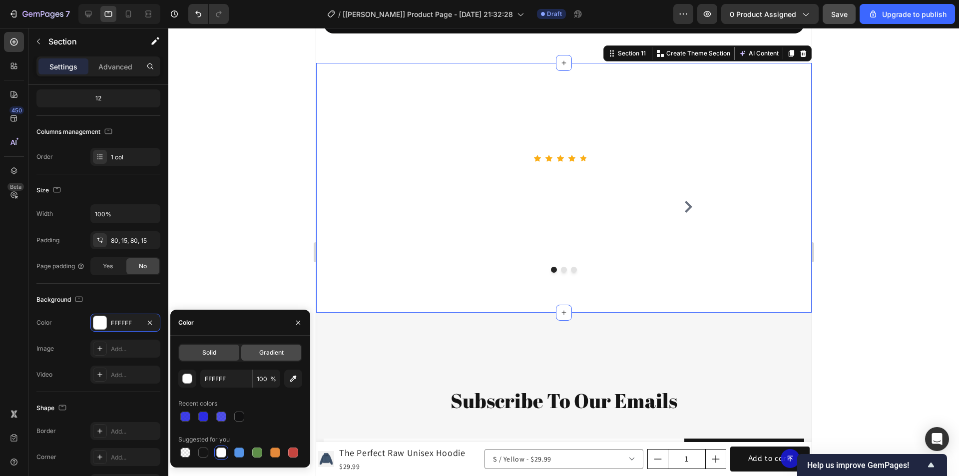
click at [258, 352] on div "Gradient" at bounding box center [271, 353] width 60 height 16
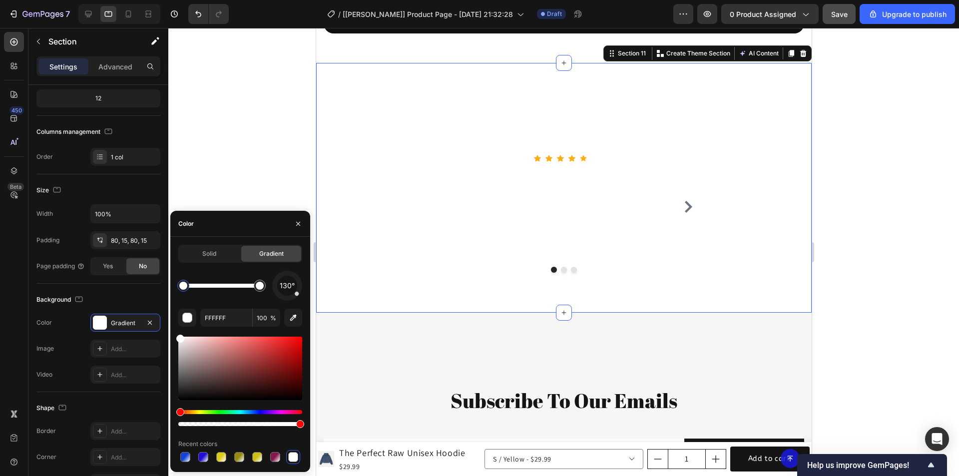
click at [217, 284] on div at bounding box center [221, 286] width 76 height 4
click at [129, 15] on icon at bounding box center [128, 15] width 2 height 1
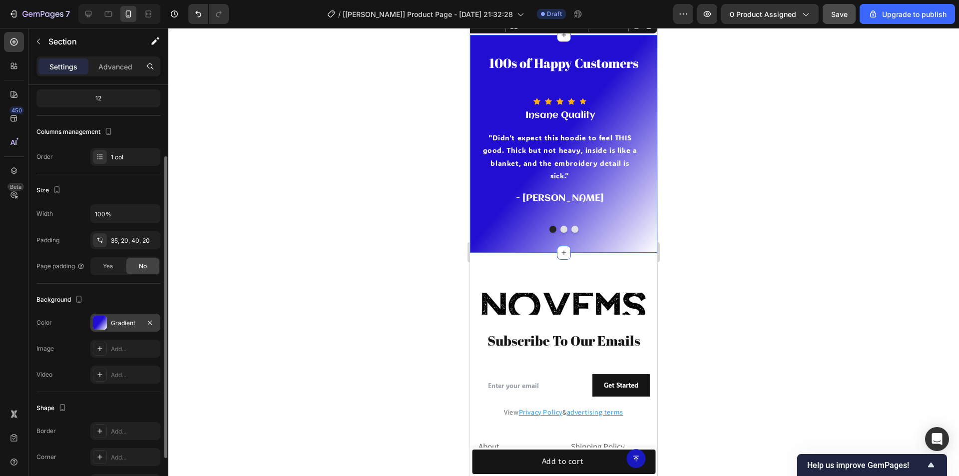
scroll to position [2576, 0]
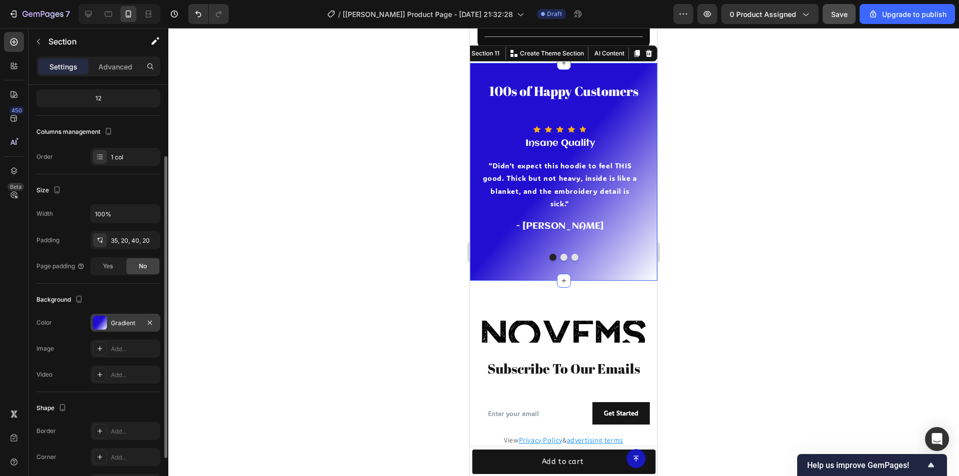
click at [114, 319] on div "Gradient" at bounding box center [125, 323] width 29 height 9
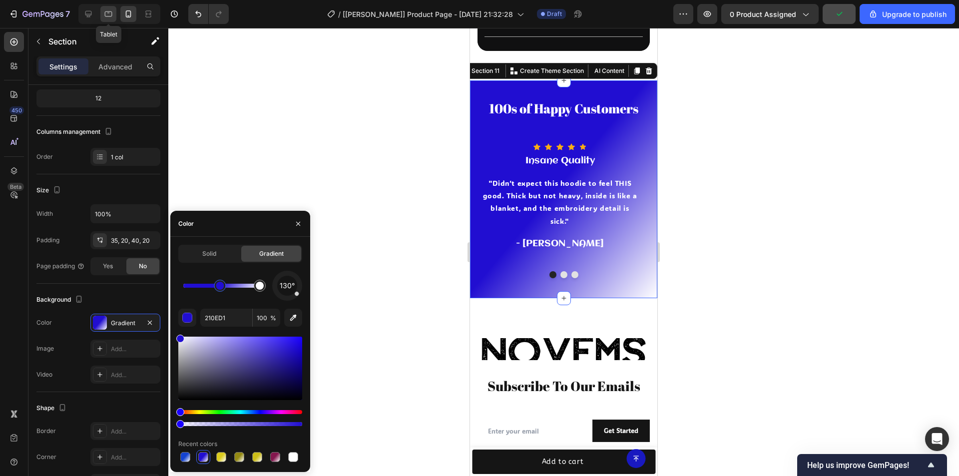
click at [111, 11] on icon at bounding box center [108, 13] width 7 height 5
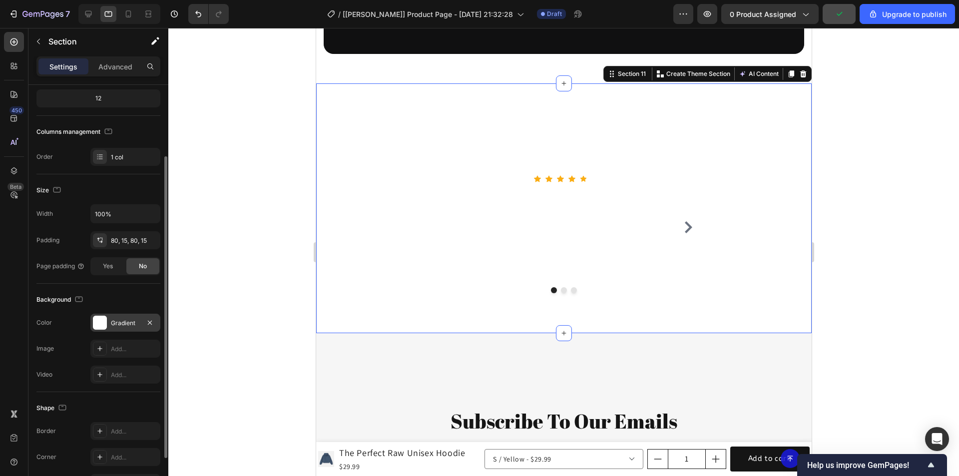
scroll to position [2599, 0]
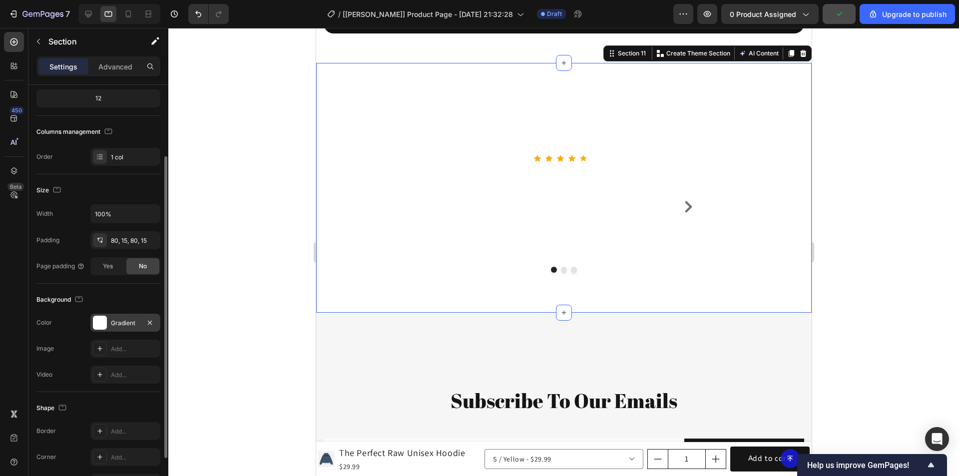
click at [98, 322] on div at bounding box center [100, 323] width 14 height 14
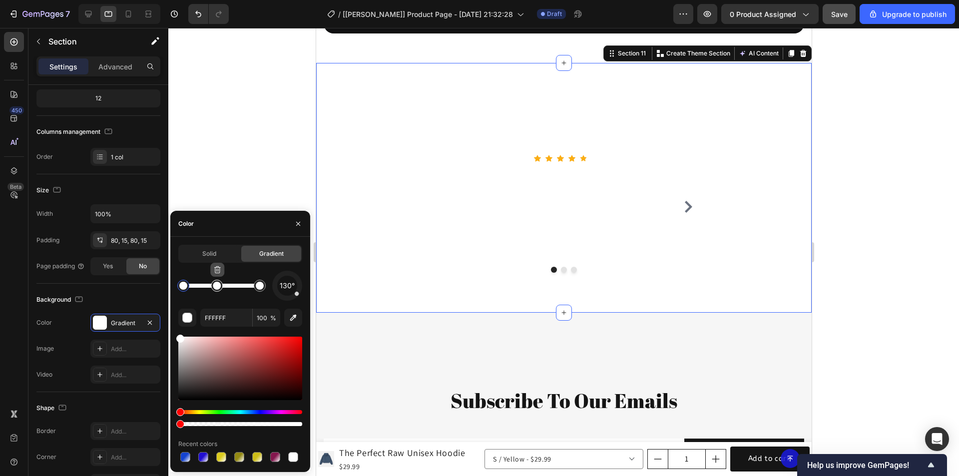
click at [218, 270] on icon "button" at bounding box center [218, 270] width 0 height 3
drag, startPoint x: 182, startPoint y: 286, endPoint x: 217, endPoint y: 287, distance: 34.5
click at [217, 287] on div at bounding box center [216, 286] width 8 height 8
click at [230, 317] on input "FFFFFF" at bounding box center [226, 318] width 52 height 18
paste input "210ED1"
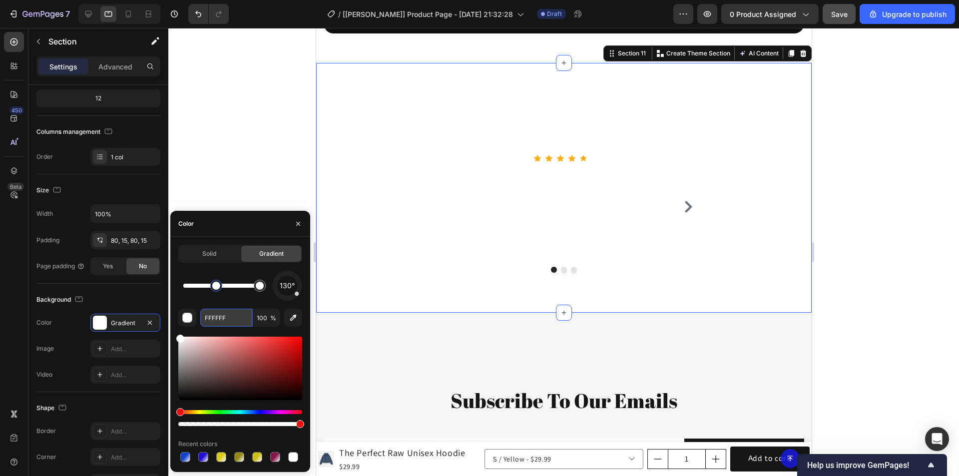
type input "210ED1"
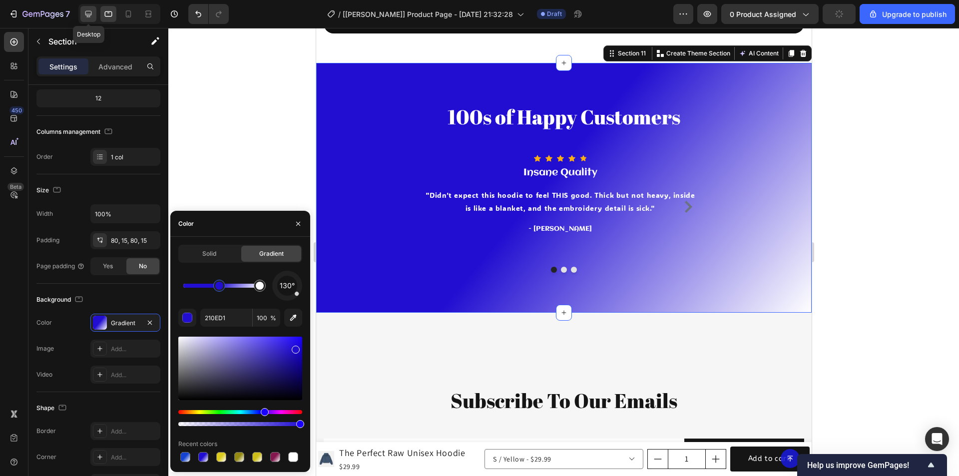
click at [87, 11] on icon at bounding box center [88, 14] width 6 height 6
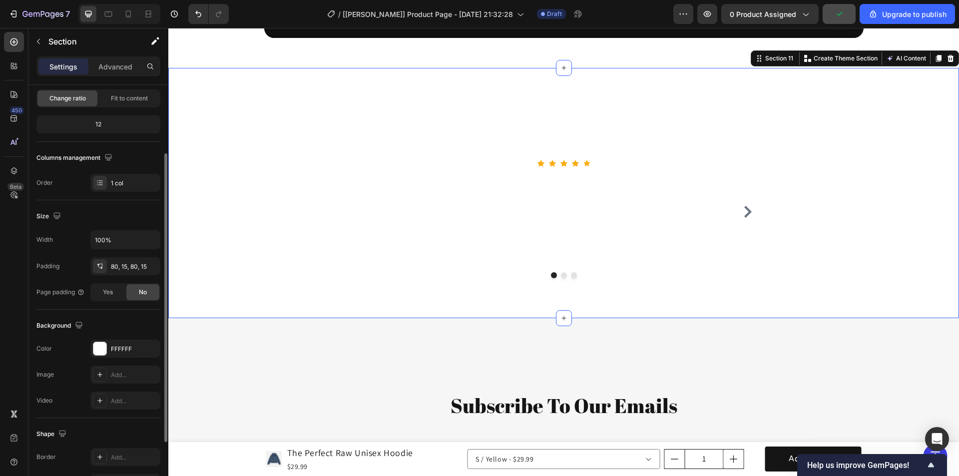
scroll to position [2604, 0]
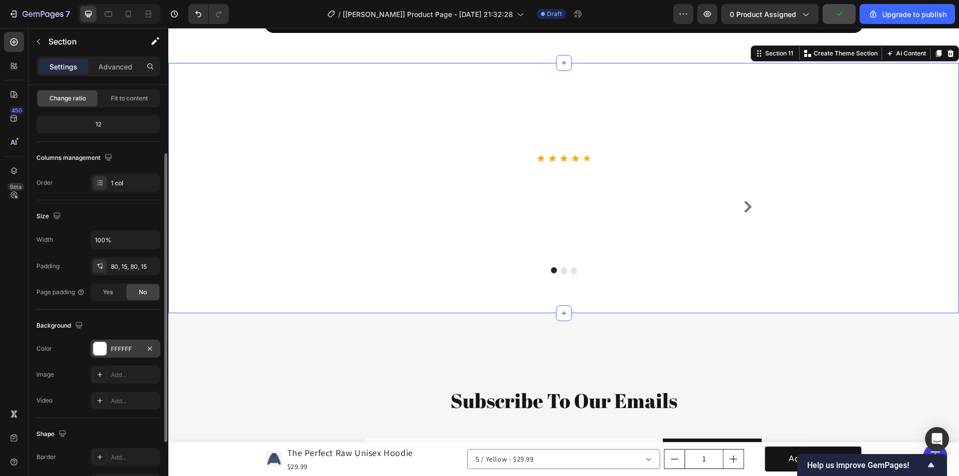
click at [101, 347] on div at bounding box center [99, 348] width 13 height 13
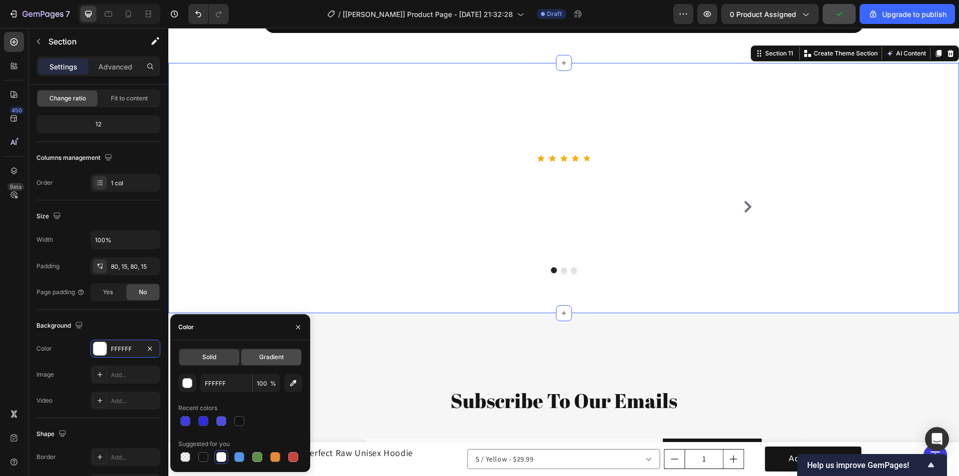
click at [254, 356] on div "Gradient" at bounding box center [271, 357] width 60 height 16
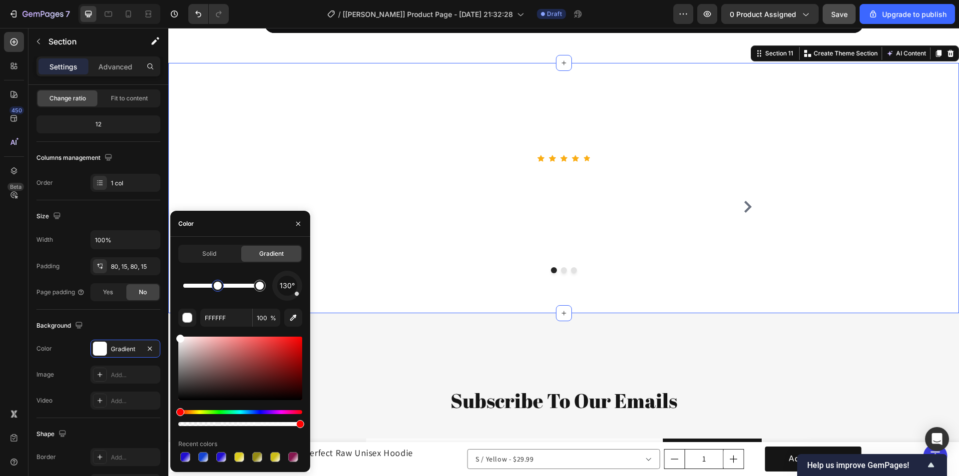
drag, startPoint x: 185, startPoint y: 287, endPoint x: 218, endPoint y: 288, distance: 33.5
click at [231, 318] on input "FFFFFF" at bounding box center [226, 318] width 52 height 18
paste input "210ED1"
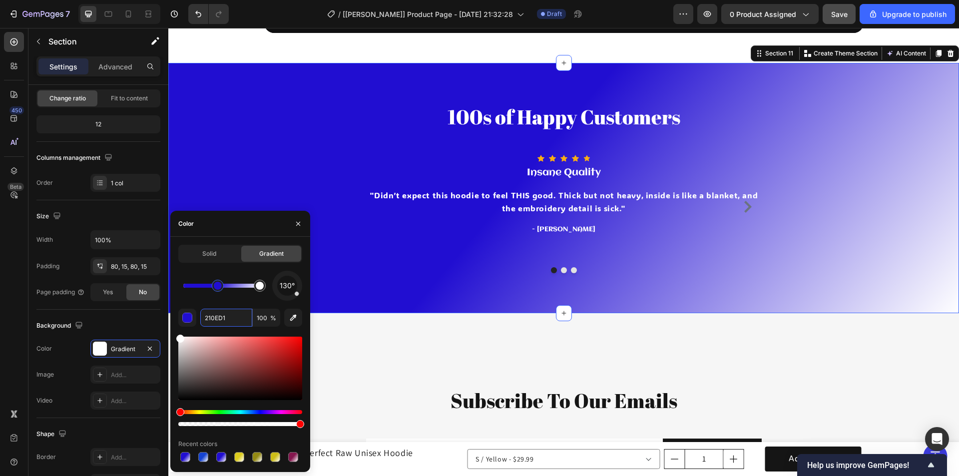
type input "210ED1"
click at [247, 300] on div "130°" at bounding box center [240, 286] width 124 height 30
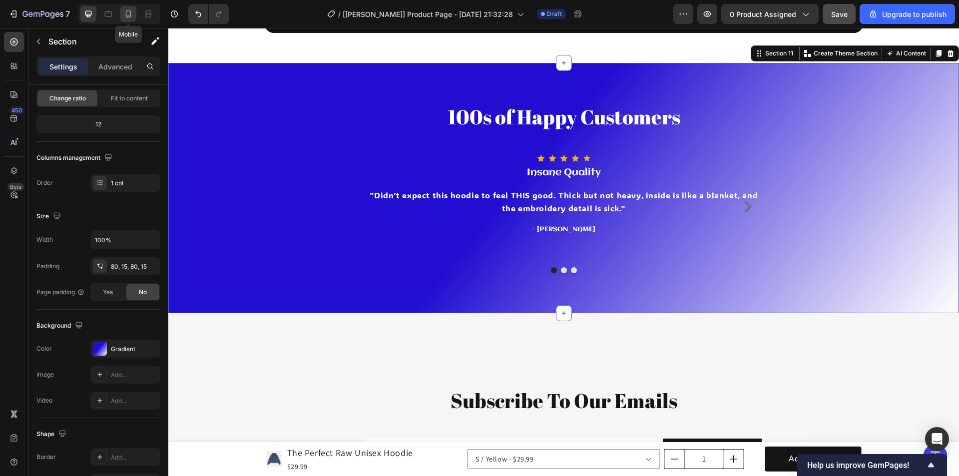
click at [127, 6] on div at bounding box center [128, 14] width 16 height 16
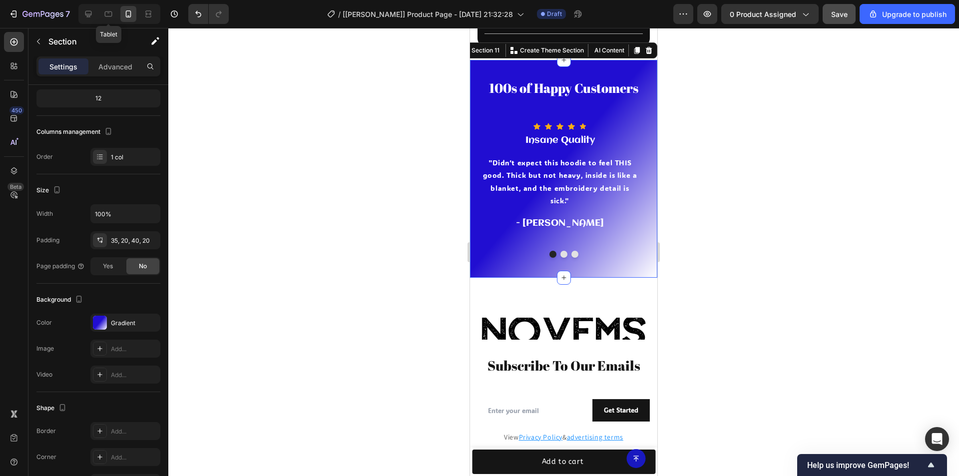
scroll to position [2576, 0]
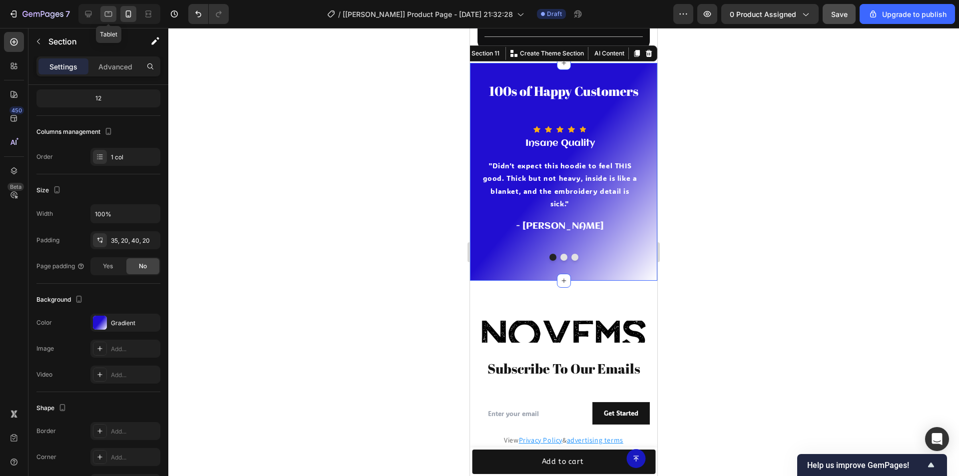
click at [105, 12] on icon at bounding box center [108, 13] width 7 height 5
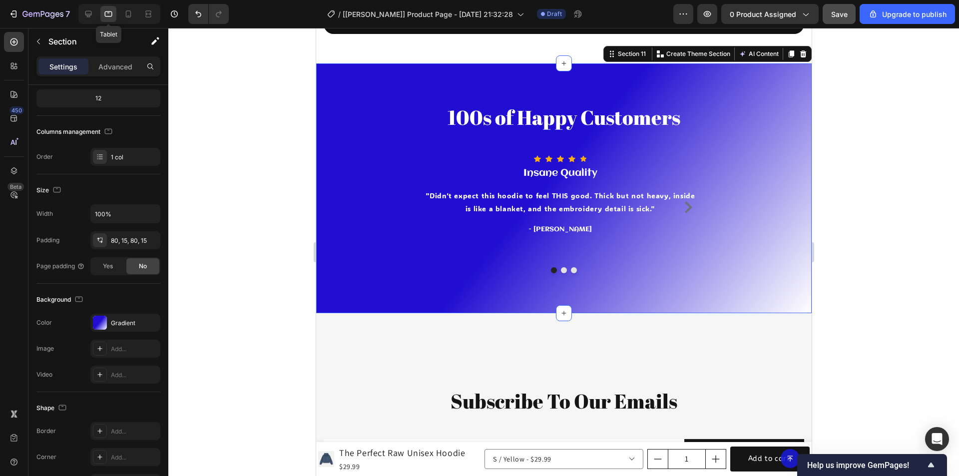
scroll to position [2599, 0]
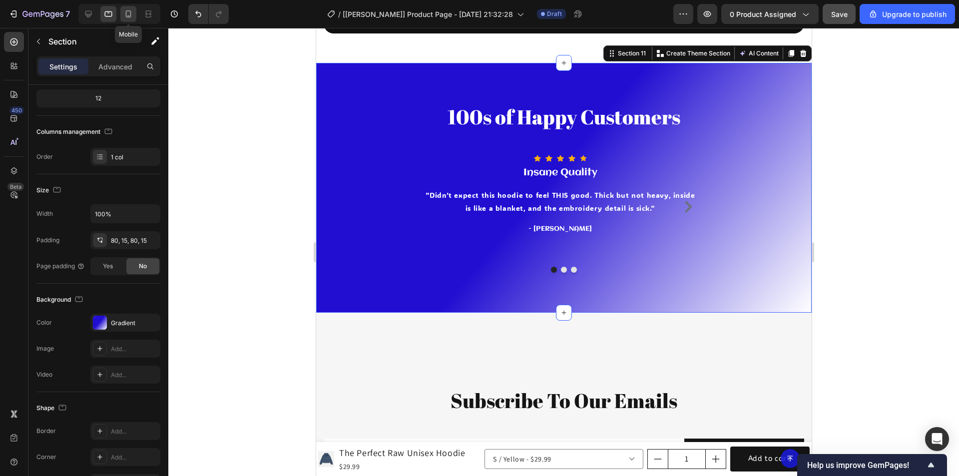
click at [124, 11] on icon at bounding box center [128, 14] width 10 height 10
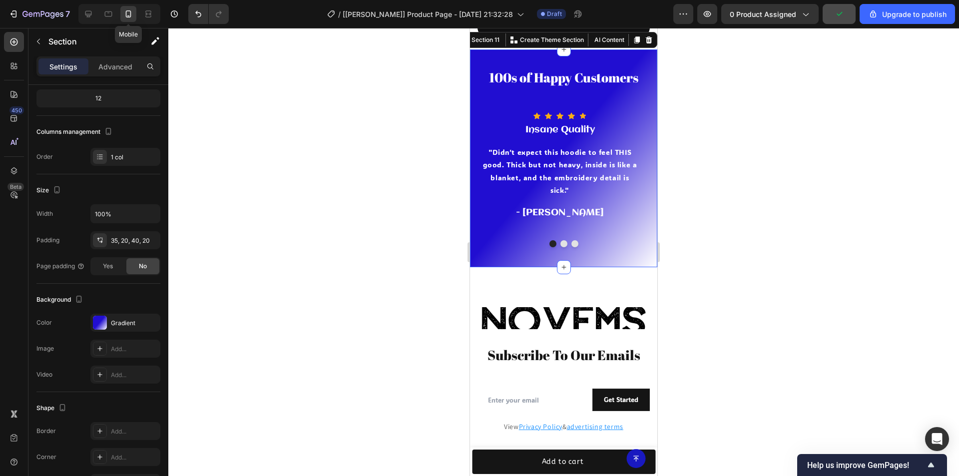
scroll to position [2576, 0]
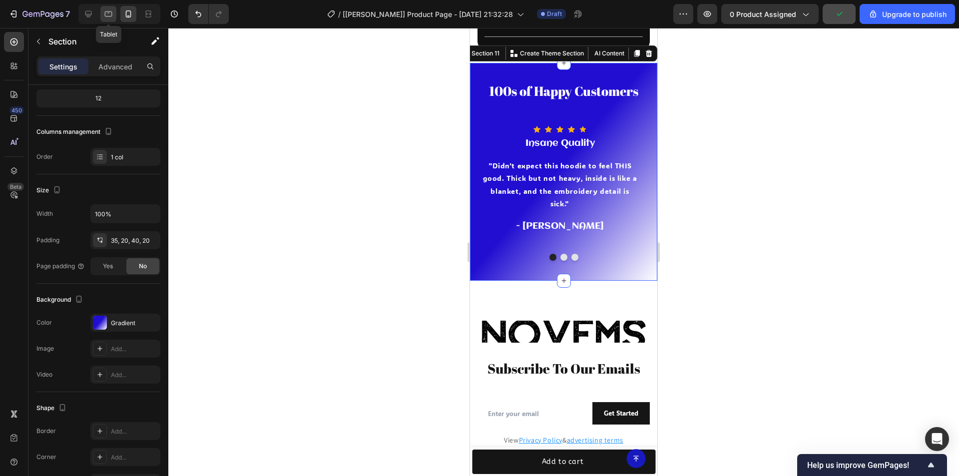
click at [108, 11] on icon at bounding box center [108, 14] width 10 height 10
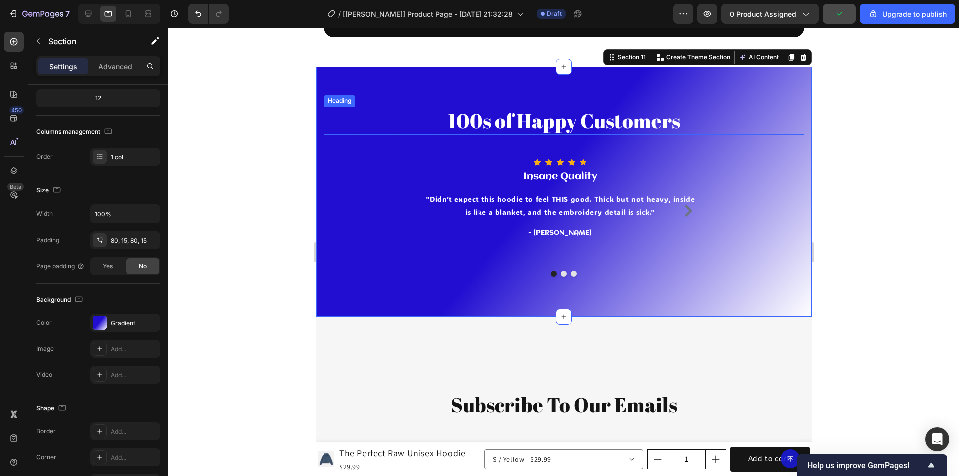
scroll to position [2599, 0]
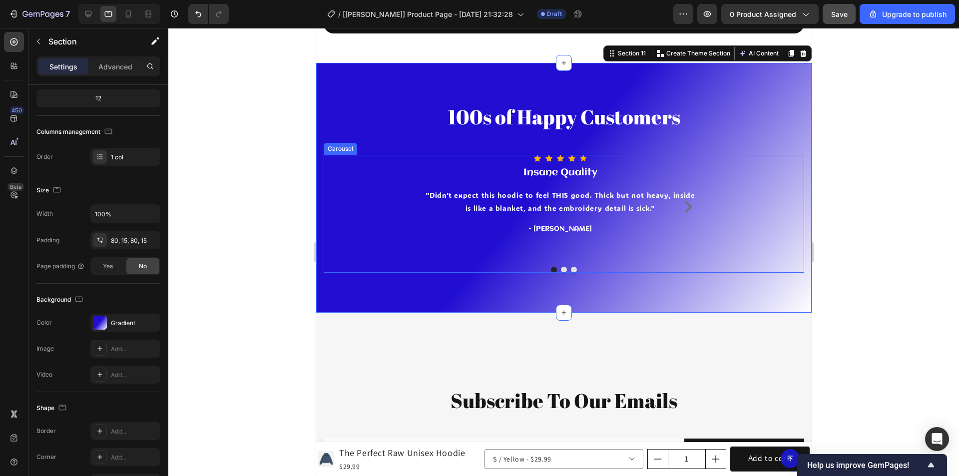
click at [683, 208] on icon "Carousel Next Arrow" at bounding box center [688, 207] width 12 height 12
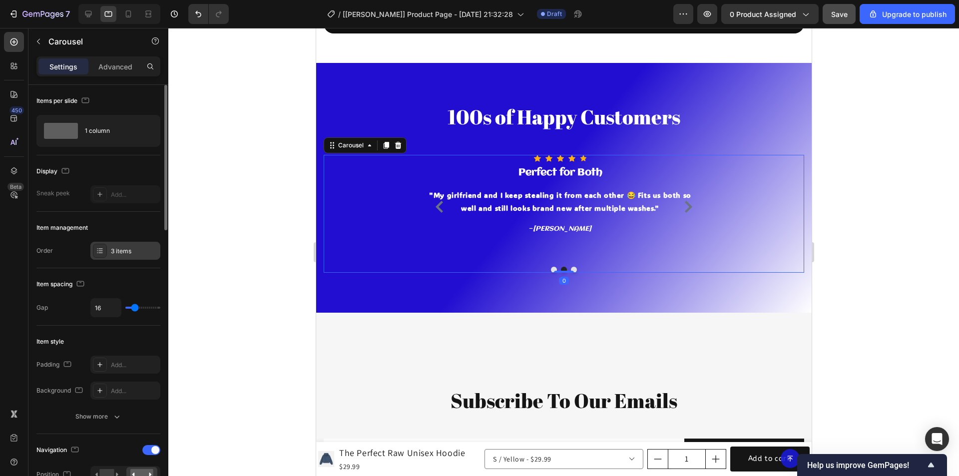
scroll to position [100, 0]
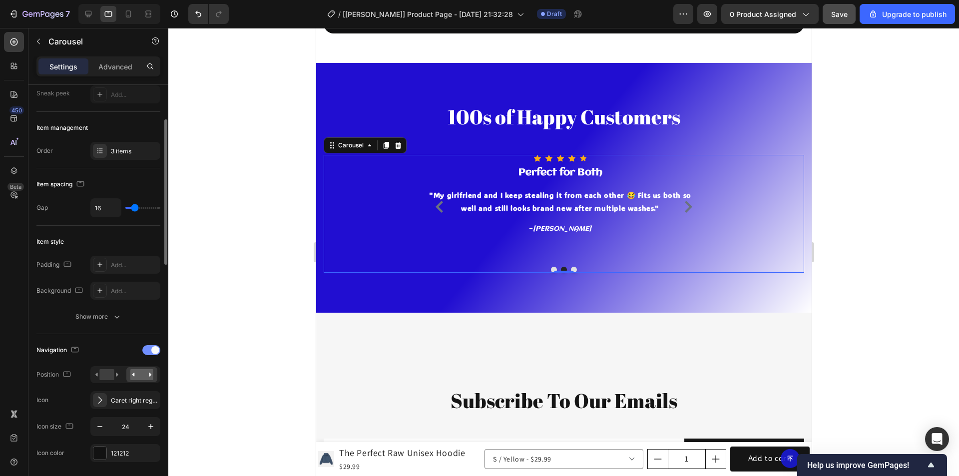
click at [149, 350] on div at bounding box center [151, 350] width 18 height 10
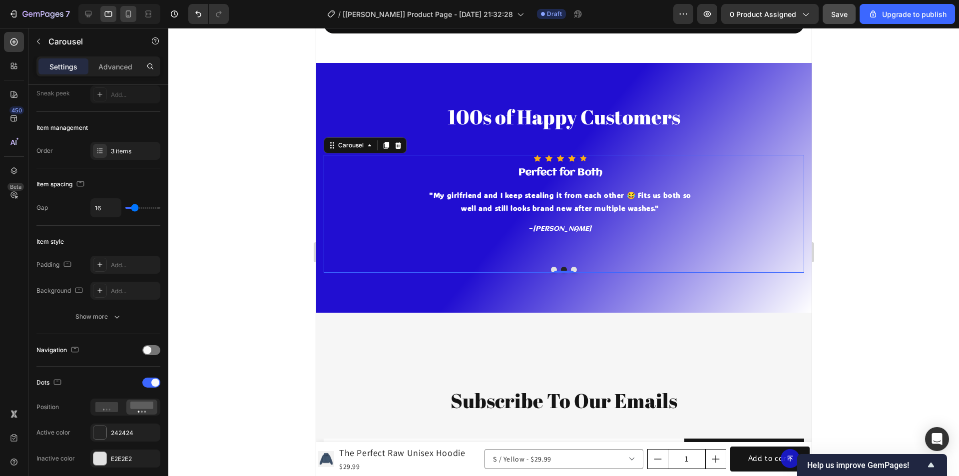
click at [129, 15] on icon at bounding box center [128, 14] width 10 height 10
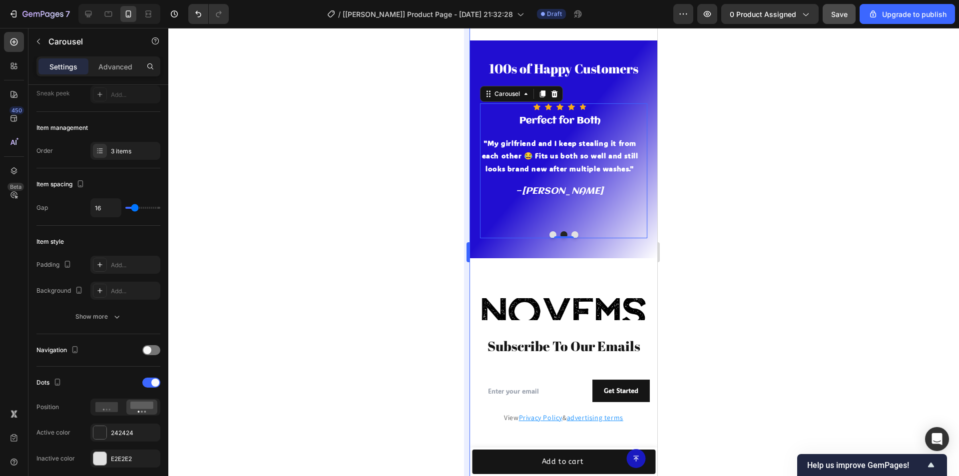
scroll to position [2639, 0]
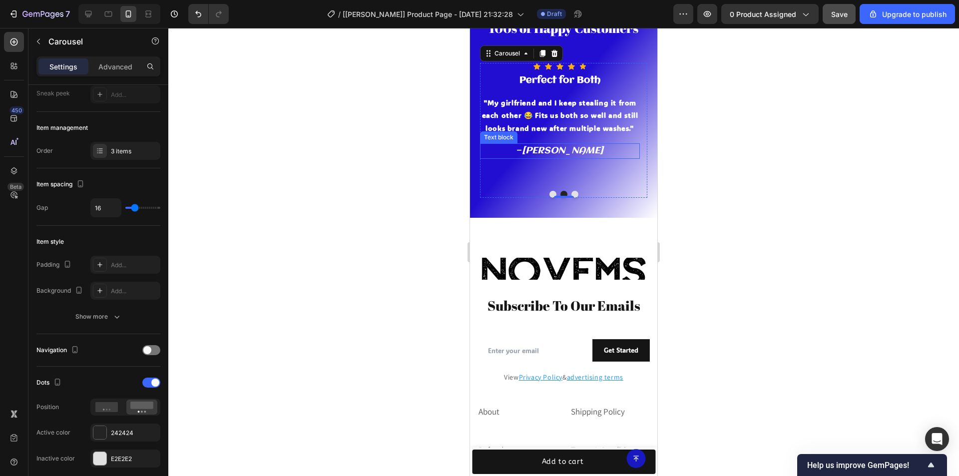
click at [551, 148] on icon "[PERSON_NAME]" at bounding box center [562, 151] width 81 height 10
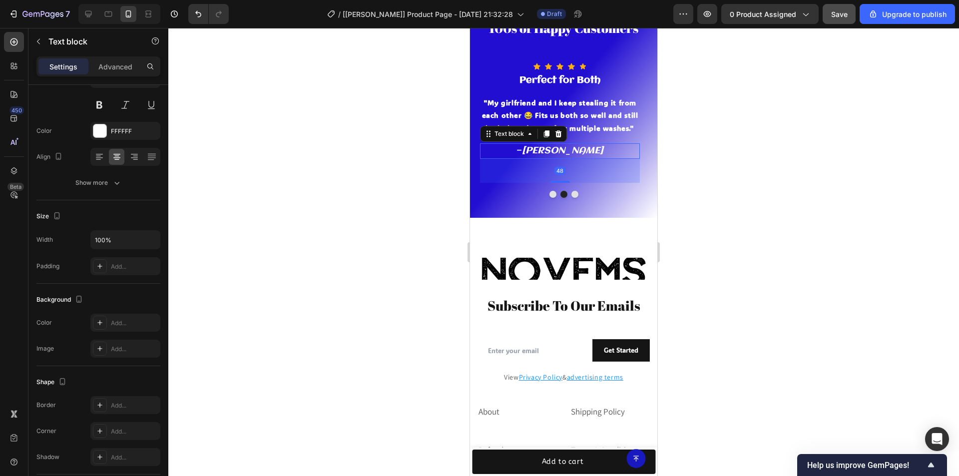
scroll to position [0, 0]
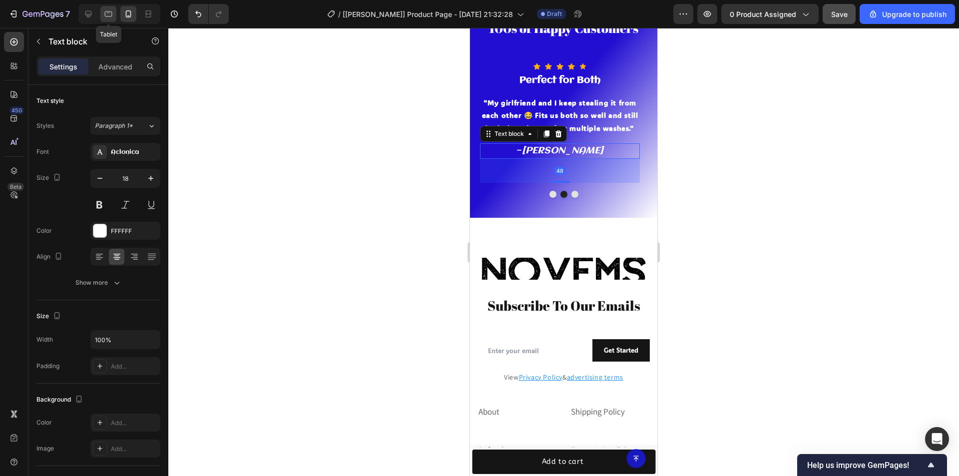
click at [115, 12] on div at bounding box center [108, 14] width 16 height 16
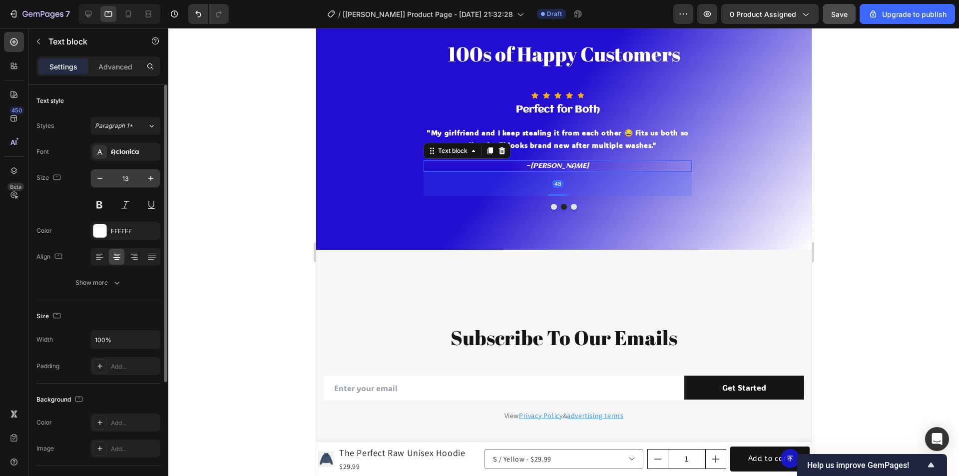
click at [132, 182] on input "13" at bounding box center [125, 178] width 33 height 18
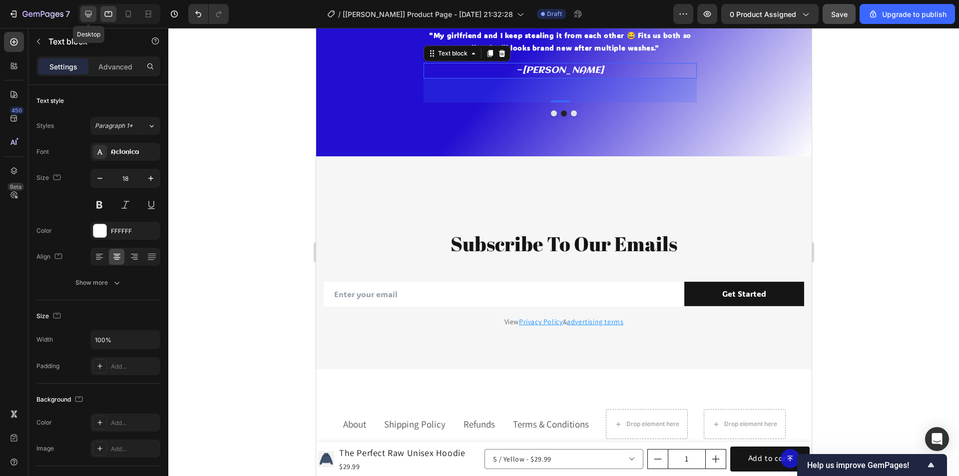
click at [89, 15] on icon at bounding box center [88, 14] width 6 height 6
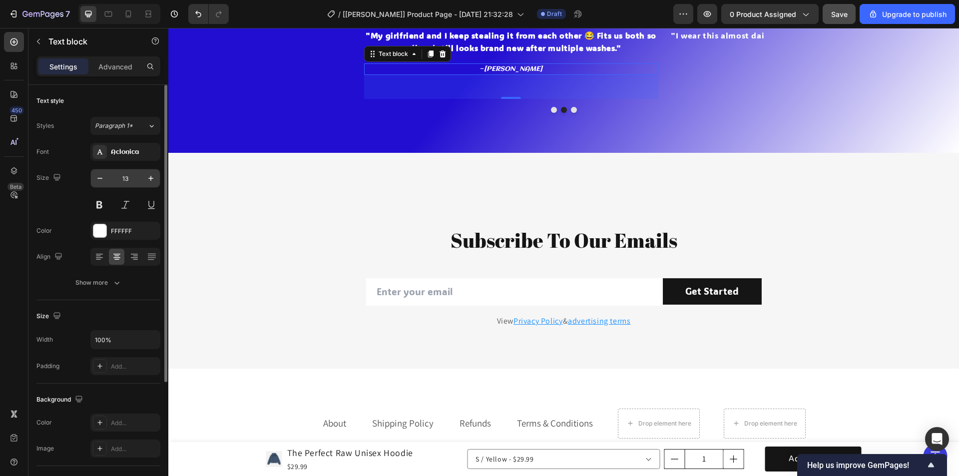
click at [133, 179] on input "13" at bounding box center [125, 178] width 33 height 18
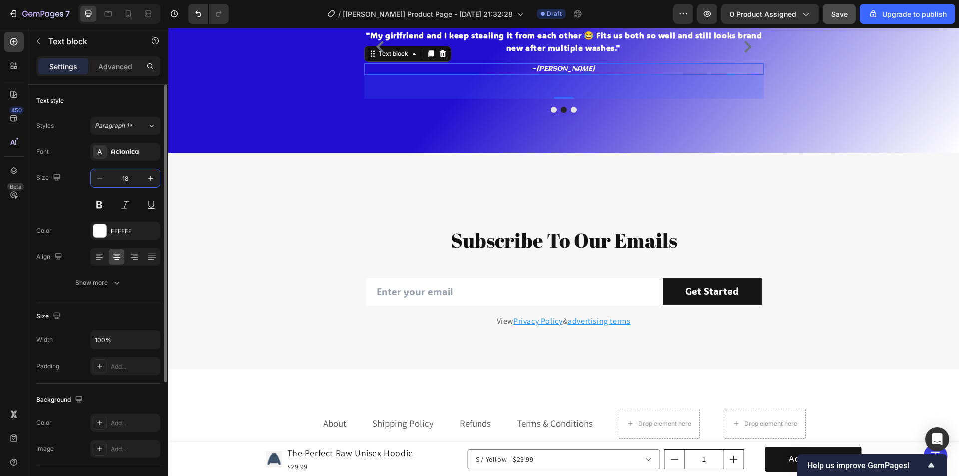
scroll to position [2737, 0]
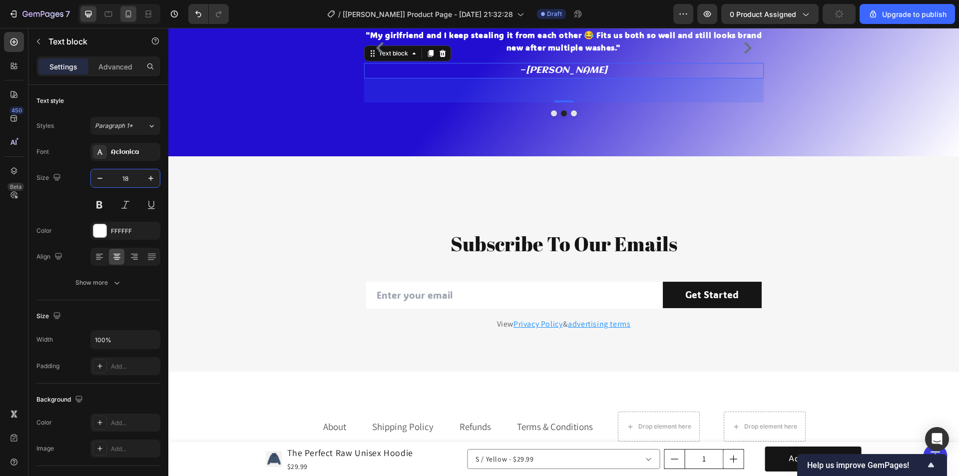
type input "18"
drag, startPoint x: 126, startPoint y: 15, endPoint x: 163, endPoint y: 33, distance: 41.6
click at [126, 15] on icon at bounding box center [128, 13] width 5 height 7
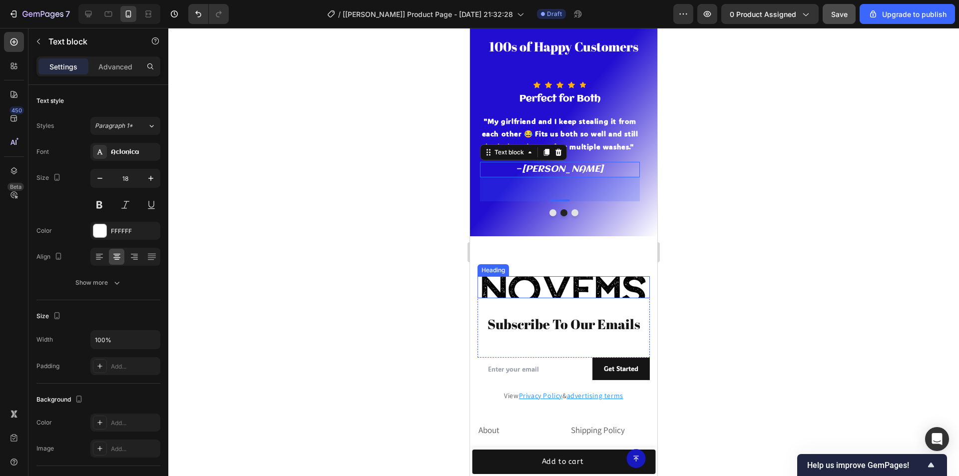
scroll to position [2620, 0]
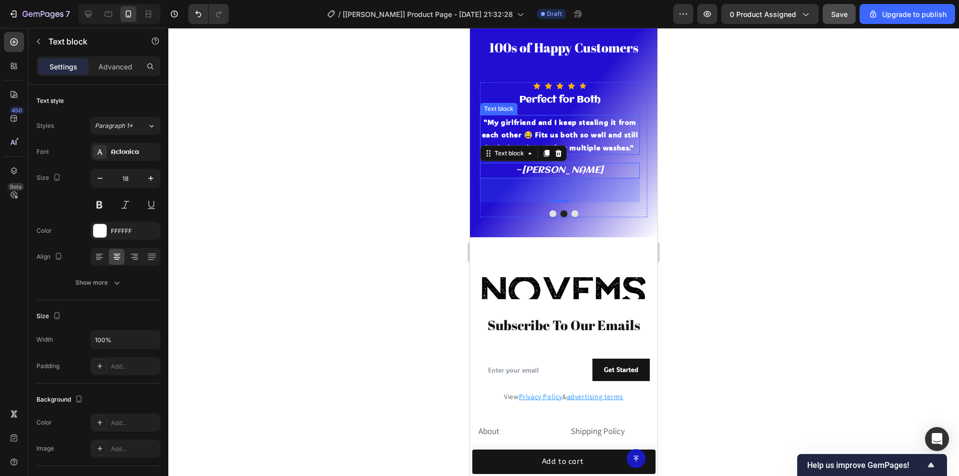
click at [585, 143] on strong ""My girlfriend and I keep stealing it from each other 😂 Fits us both so well an…" at bounding box center [560, 134] width 156 height 34
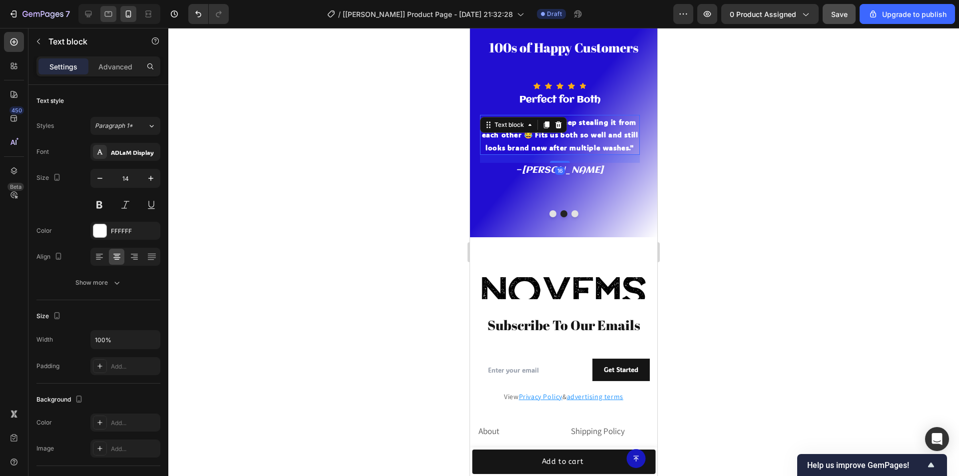
click at [109, 13] on icon at bounding box center [108, 14] width 10 height 10
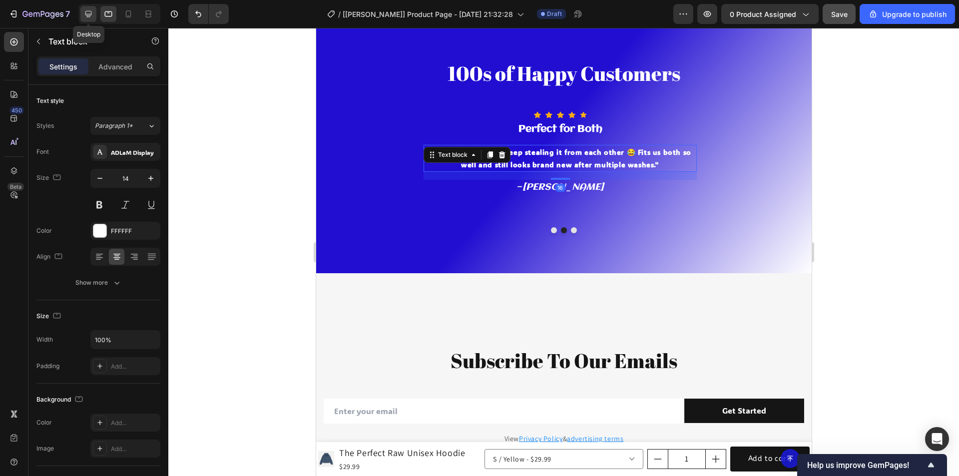
click at [83, 14] on icon at bounding box center [88, 14] width 10 height 10
type input "16"
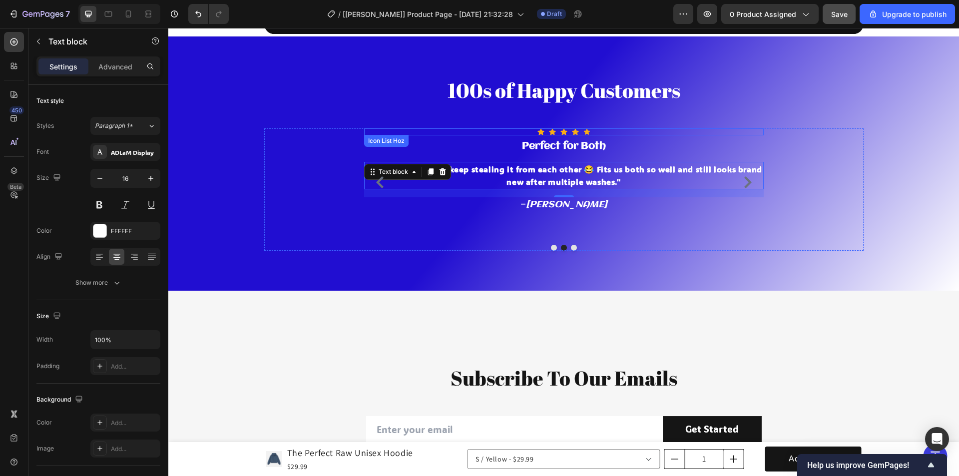
scroll to position [2602, 0]
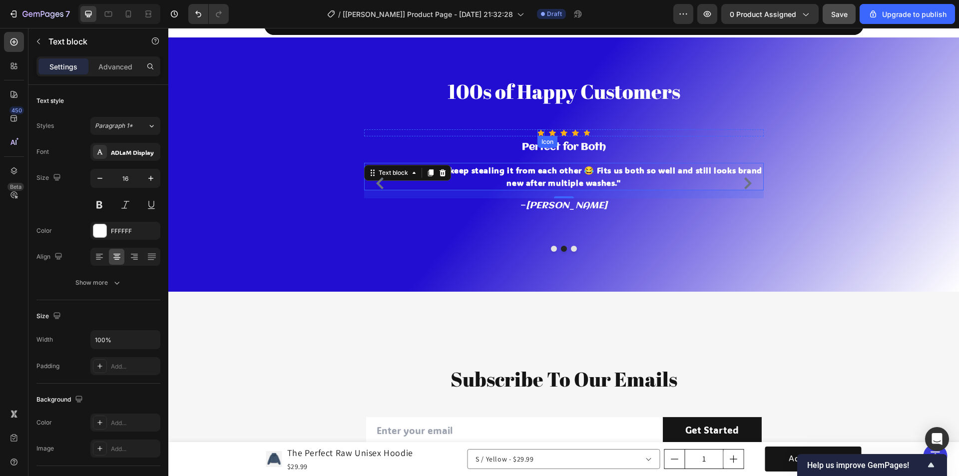
click at [549, 147] on div "Icon" at bounding box center [548, 142] width 20 height 12
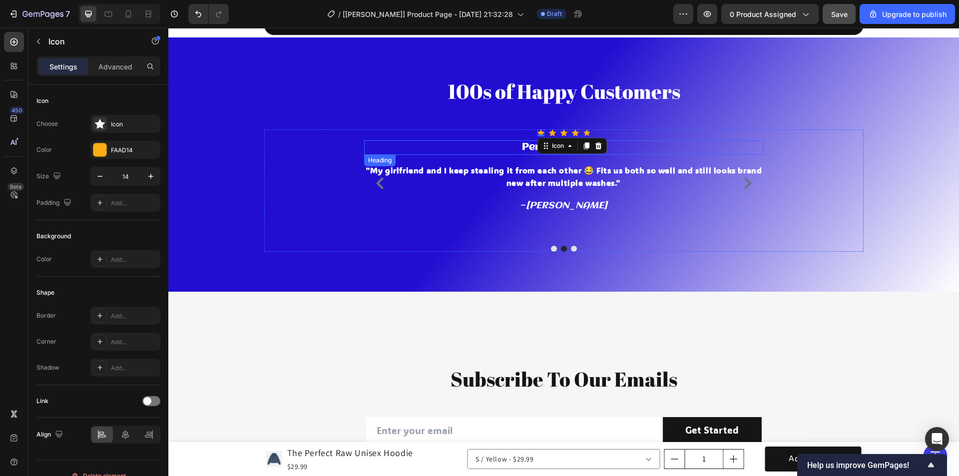
click at [624, 149] on h3 "Perfect for Both" at bounding box center [564, 147] width 400 height 14
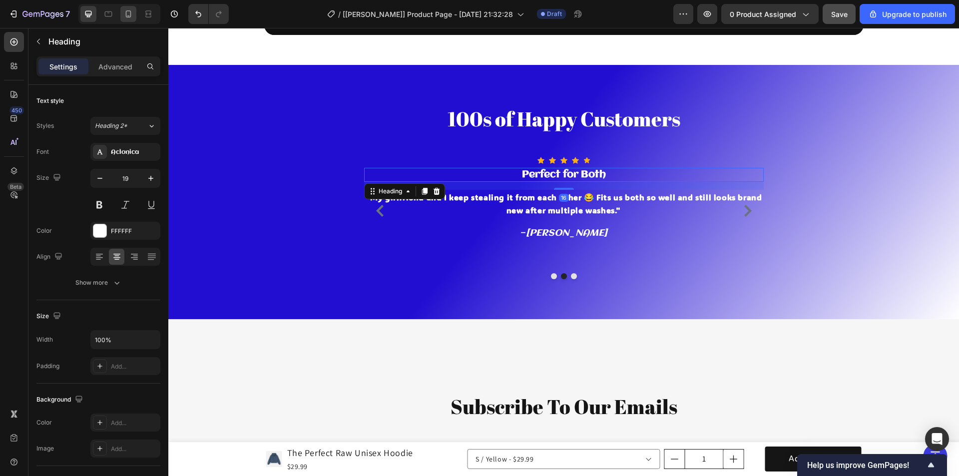
click at [126, 8] on div at bounding box center [128, 14] width 16 height 16
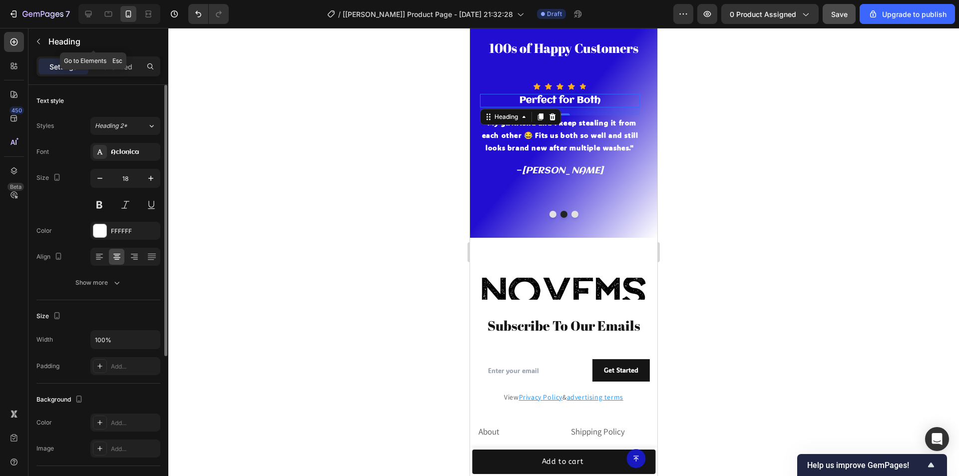
scroll to position [2668, 0]
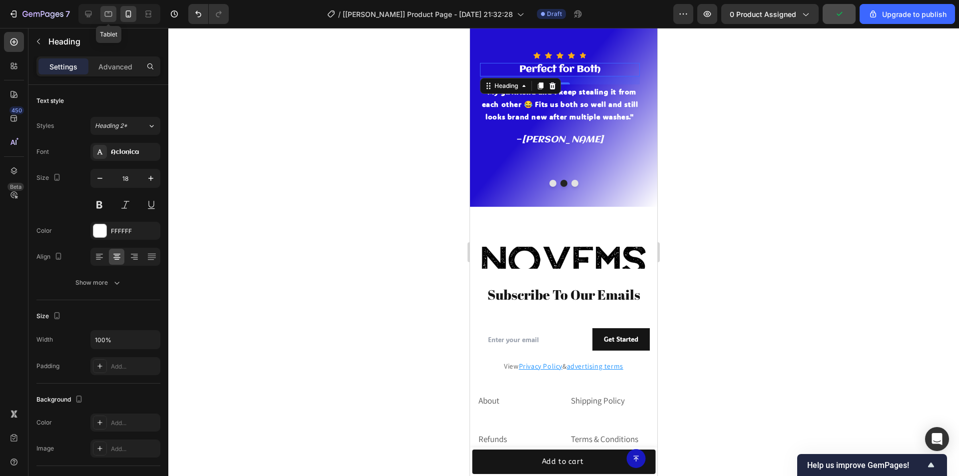
click at [110, 13] on icon at bounding box center [108, 14] width 10 height 10
type input "19"
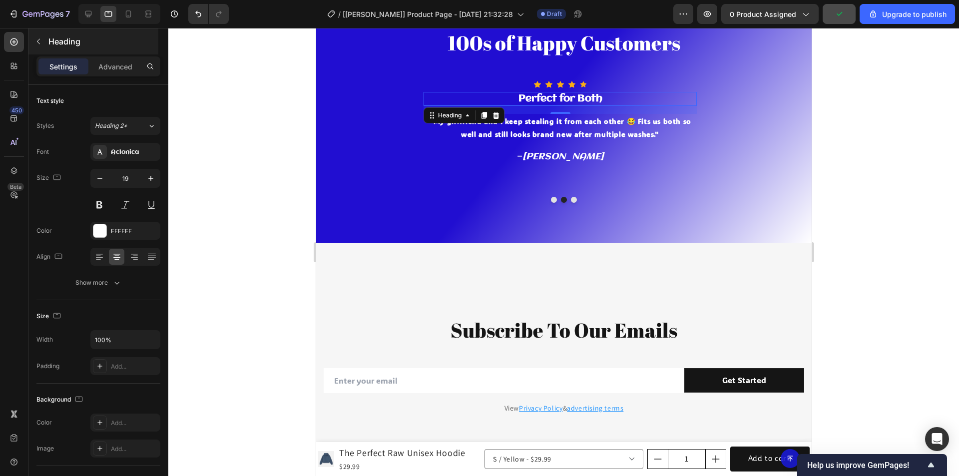
scroll to position [2697, 0]
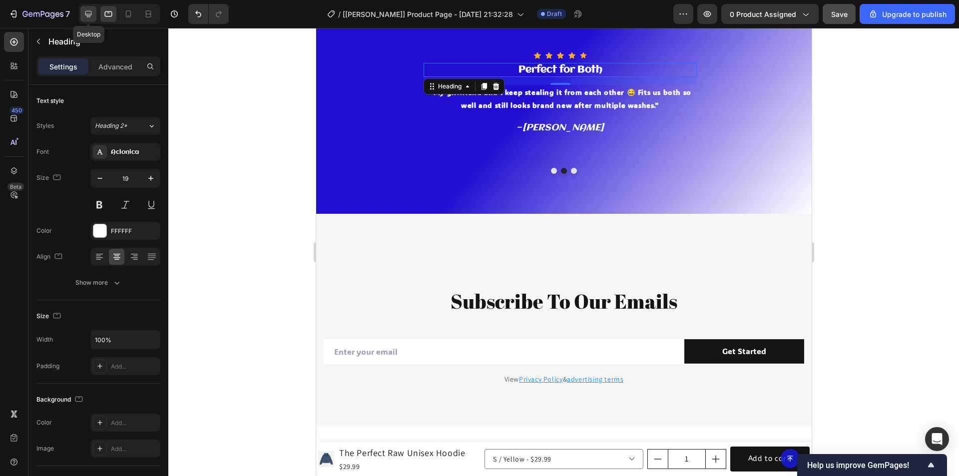
click at [86, 6] on div at bounding box center [88, 14] width 16 height 16
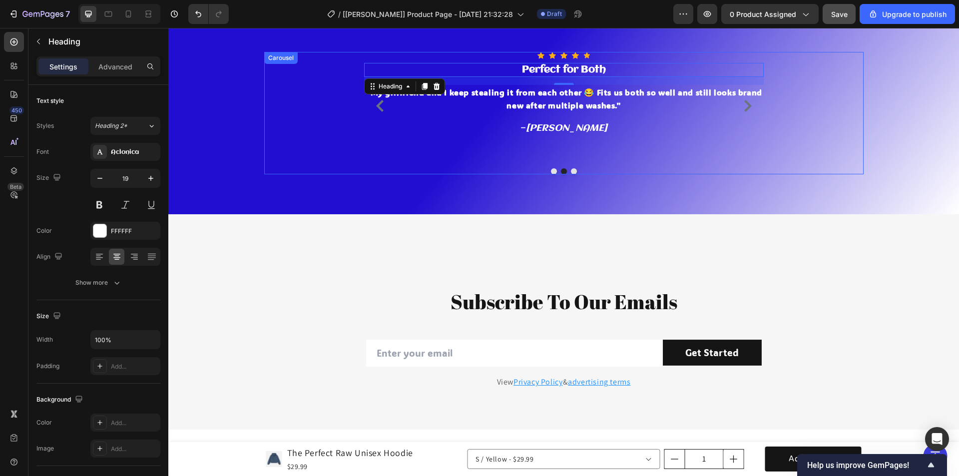
scroll to position [2647, 0]
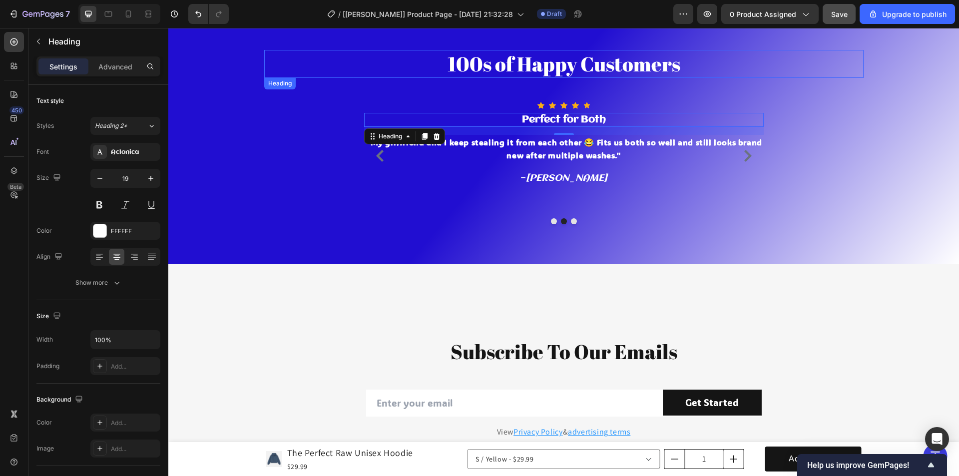
click at [532, 72] on h2 "100s of Happy Customers" at bounding box center [564, 64] width 600 height 28
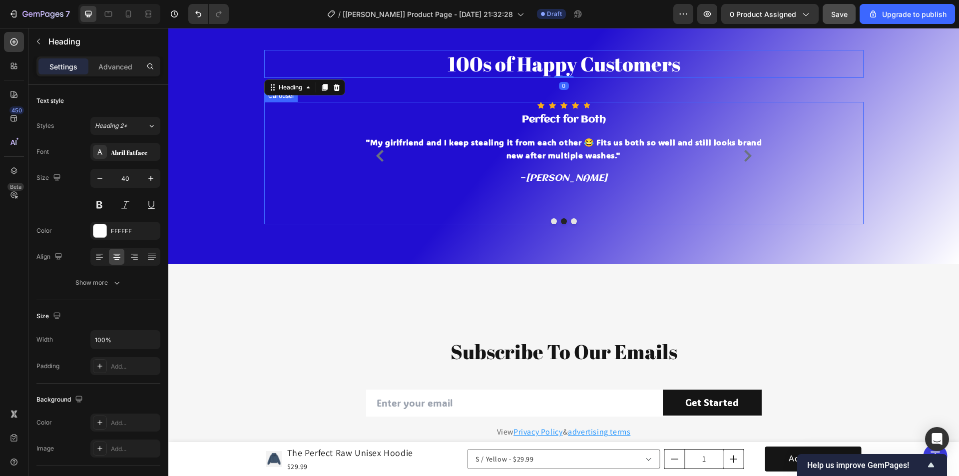
click at [745, 157] on icon "Carousel Next Arrow" at bounding box center [747, 156] width 7 height 12
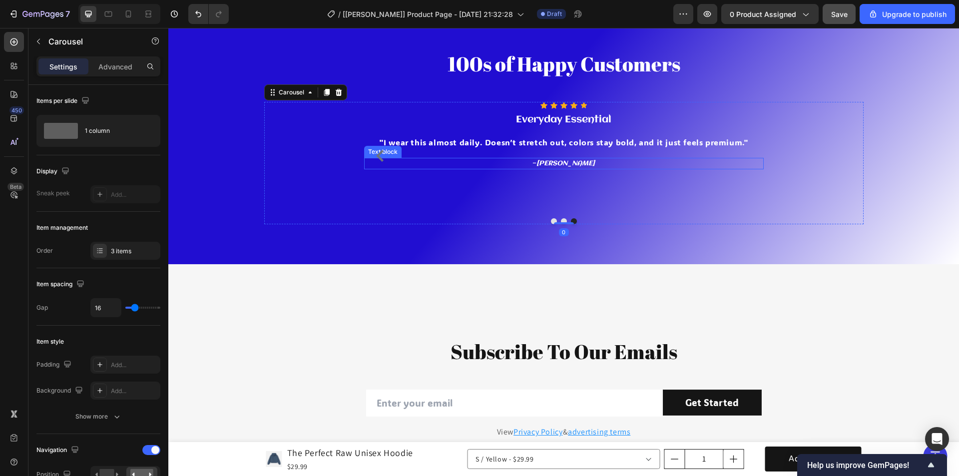
click at [569, 164] on icon "[PERSON_NAME]" at bounding box center [566, 163] width 58 height 7
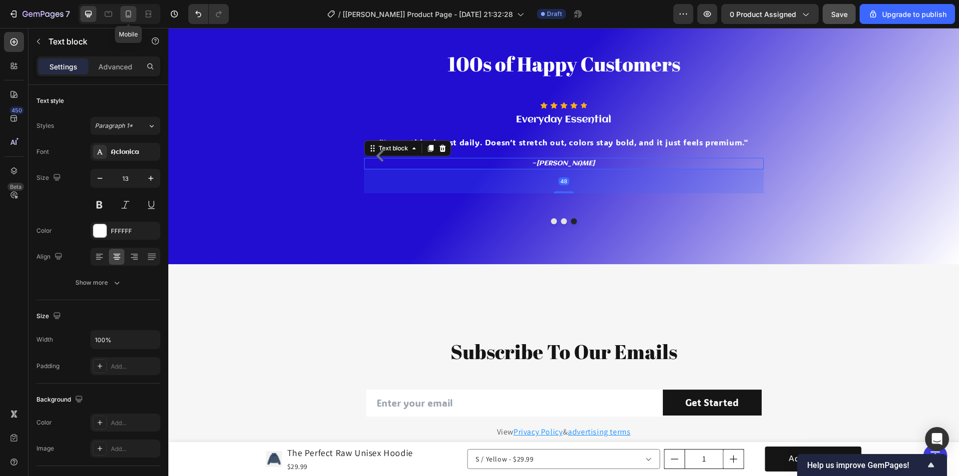
click at [125, 14] on icon at bounding box center [128, 14] width 10 height 10
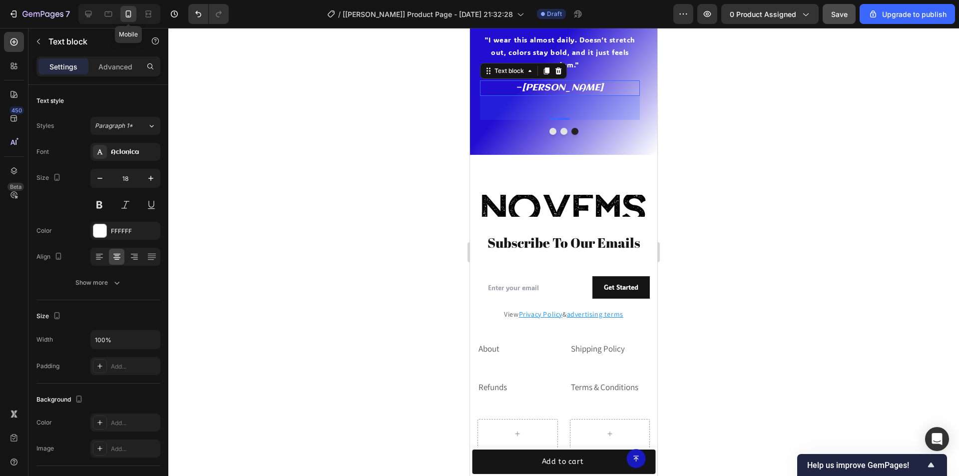
scroll to position [2724, 0]
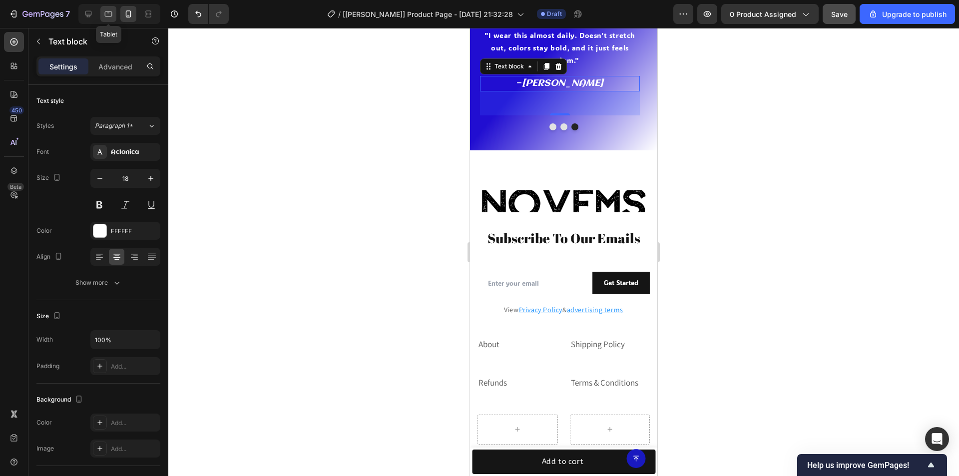
click at [104, 12] on icon at bounding box center [108, 14] width 10 height 10
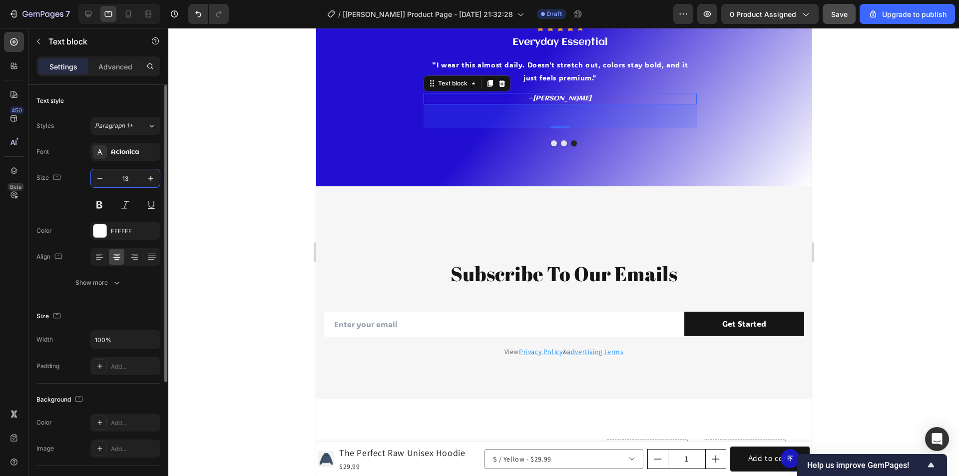
click at [135, 176] on input "13" at bounding box center [125, 178] width 33 height 18
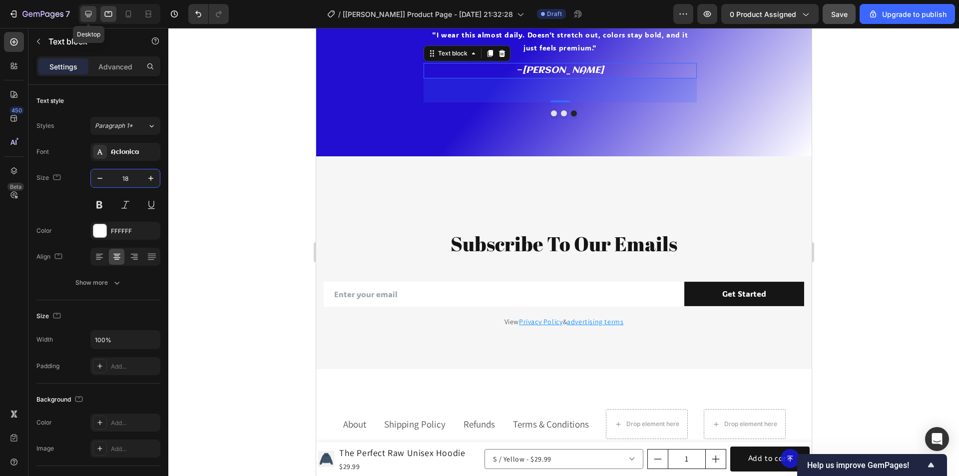
click at [87, 11] on icon at bounding box center [88, 14] width 6 height 6
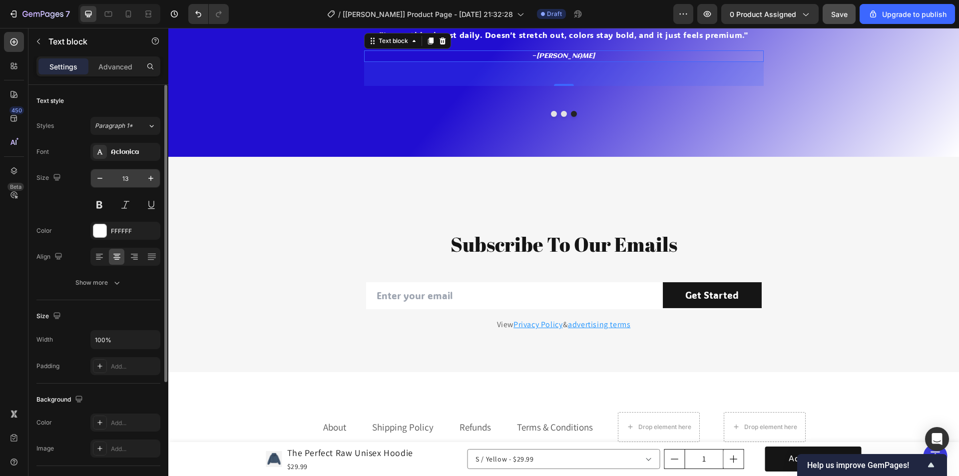
click at [133, 176] on input "13" at bounding box center [125, 178] width 33 height 18
type input "18"
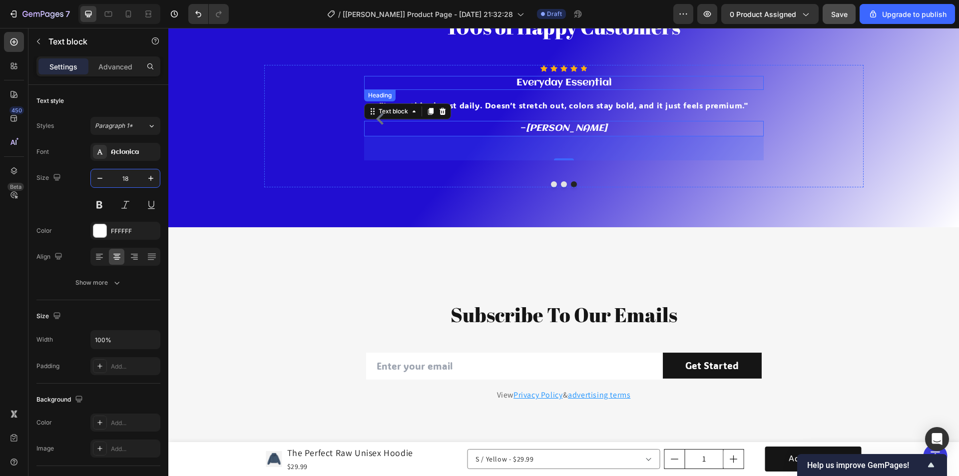
scroll to position [2592, 0]
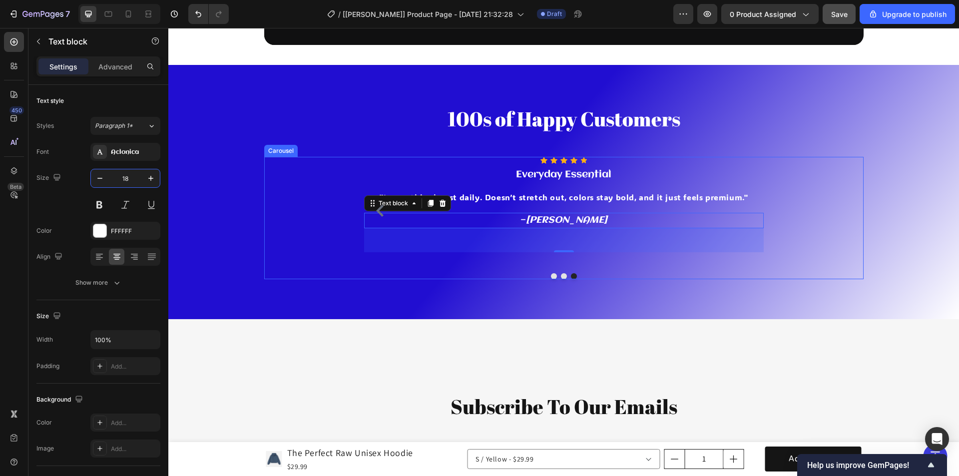
click at [562, 276] on div "Icon Icon Icon Icon Icon Icon List Hoz Insane Quality Heading "Didn’t expect th…" at bounding box center [564, 218] width 600 height 122
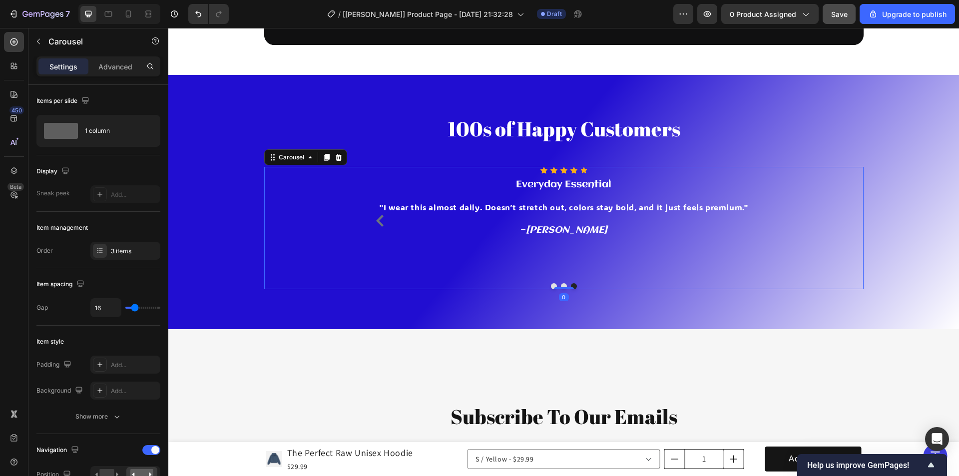
click at [571, 286] on button "Dot" at bounding box center [574, 286] width 6 height 6
click at [561, 284] on button "Dot" at bounding box center [564, 286] width 6 height 6
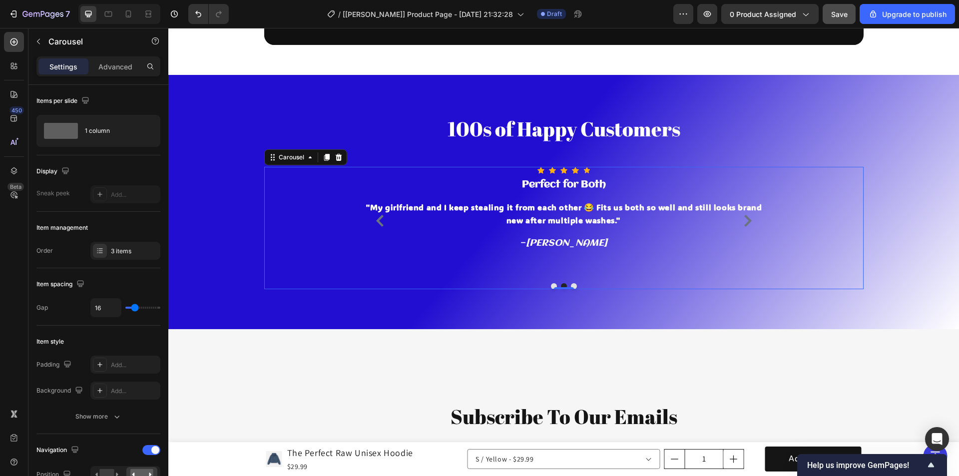
click at [551, 284] on button "Dot" at bounding box center [554, 286] width 6 height 6
click at [567, 236] on div "- [PERSON_NAME]" at bounding box center [564, 242] width 400 height 12
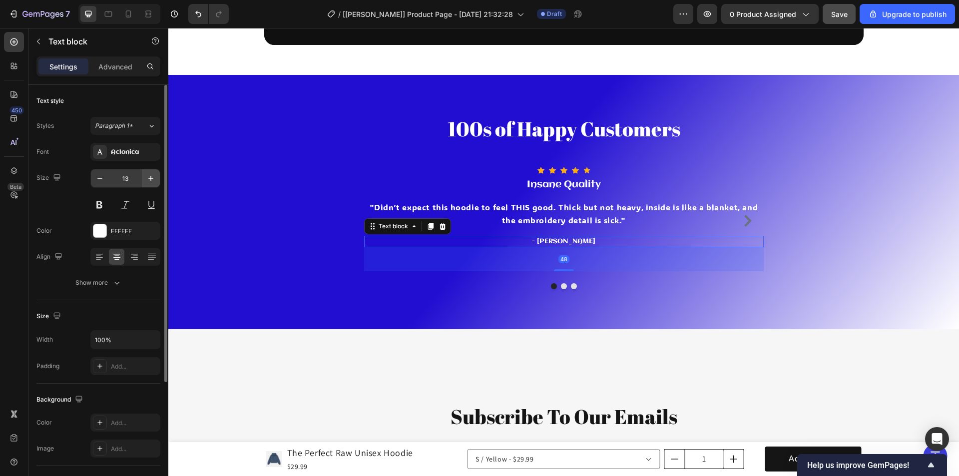
click at [143, 177] on button "button" at bounding box center [151, 178] width 18 height 18
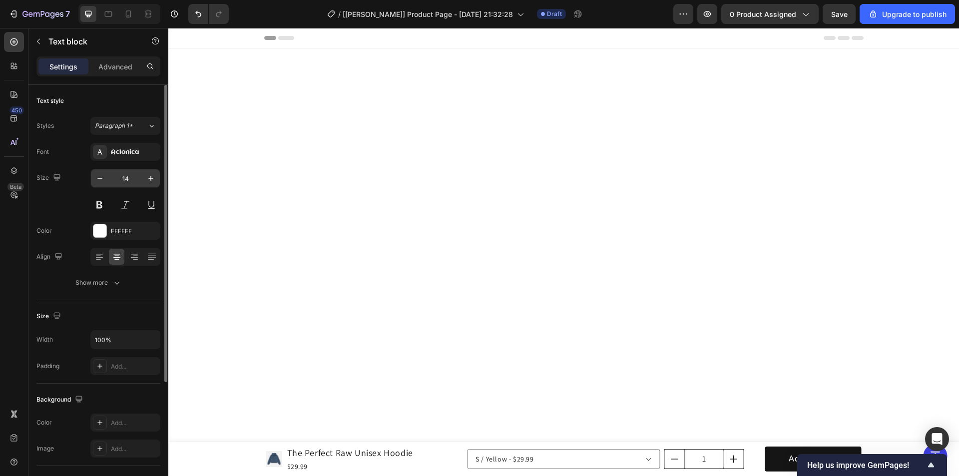
scroll to position [2592, 0]
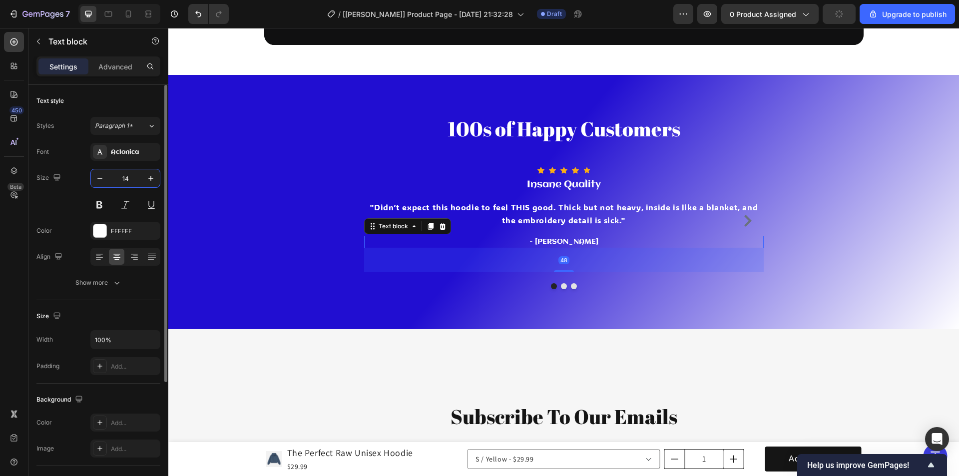
click at [134, 177] on input "14" at bounding box center [125, 178] width 33 height 18
click at [113, 10] on icon at bounding box center [108, 14] width 10 height 10
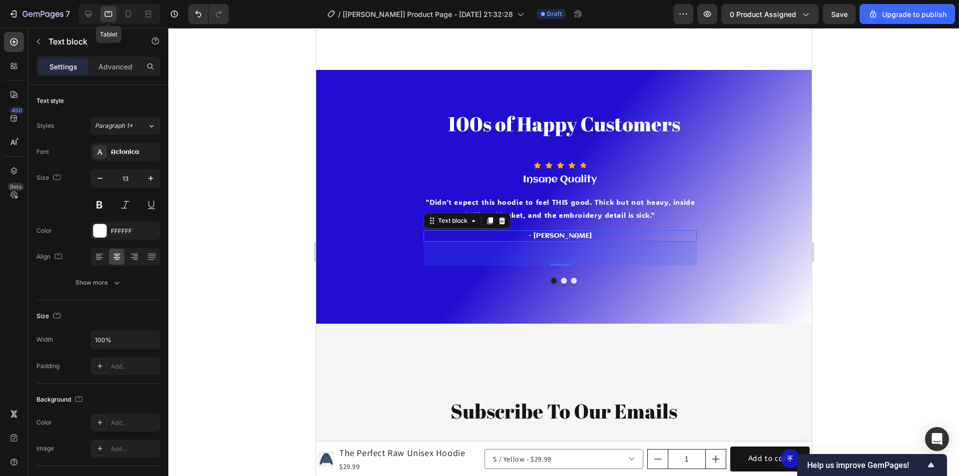
scroll to position [2759, 0]
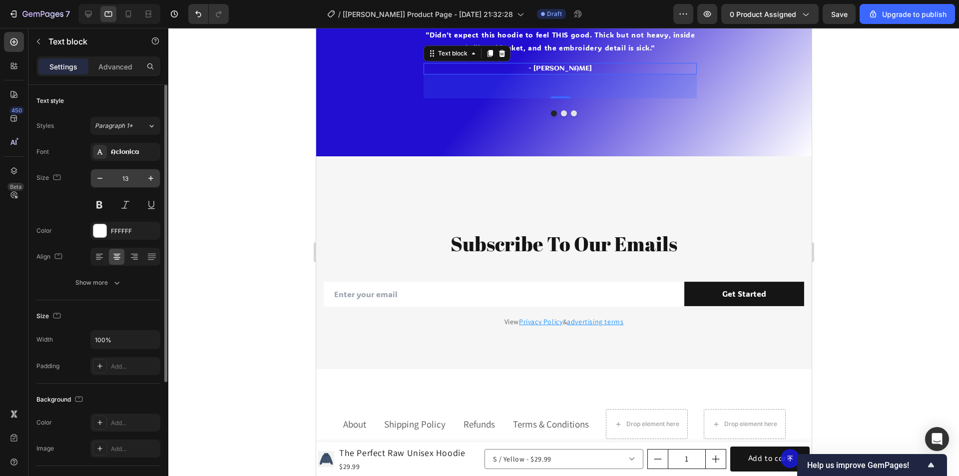
click at [133, 176] on input "13" at bounding box center [125, 178] width 33 height 18
type input "18"
click at [128, 17] on icon at bounding box center [128, 13] width 5 height 7
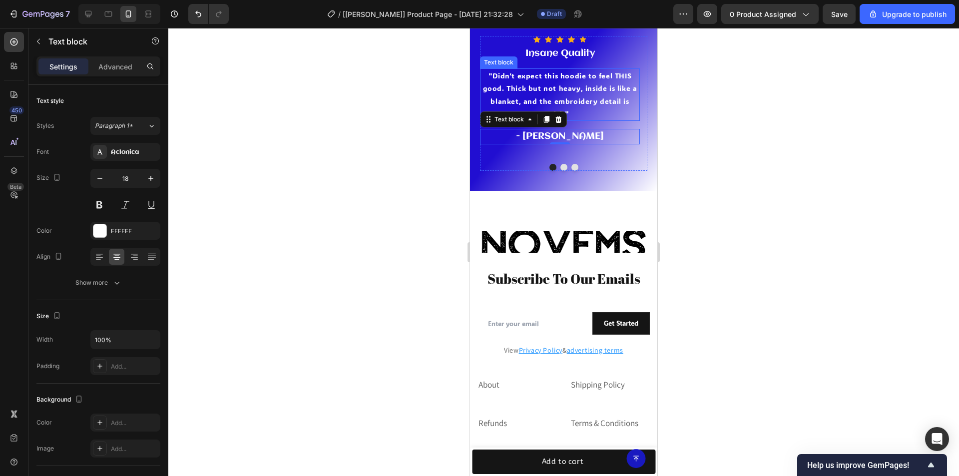
scroll to position [2592, 0]
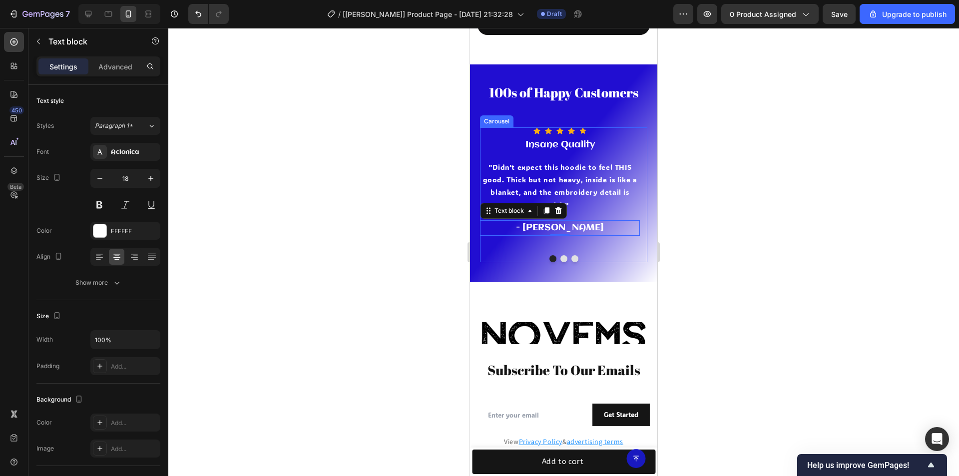
click at [573, 153] on div "Icon Icon Icon Icon Icon Icon List Hoz Insane Quality Heading "Didn’t expect th…" at bounding box center [560, 187] width 160 height 120
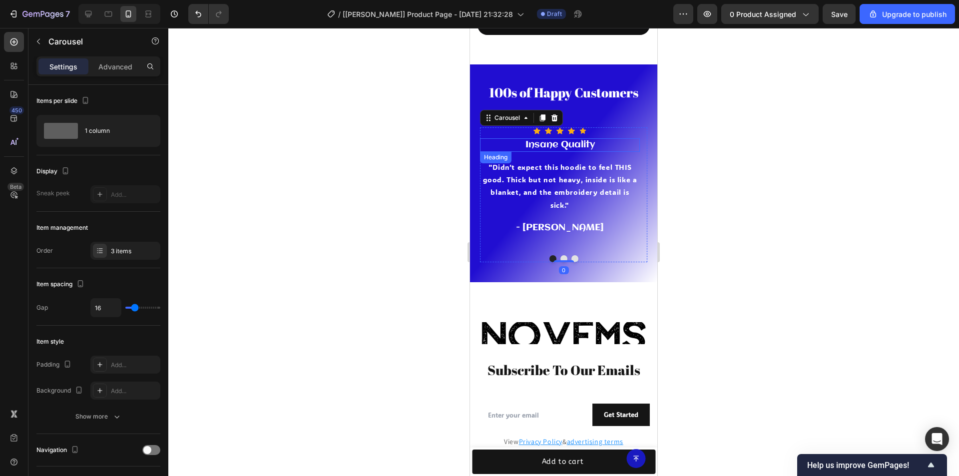
click at [568, 145] on h3 "Insane Quality" at bounding box center [560, 144] width 160 height 13
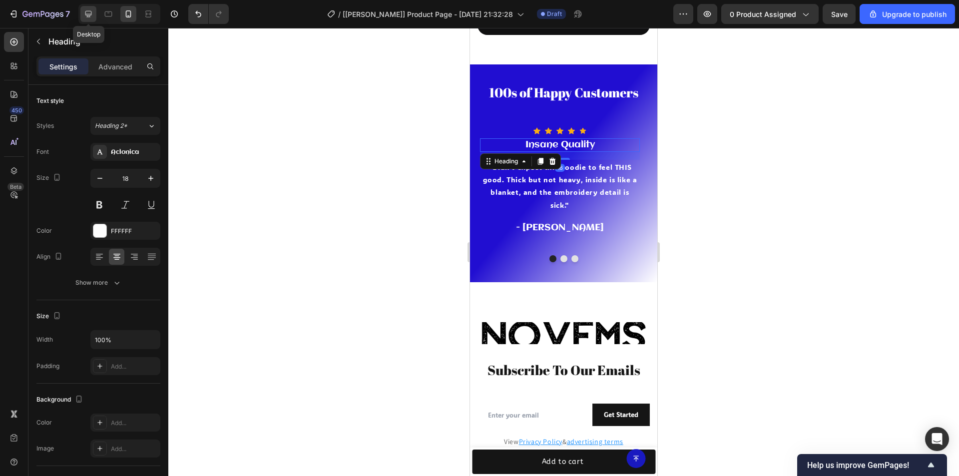
click at [93, 13] on icon at bounding box center [88, 14] width 10 height 10
type input "19"
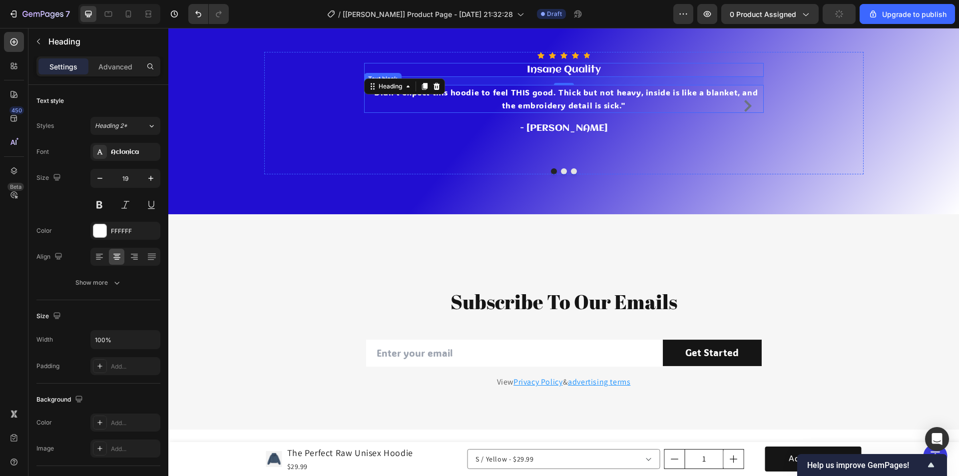
scroll to position [2607, 0]
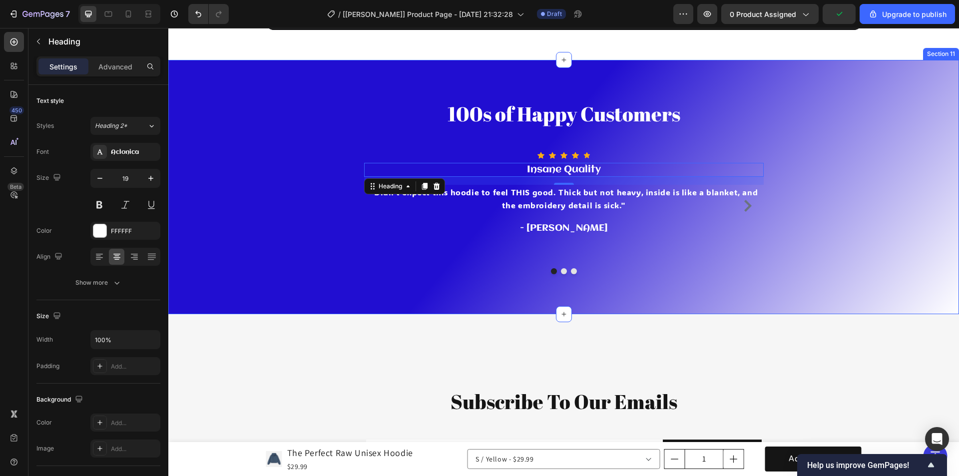
click at [552, 289] on div "100s of Happy Customers Heading Row Icon Icon Icon Icon Icon Icon List Hoz Insa…" at bounding box center [563, 187] width 791 height 254
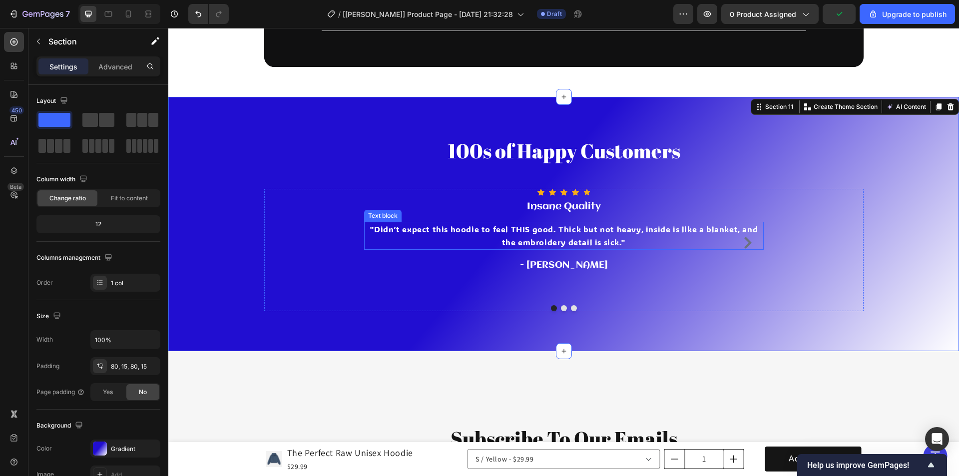
scroll to position [2557, 0]
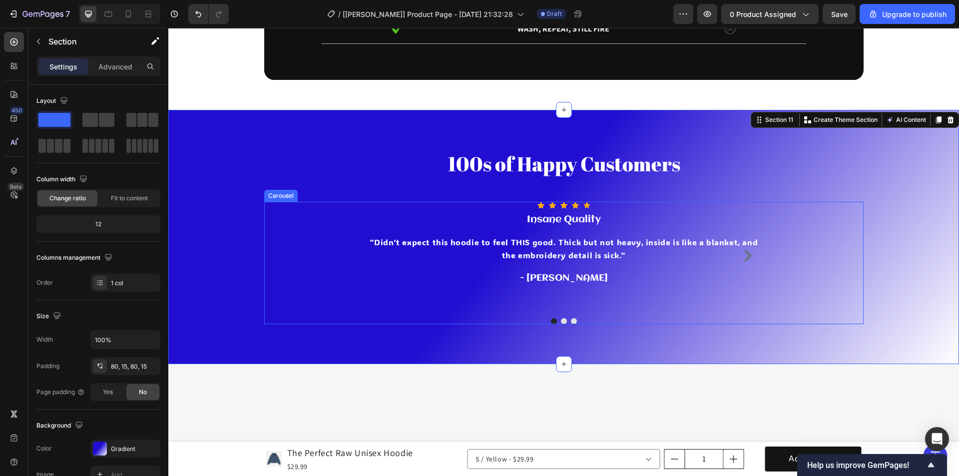
click at [341, 256] on div "Icon Icon Icon Icon Icon Icon List Hoz Insane Quality Heading "Didn’t expect th…" at bounding box center [564, 263] width 600 height 122
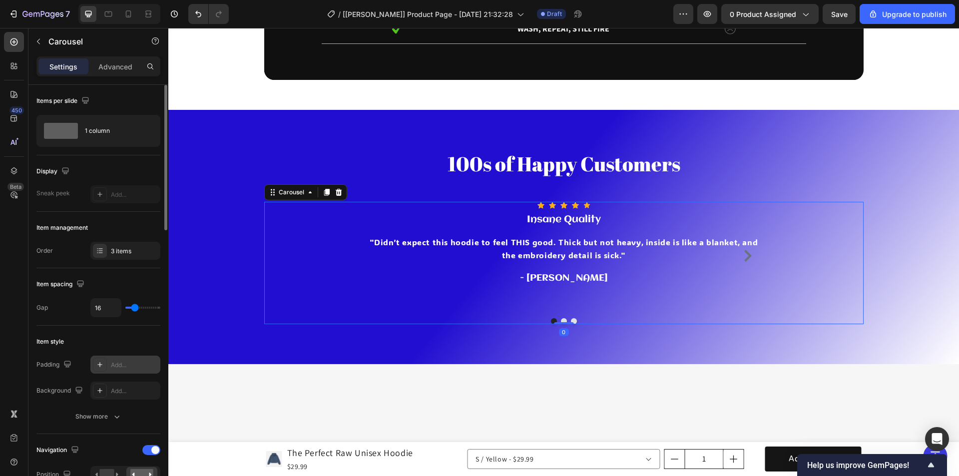
scroll to position [50, 0]
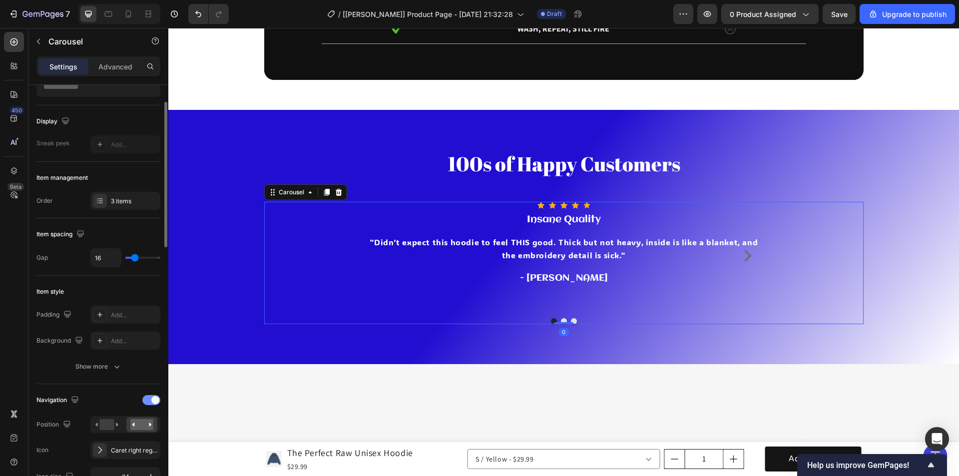
click at [148, 398] on div at bounding box center [151, 400] width 18 height 10
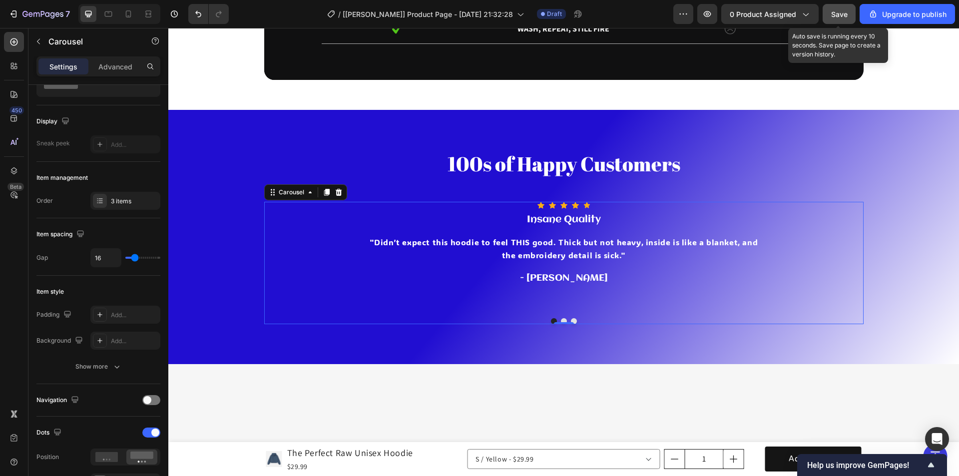
click at [850, 16] on button "Save" at bounding box center [839, 14] width 33 height 20
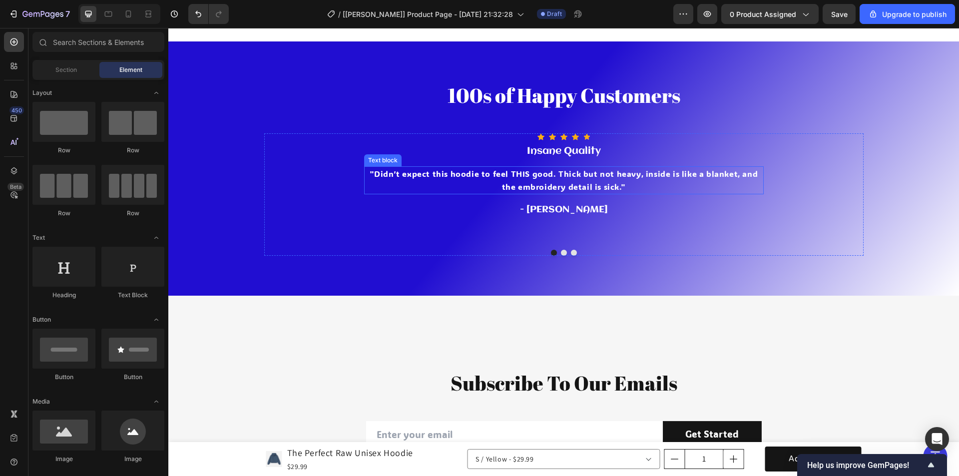
scroll to position [2594, 0]
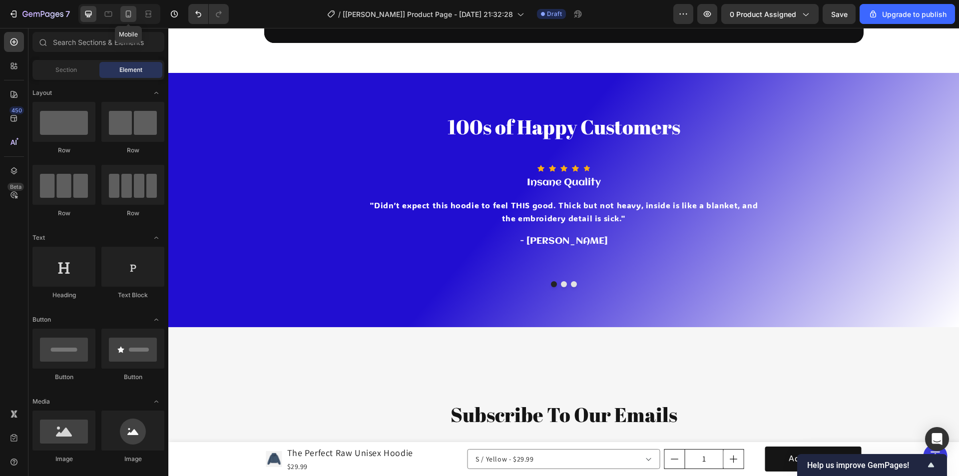
click at [129, 12] on icon at bounding box center [128, 14] width 10 height 10
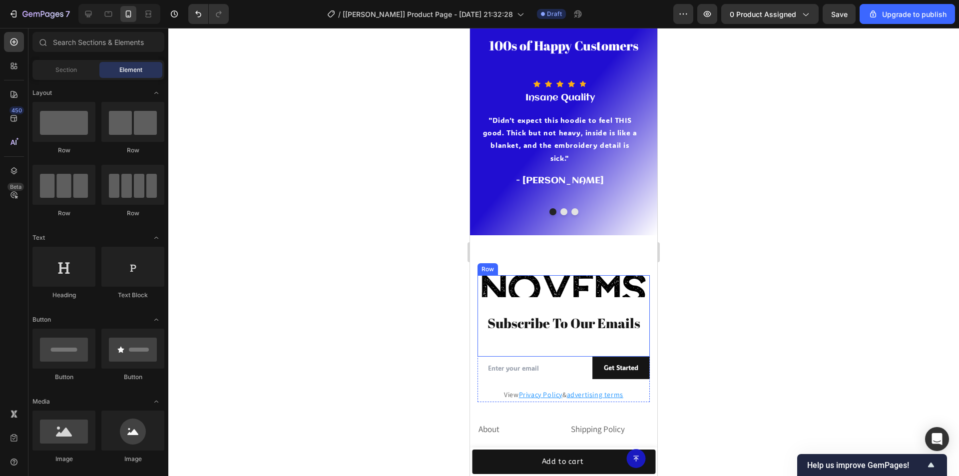
scroll to position [2744, 0]
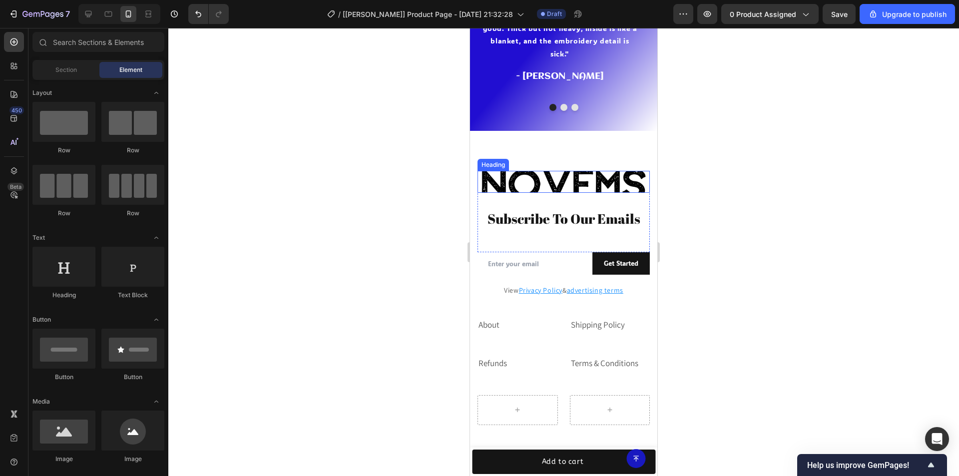
click at [562, 181] on h2 "Novems" at bounding box center [564, 182] width 172 height 22
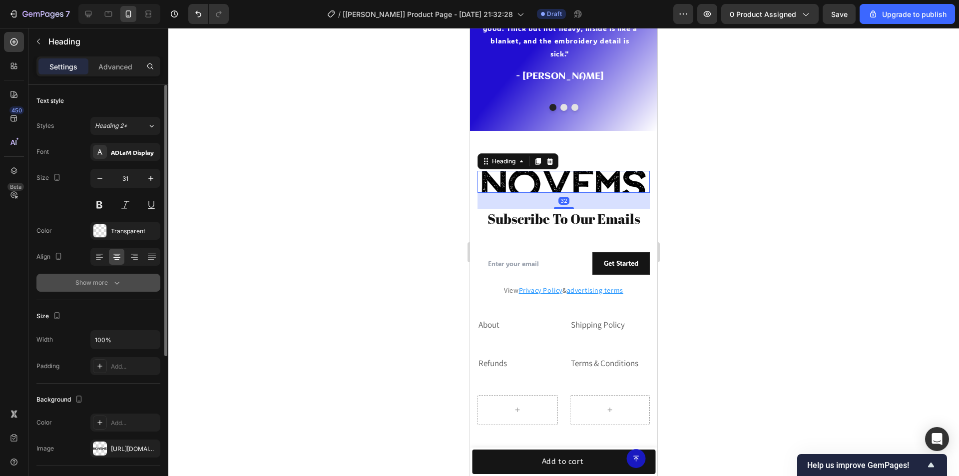
click at [114, 286] on icon "button" at bounding box center [117, 283] width 10 height 10
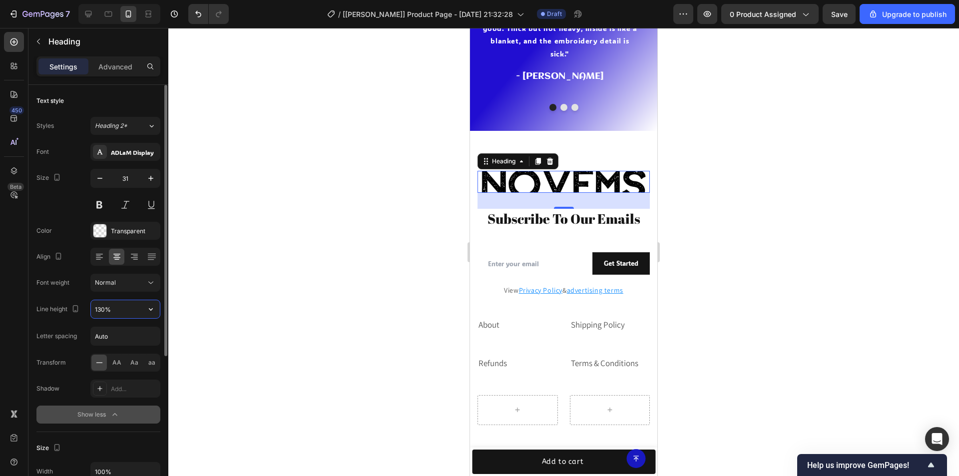
click at [104, 309] on input "130%" at bounding box center [125, 309] width 69 height 18
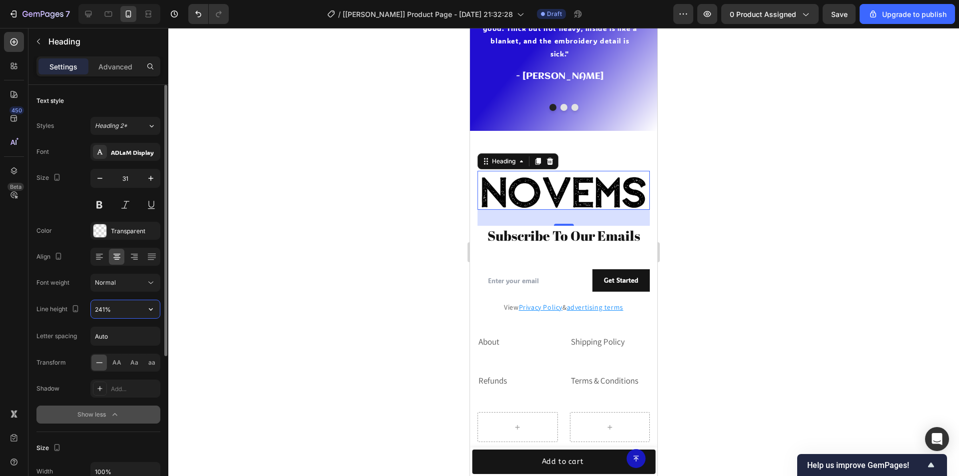
type input "242%"
click at [106, 309] on input "242%" at bounding box center [125, 309] width 69 height 18
click at [567, 189] on h2 "Novems" at bounding box center [564, 190] width 172 height 39
drag, startPoint x: 567, startPoint y: 189, endPoint x: 540, endPoint y: 192, distance: 26.7
click at [540, 192] on p "Novems" at bounding box center [564, 190] width 170 height 37
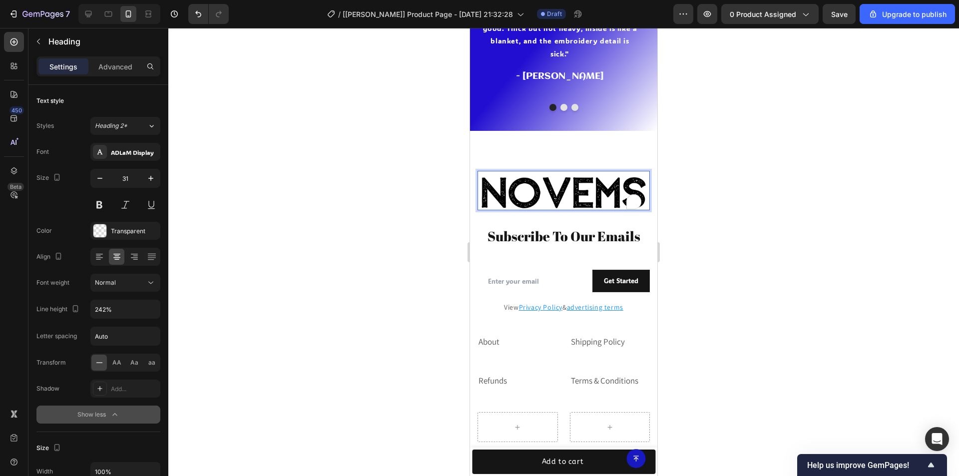
click at [567, 190] on p "Novems" at bounding box center [564, 190] width 170 height 37
click at [592, 192] on p "Novems" at bounding box center [564, 190] width 170 height 37
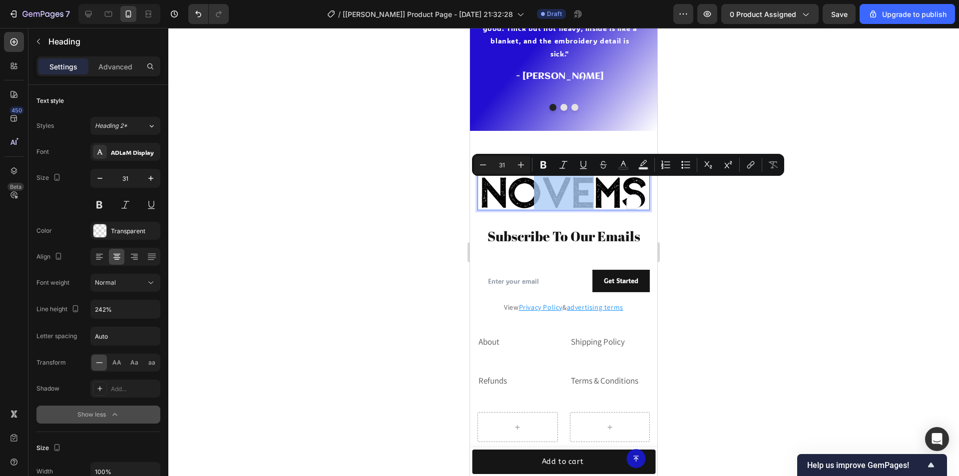
click at [527, 192] on p "Novems" at bounding box center [564, 190] width 170 height 37
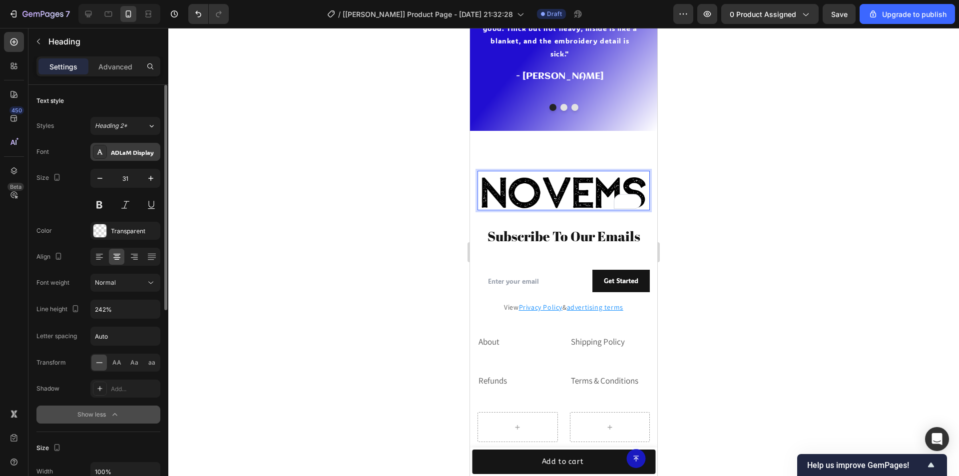
click at [120, 150] on div "ADLaM Display" at bounding box center [134, 152] width 47 height 9
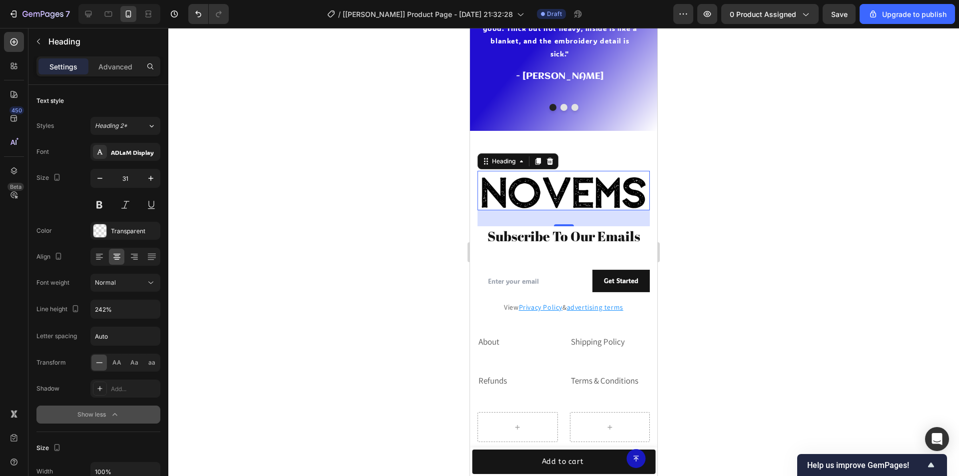
click at [20, 231] on div "450 Beta" at bounding box center [14, 218] width 20 height 372
drag, startPoint x: 666, startPoint y: 207, endPoint x: 674, endPoint y: 219, distance: 14.4
click at [666, 207] on div at bounding box center [563, 252] width 791 height 448
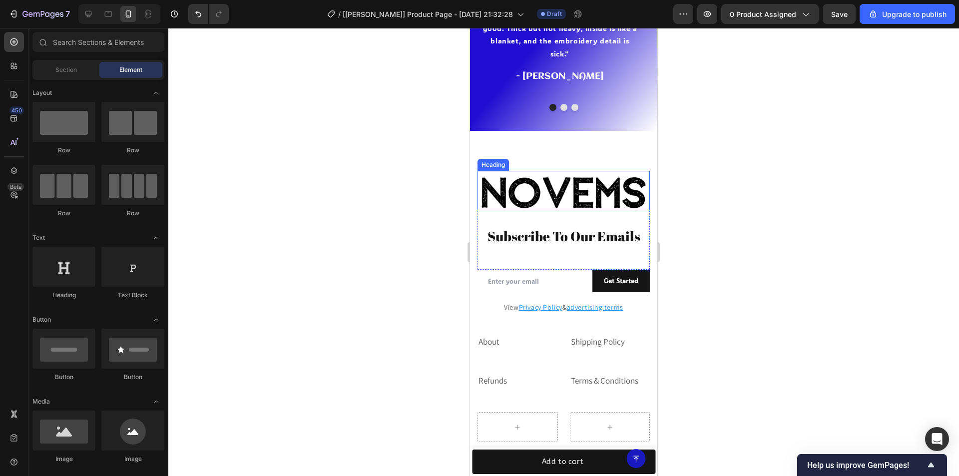
click at [557, 199] on p "Novems" at bounding box center [564, 190] width 170 height 37
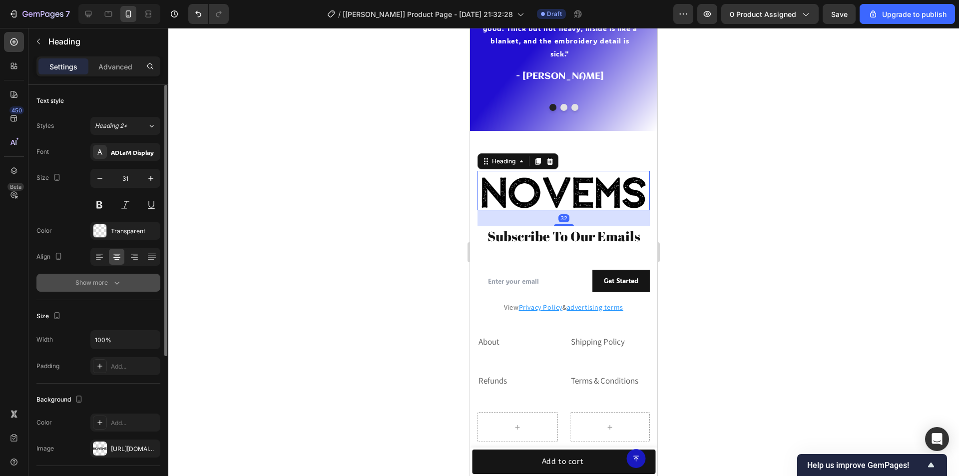
click at [114, 285] on icon "button" at bounding box center [117, 283] width 10 height 10
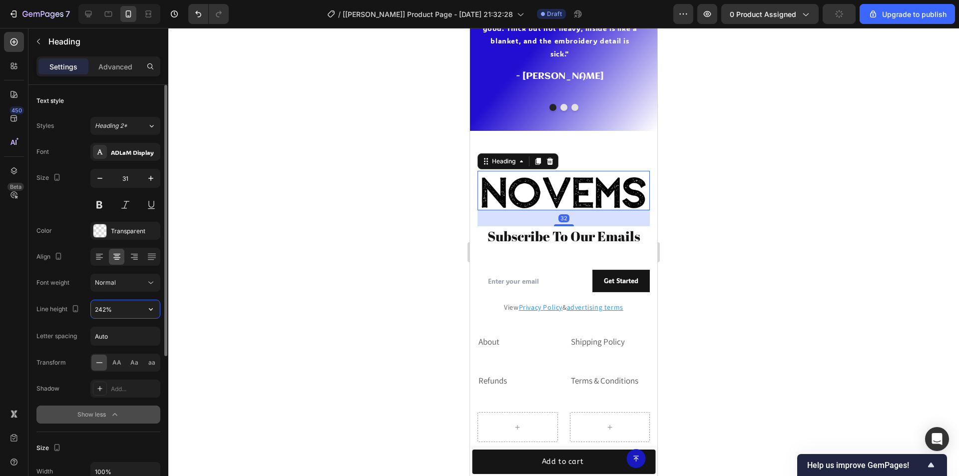
click at [102, 309] on input "242%" at bounding box center [125, 309] width 69 height 18
click at [104, 13] on icon at bounding box center [108, 14] width 10 height 10
type input "24"
type input "130%"
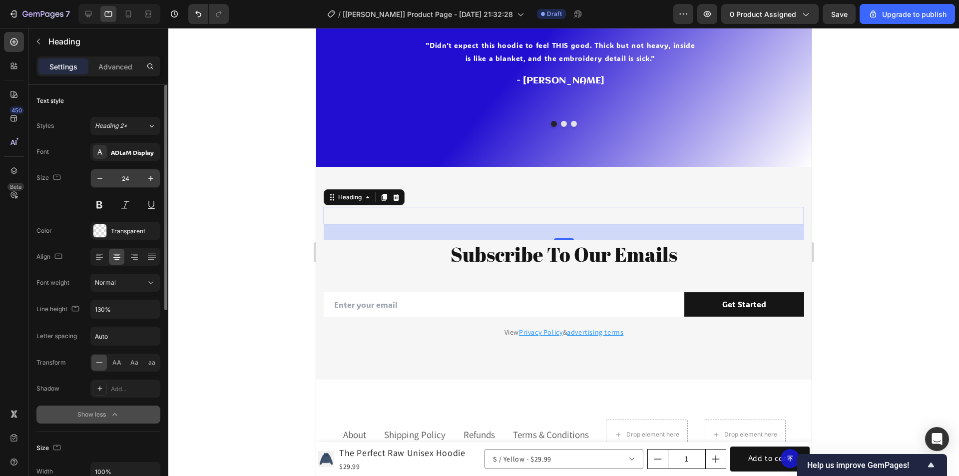
click at [132, 175] on input "24" at bounding box center [125, 178] width 33 height 18
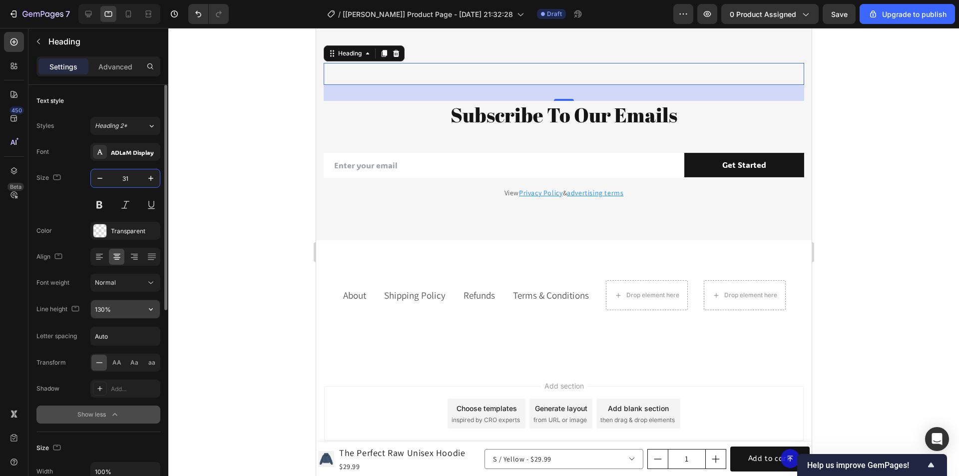
type input "31"
click at [105, 309] on input "130%" at bounding box center [125, 309] width 69 height 18
paste input "242"
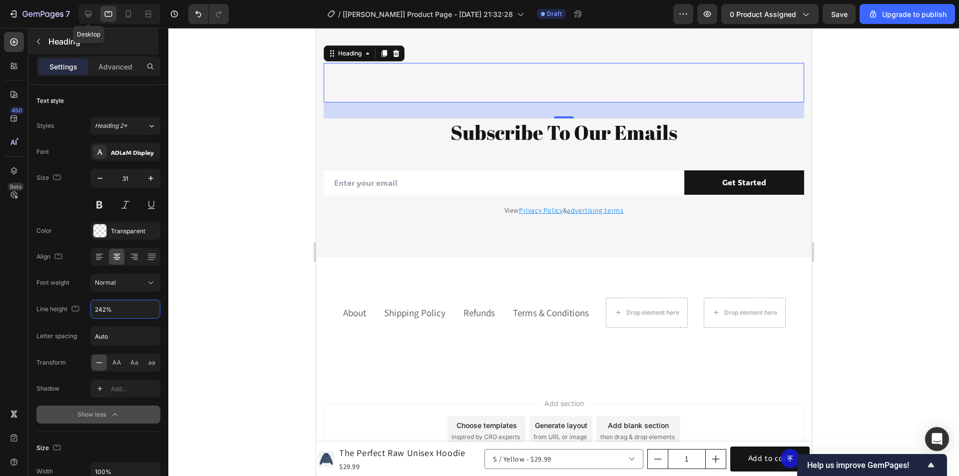
type input "242%"
click at [87, 14] on icon at bounding box center [88, 14] width 6 height 6
type input "24"
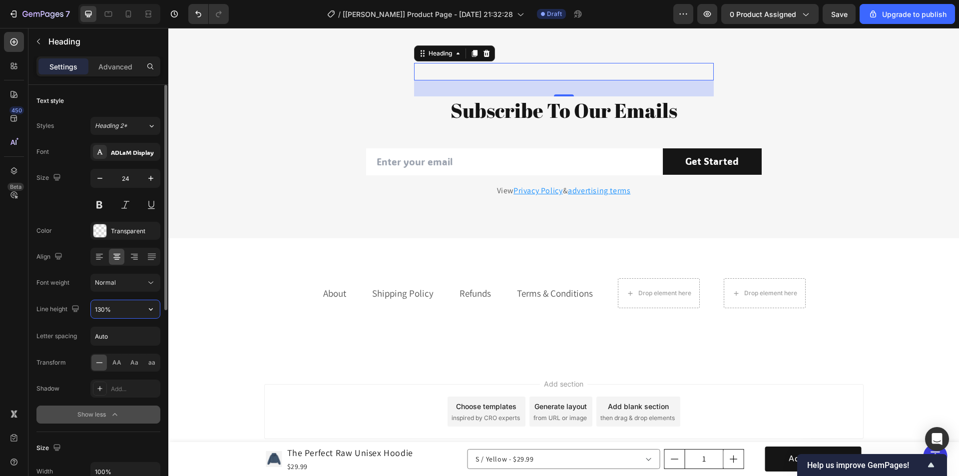
click at [105, 311] on input "130%" at bounding box center [125, 309] width 69 height 18
paste input "242"
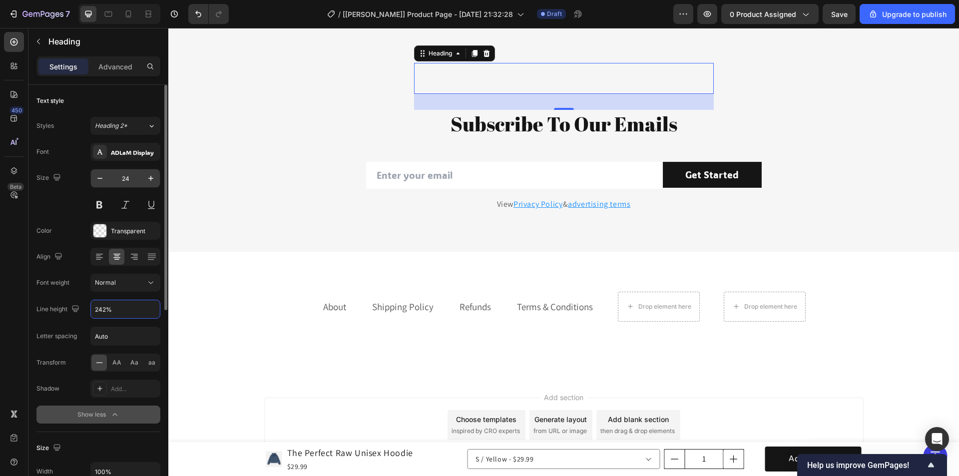
type input "242%"
click at [135, 181] on input "24" at bounding box center [125, 178] width 33 height 18
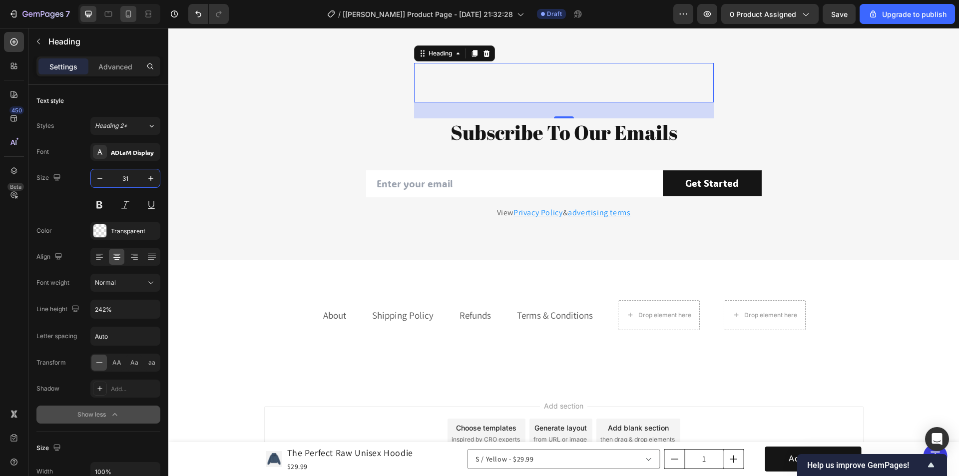
type input "31"
click at [131, 16] on icon at bounding box center [128, 13] width 5 height 7
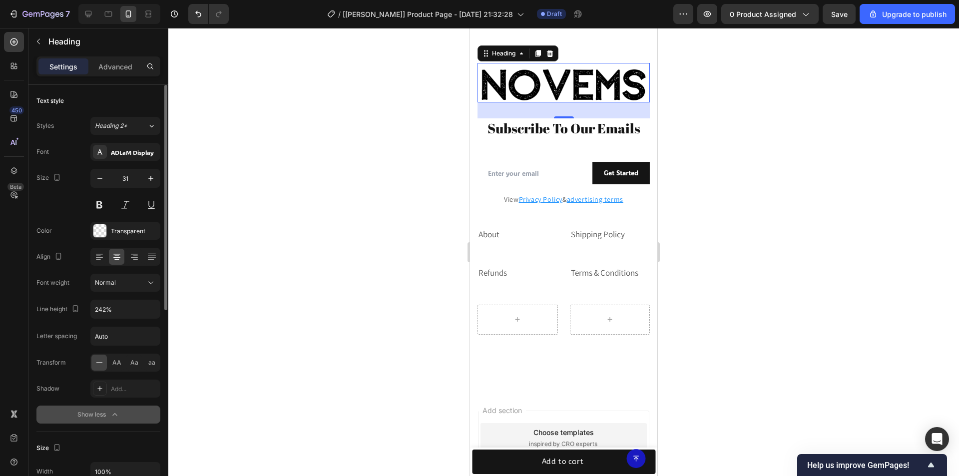
click at [67, 211] on div "Size 31" at bounding box center [98, 191] width 124 height 45
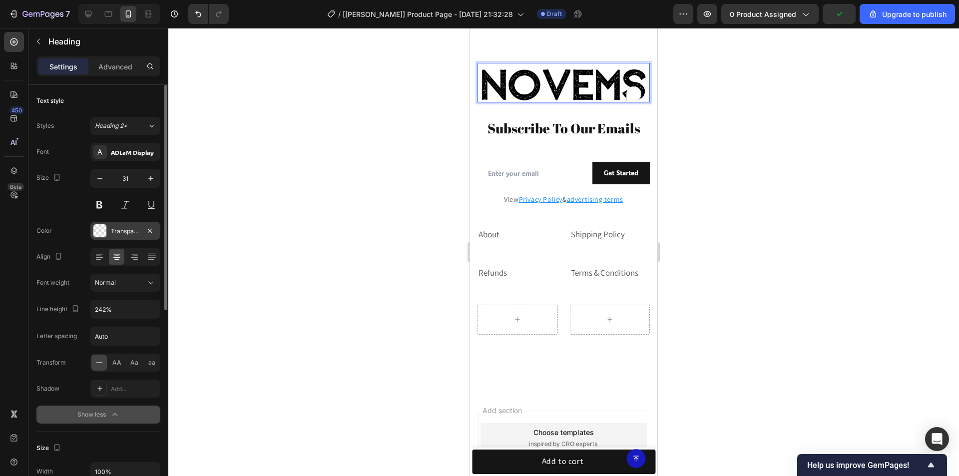
click at [101, 232] on div at bounding box center [99, 230] width 13 height 13
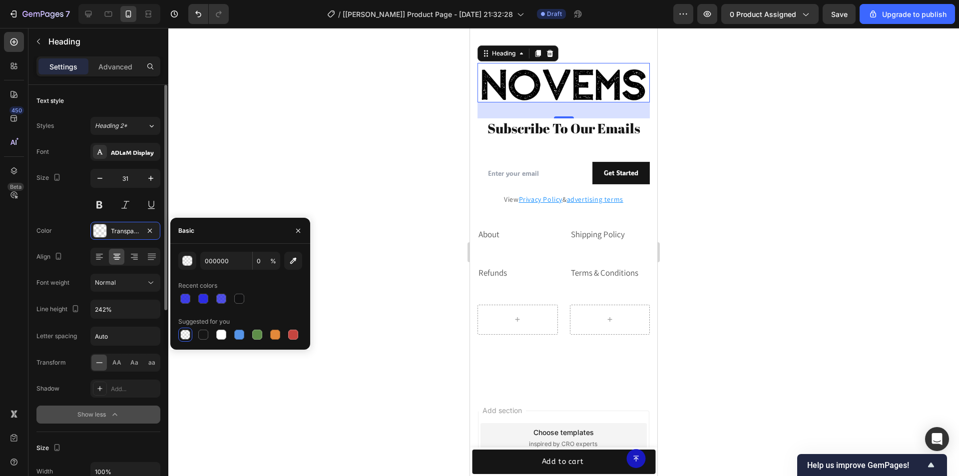
click at [66, 202] on div "Size 31" at bounding box center [98, 191] width 124 height 45
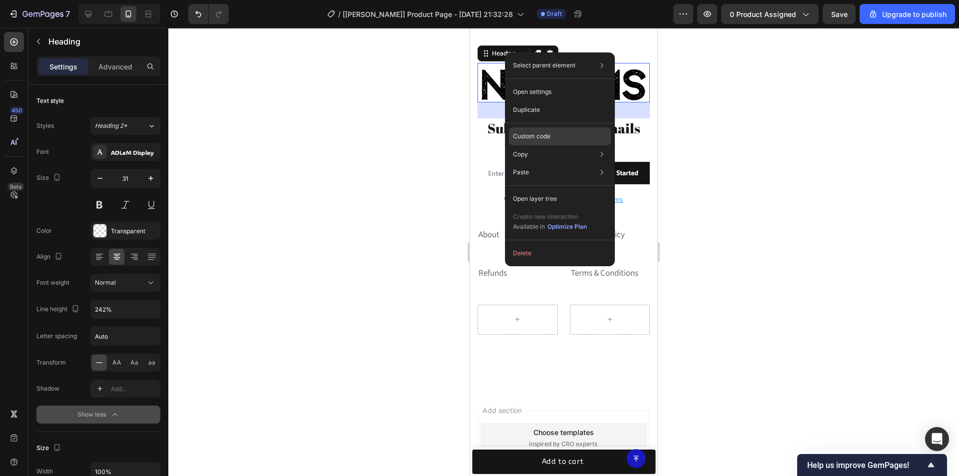
click at [539, 134] on p "Custom code" at bounding box center [531, 136] width 37 height 9
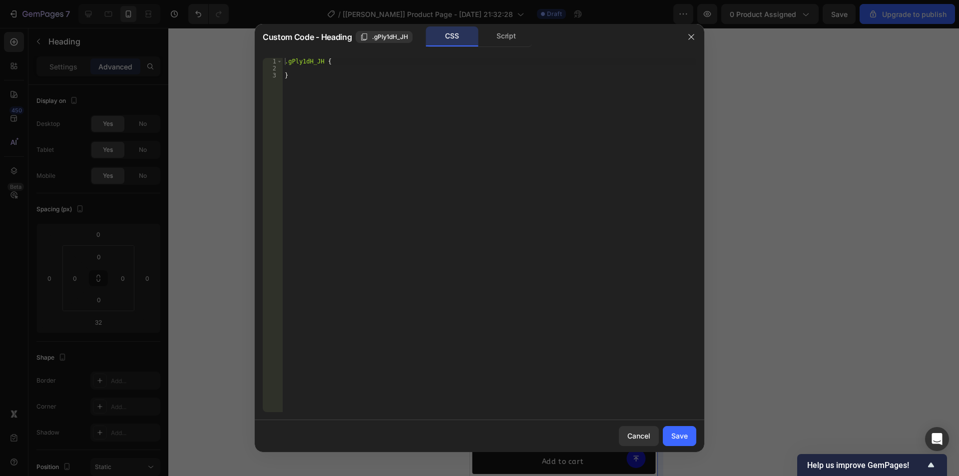
drag, startPoint x: 693, startPoint y: 34, endPoint x: 658, endPoint y: 44, distance: 36.7
click at [693, 34] on icon "button" at bounding box center [691, 37] width 8 height 8
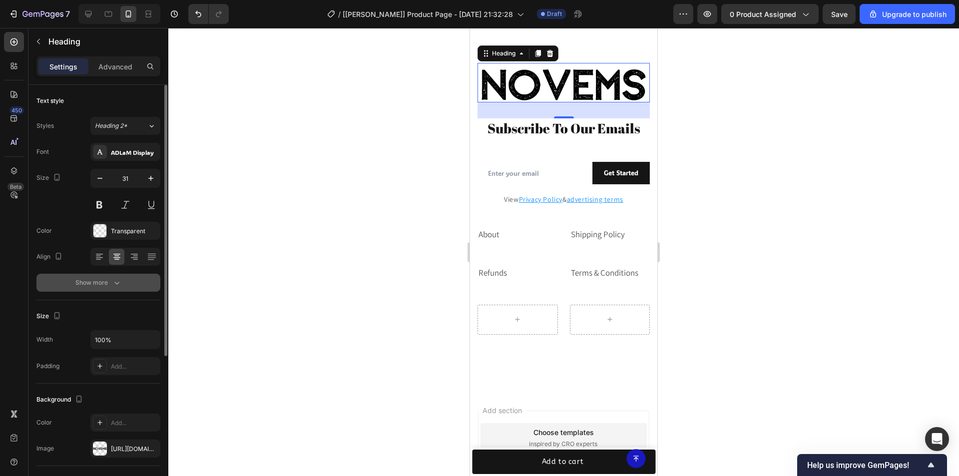
click at [116, 285] on icon "button" at bounding box center [117, 283] width 10 height 10
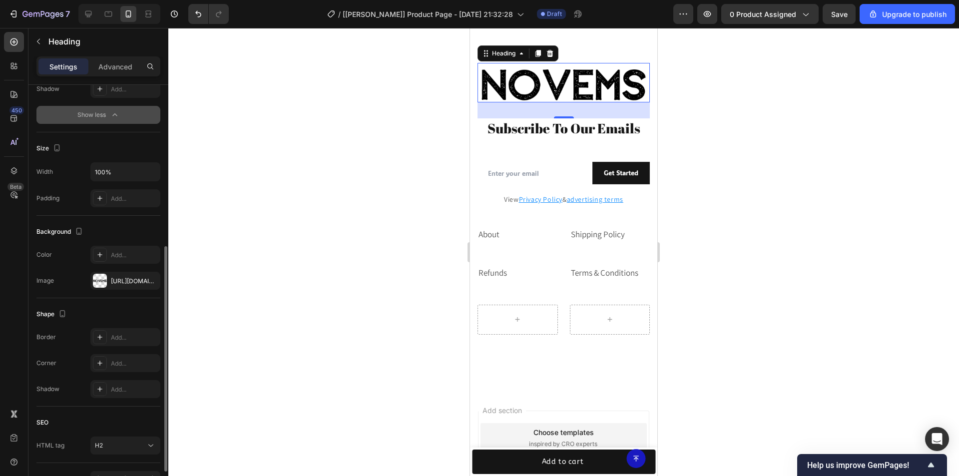
scroll to position [200, 0]
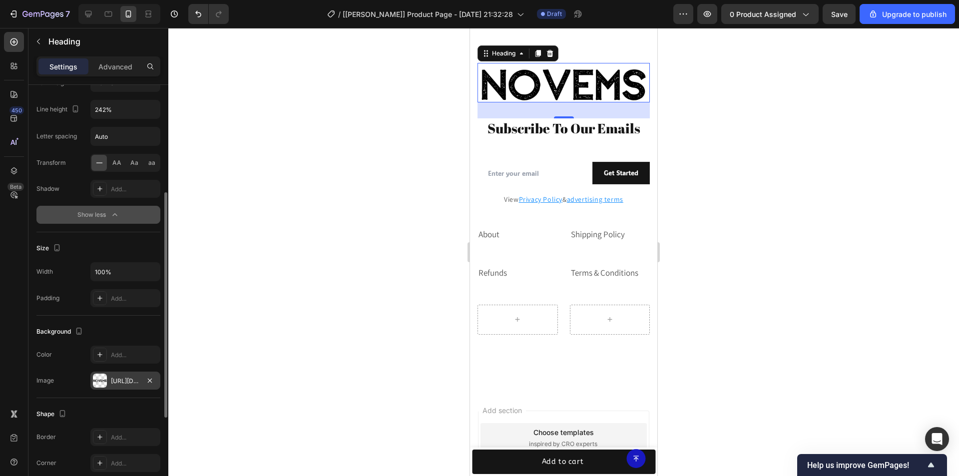
click at [120, 382] on div "https://cdn.shopify.com/s/files/1/0753/7469/0532/files/gempages_580108910174667…" at bounding box center [125, 381] width 29 height 9
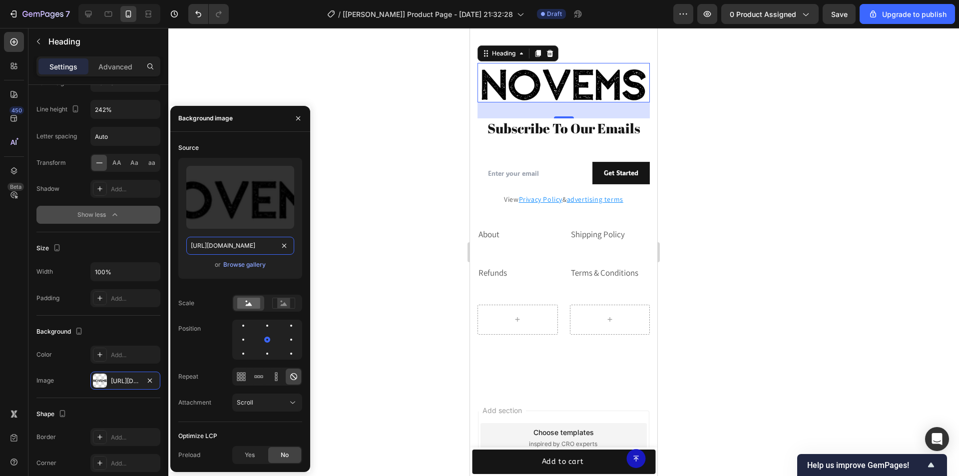
click at [228, 246] on input "https://cdn.shopify.com/s/files/1/0753/7469/0532/files/gempages_580108910174667…" at bounding box center [240, 246] width 108 height 18
click at [111, 13] on icon at bounding box center [108, 14] width 10 height 10
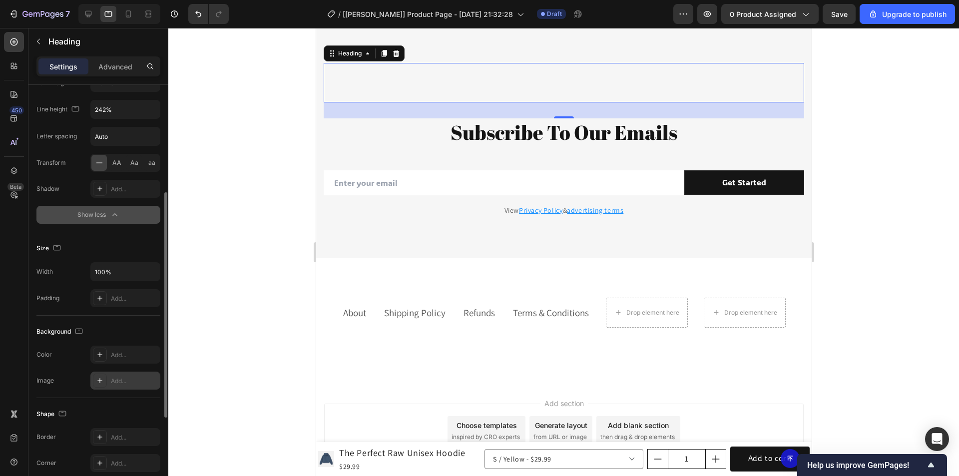
click at [120, 378] on div "Add..." at bounding box center [134, 381] width 47 height 9
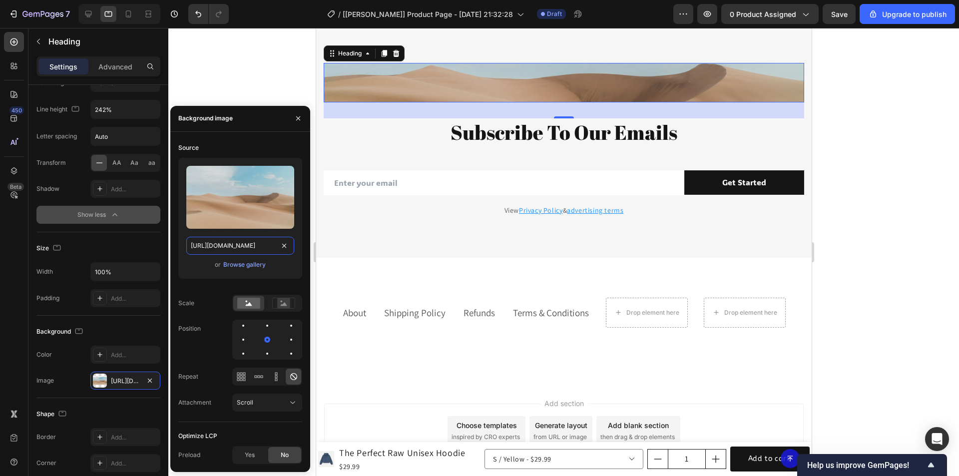
click at [244, 244] on input "[URL][DOMAIN_NAME]" at bounding box center [240, 246] width 108 height 18
paste input "0753/7469/0532/files/gempages_580108910174667524-17e1aa10-172d-4043-86a4-7b761e…"
type input "https://cdn.shopify.com/s/files/1/0753/7469/0532/files/gempages_580108910174667…"
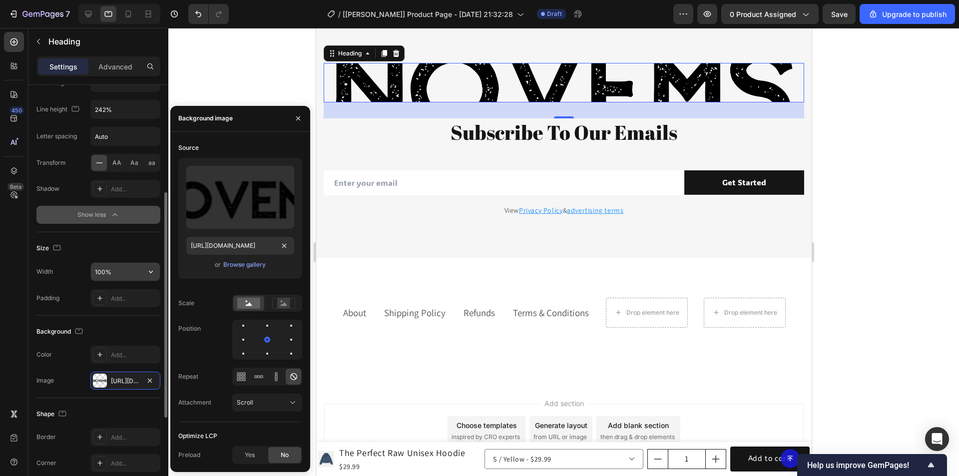
click at [118, 269] on input "100%" at bounding box center [125, 272] width 69 height 18
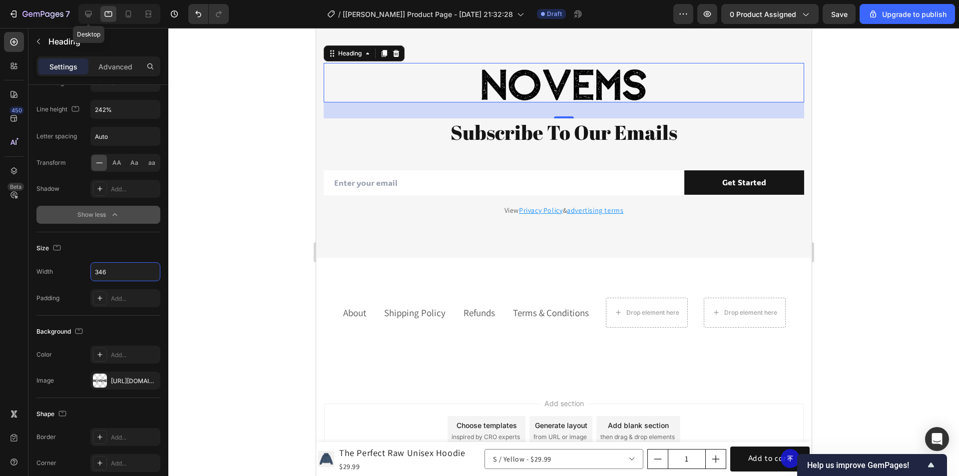
click at [87, 13] on icon at bounding box center [88, 14] width 10 height 10
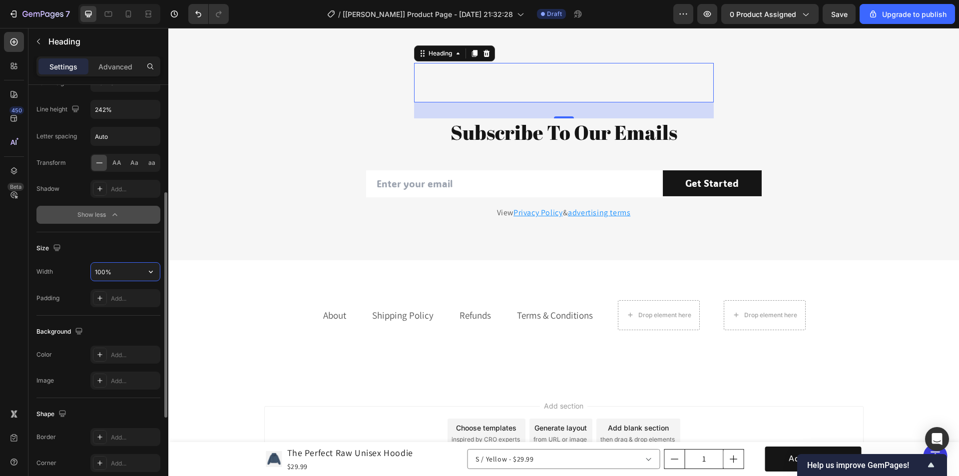
click at [116, 268] on input "100%" at bounding box center [125, 272] width 69 height 18
drag, startPoint x: 122, startPoint y: 270, endPoint x: 75, endPoint y: 270, distance: 47.0
click at [75, 270] on div "Width 100%" at bounding box center [98, 271] width 124 height 19
type input "346"
click at [115, 383] on div "Add..." at bounding box center [134, 381] width 47 height 9
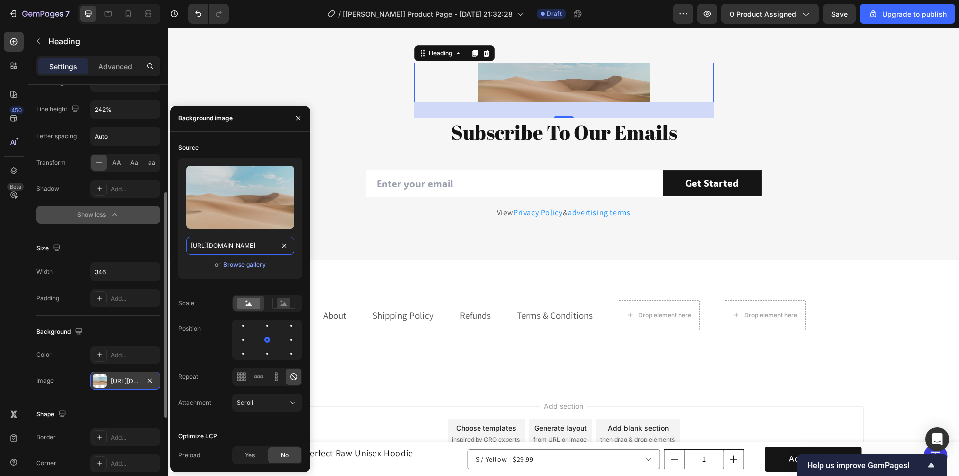
click at [245, 241] on input "[URL][DOMAIN_NAME]" at bounding box center [240, 246] width 108 height 18
paste input "0753/7469/0532/files/gempages_580108910174667524-17e1aa10-172d-4043-86a4-7b761e…"
type input "https://cdn.shopify.com/s/files/1/0753/7469/0532/files/gempages_580108910174667…"
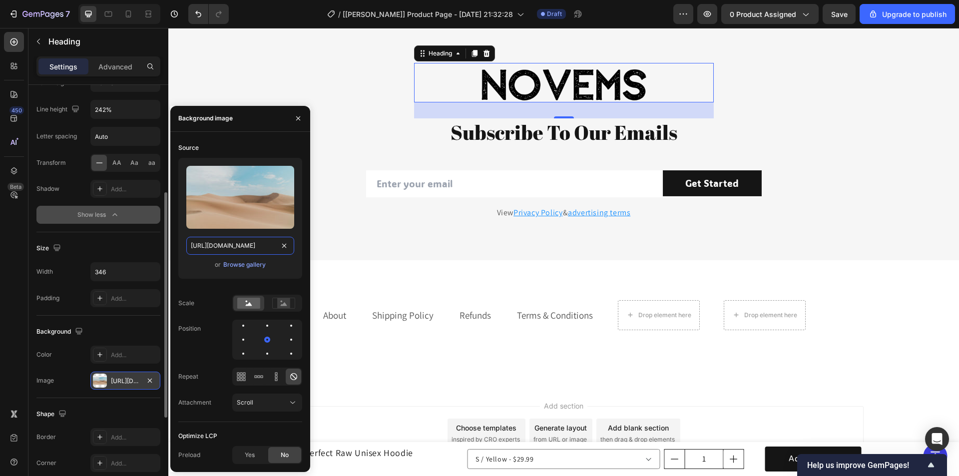
scroll to position [0, 302]
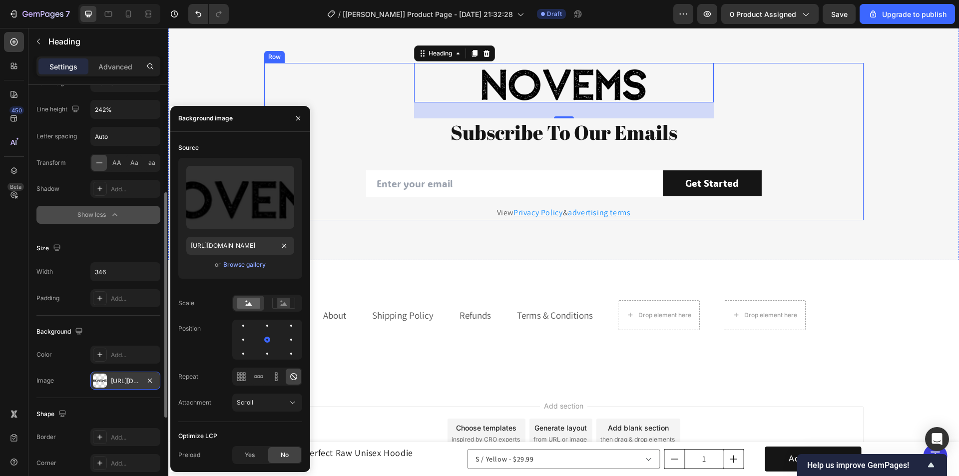
click at [825, 104] on div "Novems Heading 32 Subscribe To Our Emails Heading Row Email Field Get Started S…" at bounding box center [564, 141] width 600 height 157
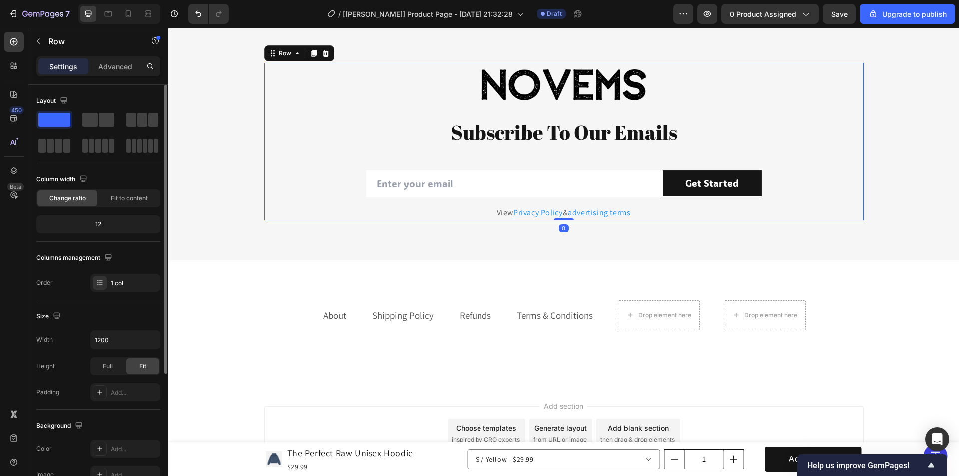
scroll to position [2738, 0]
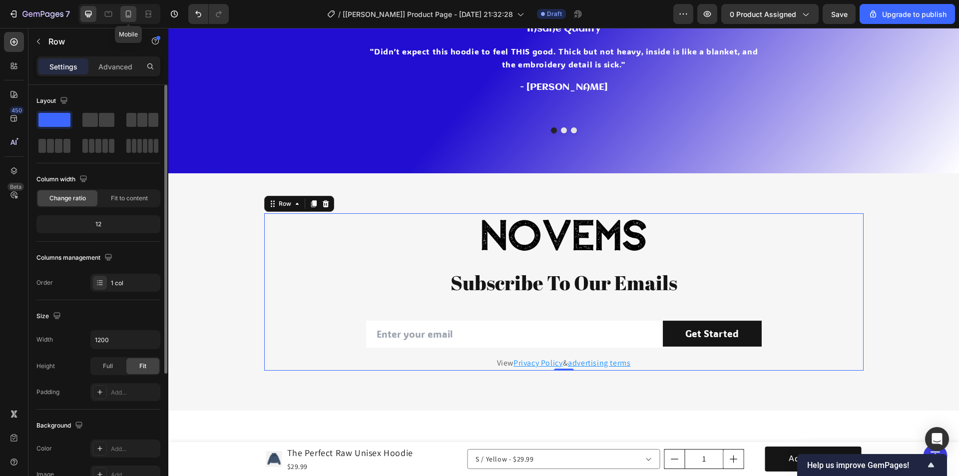
click at [128, 12] on icon at bounding box center [128, 14] width 10 height 10
type input "100%"
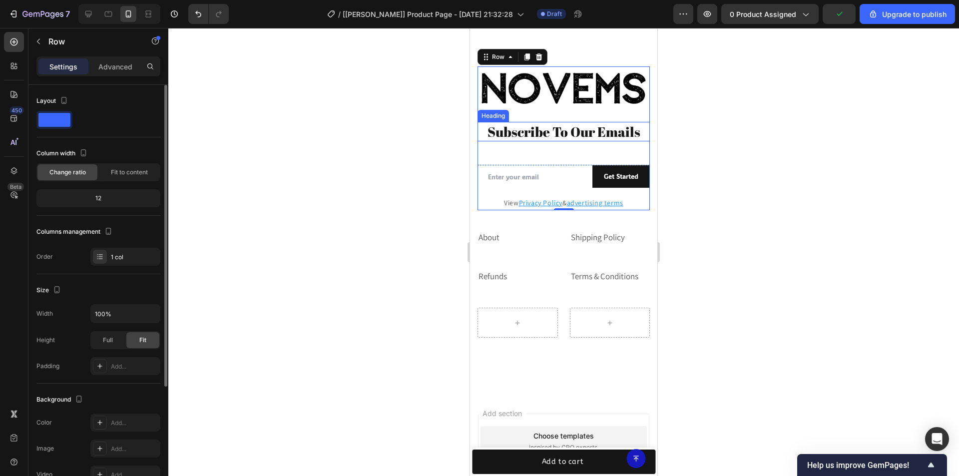
scroll to position [2852, 0]
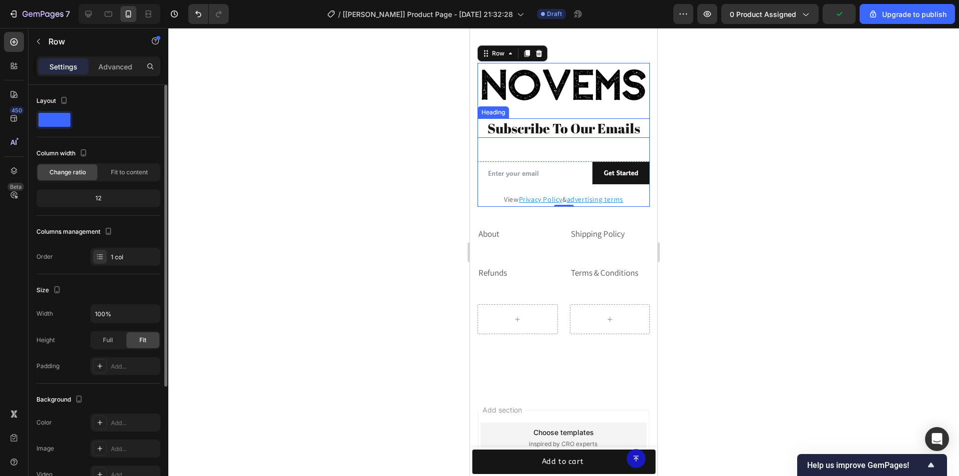
click at [553, 130] on h2 "Subscribe To Our Emails" at bounding box center [564, 127] width 172 height 19
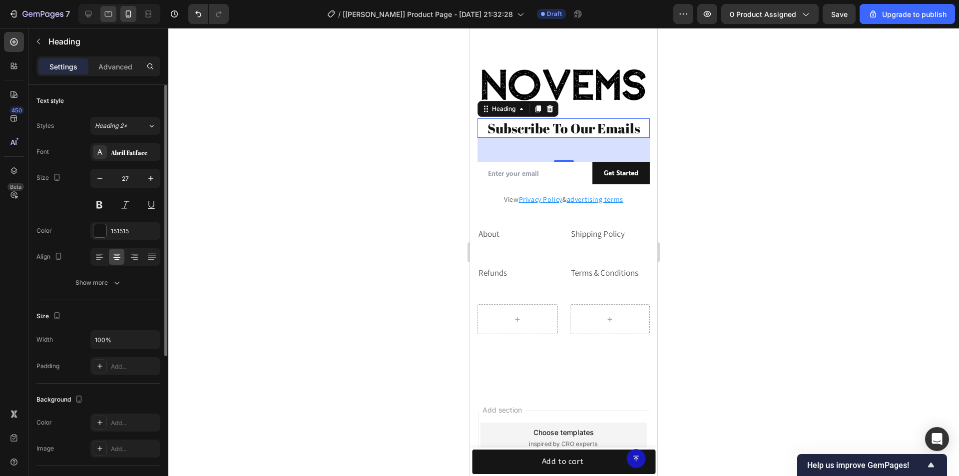
click at [104, 16] on icon at bounding box center [108, 14] width 10 height 10
type input "40"
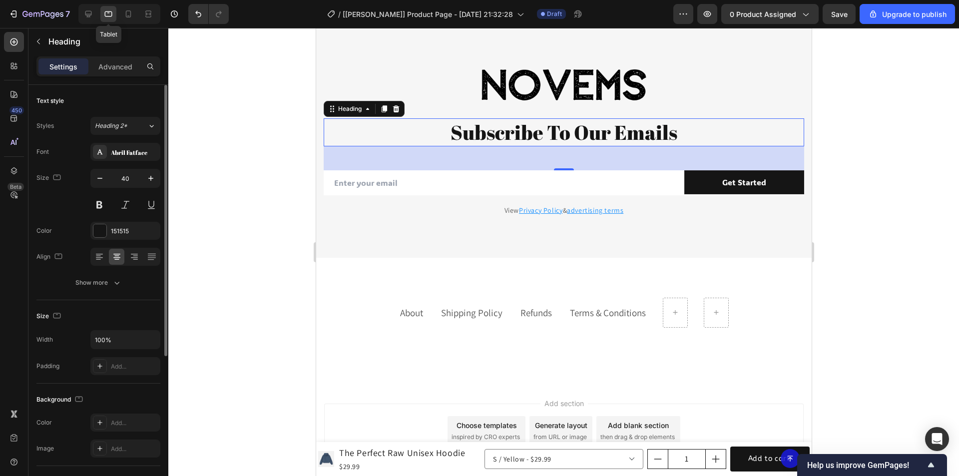
scroll to position [2903, 0]
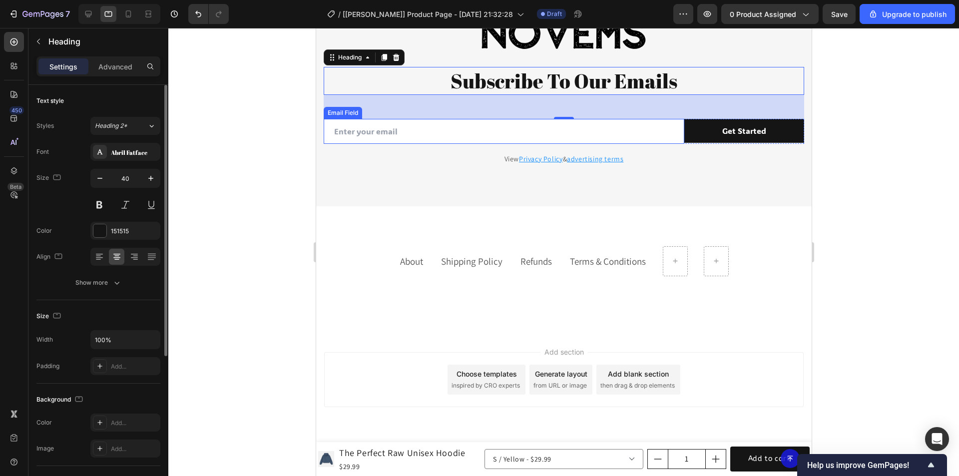
click at [673, 133] on div "Email Field" at bounding box center [503, 131] width 361 height 25
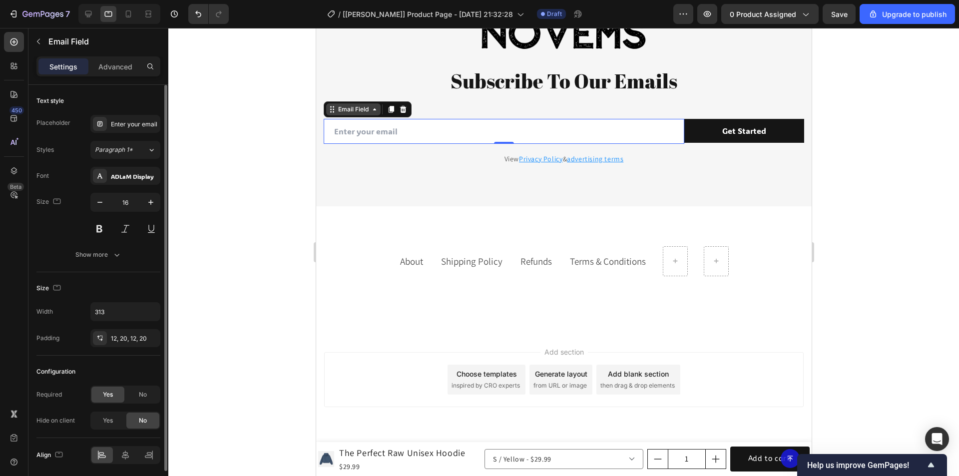
click at [356, 114] on div "Email Field" at bounding box center [353, 109] width 54 height 12
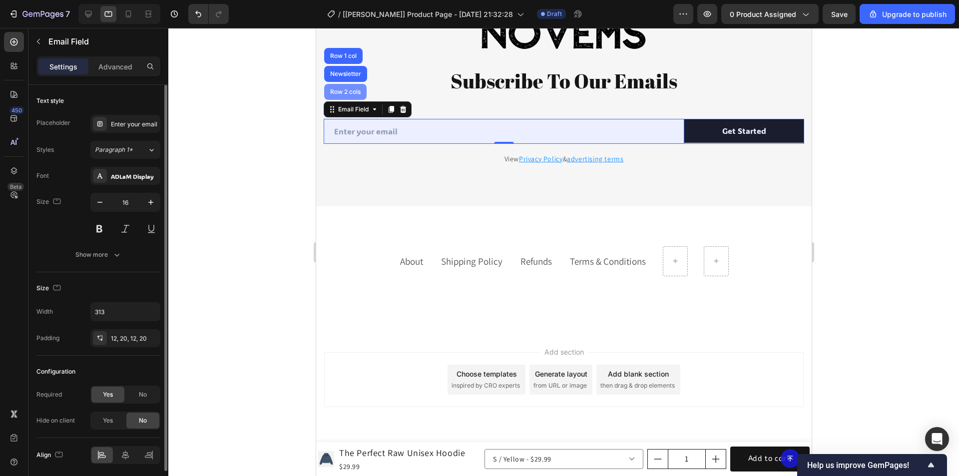
click at [342, 94] on div "Row 2 cols" at bounding box center [345, 92] width 34 height 6
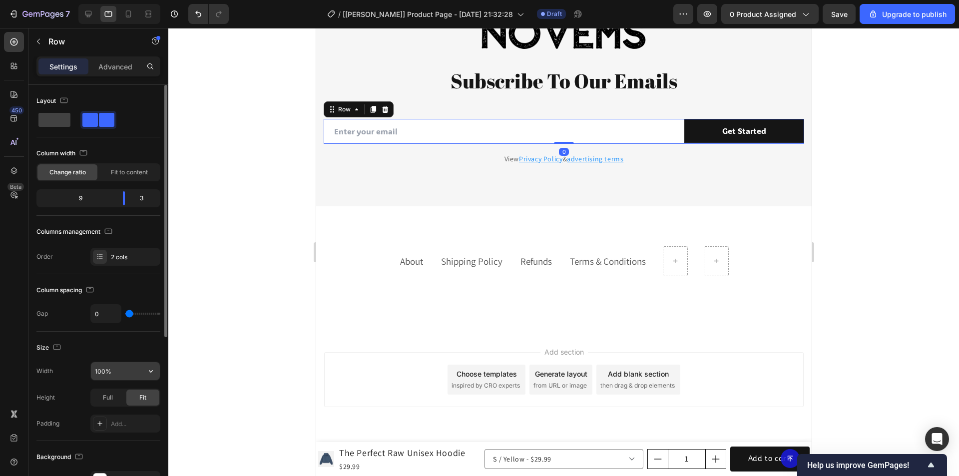
click at [121, 368] on input "100%" at bounding box center [125, 371] width 69 height 18
drag, startPoint x: 124, startPoint y: 370, endPoint x: 42, endPoint y: 361, distance: 82.4
click at [45, 365] on div "Width 100%" at bounding box center [98, 371] width 124 height 19
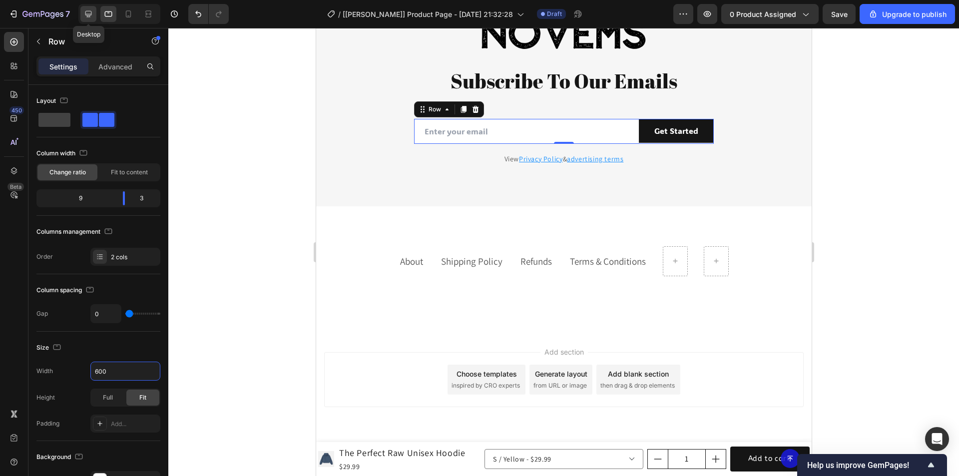
click at [90, 8] on div at bounding box center [88, 14] width 16 height 16
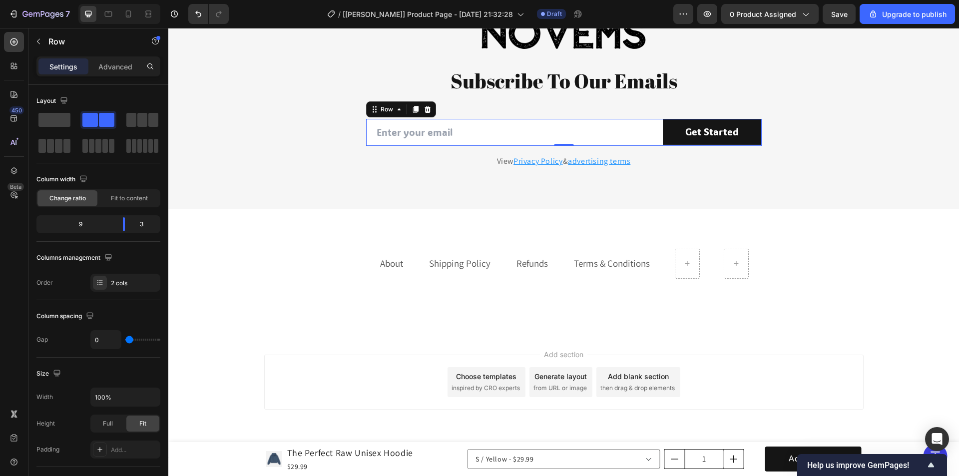
scroll to position [2906, 0]
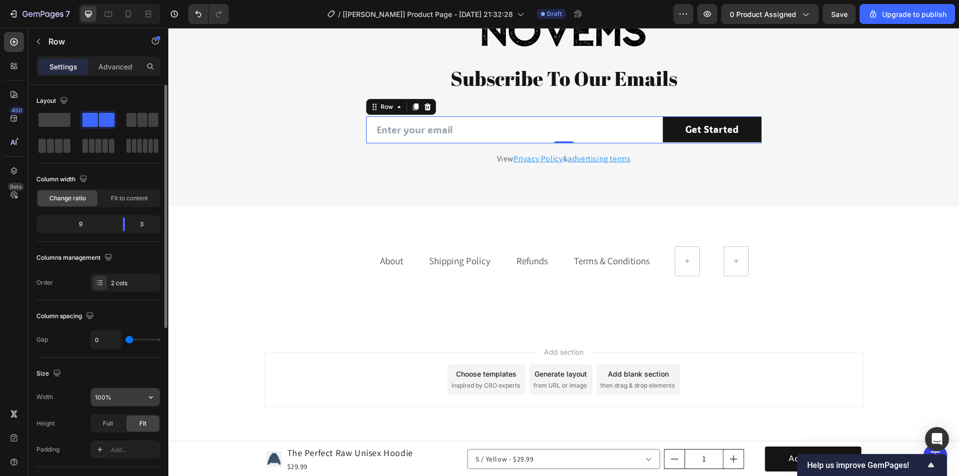
click at [118, 397] on input "100%" at bounding box center [125, 397] width 69 height 18
drag, startPoint x: 127, startPoint y: 396, endPoint x: 61, endPoint y: 396, distance: 65.9
click at [61, 396] on div "Width 100%" at bounding box center [98, 397] width 124 height 19
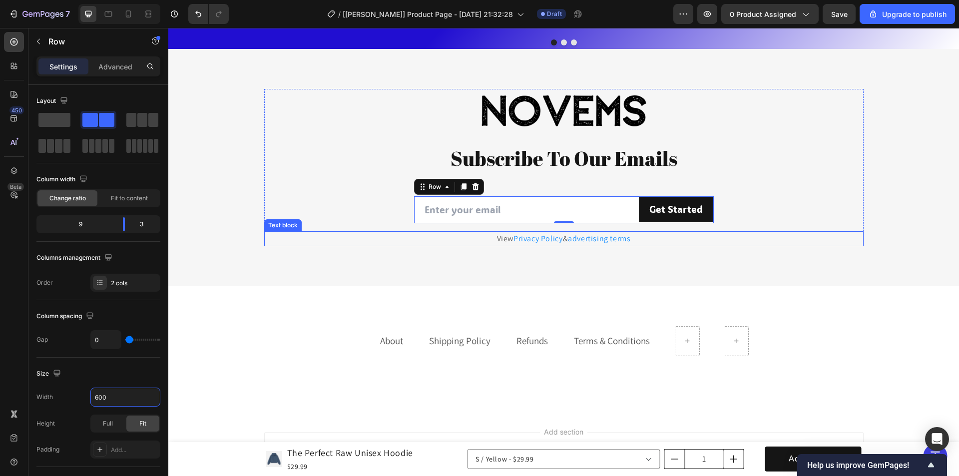
scroll to position [2806, 0]
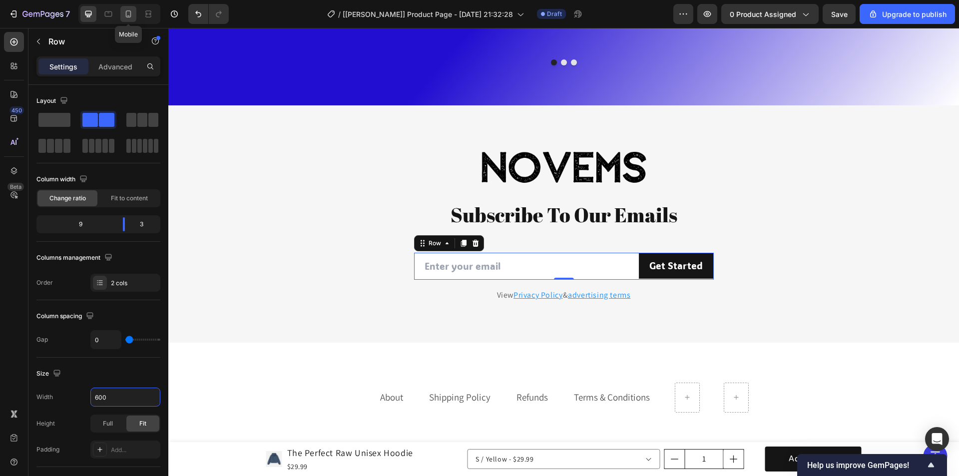
click at [128, 11] on icon at bounding box center [128, 14] width 10 height 10
type input "100%"
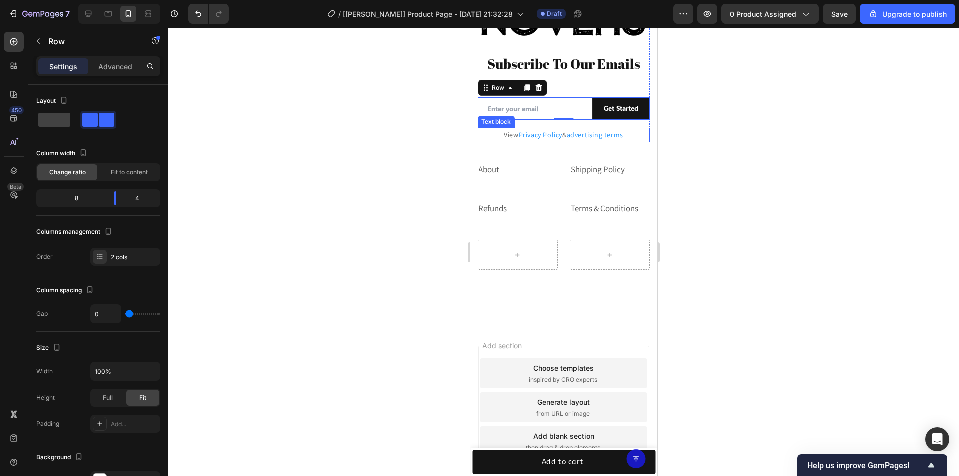
scroll to position [2901, 0]
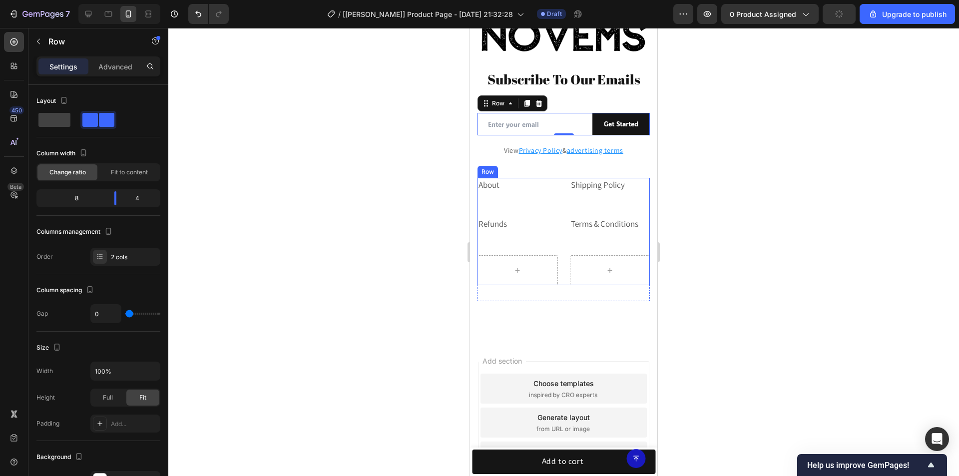
click at [564, 203] on div "About Text block Shipping Policy Text block Refunds Text block Terms & Conditio…" at bounding box center [564, 231] width 172 height 107
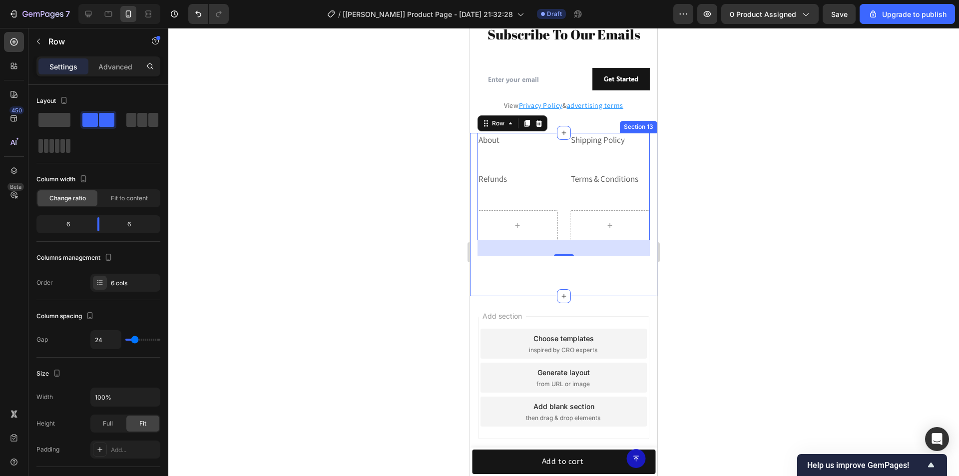
scroll to position [2928, 0]
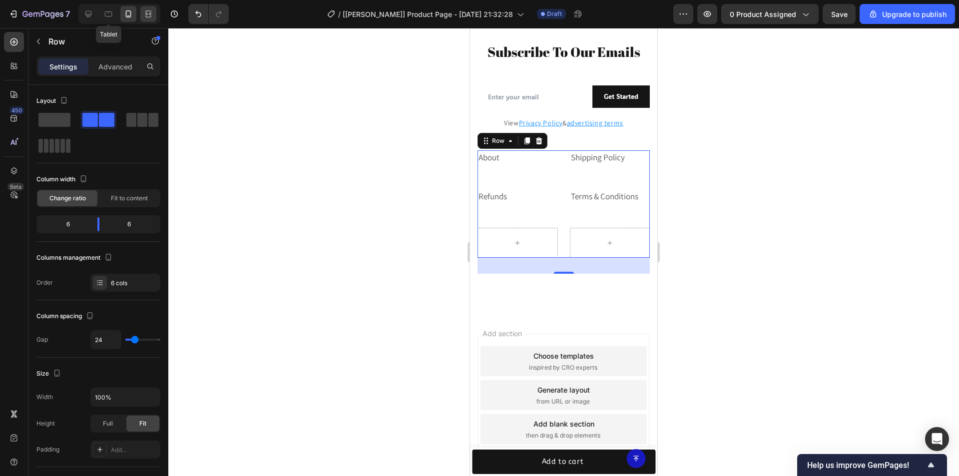
click at [103, 14] on div at bounding box center [108, 14] width 16 height 16
type input "32"
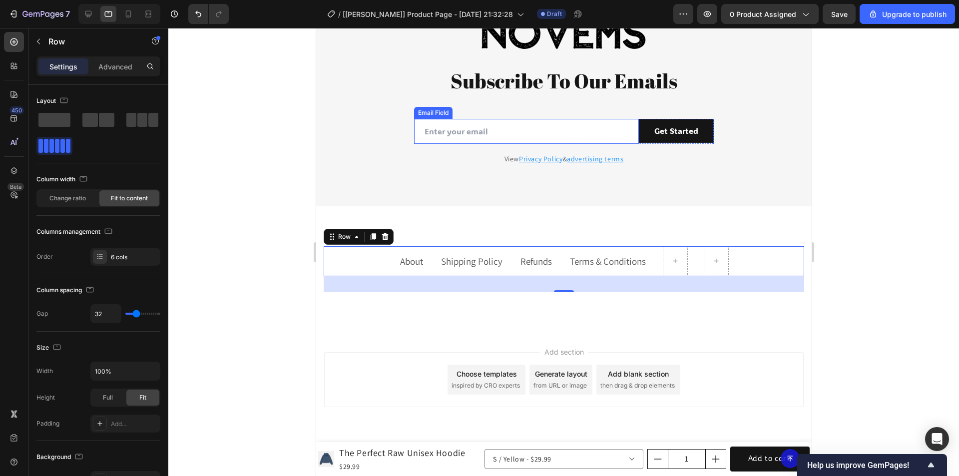
scroll to position [2903, 0]
click at [85, 13] on icon at bounding box center [88, 14] width 10 height 10
type input "48"
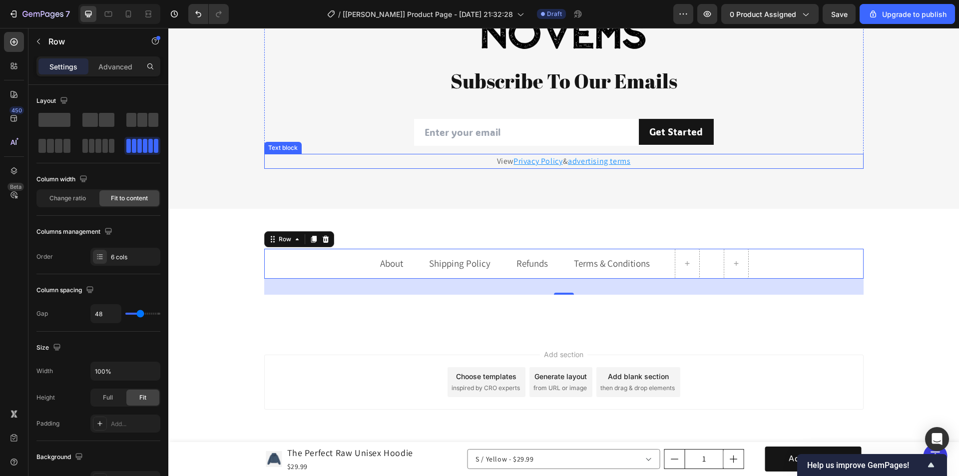
scroll to position [2906, 0]
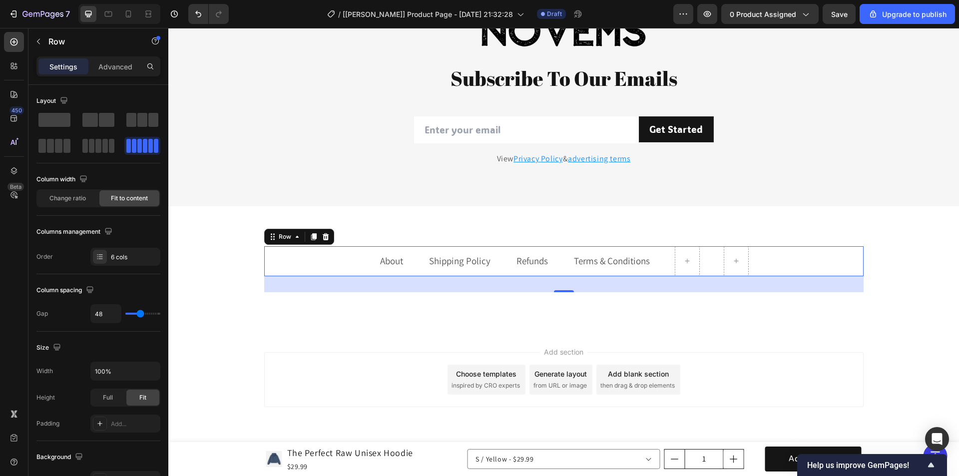
click at [567, 307] on div "About Text block Shipping Policy Text block Refunds Text block Terms & Conditio…" at bounding box center [563, 269] width 791 height 126
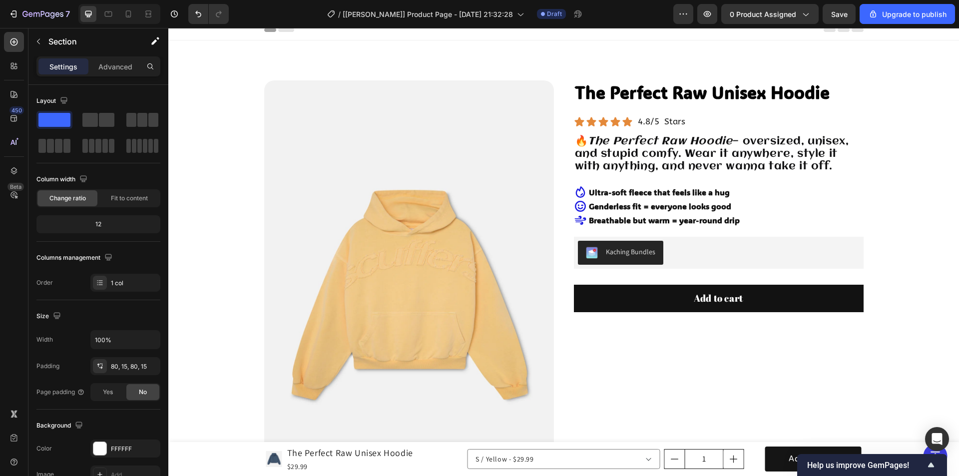
scroll to position [0, 0]
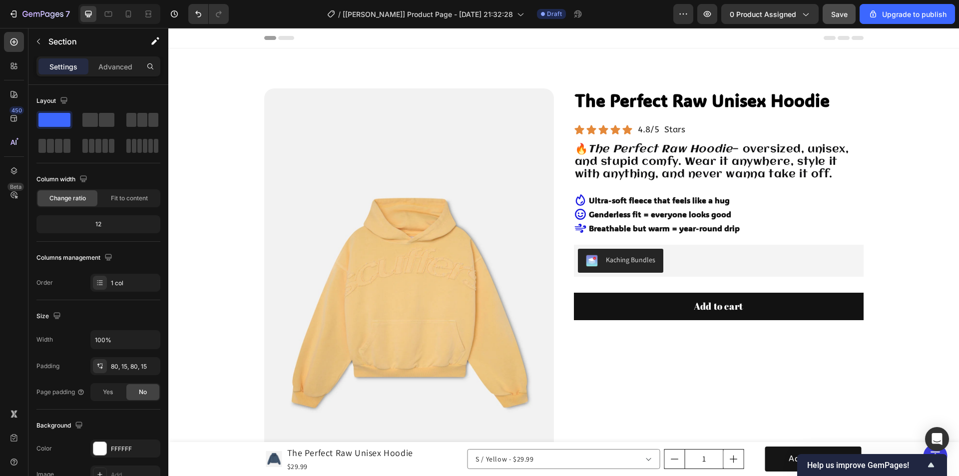
click at [840, 13] on span "Save" at bounding box center [839, 14] width 16 height 8
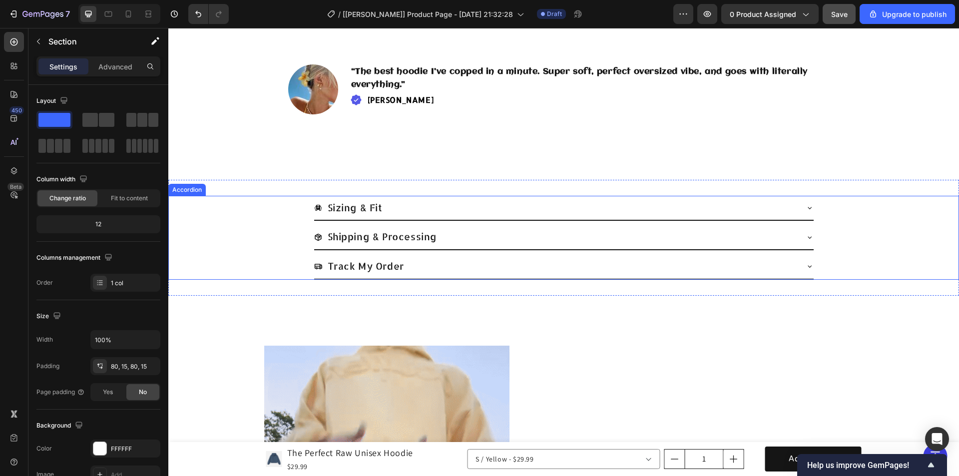
scroll to position [749, 0]
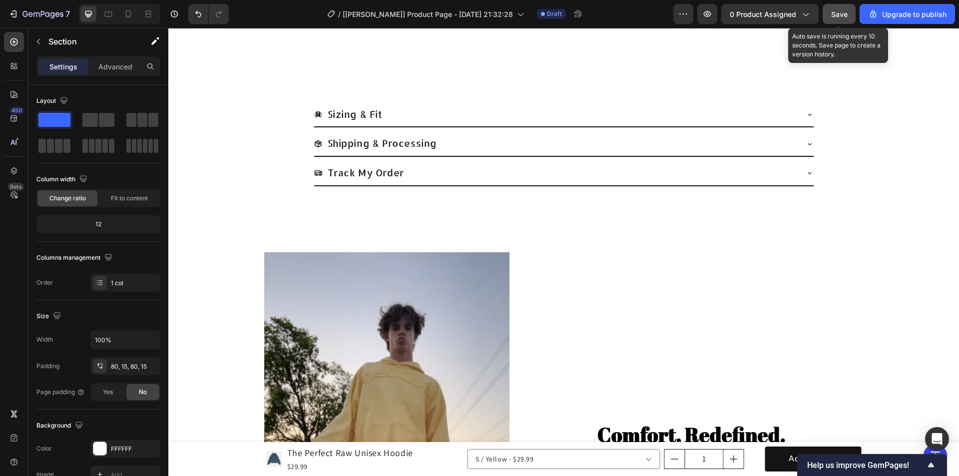
click at [838, 12] on span "Save" at bounding box center [839, 14] width 16 height 8
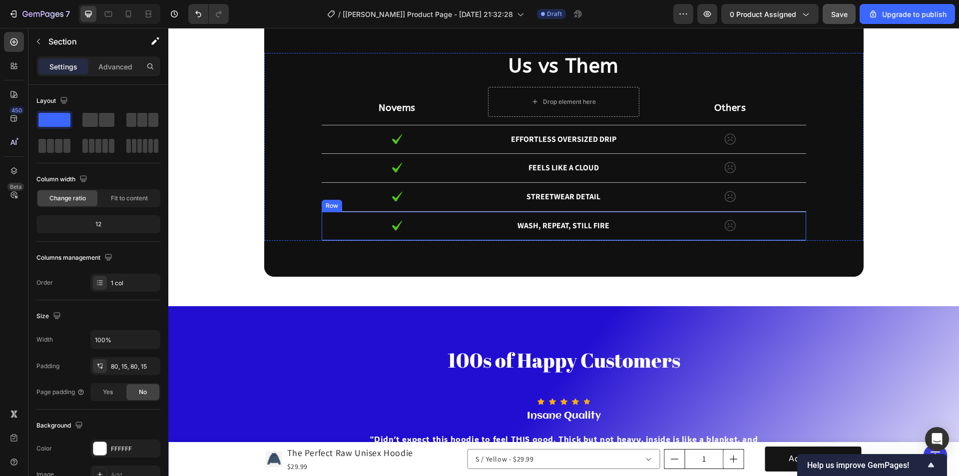
scroll to position [2298, 0]
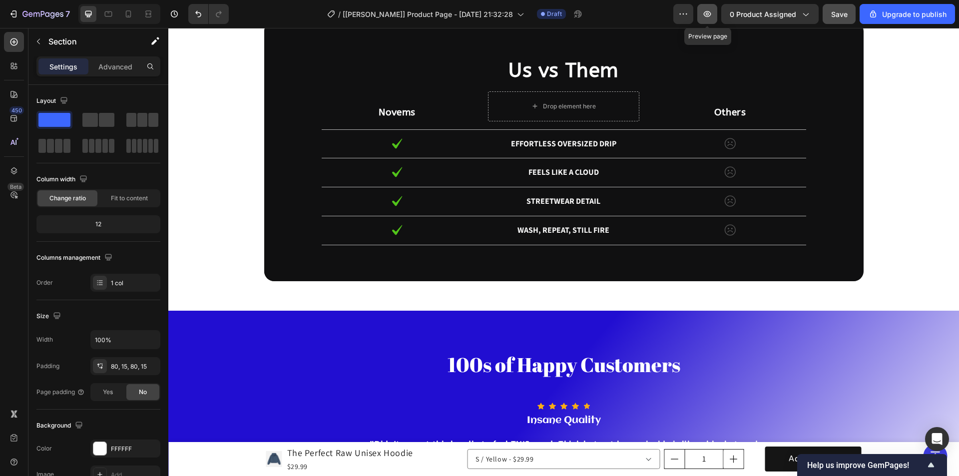
click at [709, 10] on icon "button" at bounding box center [707, 14] width 10 height 10
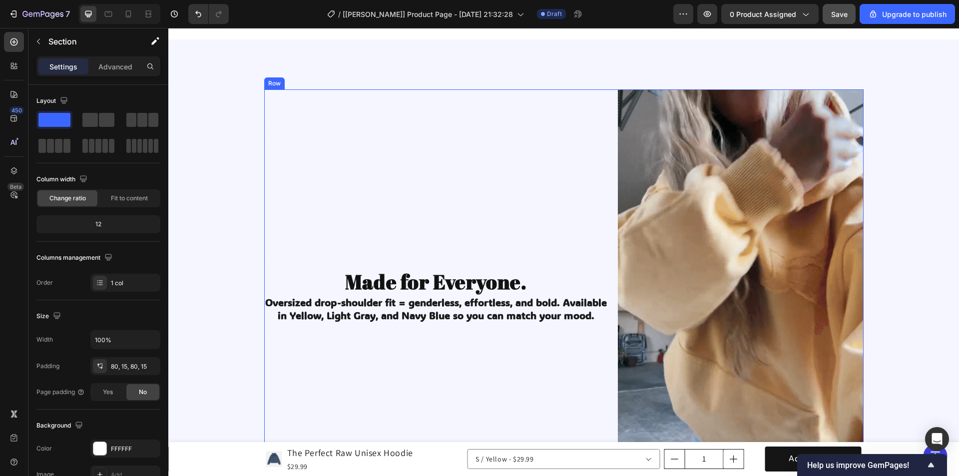
scroll to position [1149, 0]
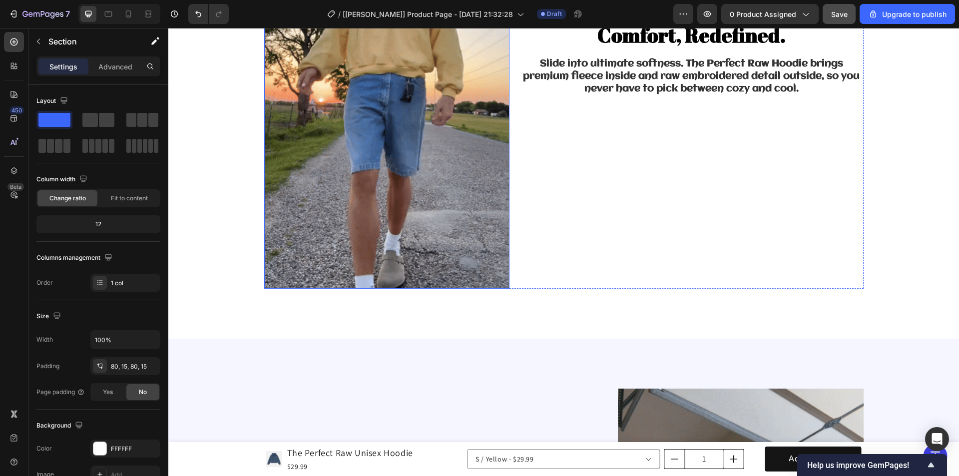
click at [412, 123] on img at bounding box center [387, 71] width 246 height 437
